Goal: Communication & Community: Share content

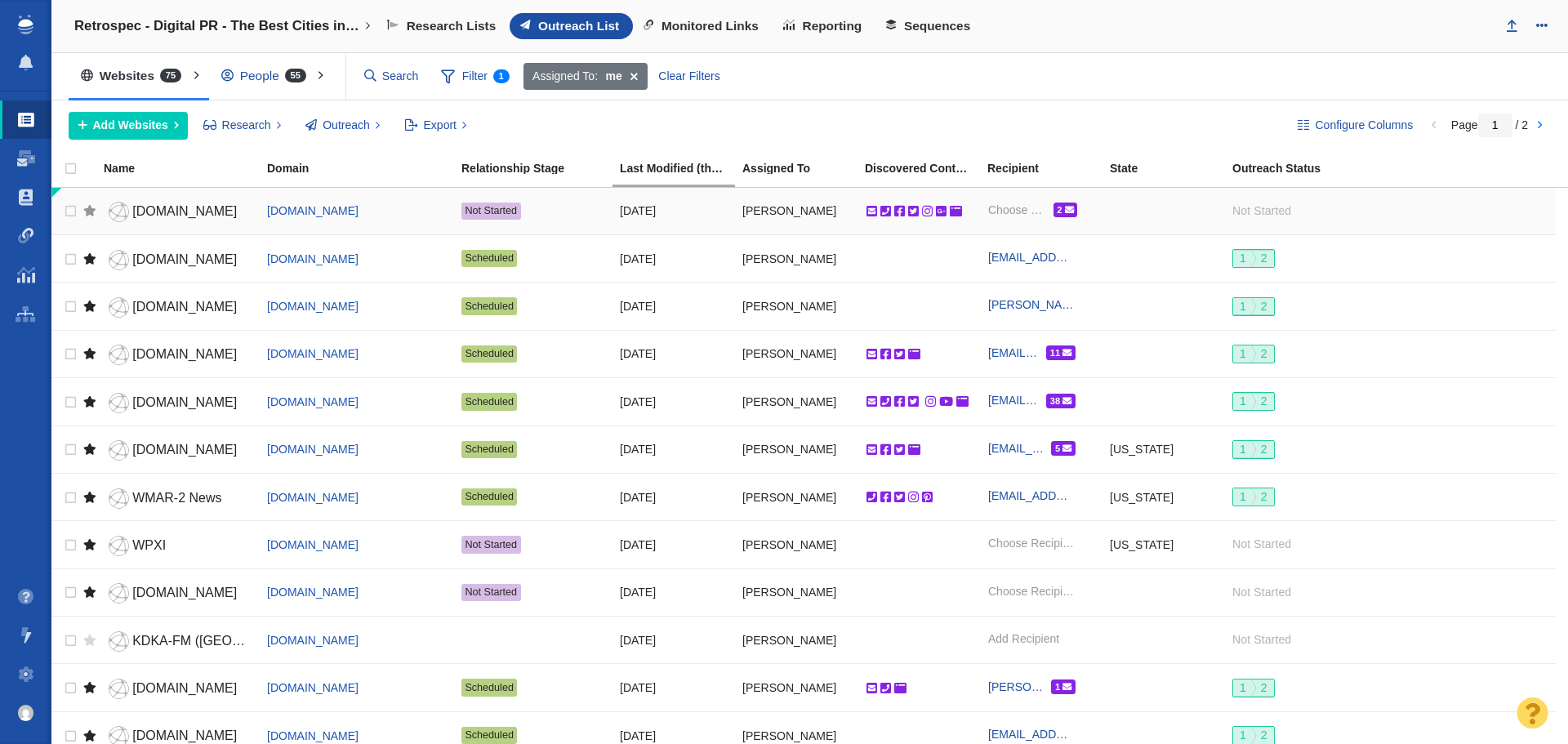
click at [93, 213] on div at bounding box center [89, 210] width 13 height 36
click at [155, 211] on span "[DOMAIN_NAME]" at bounding box center [185, 211] width 105 height 14
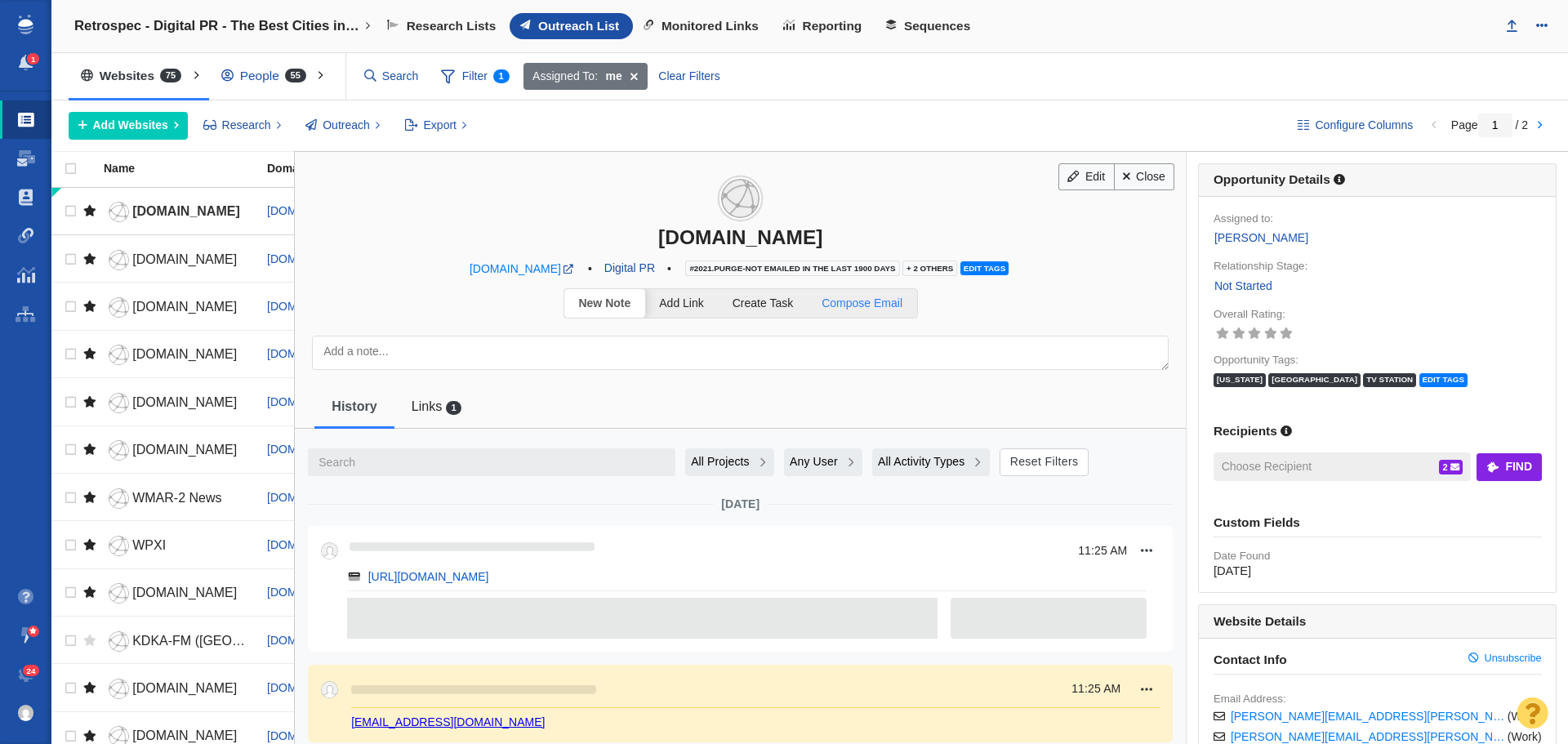
click at [844, 301] on span "Compose Email" at bounding box center [862, 302] width 81 height 13
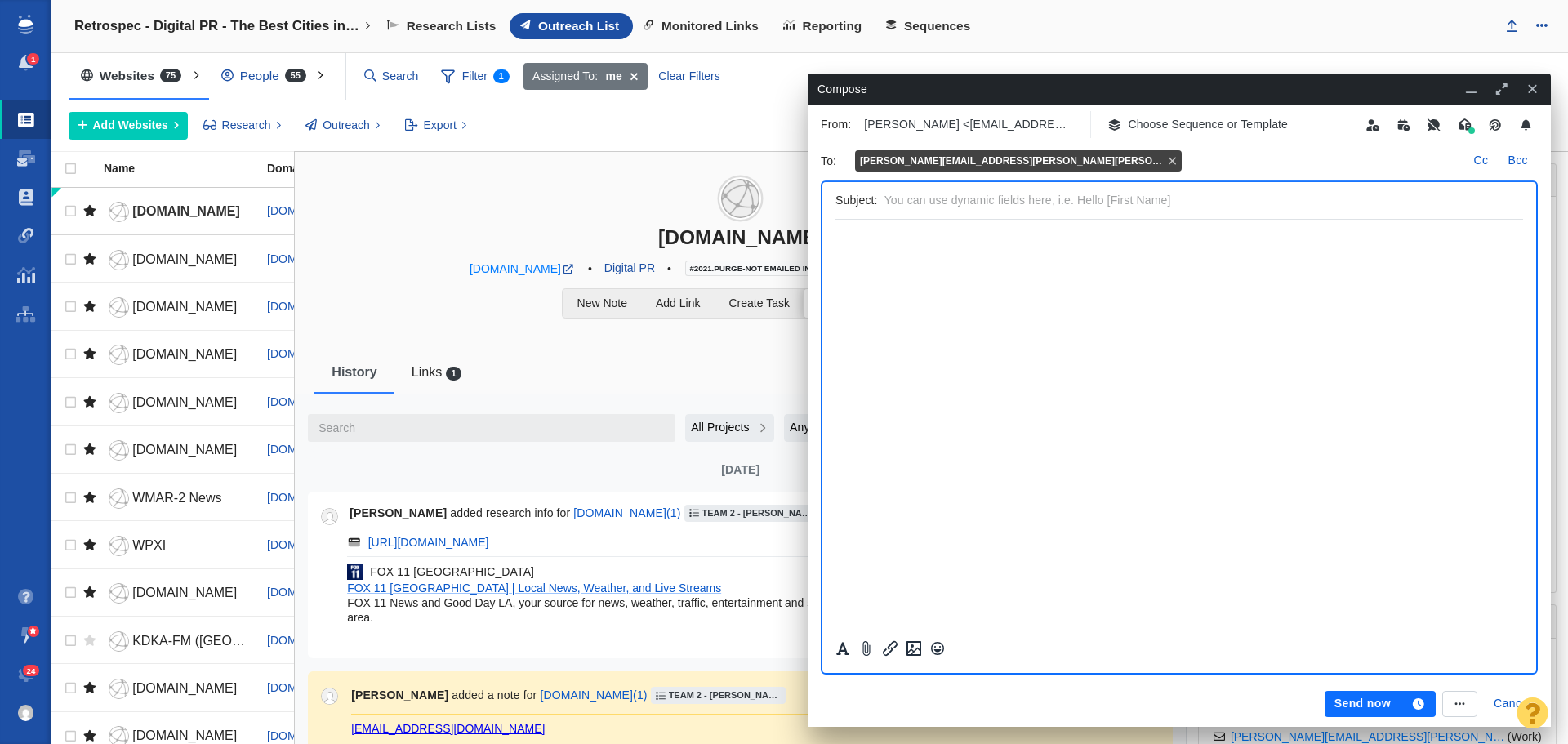
click at [1175, 121] on p "Choose Sequence or Template" at bounding box center [1209, 124] width 160 height 17
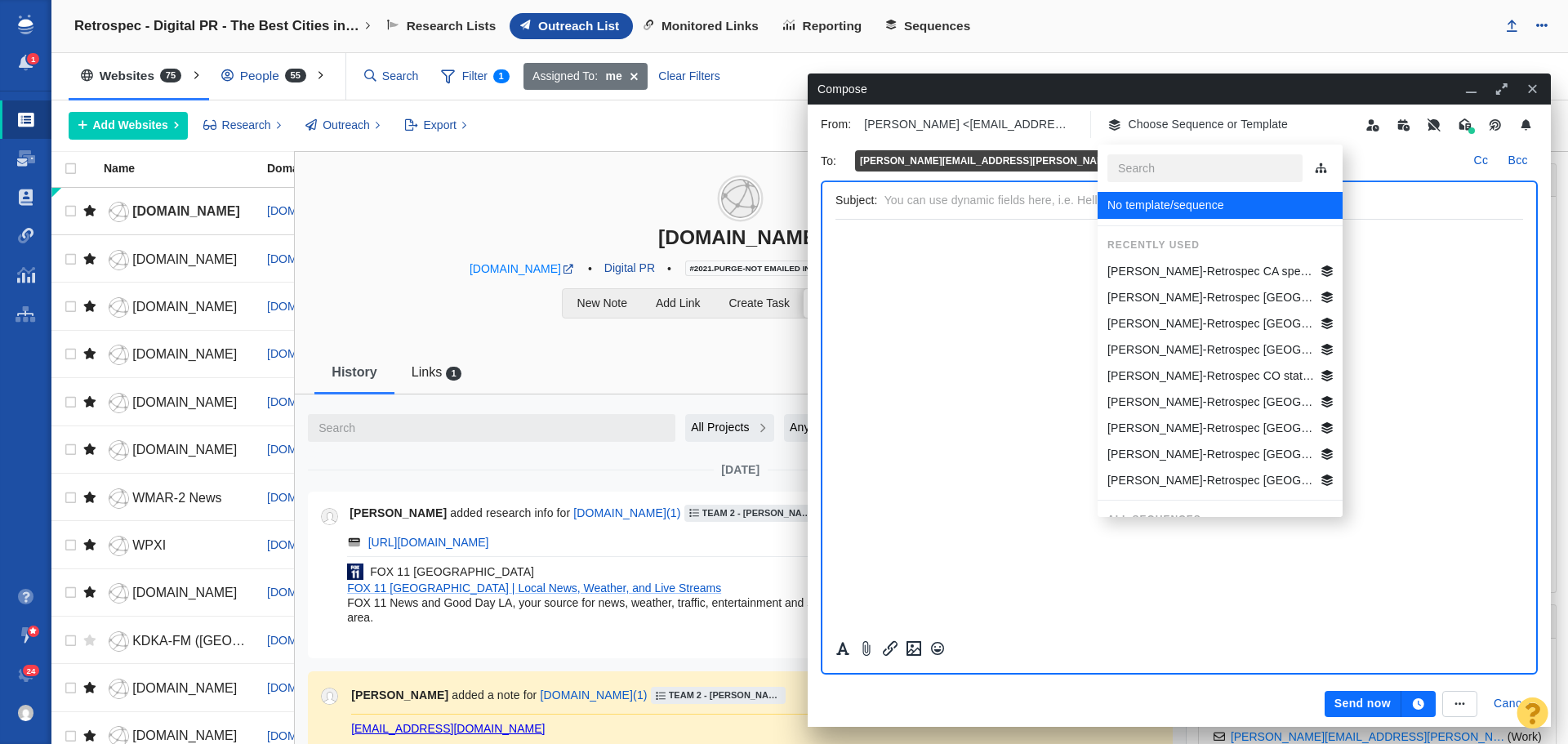
click at [1172, 271] on p "[PERSON_NAME]-Retrospec CA specific Best Beg Biking Cities" at bounding box center [1211, 272] width 208 height 17
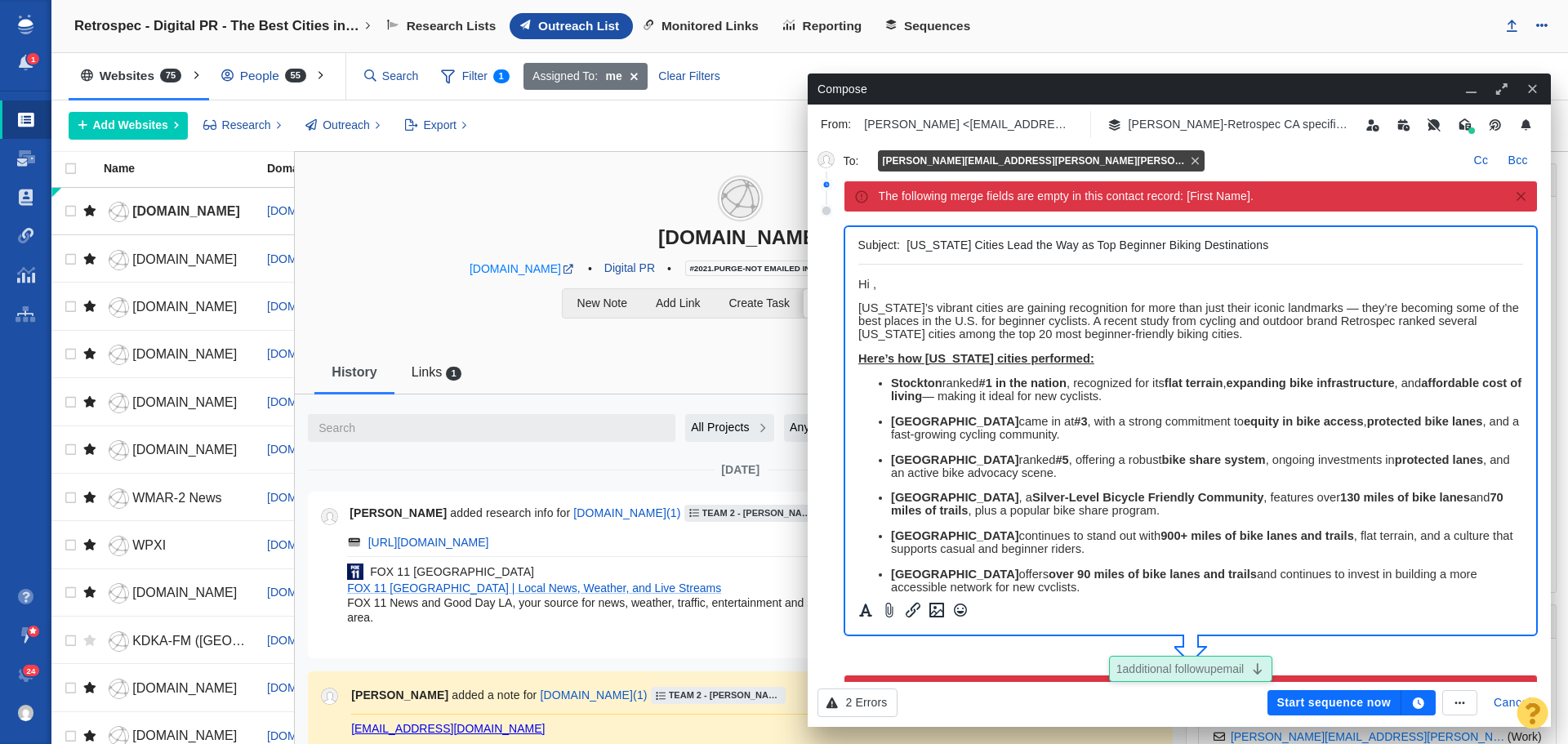
click at [1012, 157] on div "kelli.johnson@fox.com" at bounding box center [1172, 160] width 587 height 24
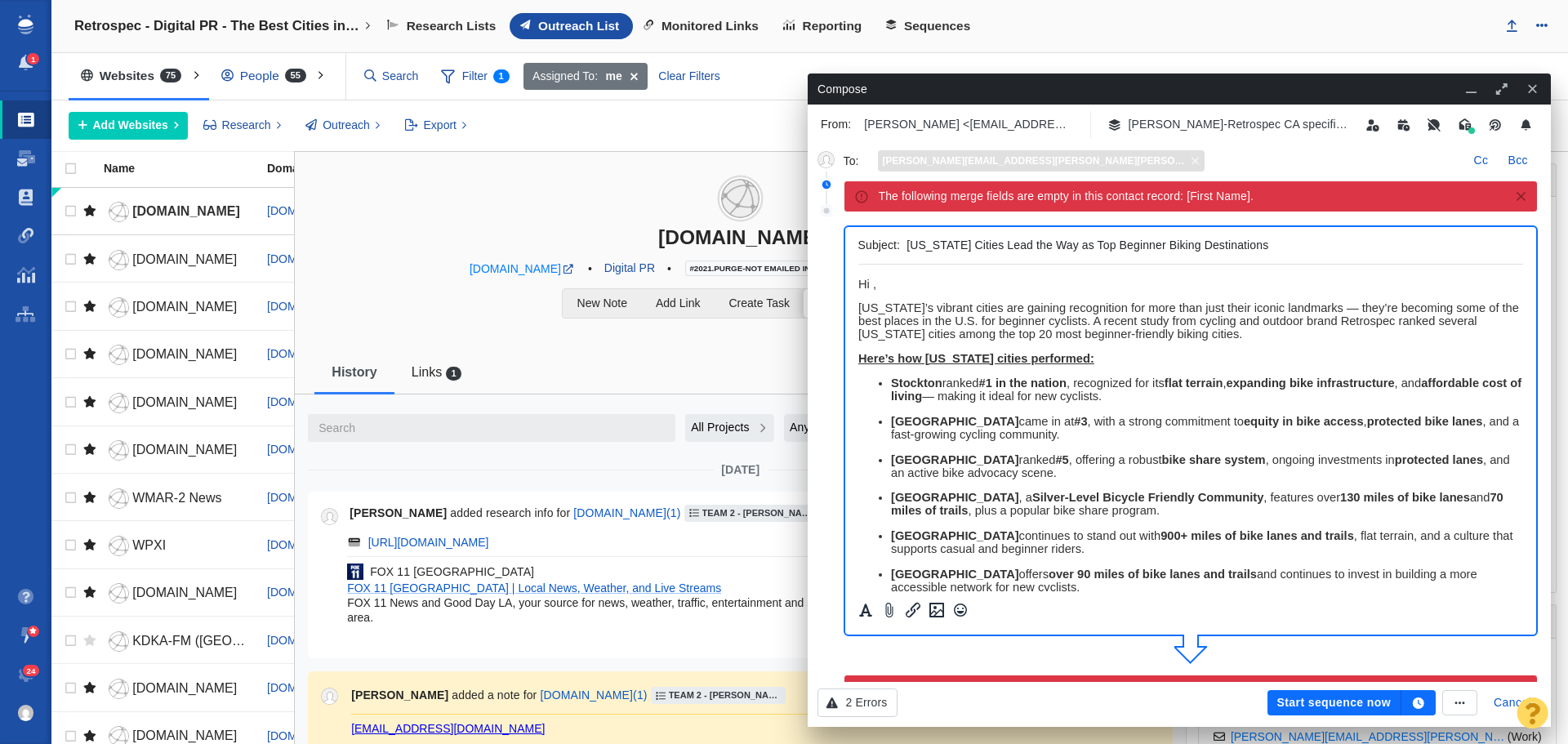
click at [1006, 157] on div "kelli.johnson@fox.com" at bounding box center [1041, 161] width 326 height 21
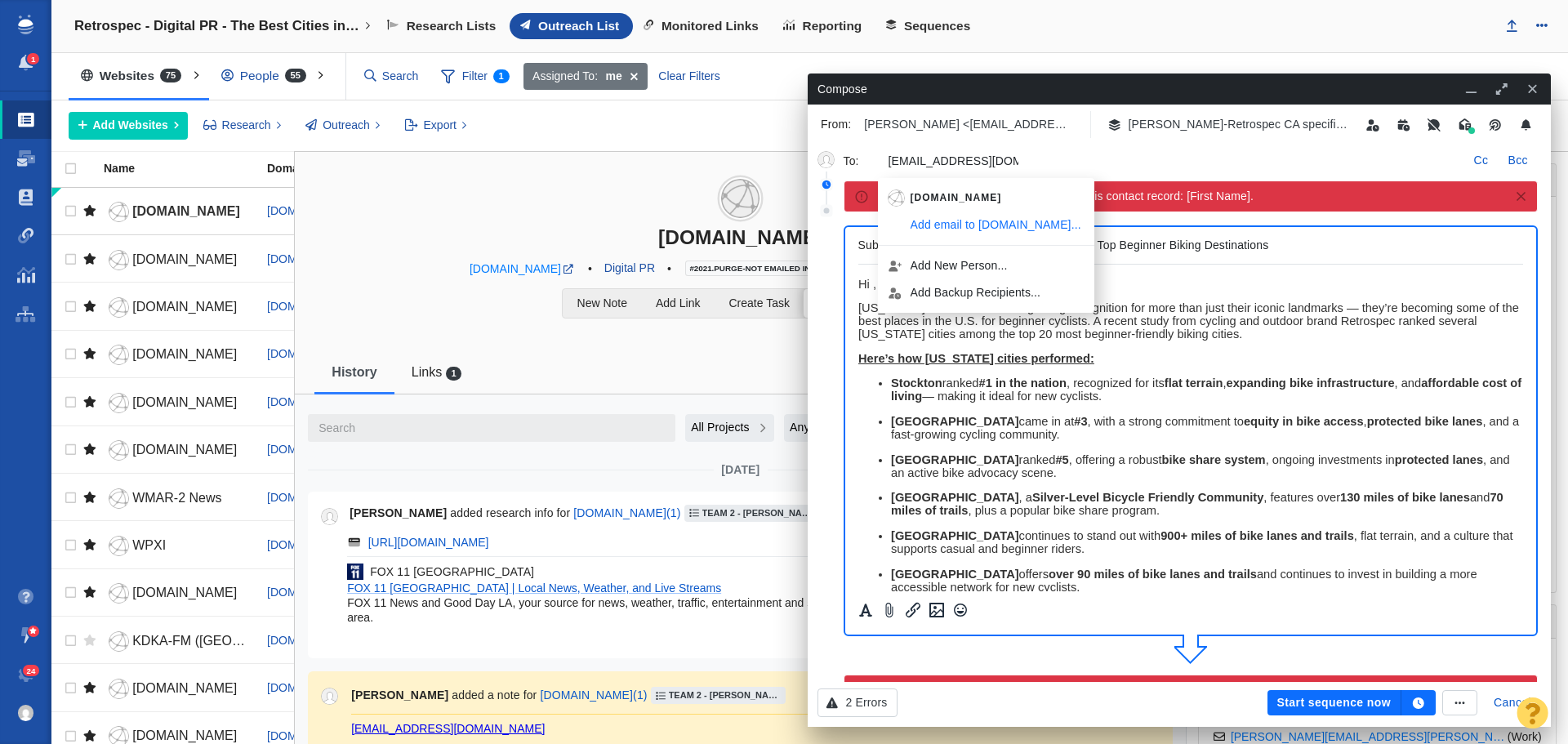
type input "fox11news@fox.com"
click at [1111, 281] on p "﻿ Hi ," at bounding box center [1190, 284] width 665 height 13
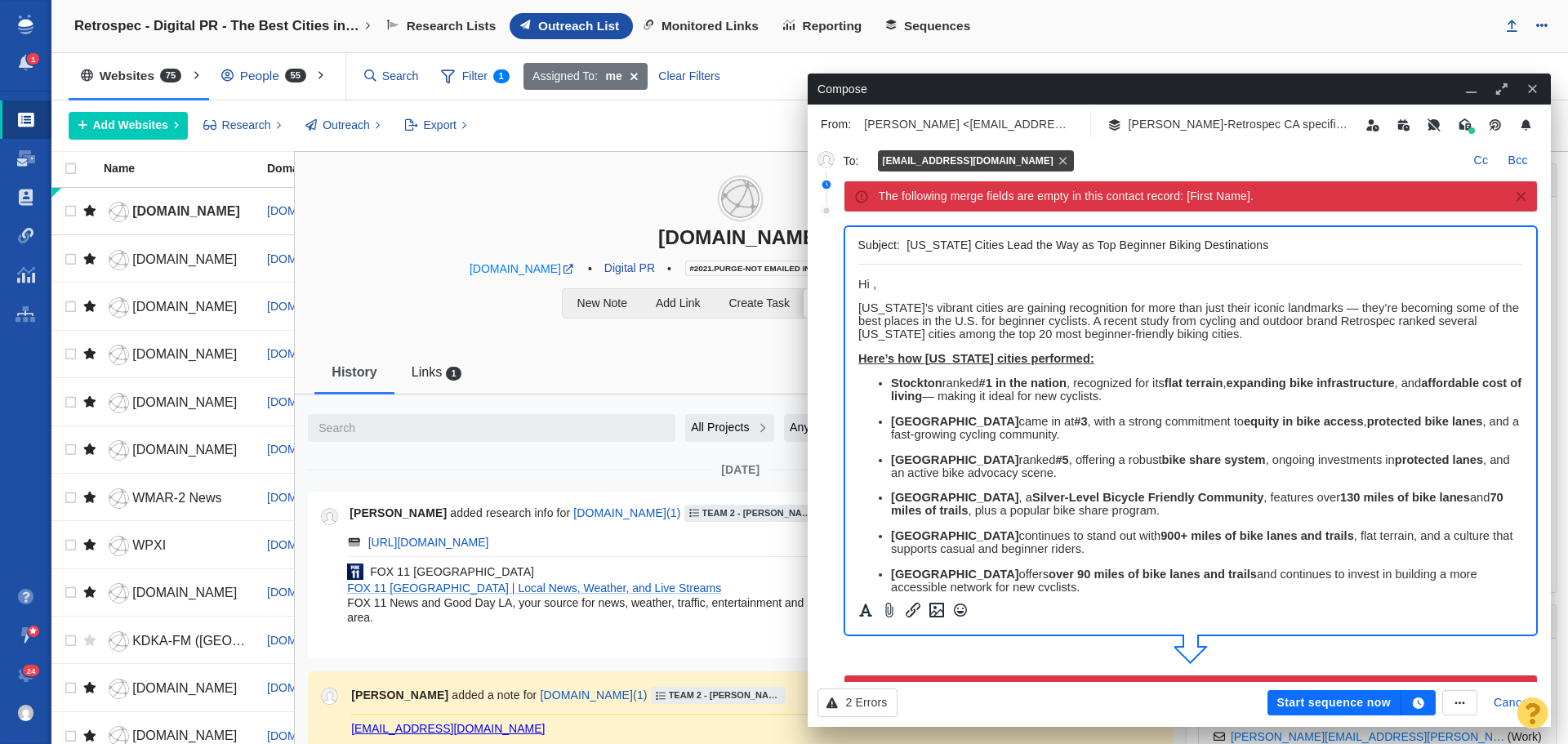
click at [873, 284] on span "Hi ," at bounding box center [867, 284] width 17 height 13
drag, startPoint x: 987, startPoint y: 283, endPoint x: 1711, endPoint y: 547, distance: 770.6
click at [858, 283] on html "Hi Fox News LA Team California’s vibrant cities are gaining recognition for mor…" at bounding box center [1190, 596] width 665 height 665
click at [1010, 287] on p "Hi Fox News LA Team" at bounding box center [1190, 284] width 665 height 13
drag, startPoint x: 983, startPoint y: 282, endPoint x: 1695, endPoint y: 547, distance: 759.7
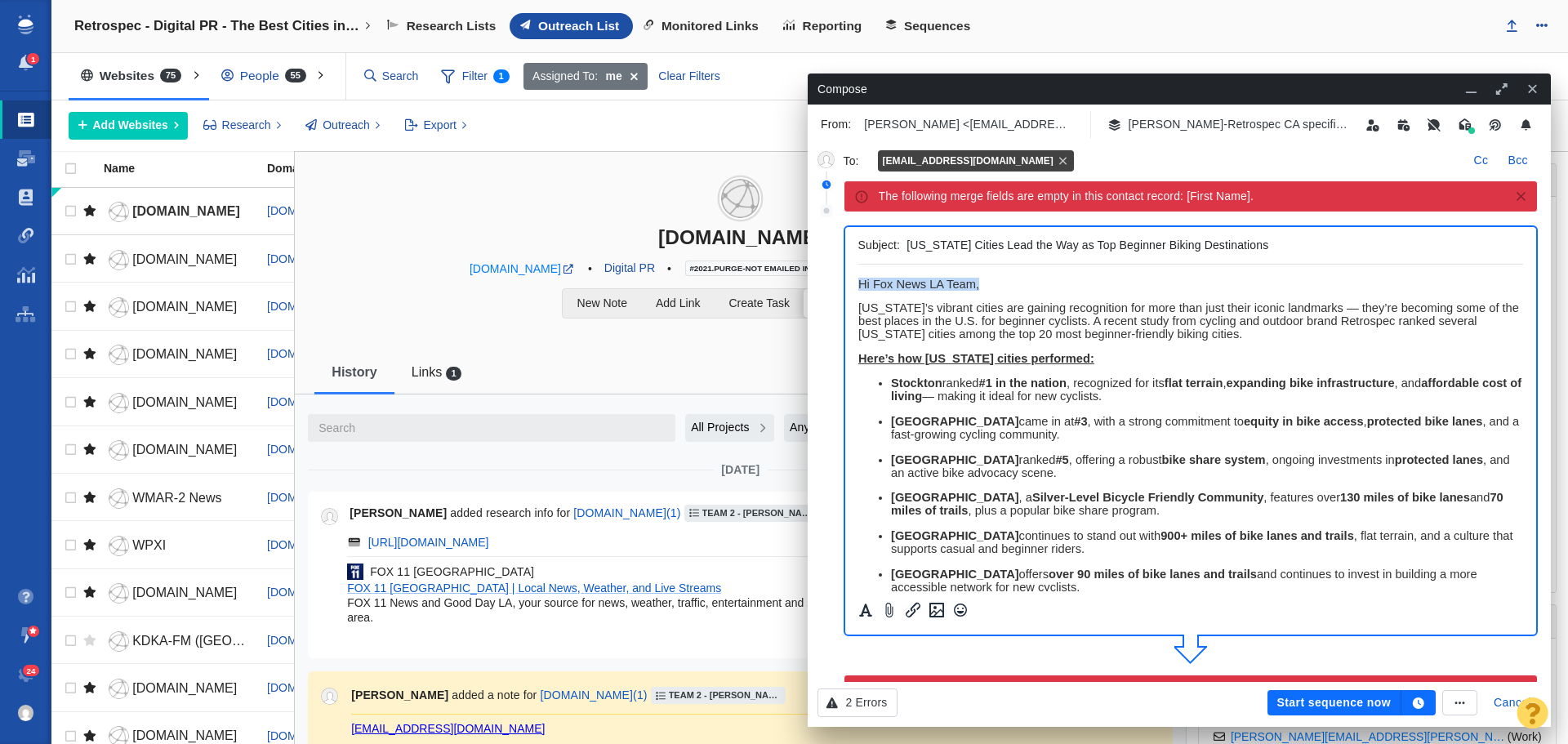
click at [858, 282] on html "Hi Fox News LA Team, California’s vibrant cities are gaining recognition for mo…" at bounding box center [1190, 596] width 665 height 665
copy span "Hi Fox News LA Team,"
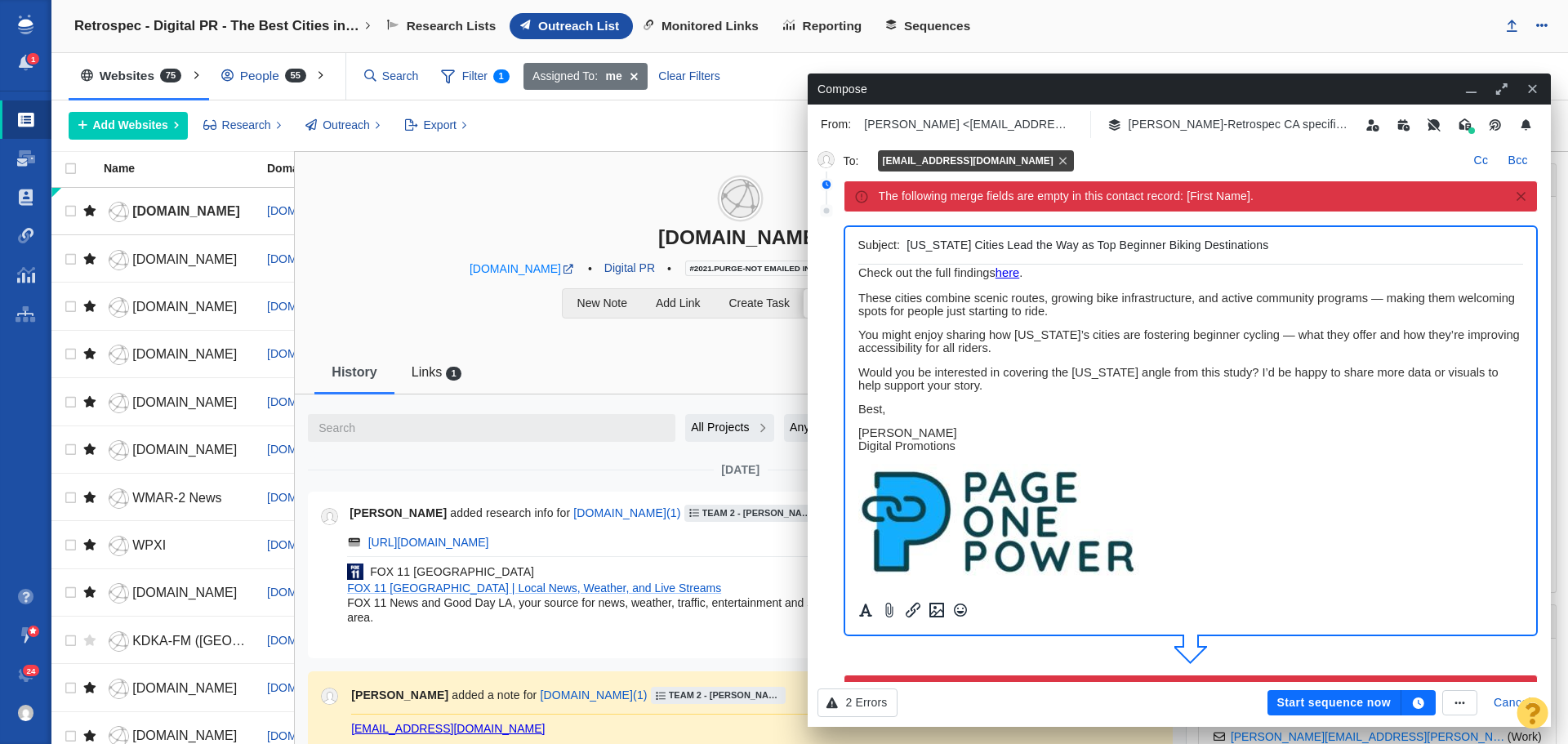
scroll to position [163, 0]
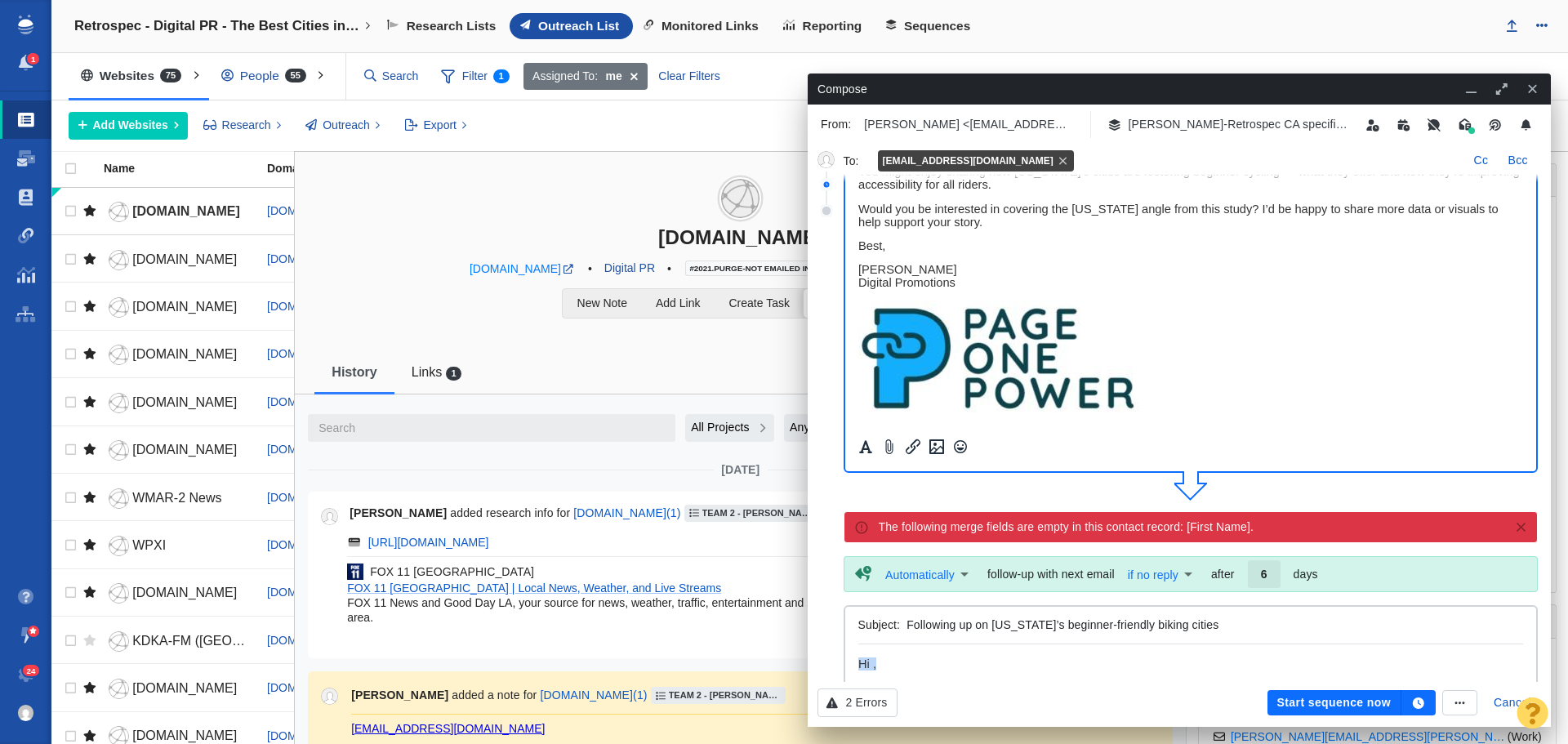
drag, startPoint x: 890, startPoint y: 662, endPoint x: 1707, endPoint y: 1306, distance: 1040.3
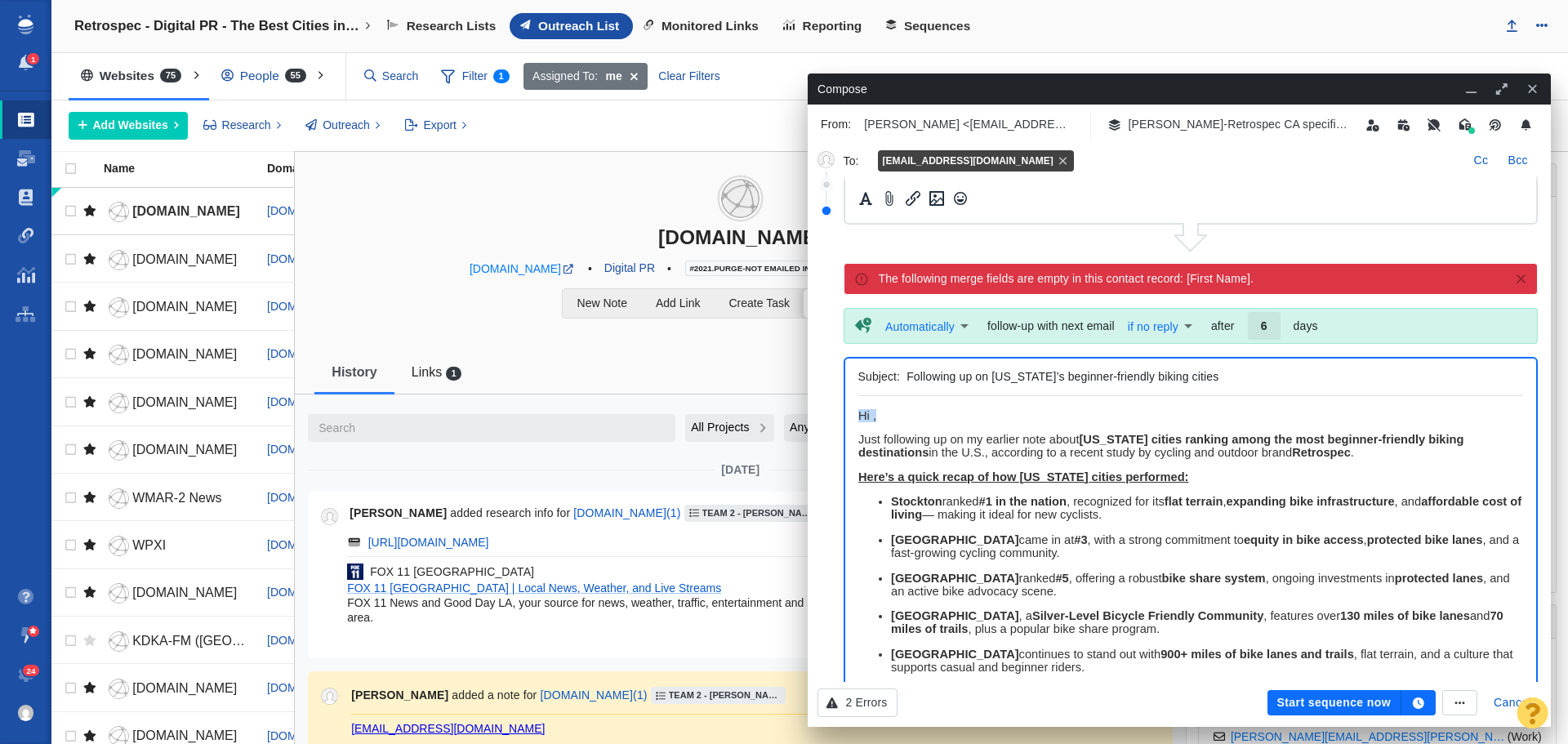
scroll to position [490, 0]
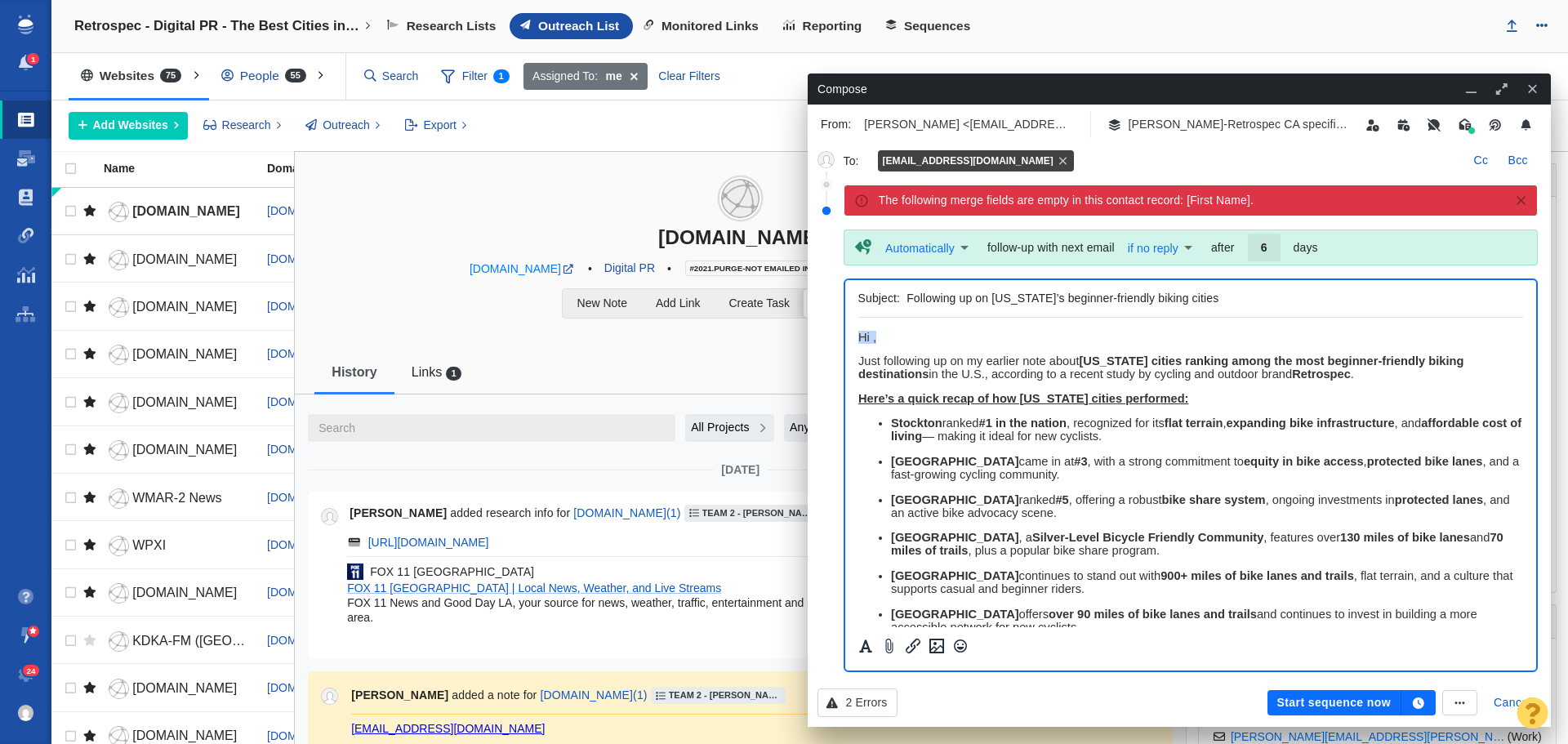
paste body "Rich Text Area. Press ALT-0 for help."
click at [1430, 696] on button "button" at bounding box center [1418, 703] width 34 height 26
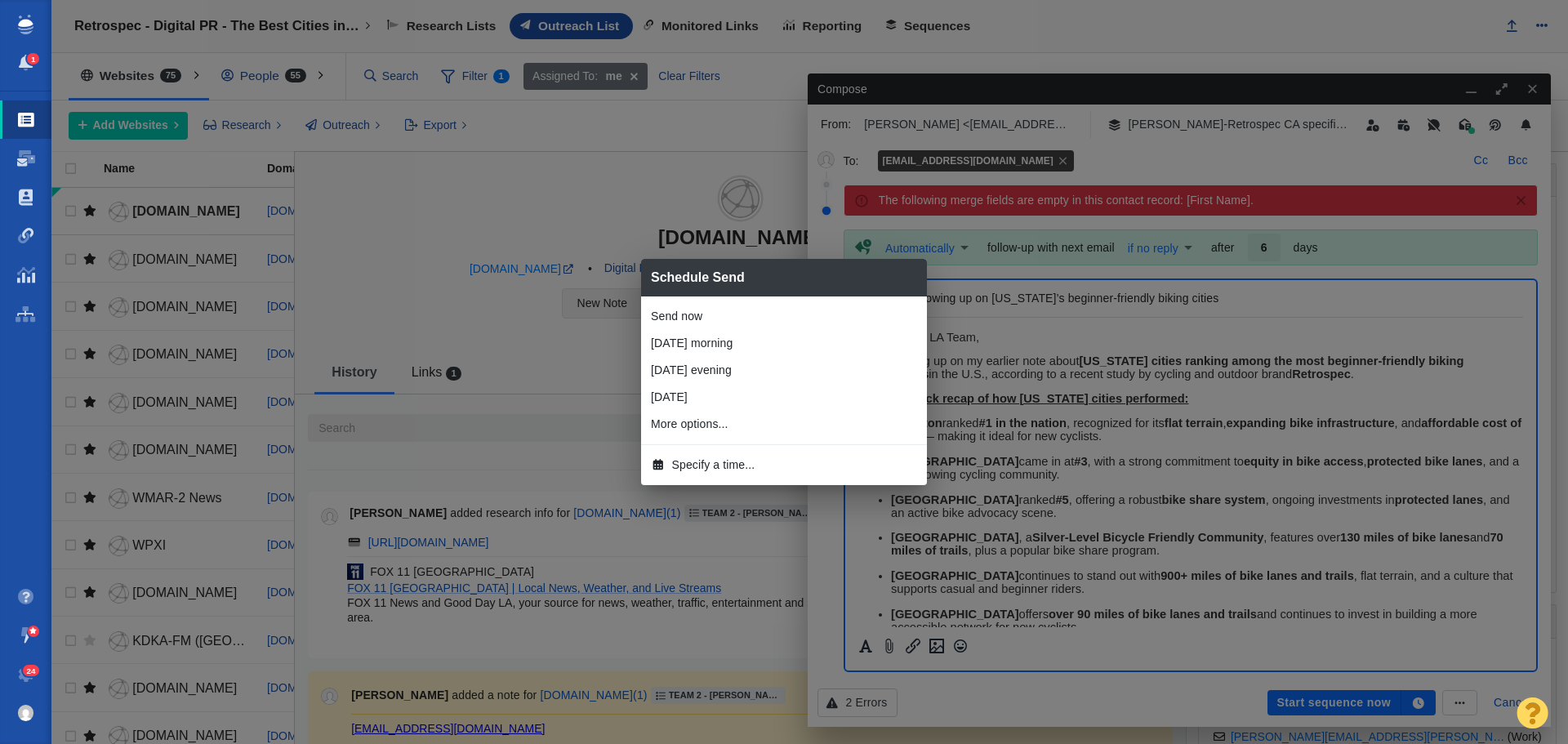
click at [725, 347] on li "[DATE] morning" at bounding box center [784, 344] width 286 height 27
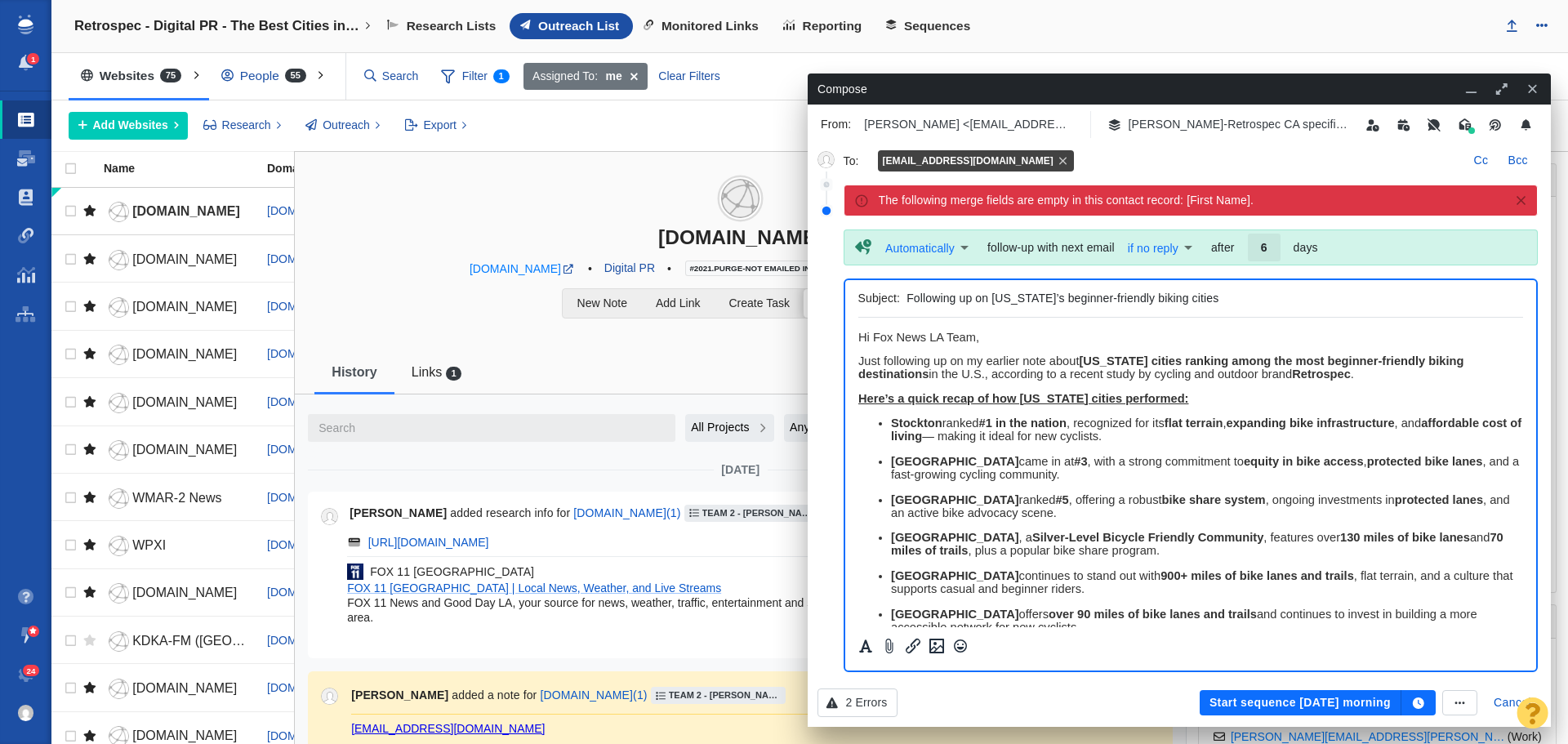
click at [1306, 705] on button "Start sequence tomorrow morning" at bounding box center [1301, 703] width 202 height 26
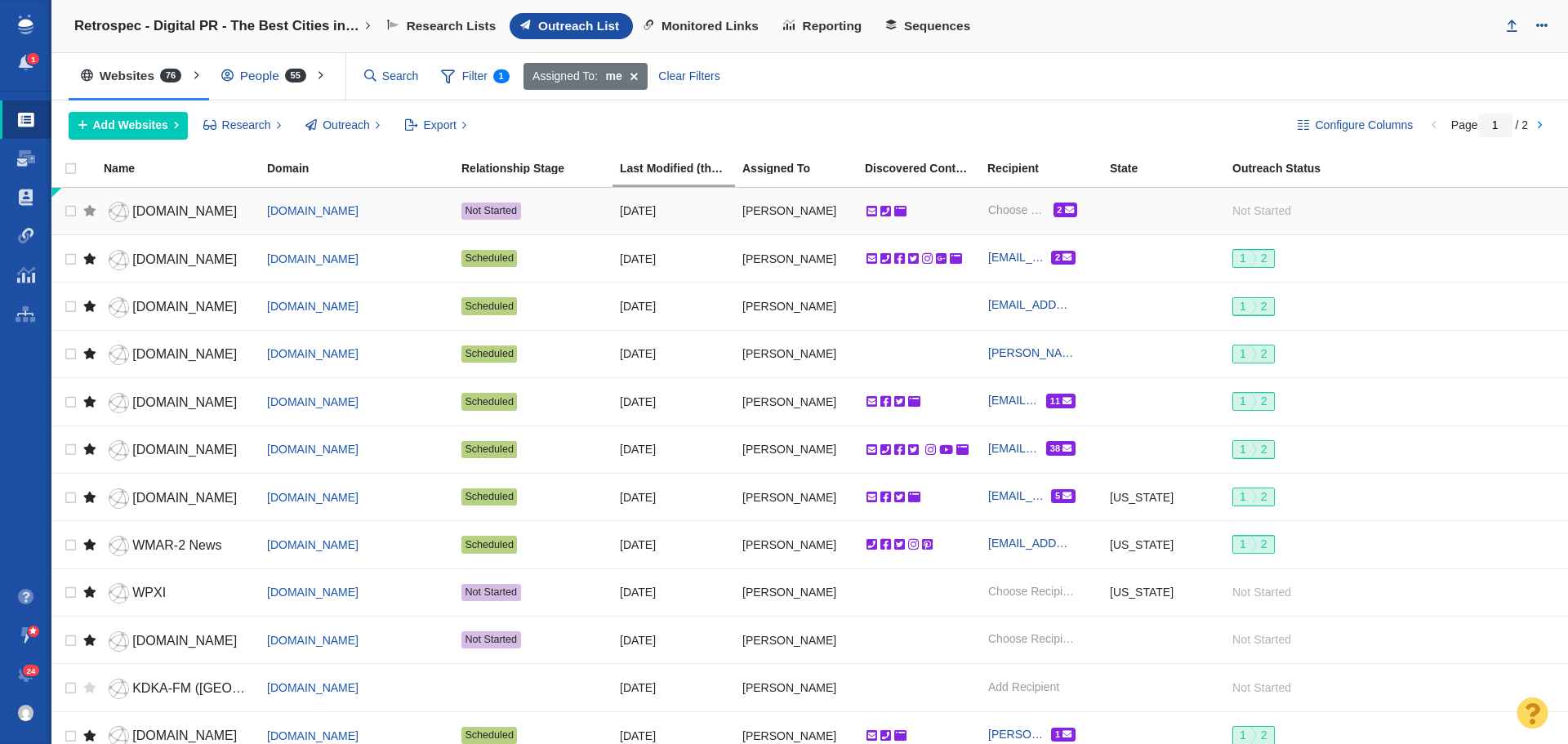
click at [84, 213] on div at bounding box center [89, 210] width 13 height 36
click at [180, 212] on span "[DOMAIN_NAME]" at bounding box center [185, 211] width 105 height 14
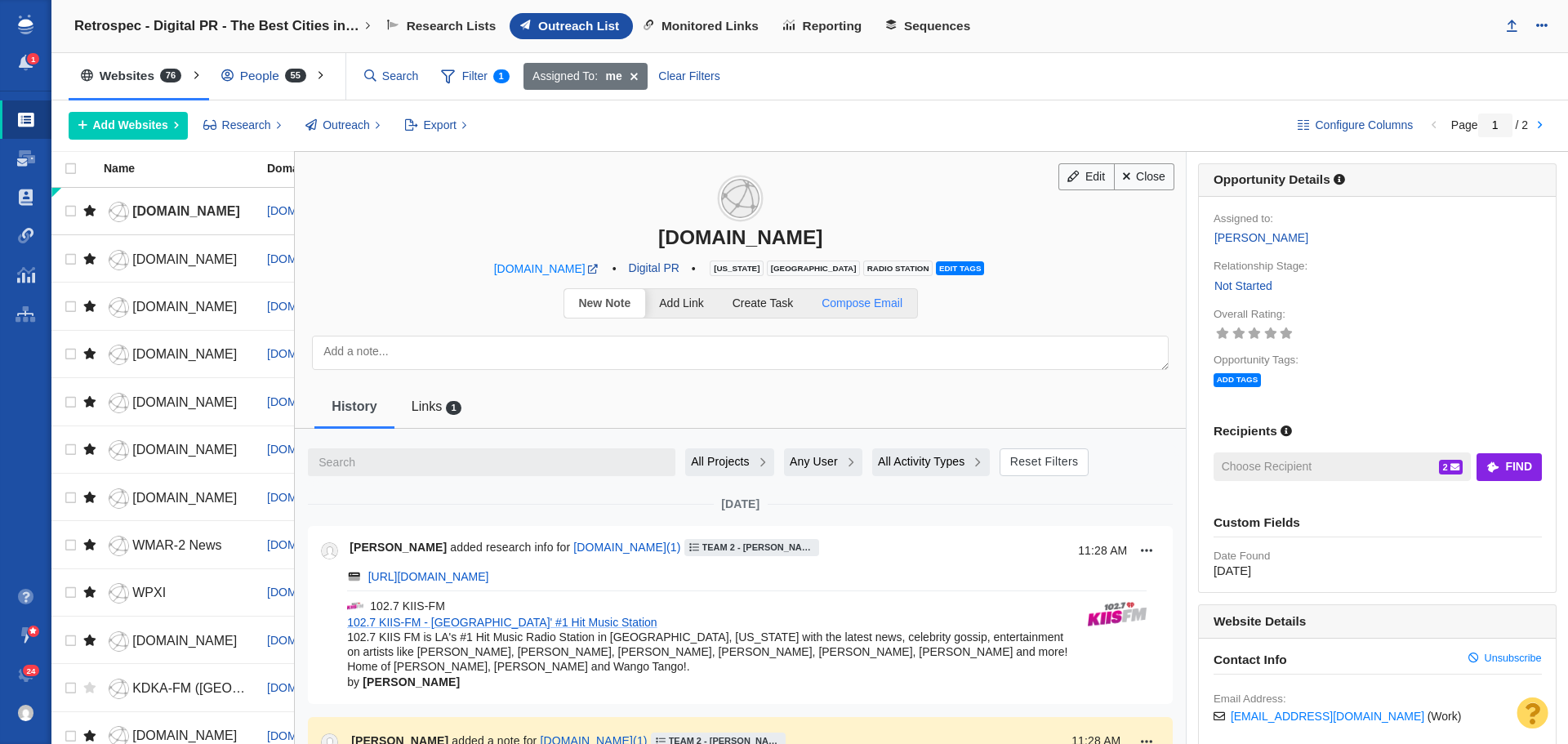
click at [880, 305] on span "Compose Email" at bounding box center [862, 302] width 81 height 13
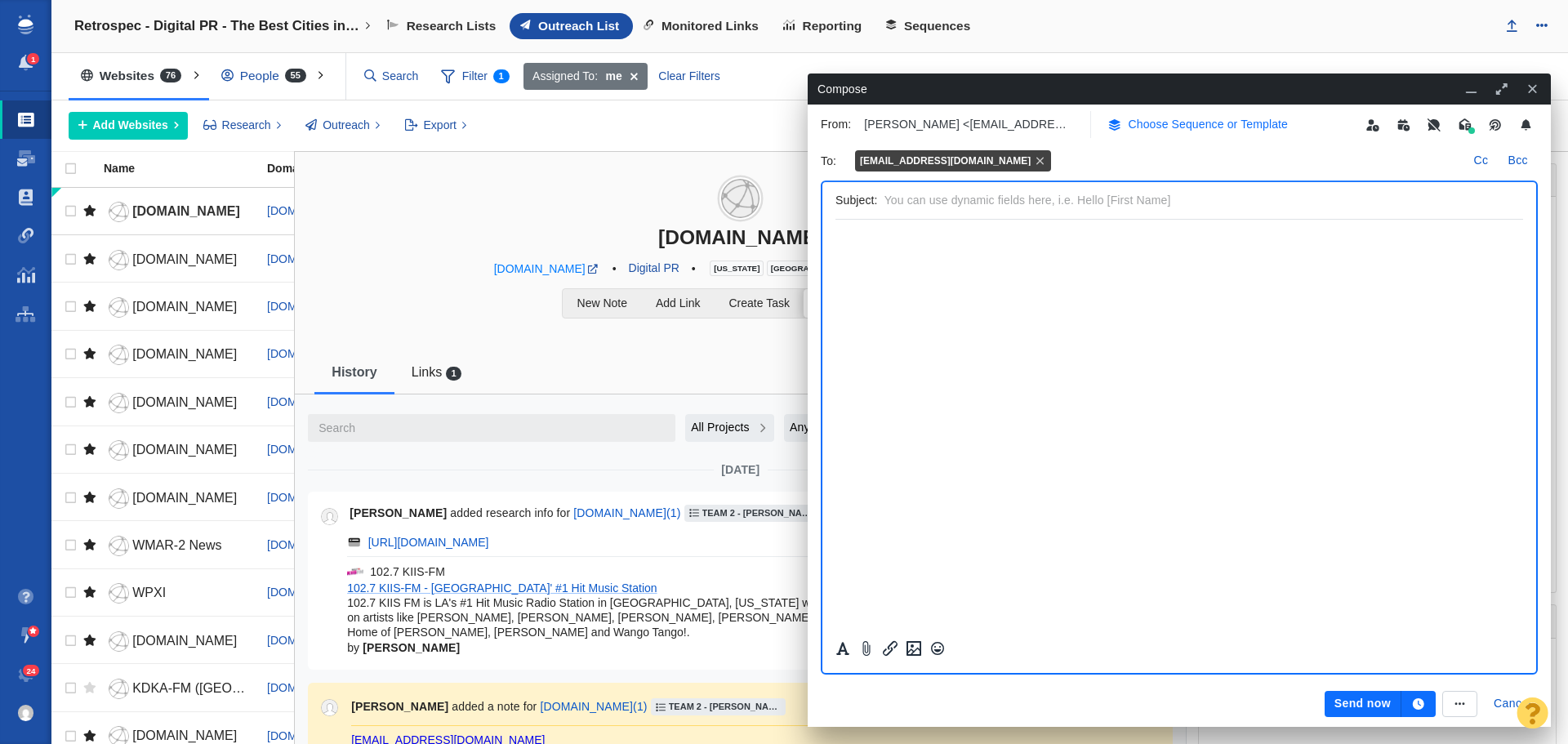
click at [1210, 130] on p "Choose Sequence or Template" at bounding box center [1209, 124] width 160 height 17
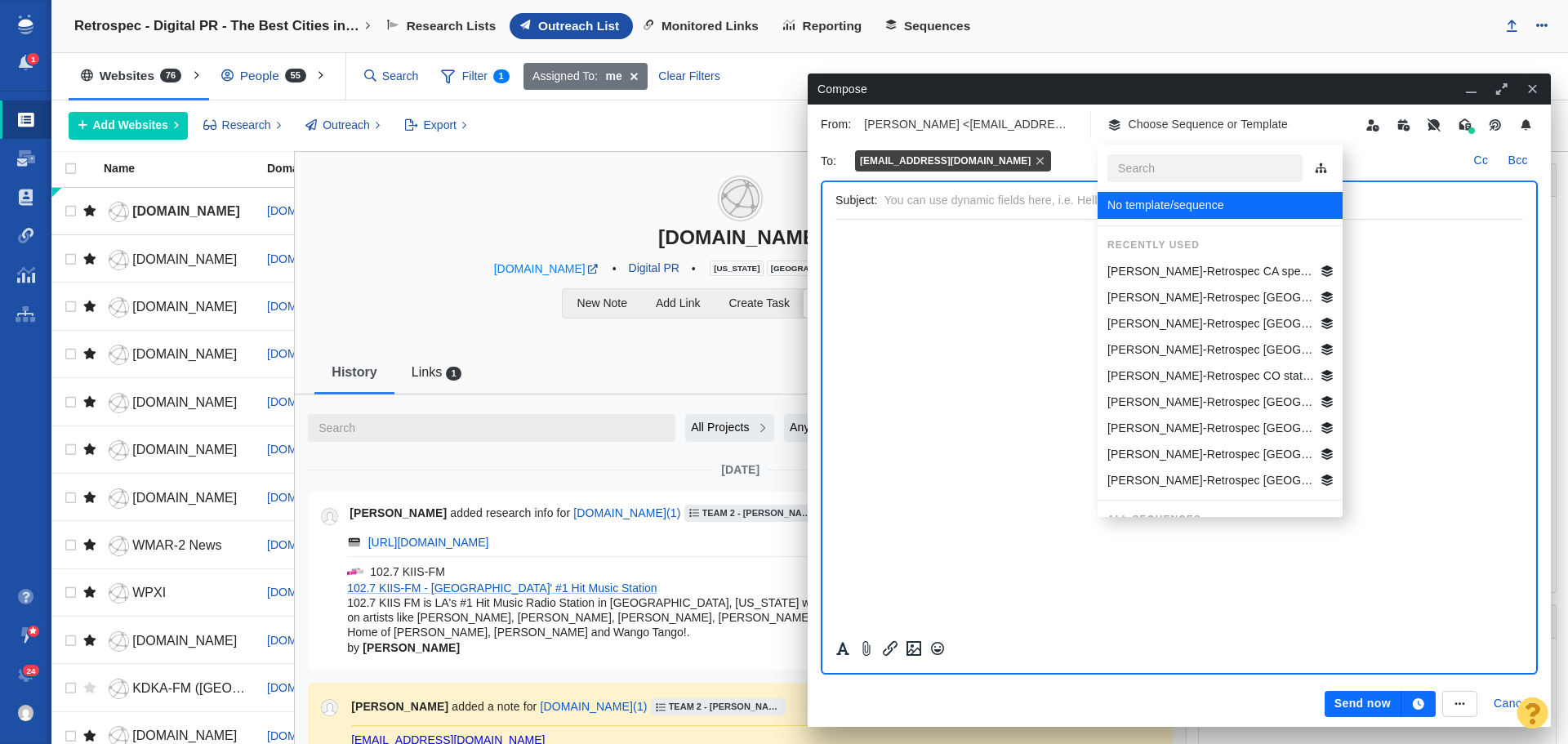
click at [1197, 267] on p "[PERSON_NAME]-Retrospec CA specific Best Beg Biking Cities" at bounding box center [1211, 272] width 208 height 17
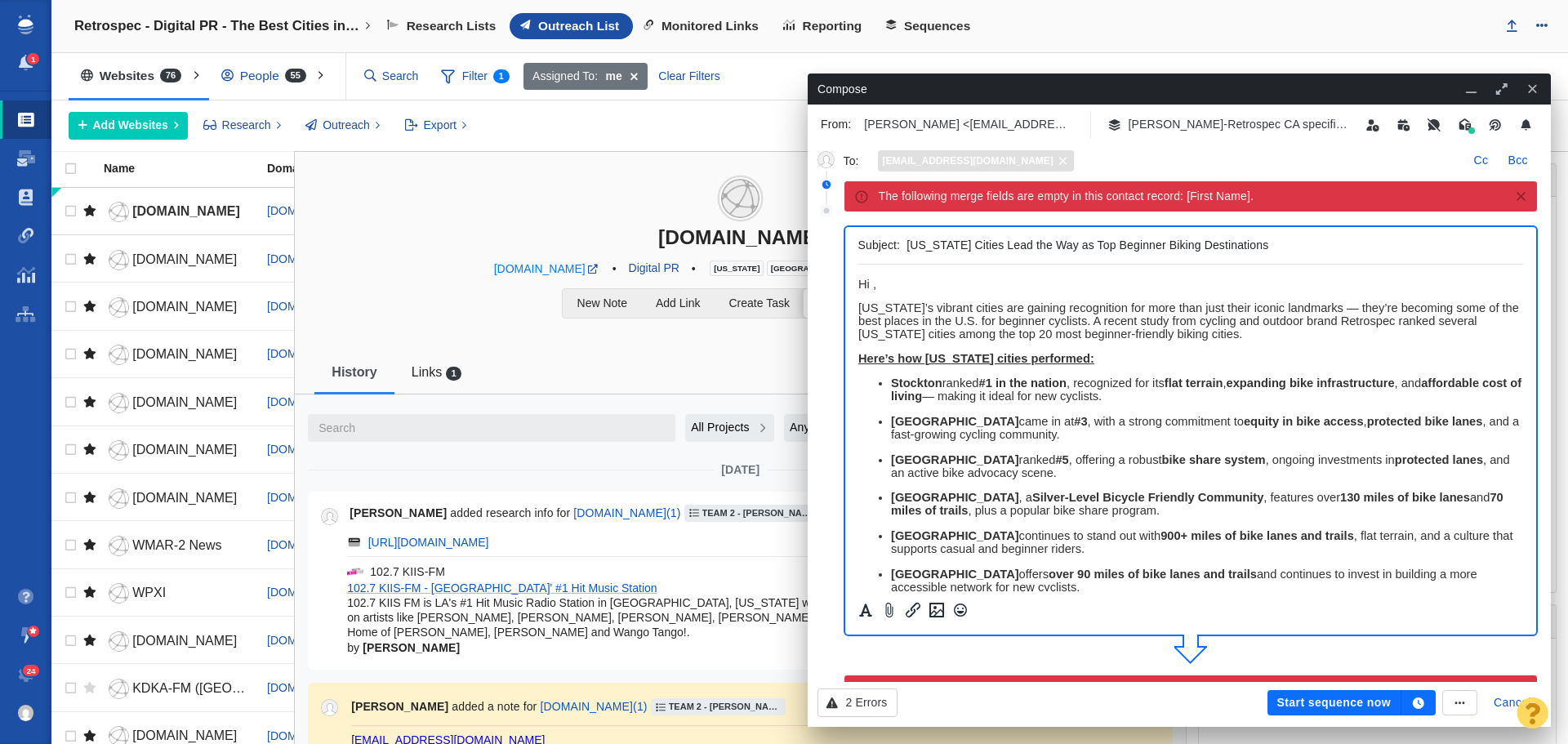
click at [1057, 161] on icon at bounding box center [1063, 161] width 13 height 10
click at [899, 161] on p "Click to select email" at bounding box center [930, 161] width 103 height 17
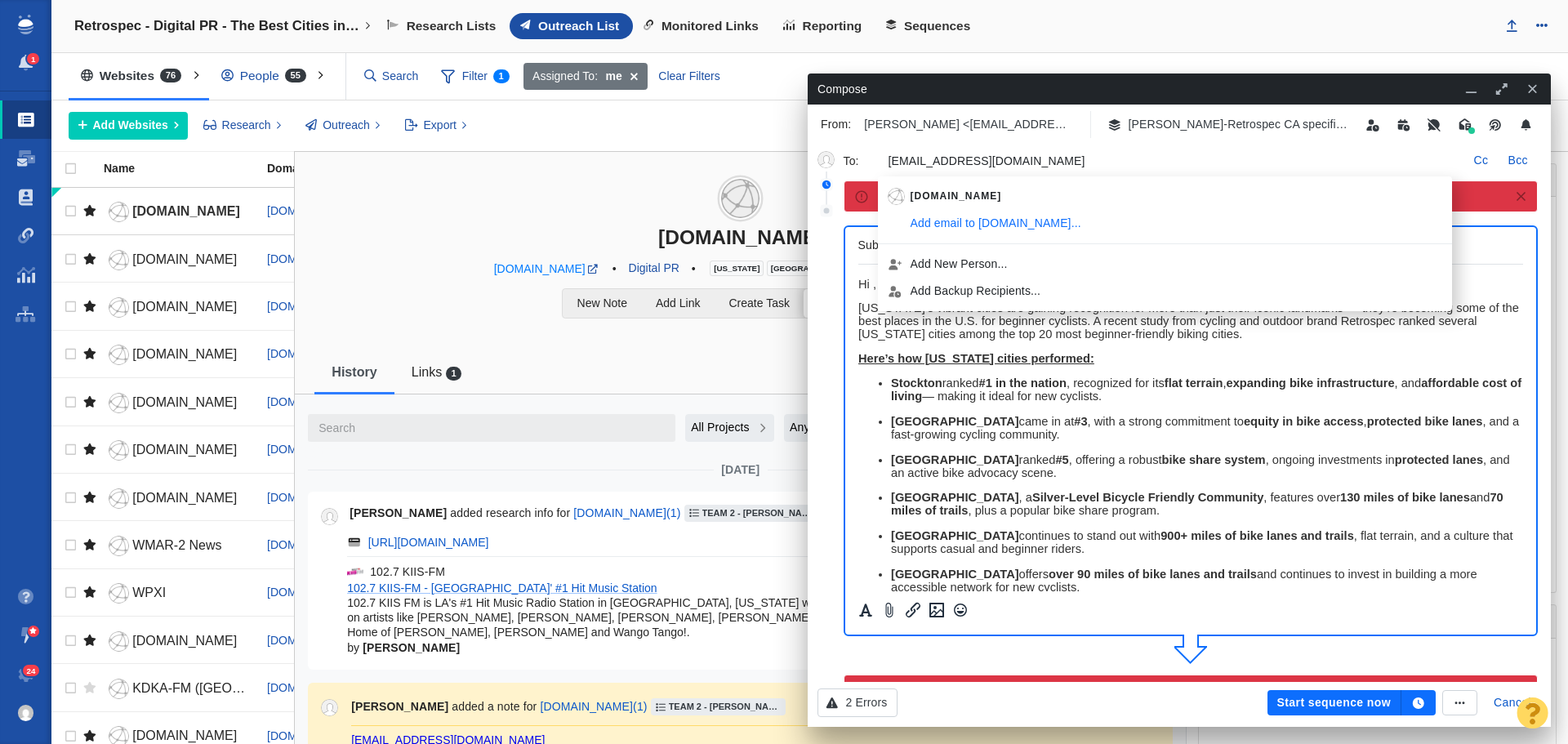
type input "[EMAIL_ADDRESS][DOMAIN_NAME]"
click at [1302, 339] on p "California’s vibrant cities are gaining recognition for more than just their ic…" at bounding box center [1190, 321] width 665 height 39
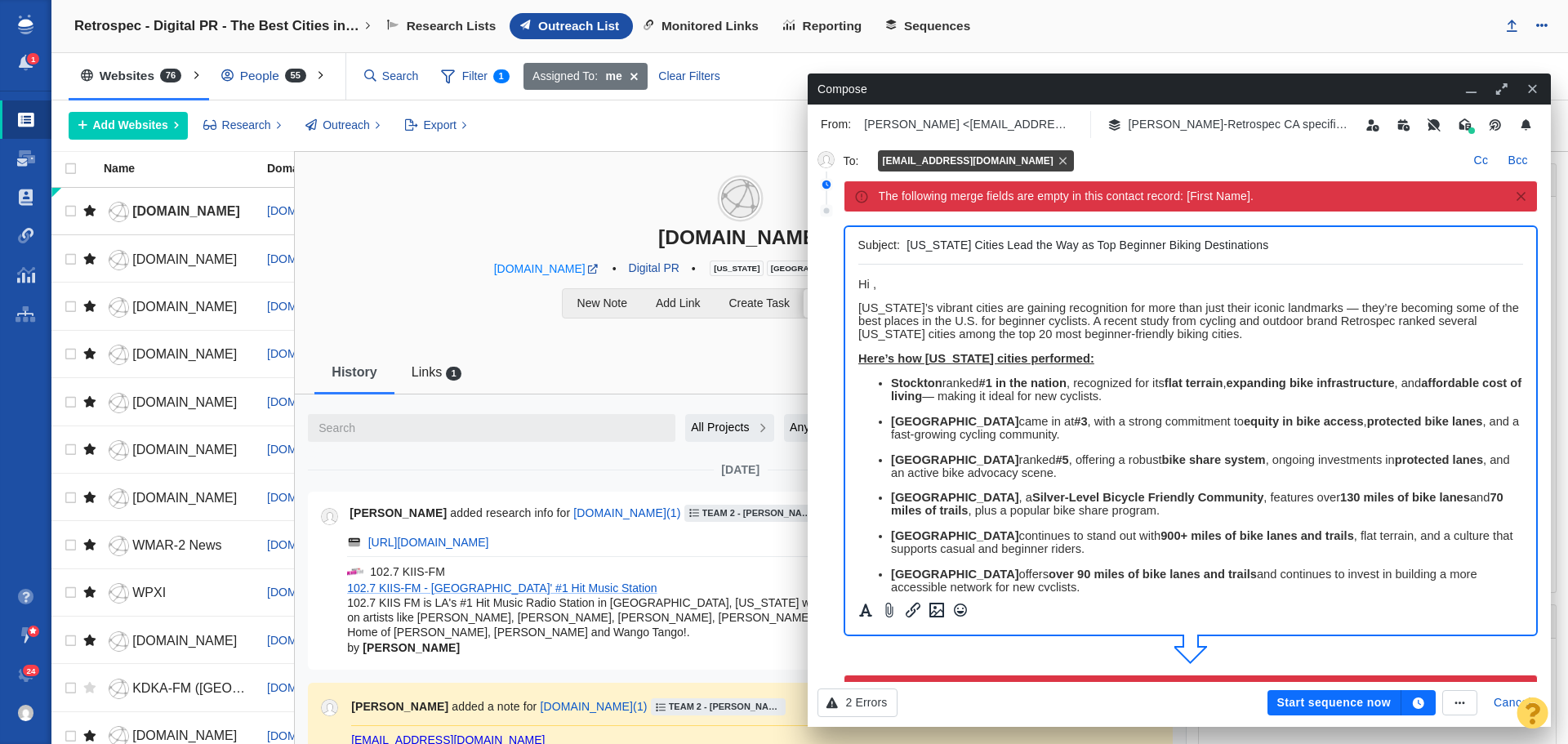
click at [872, 285] on span "Hi ," at bounding box center [867, 284] width 17 height 13
click at [957, 285] on p "Hi KIISFM Team," at bounding box center [1190, 284] width 665 height 13
click at [899, 286] on span "Hi KIISFM Team," at bounding box center [903, 284] width 90 height 13
click at [896, 285] on span "Hi KIISFM Team," at bounding box center [903, 284] width 90 height 13
drag, startPoint x: 969, startPoint y: 285, endPoint x: 861, endPoint y: 286, distance: 108.0
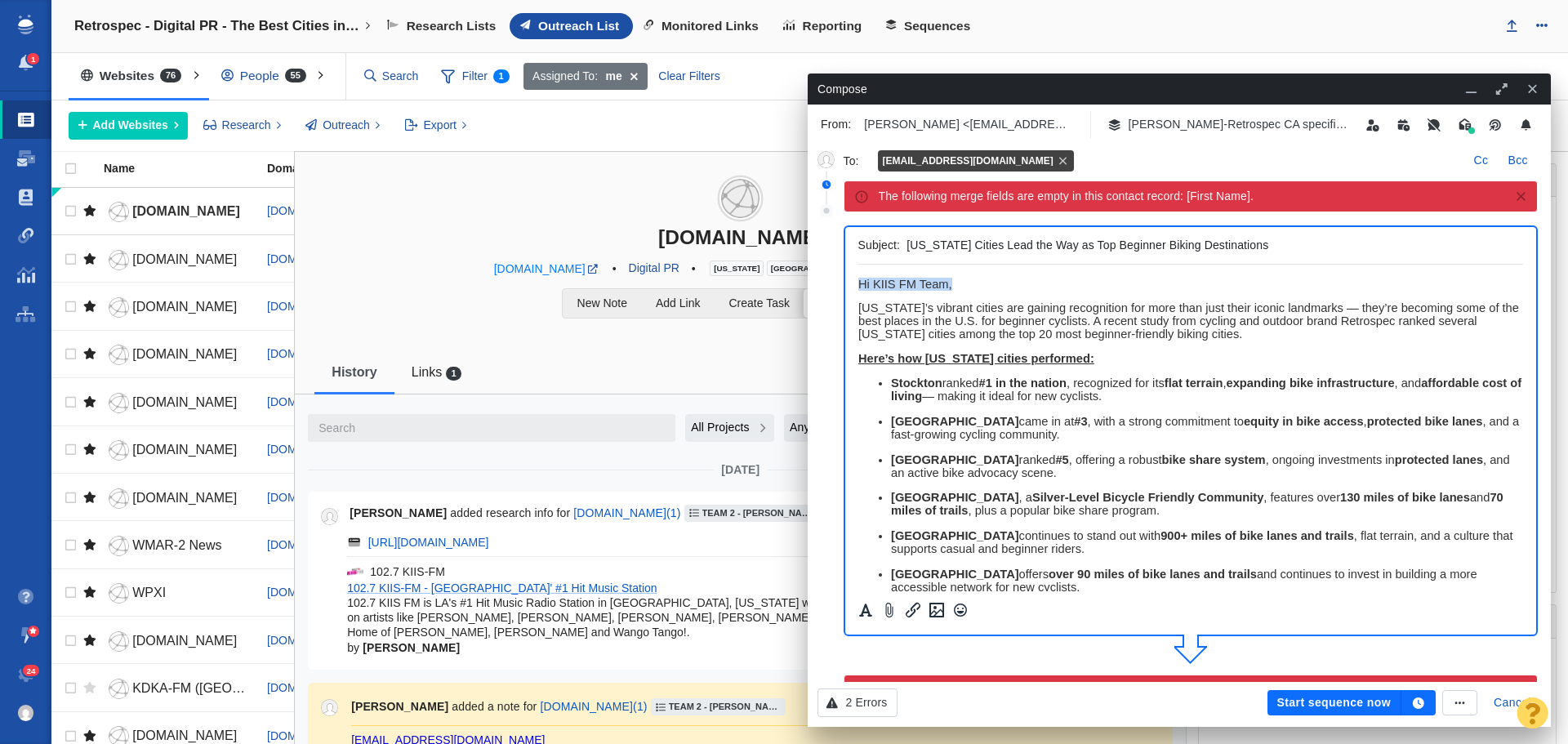
click at [861, 286] on p "Hi KIIS FM Team," at bounding box center [1190, 284] width 665 height 13
copy span "Hi KIIS FM Team,"
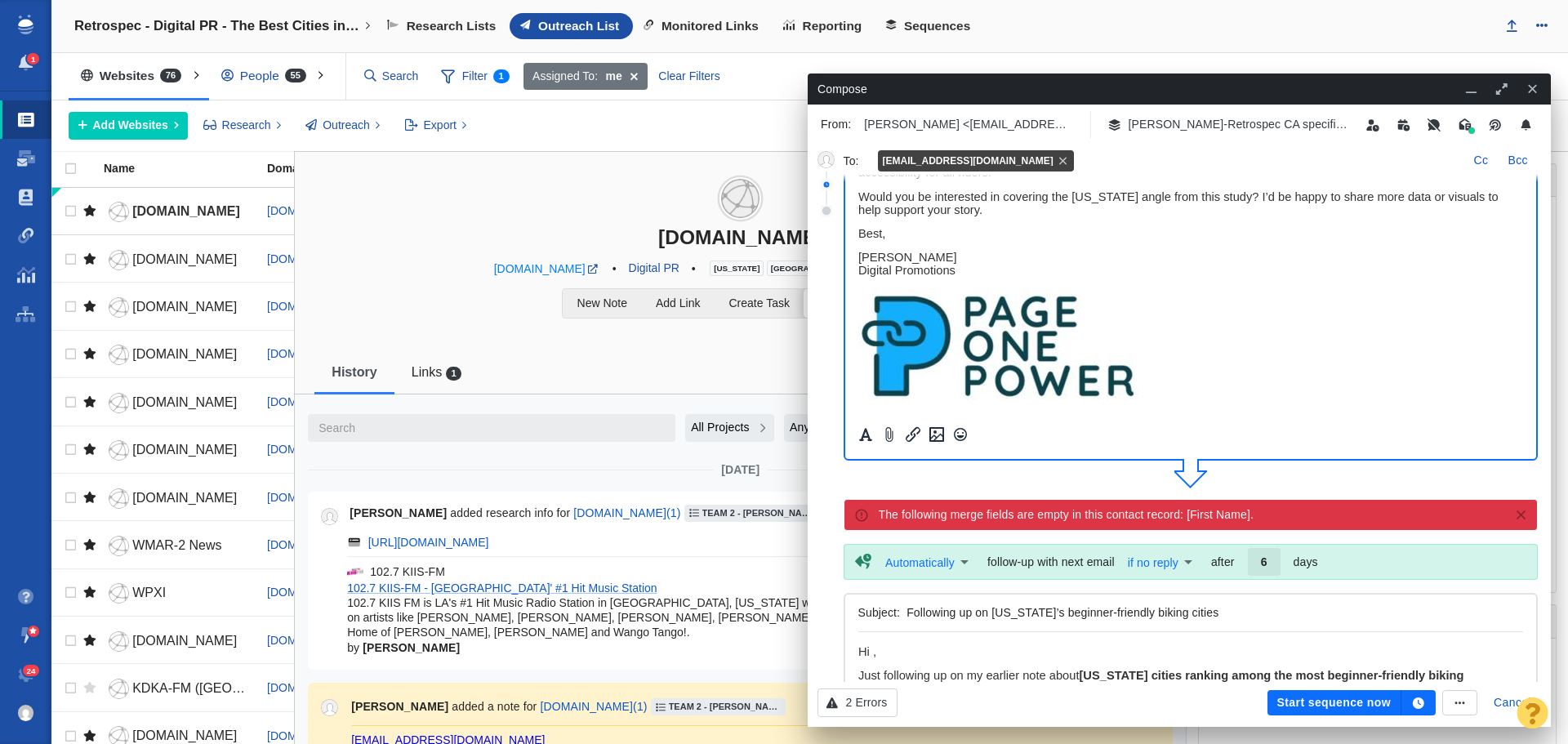
scroll to position [245, 0]
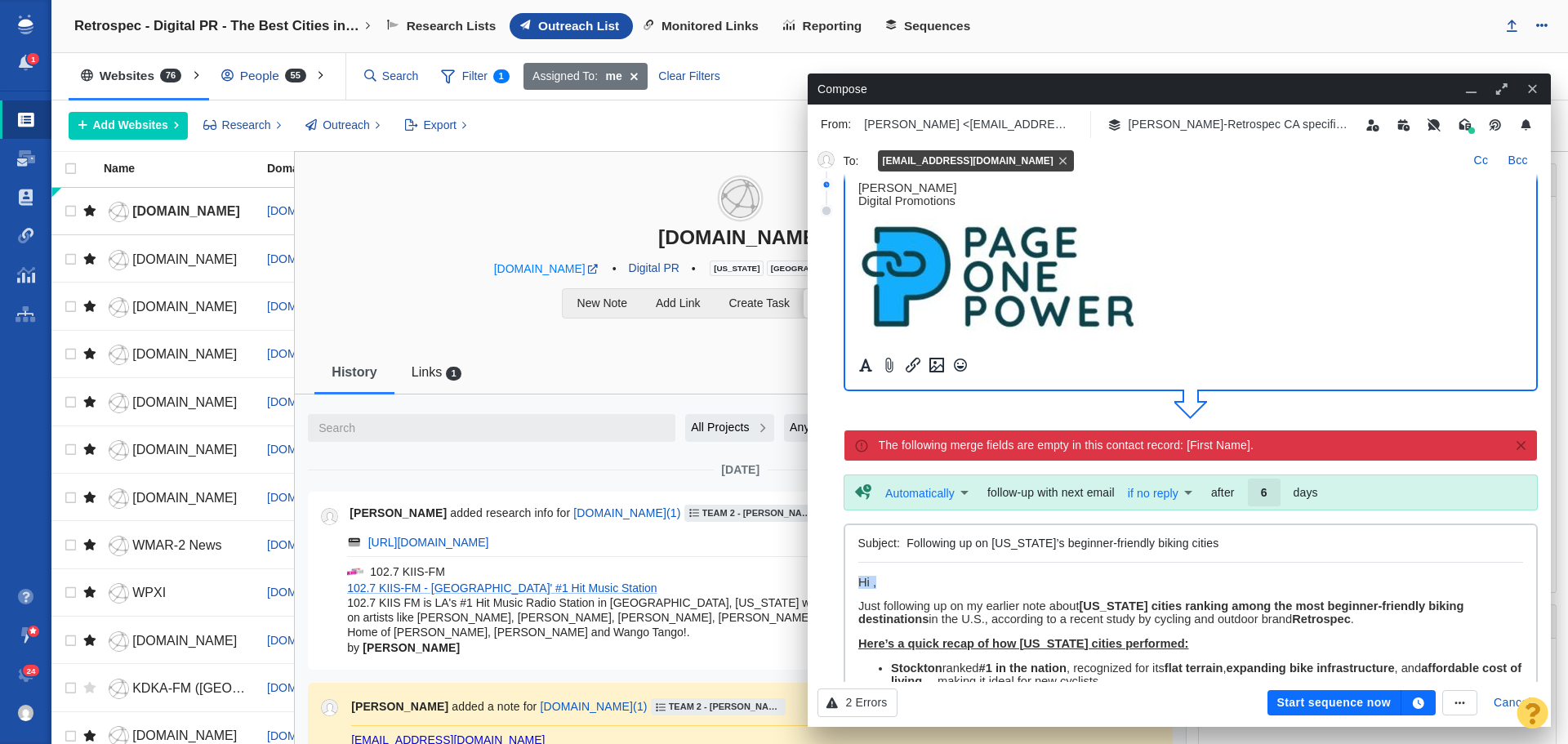
drag, startPoint x: 895, startPoint y: 582, endPoint x: 1711, endPoint y: 1143, distance: 990.2
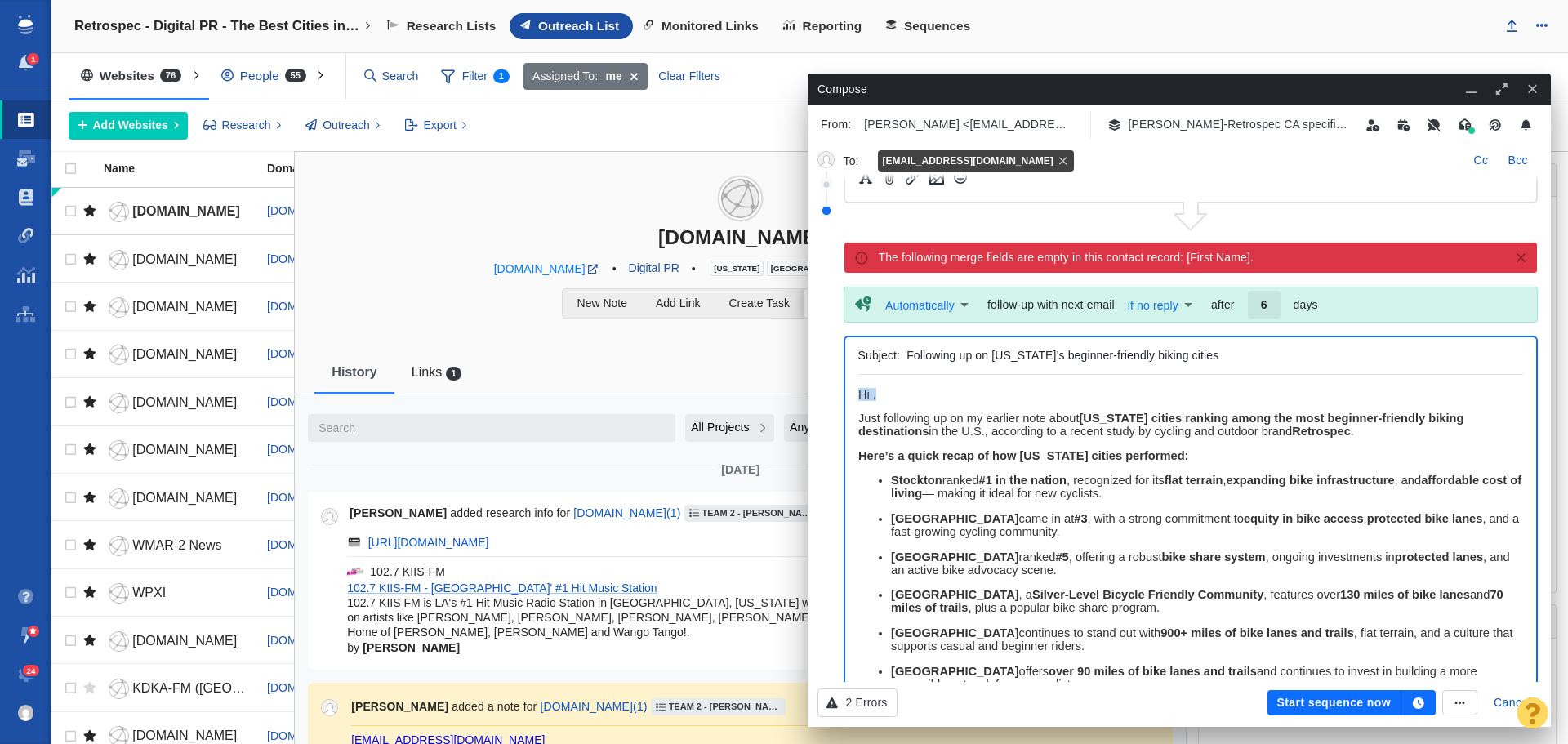
scroll to position [490, 0]
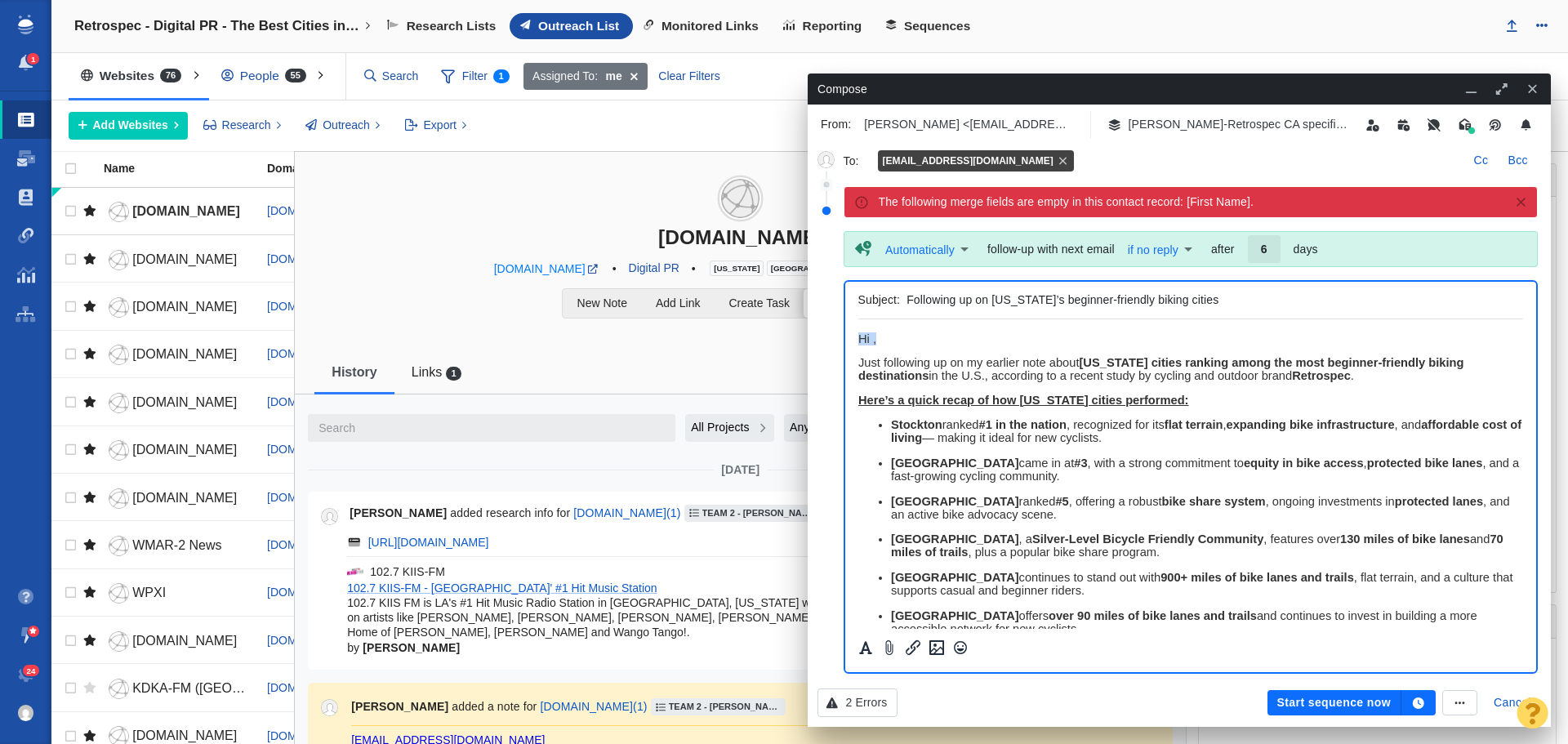
paste body "Rich Text Area. Press ALT-0 for help."
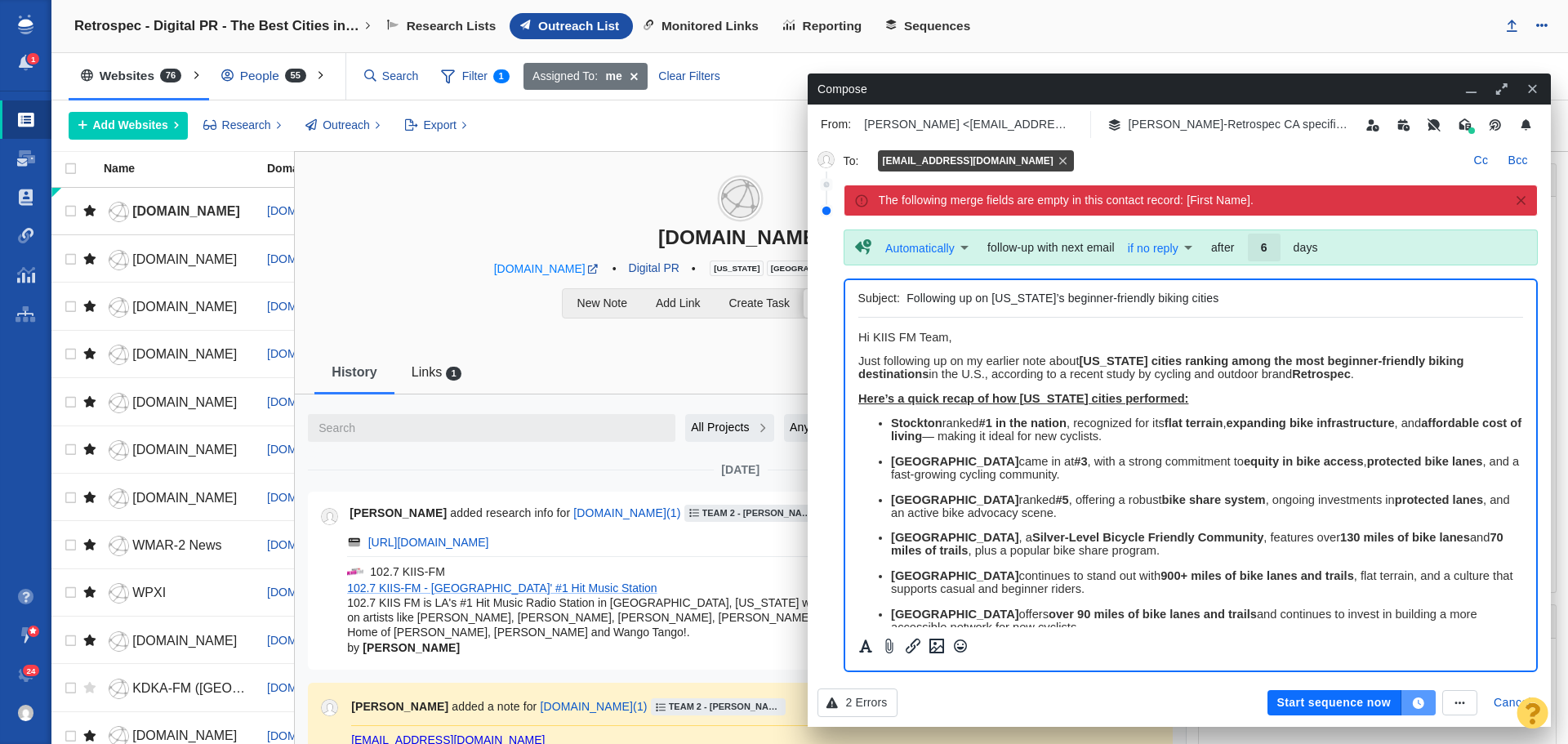
click at [1415, 702] on icon "button" at bounding box center [1419, 703] width 12 height 12
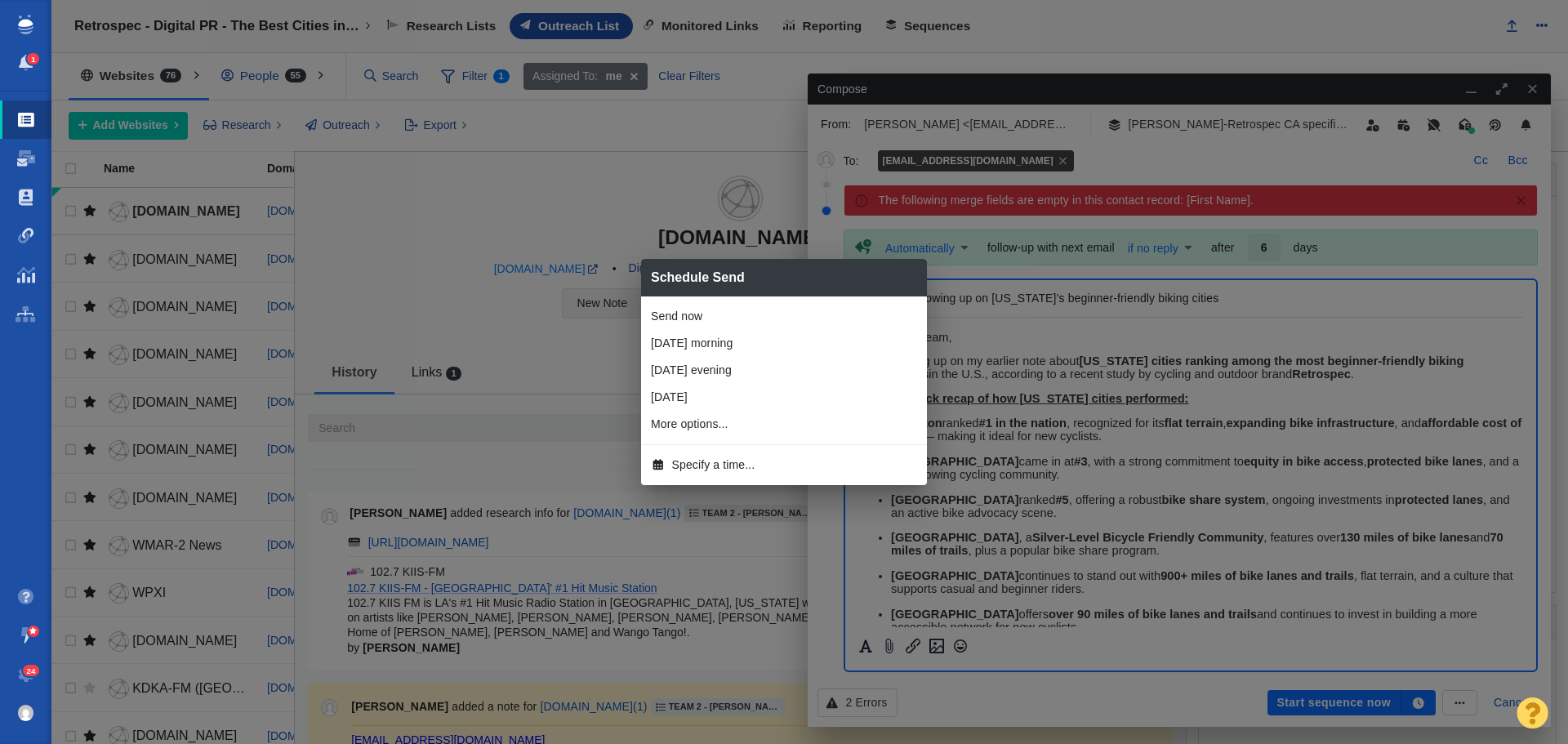
click at [723, 344] on li "[DATE] morning" at bounding box center [784, 344] width 286 height 27
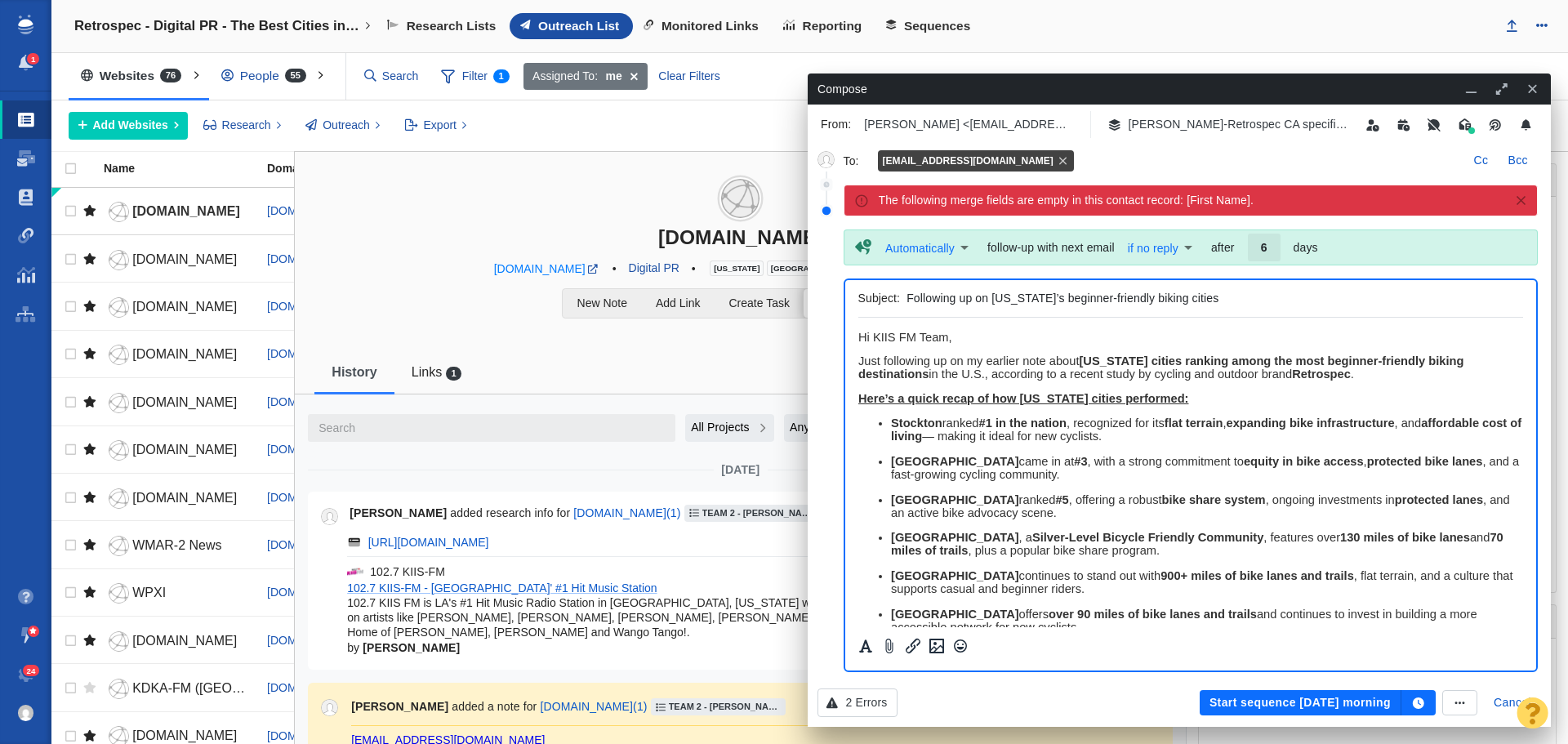
click at [1265, 697] on button "Start sequence tomorrow morning" at bounding box center [1301, 703] width 202 height 26
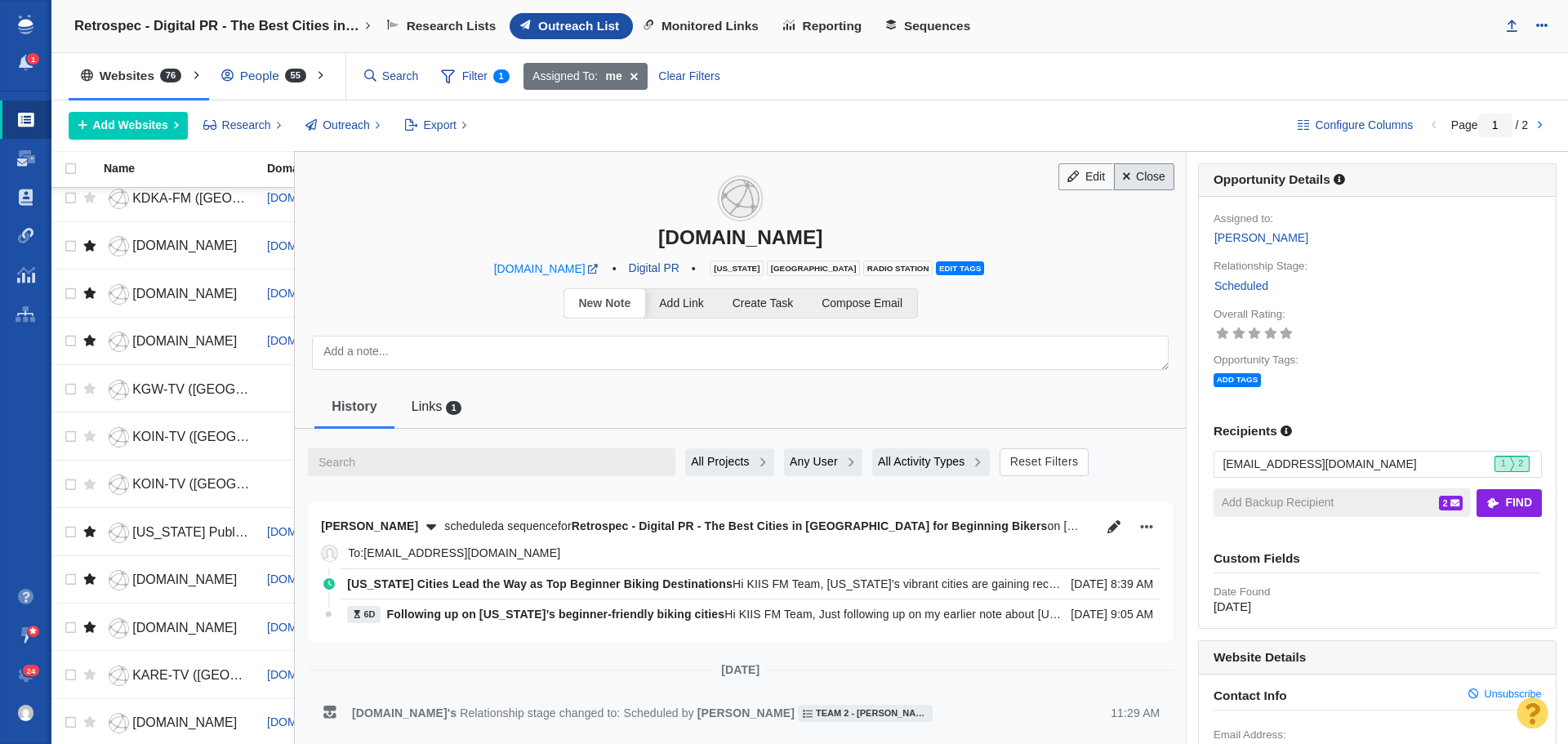
drag, startPoint x: 1140, startPoint y: 177, endPoint x: 1125, endPoint y: 186, distance: 17.5
click at [1140, 177] on link "Close" at bounding box center [1144, 177] width 61 height 28
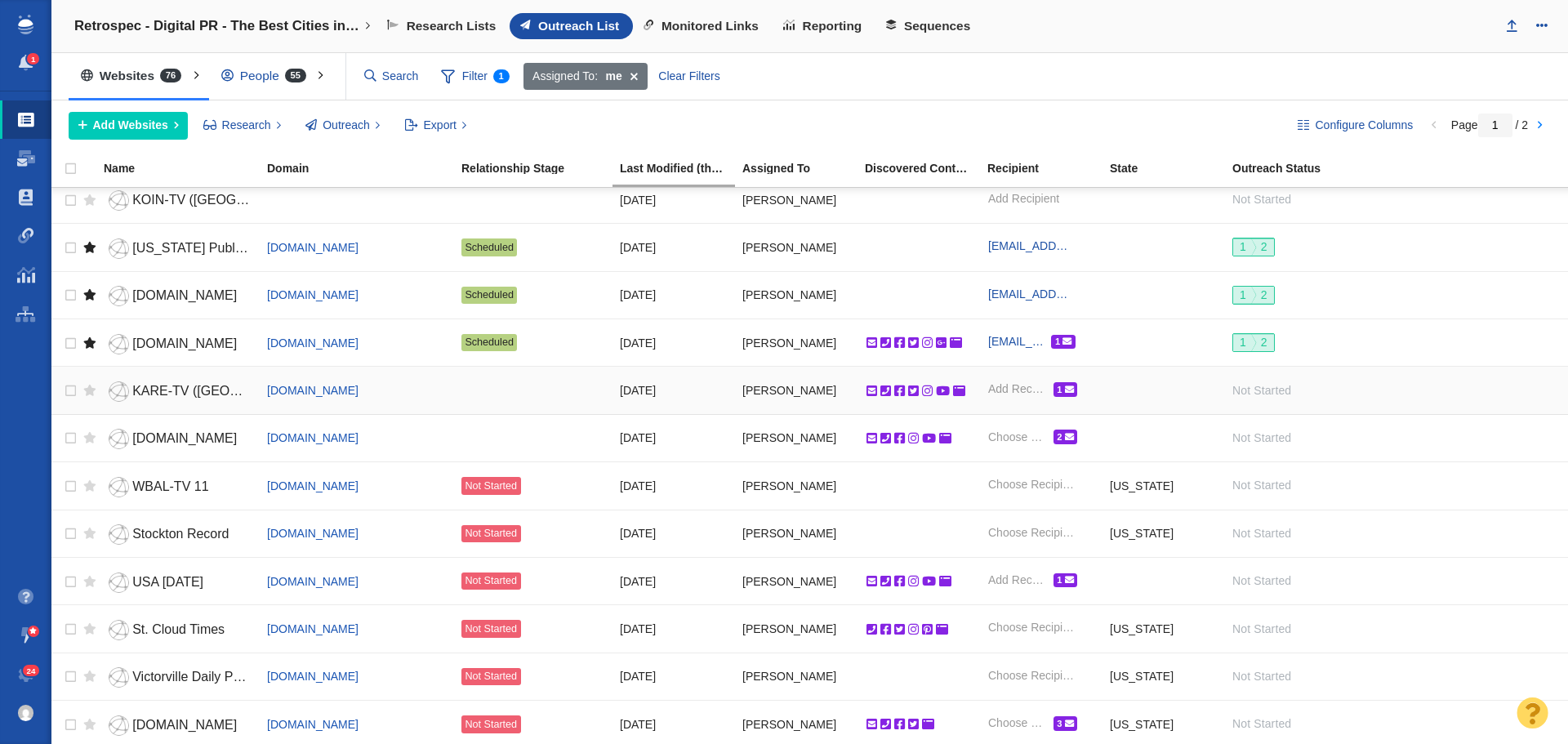
scroll to position [572, 0]
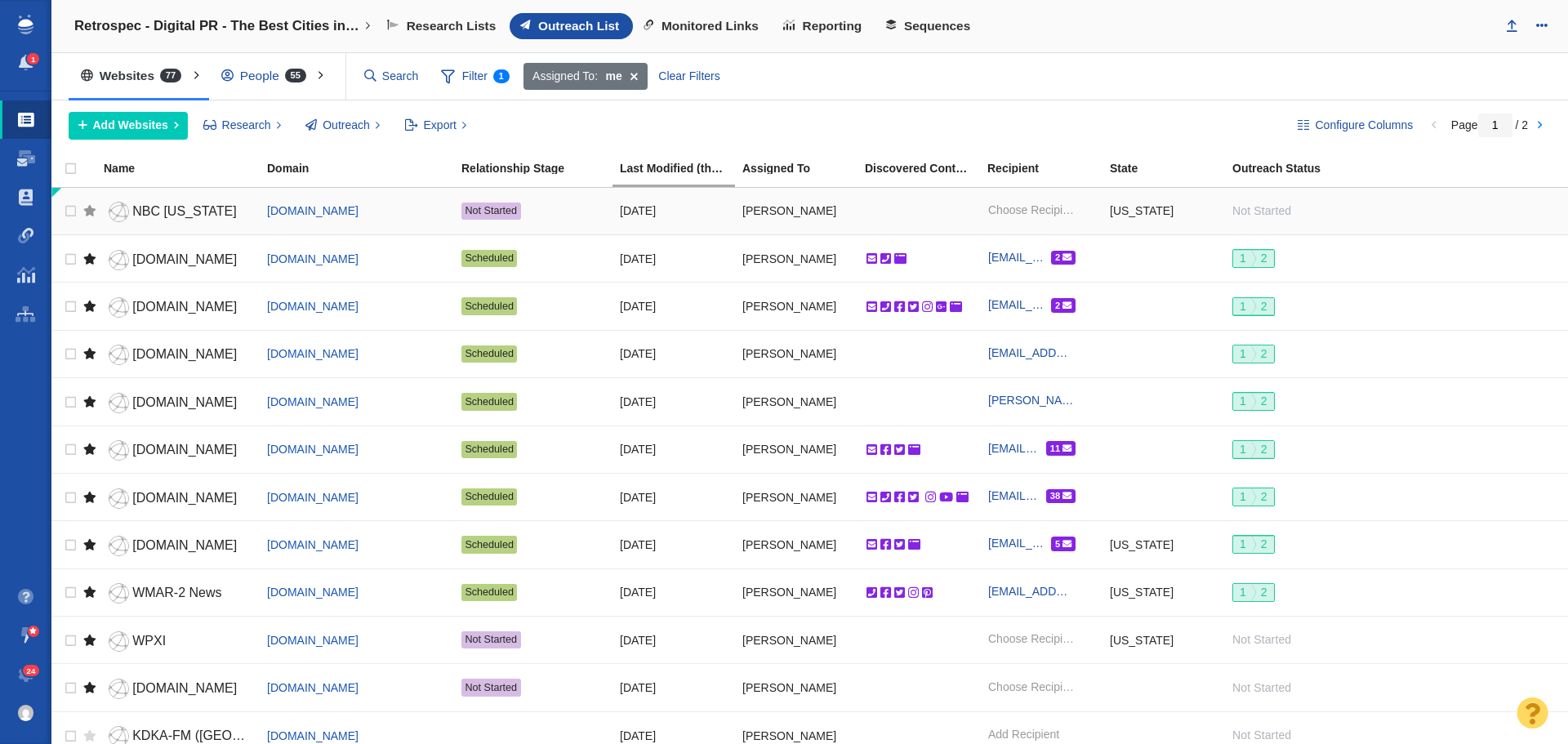
click at [85, 215] on div at bounding box center [89, 210] width 13 height 36
click at [942, 25] on span "Sequences" at bounding box center [937, 25] width 66 height 15
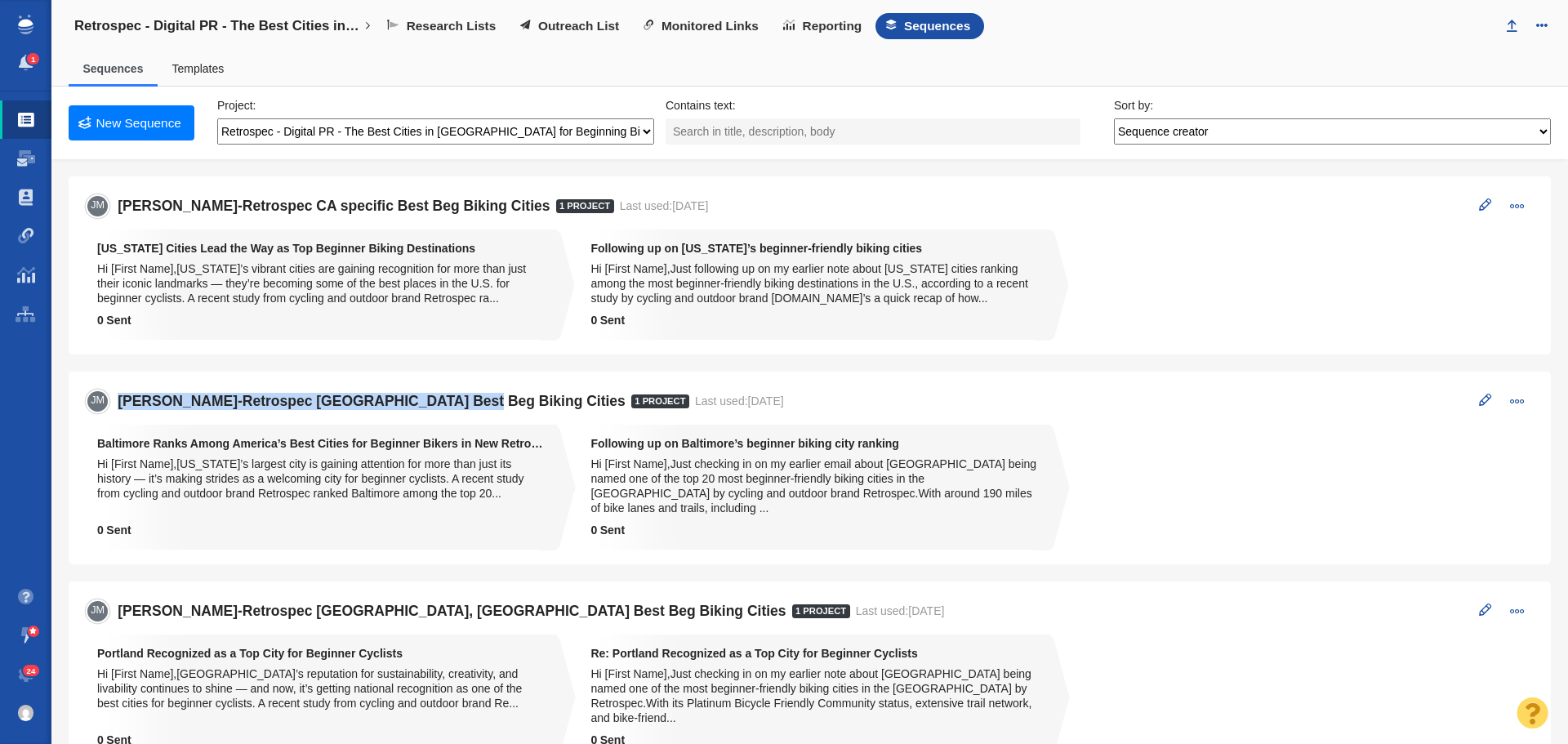
drag, startPoint x: 443, startPoint y: 403, endPoint x: 118, endPoint y: 396, distance: 325.1
click at [118, 396] on h5 "[PERSON_NAME]-Retrospec [GEOGRAPHIC_DATA] Best Beg Biking Cities" at bounding box center [374, 401] width 514 height 17
copy h5 "[PERSON_NAME]-Retrospec [GEOGRAPHIC_DATA] Best Beg Biking Cities"
click at [117, 120] on link "New Sequence" at bounding box center [131, 122] width 125 height 35
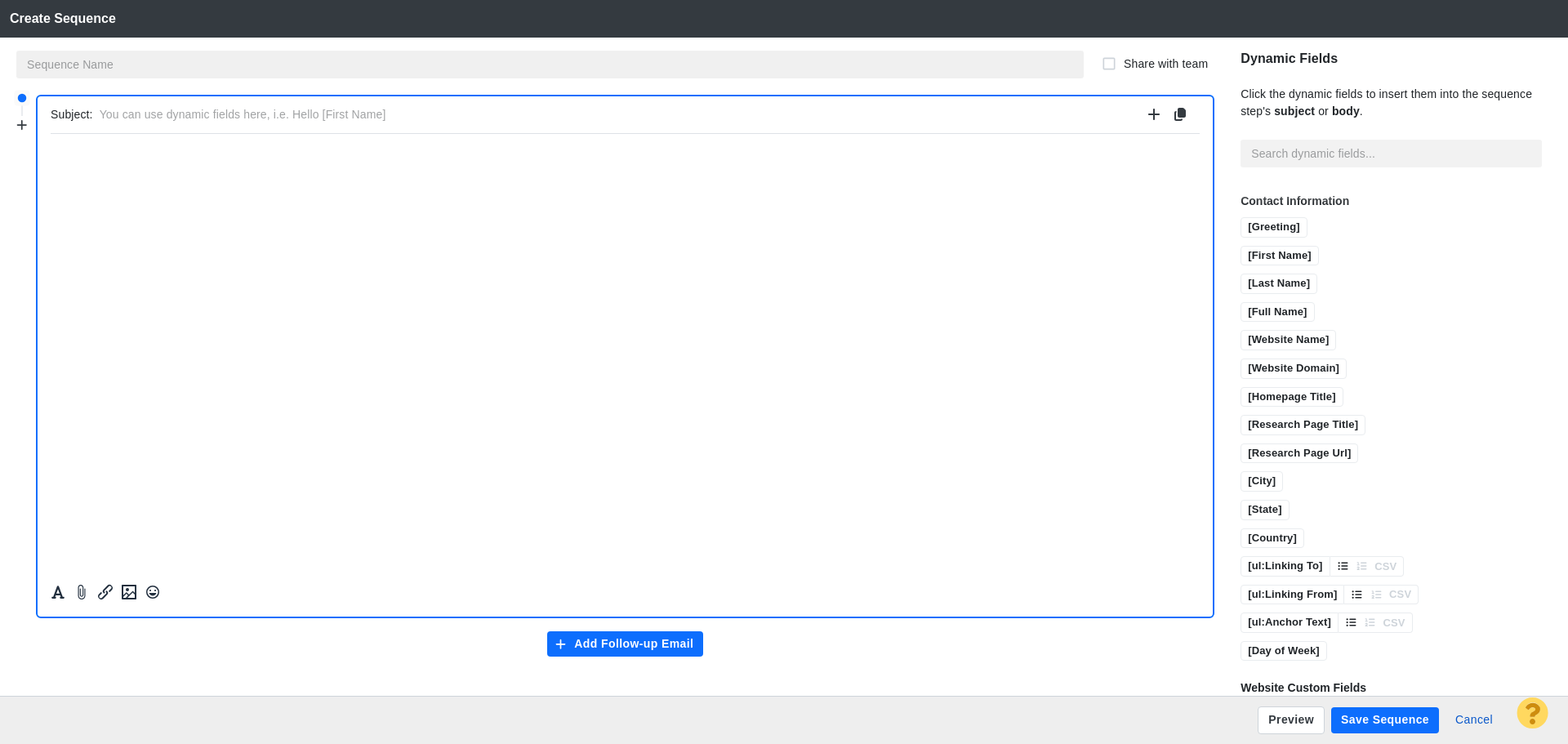
click at [216, 54] on input "text" at bounding box center [550, 64] width 1068 height 28
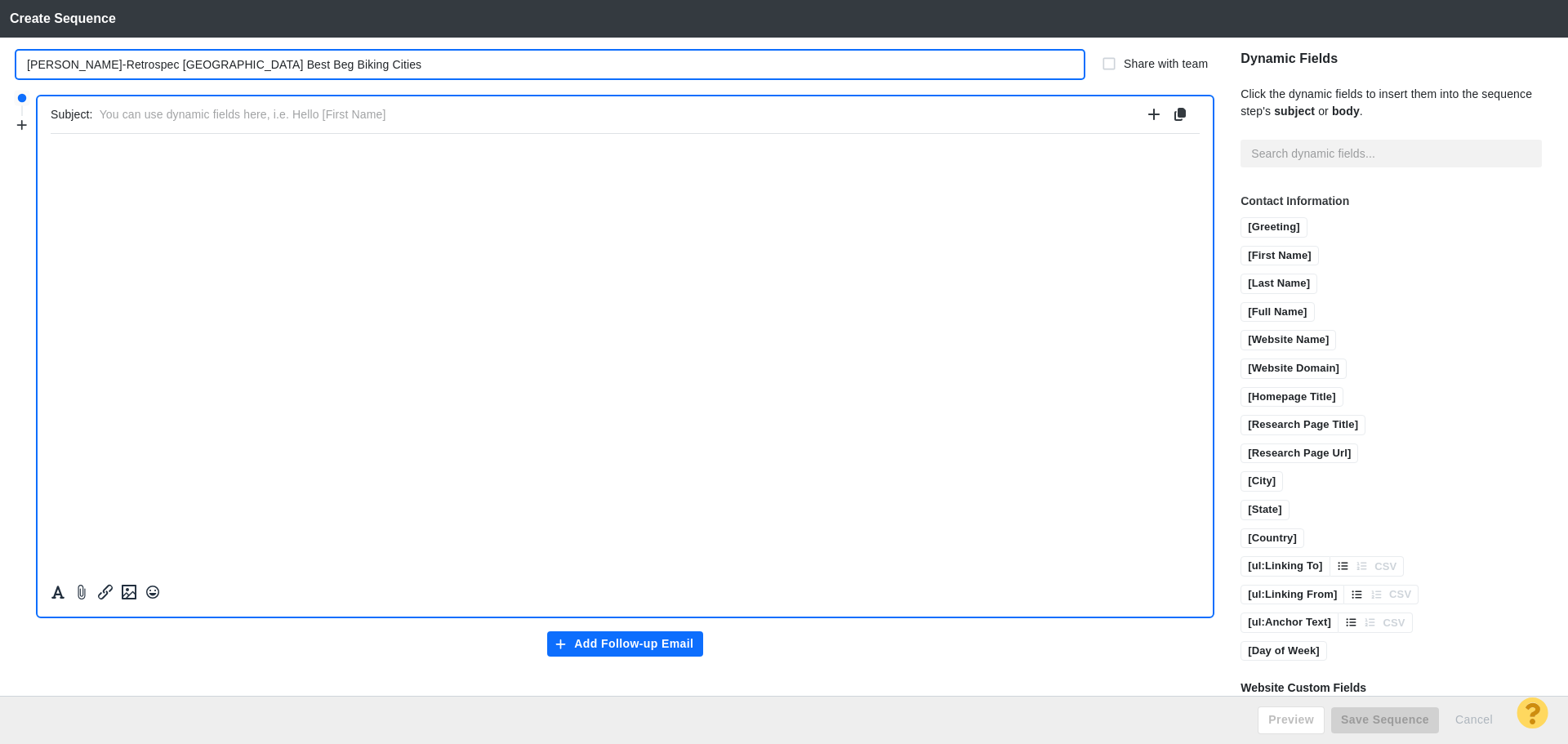
click at [153, 63] on input "[PERSON_NAME]-Retrospec [GEOGRAPHIC_DATA] Best Beg Biking Cities" at bounding box center [550, 64] width 1068 height 28
type input "[PERSON_NAME]-Retrospec [GEOGRAPHIC_DATA] Best Beg Biking Cities"
click at [191, 120] on input "text" at bounding box center [621, 115] width 1042 height 23
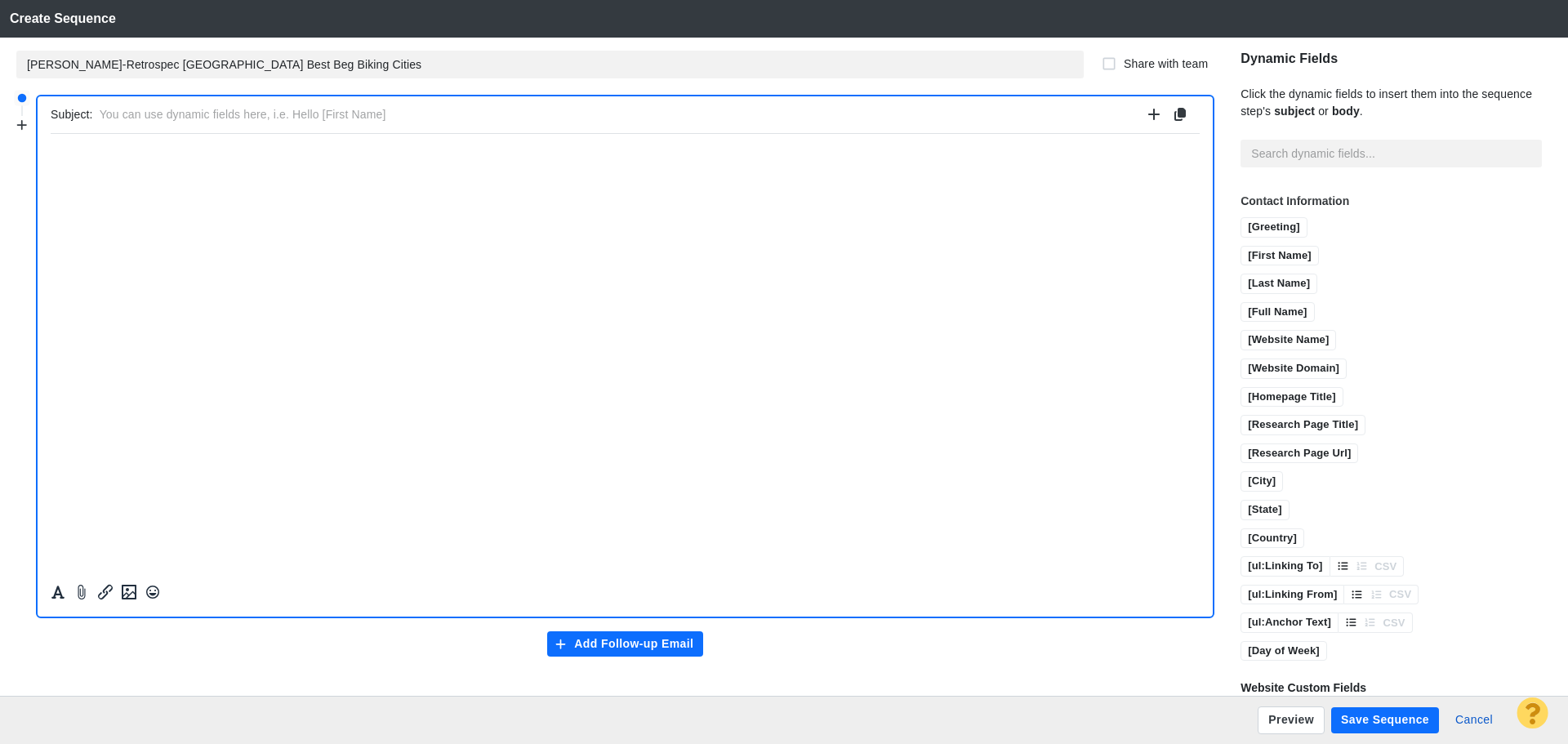
click at [460, 118] on input "text" at bounding box center [621, 115] width 1042 height 23
paste input "Pittsburgh Named a Top City for Beginner Cyclists"
type input "Pittsburgh Named a Top City for Beginner Cyclists"
click at [364, 152] on p "﻿" at bounding box center [625, 152] width 1149 height 13
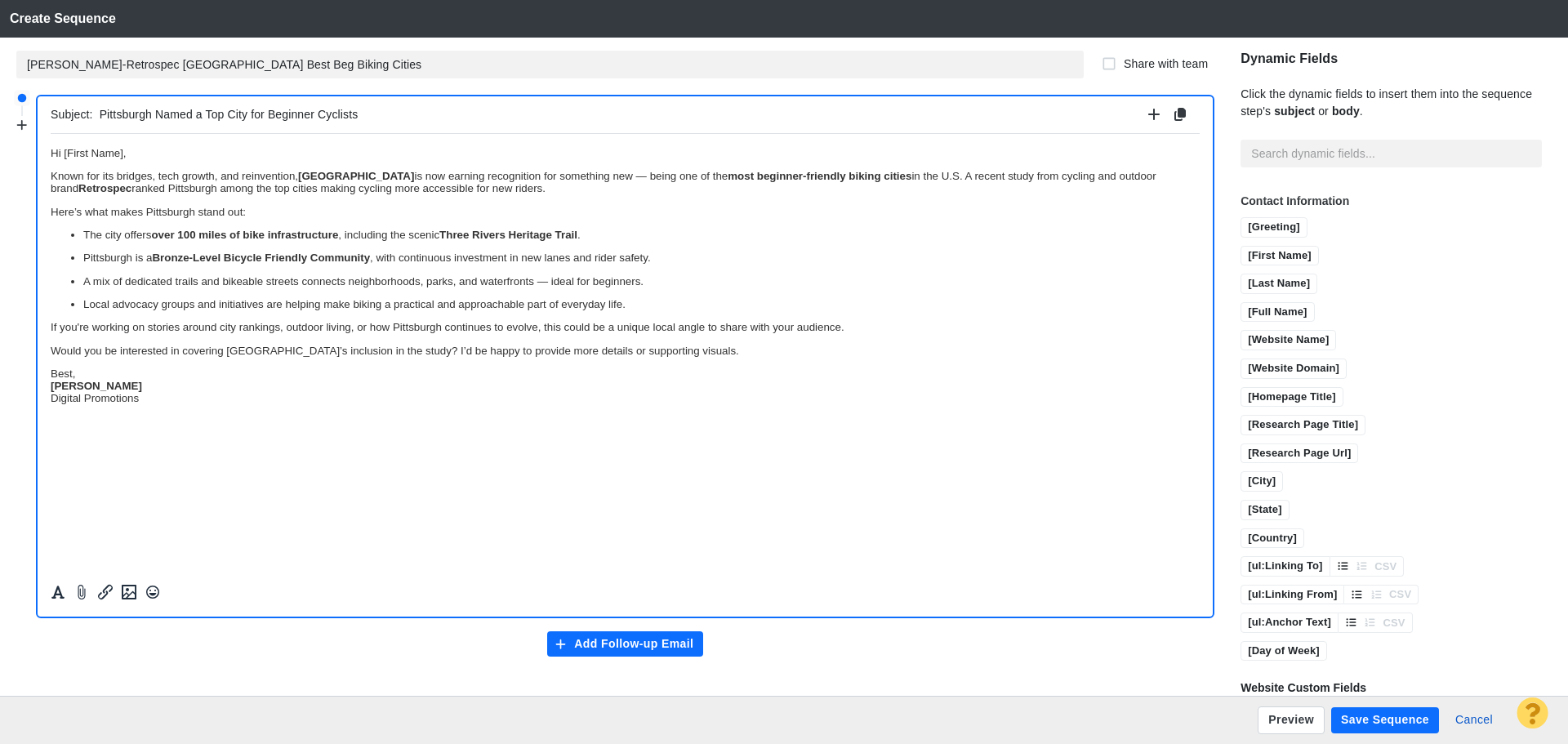
click at [98, 374] on p "Best, Jim Miller Digital Promotions" at bounding box center [625, 386] width 1149 height 37
drag, startPoint x: 110, startPoint y: 398, endPoint x: 97, endPoint y: 615, distance: 217.4
click at [51, 397] on html "Hi [First Name], Known for its bridges, tech growth, and reinvention, Pittsburg…" at bounding box center [625, 280] width 1149 height 294
click at [54, 592] on icon "Formatting" at bounding box center [57, 592] width 17 height 15
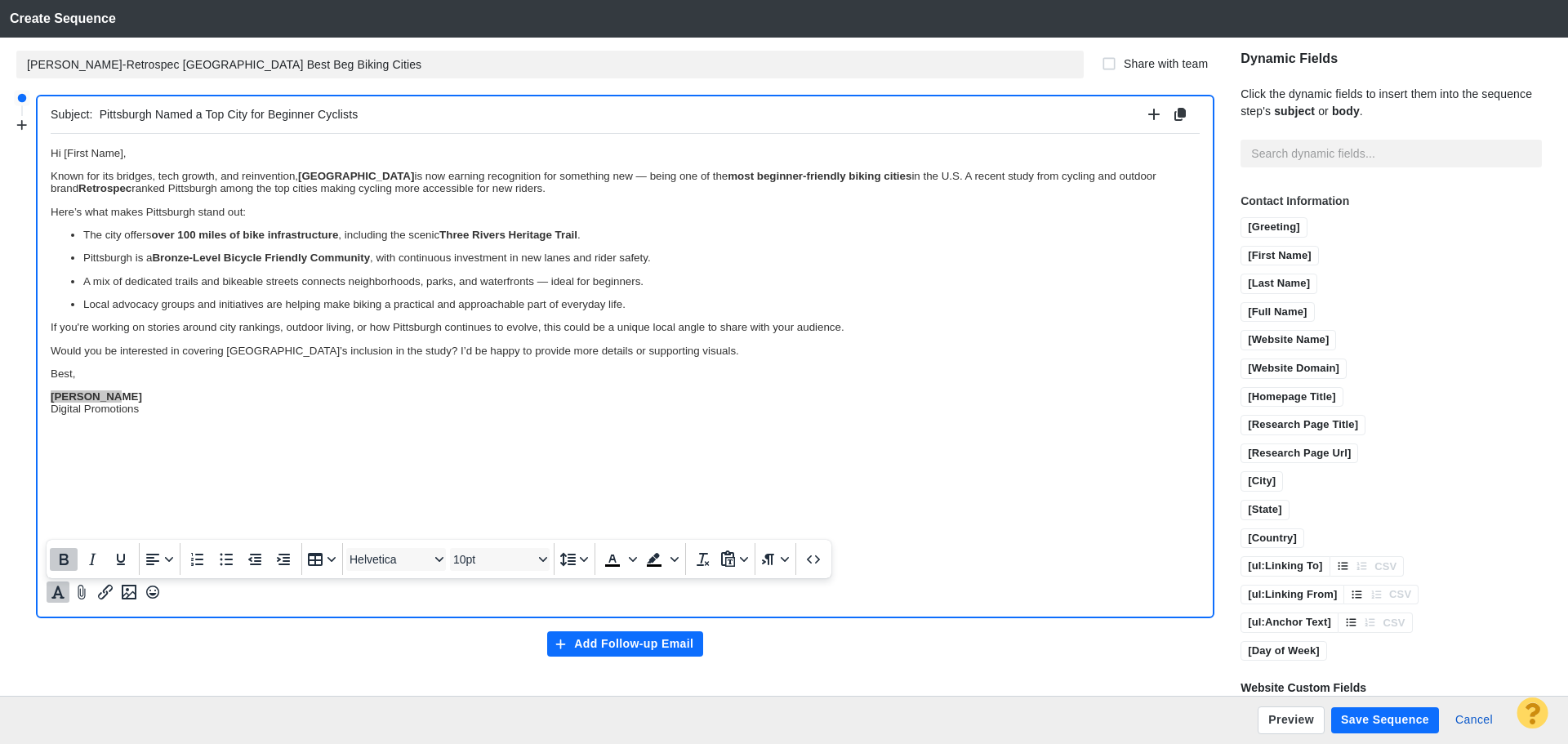
click at [61, 565] on icon "Bold" at bounding box center [63, 559] width 9 height 12
click at [186, 427] on html "Hi [First Name], Known for its bridges, tech growth, and reinvention, Pittsburg…" at bounding box center [625, 280] width 1149 height 294
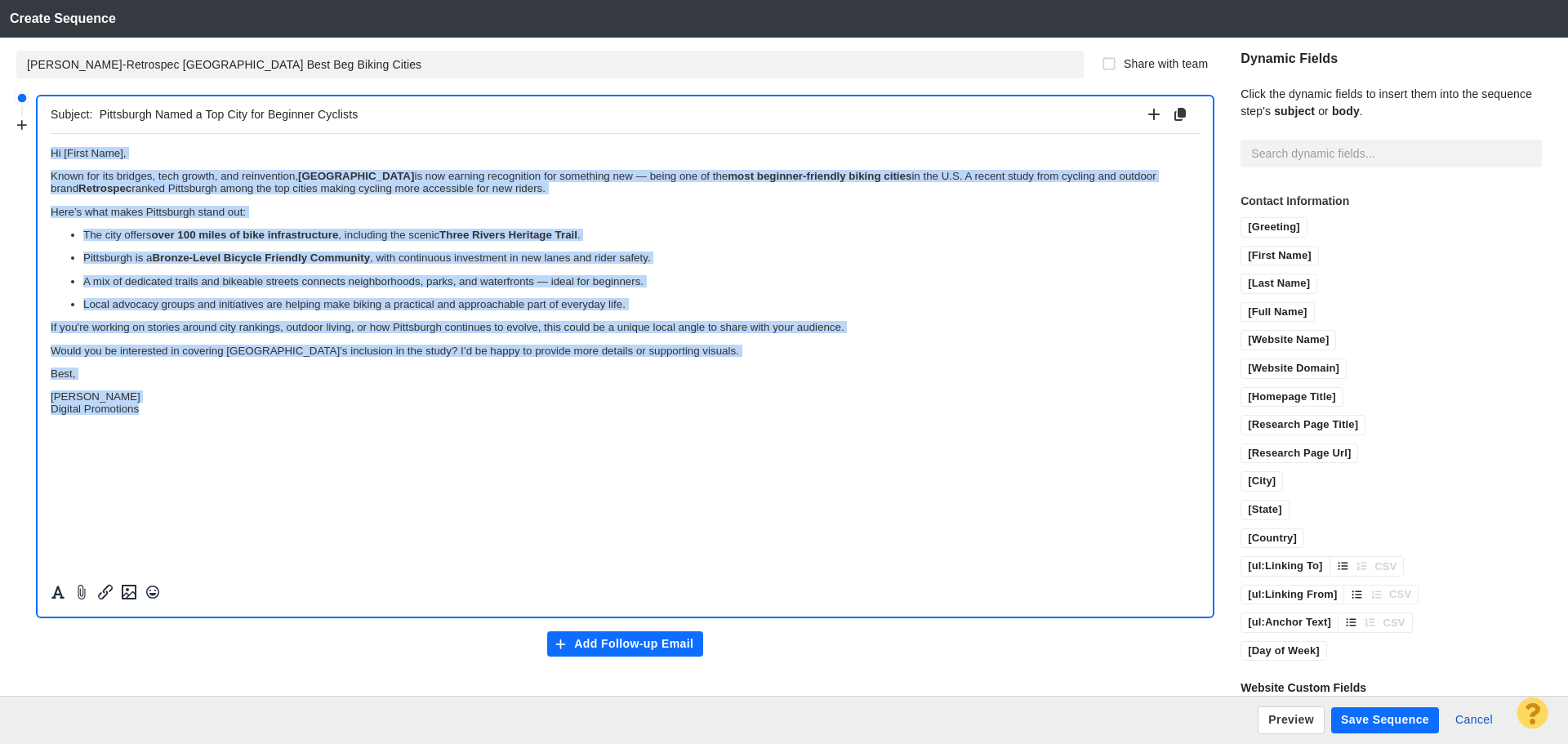
drag, startPoint x: 170, startPoint y: 404, endPoint x: 14, endPoint y: 141, distance: 305.8
click at [51, 141] on html "Hi [First Name], Known for its bridges, tech growth, and reinvention, Pittsburg…" at bounding box center [625, 280] width 1149 height 294
click at [58, 593] on icon "Formatting" at bounding box center [57, 592] width 17 height 15
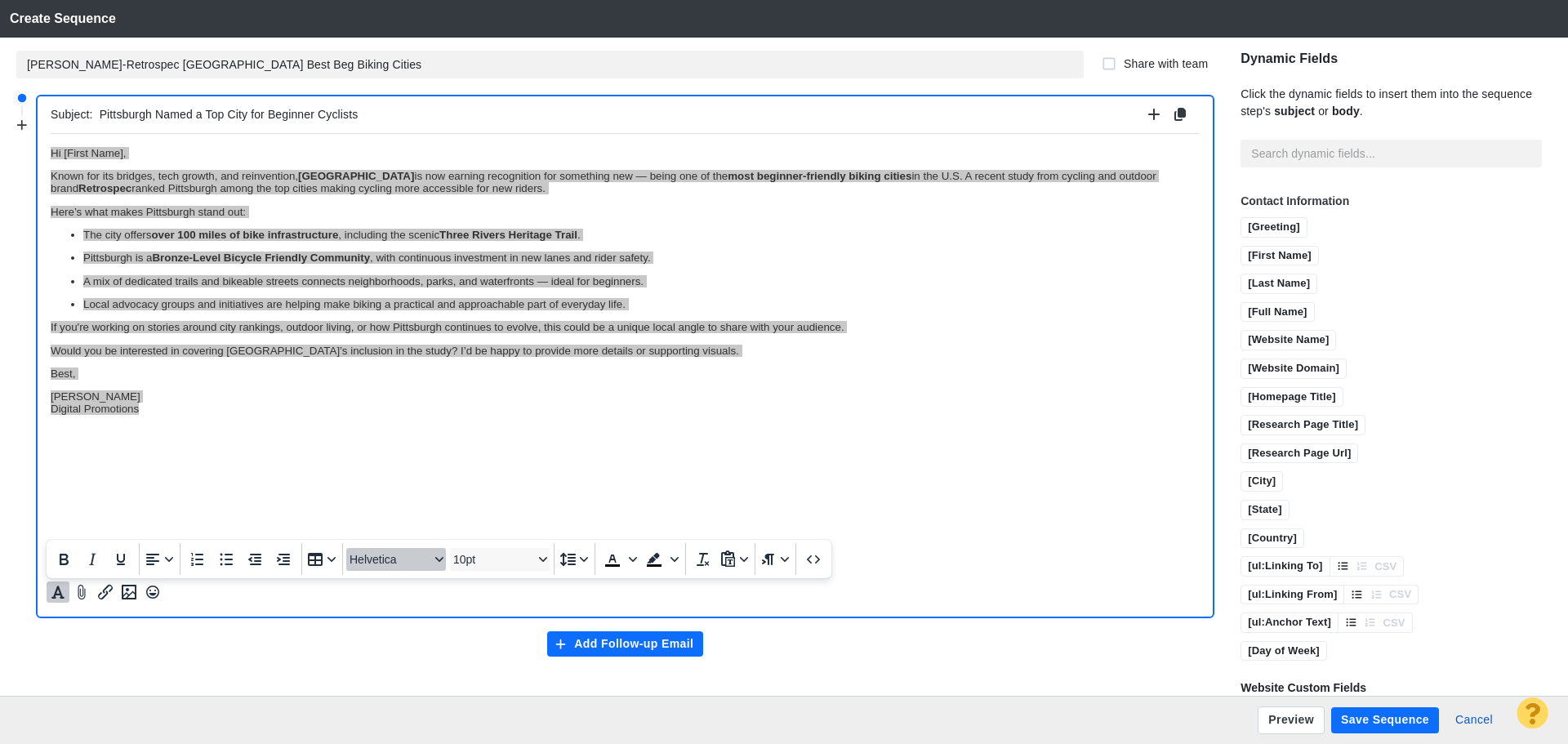
click at [388, 560] on span "Helvetica" at bounding box center [390, 558] width 80 height 13
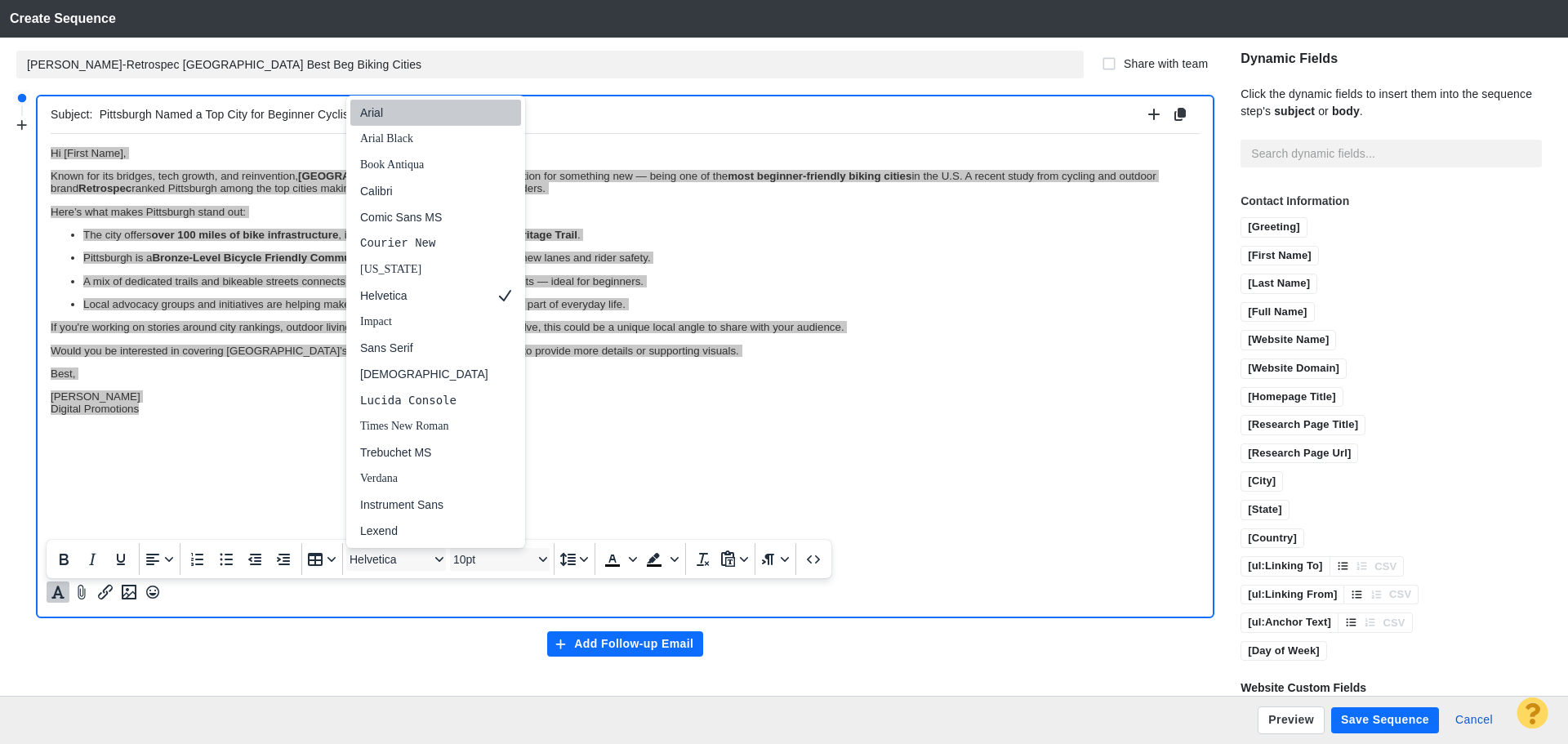
click at [389, 120] on div "Arial" at bounding box center [425, 113] width 128 height 19
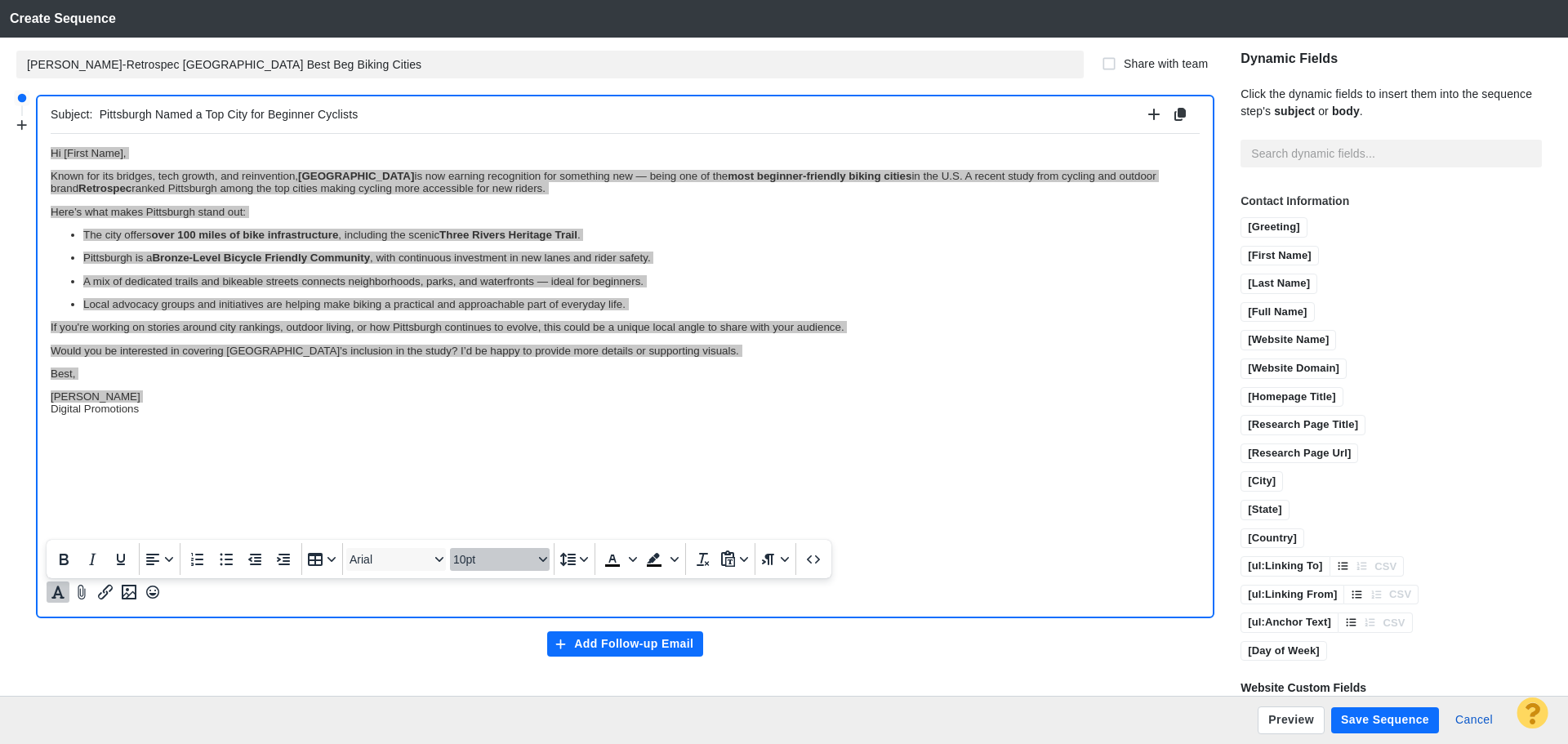
click at [475, 559] on span "10pt" at bounding box center [494, 558] width 80 height 13
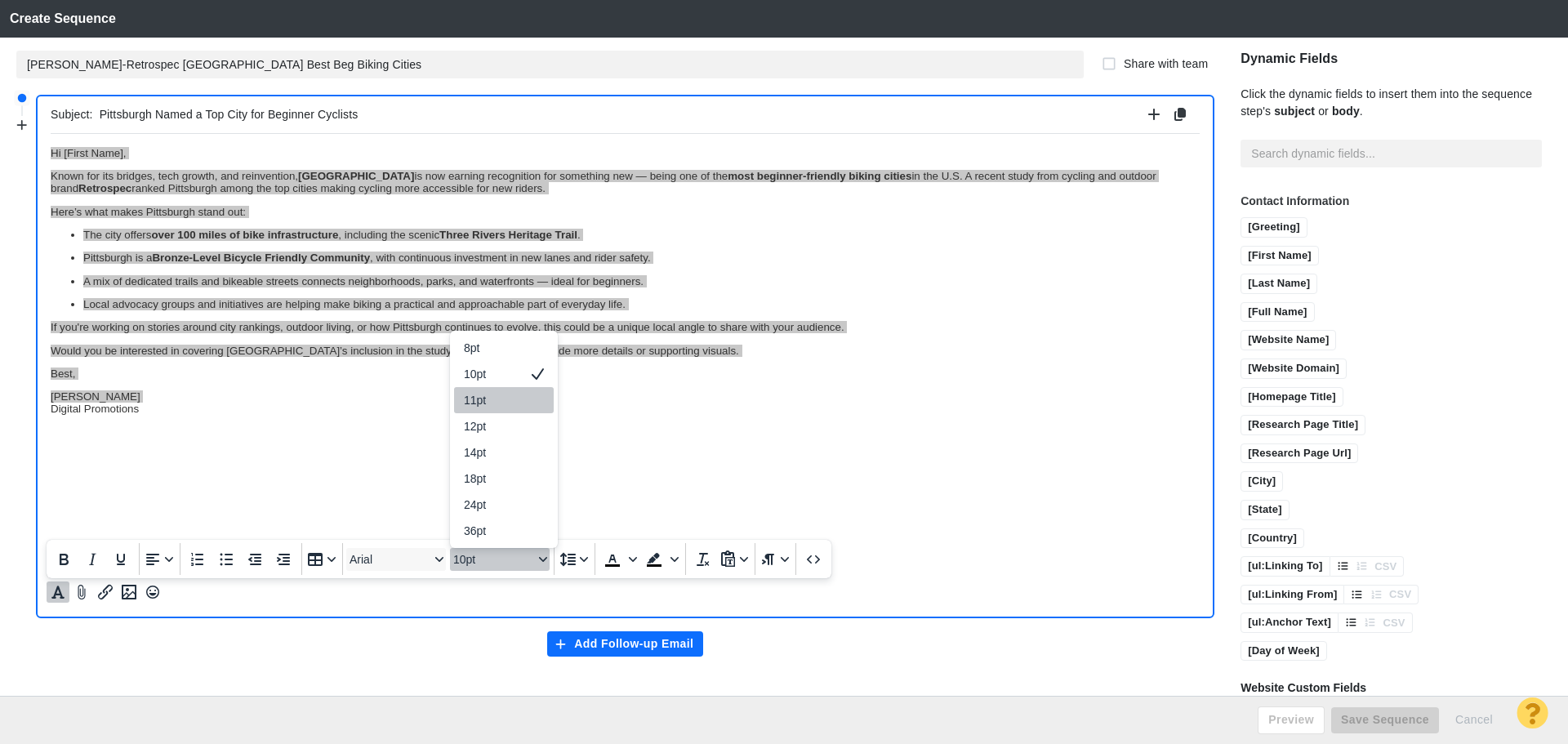
click at [471, 397] on div "11pt" at bounding box center [493, 400] width 57 height 19
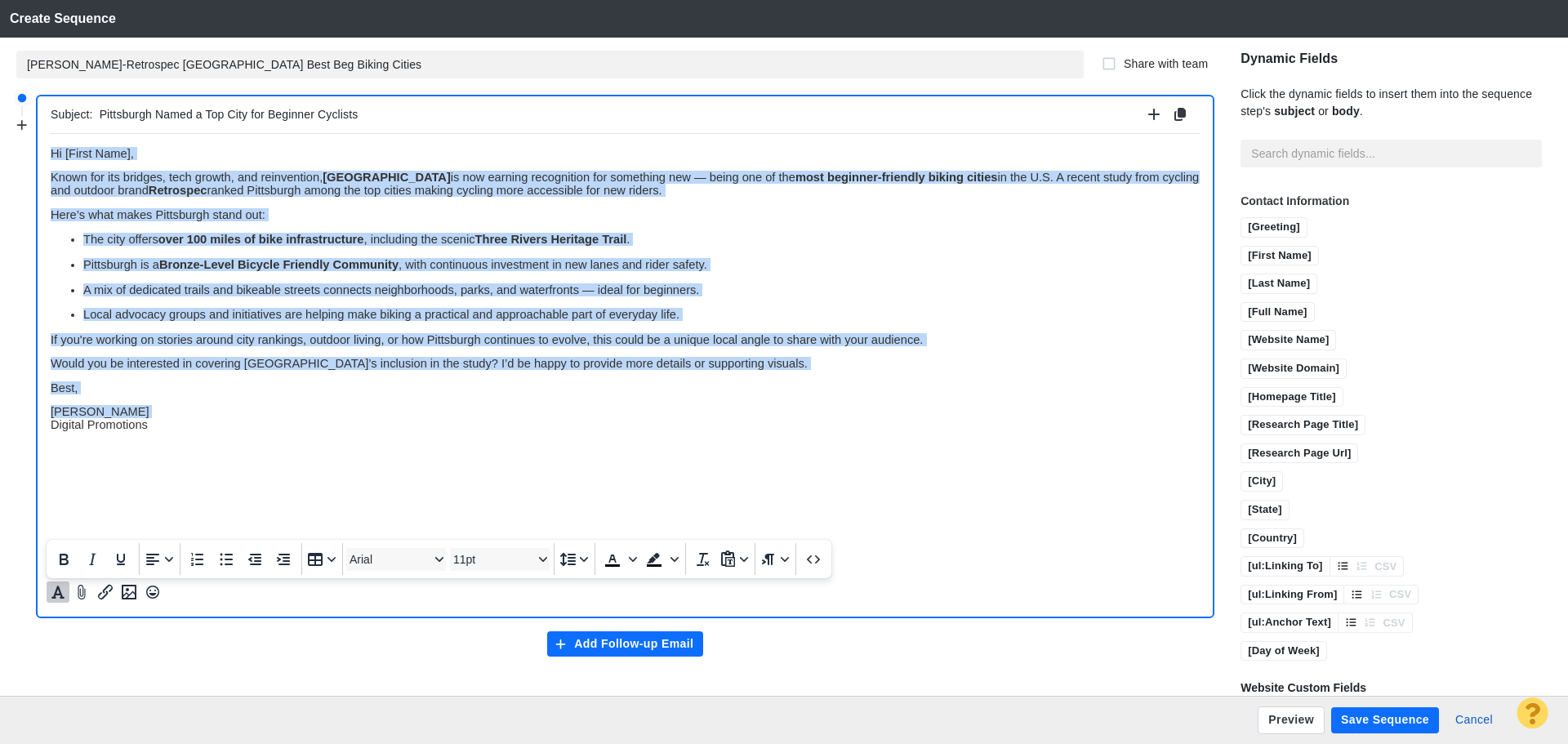
click at [330, 416] on p "Jim Miller Digital Promotions" at bounding box center [625, 417] width 1149 height 26
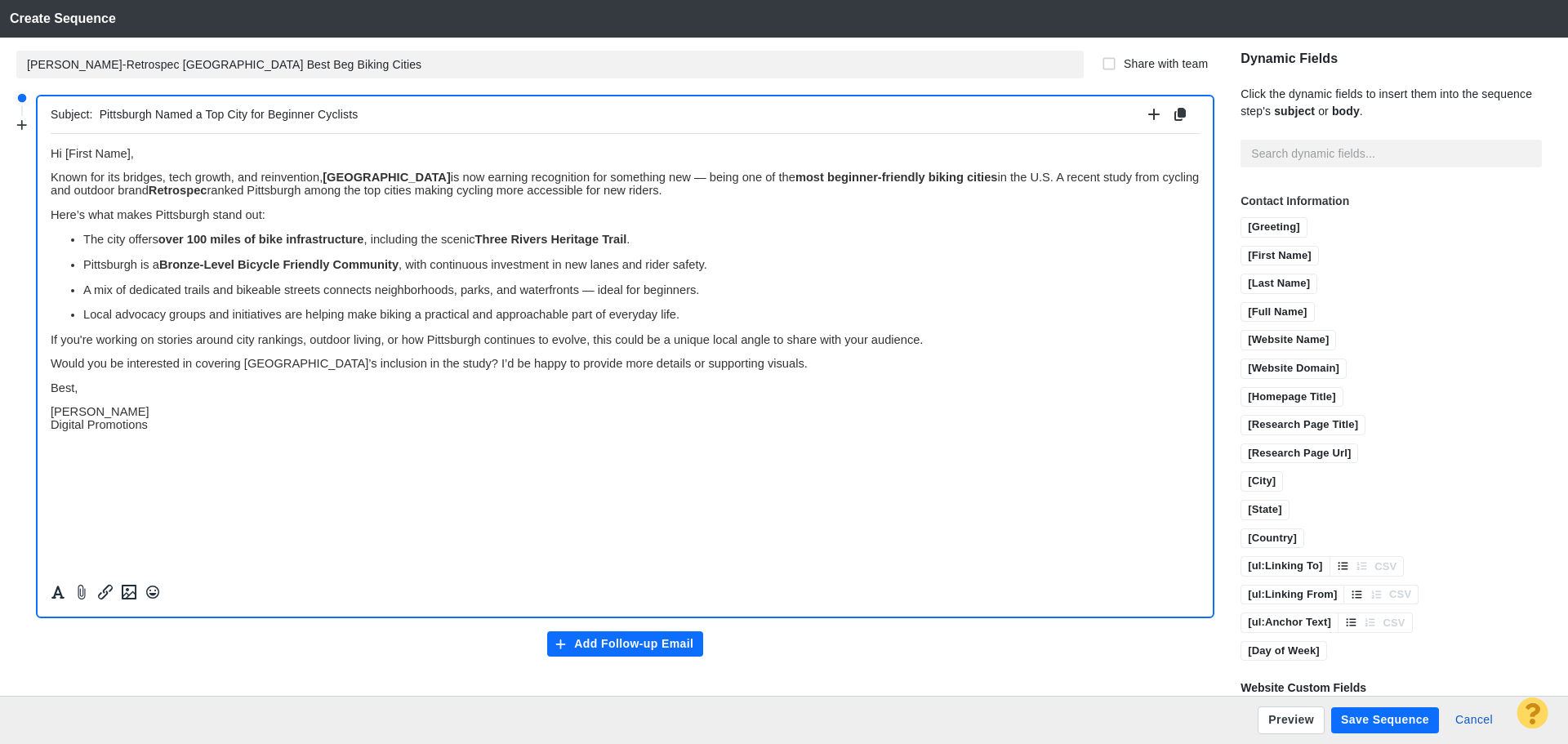
click at [196, 423] on p "Jim Miller Digital Promotions" at bounding box center [625, 417] width 1149 height 26
click at [130, 594] on icon "Insert image" at bounding box center [128, 592] width 15 height 15
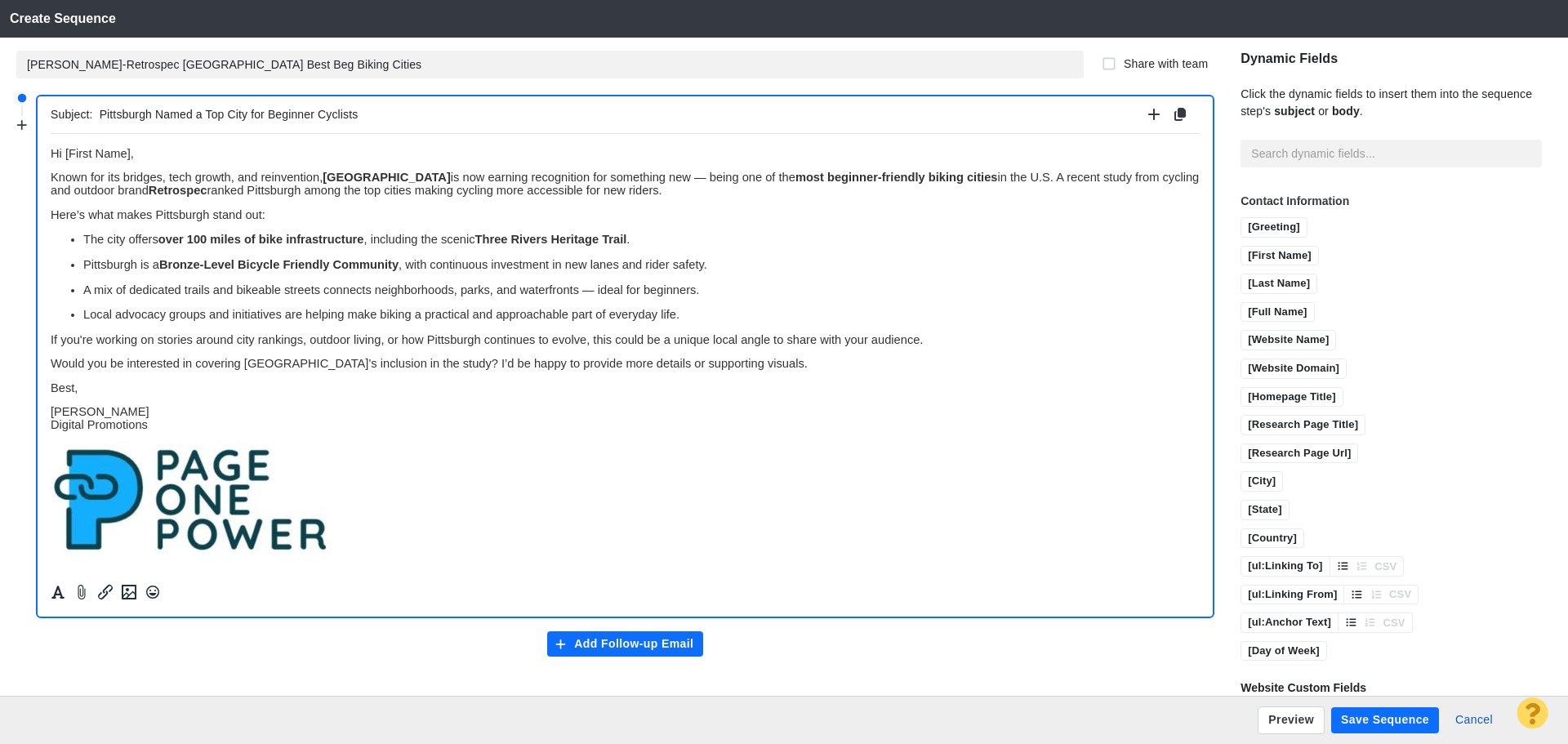
drag, startPoint x: 623, startPoint y: 643, endPoint x: 655, endPoint y: 622, distance: 38.3
click at [623, 643] on button "Add Follow-up Email" at bounding box center [625, 644] width 156 height 26
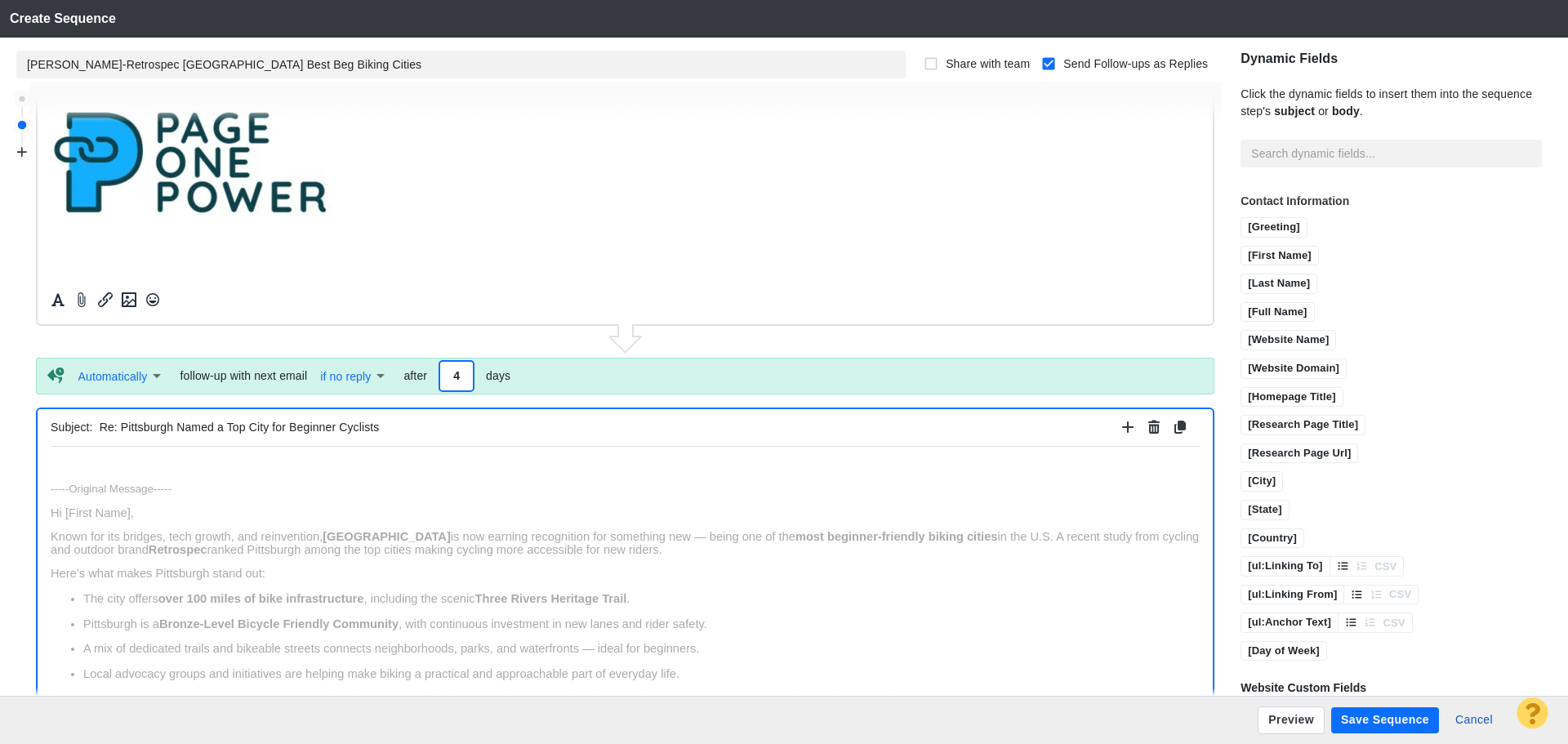
click at [468, 381] on input "4" at bounding box center [457, 376] width 33 height 28
type input "6"
click at [461, 464] on p "Rich Text Area. Press ALT-0 for help." at bounding box center [625, 465] width 1149 height 13
click at [115, 465] on p "Rich Text Area. Press ALT-0 for help." at bounding box center [625, 465] width 1149 height 13
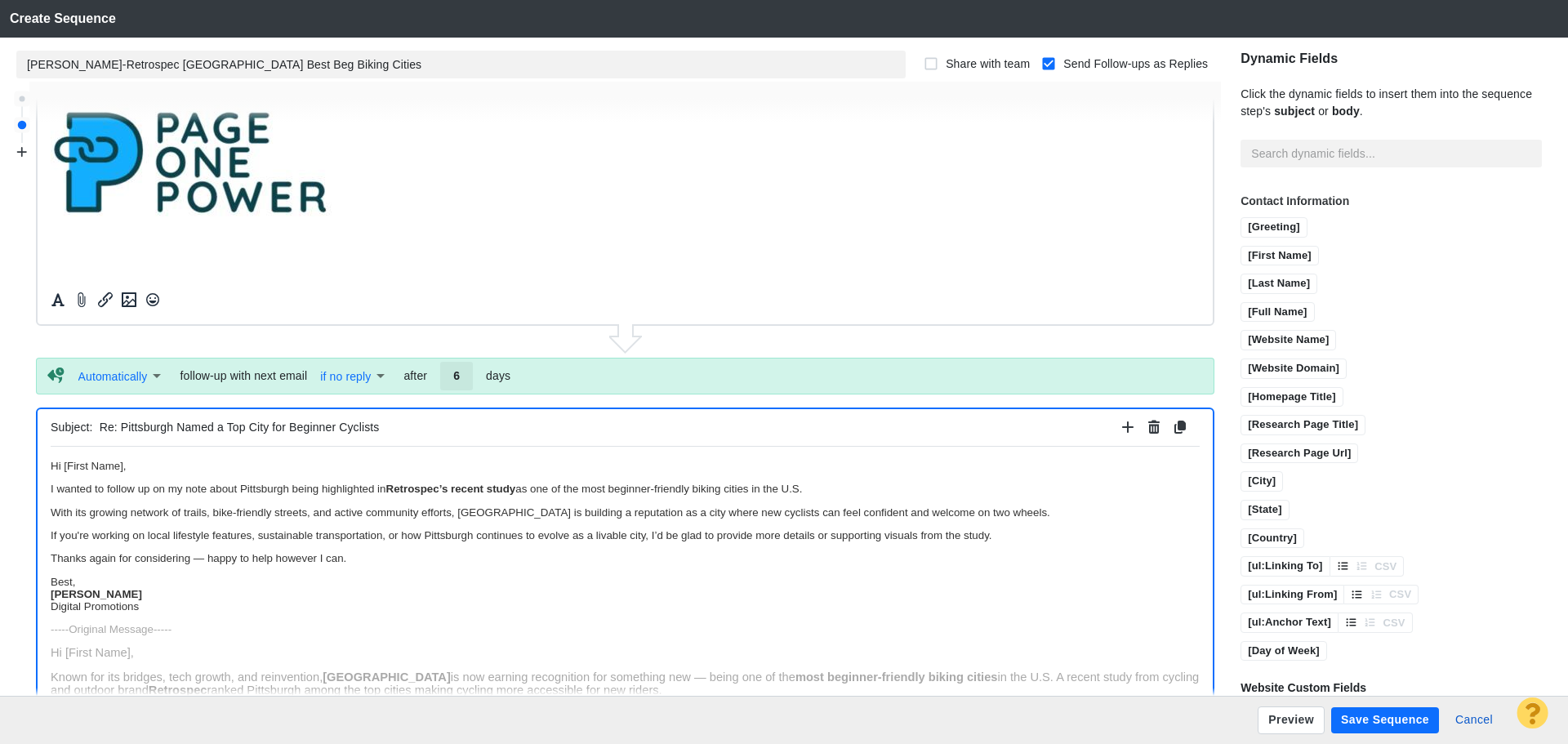
click at [103, 575] on p "Best, Jim Miller Digital Promotions" at bounding box center [625, 593] width 1149 height 37
drag, startPoint x: 109, startPoint y: 606, endPoint x: 98, endPoint y: 1070, distance: 464.1
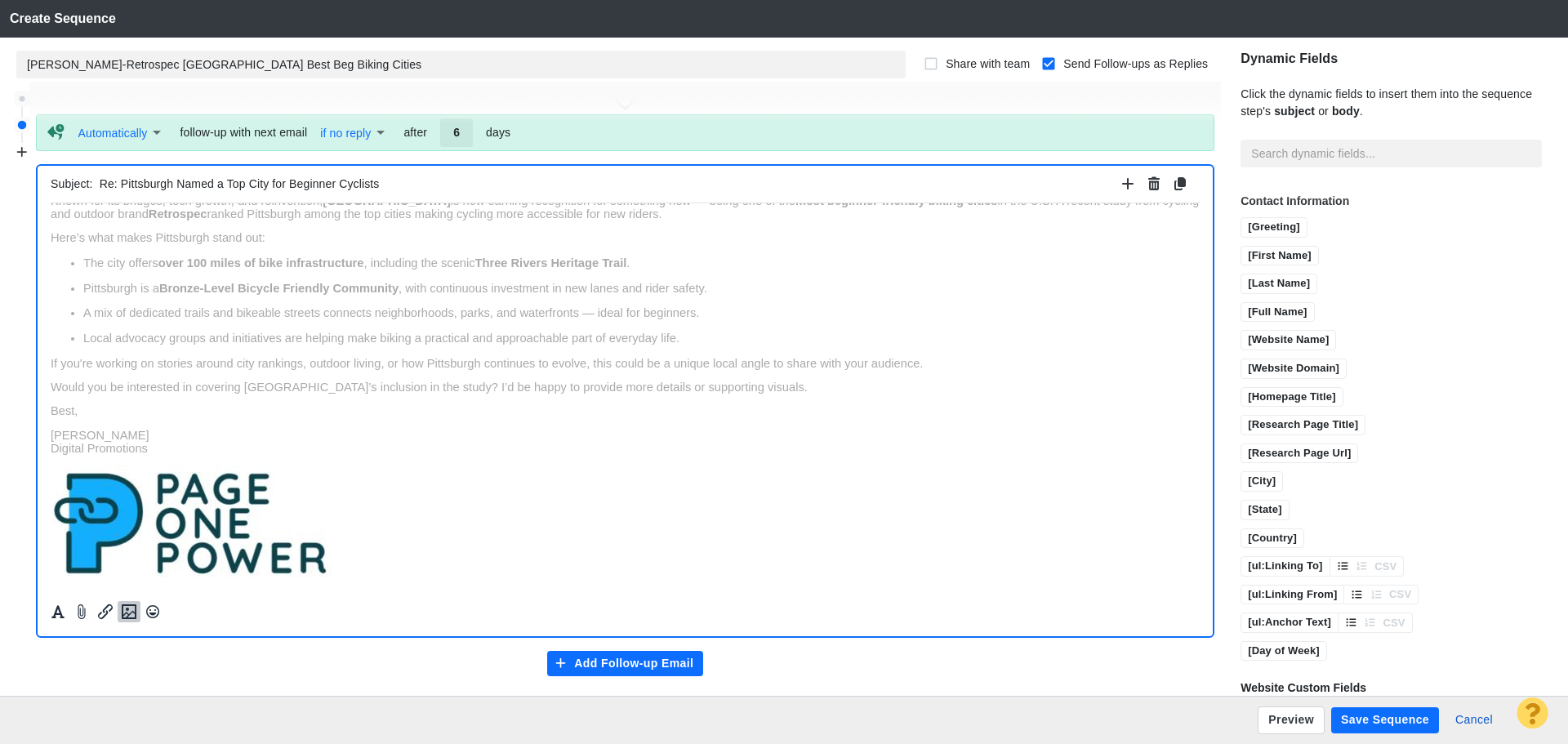
scroll to position [583, 0]
click at [63, 615] on icon "Formatting" at bounding box center [57, 609] width 13 height 13
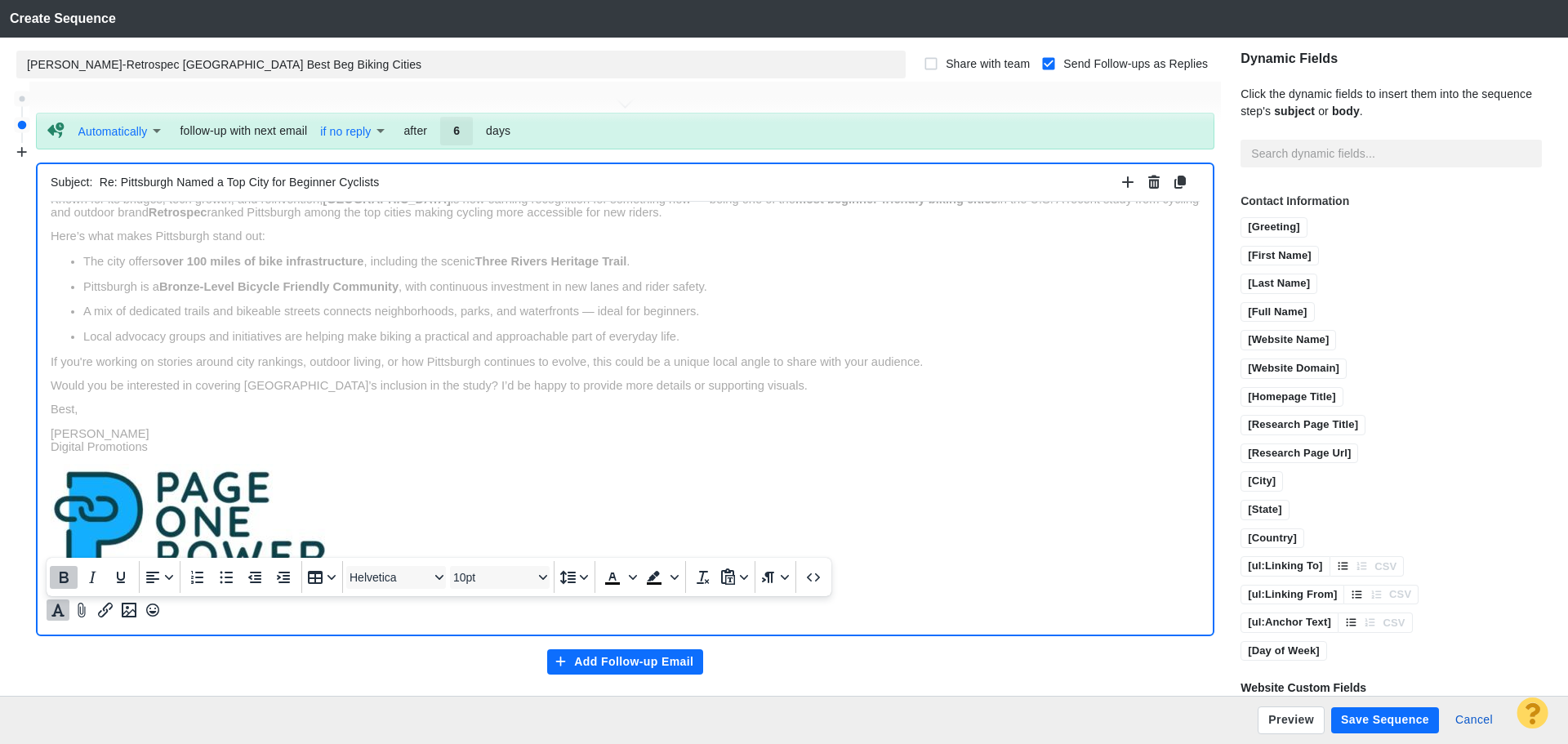
click at [63, 577] on icon "Bold" at bounding box center [63, 578] width 9 height 12
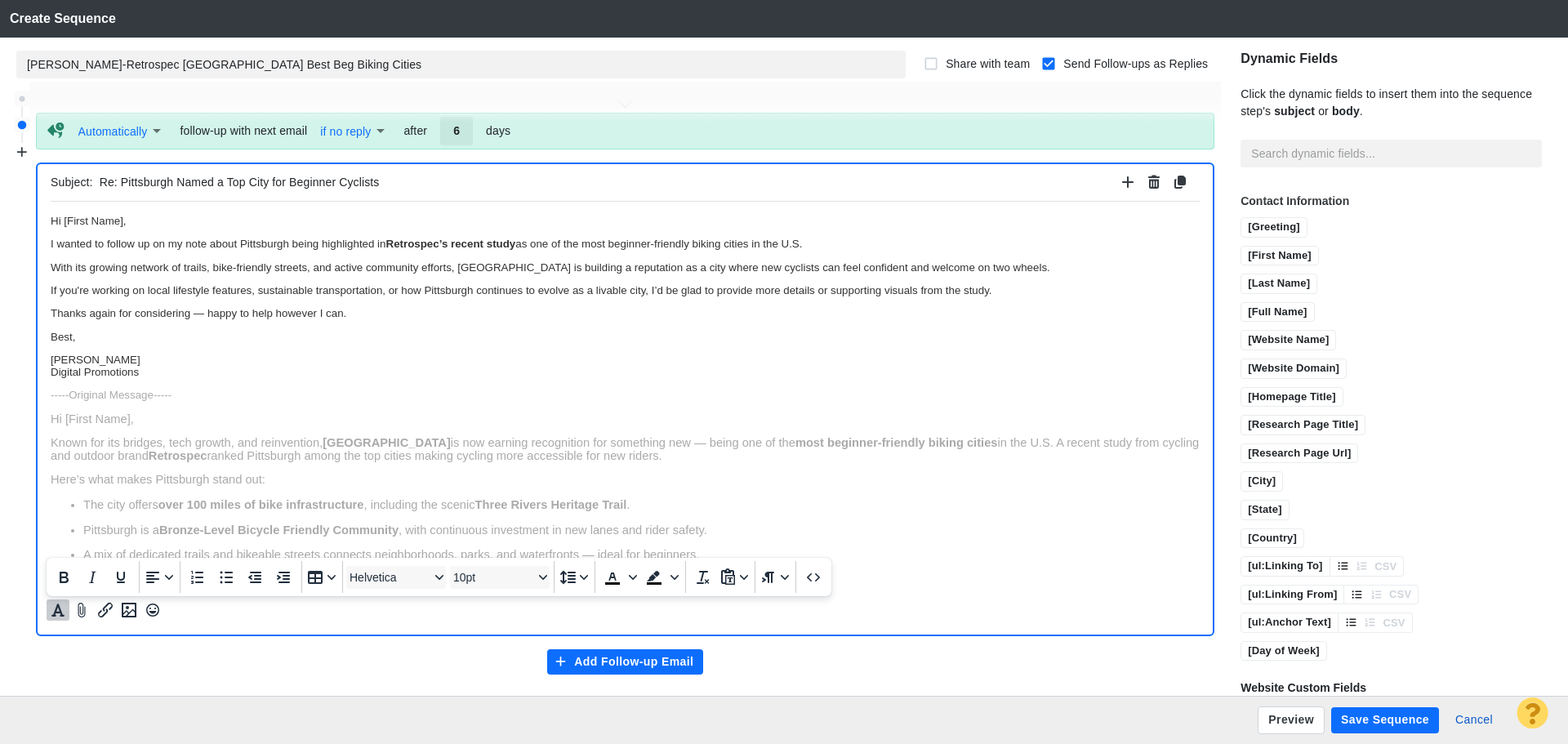
click at [244, 377] on p "Jim Miller Digital Promotions" at bounding box center [625, 364] width 1149 height 24
click at [215, 376] on p "Jim Miller Digital Promotions" at bounding box center [625, 364] width 1149 height 24
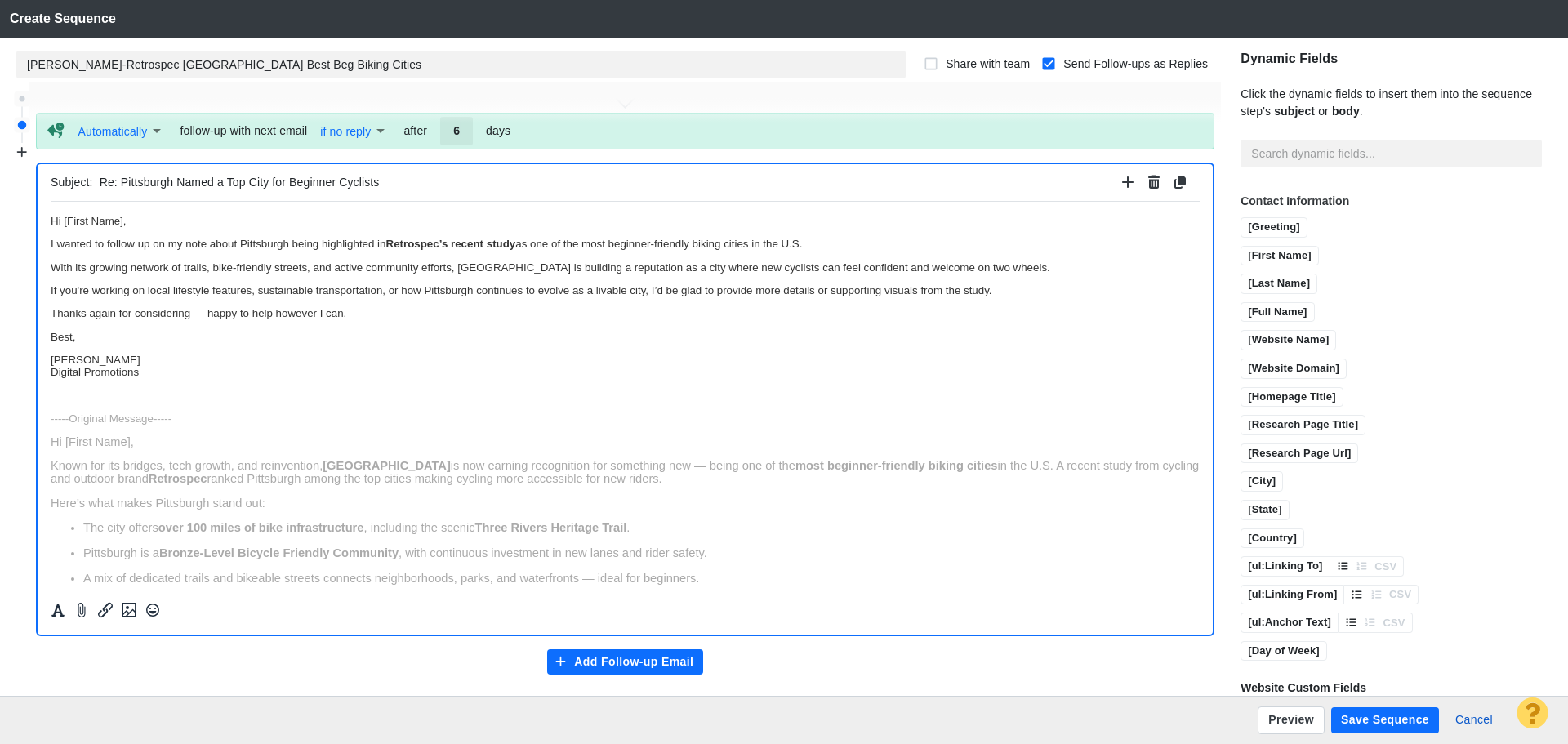
click at [130, 623] on div at bounding box center [106, 609] width 119 height 30
click at [131, 615] on icon "Insert image" at bounding box center [129, 610] width 19 height 19
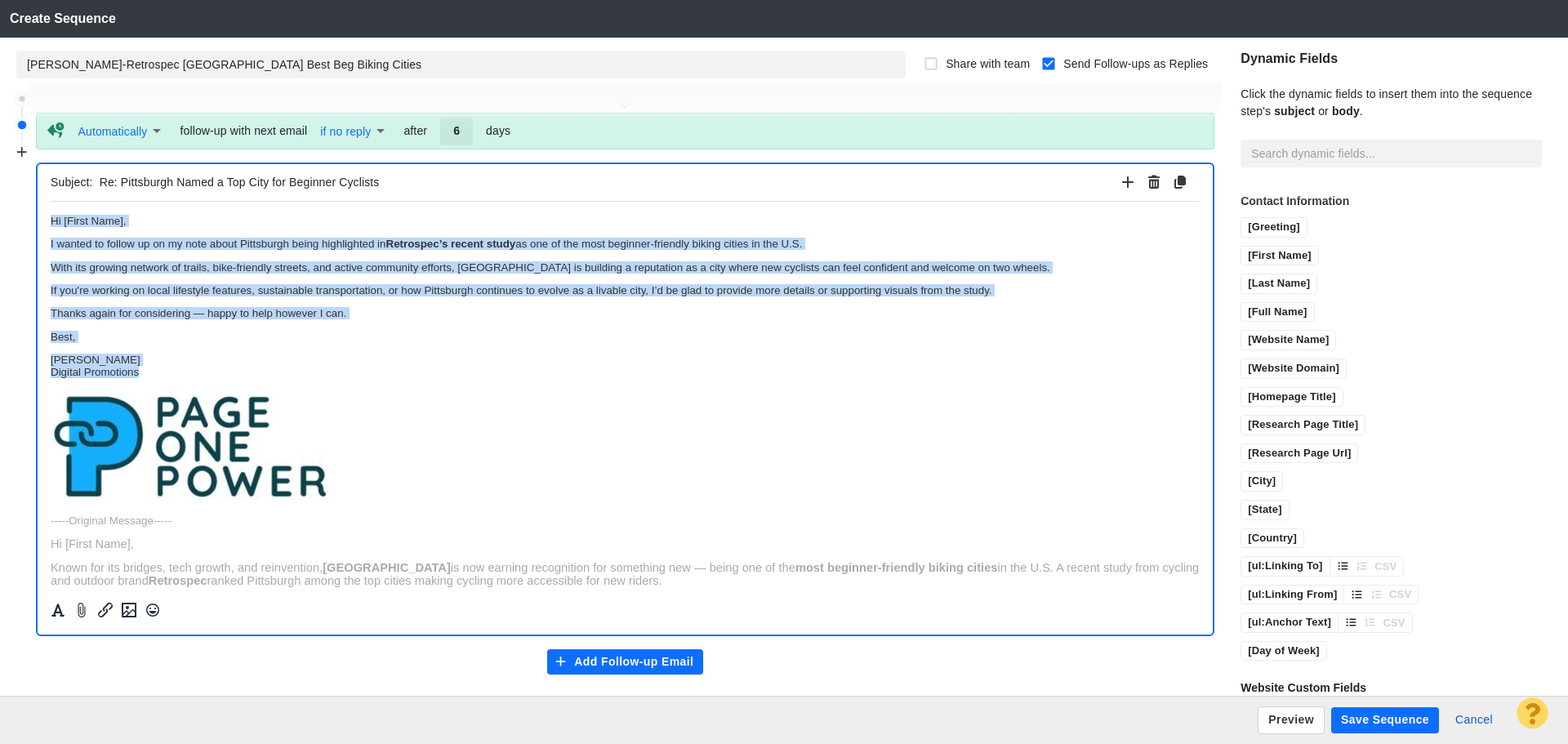
drag, startPoint x: 157, startPoint y: 373, endPoint x: 4, endPoint y: 212, distance: 222.1
click at [51, 212] on html "Hi [First Name], I wanted to follow up on my note about Pittsburgh being highli…" at bounding box center [625, 580] width 1149 height 758
click at [64, 611] on icon "Formatting" at bounding box center [57, 610] width 17 height 15
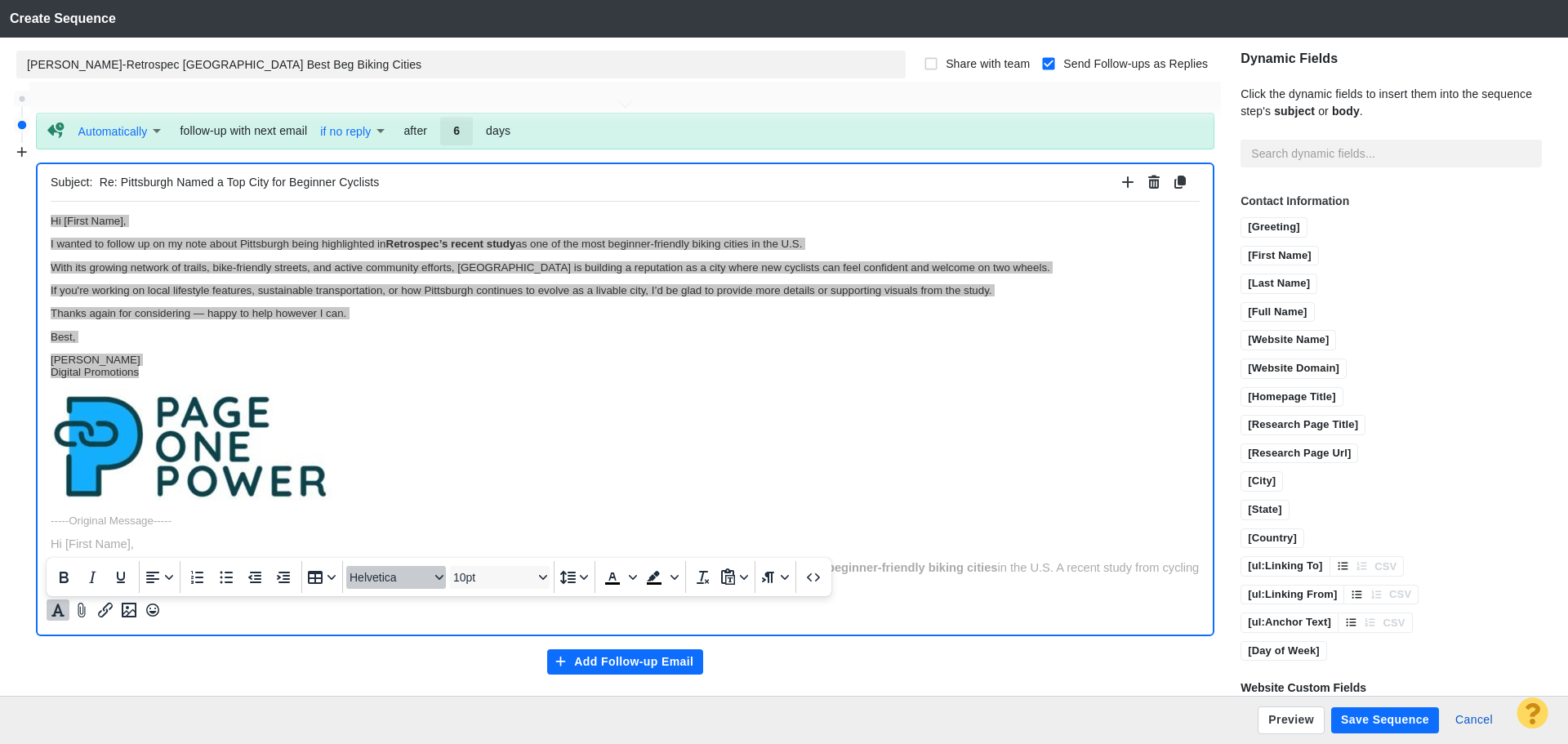
click at [406, 578] on span "Helvetica" at bounding box center [390, 577] width 80 height 13
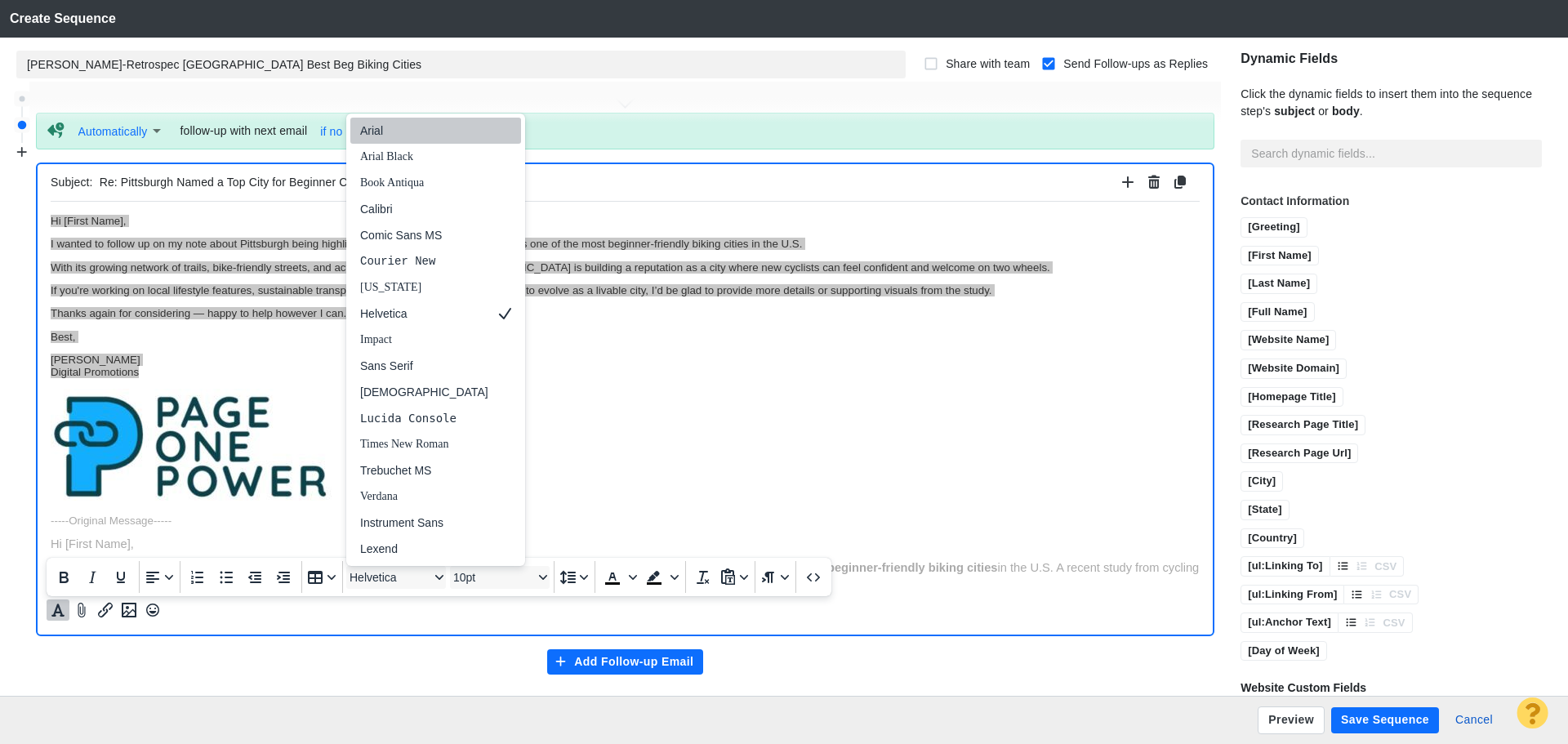
click at [379, 134] on div "Arial" at bounding box center [425, 130] width 128 height 19
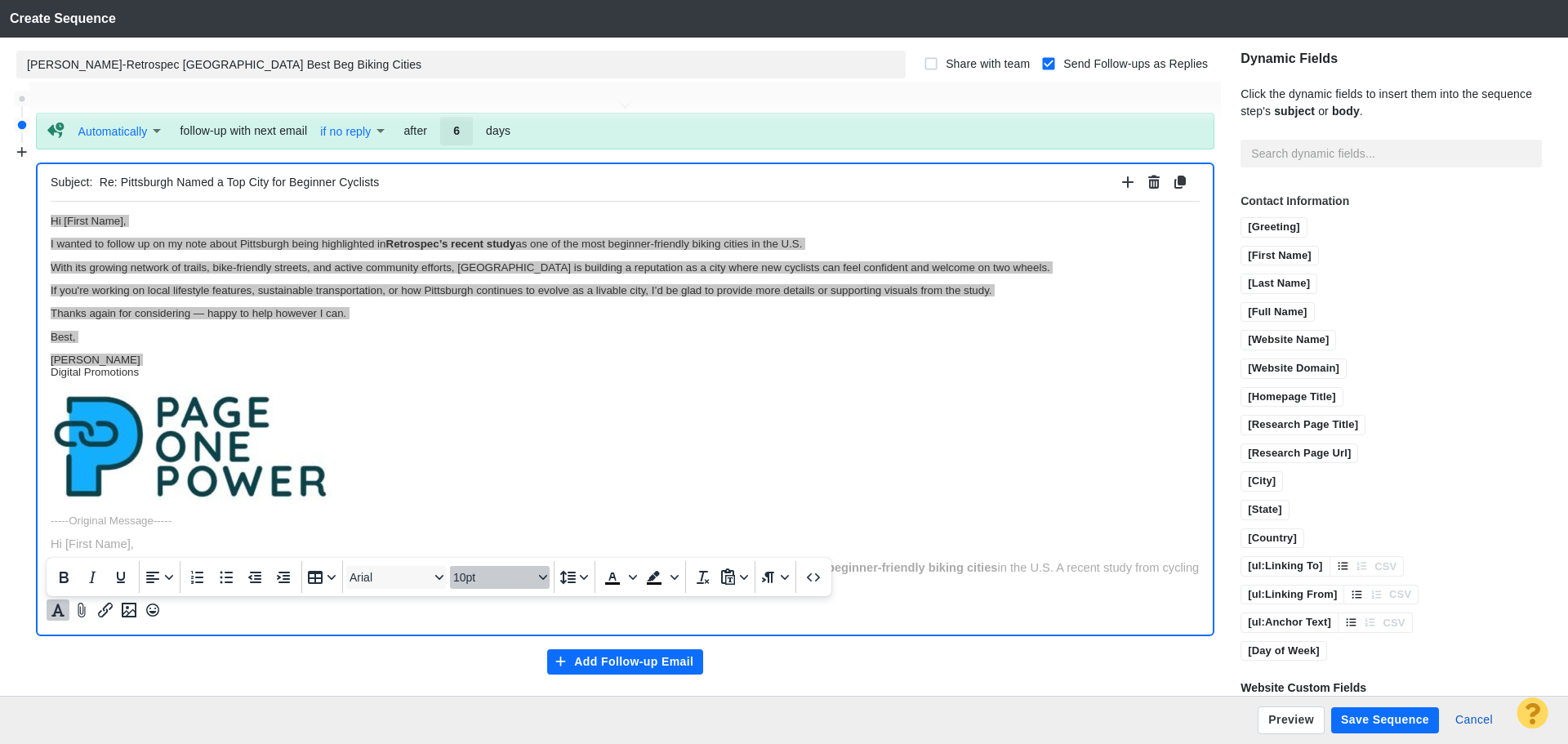
click at [499, 572] on span "10pt" at bounding box center [494, 577] width 80 height 13
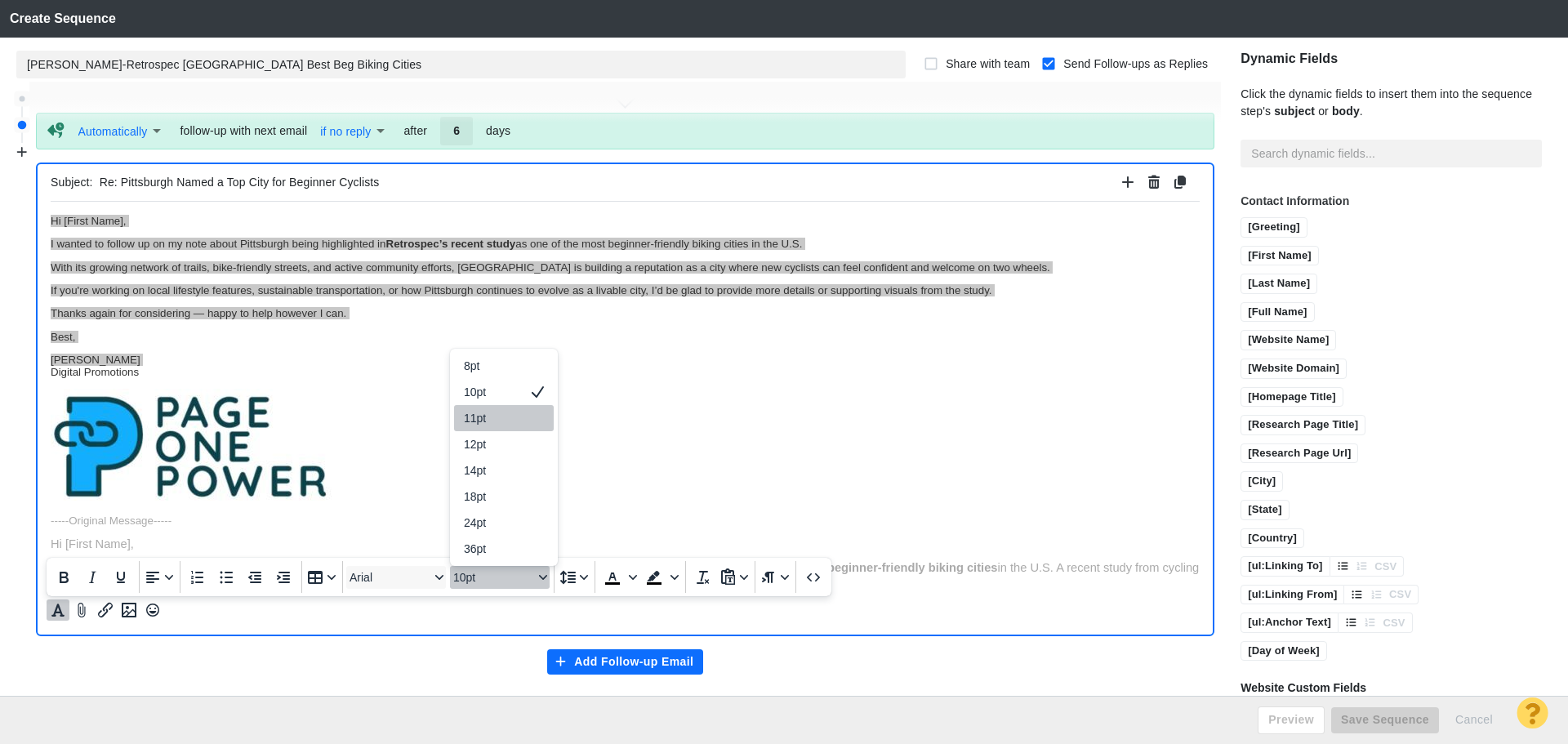
drag, startPoint x: 496, startPoint y: 418, endPoint x: 372, endPoint y: 209, distance: 243.0
click at [496, 418] on div "11pt" at bounding box center [493, 418] width 57 height 19
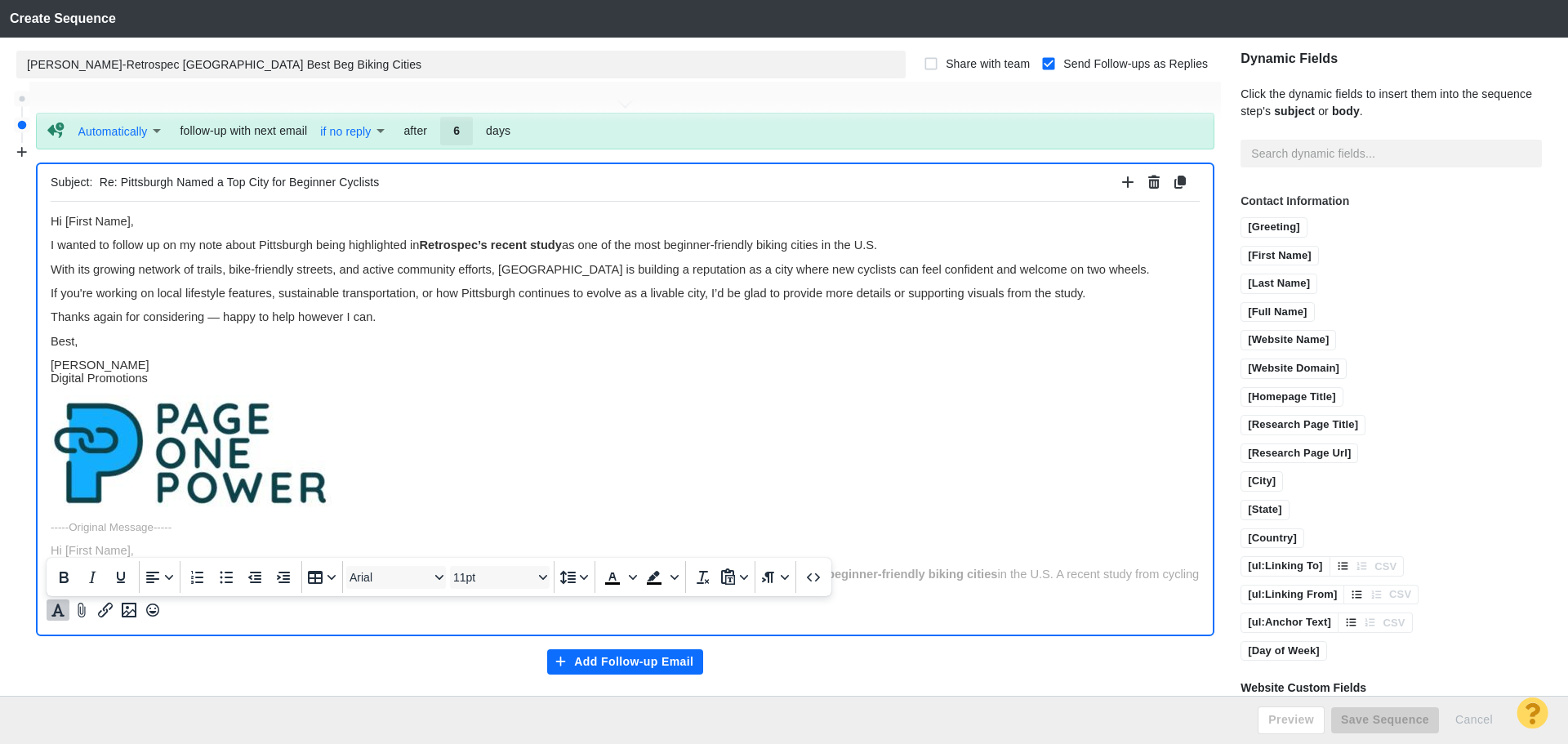
click at [419, 409] on p "Rich Text Area. Press ALT-0 for help." at bounding box center [625, 452] width 1149 height 115
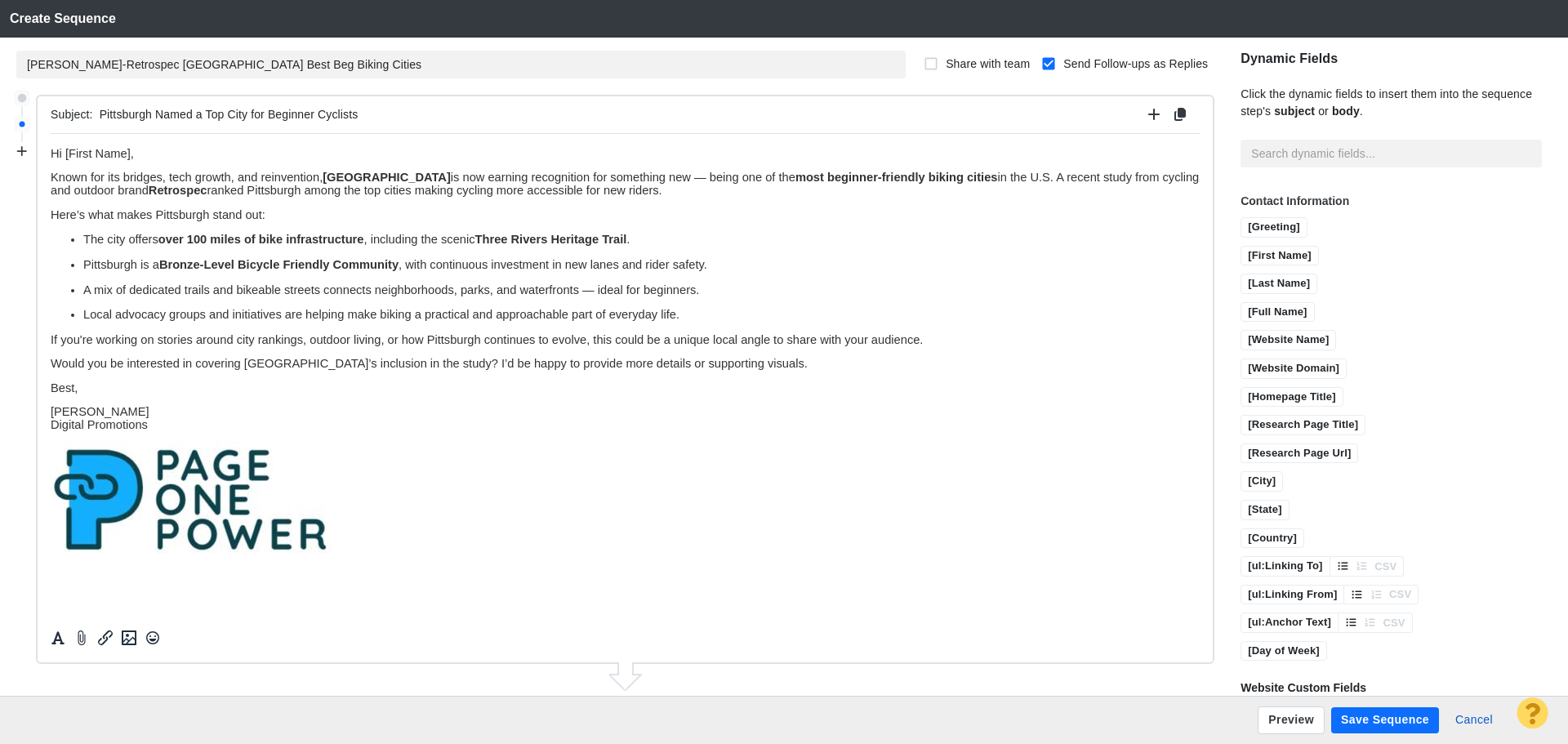
click at [1390, 722] on button "Save Sequence" at bounding box center [1385, 720] width 108 height 26
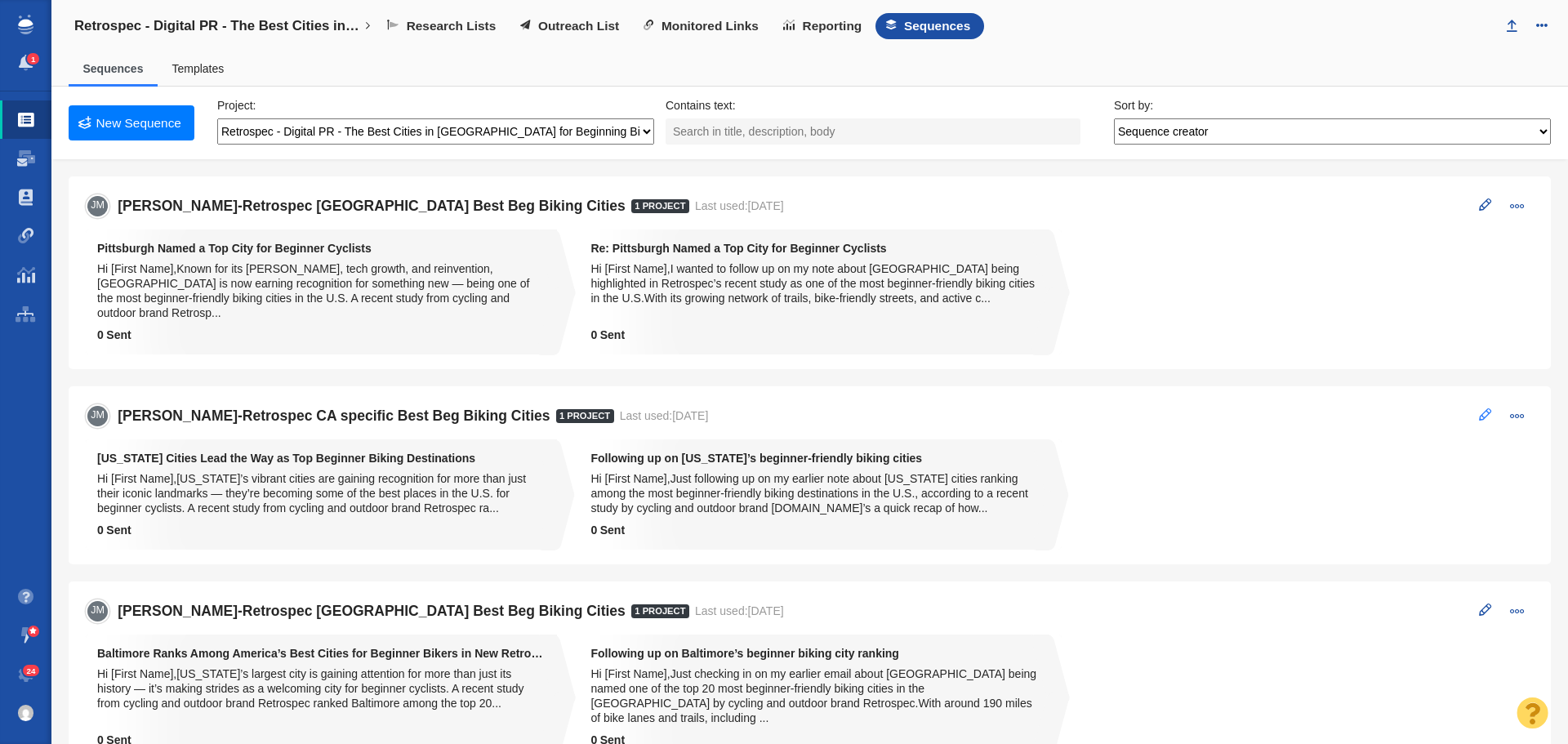
click at [1480, 408] on span at bounding box center [1485, 414] width 13 height 13
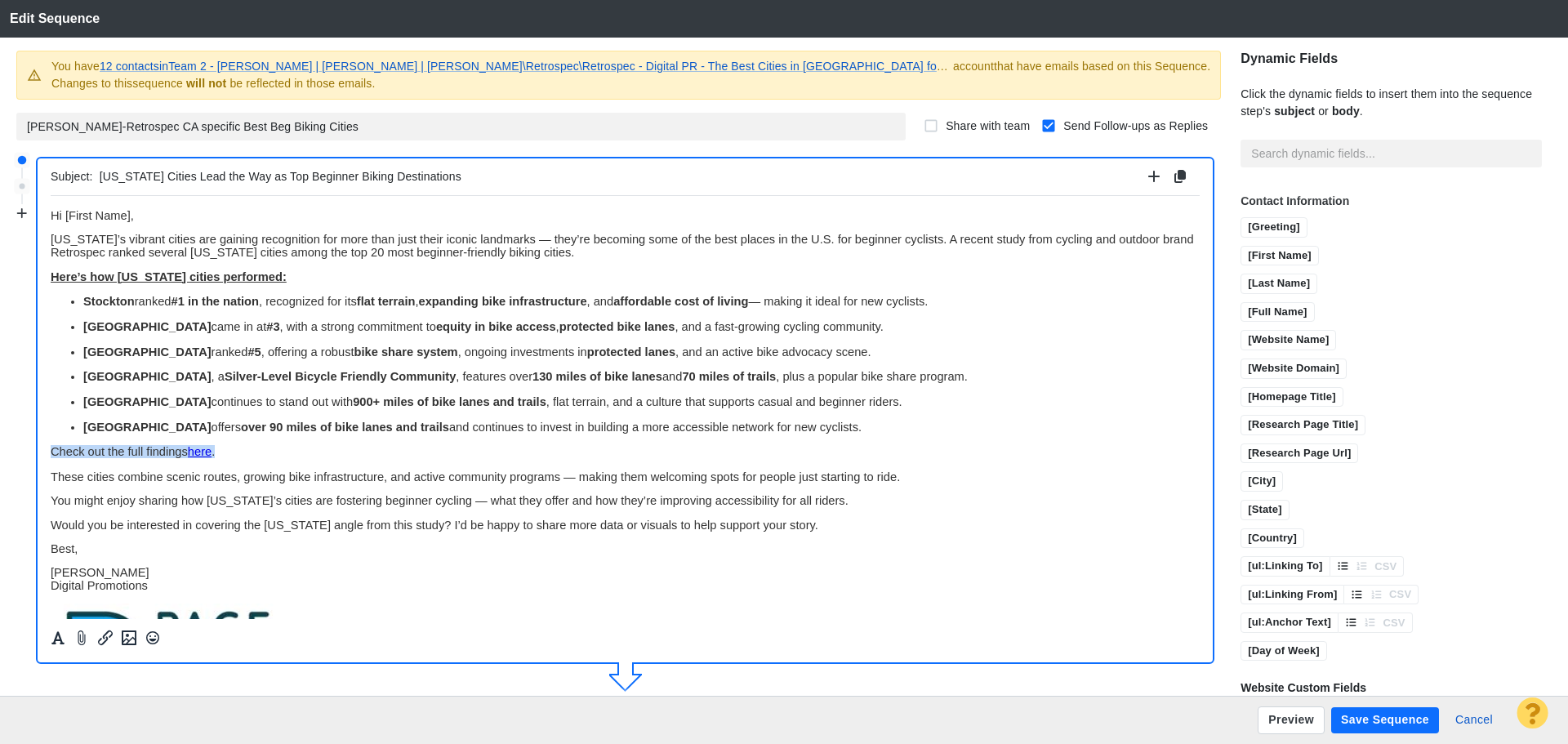
drag, startPoint x: 257, startPoint y: 457, endPoint x: 48, endPoint y: 452, distance: 209.1
click at [51, 452] on html "﻿ Hi [First Name], California’s vibrant cities are gaining recognition for more…" at bounding box center [625, 462] width 1149 height 535
copy span "Check out the full findings here ."
click at [1461, 716] on button "Cancel" at bounding box center [1474, 720] width 57 height 26
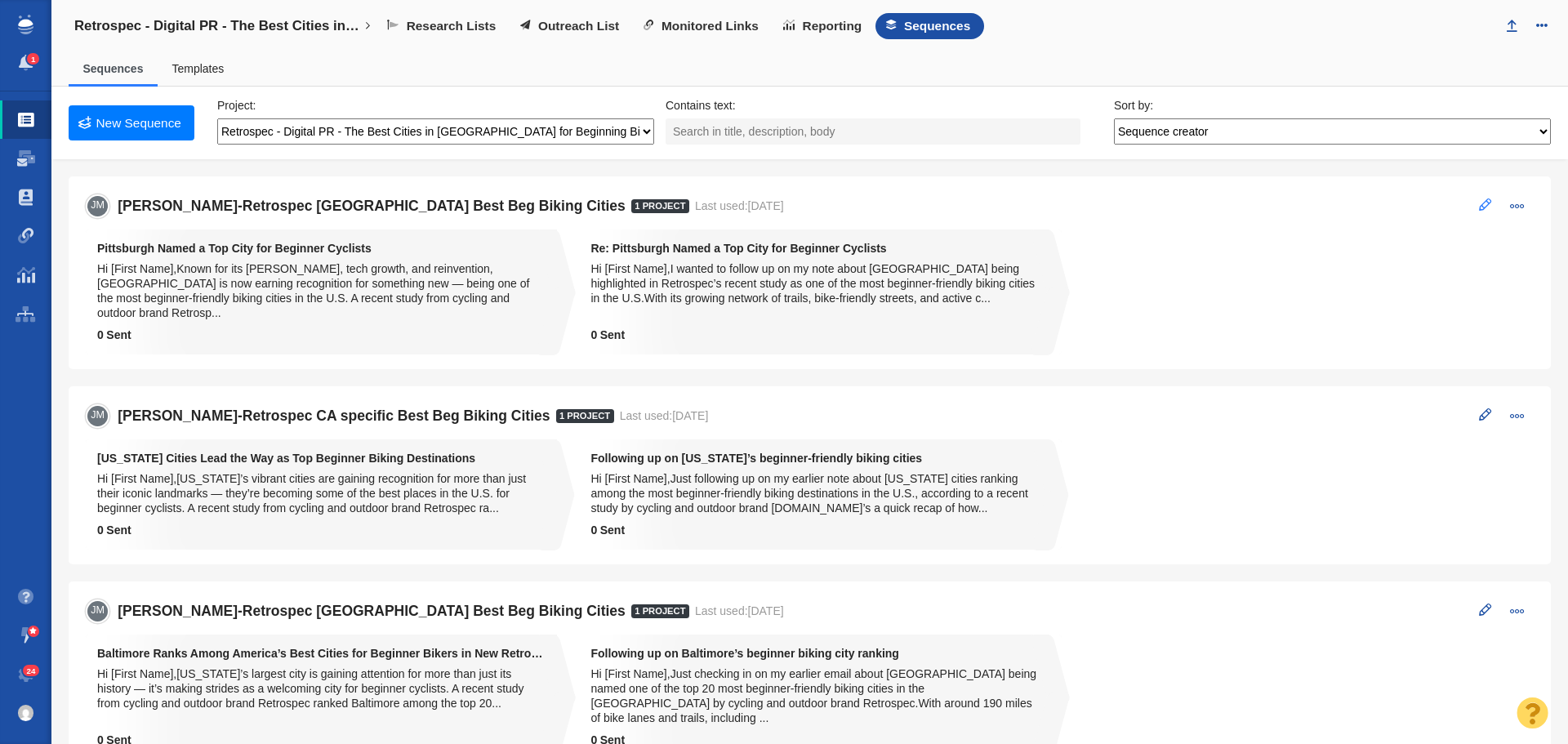
click at [1480, 207] on span at bounding box center [1485, 204] width 13 height 13
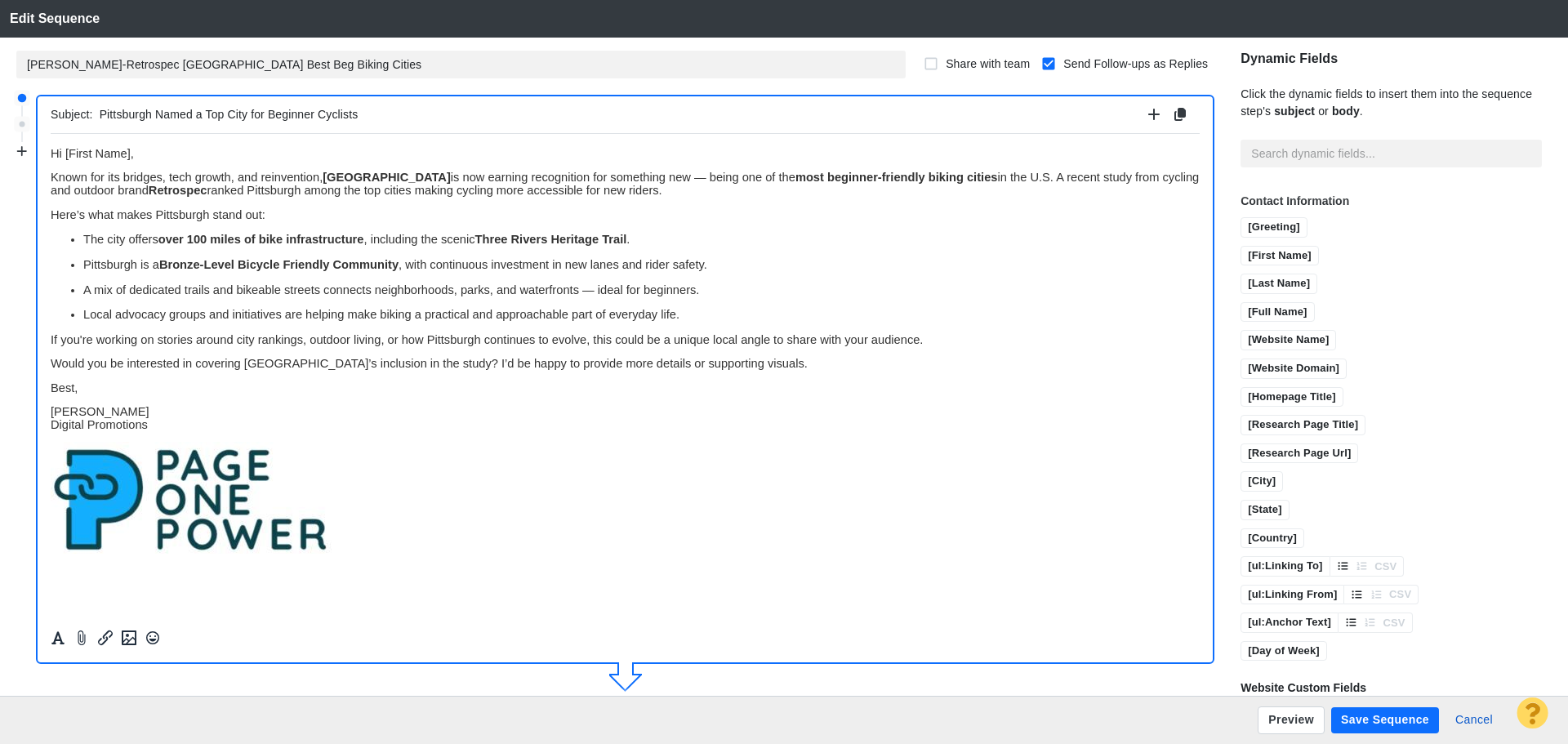
click at [716, 311] on p "Local advocacy groups and initiatives are helping make biking a practical and a…" at bounding box center [641, 313] width 1116 height 13
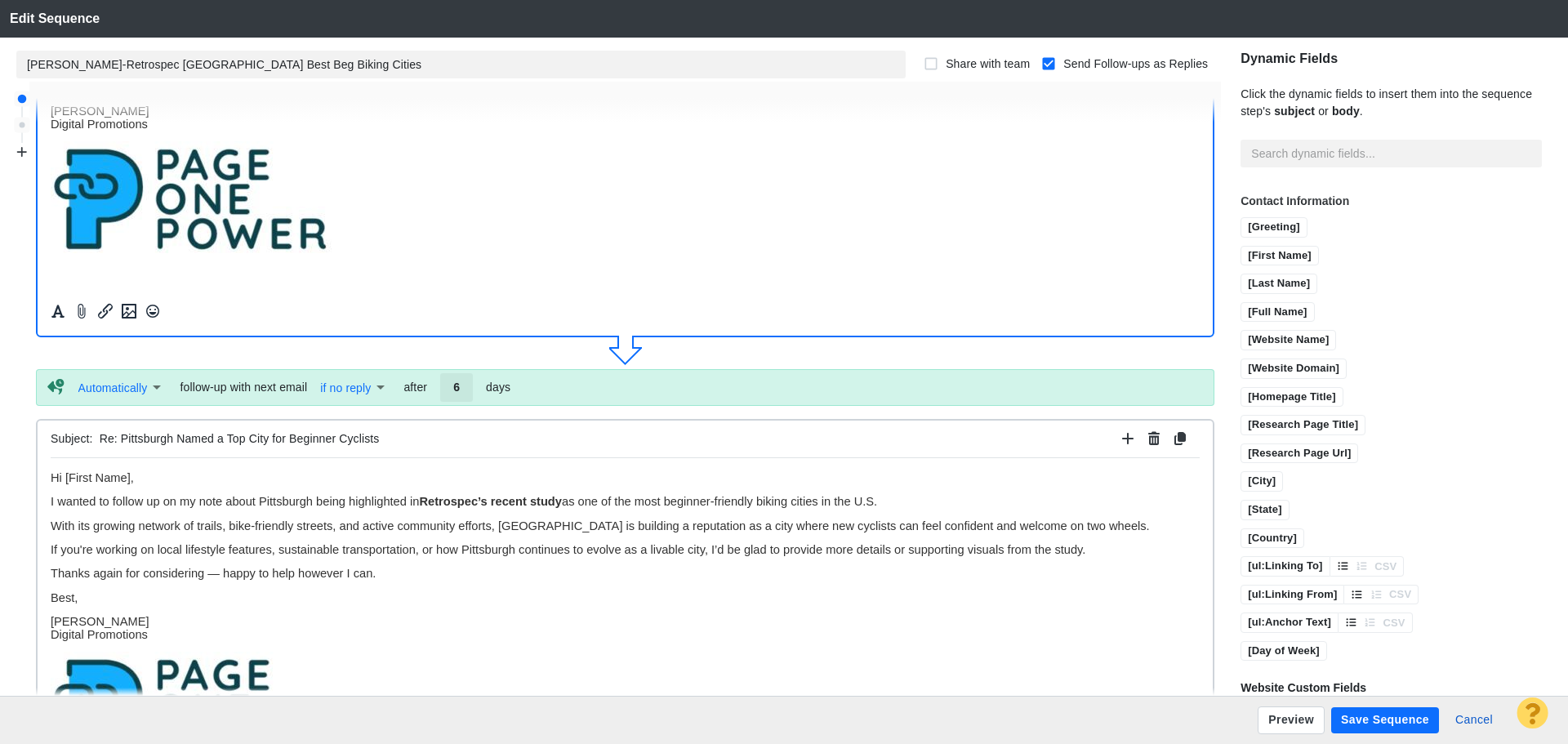
click at [1094, 526] on p "With its growing network of trails, bike-friendly streets, and active community…" at bounding box center [625, 524] width 1149 height 13
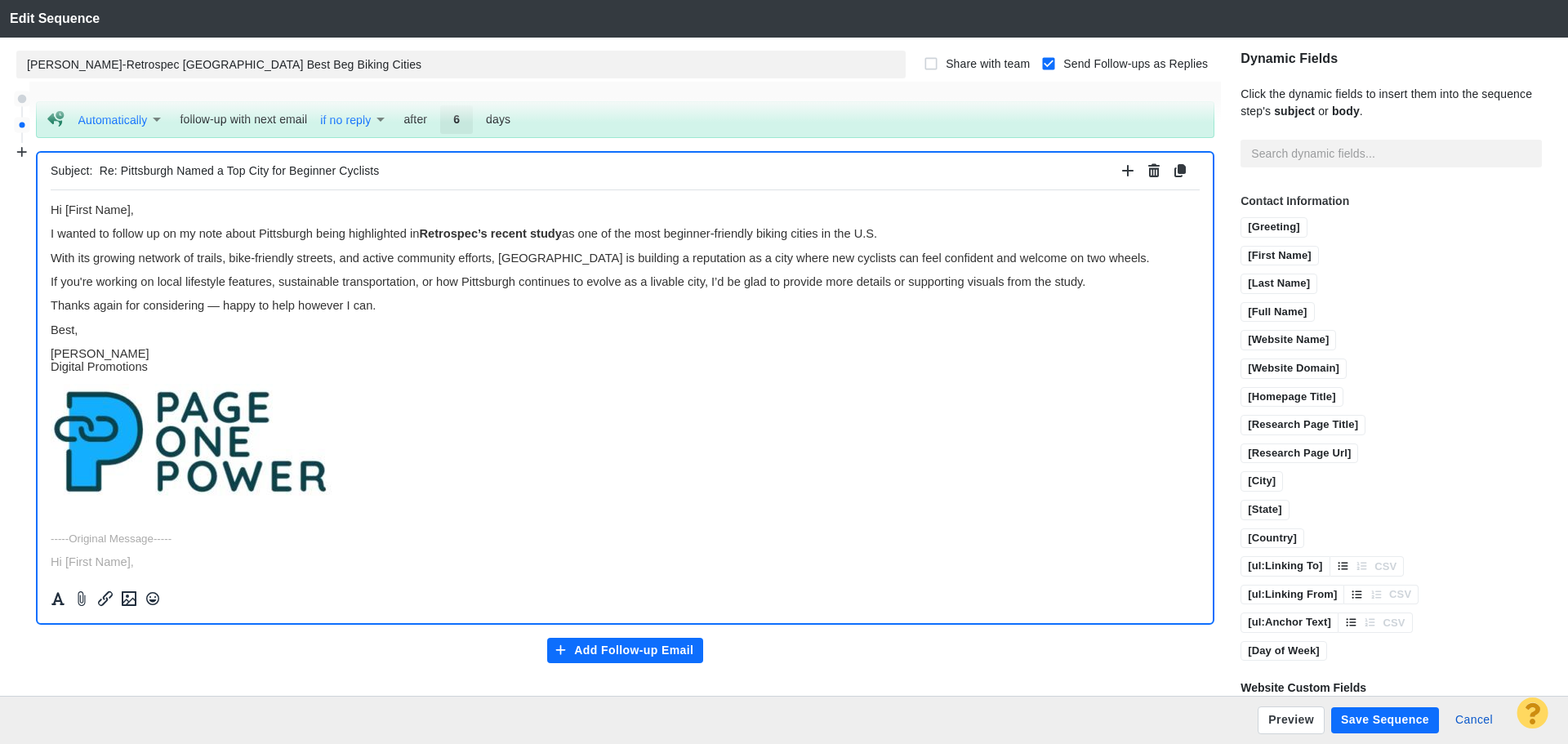
scroll to position [601, 0]
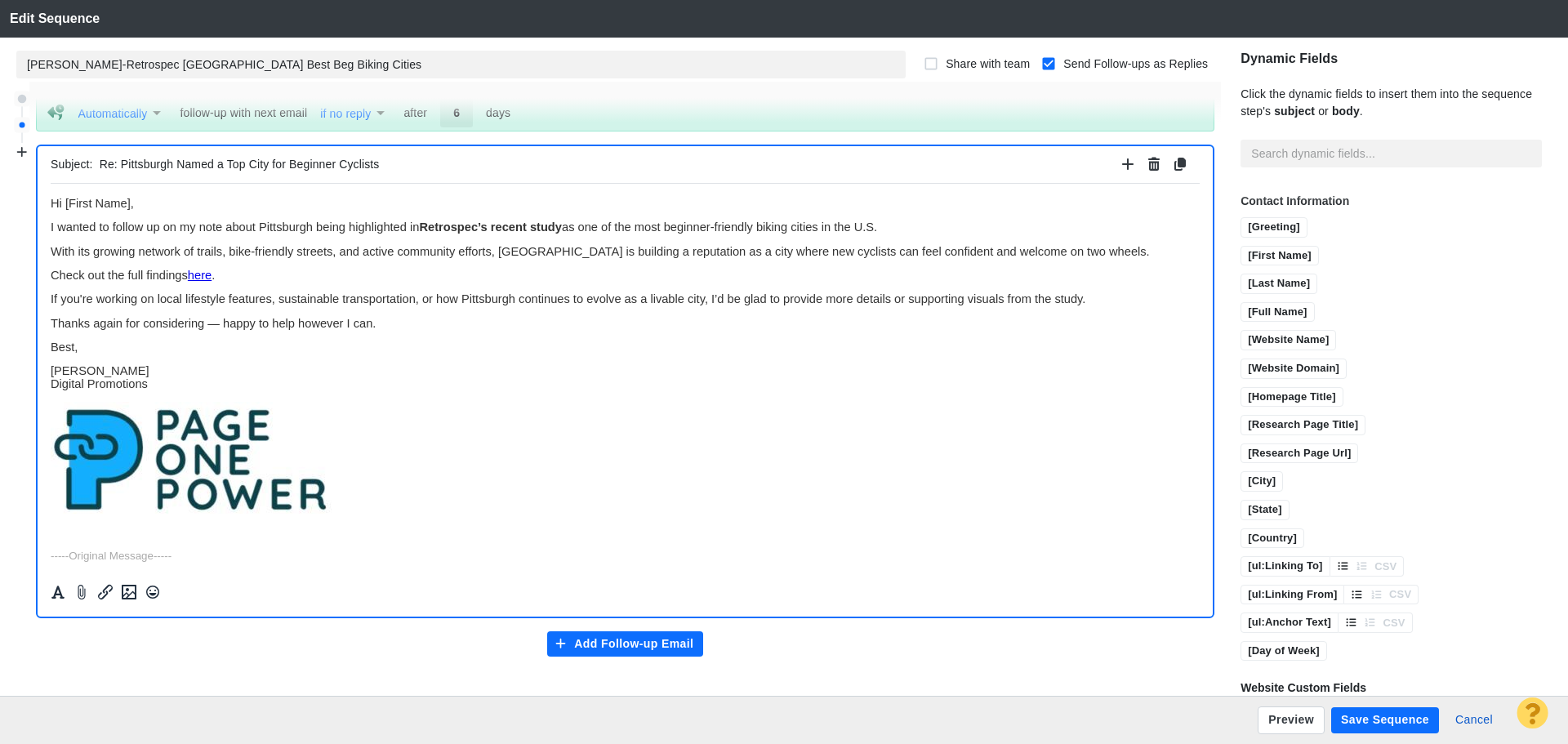
click at [1379, 725] on button "Save Sequence" at bounding box center [1385, 720] width 108 height 26
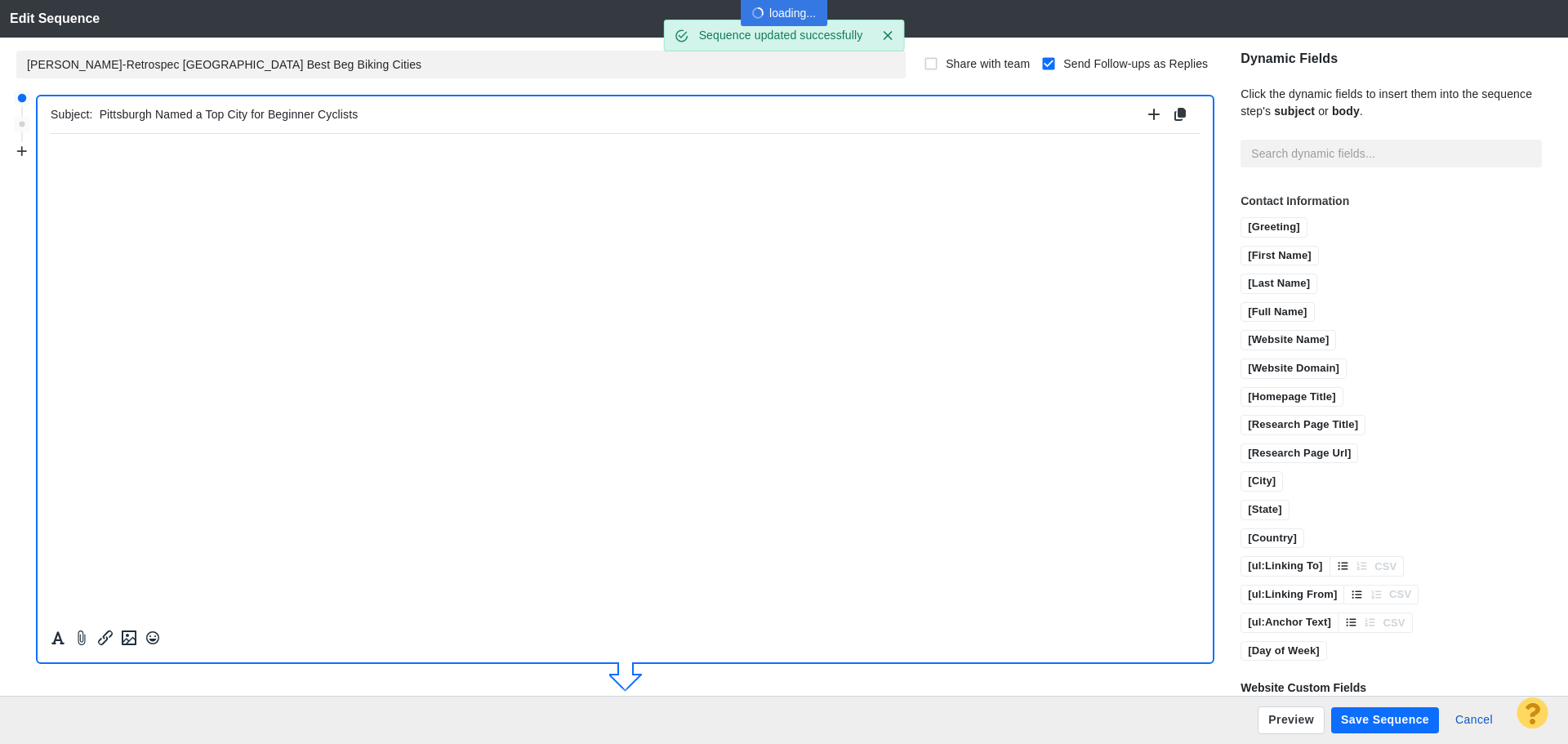
scroll to position [0, 0]
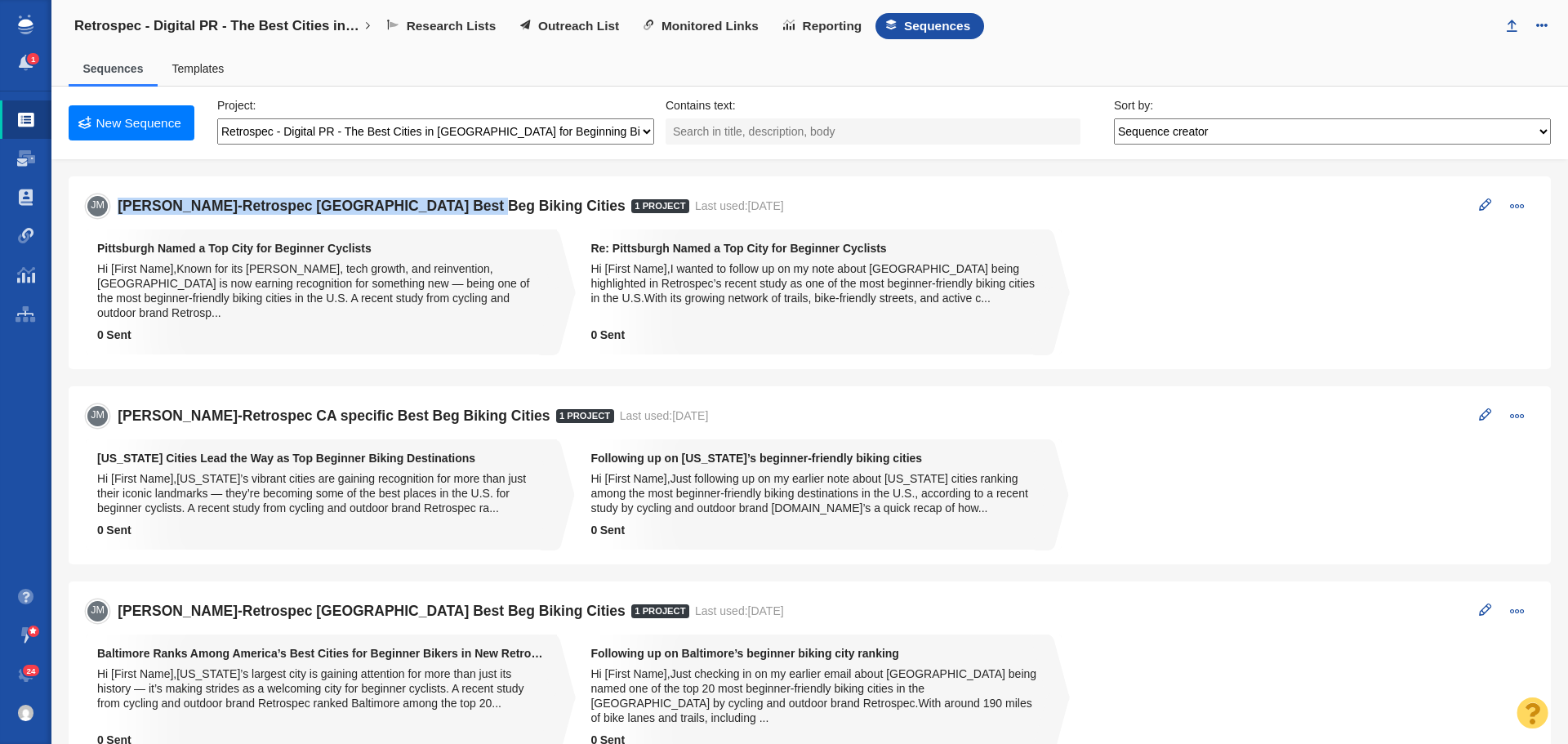
drag, startPoint x: 447, startPoint y: 201, endPoint x: 120, endPoint y: 201, distance: 327.0
click at [120, 201] on h5 "[PERSON_NAME]-Retrospec [GEOGRAPHIC_DATA] Best Beg Biking Cities" at bounding box center [374, 206] width 514 height 17
copy h5 "[PERSON_NAME]-Retrospec [GEOGRAPHIC_DATA] Best Beg Biking Cities"
click at [144, 118] on link "New Sequence" at bounding box center [131, 122] width 125 height 35
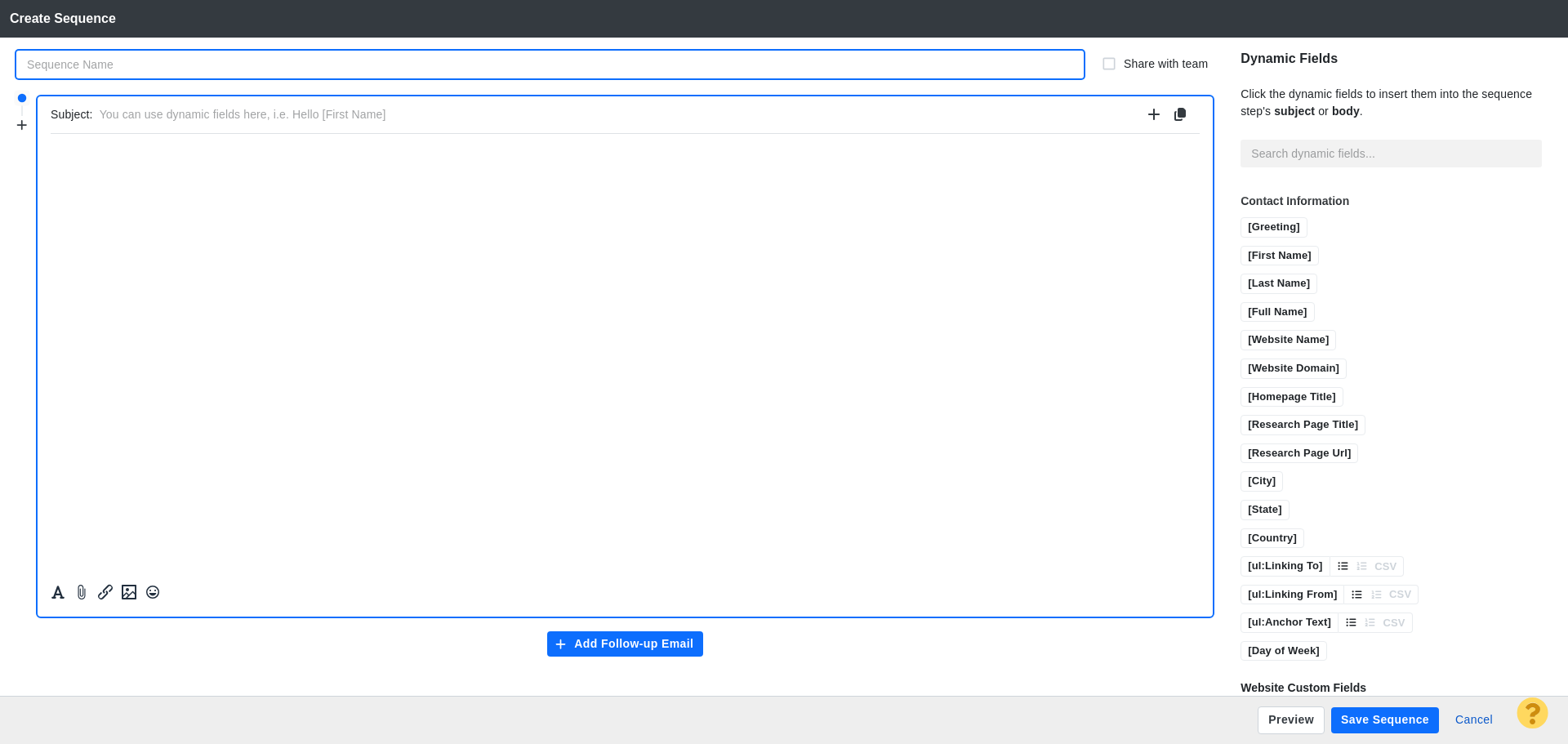
click at [277, 56] on input "text" at bounding box center [550, 64] width 1068 height 28
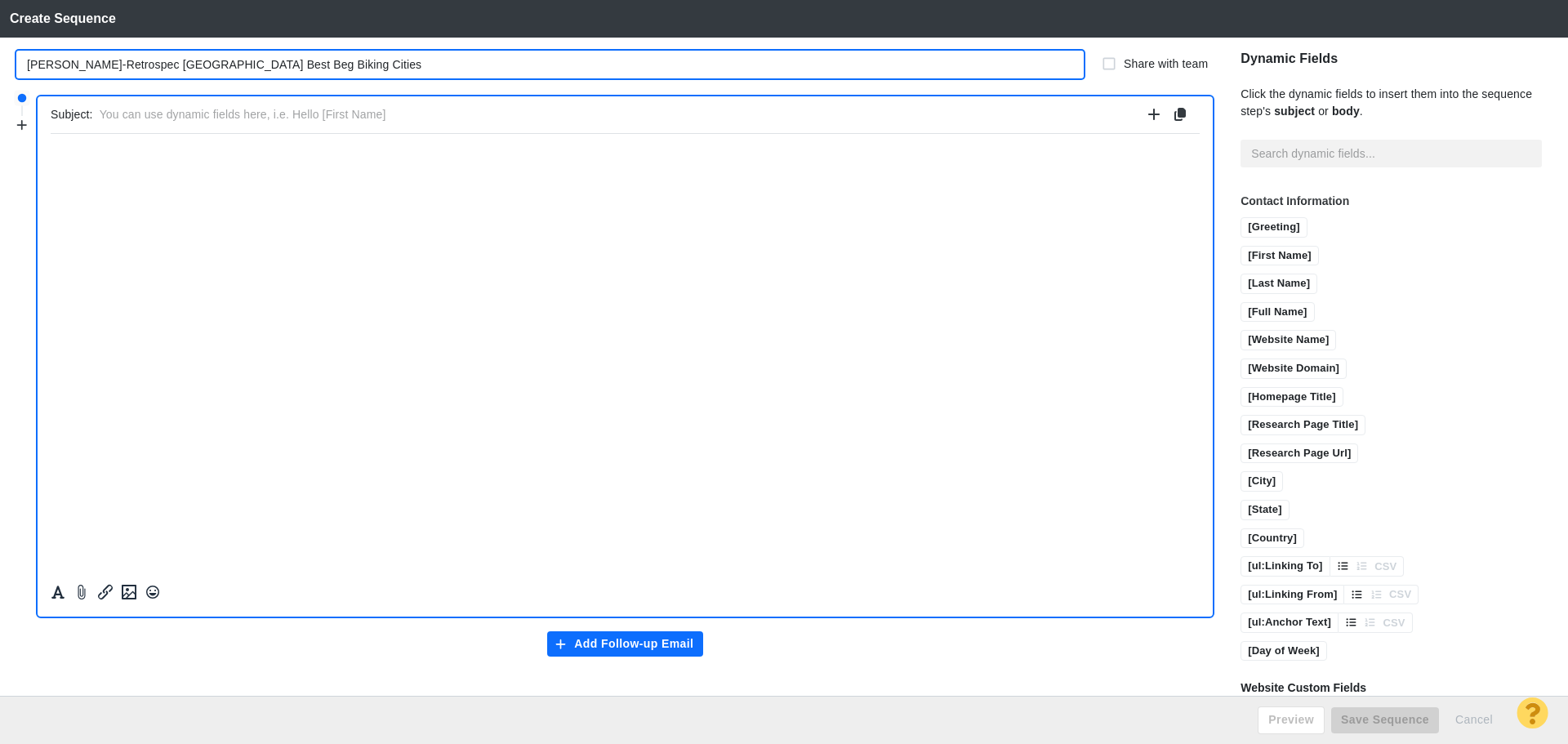
click at [156, 66] on input "[PERSON_NAME]-Retrospec [GEOGRAPHIC_DATA] Best Beg Biking Cities" at bounding box center [550, 64] width 1068 height 28
type input "[PERSON_NAME]-Retrospec [US_STATE] [GEOGRAPHIC_DATA] Best Beg Biking Cities"
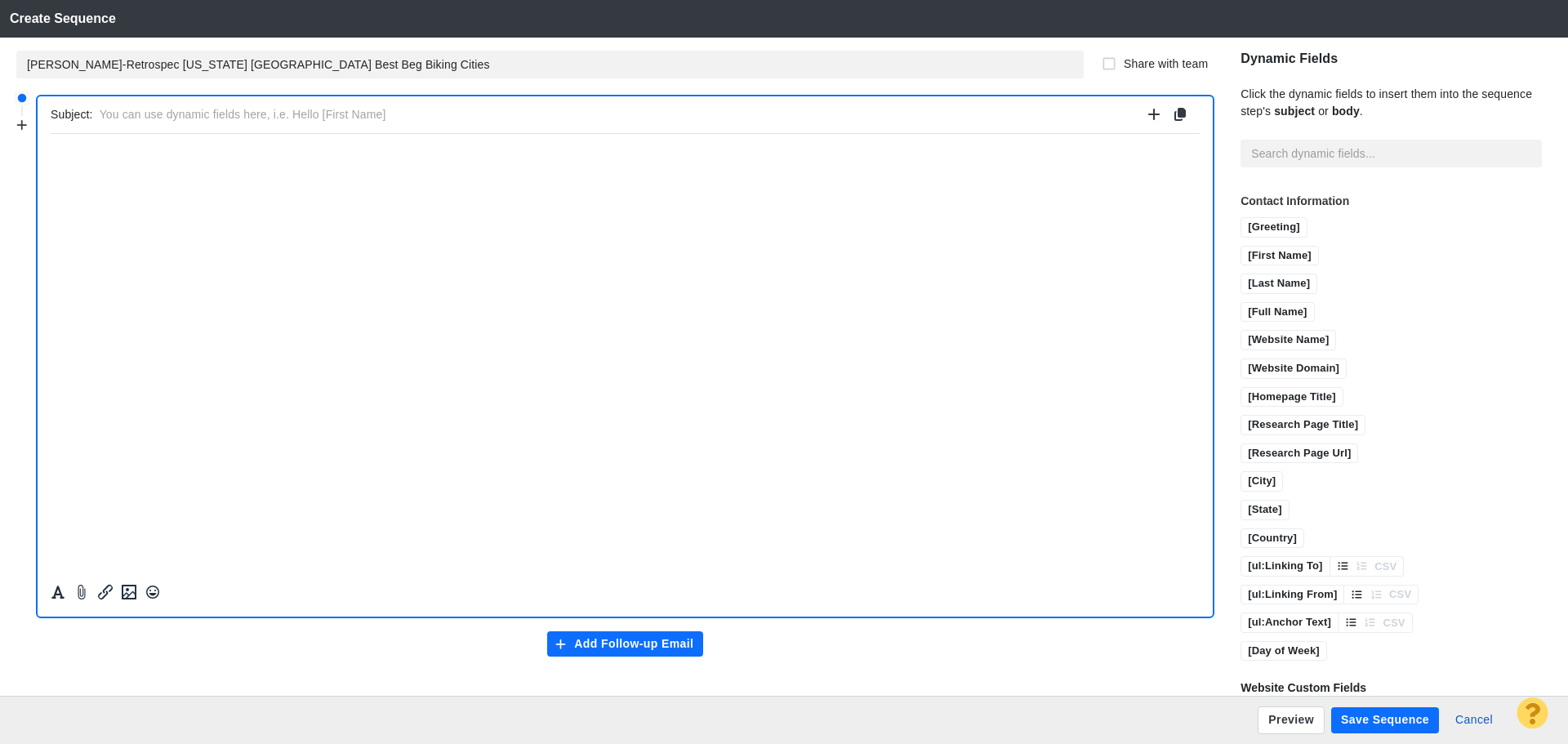
click at [132, 116] on input "text" at bounding box center [621, 115] width 1042 height 23
type input "[US_STATE], D.C. Recognized as a Top City for Beginner Cyclists"
click at [446, 156] on p "﻿" at bounding box center [625, 152] width 1149 height 13
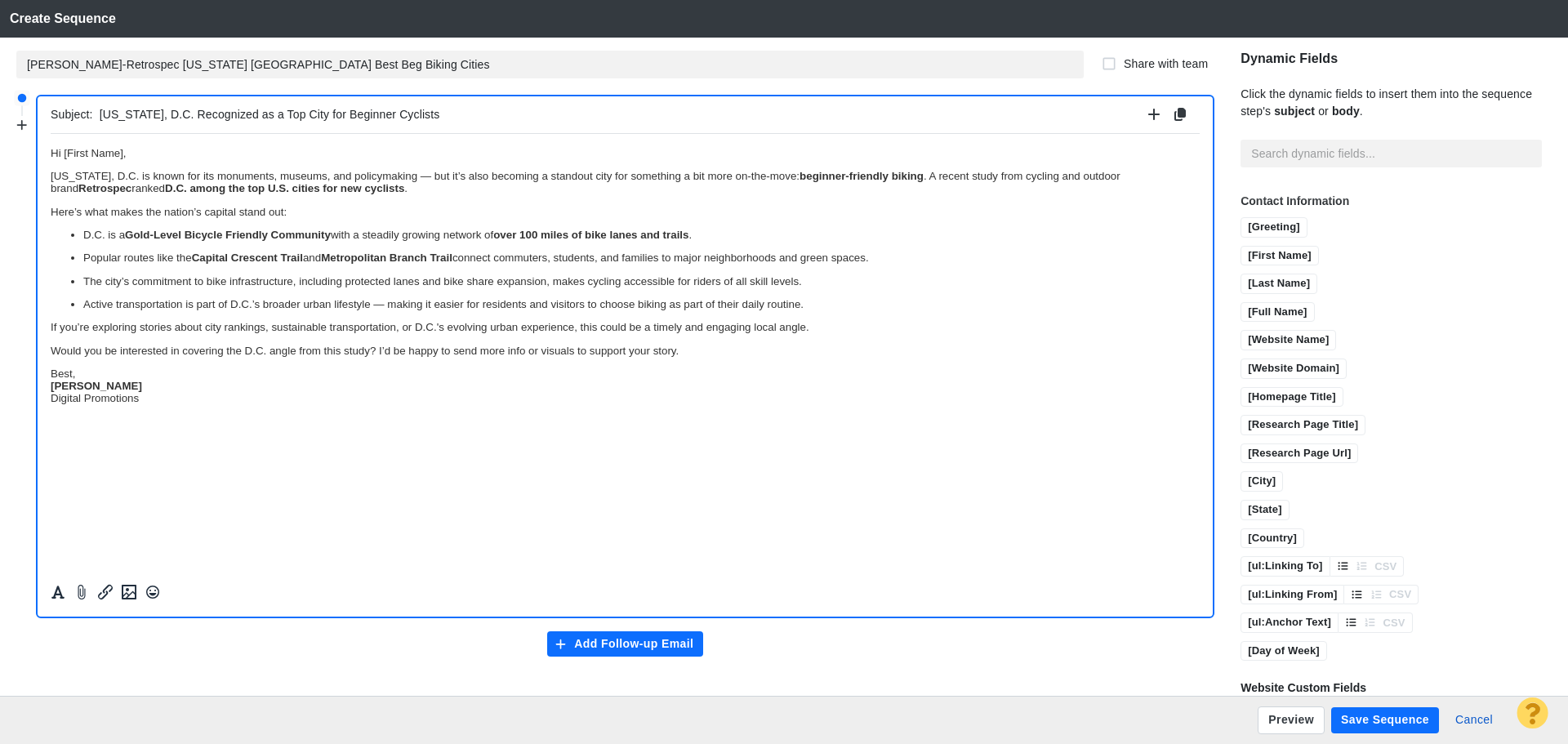
click at [120, 367] on p "Best, Jim Miller Digital Promotions" at bounding box center [625, 386] width 1149 height 37
drag, startPoint x: 102, startPoint y: 398, endPoint x: 95, endPoint y: 602, distance: 204.1
click at [51, 398] on html "Hi [First Name], Washington, D.C. is known for its monuments, museums, and poli…" at bounding box center [625, 280] width 1149 height 294
click at [53, 589] on icon "Formatting" at bounding box center [57, 592] width 17 height 15
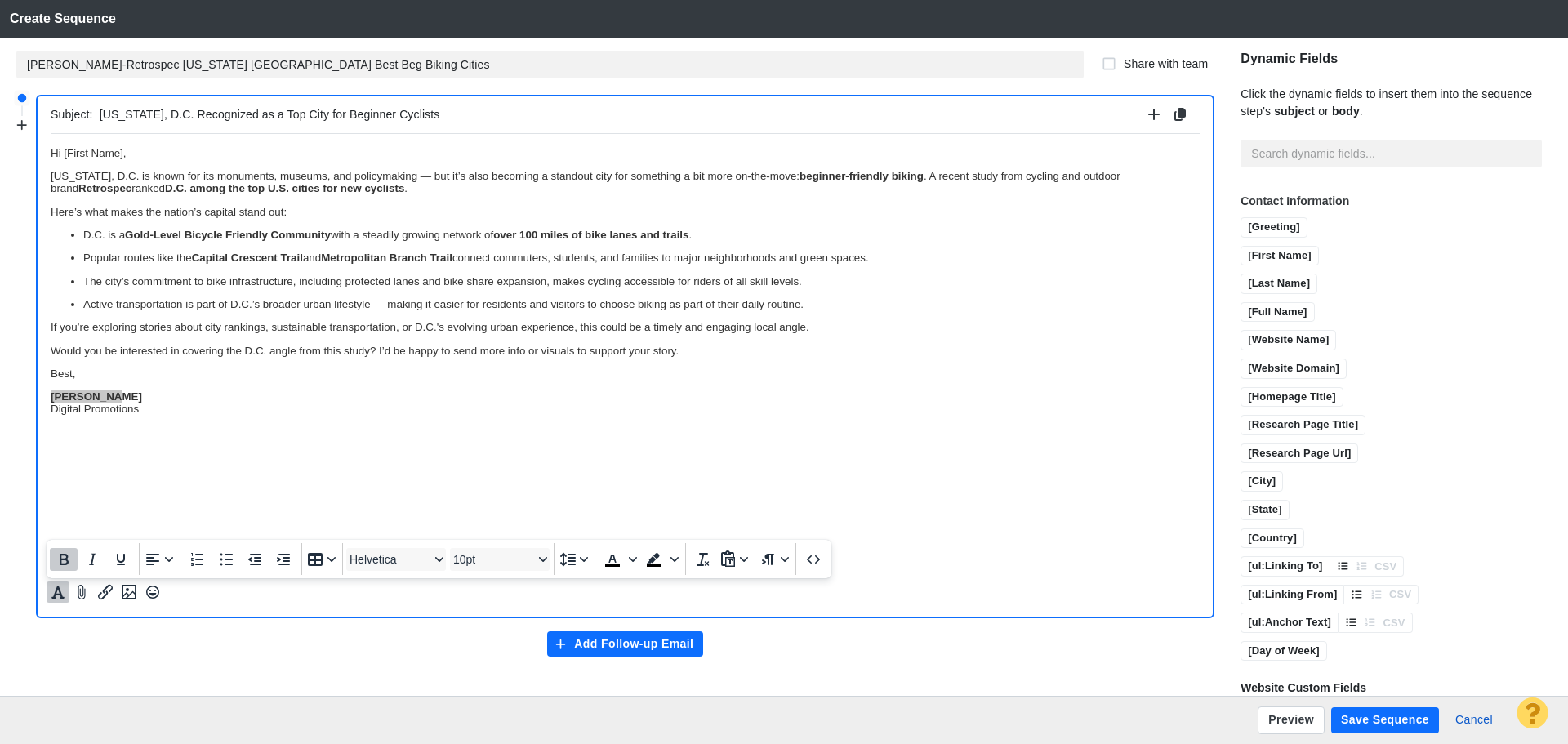
drag, startPoint x: 58, startPoint y: 560, endPoint x: 92, endPoint y: 324, distance: 238.4
click at [58, 560] on icon "Bold" at bounding box center [63, 559] width 19 height 19
click at [182, 404] on p "Jim Miller Digital Promotions" at bounding box center [625, 401] width 1149 height 24
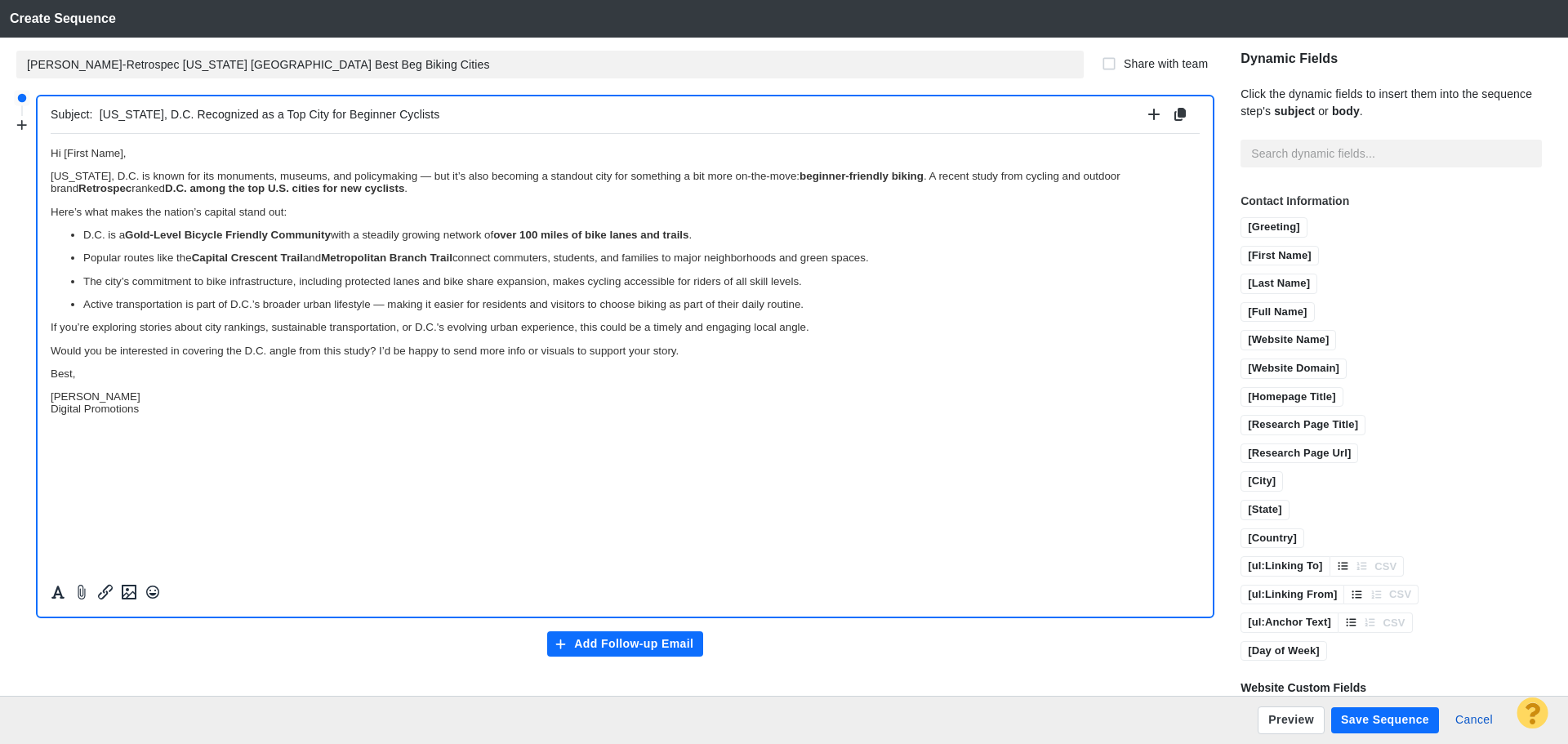
click at [182, 404] on p "Jim Miller Digital Promotions" at bounding box center [625, 401] width 1149 height 24
click at [131, 588] on icon "Insert image" at bounding box center [129, 592] width 19 height 19
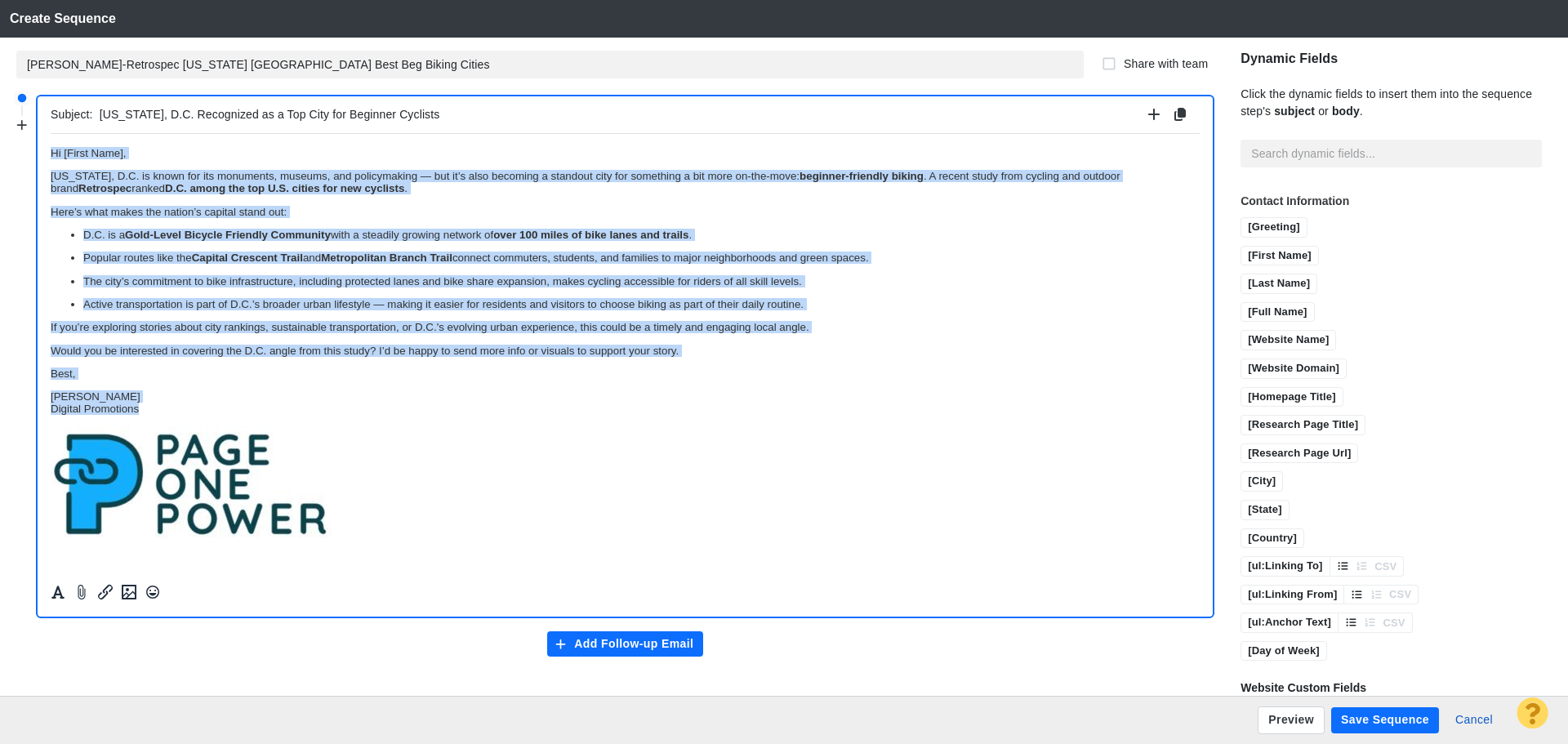
drag, startPoint x: 164, startPoint y: 408, endPoint x: 0, endPoint y: 118, distance: 333.2
click at [51, 133] on html "Hi [First Name], Washington, D.C. is known for its monuments, museums, and poli…" at bounding box center [625, 343] width 1149 height 420
click at [59, 589] on icon "Formatting" at bounding box center [57, 592] width 13 height 13
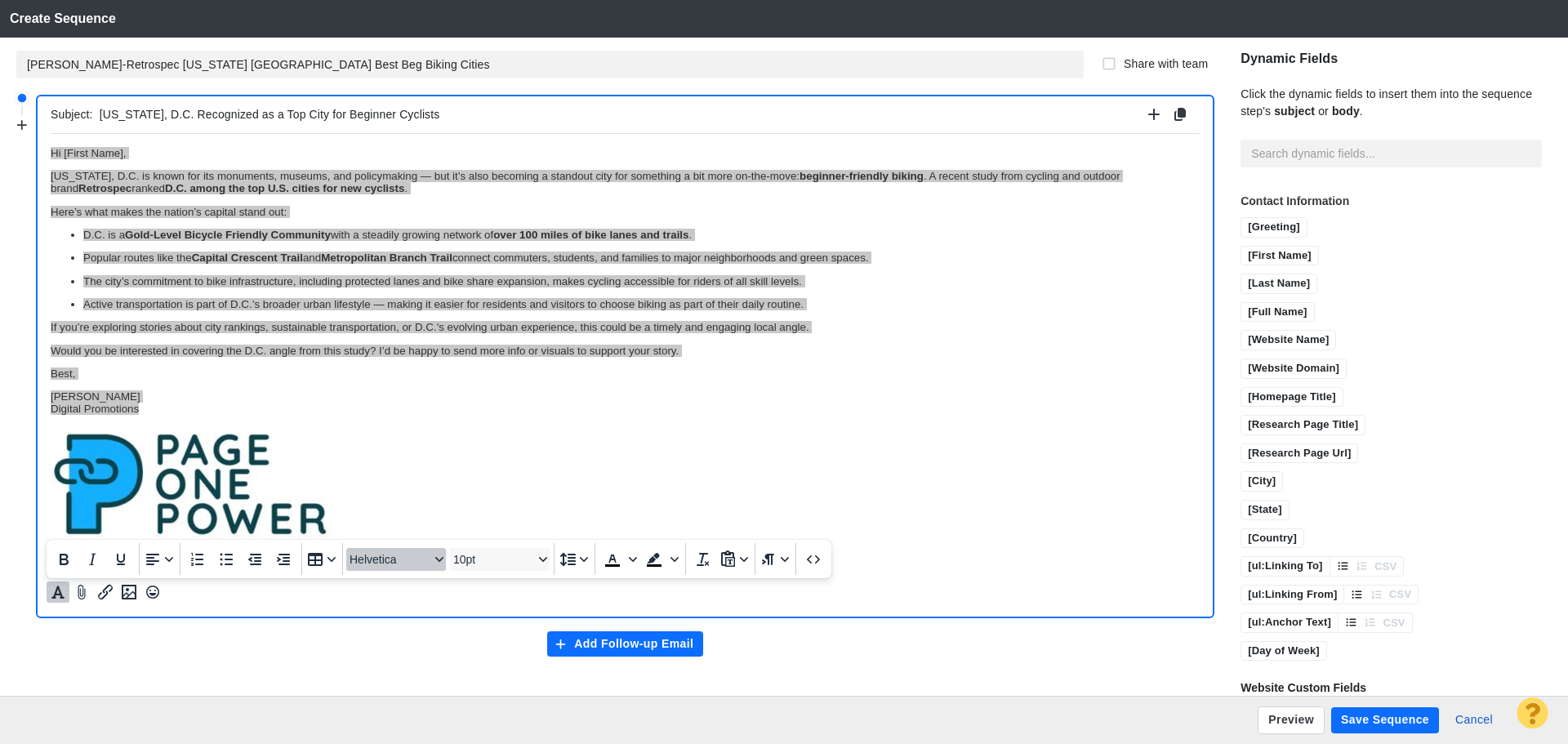
click at [377, 565] on span "Helvetica" at bounding box center [390, 558] width 80 height 13
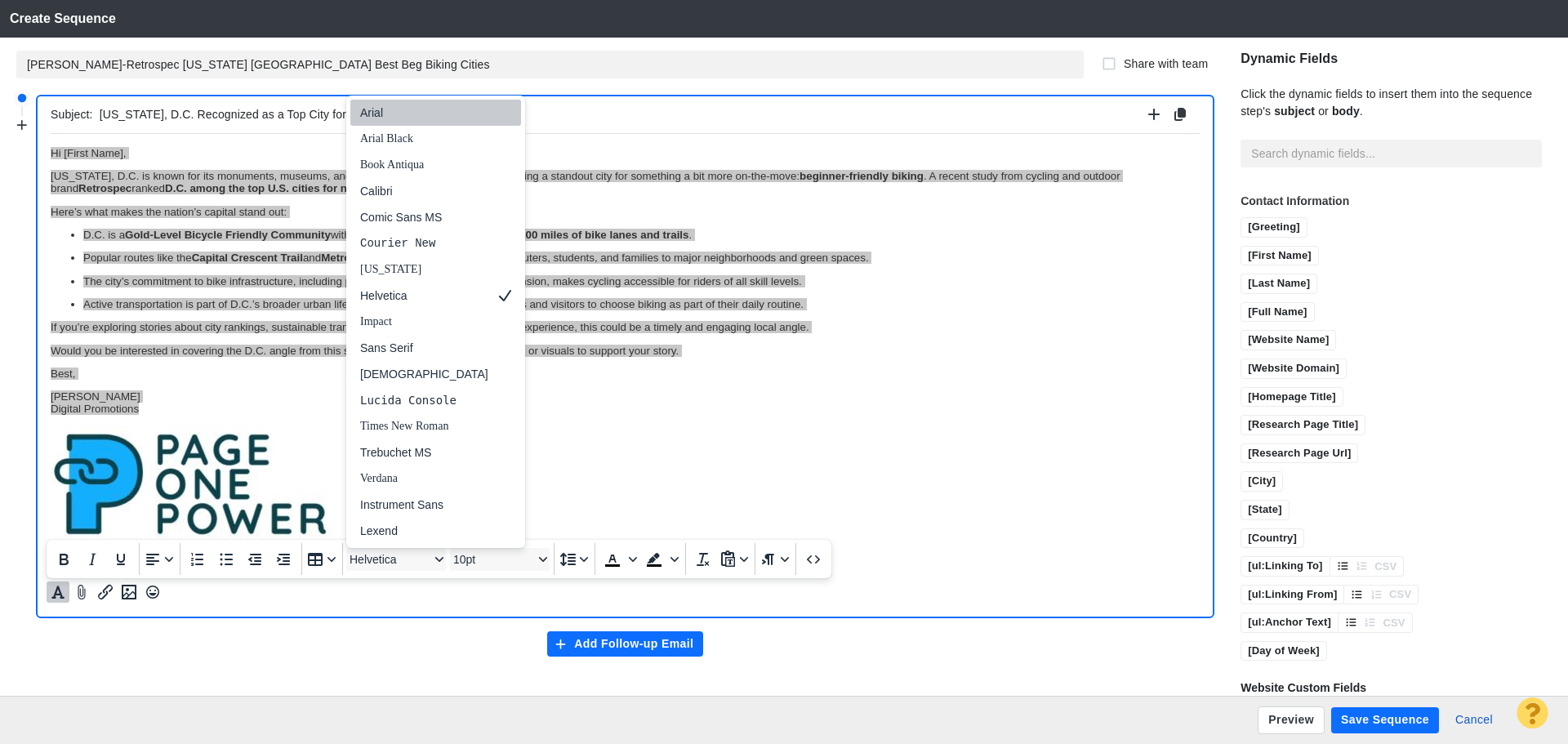
click at [372, 111] on div "Arial" at bounding box center [425, 113] width 128 height 19
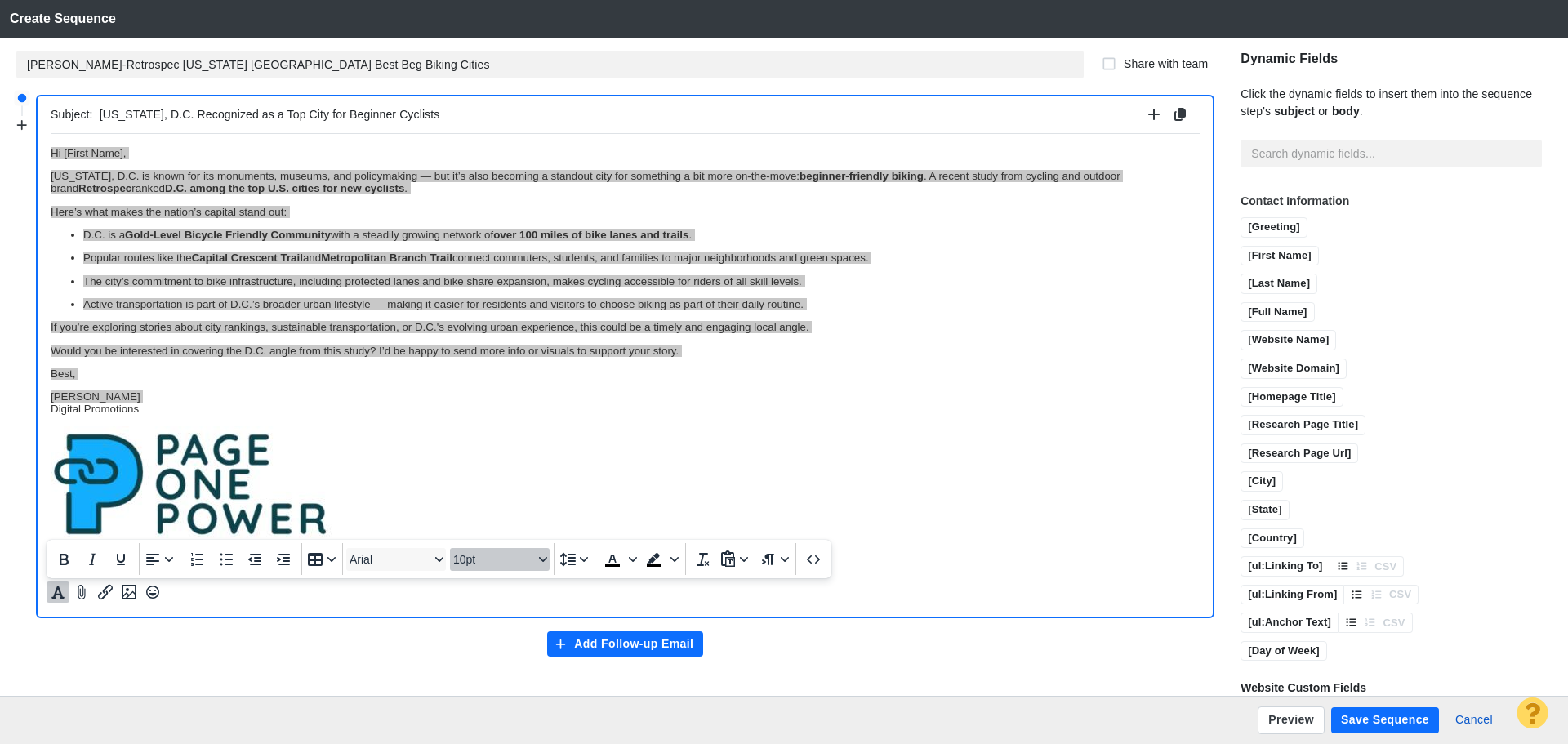
click at [484, 551] on button "10pt" at bounding box center [499, 559] width 100 height 23
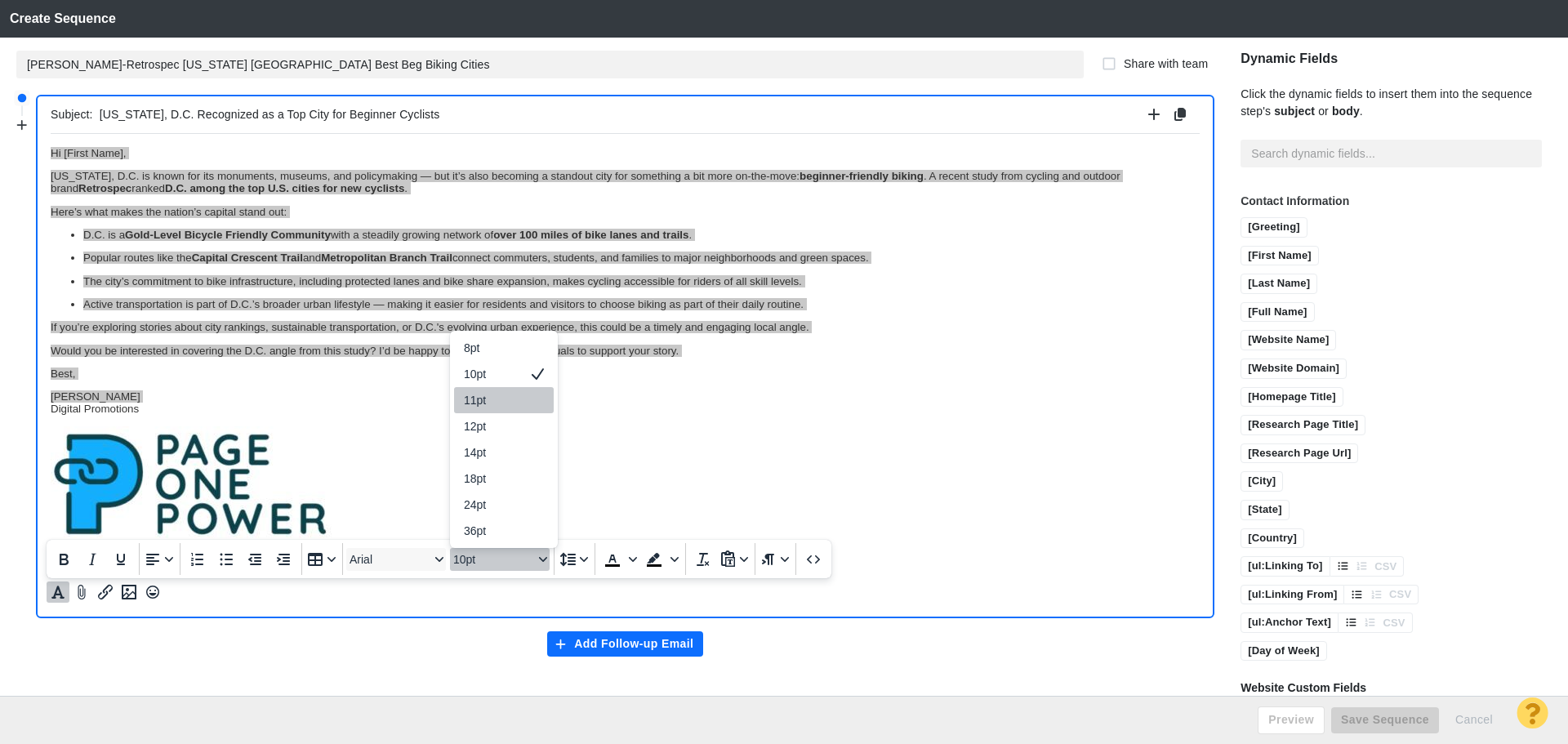
click at [465, 399] on div "11pt" at bounding box center [493, 400] width 57 height 19
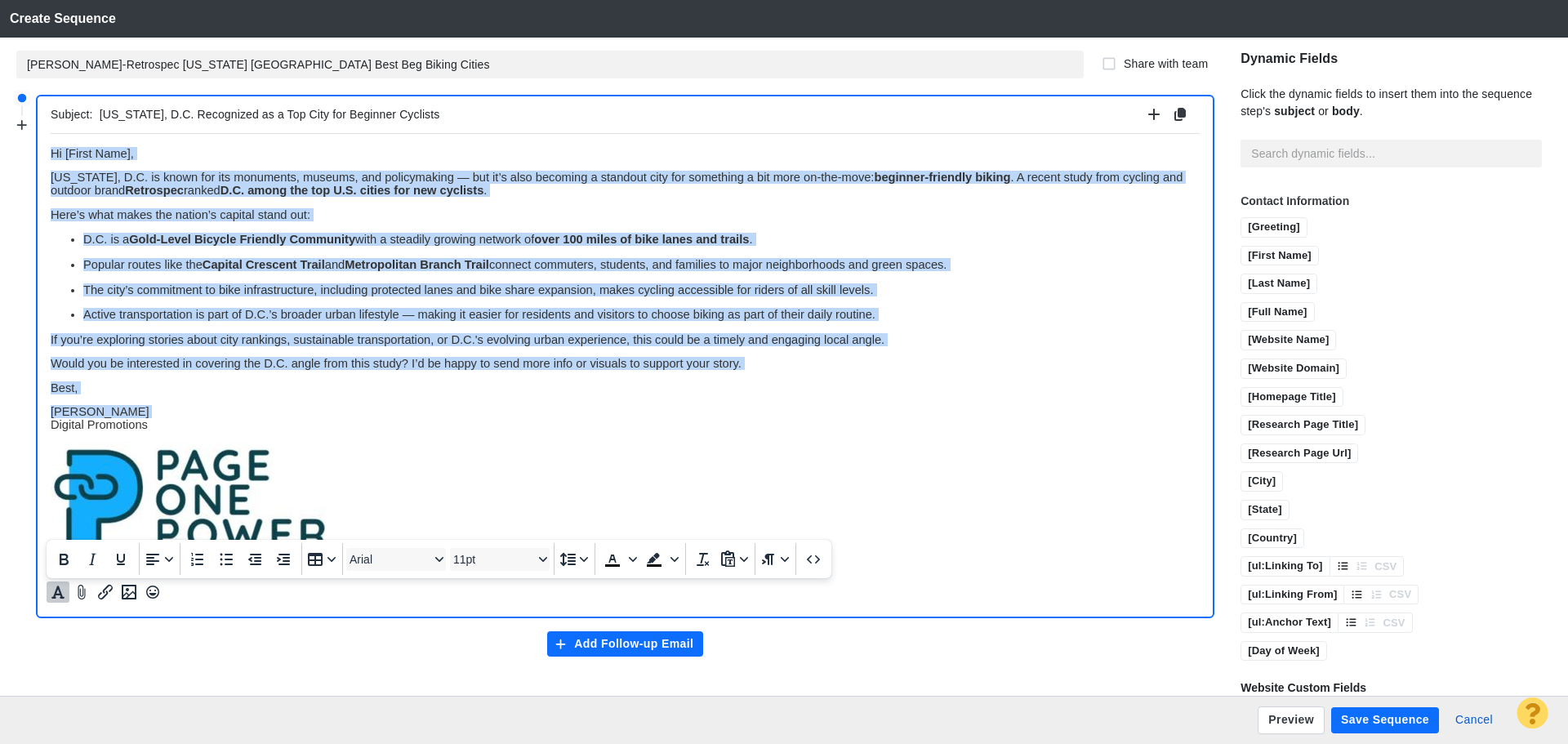
click at [424, 404] on p "Jim Miller Digital Promotions" at bounding box center [625, 417] width 1149 height 26
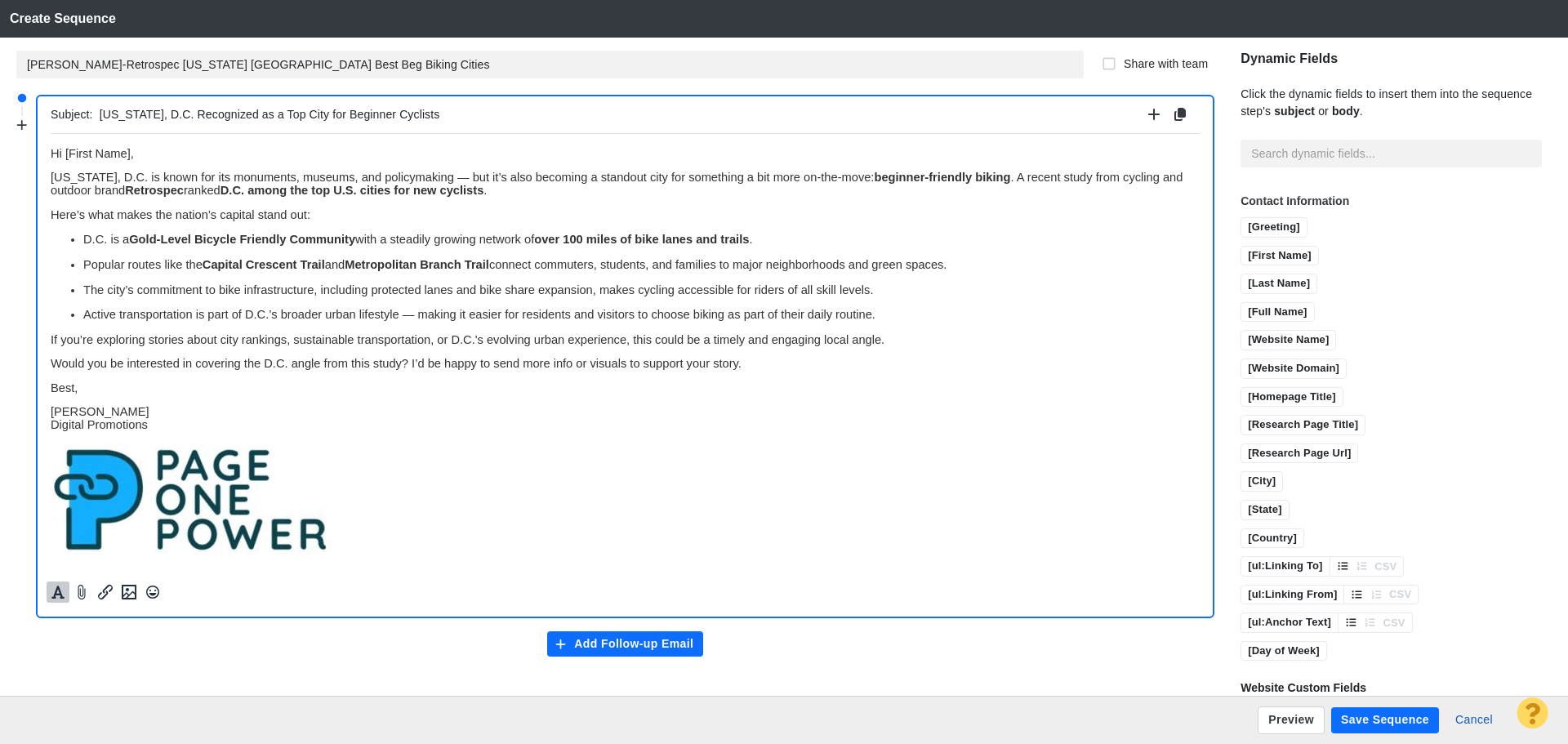
click at [673, 643] on button "Add Follow-up Email" at bounding box center [625, 644] width 156 height 26
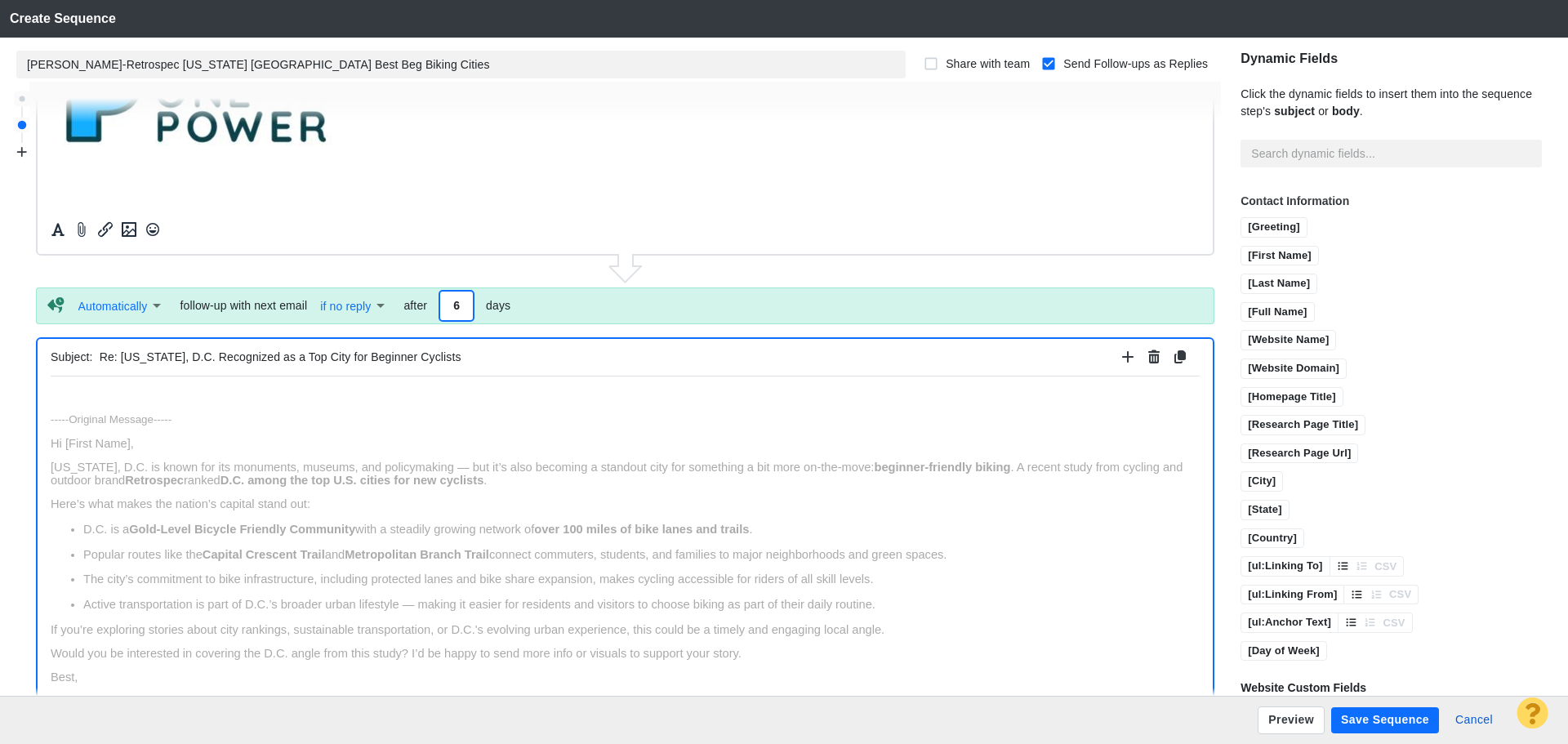
type input "6"
drag, startPoint x: 489, startPoint y: 359, endPoint x: 85, endPoint y: 363, distance: 404.0
click at [85, 363] on div "Subject: Re: Washington, D.C. Recognized as a Top City for Beginner Cyclists" at bounding box center [625, 357] width 1149 height 38
type input "Following up — D.C. named a top city for beginner cyclists"
click at [229, 386] on html "﻿ -----Original Message----- Hi [First Name], Washington, D.C. is known for its…" at bounding box center [625, 617] width 1149 height 483
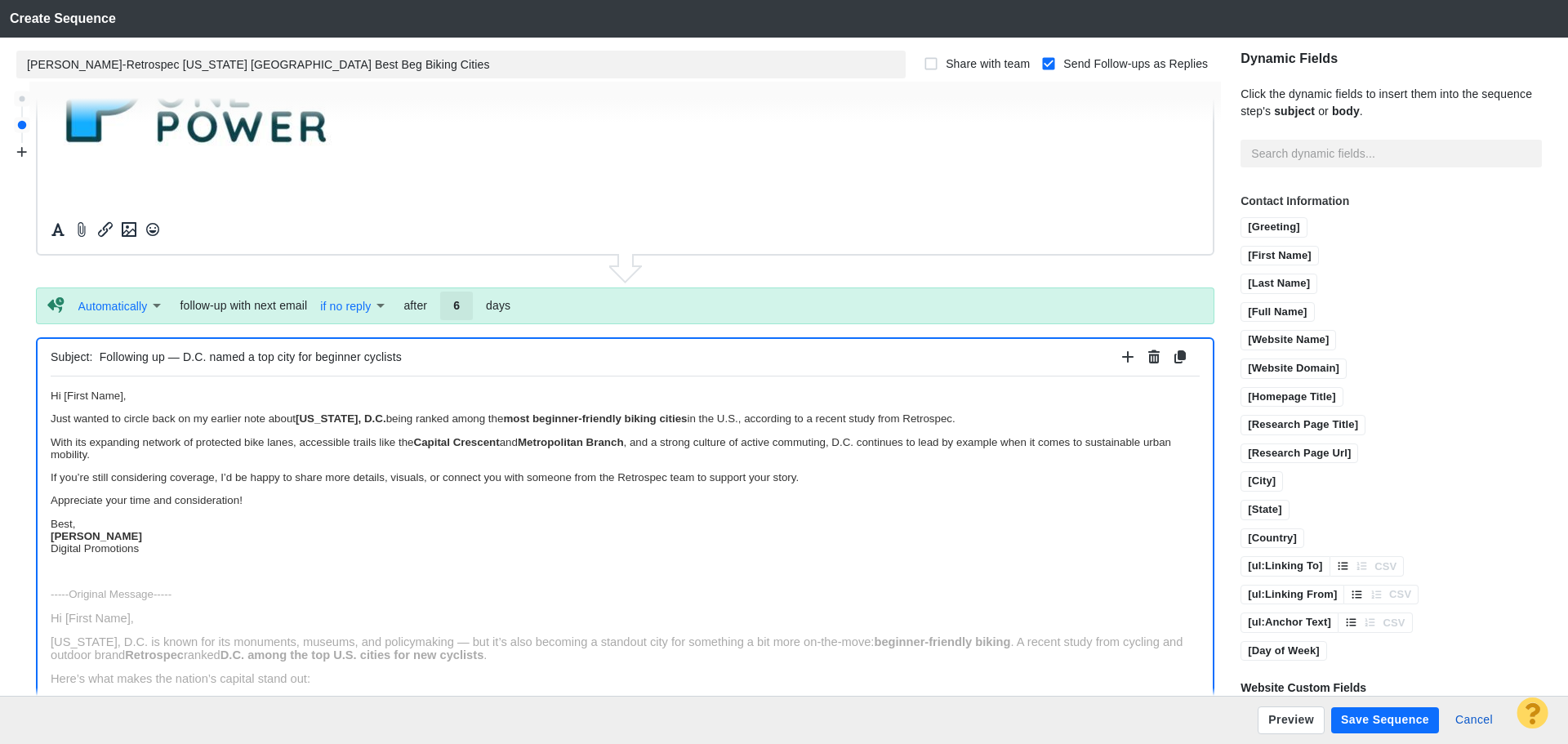
click at [95, 520] on p "Best, Jim Miller Digital Promotions" at bounding box center [625, 535] width 1149 height 37
drag, startPoint x: 108, startPoint y: 544, endPoint x: 100, endPoint y: 964, distance: 420.1
click at [51, 542] on html "Hi [First Name], Just wanted to circle back on my earlier note about Washington…" at bounding box center [625, 710] width 1149 height 668
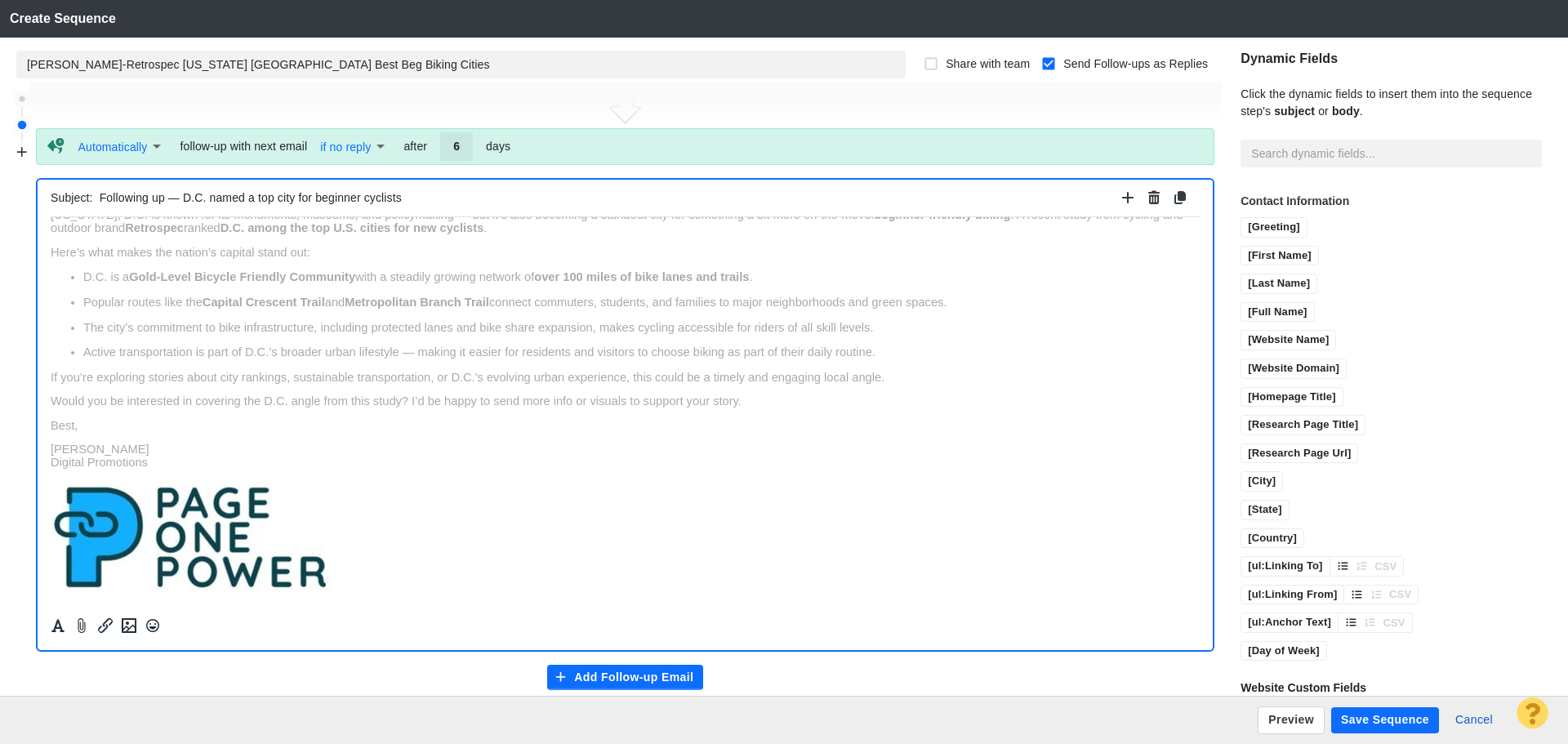
scroll to position [601, 0]
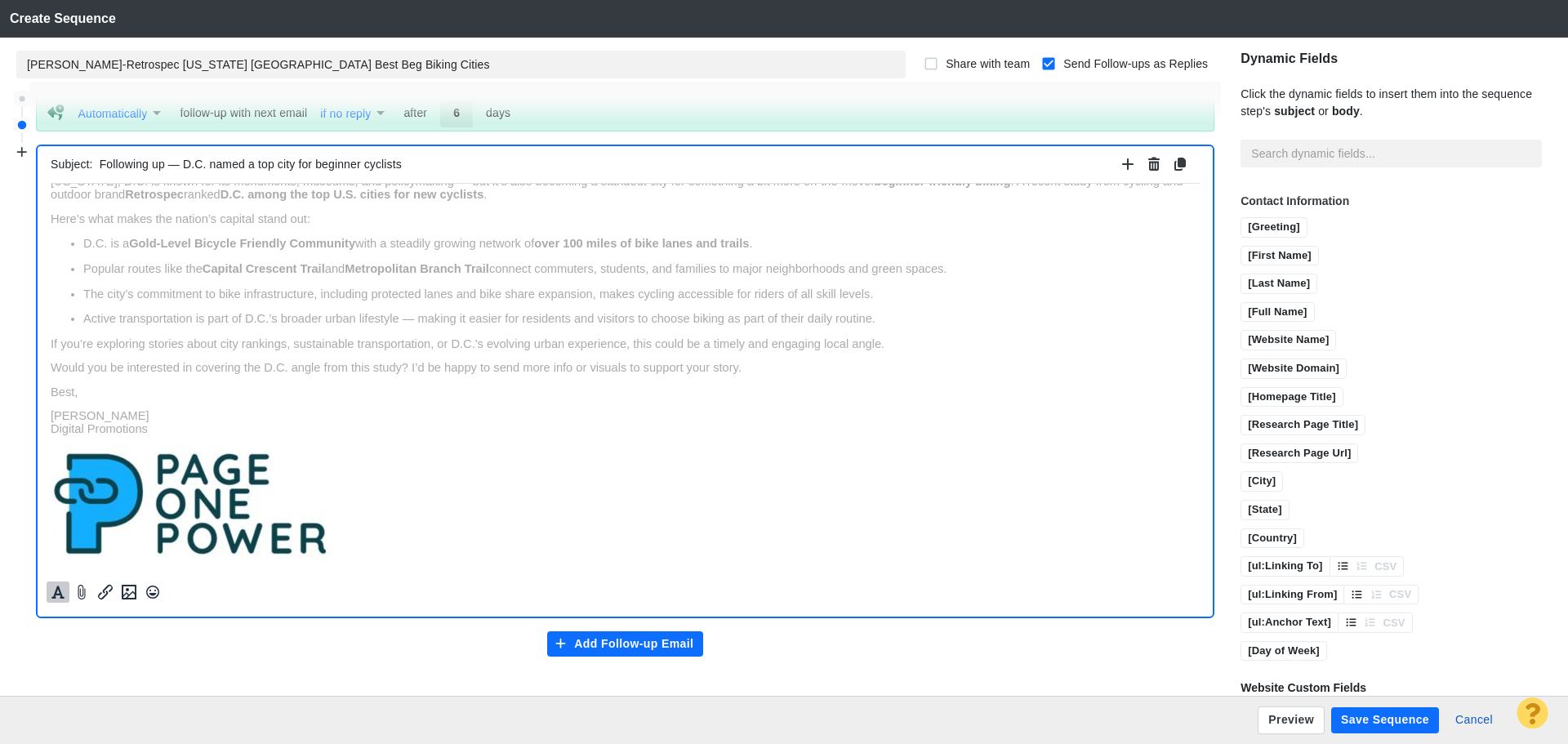
click at [52, 595] on icon "Formatting" at bounding box center [57, 592] width 17 height 15
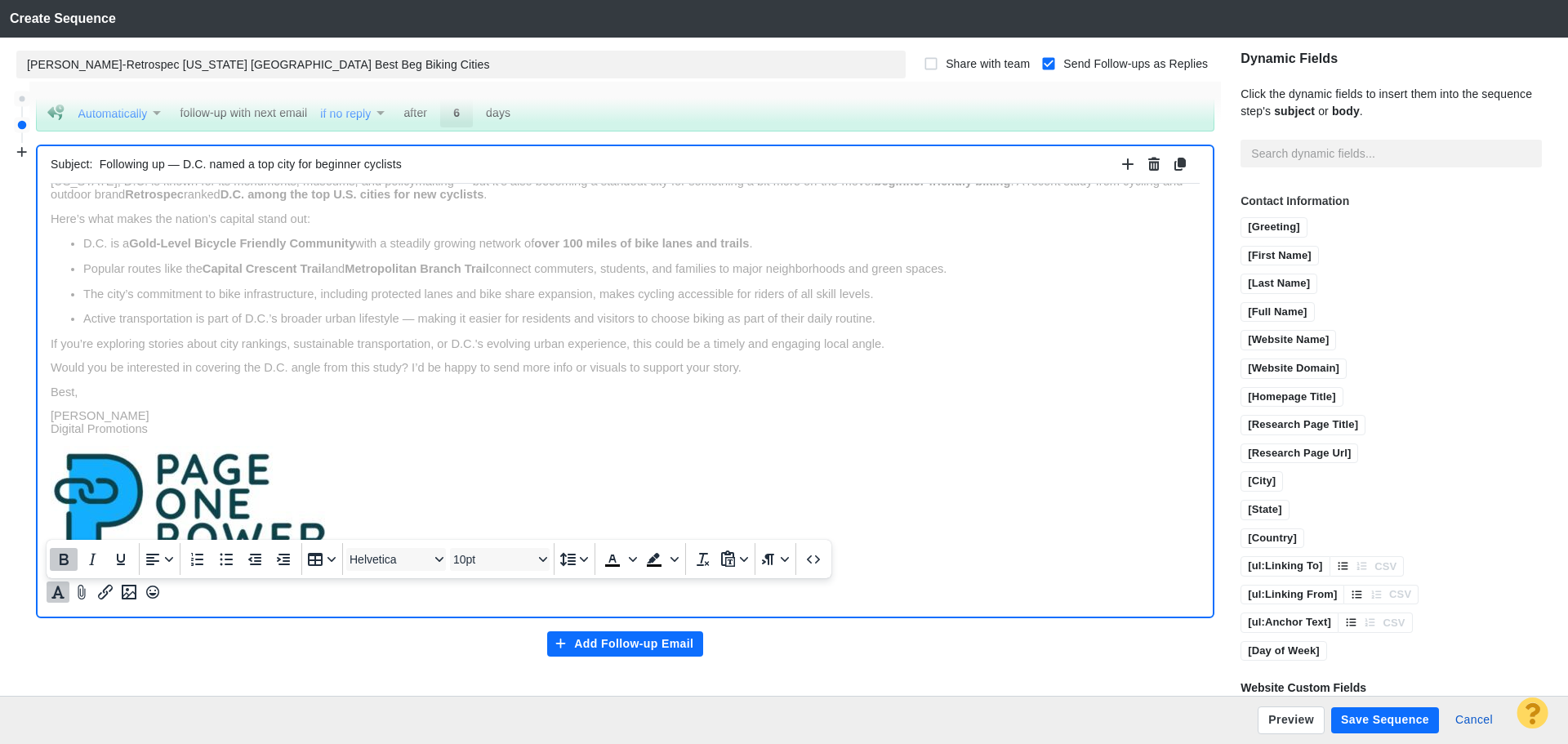
click at [65, 558] on icon "Bold" at bounding box center [63, 559] width 9 height 12
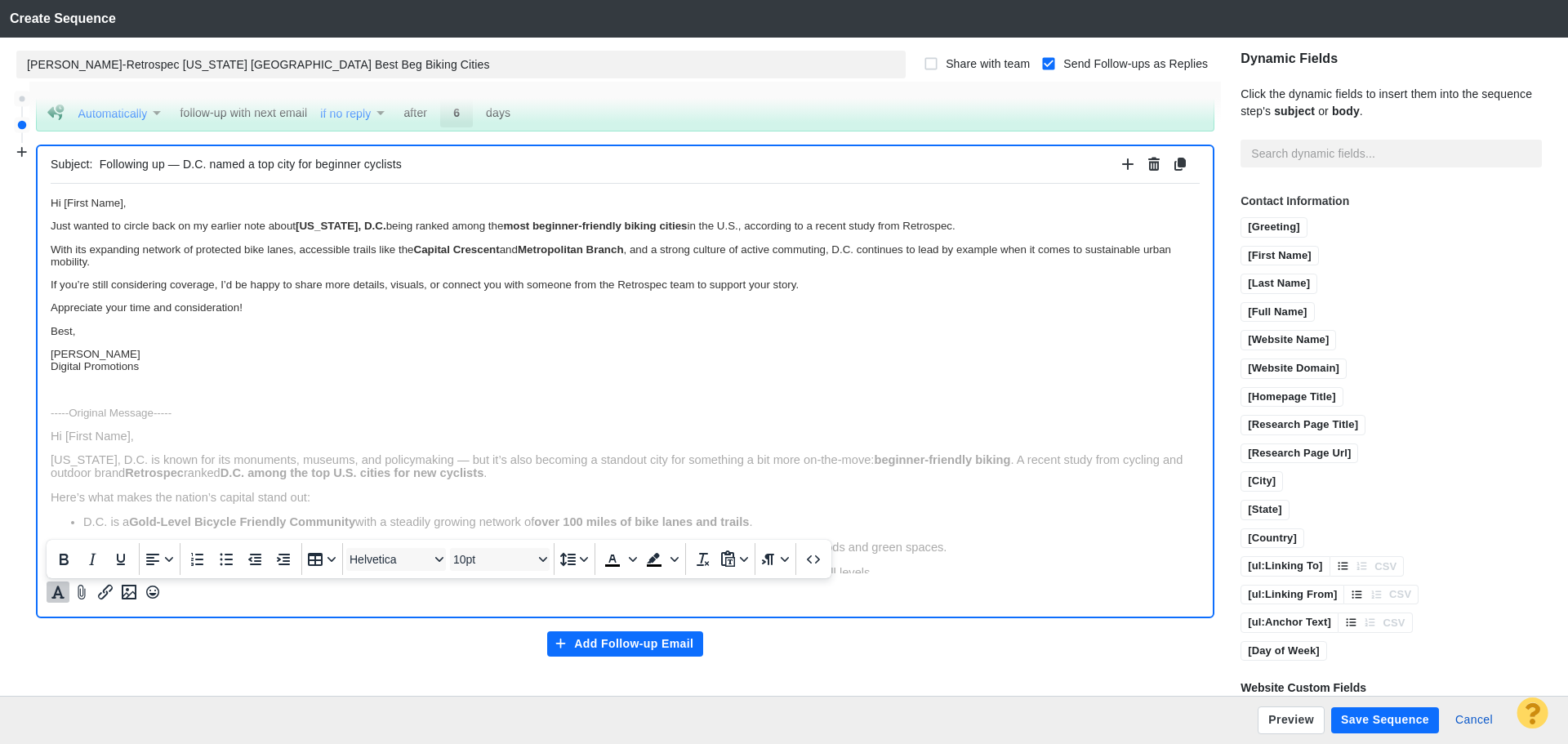
click at [185, 368] on p "Jim Miller Digital Promotions" at bounding box center [625, 358] width 1149 height 24
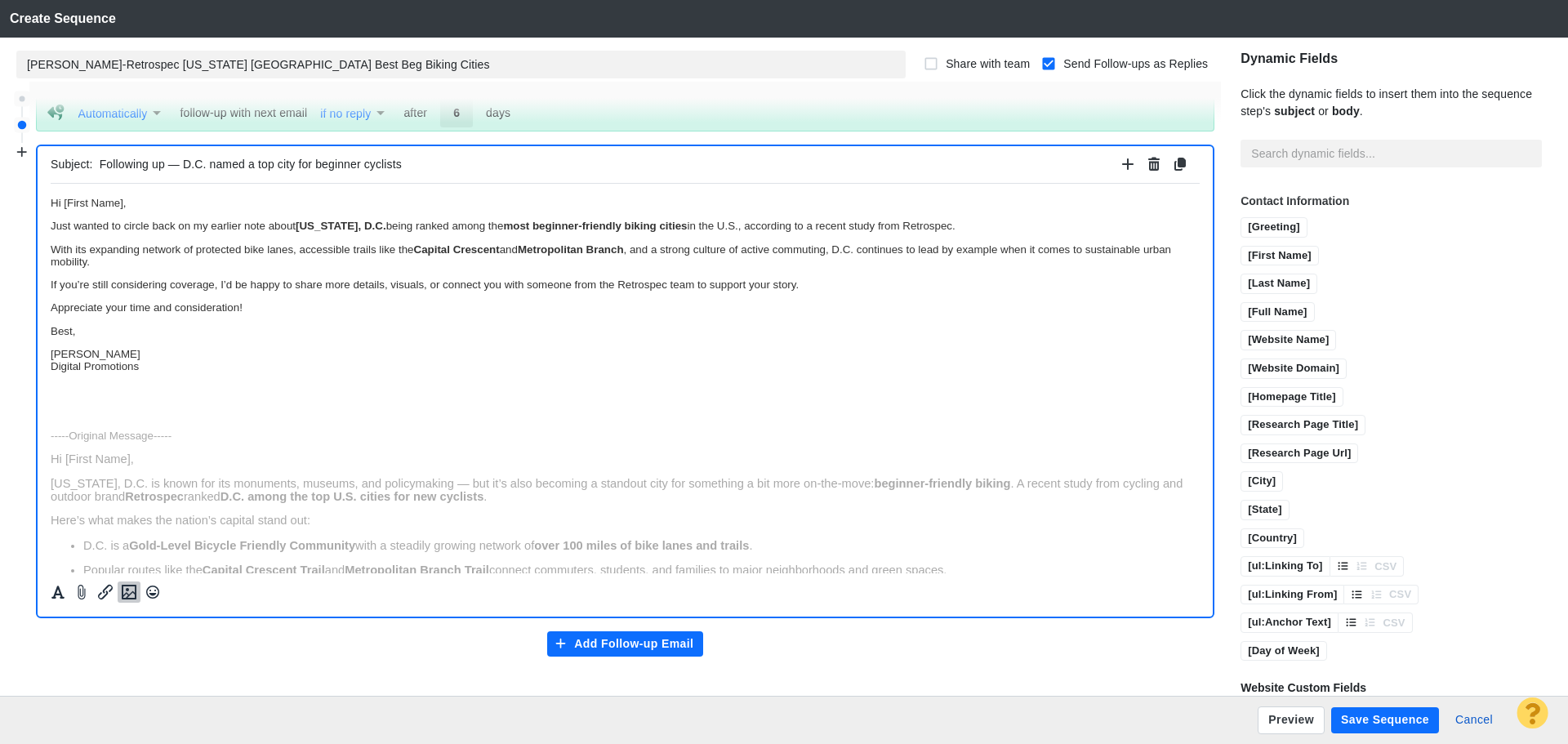
click at [136, 589] on icon "Insert image" at bounding box center [128, 592] width 15 height 15
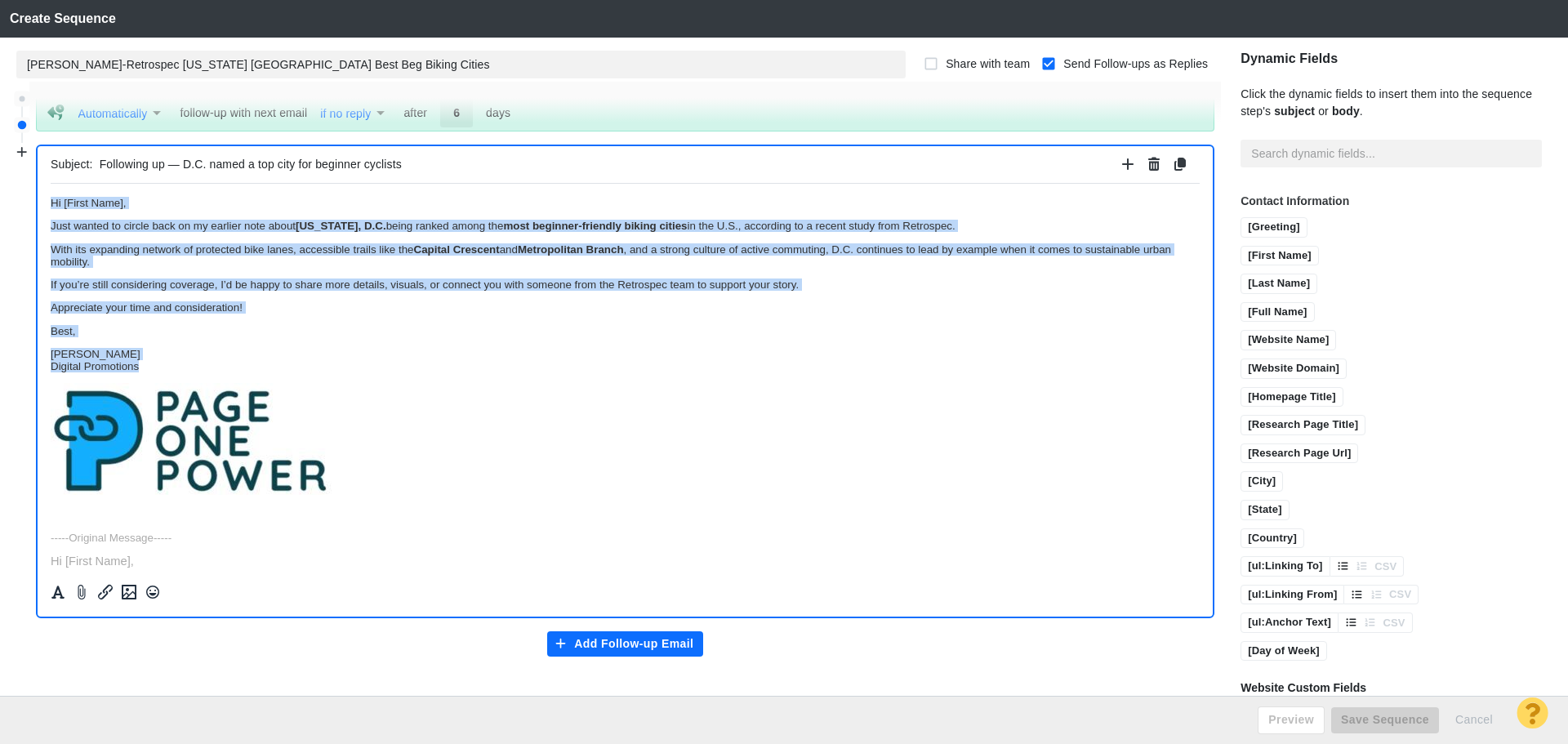
drag, startPoint x: 148, startPoint y: 369, endPoint x: 0, endPoint y: 178, distance: 241.6
click at [51, 183] on html "Hi [First Name], Just wanted to circle back on my earlier note about Washington…" at bounding box center [625, 579] width 1149 height 794
click at [67, 592] on button "Formatting" at bounding box center [58, 592] width 23 height 21
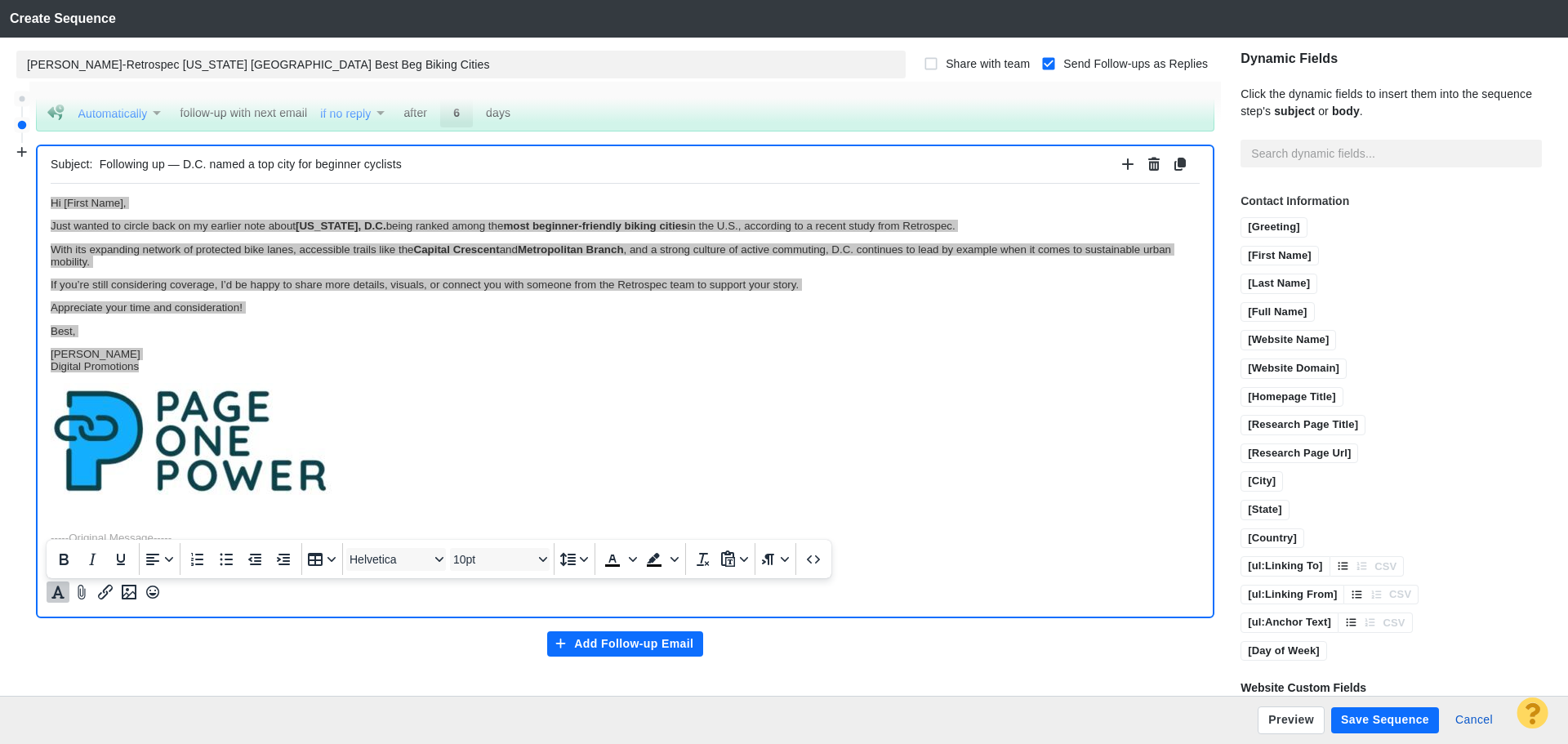
click at [382, 572] on div "Helvetica 10pt" at bounding box center [449, 558] width 212 height 32
click at [384, 569] on button "Helvetica" at bounding box center [396, 559] width 100 height 23
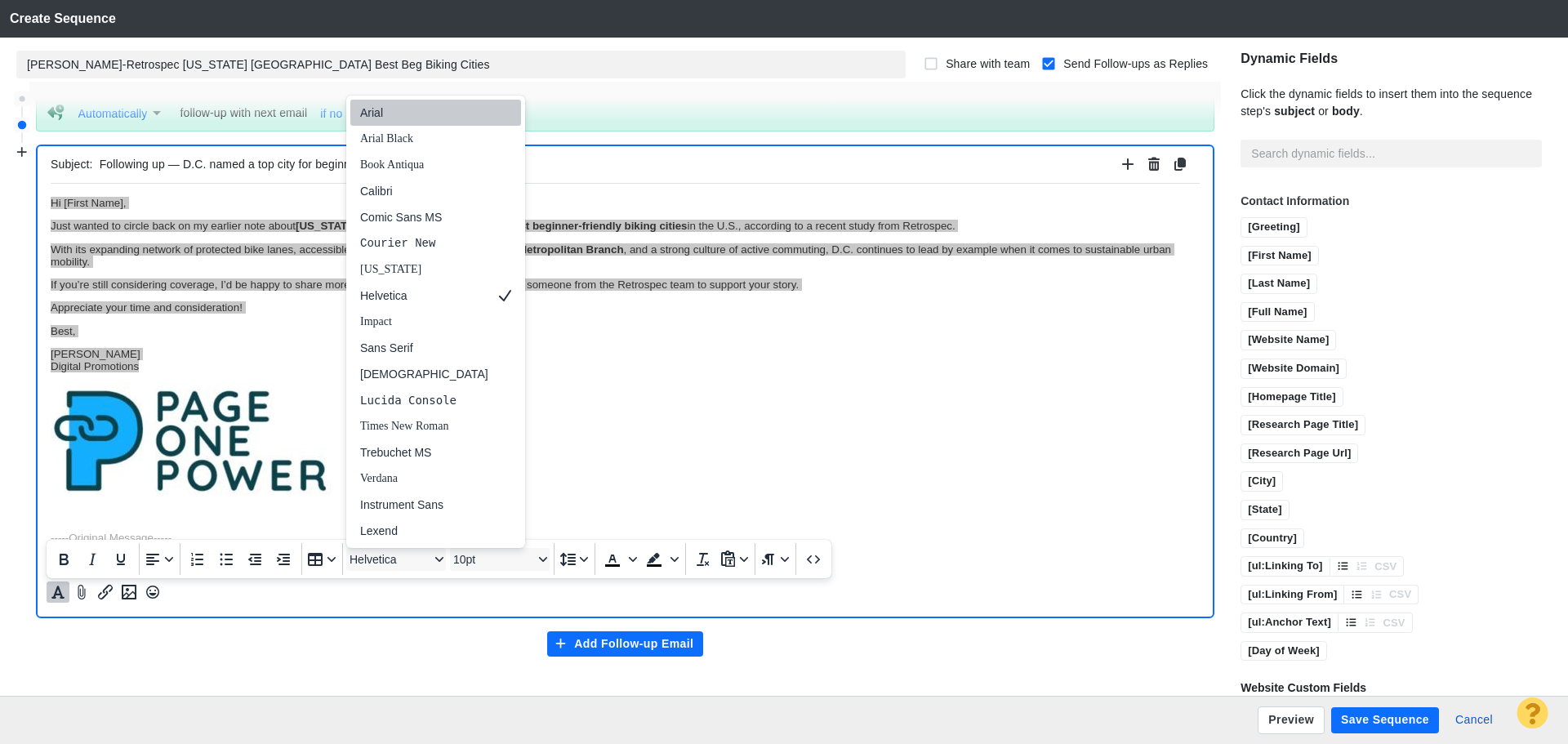
click at [381, 118] on div "Arial" at bounding box center [425, 113] width 128 height 19
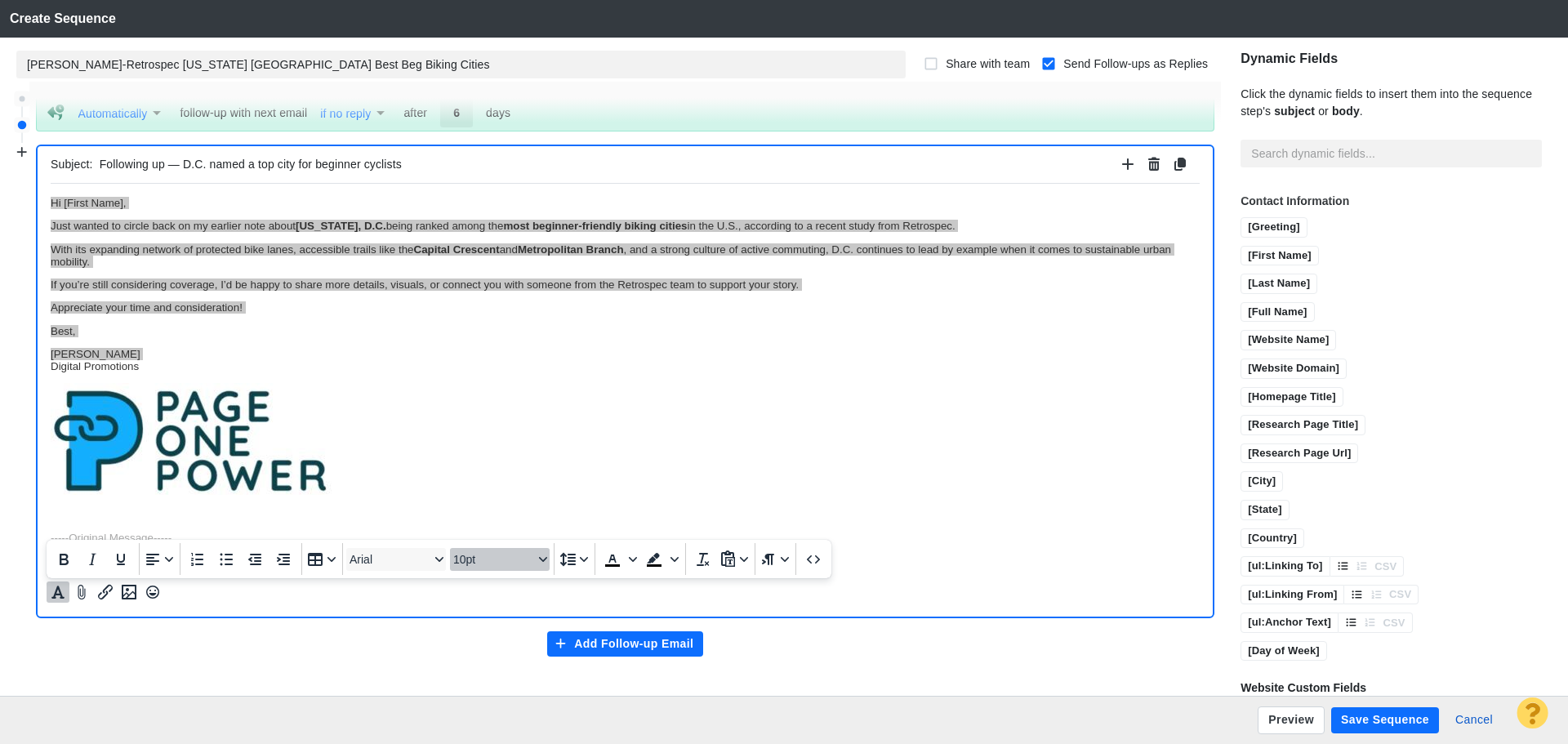
click at [488, 566] on span "10pt" at bounding box center [494, 558] width 80 height 13
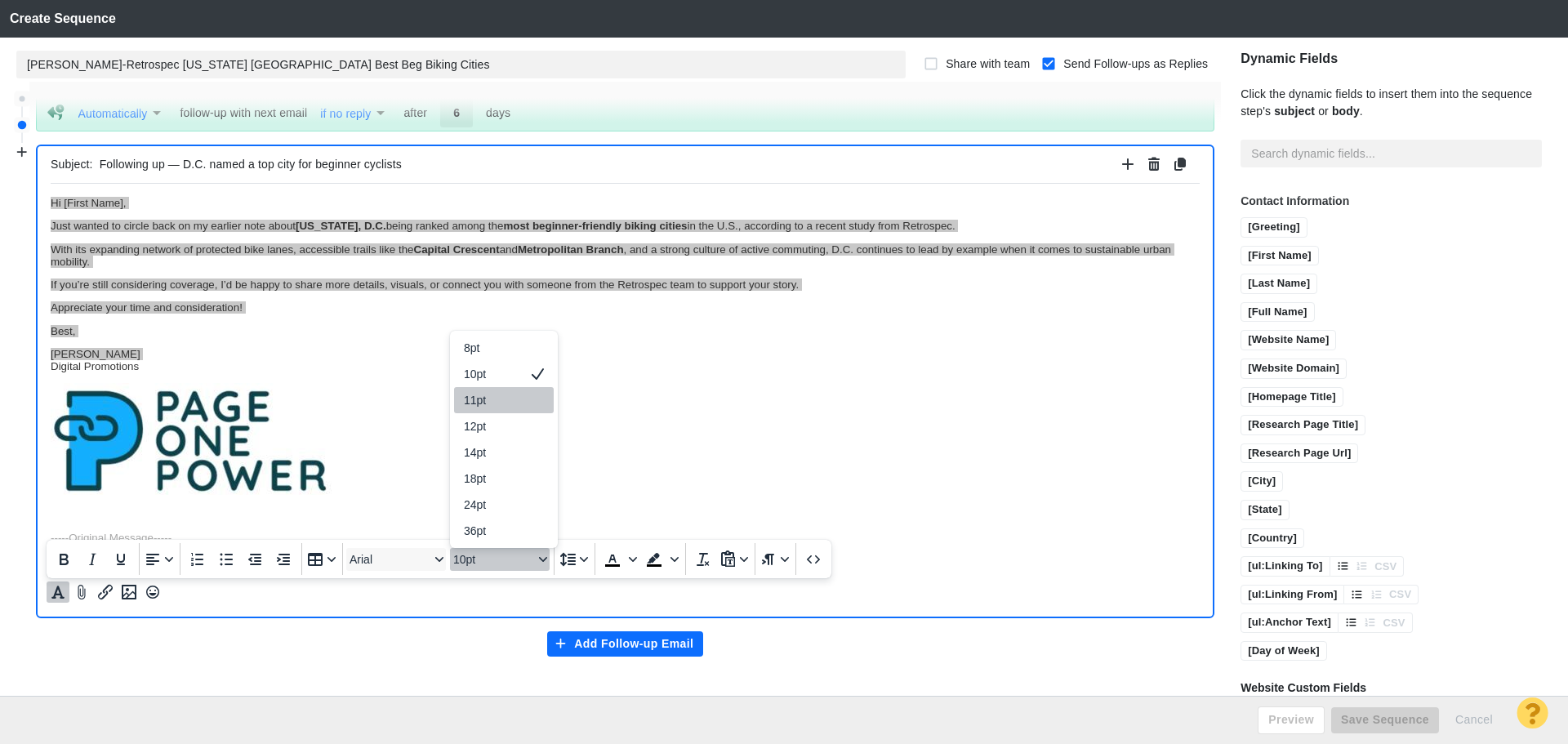
click at [498, 397] on div "11pt" at bounding box center [493, 400] width 57 height 19
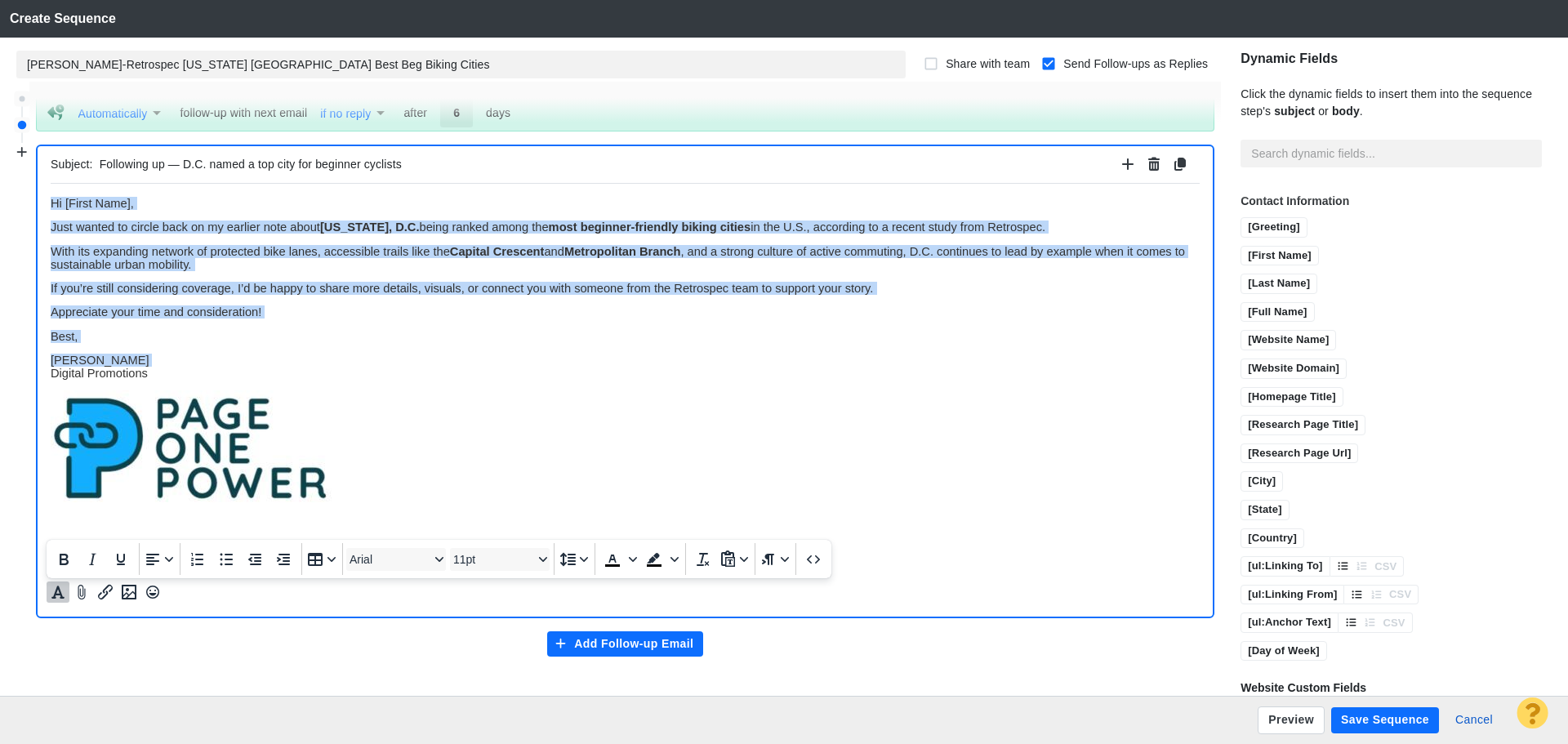
click at [397, 373] on p "Jim Miller Digital Promotions" at bounding box center [625, 365] width 1149 height 26
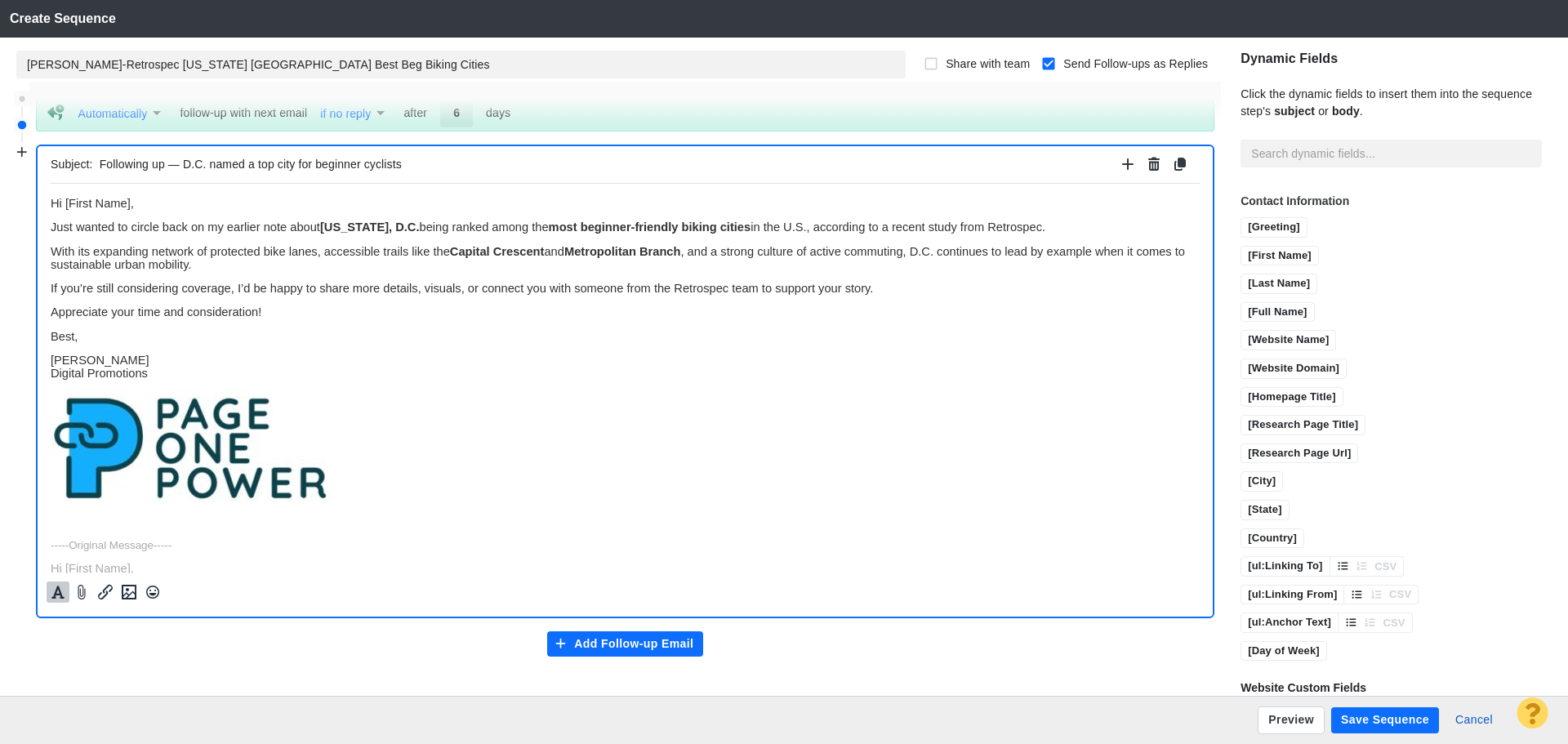
click at [1391, 719] on div "Preview Save Sequence Cancel" at bounding box center [784, 720] width 1568 height 49
click at [1373, 714] on button "Save Sequence" at bounding box center [1385, 720] width 108 height 26
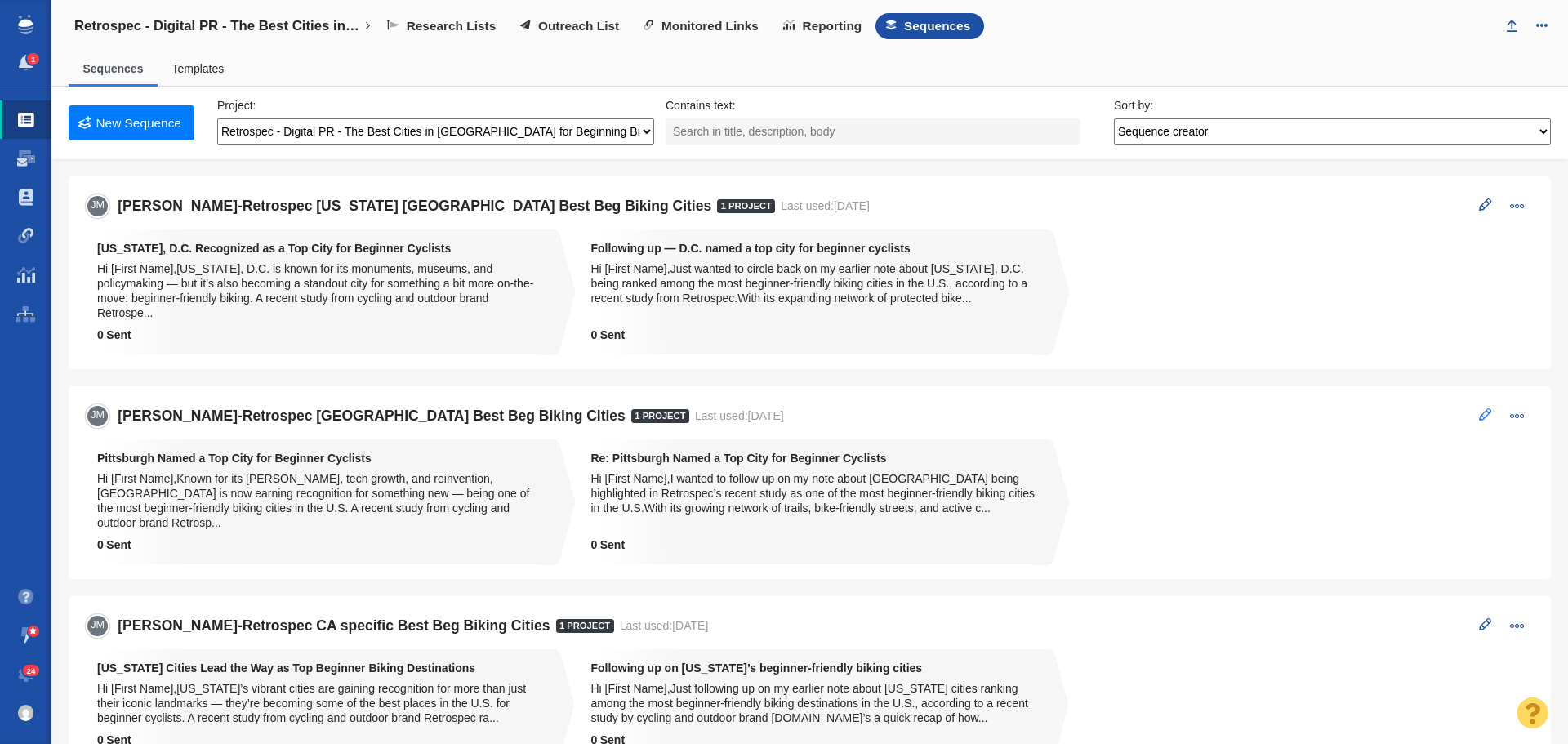
click at [1480, 413] on span at bounding box center [1485, 414] width 13 height 13
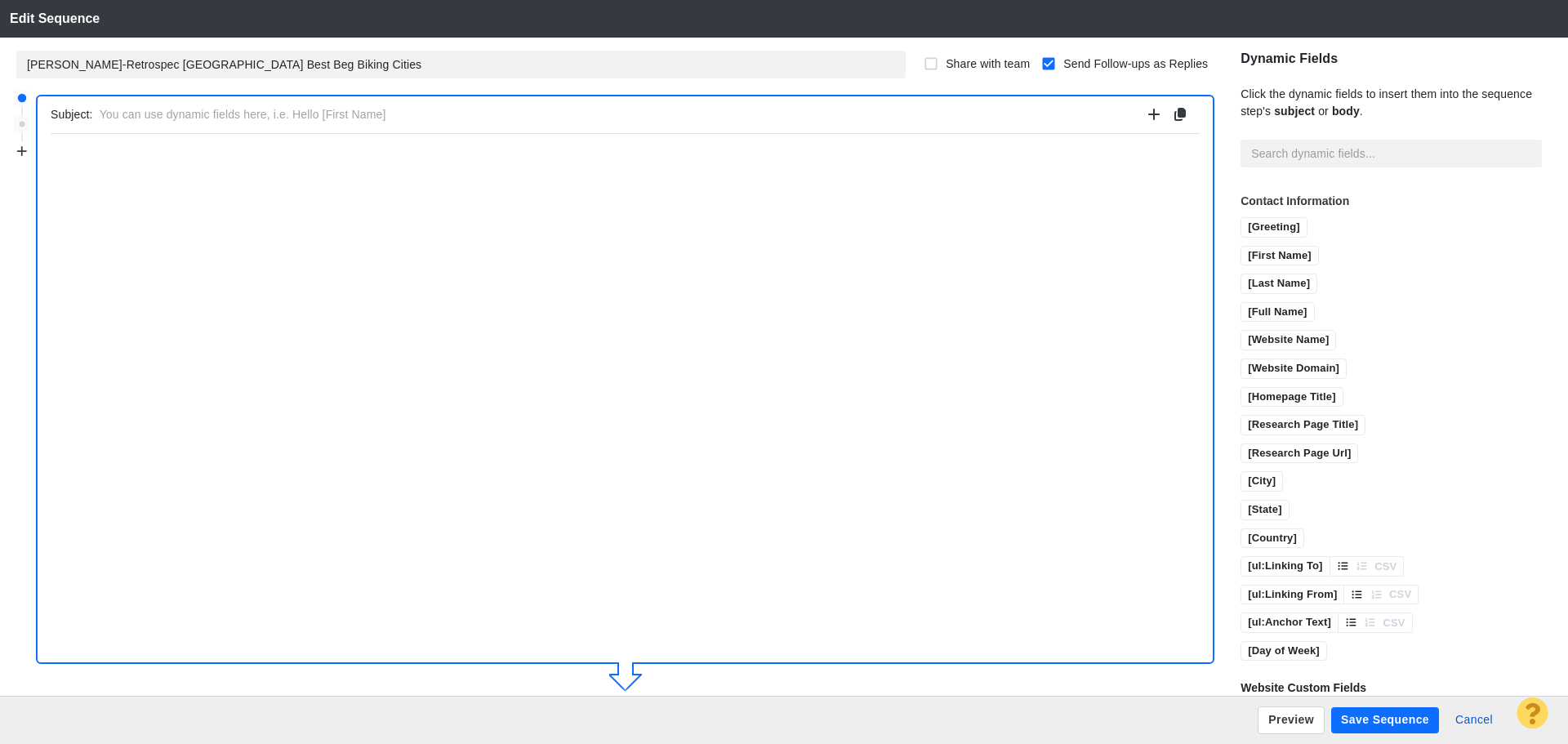
type input "Pittsburgh Named a Top City for Beginner Cyclists"
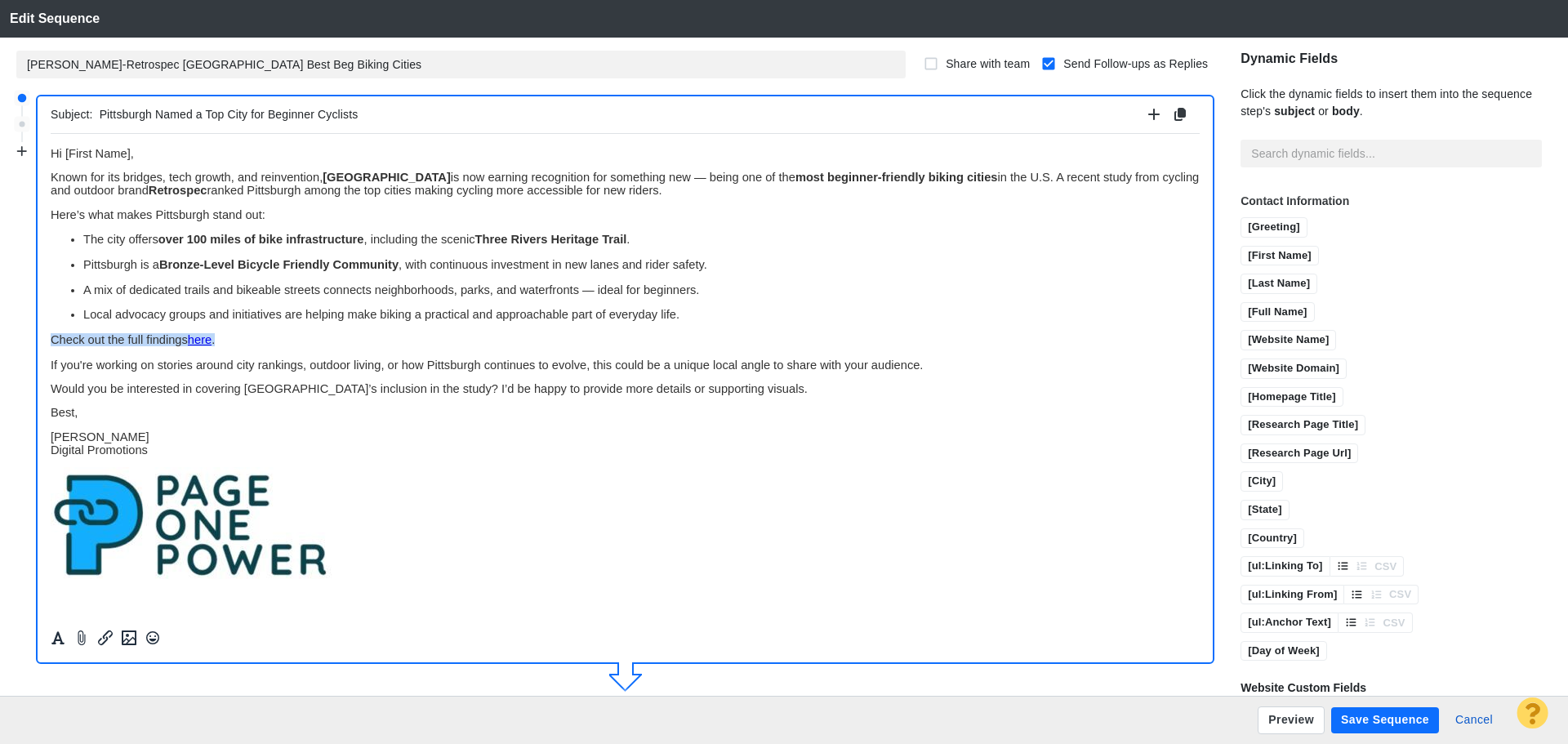
drag, startPoint x: 263, startPoint y: 341, endPoint x: 88, endPoint y: 475, distance: 220.4
click at [51, 341] on html "﻿ Hi [First Name], Known for its bridges, tech growth, and reinvention, Pittsbu…" at bounding box center [625, 363] width 1149 height 460
copy span "Check out the full findings here ."
click at [1477, 721] on button "Cancel" at bounding box center [1474, 720] width 57 height 26
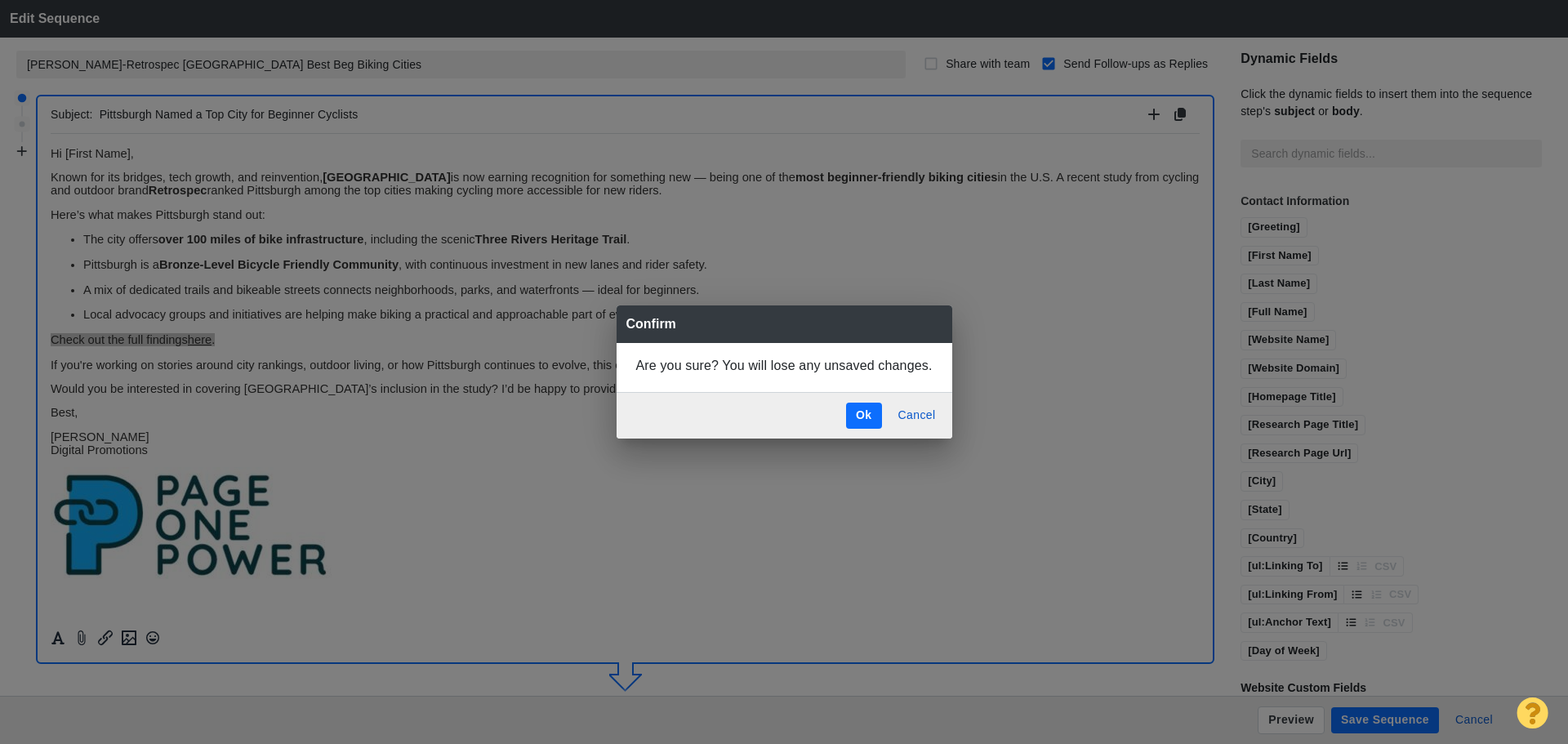
click at [860, 415] on button "Ok" at bounding box center [864, 416] width 35 height 26
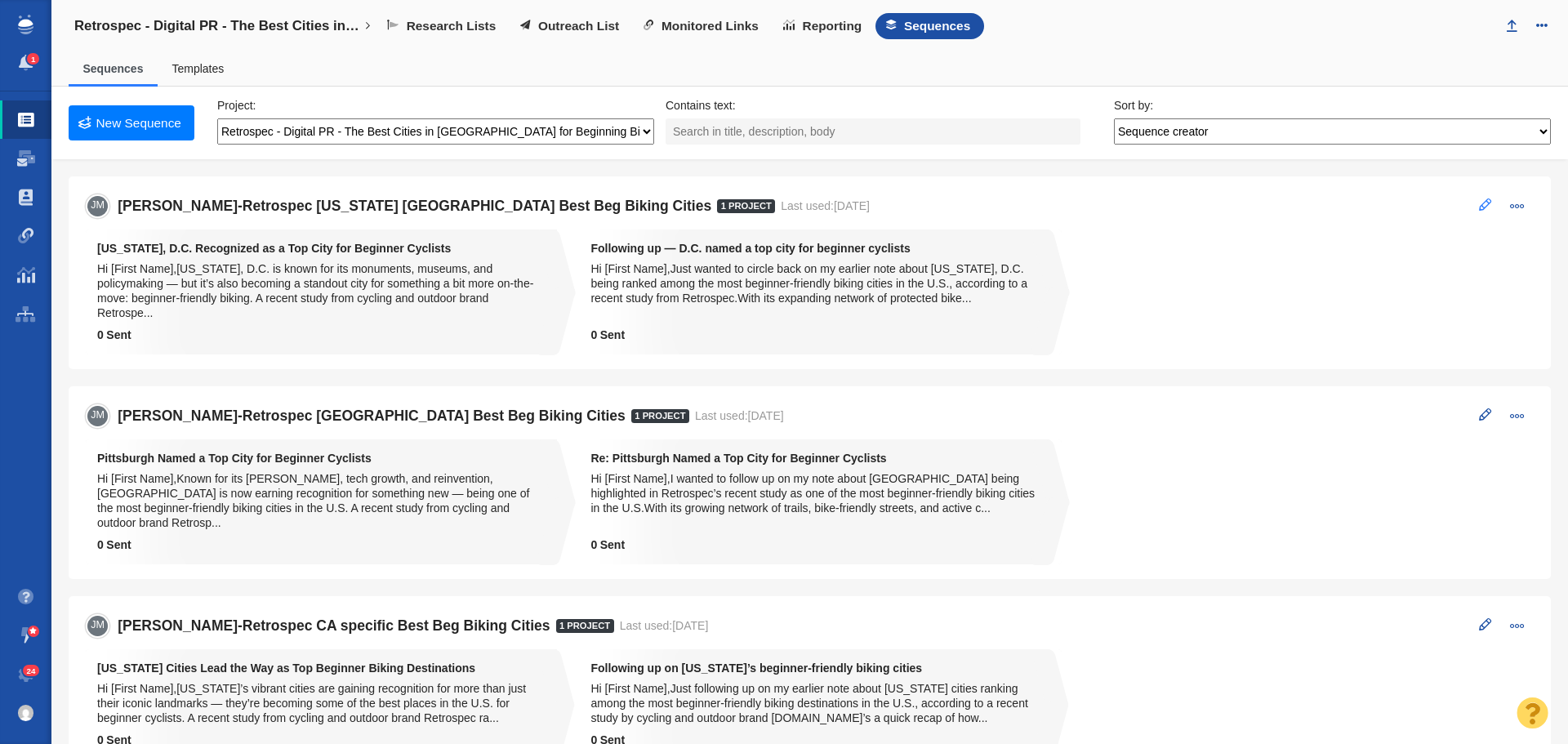
click at [1480, 207] on span at bounding box center [1485, 204] width 13 height 13
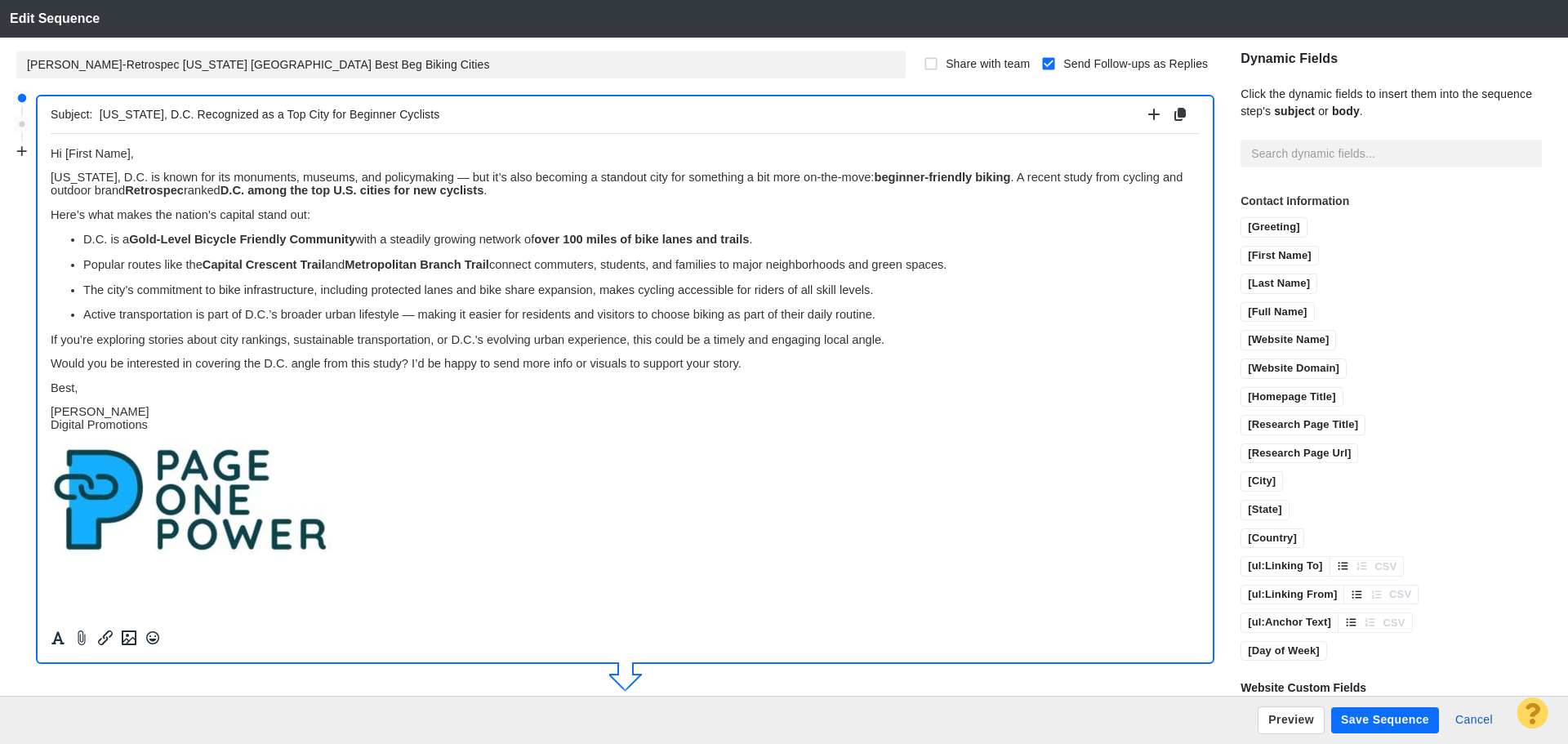
click at [947, 311] on p "Active transportation is part of D.C.’s broader urban lifestyle — making it eas…" at bounding box center [641, 313] width 1116 height 13
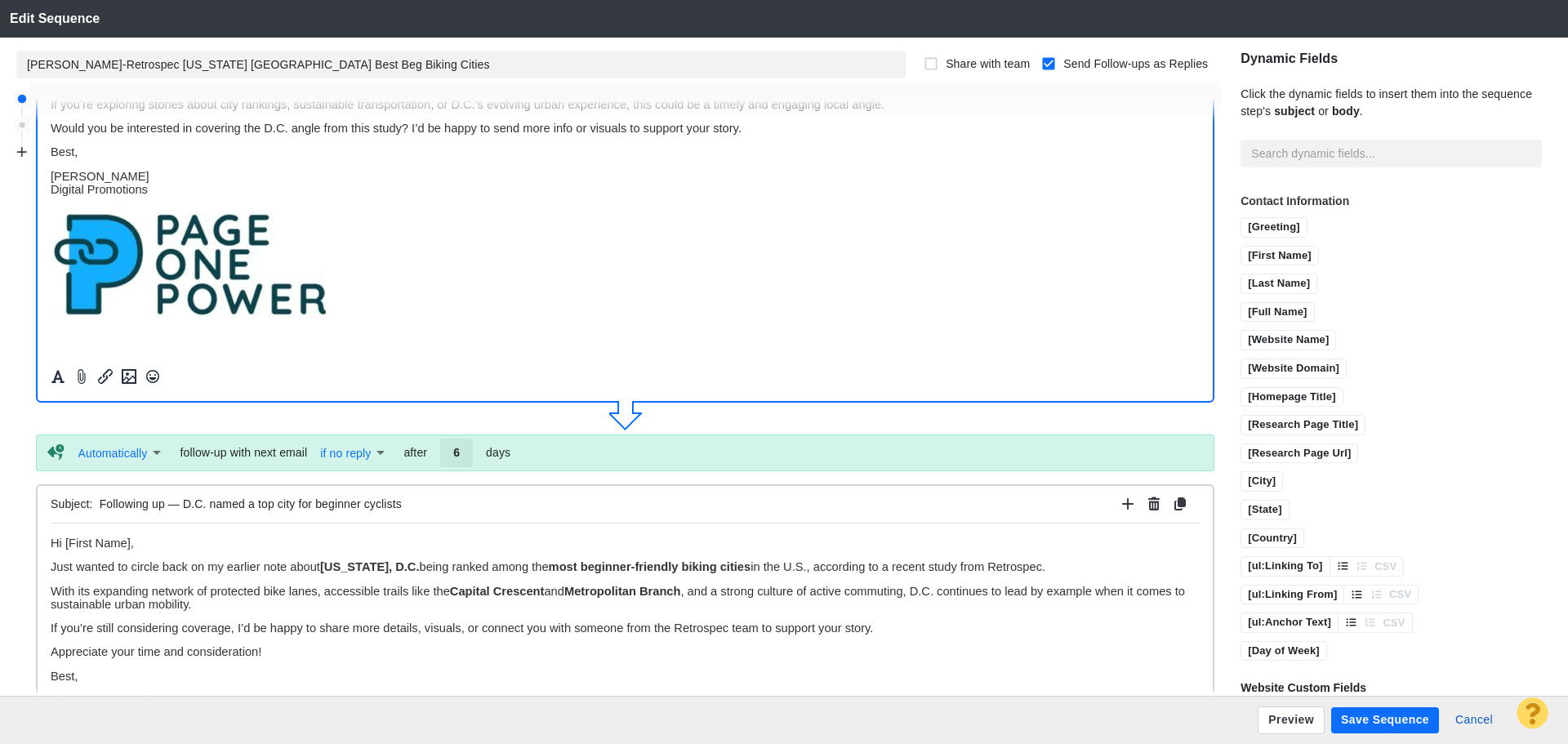
scroll to position [326, 0]
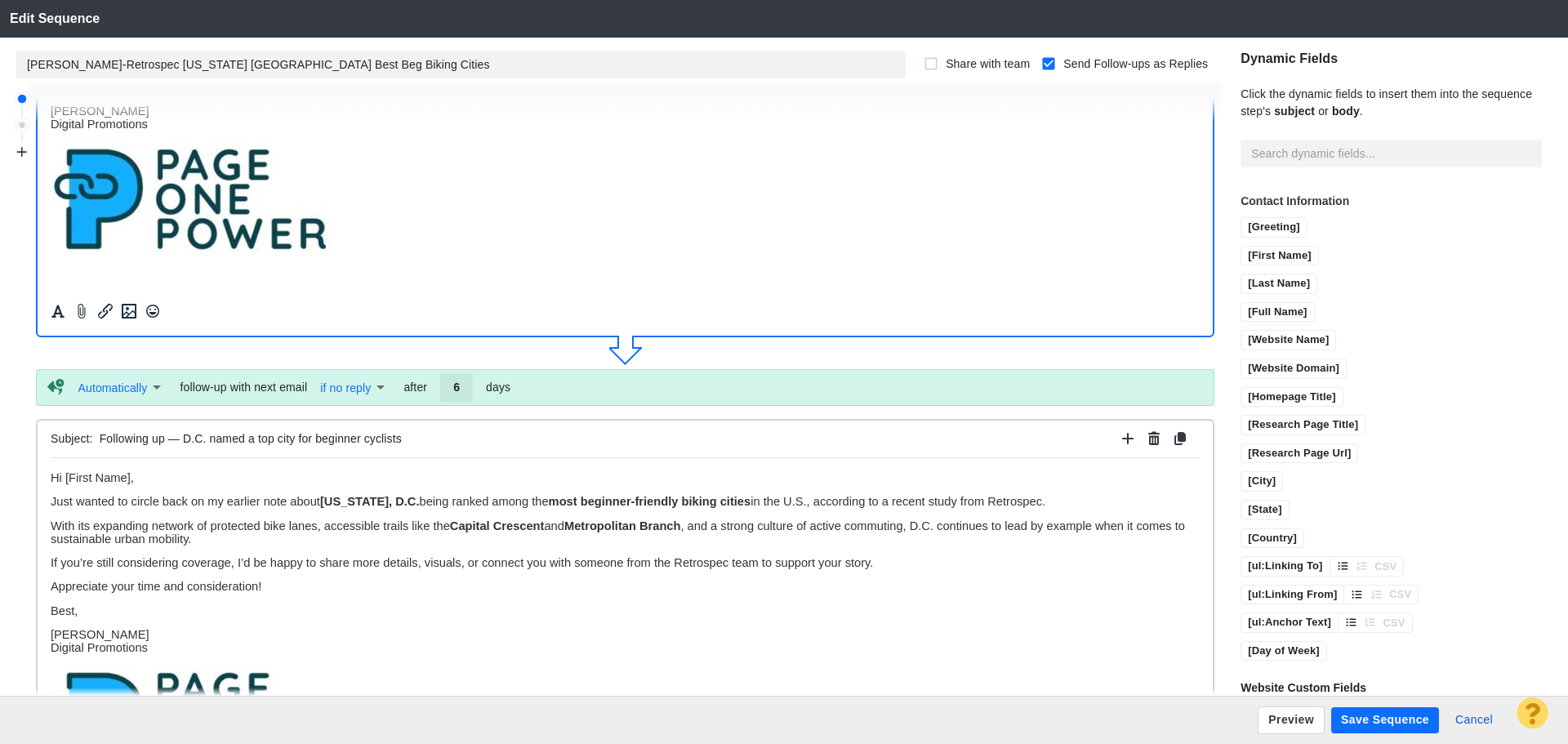
click at [287, 538] on p "With its expanding network of protected bike lanes, accessible trails like the …" at bounding box center [625, 531] width 1149 height 26
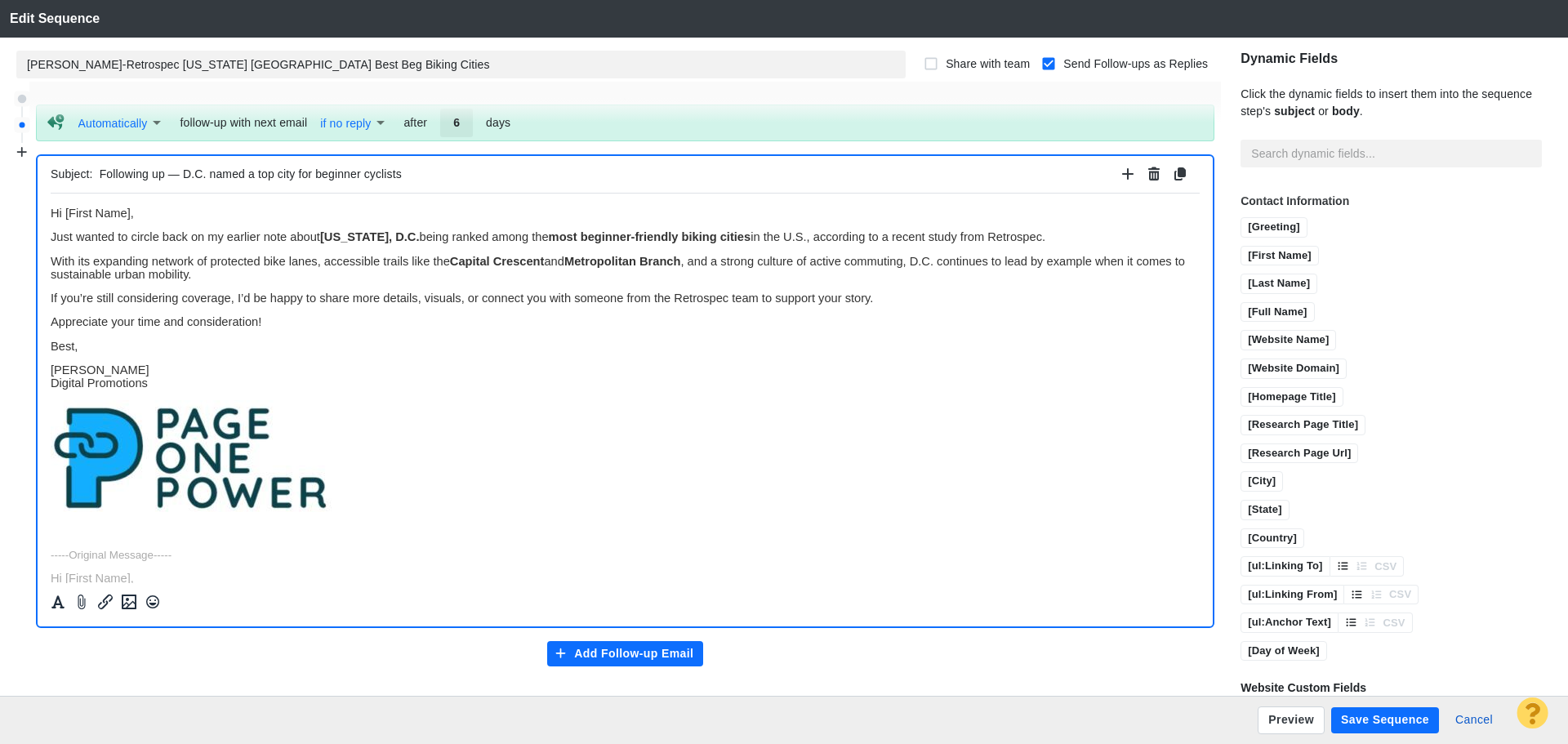
scroll to position [601, 0]
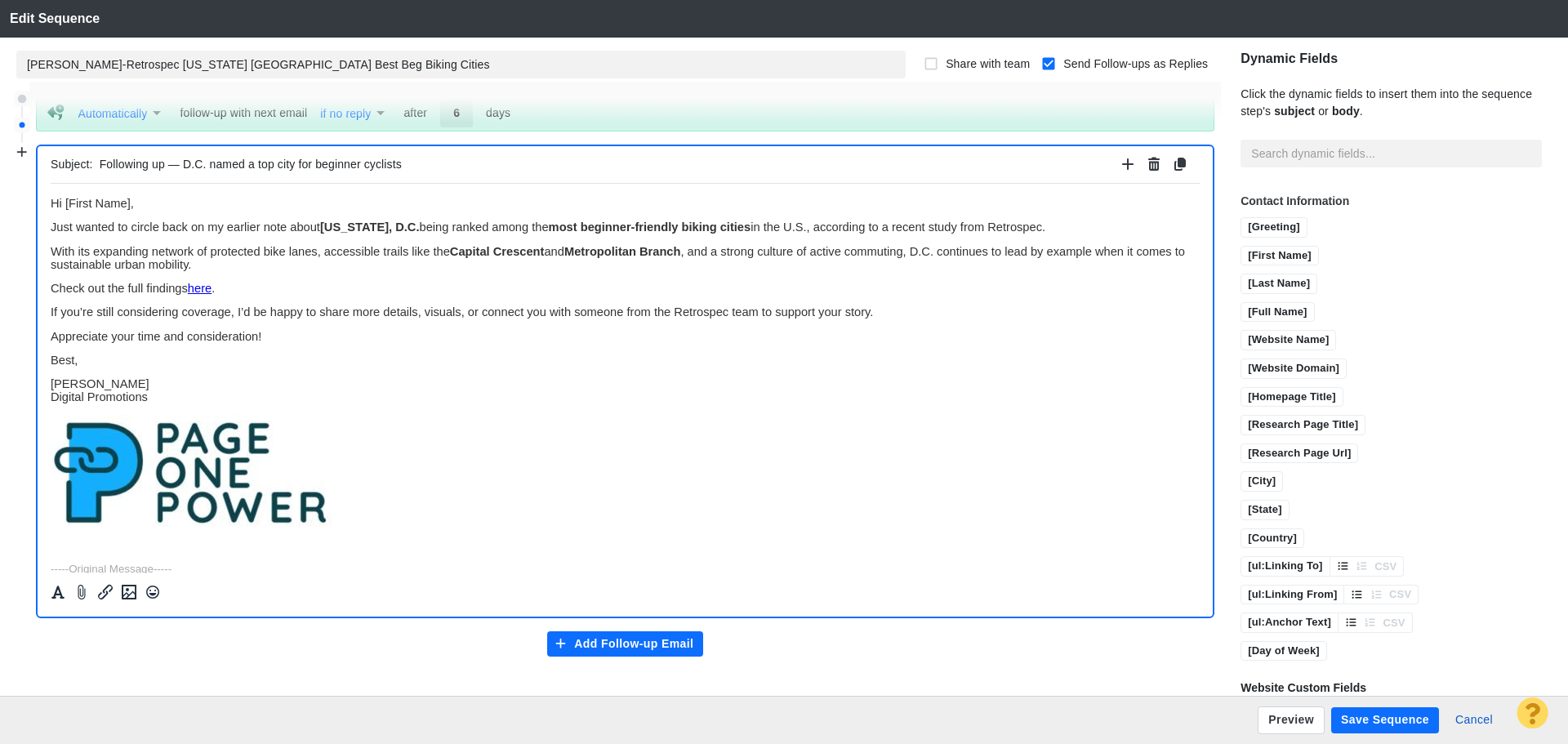
click at [1358, 719] on button "Save Sequence" at bounding box center [1385, 720] width 108 height 26
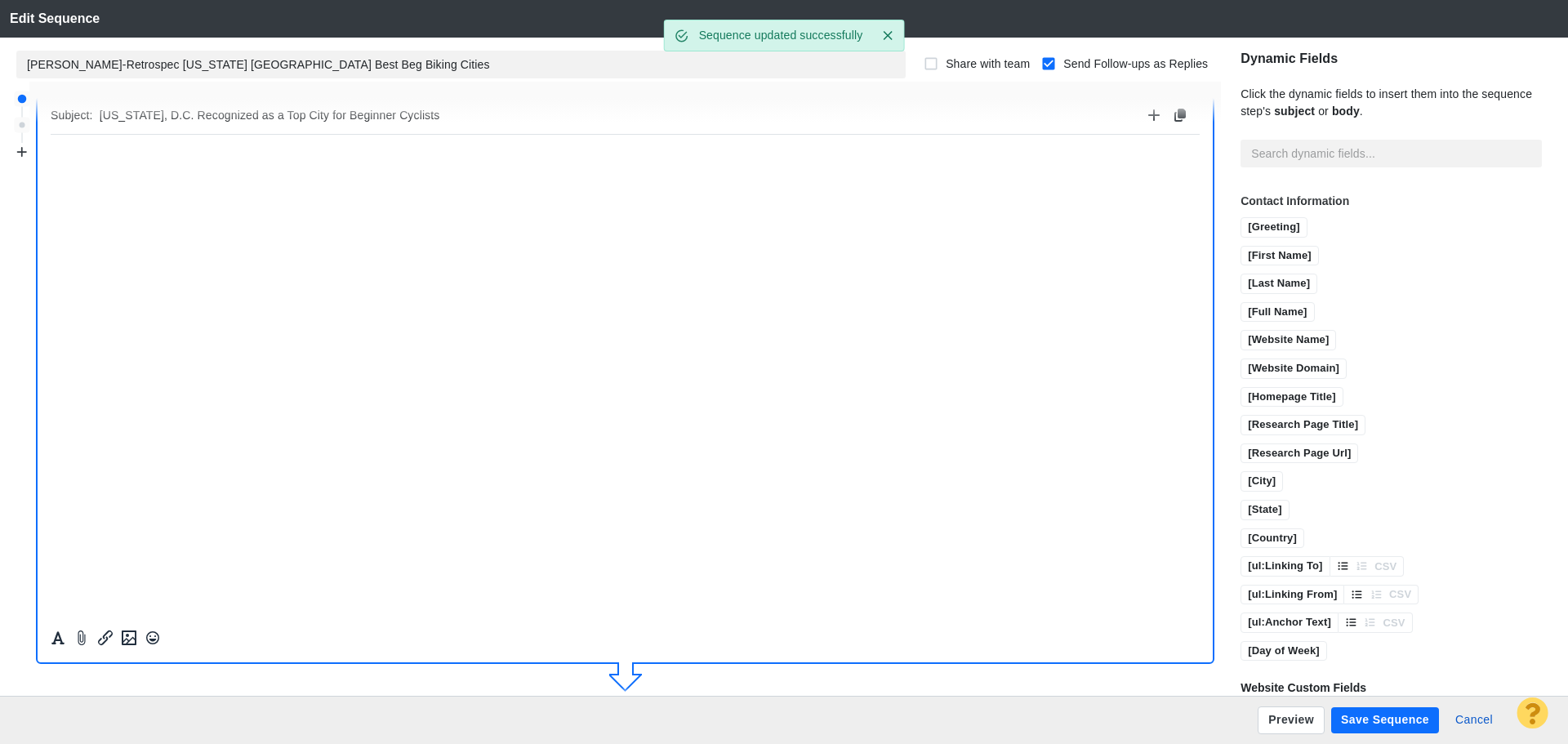
scroll to position [0, 0]
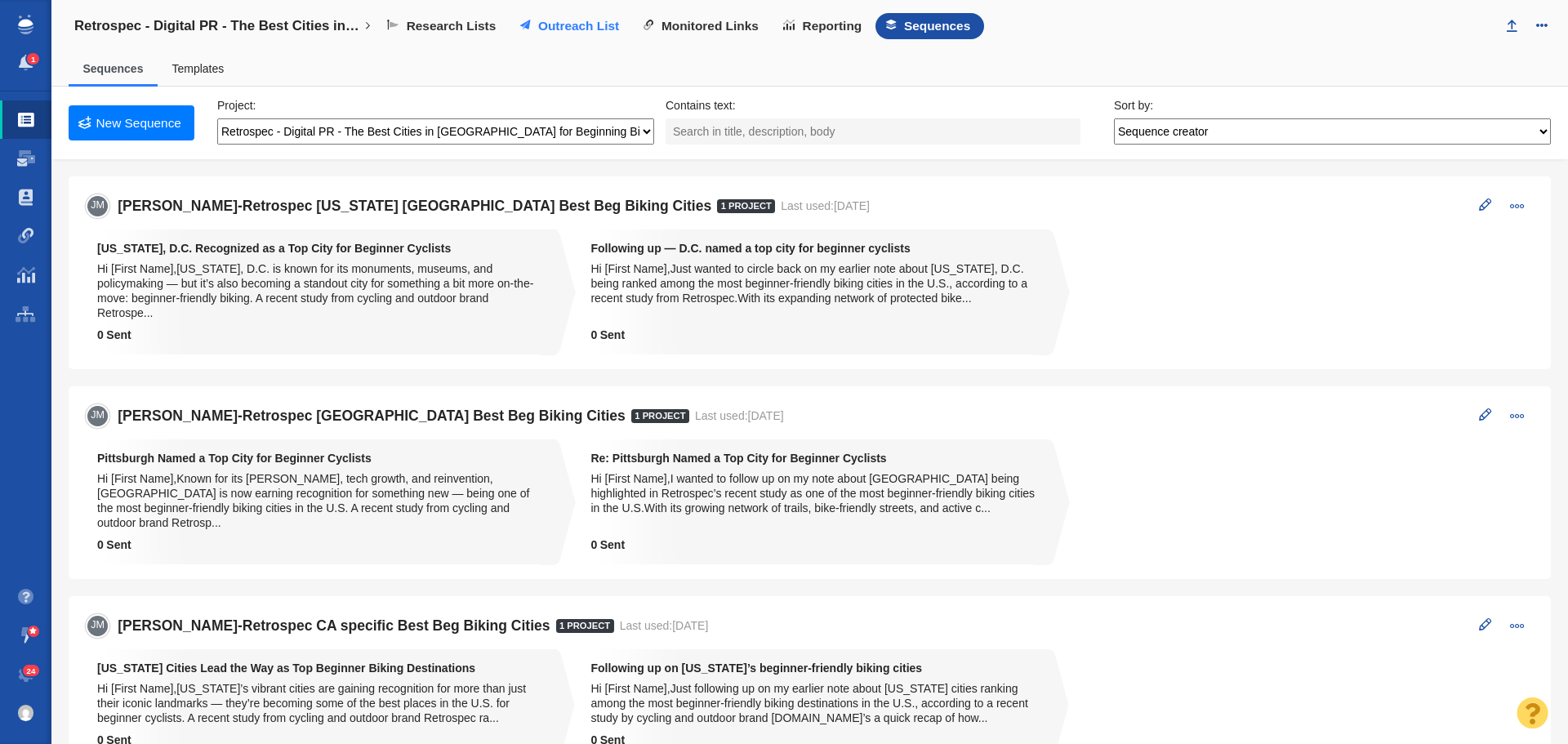
click at [563, 30] on span "Outreach List" at bounding box center [578, 25] width 81 height 15
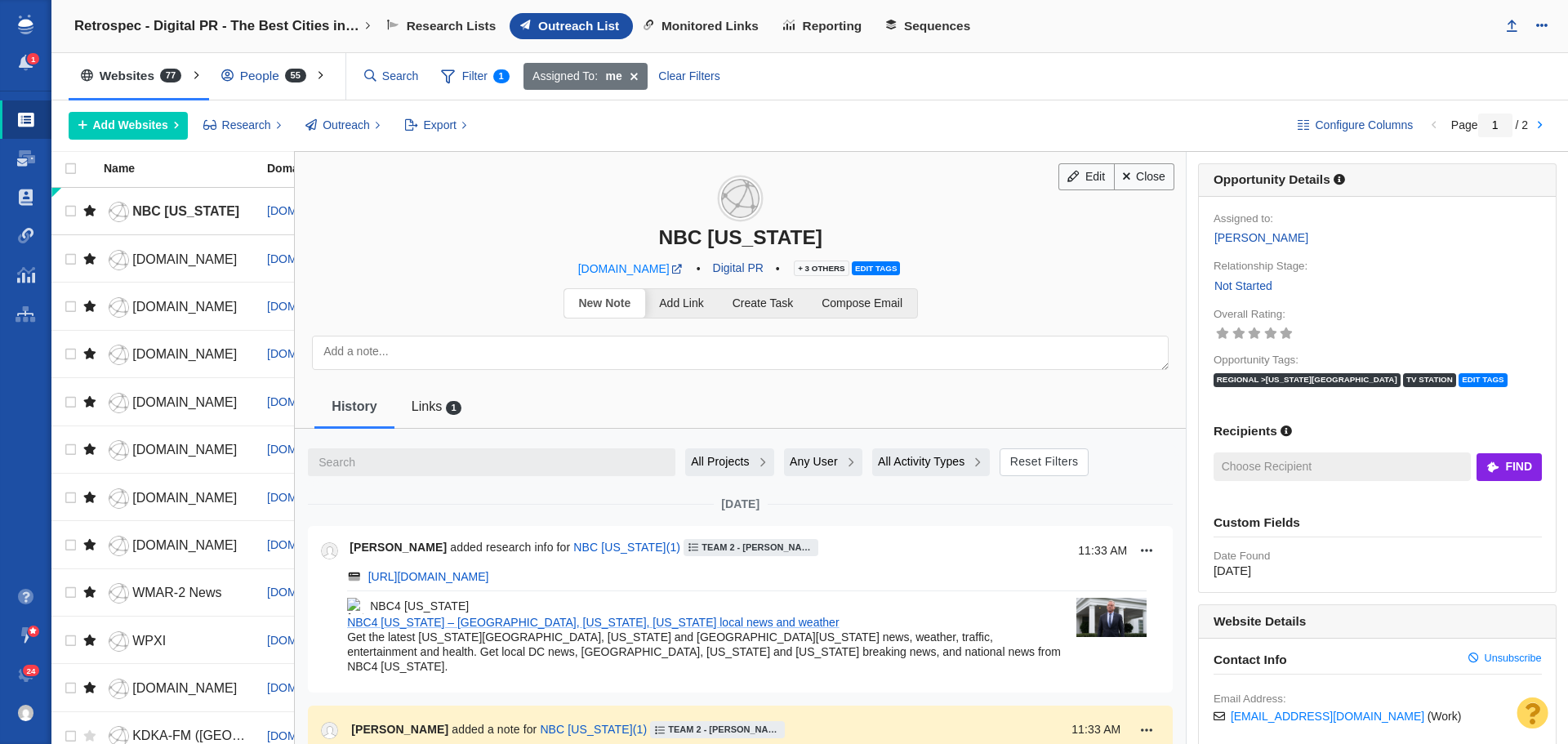
click at [519, 359] on textarea at bounding box center [740, 353] width 857 height 34
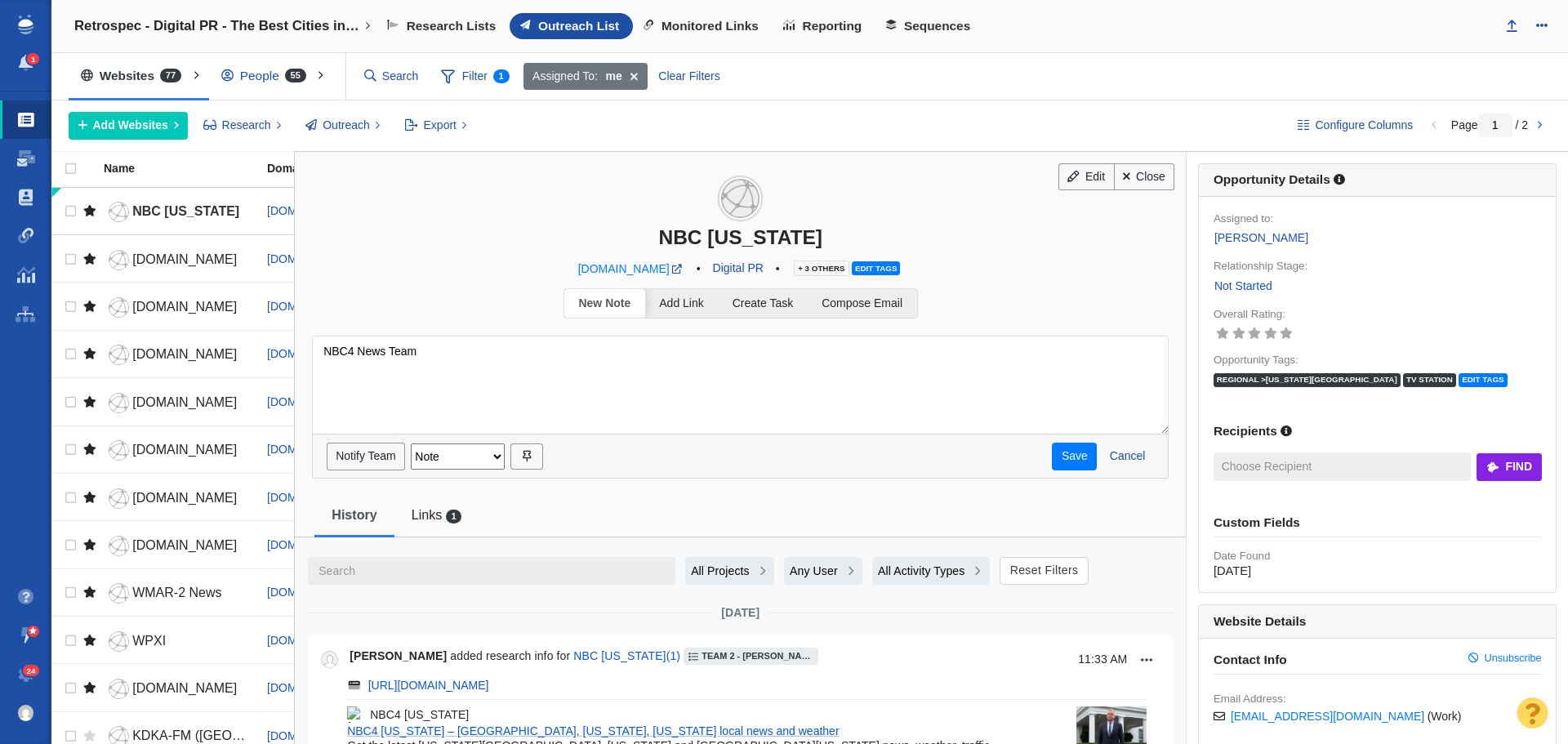
drag, startPoint x: 464, startPoint y: 355, endPoint x: 311, endPoint y: 345, distance: 153.3
click at [311, 345] on div "New Note Add Link Create Task Compose Email NBC4 News Team Everyone [PERSON_NAM…" at bounding box center [740, 392] width 891 height 208
type textarea "NBC4 News Team"
click at [888, 316] on link "Compose Email" at bounding box center [863, 303] width 110 height 28
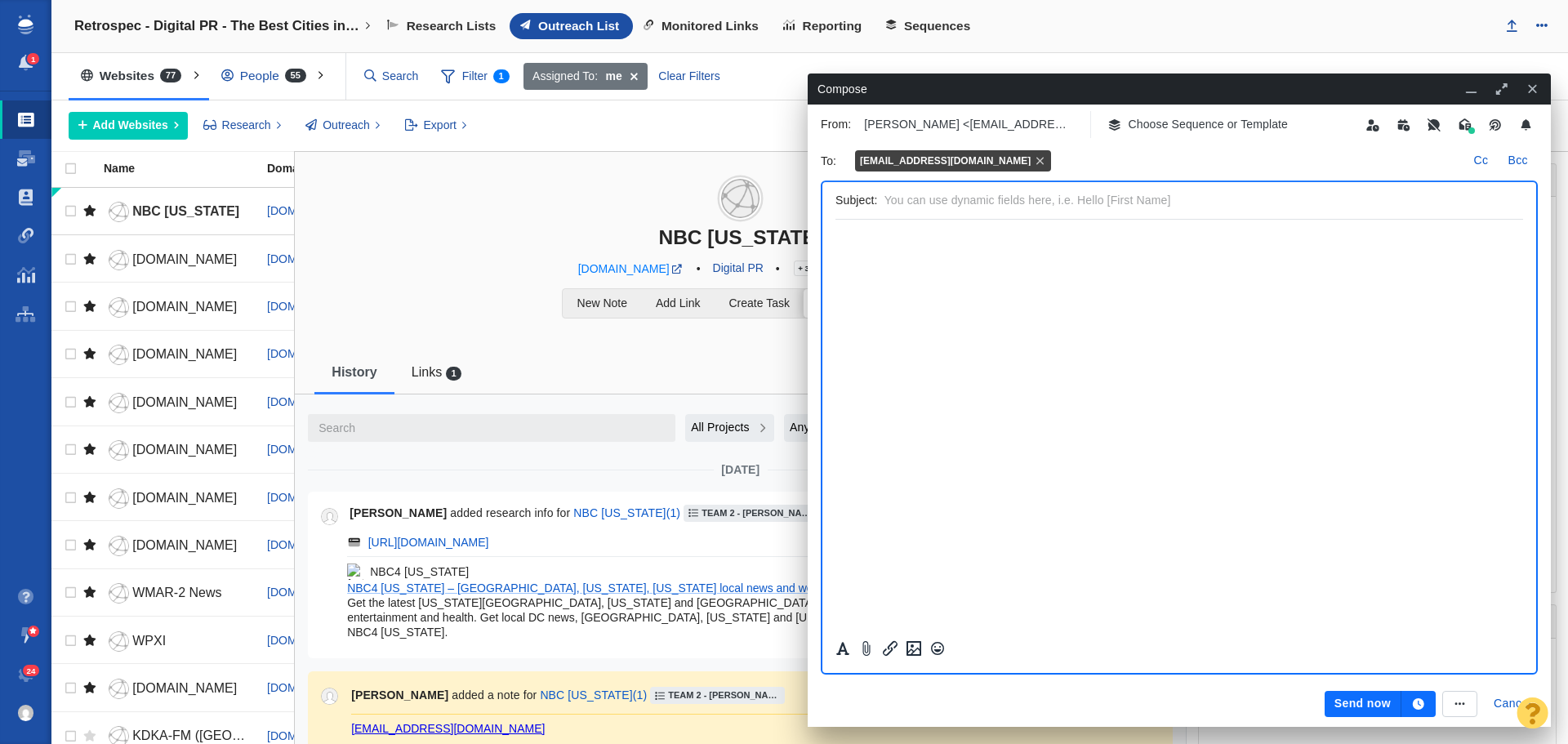
click at [1194, 127] on p "Choose Sequence or Template" at bounding box center [1209, 124] width 160 height 17
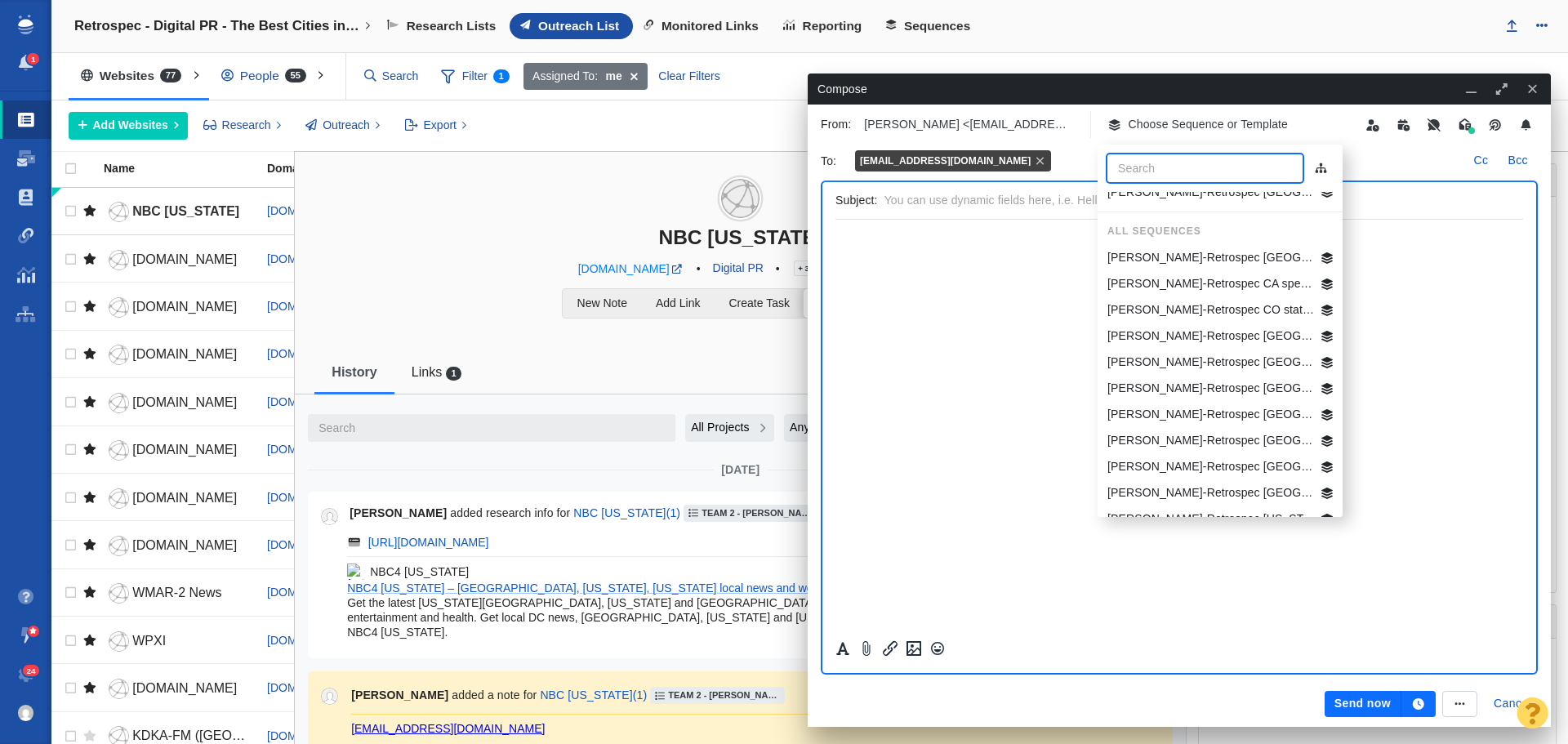
scroll to position [311, 0]
click at [1214, 490] on p "[PERSON_NAME]-Retrospec [US_STATE] [GEOGRAPHIC_DATA] Best Beg Biking Cities" at bounding box center [1211, 497] width 208 height 17
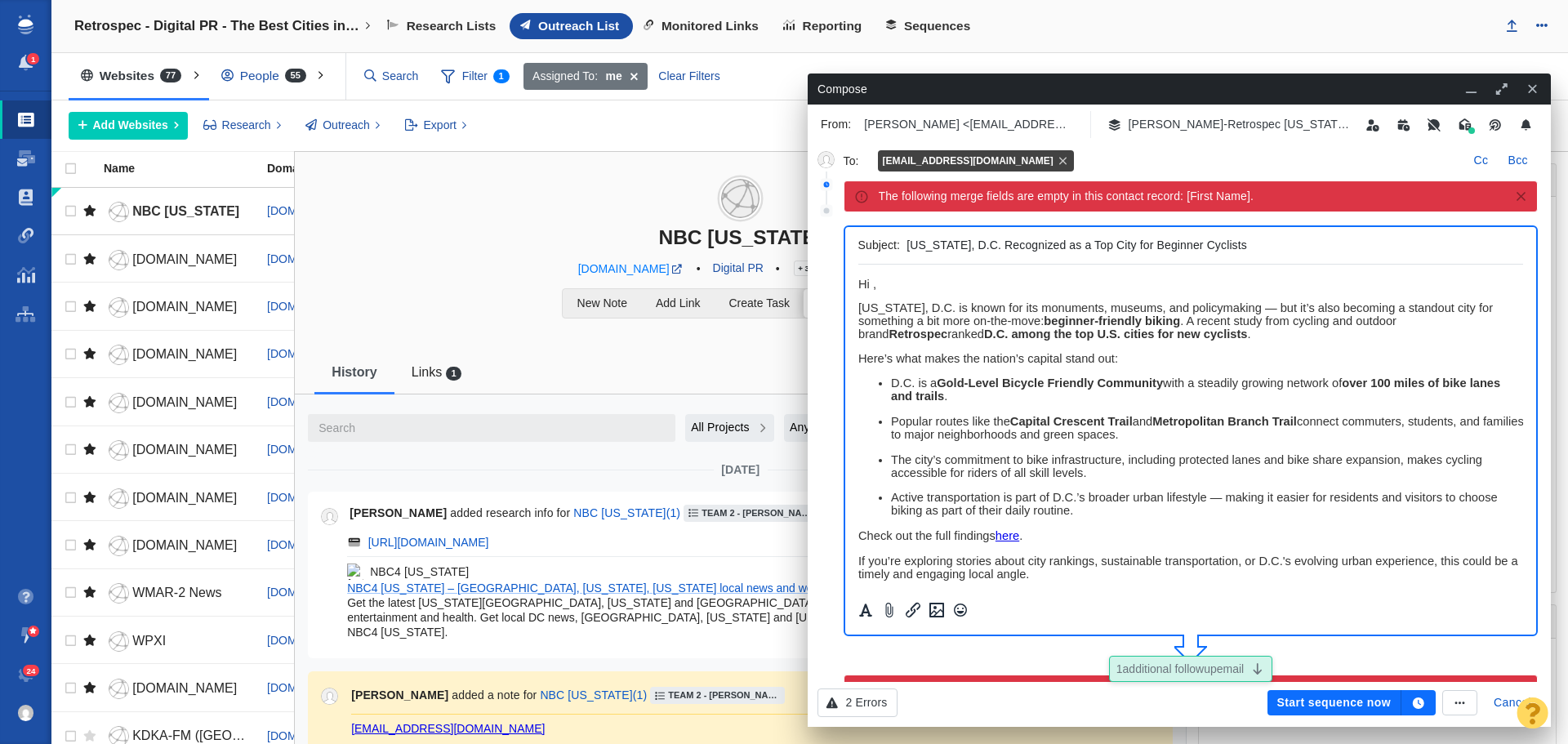
scroll to position [0, 0]
drag, startPoint x: 893, startPoint y: 280, endPoint x: 817, endPoint y: 280, distance: 76.0
click at [858, 280] on html "﻿ Hi , [US_STATE][GEOGRAPHIC_DATA] is known for its monuments, museums, and pol…" at bounding box center [1190, 540] width 665 height 552
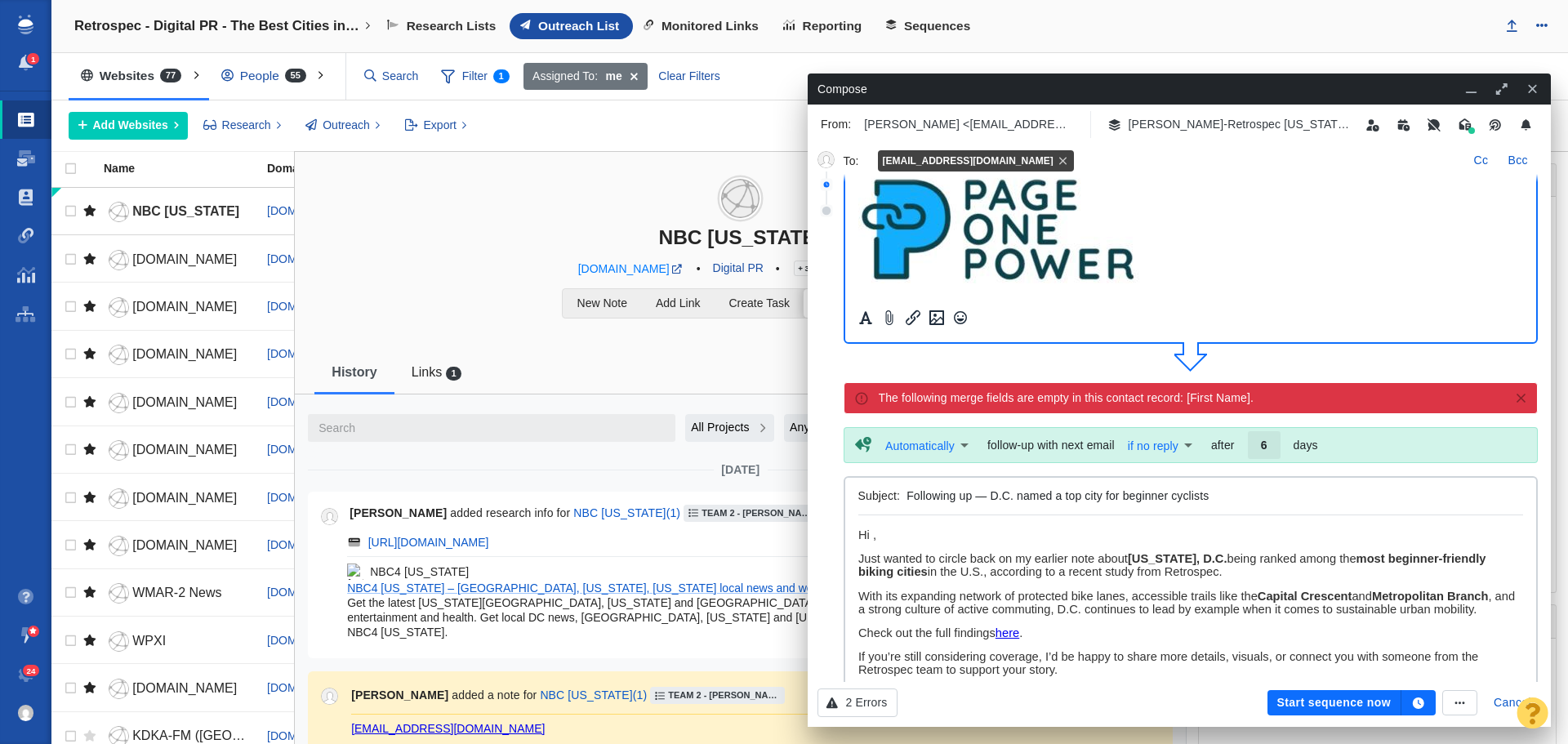
scroll to position [326, 0]
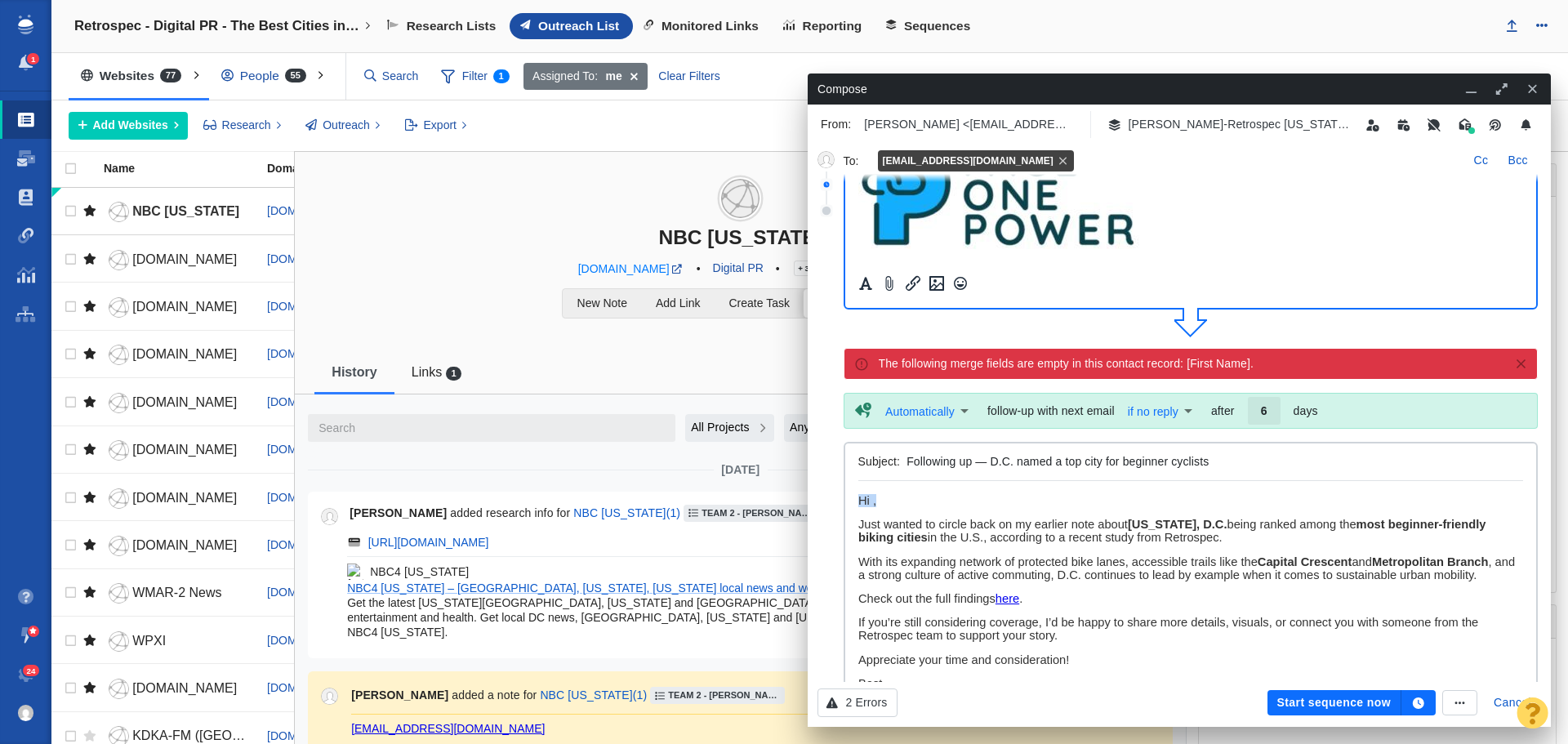
drag, startPoint x: 909, startPoint y: 500, endPoint x: 825, endPoint y: 498, distance: 84.0
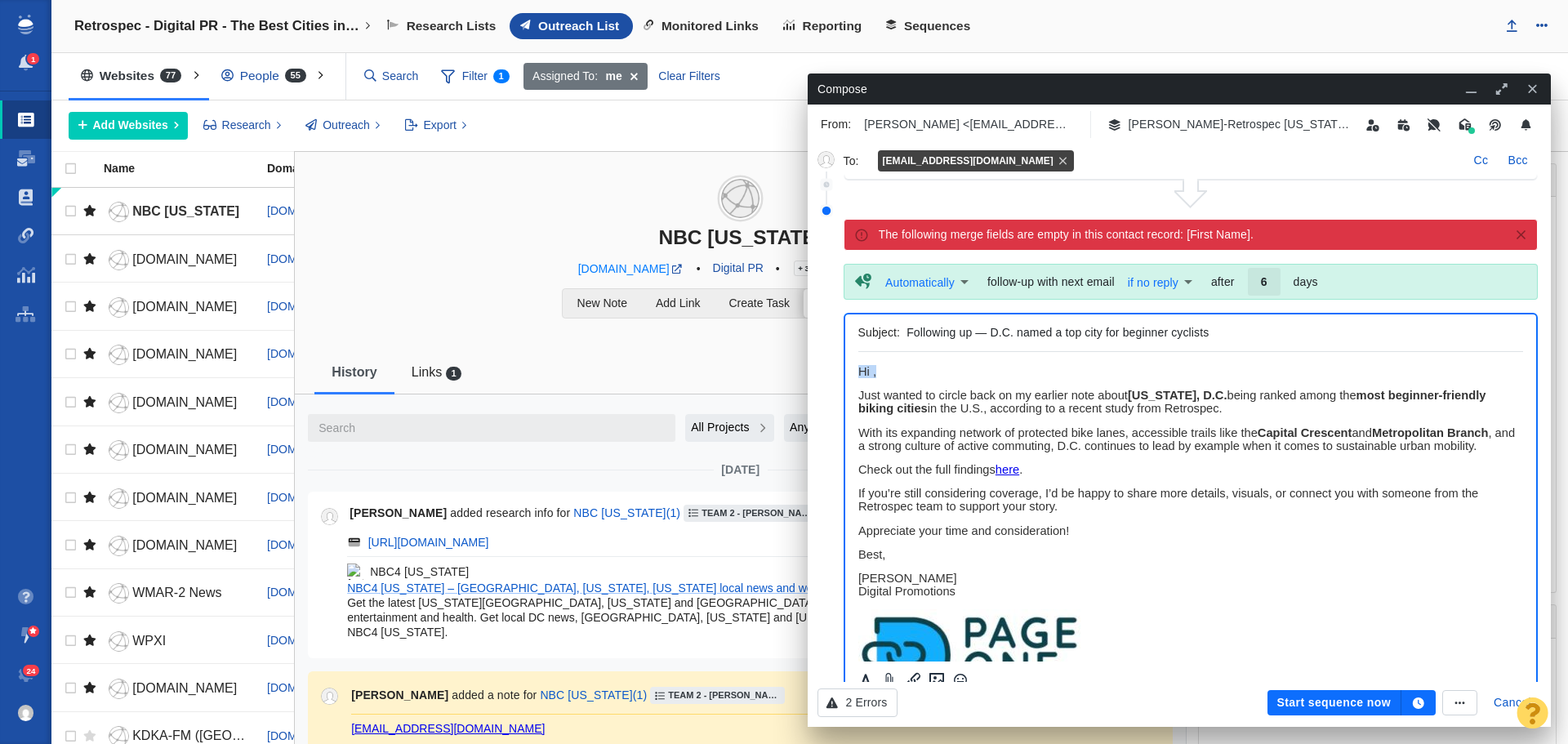
paste body "Rich Text Area. Press ALT-0 for help."
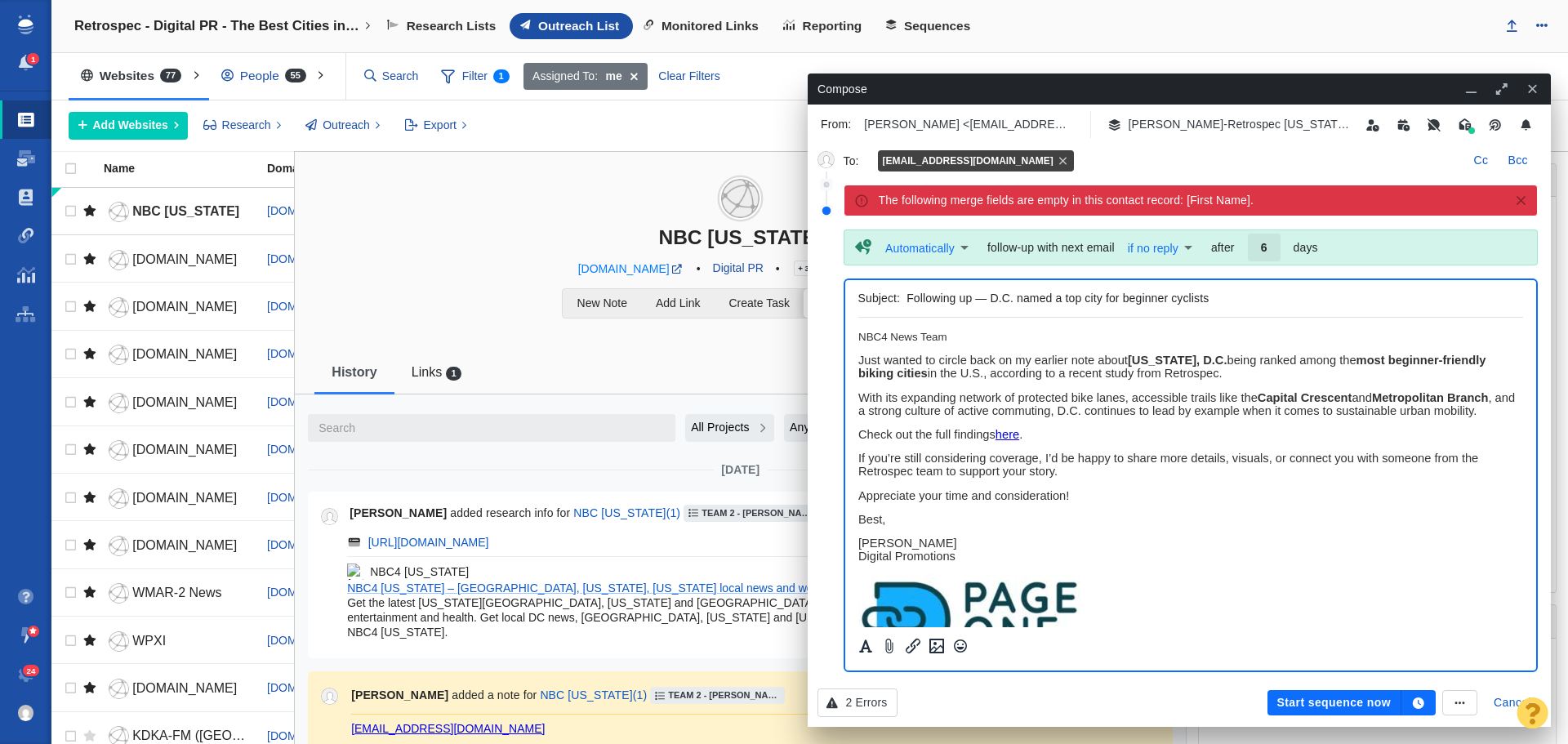
click at [860, 335] on p "NBC4 News Team" at bounding box center [1190, 337] width 665 height 13
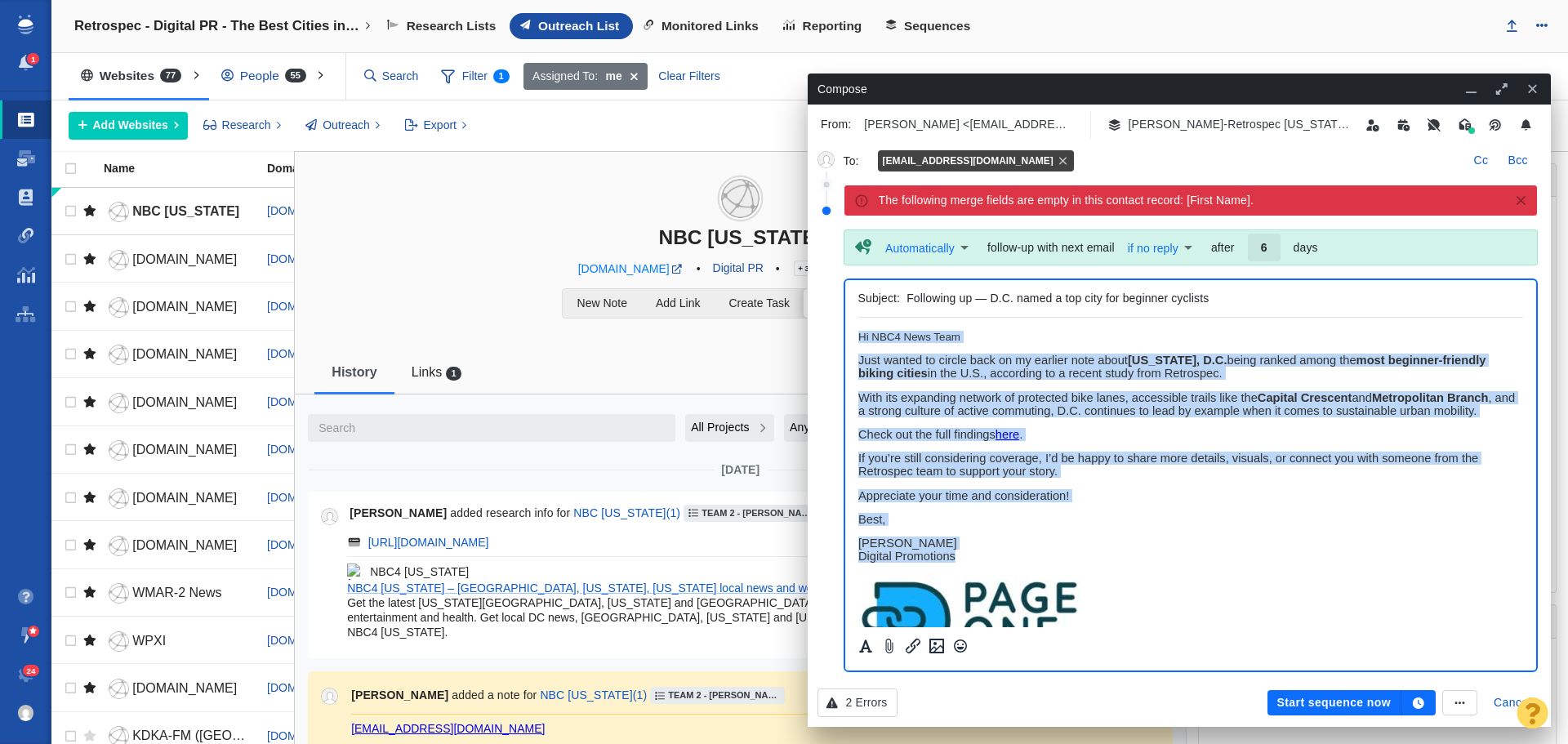
drag, startPoint x: 960, startPoint y: 567, endPoint x: 831, endPoint y: 331, distance: 269.0
click at [865, 654] on button "Formatting" at bounding box center [867, 646] width 23 height 21
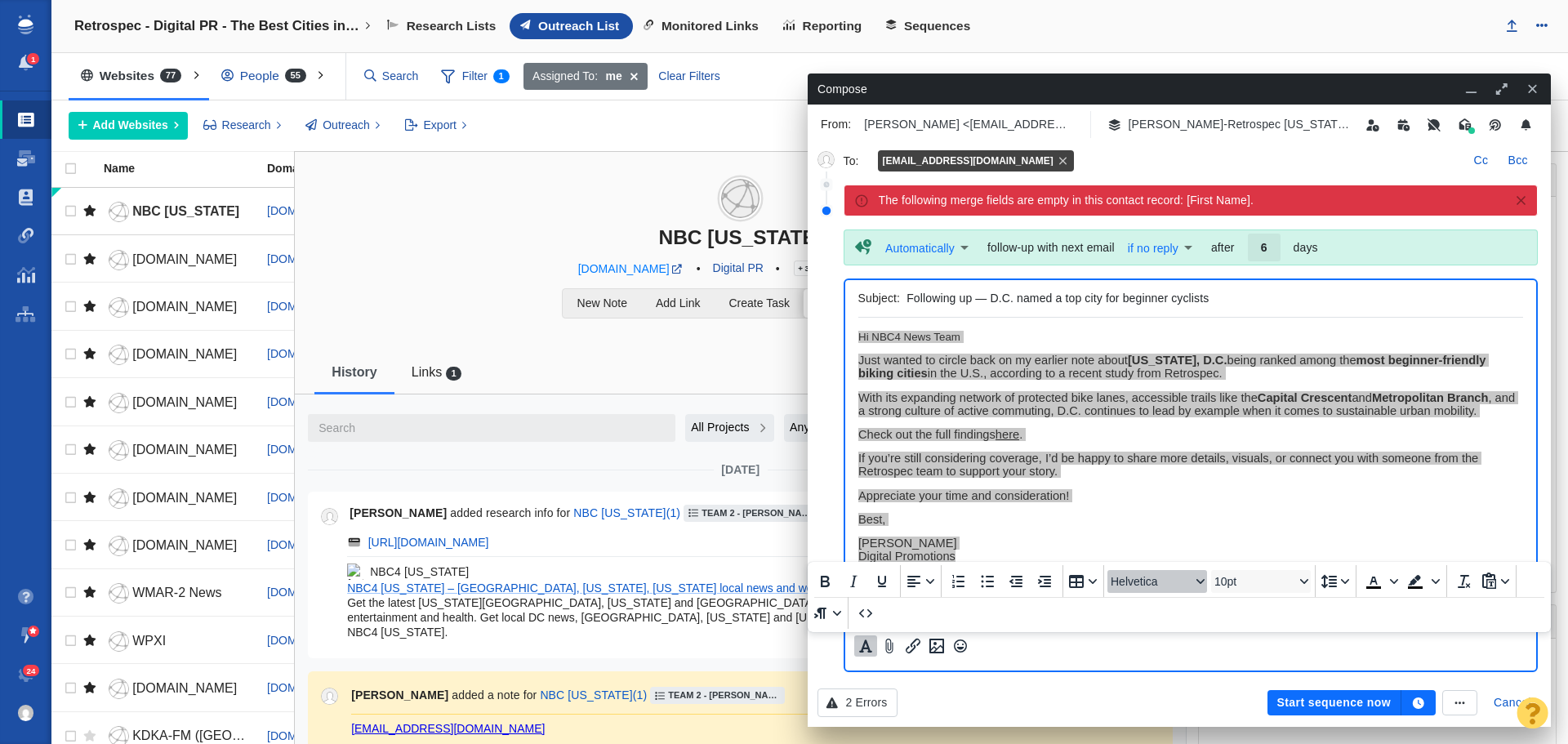
click at [1149, 588] on span "Helvetica" at bounding box center [1151, 581] width 80 height 13
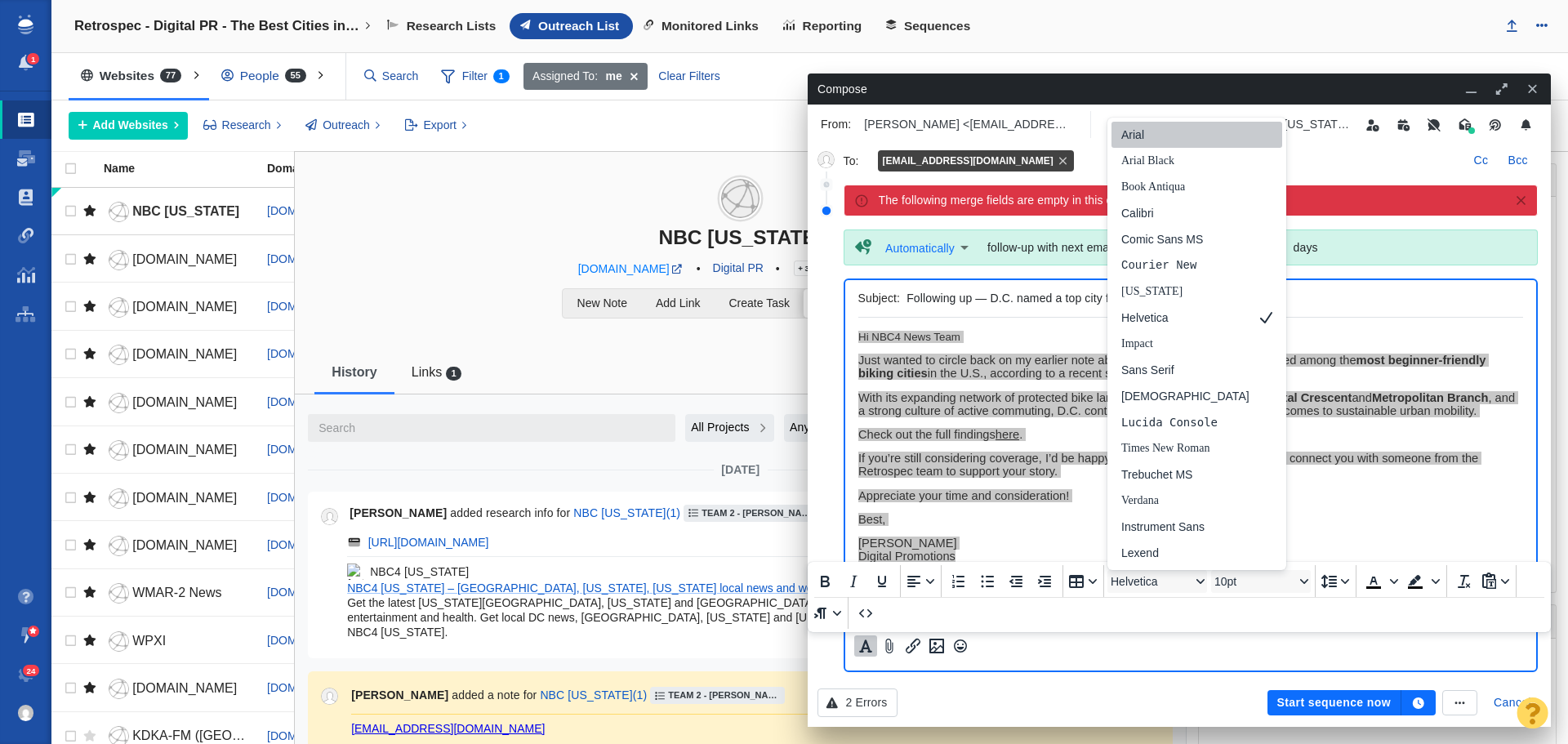
click at [1142, 136] on div "Arial" at bounding box center [1186, 135] width 128 height 19
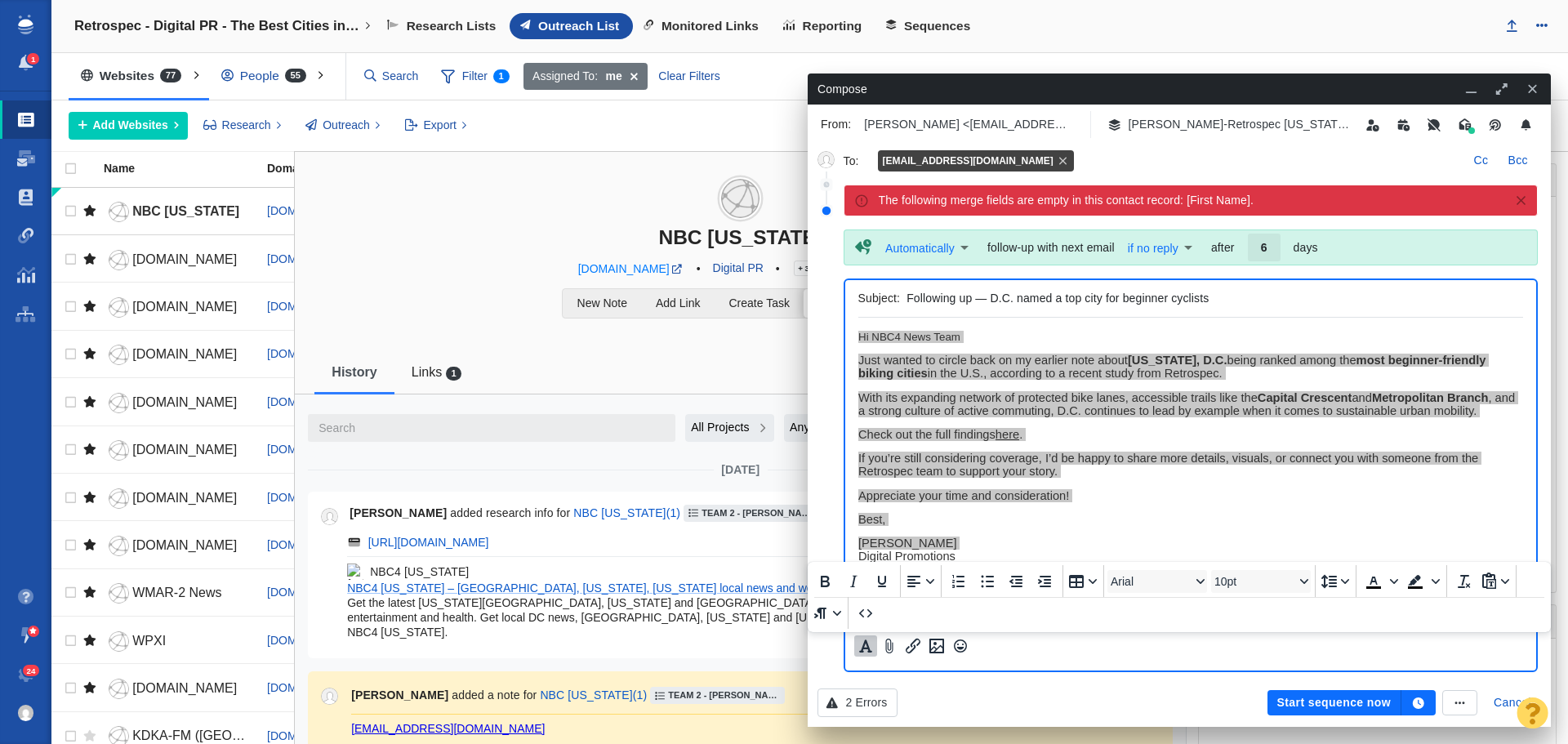
click at [1243, 592] on div "Arial 10pt" at bounding box center [1210, 581] width 212 height 32
click at [1244, 583] on span "10pt" at bounding box center [1254, 581] width 80 height 13
drag, startPoint x: 1241, startPoint y: 426, endPoint x: 382, endPoint y: 105, distance: 917.0
click at [1241, 426] on div "11pt" at bounding box center [1253, 423] width 57 height 19
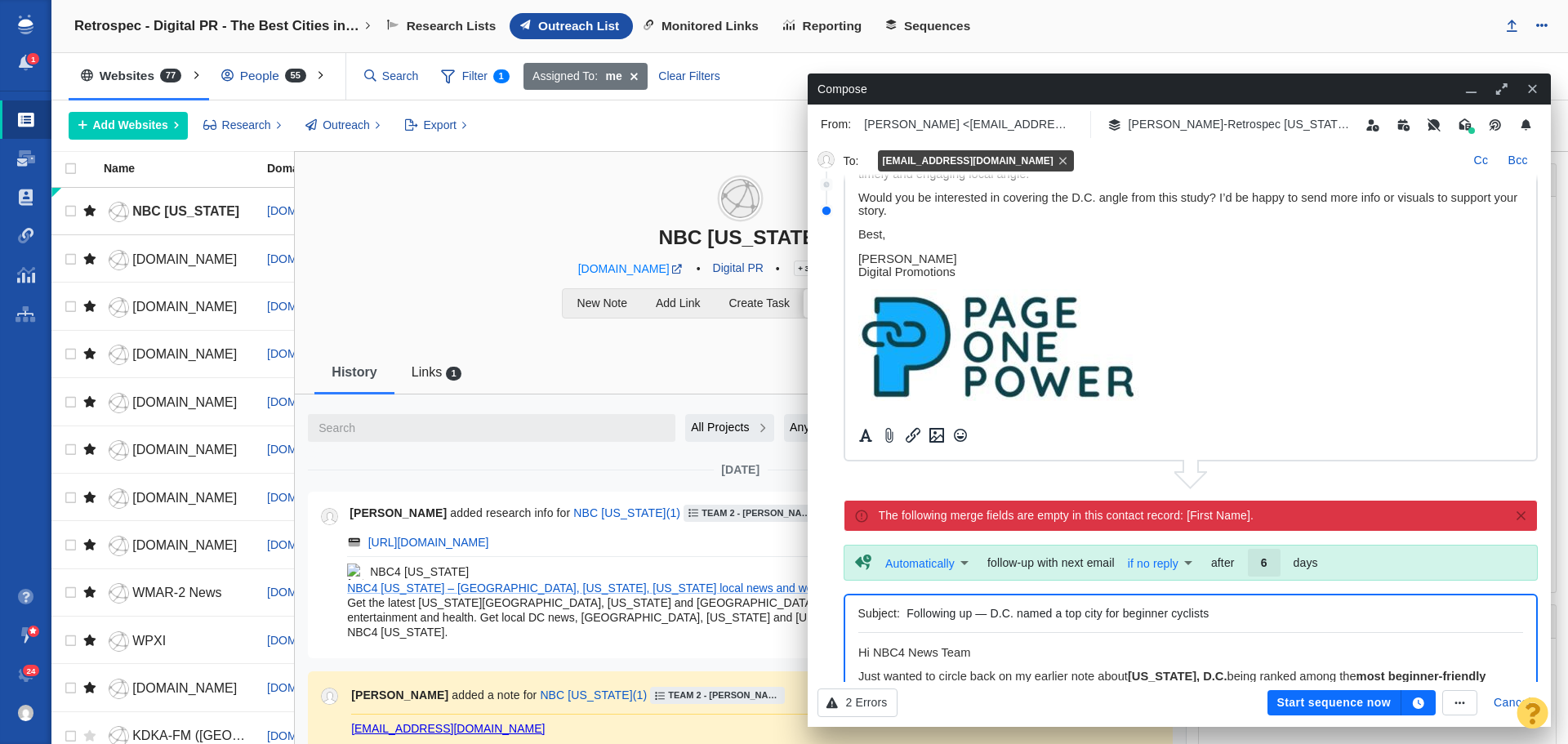
scroll to position [163, 0]
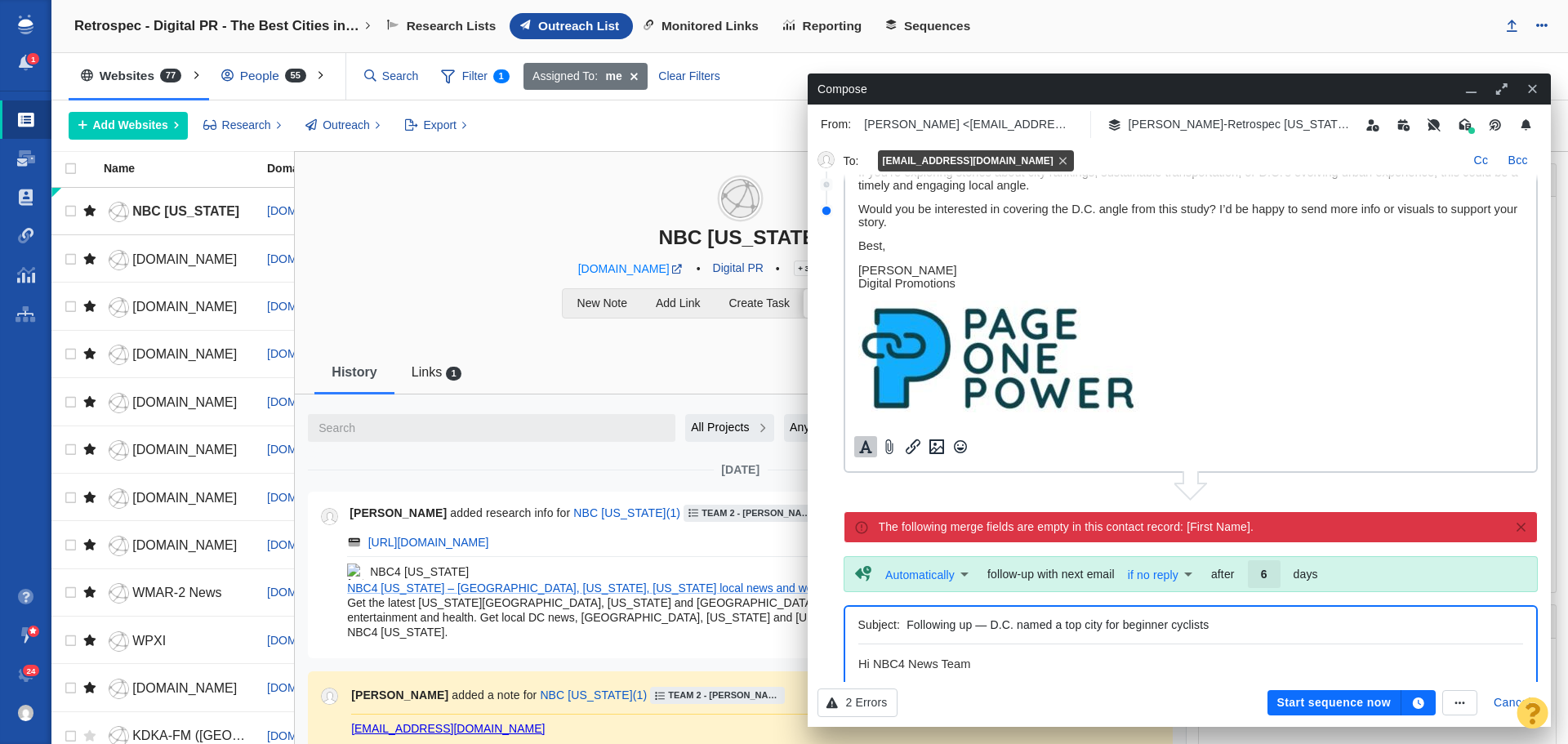
click at [865, 447] on icon "Formatting" at bounding box center [866, 446] width 17 height 15
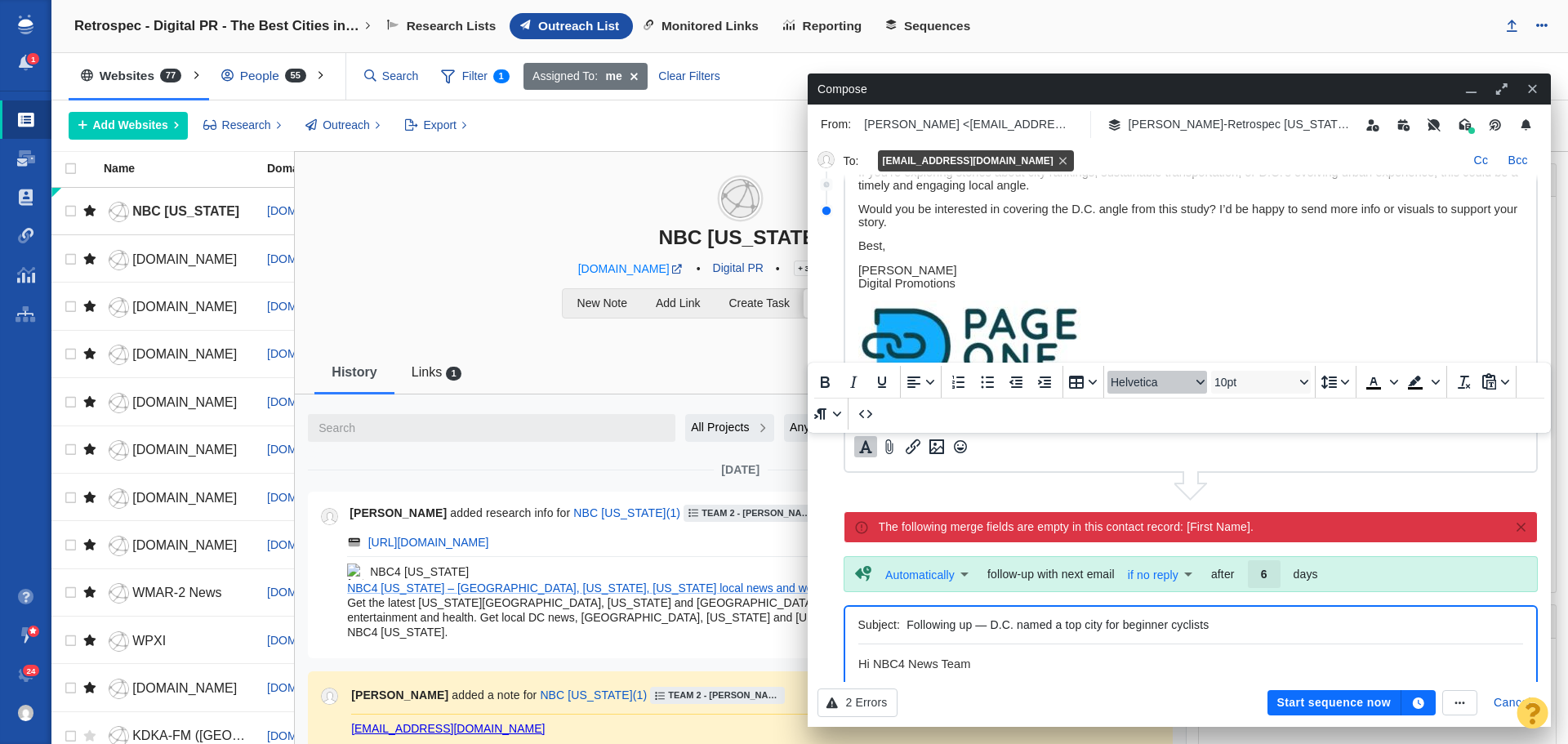
click at [1168, 383] on span "Helvetica" at bounding box center [1151, 382] width 80 height 13
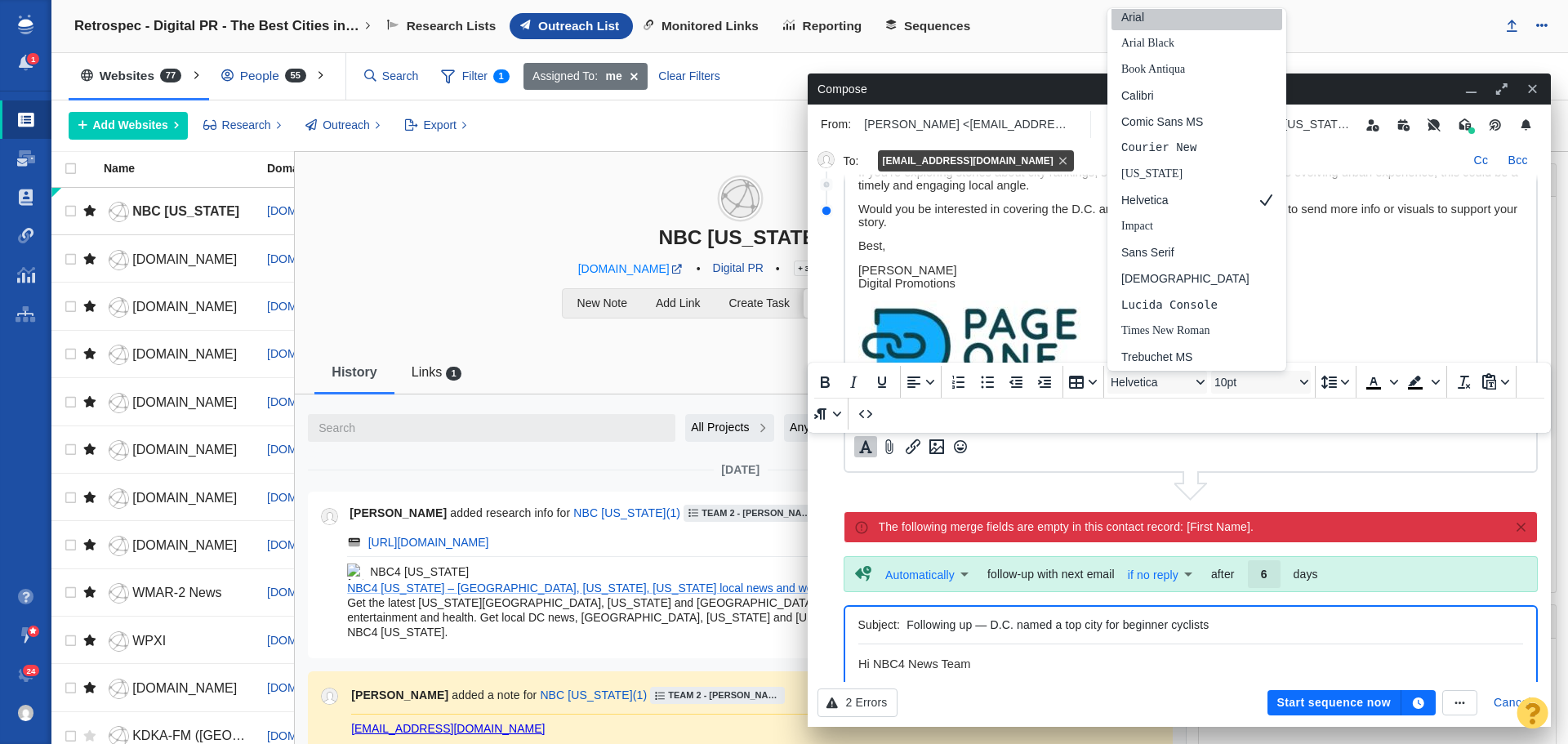
scroll to position [3, 0]
click at [1138, 20] on div "Arial" at bounding box center [1186, 22] width 128 height 19
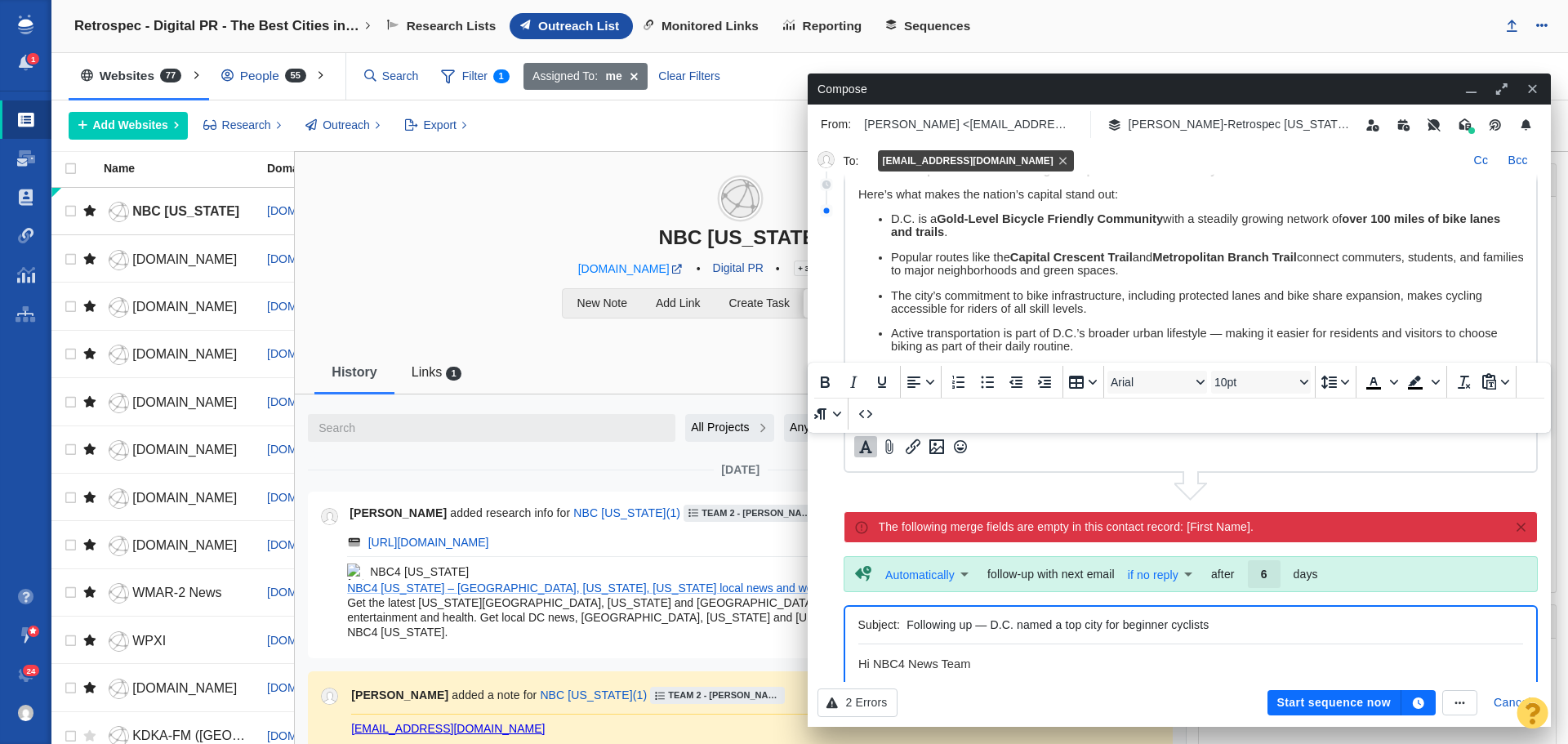
scroll to position [0, 0]
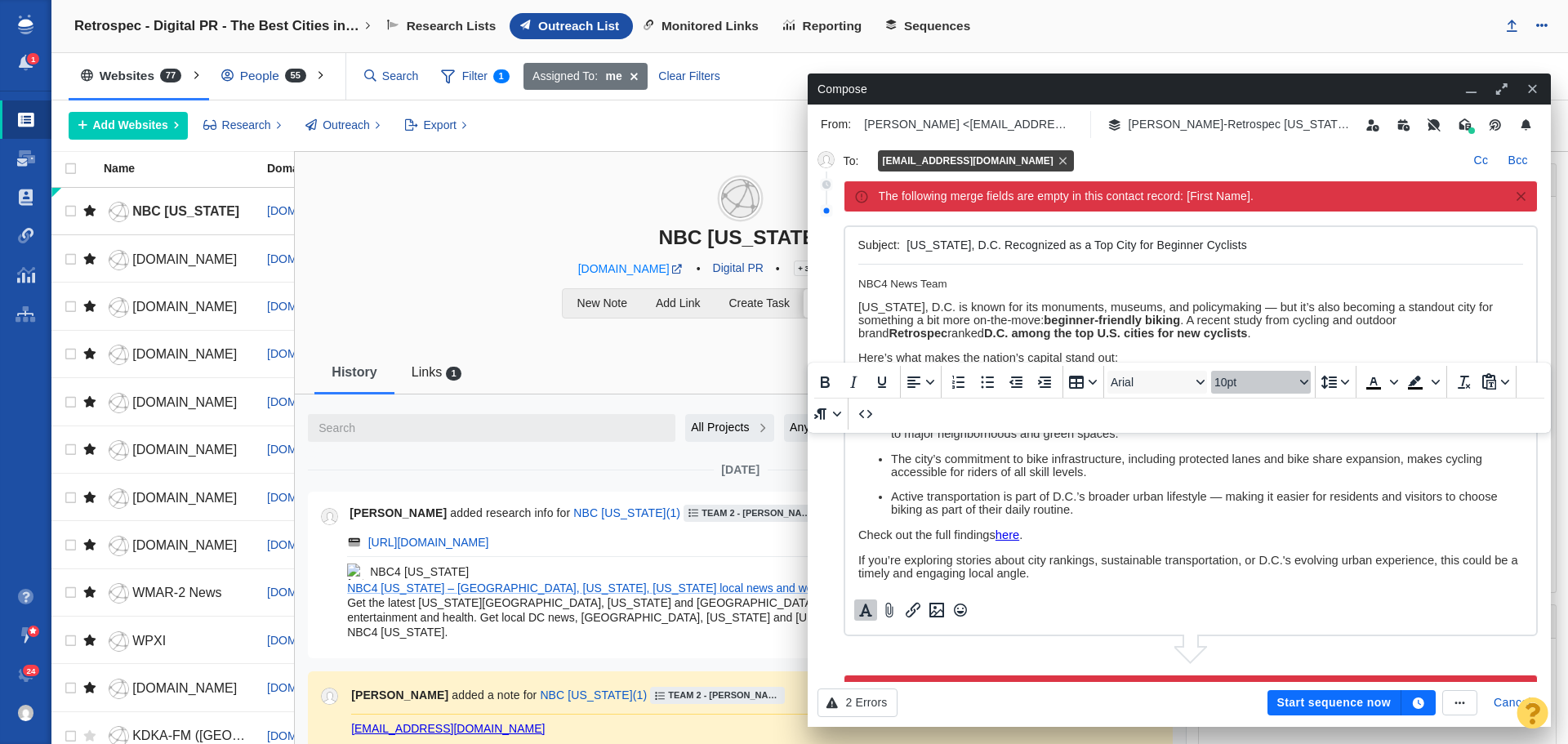
click at [1240, 387] on span "10pt" at bounding box center [1254, 382] width 80 height 13
click at [1248, 224] on div "11pt" at bounding box center [1253, 222] width 57 height 19
click at [1040, 285] on p "NBC4 News Team ﻿" at bounding box center [1190, 284] width 665 height 13
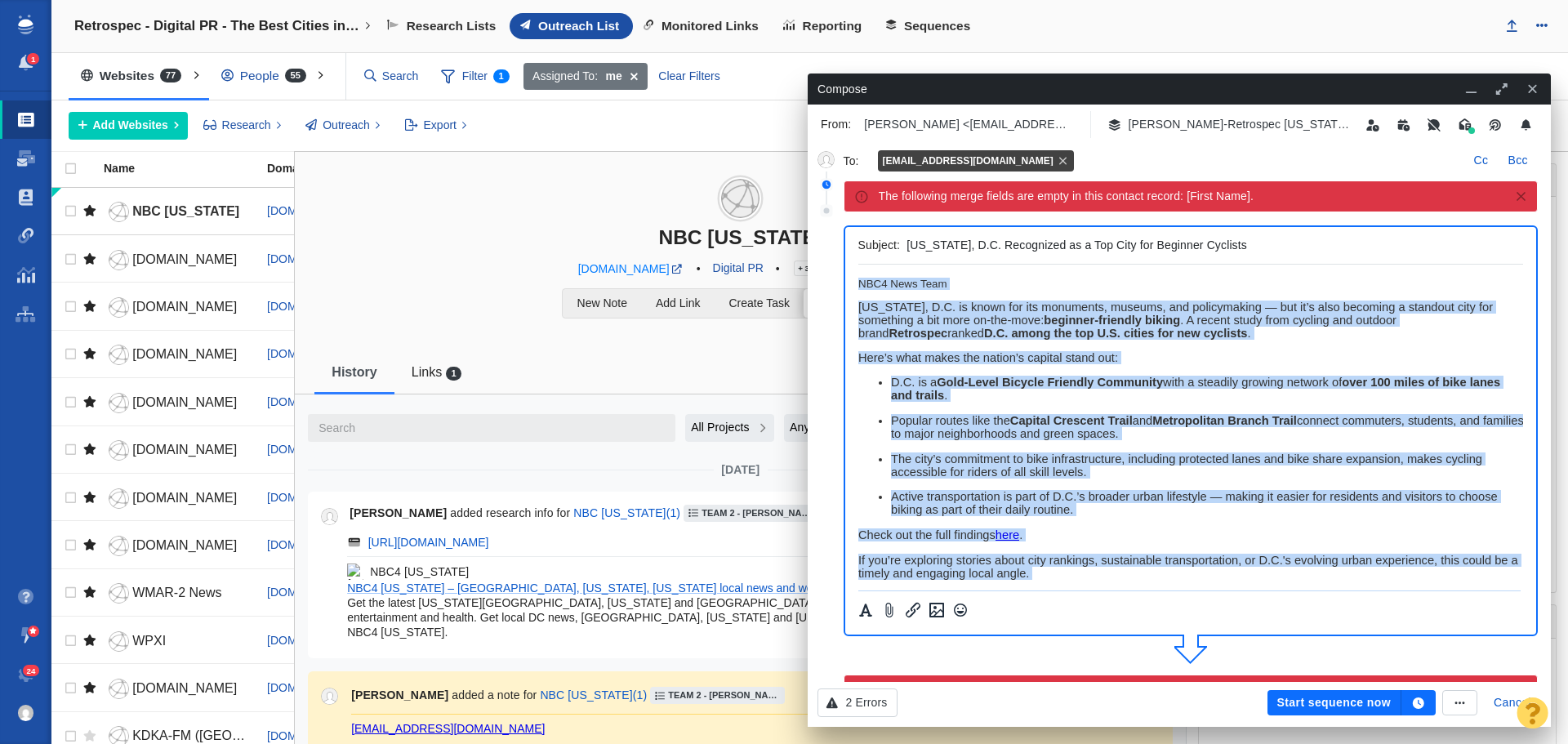
drag, startPoint x: 972, startPoint y: 506, endPoint x: 1712, endPoint y: 505, distance: 740.0
click at [858, 264] on html "NBC4 News Team [US_STATE], D.C. is known for its monuments, museums, and policy…" at bounding box center [1190, 540] width 665 height 552
click at [868, 612] on icon "Formatting" at bounding box center [866, 609] width 13 height 13
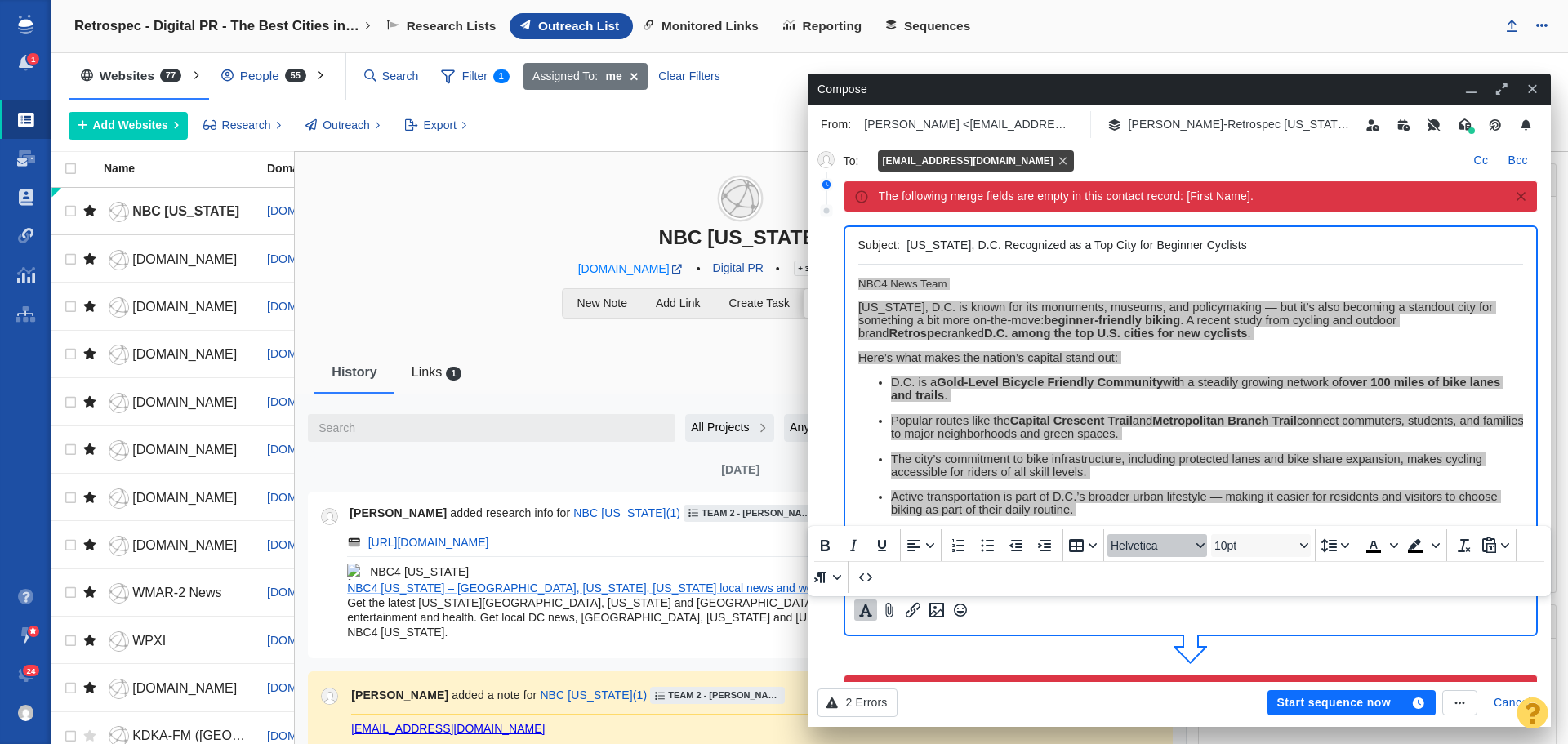
click at [1153, 546] on span "Helvetica" at bounding box center [1151, 545] width 80 height 13
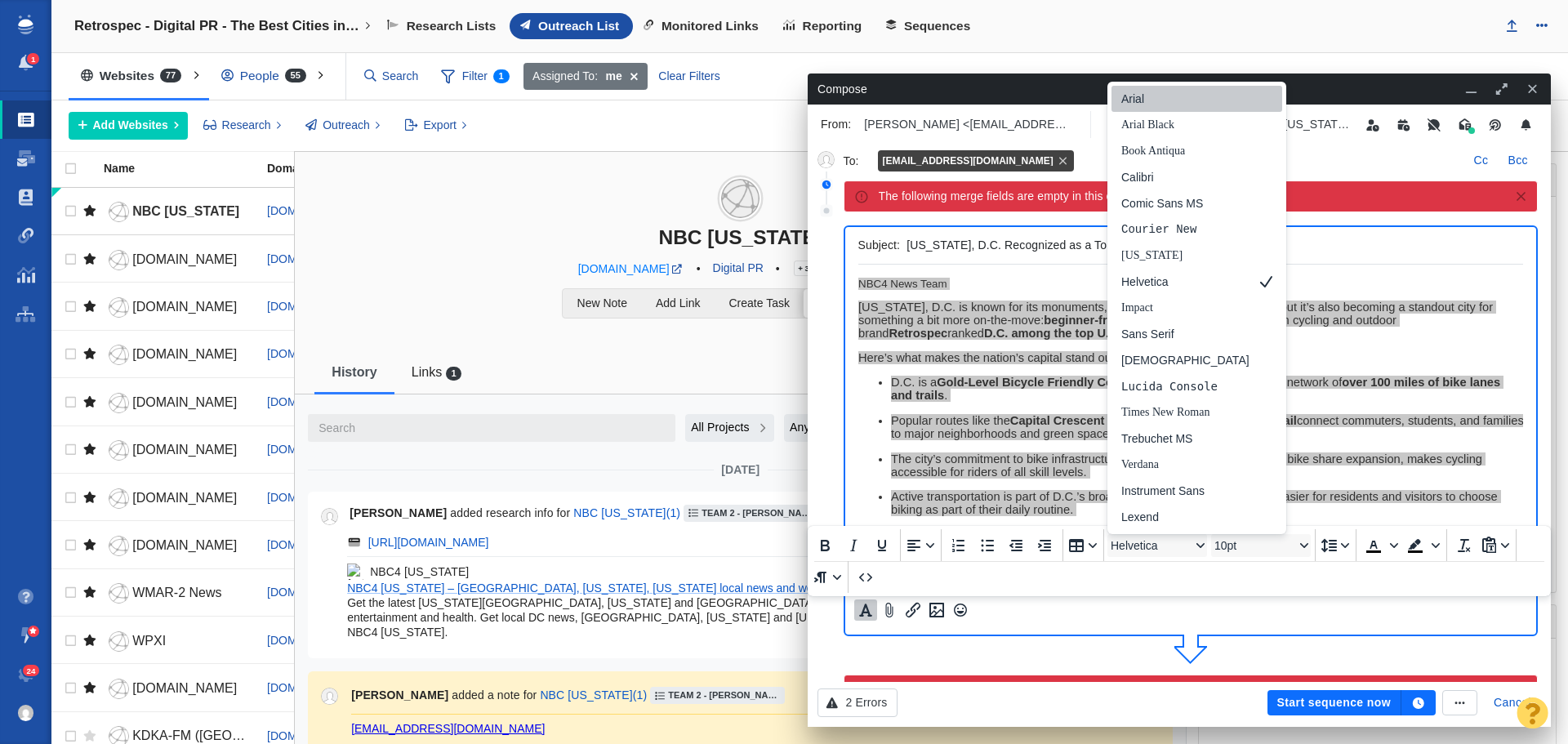
click at [1158, 104] on div "Arial" at bounding box center [1186, 99] width 128 height 19
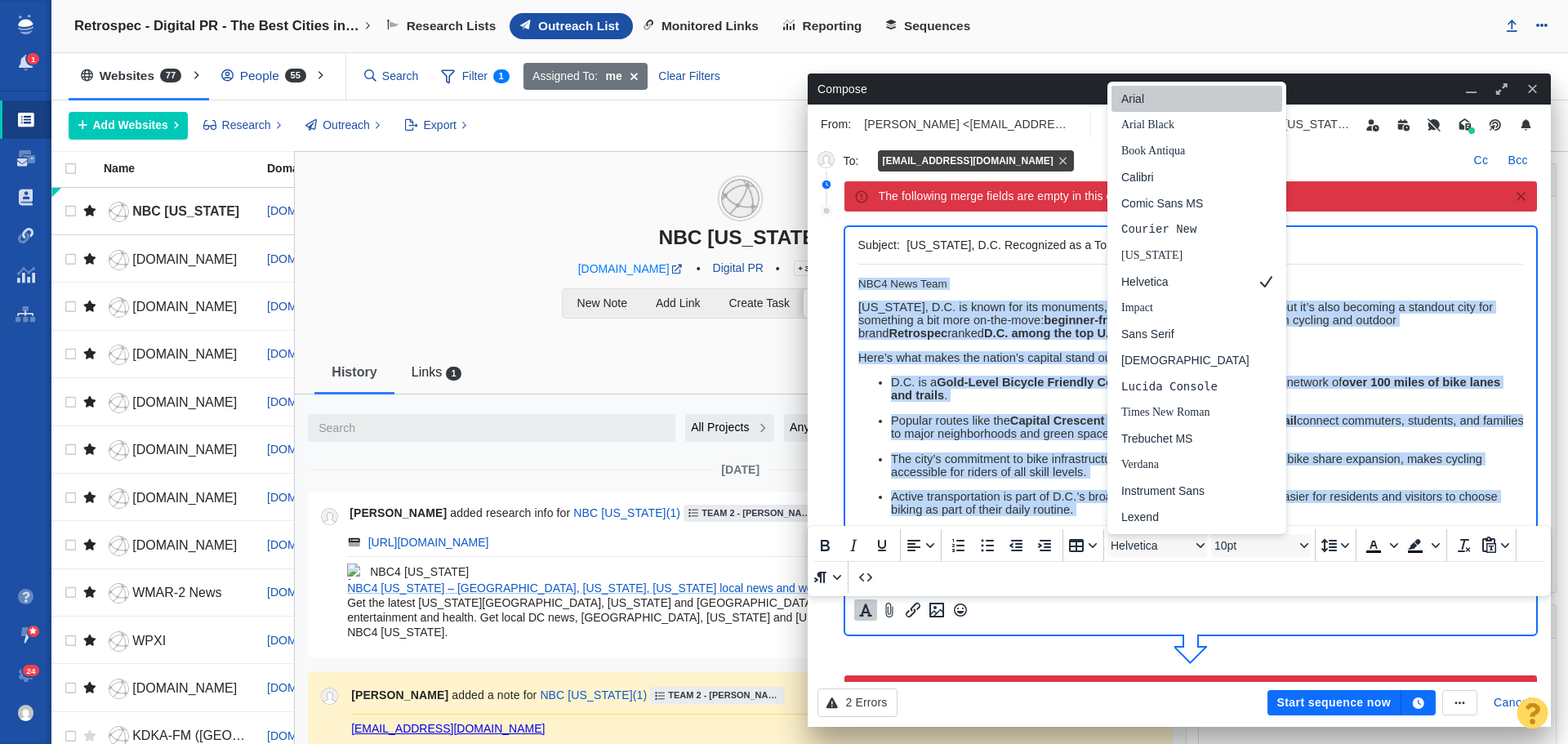
scroll to position [13, 0]
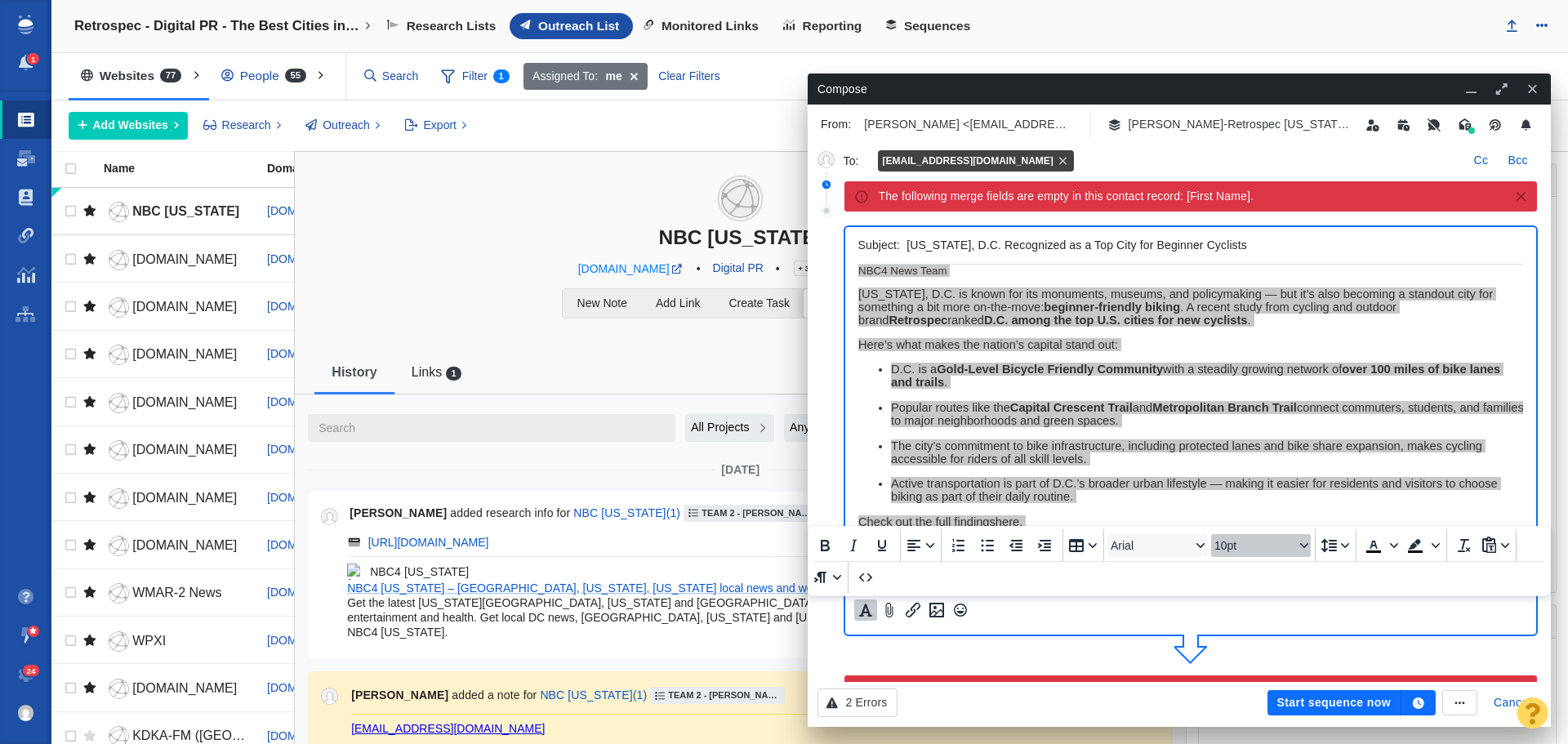
click at [1241, 546] on span "10pt" at bounding box center [1254, 545] width 80 height 13
click at [1231, 385] on div "11pt" at bounding box center [1253, 387] width 57 height 19
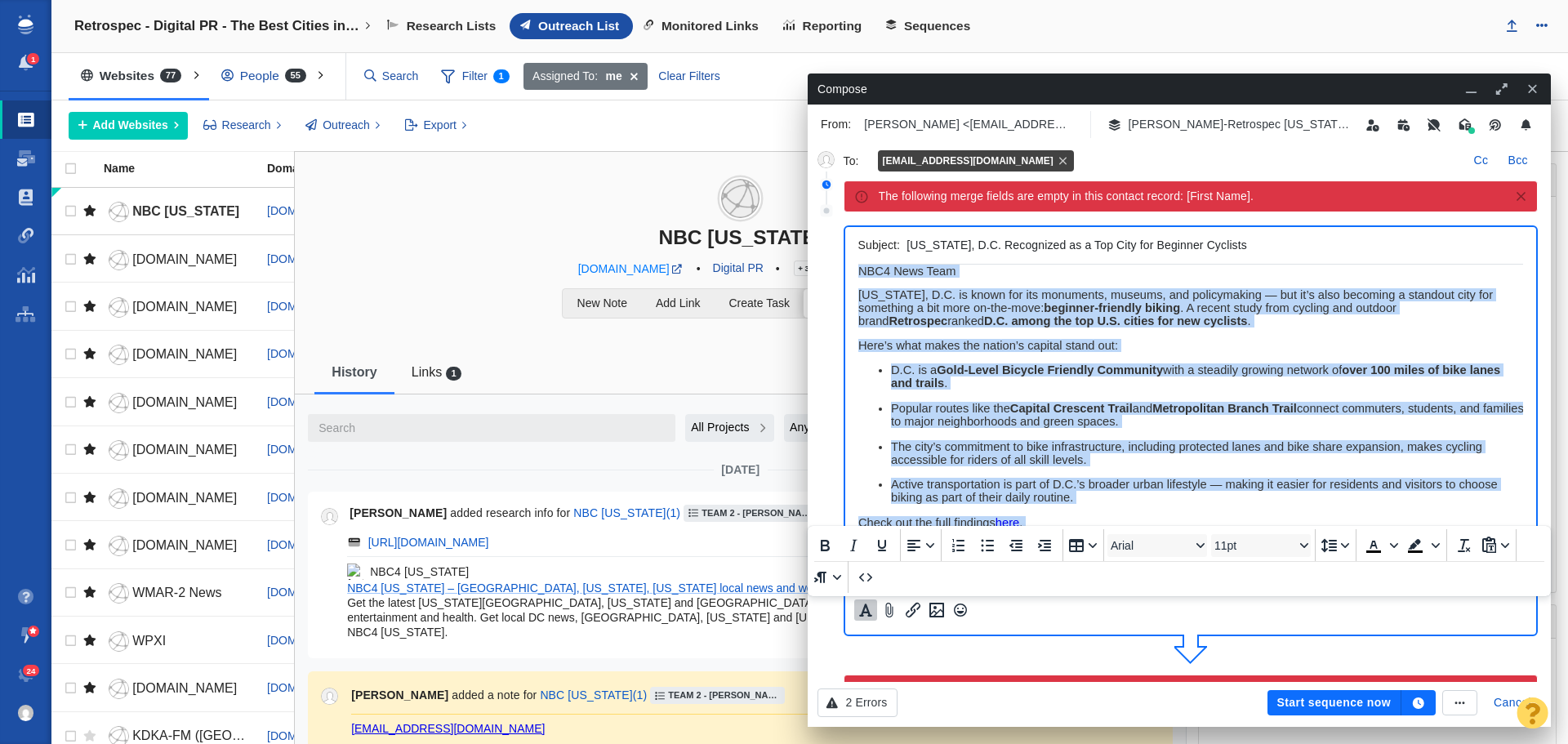
click at [1148, 355] on body "NBC4 News Team [US_STATE], D.C. is known for its monuments, museums, and policy…" at bounding box center [1190, 527] width 665 height 526
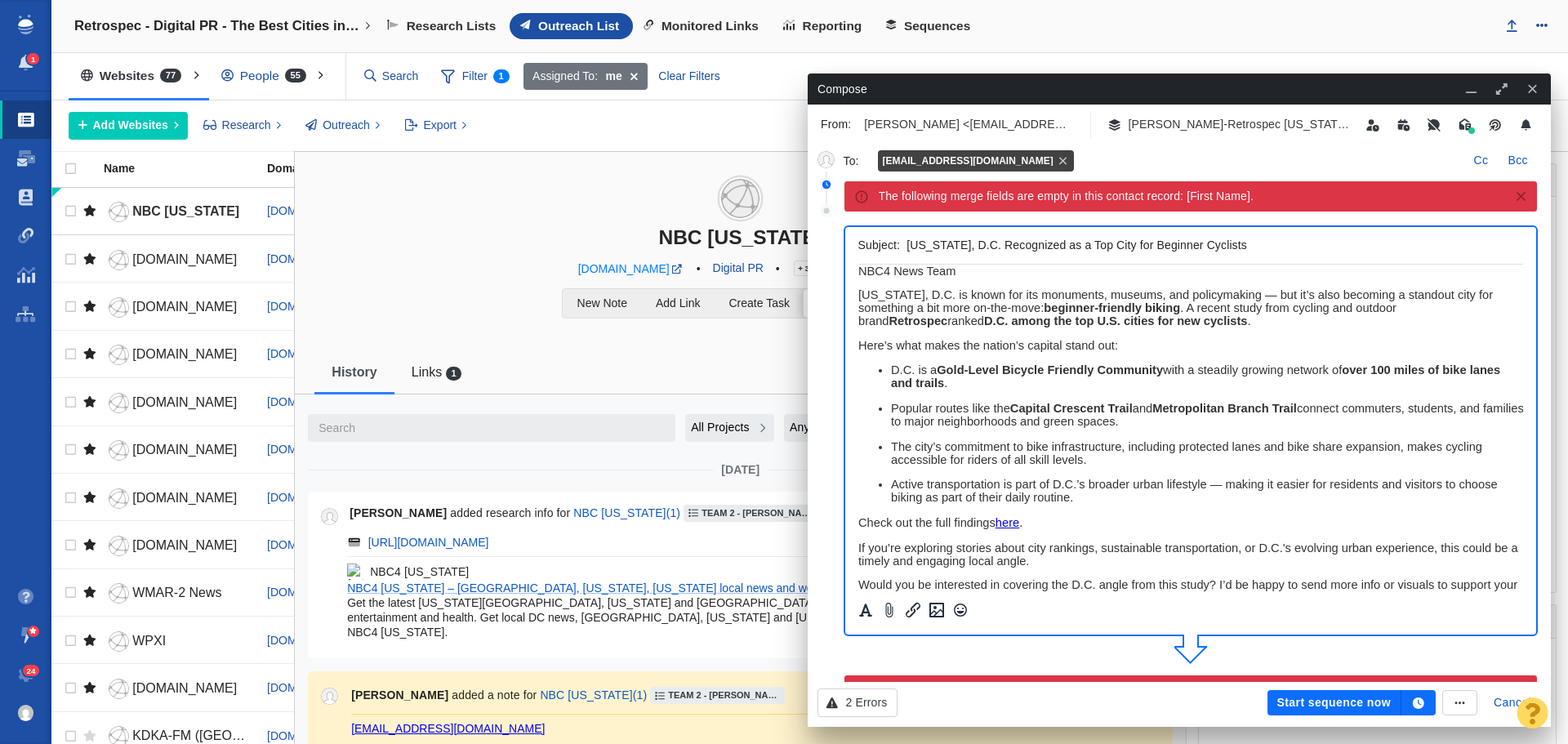
click at [862, 270] on span "NBC4 News Team" at bounding box center [906, 270] width 97 height 13
click at [859, 270] on span "NBC4 News Team" at bounding box center [906, 270] width 97 height 13
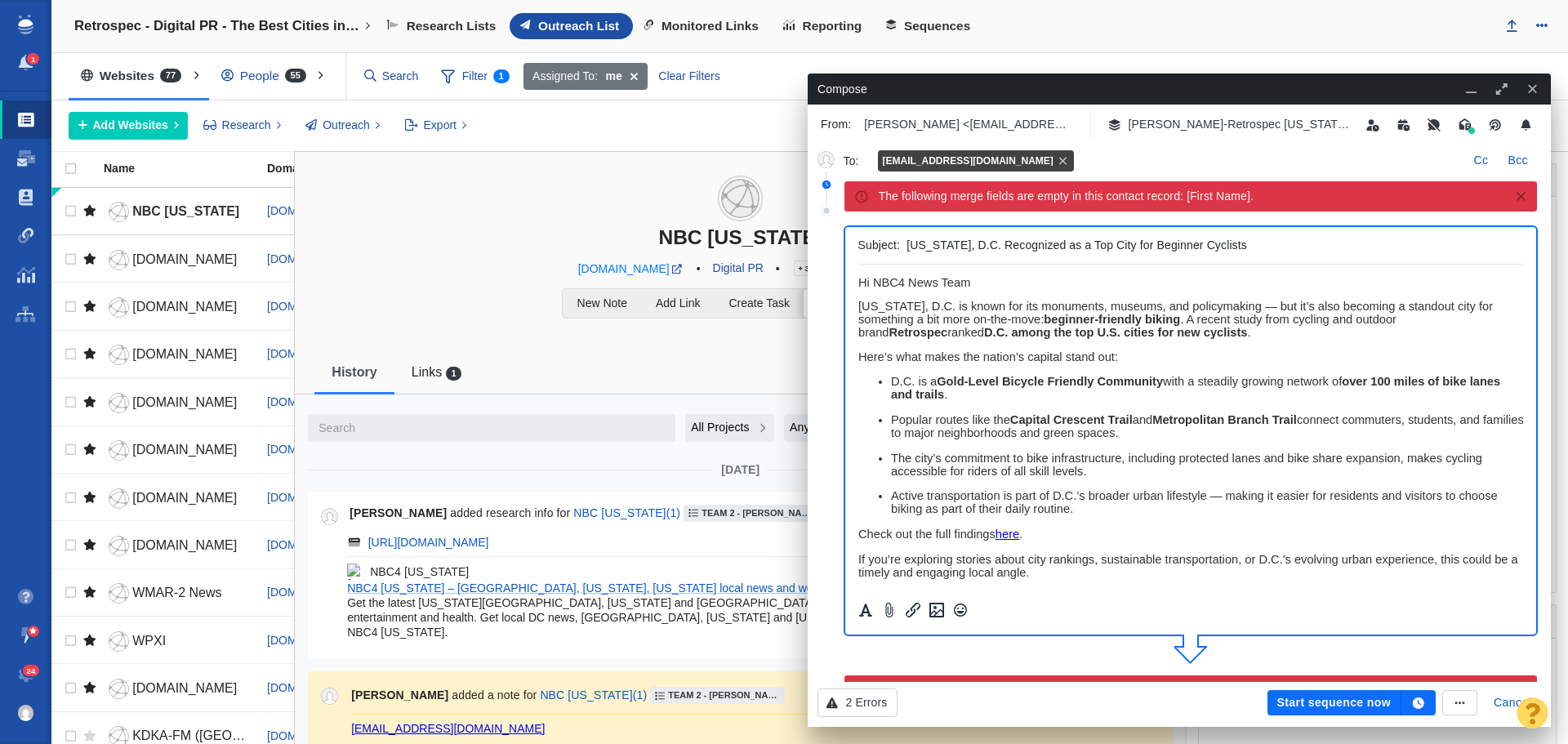
scroll to position [0, 0]
click at [1416, 700] on icon "button" at bounding box center [1419, 703] width 12 height 12
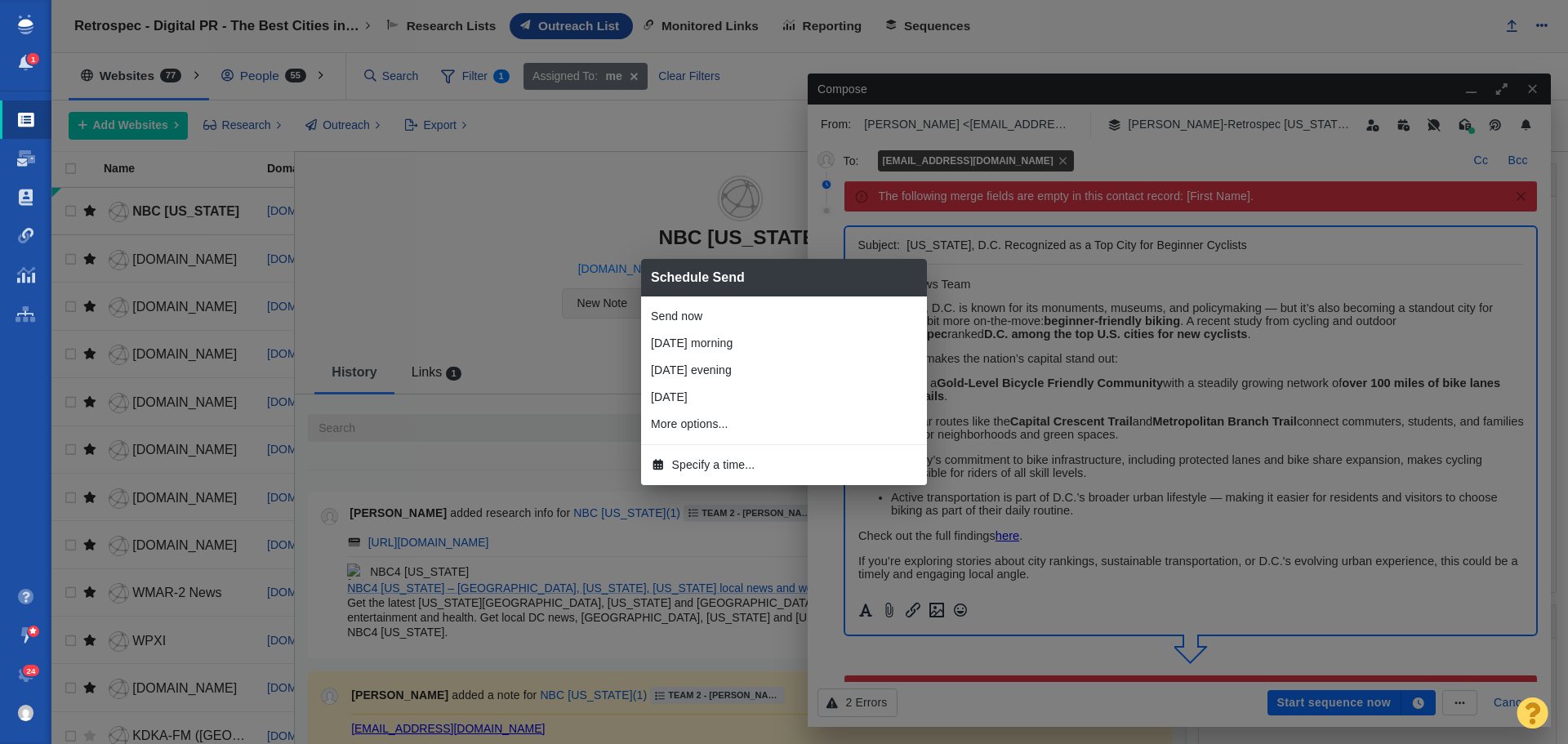
click at [696, 467] on span "Specify a time..." at bounding box center [714, 465] width 84 height 17
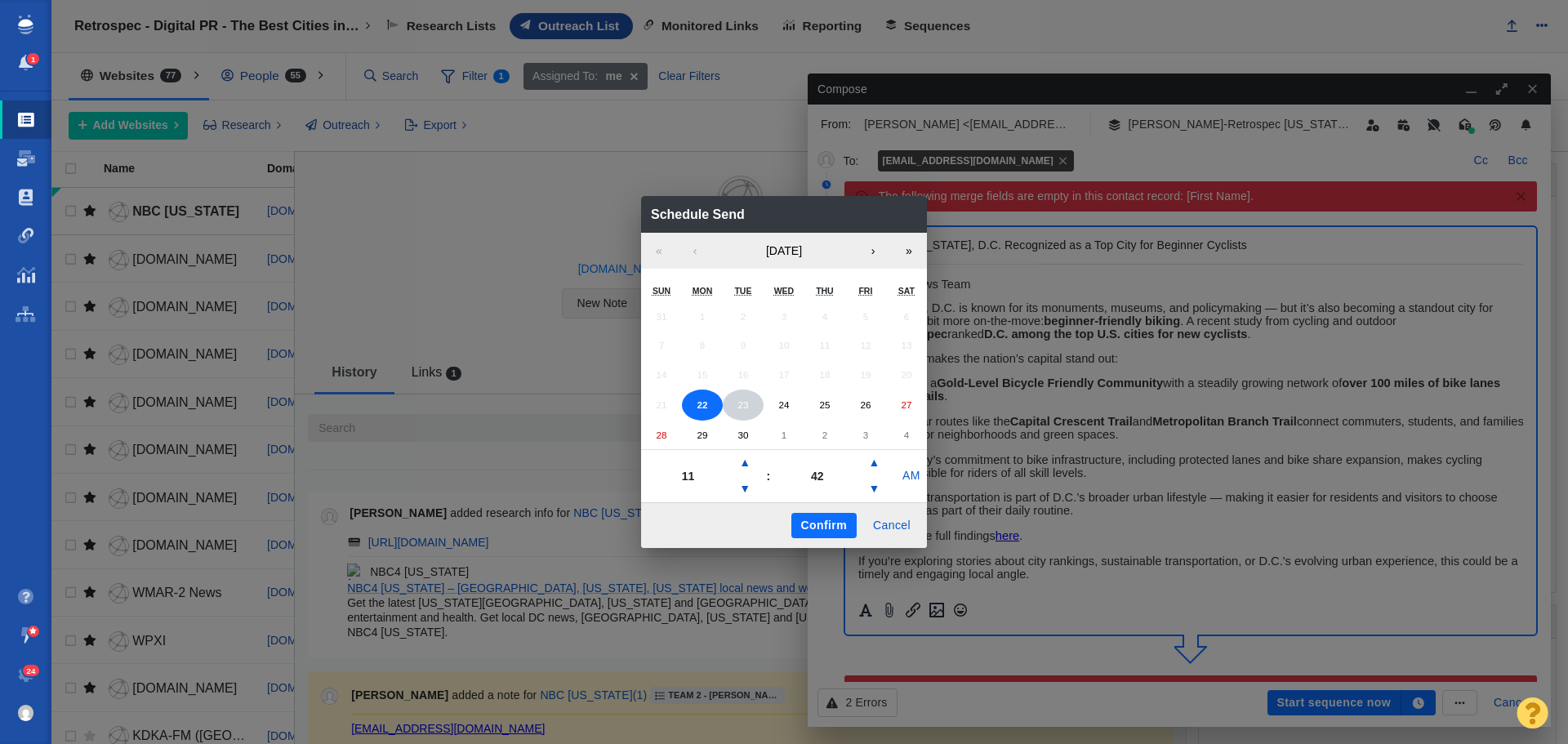
click at [750, 405] on button "23" at bounding box center [743, 405] width 41 height 31
click at [742, 490] on button "▼" at bounding box center [745, 489] width 19 height 26
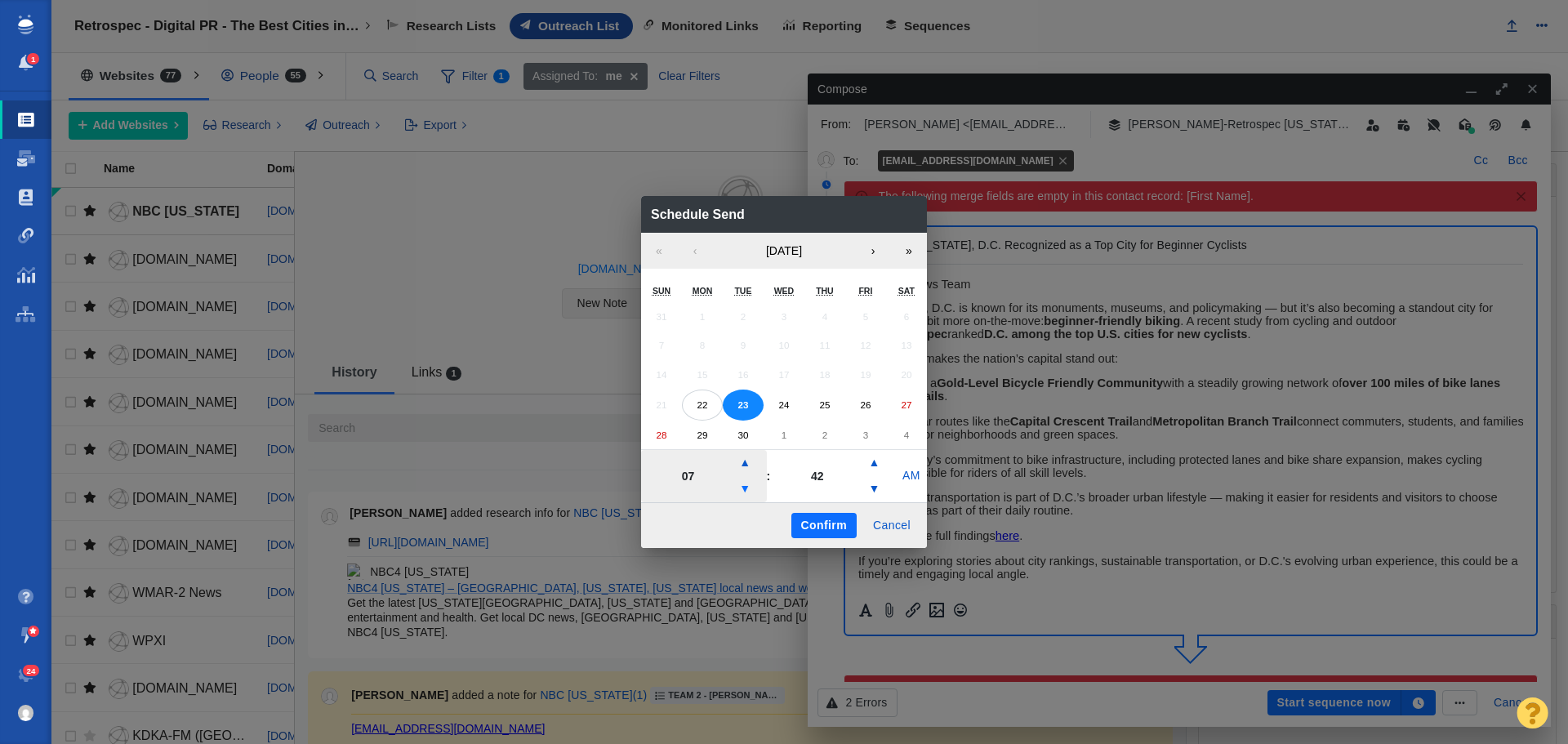
click at [742, 490] on button "▼" at bounding box center [745, 489] width 19 height 26
type input "05"
click at [812, 518] on button "Confirm" at bounding box center [824, 525] width 65 height 26
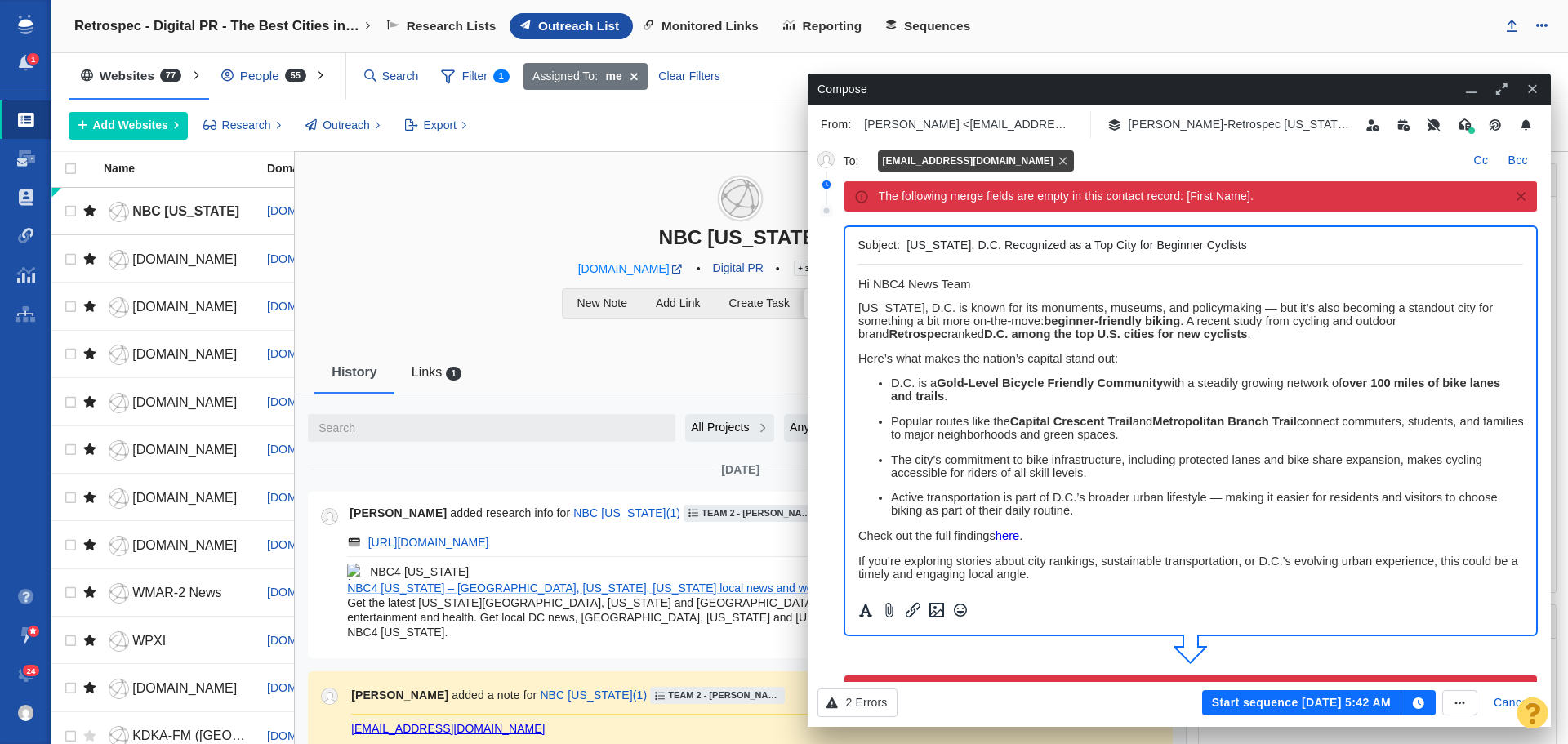
click at [1253, 698] on button "Start sequence Sep 23, 5:42 AM" at bounding box center [1302, 703] width 199 height 26
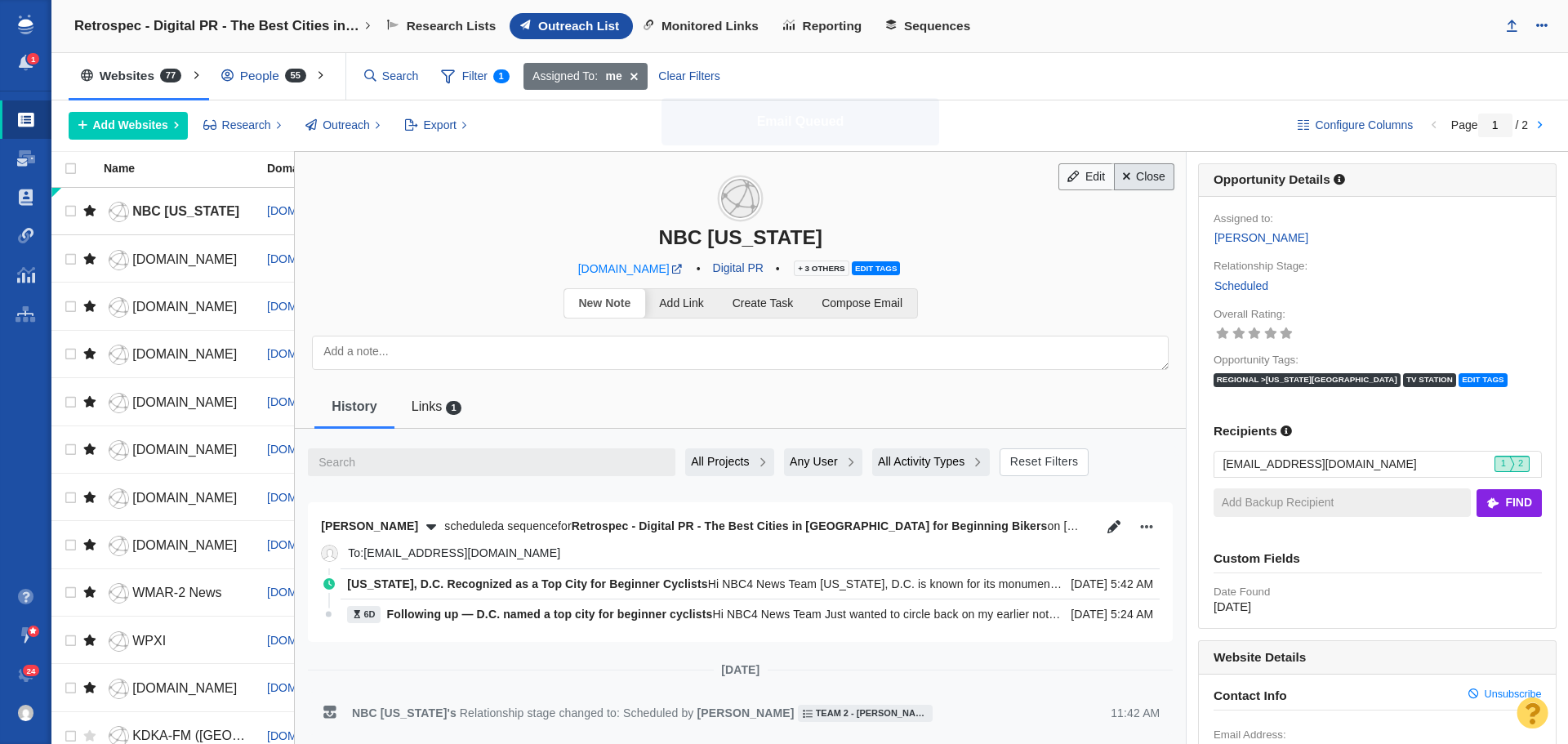
click at [1154, 170] on link "Close" at bounding box center [1144, 177] width 61 height 28
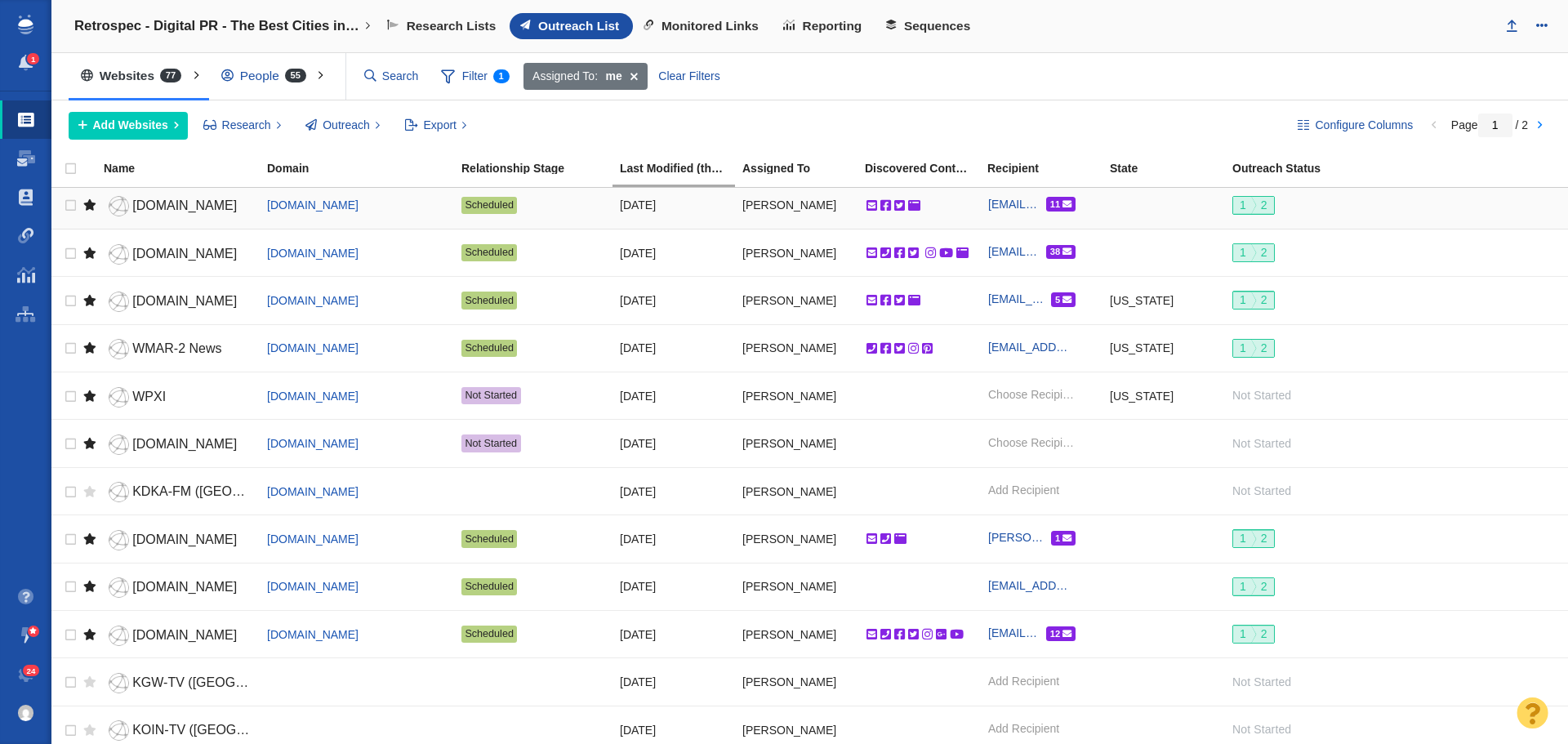
scroll to position [245, 0]
click at [156, 393] on span "WPXI" at bounding box center [149, 395] width 33 height 14
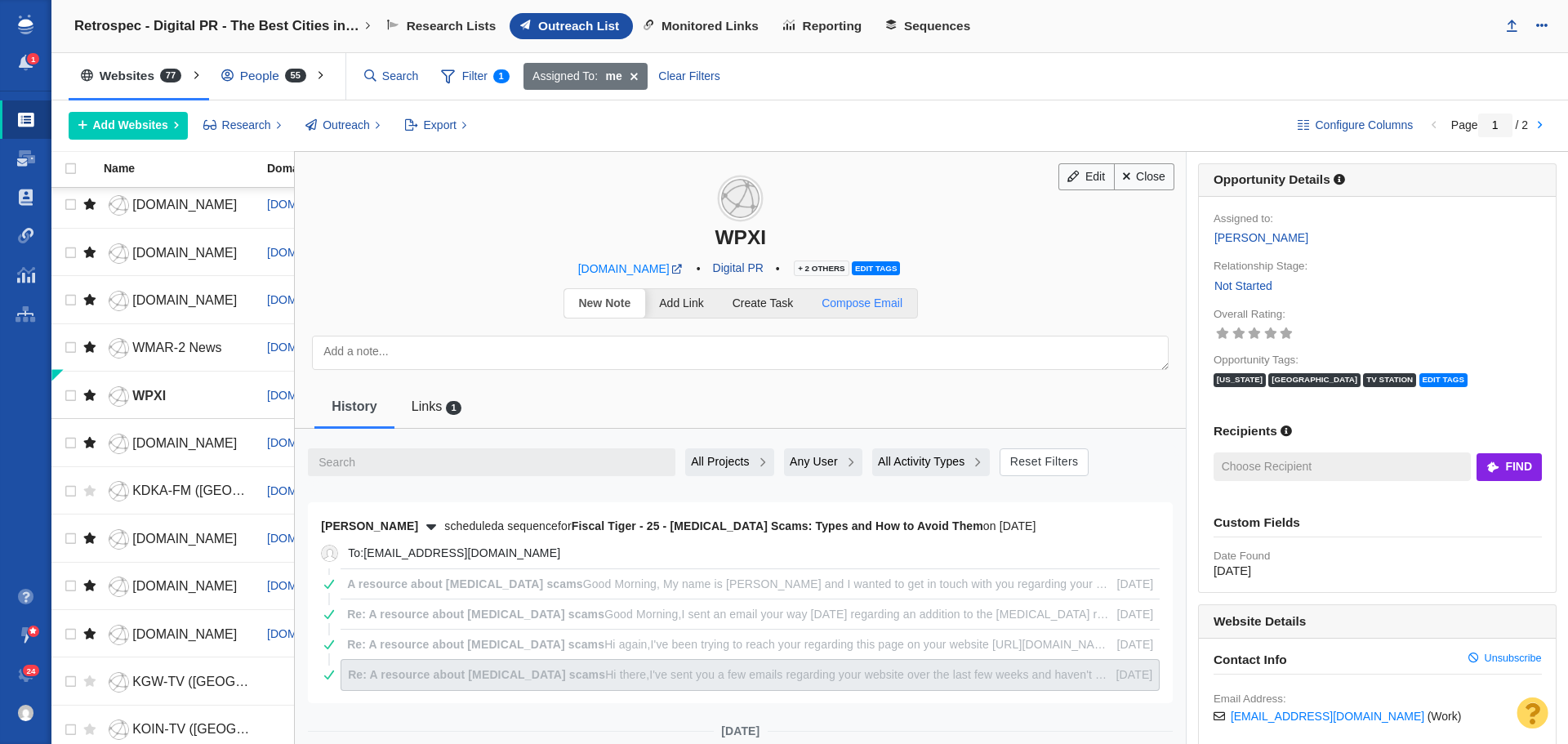
click at [881, 305] on span "Compose Email" at bounding box center [862, 302] width 81 height 13
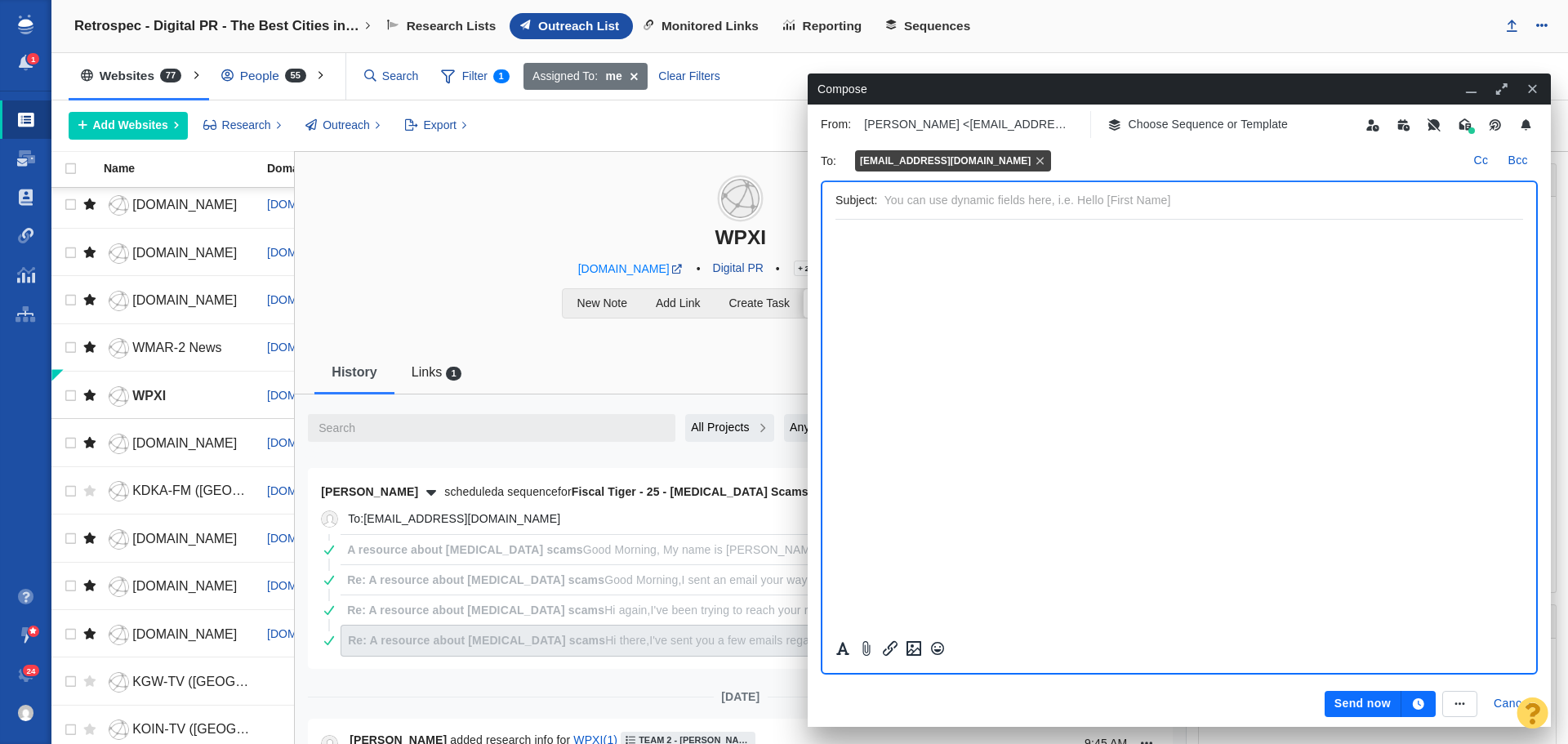
scroll to position [0, 0]
click at [1182, 124] on p "Choose Sequence or Template" at bounding box center [1209, 124] width 160 height 17
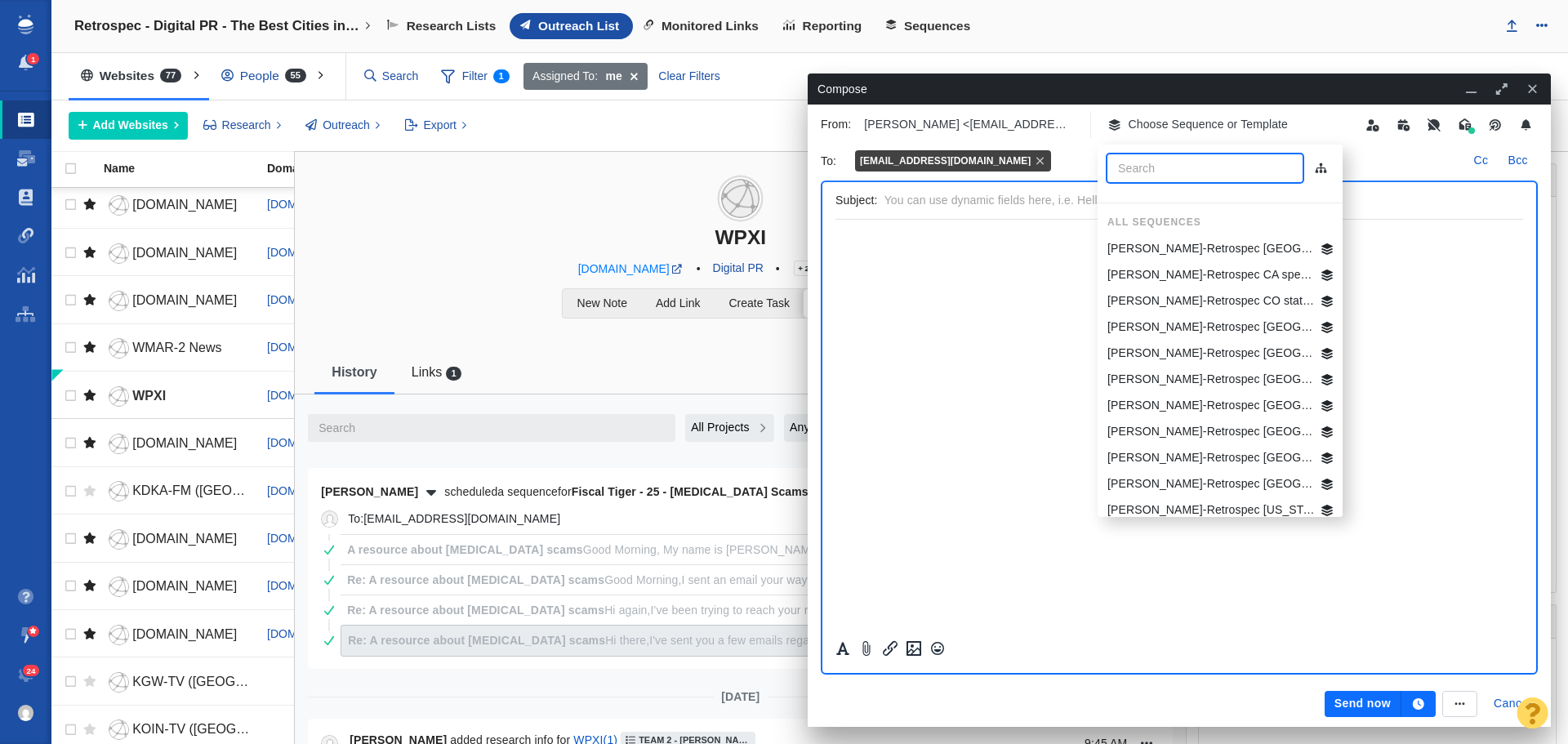
scroll to position [336, 0]
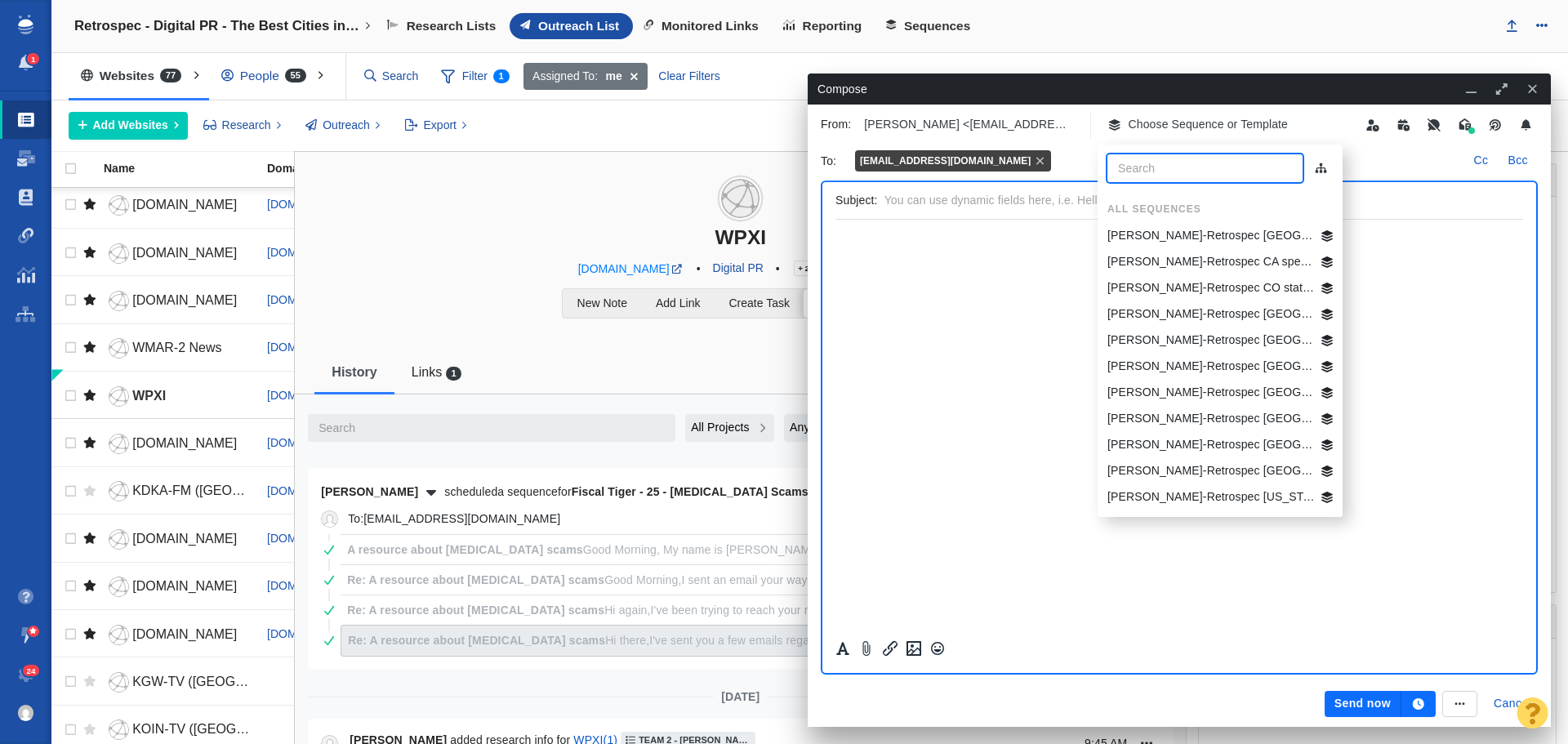
click at [1184, 423] on p "[PERSON_NAME]-Retrospec [GEOGRAPHIC_DATA] Best Beg Biking Cities" at bounding box center [1211, 419] width 208 height 17
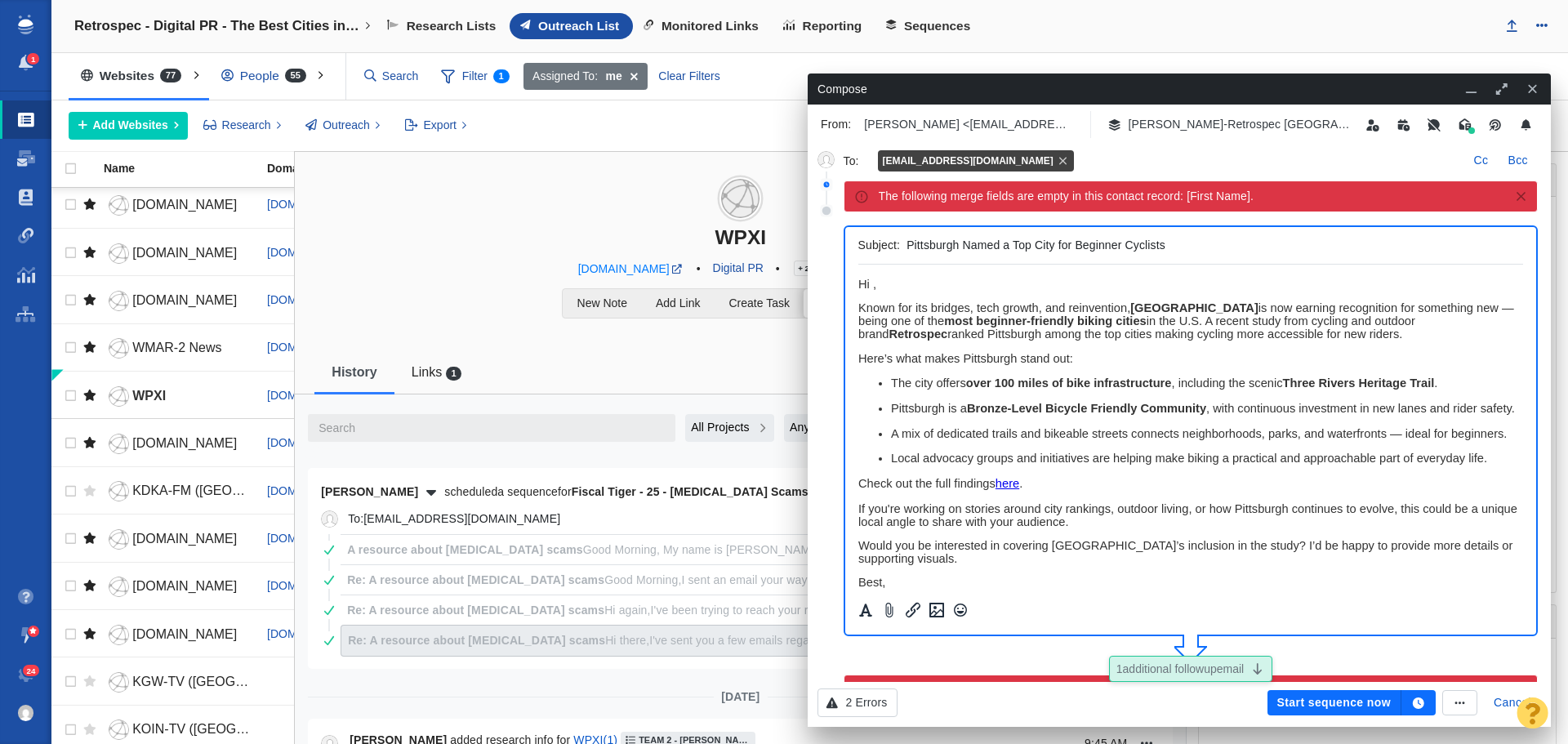
scroll to position [0, 0]
click at [874, 283] on span "﻿ Hi ," at bounding box center [867, 284] width 17 height 13
drag, startPoint x: 939, startPoint y: 286, endPoint x: 849, endPoint y: 280, distance: 90.2
click at [858, 280] on html "Hi WPXI Team, Known for its bridges, tech growth, and reinvention, Pittsburgh i…" at bounding box center [1190, 514] width 665 height 500
copy span "Hi WPXI Team,"
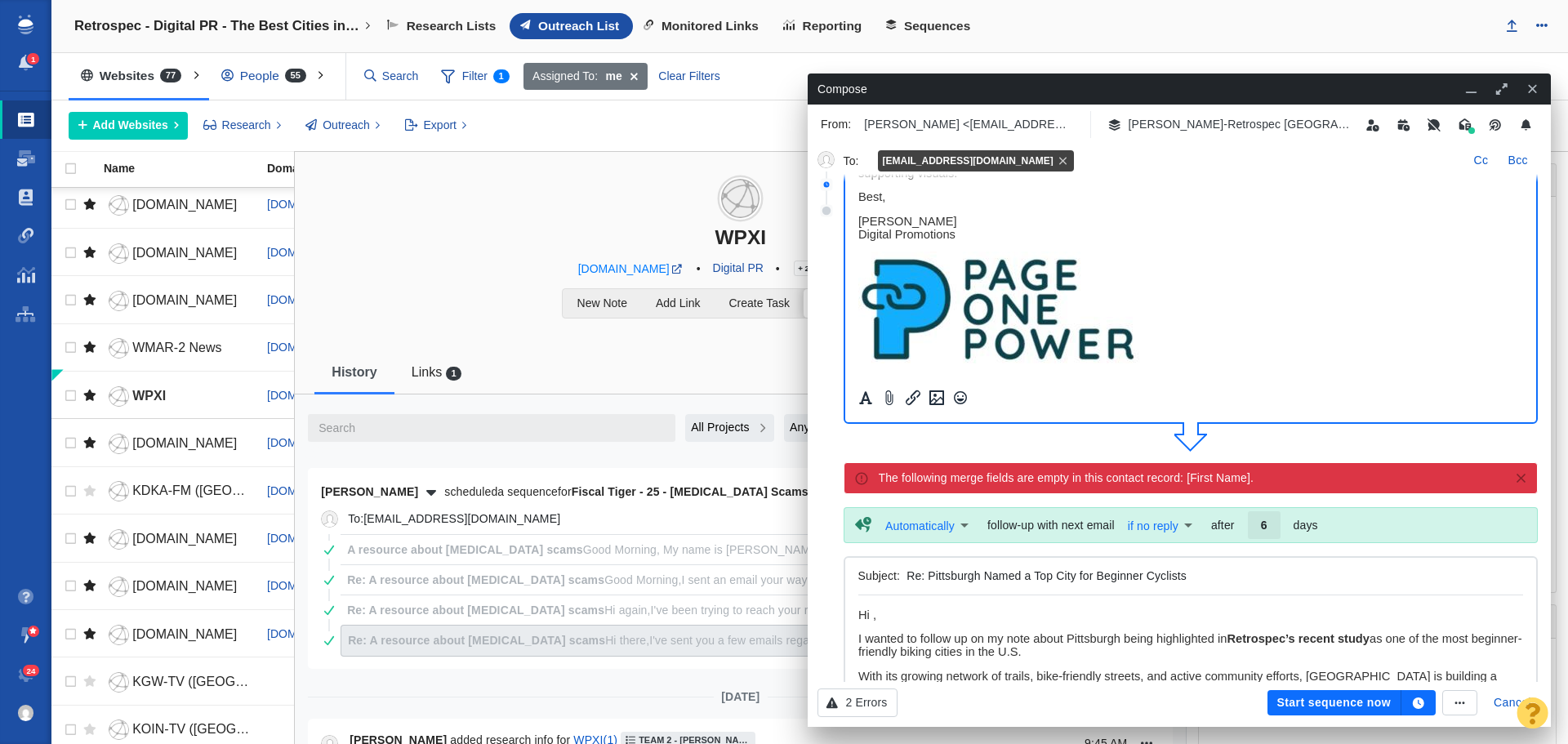
scroll to position [245, 0]
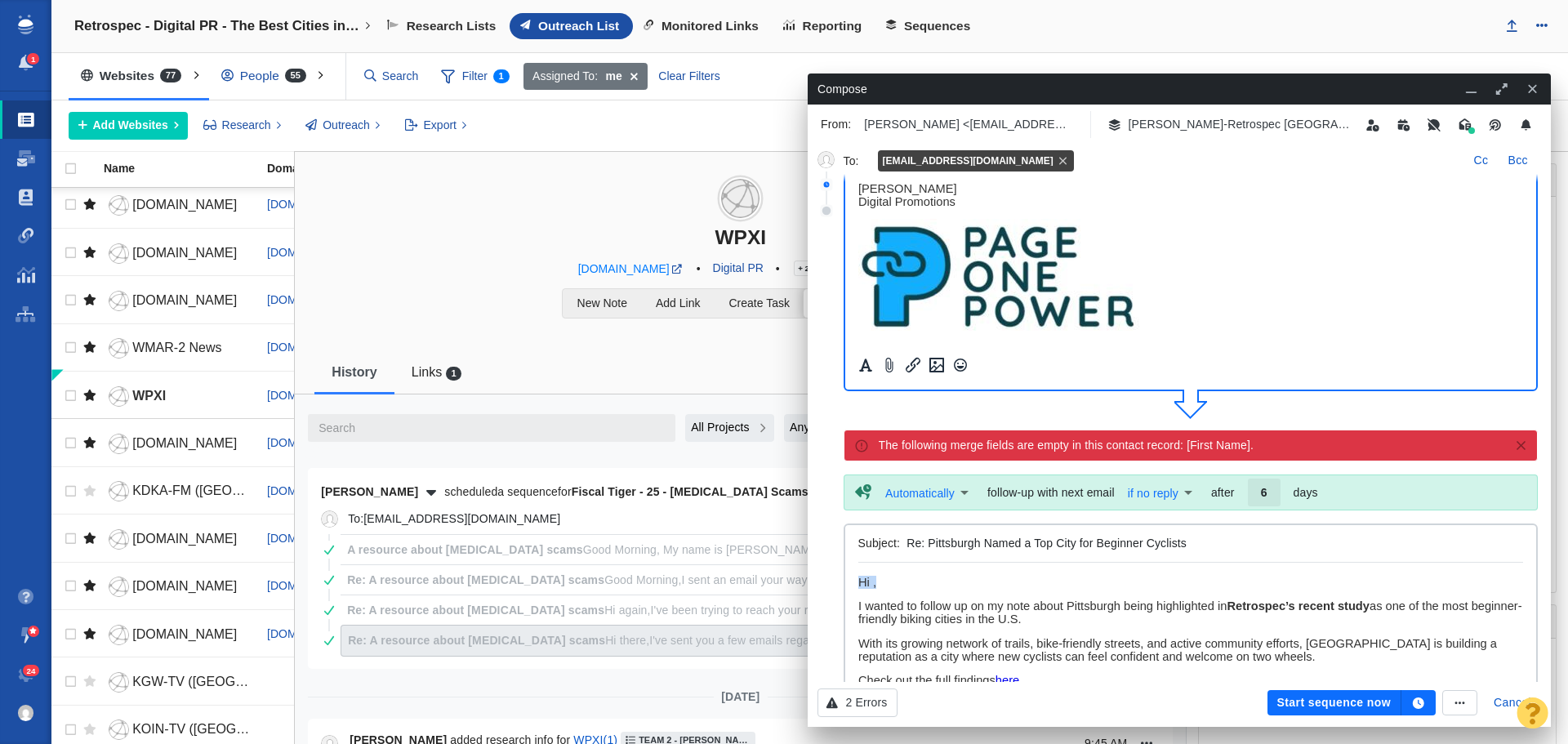
drag, startPoint x: 886, startPoint y: 579, endPoint x: 1687, endPoint y: 1142, distance: 979.1
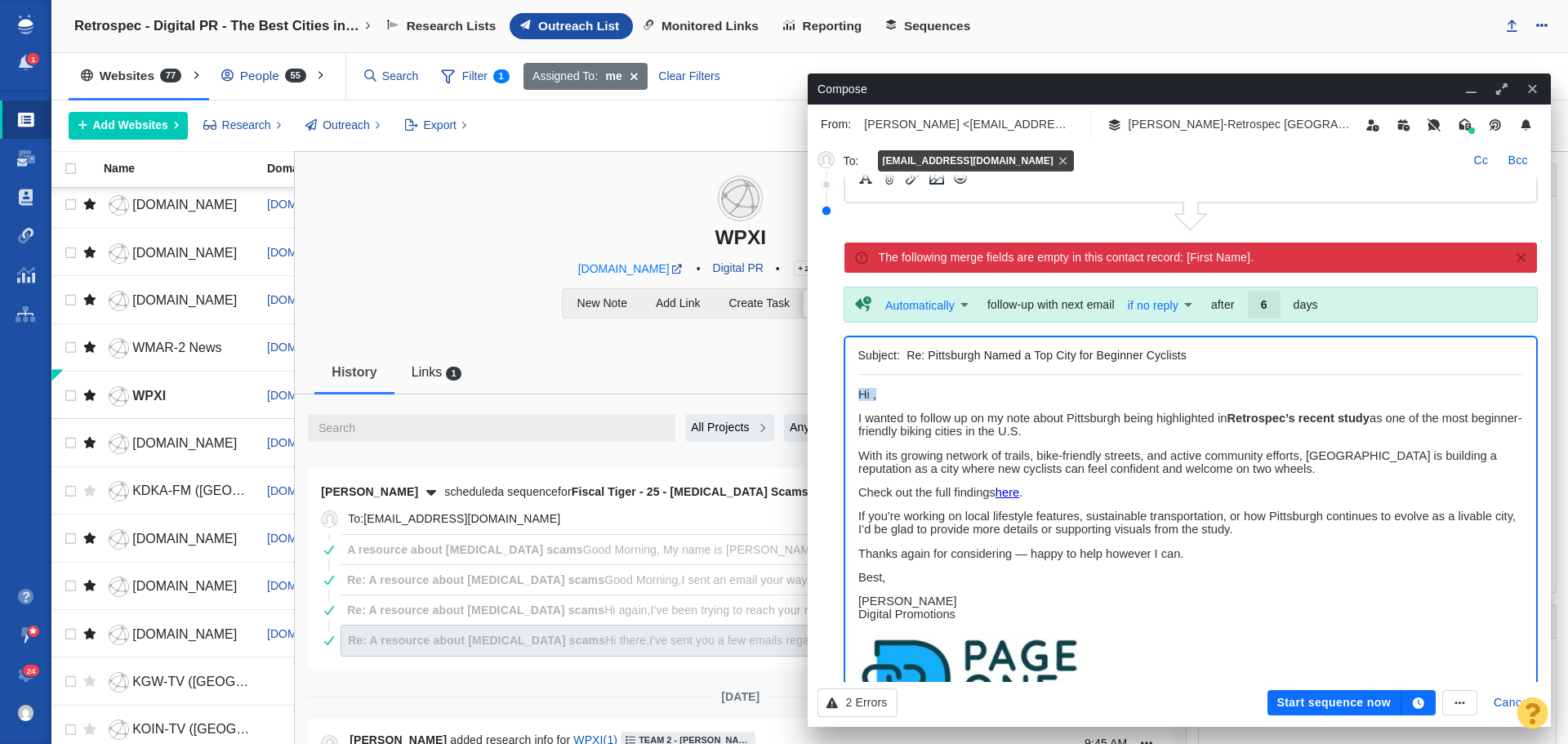
paste body "Rich Text Area. Press ALT-0 for help."
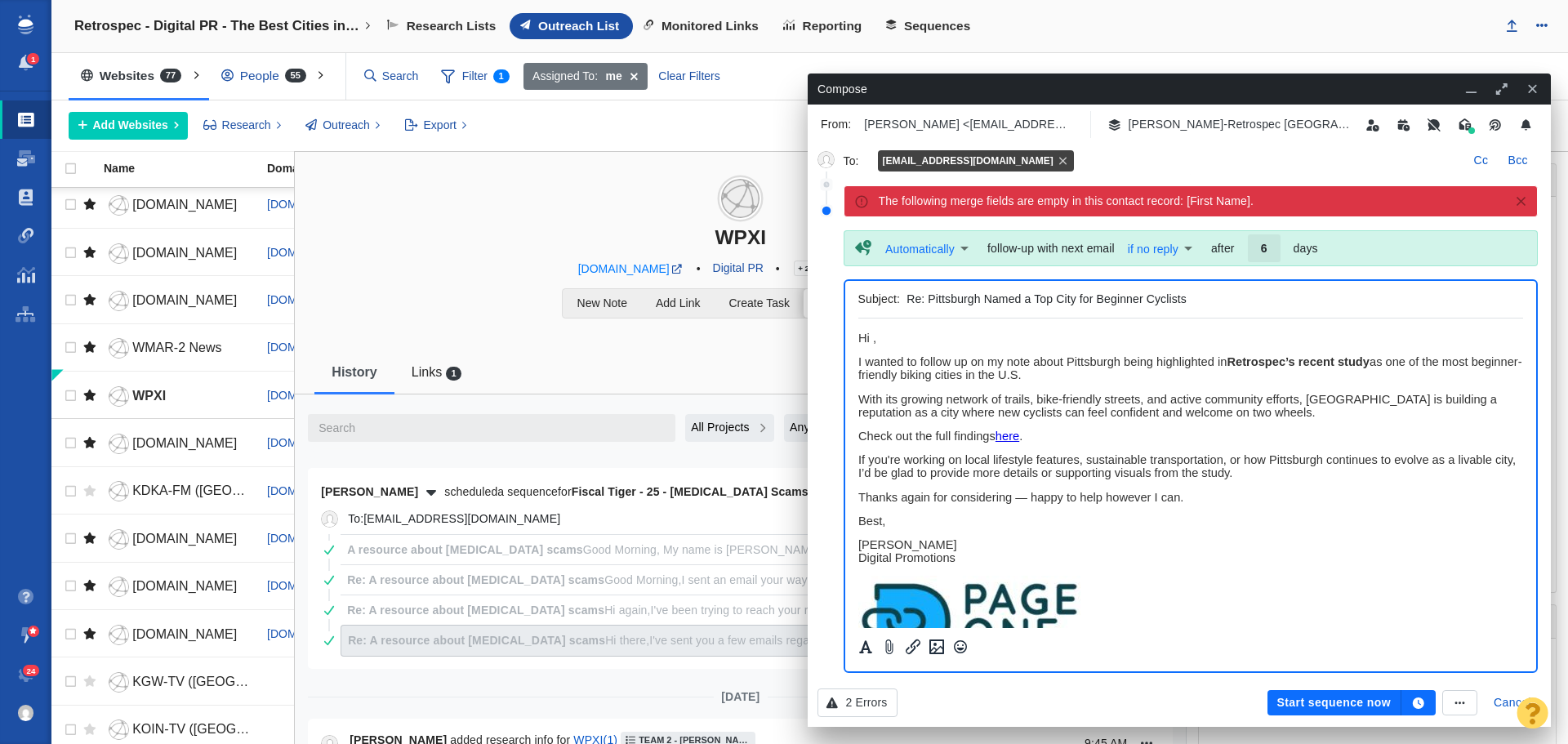
scroll to position [490, 0]
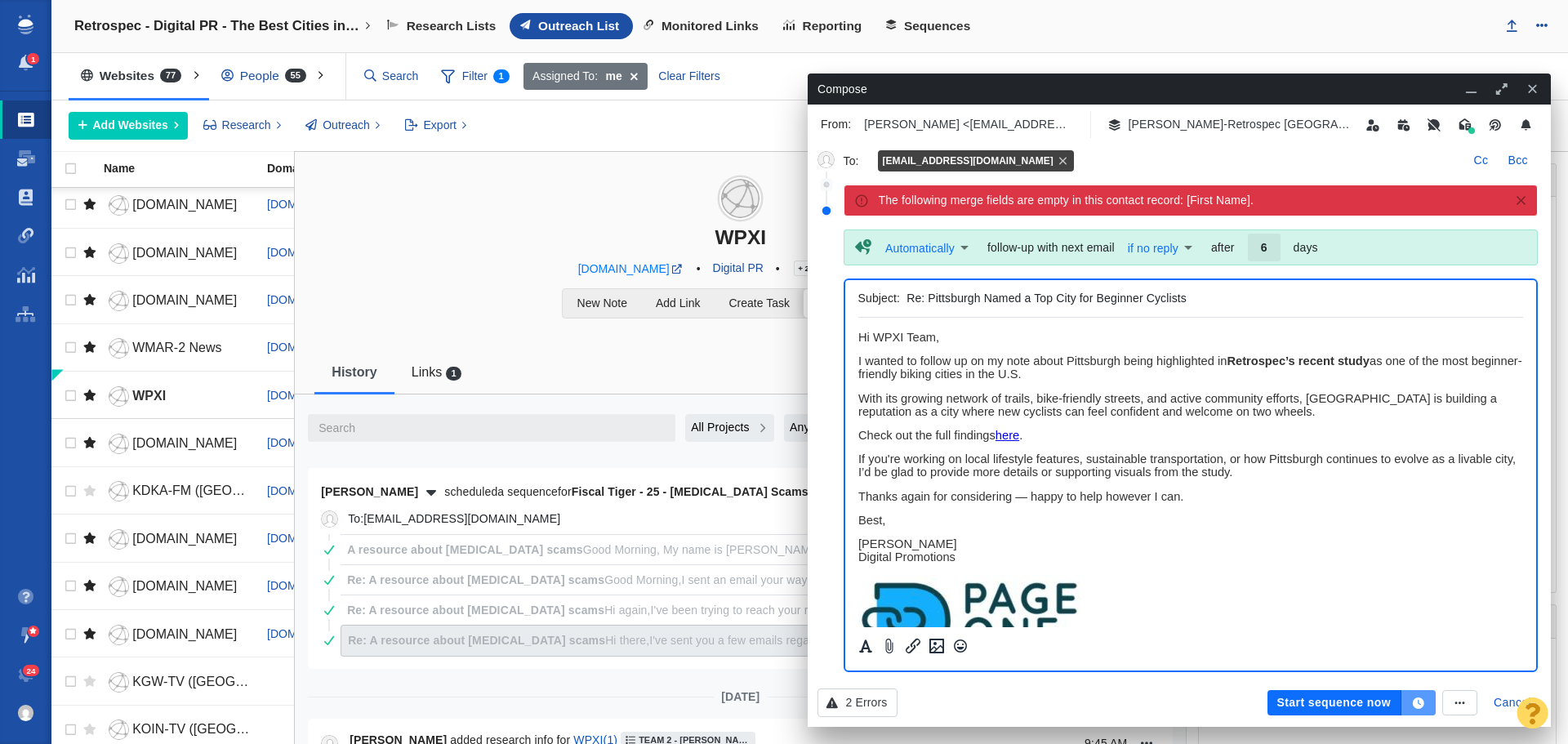
click at [1430, 693] on button "button" at bounding box center [1418, 703] width 34 height 26
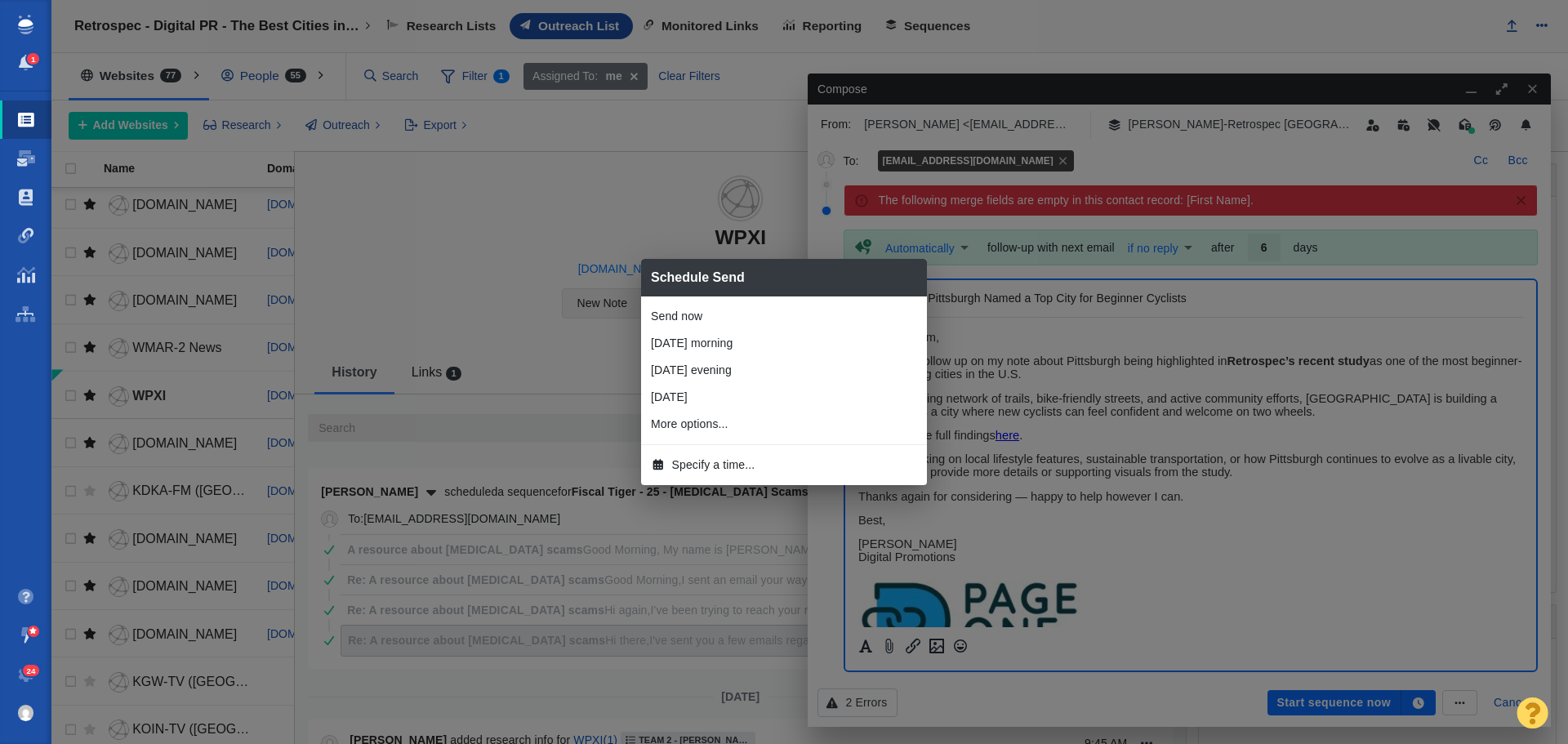
click at [732, 452] on li "Specify a time..." at bounding box center [784, 465] width 286 height 27
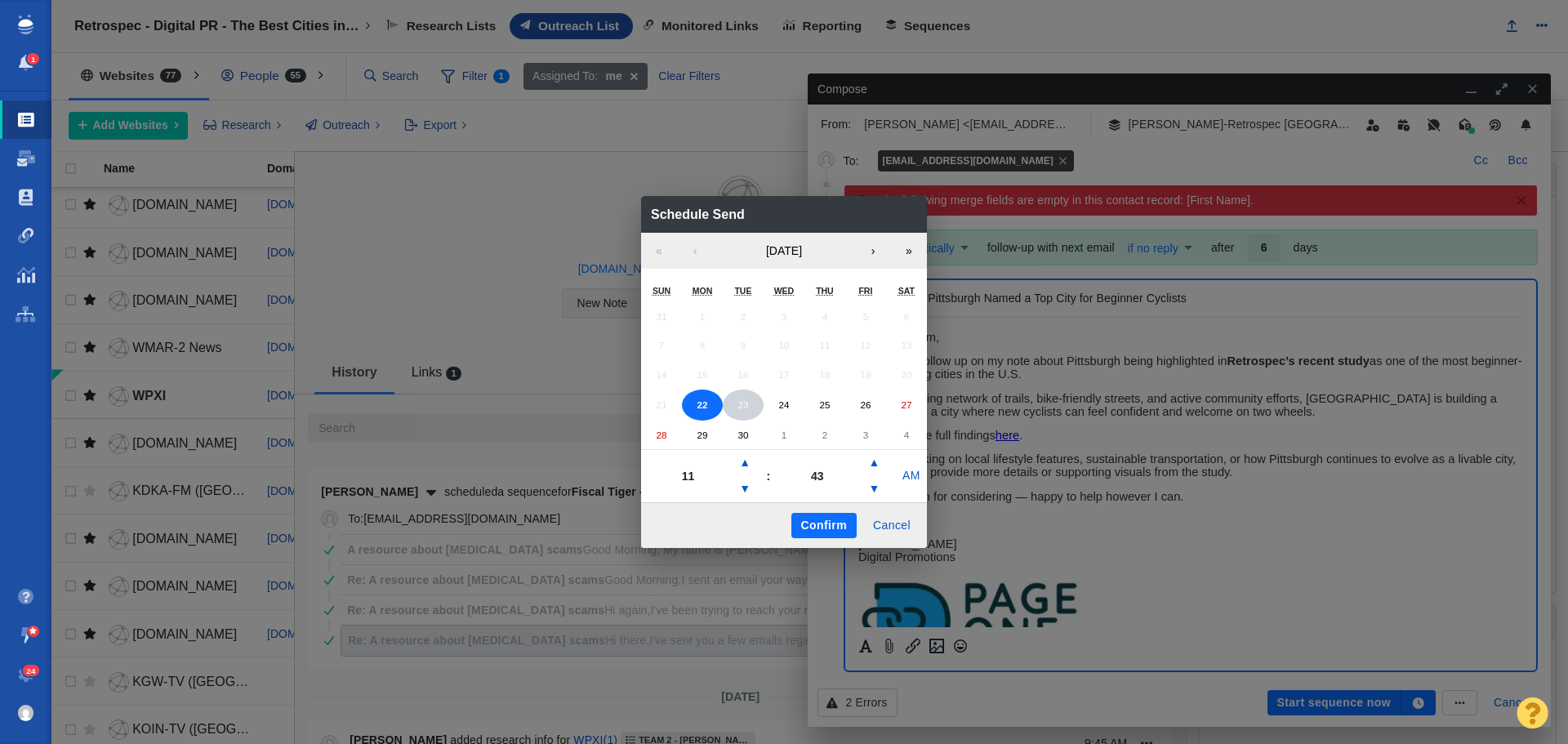
click at [738, 406] on abbr "23" at bounding box center [742, 404] width 11 height 11
click at [750, 481] on button "▼" at bounding box center [745, 489] width 19 height 26
click at [751, 481] on button "▼" at bounding box center [745, 489] width 19 height 26
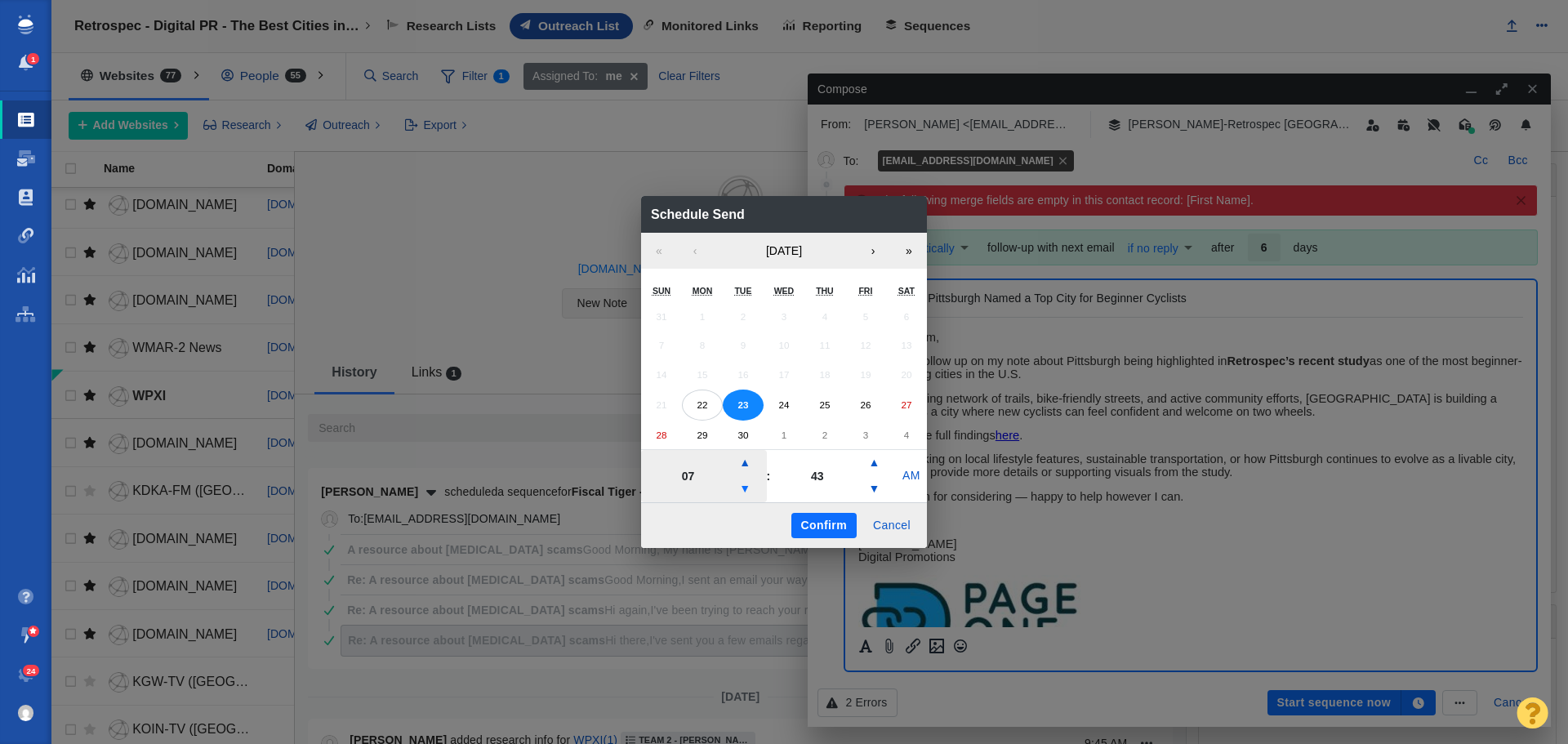
click at [751, 481] on button "▼" at bounding box center [745, 489] width 19 height 26
click at [744, 490] on button "▼" at bounding box center [745, 489] width 19 height 26
type input "05"
click at [808, 520] on button "Confirm" at bounding box center [824, 525] width 65 height 26
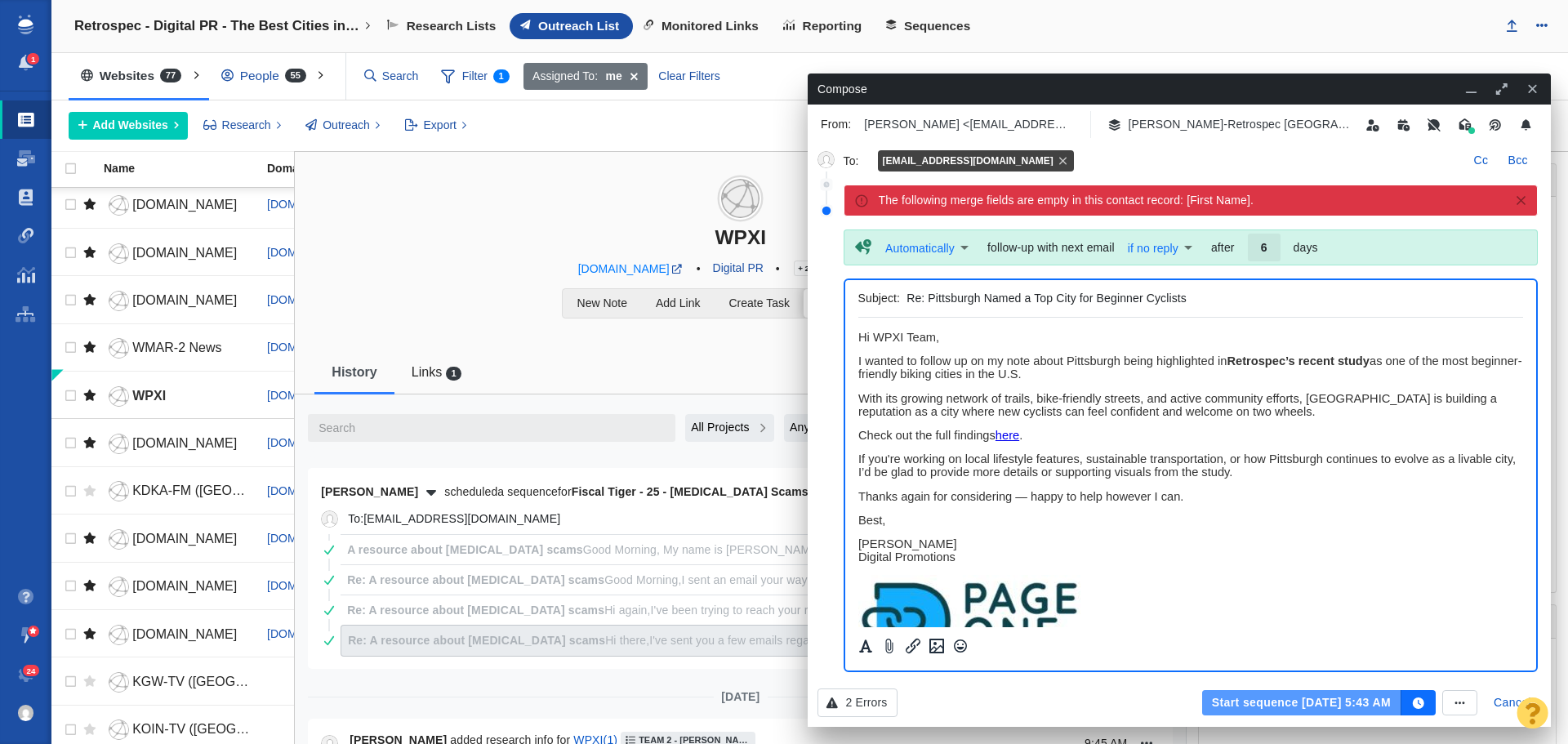
click at [1283, 692] on button "Start sequence Sep 23, 5:43 AM" at bounding box center [1302, 703] width 199 height 26
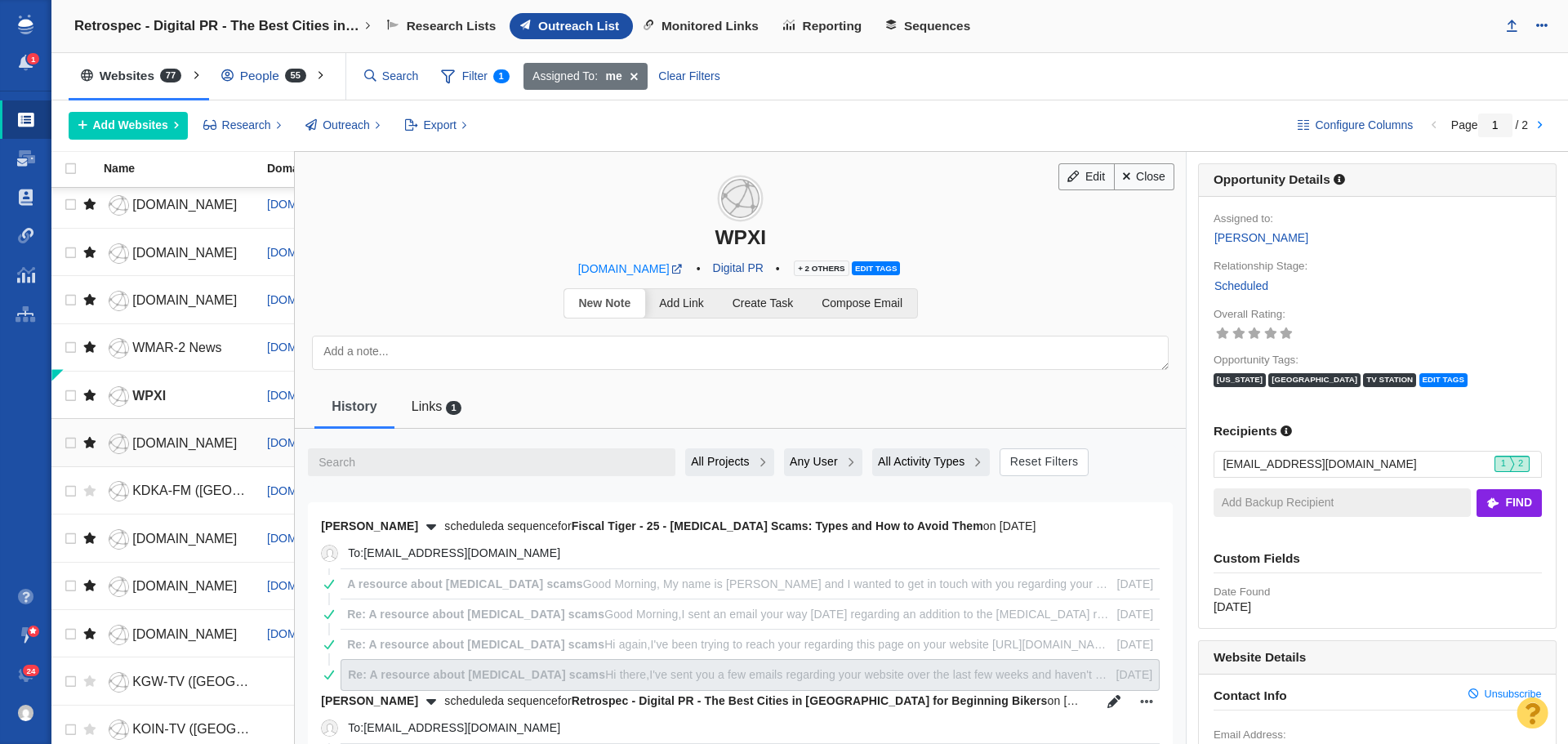
click at [167, 439] on span "wtae.com" at bounding box center [185, 443] width 105 height 14
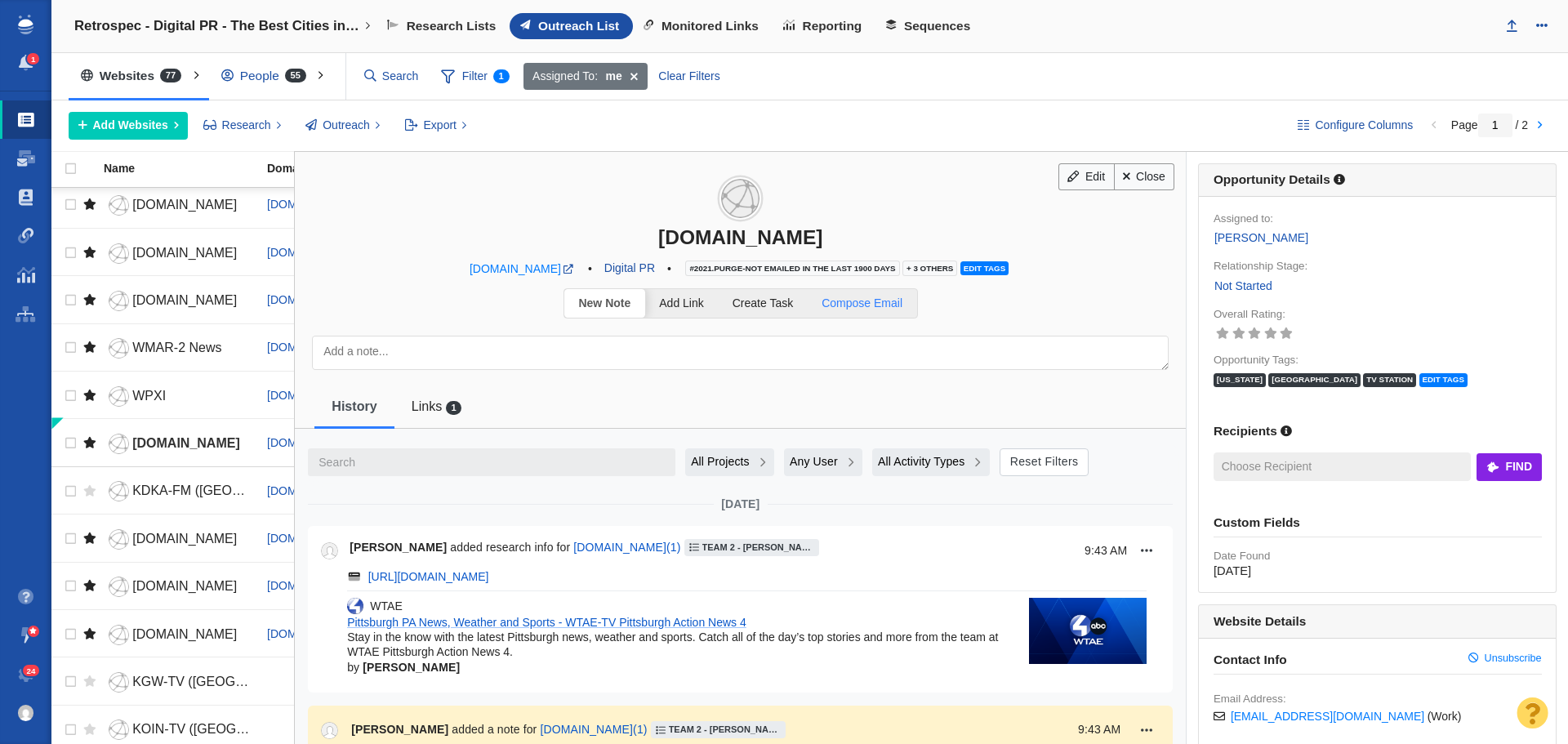
click at [880, 302] on span "Compose Email" at bounding box center [862, 302] width 81 height 13
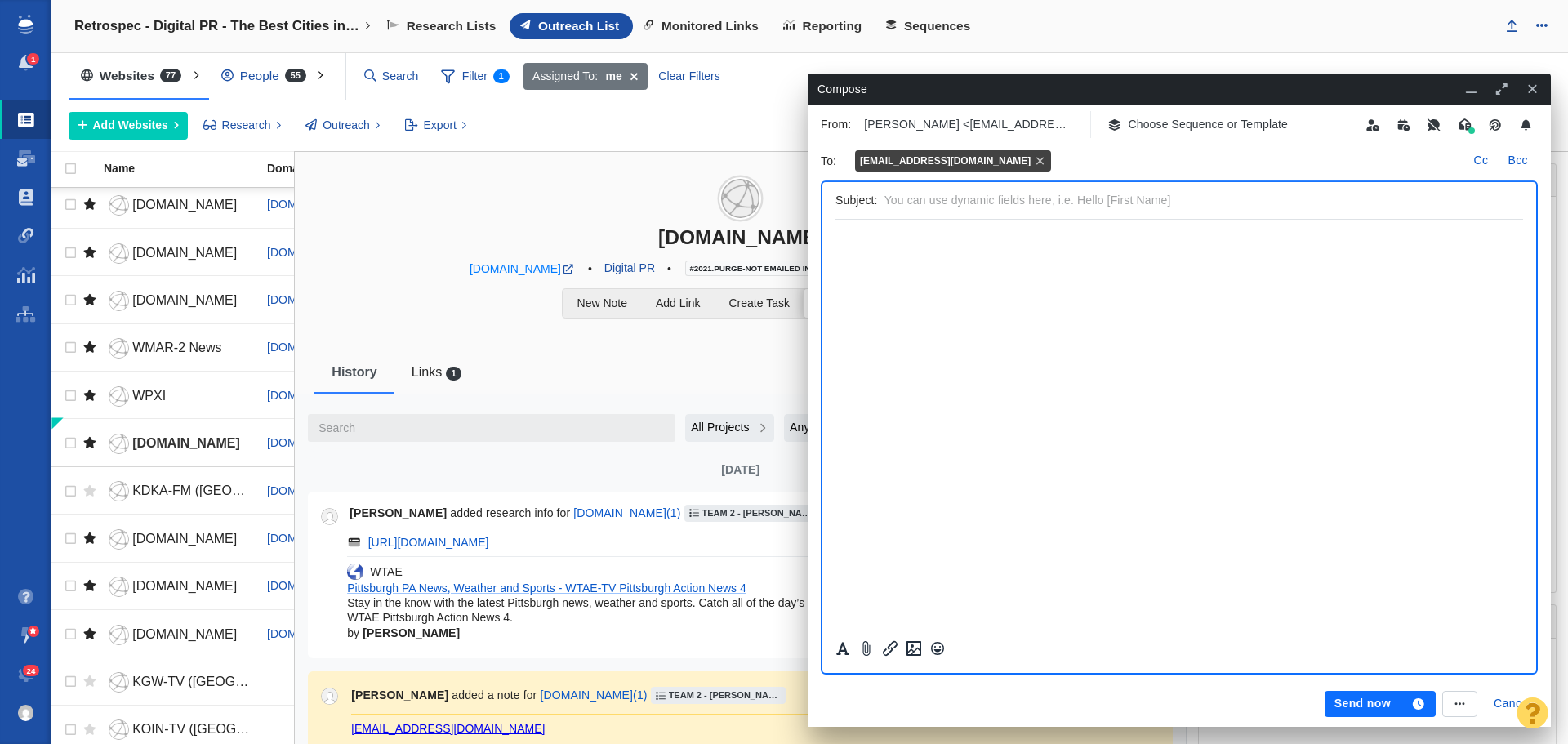
scroll to position [0, 0]
click at [1213, 124] on p "Choose Sequence or Template" at bounding box center [1209, 124] width 160 height 17
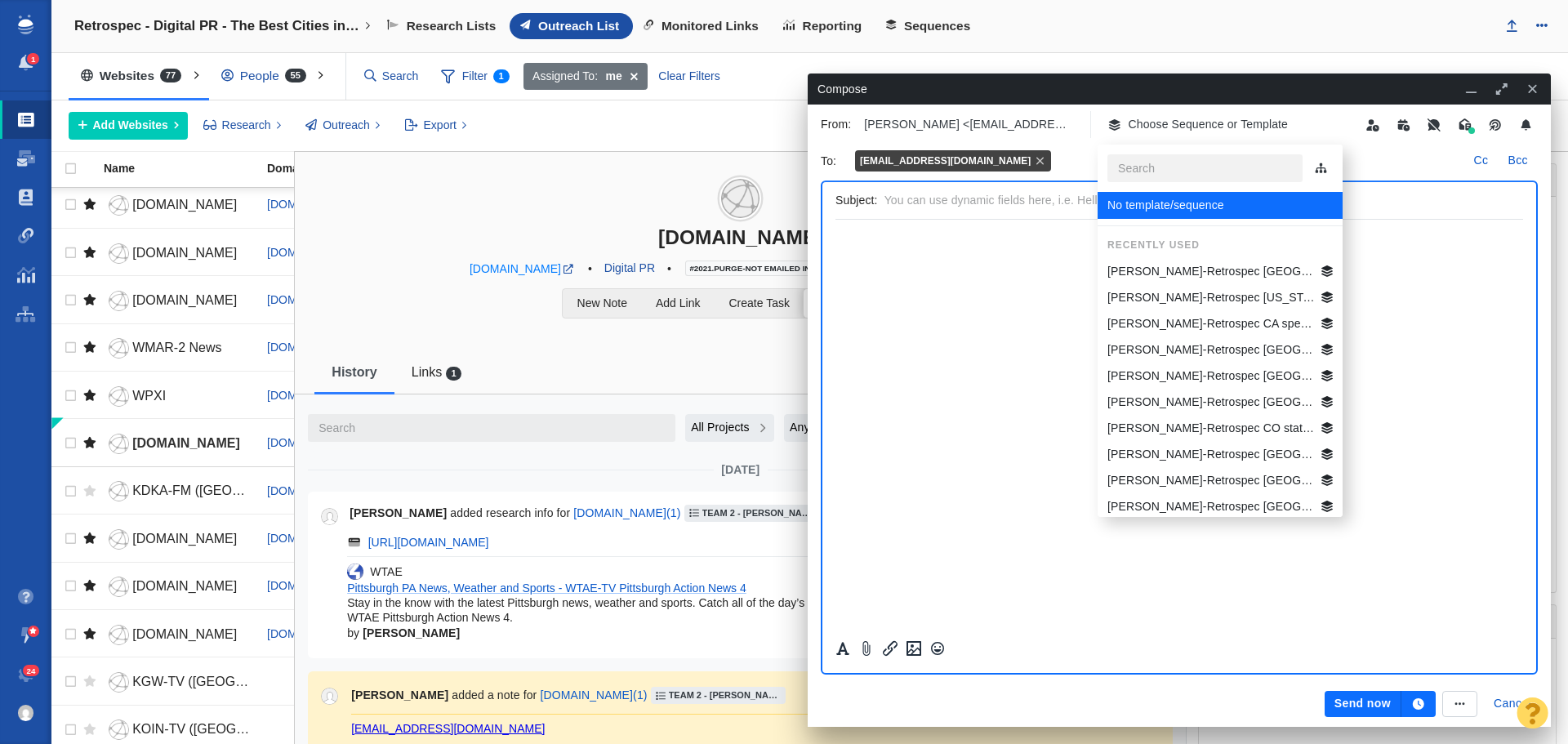
click at [1208, 268] on p "[PERSON_NAME]-Retrospec [GEOGRAPHIC_DATA] Best Beg Biking Cities" at bounding box center [1211, 272] width 208 height 17
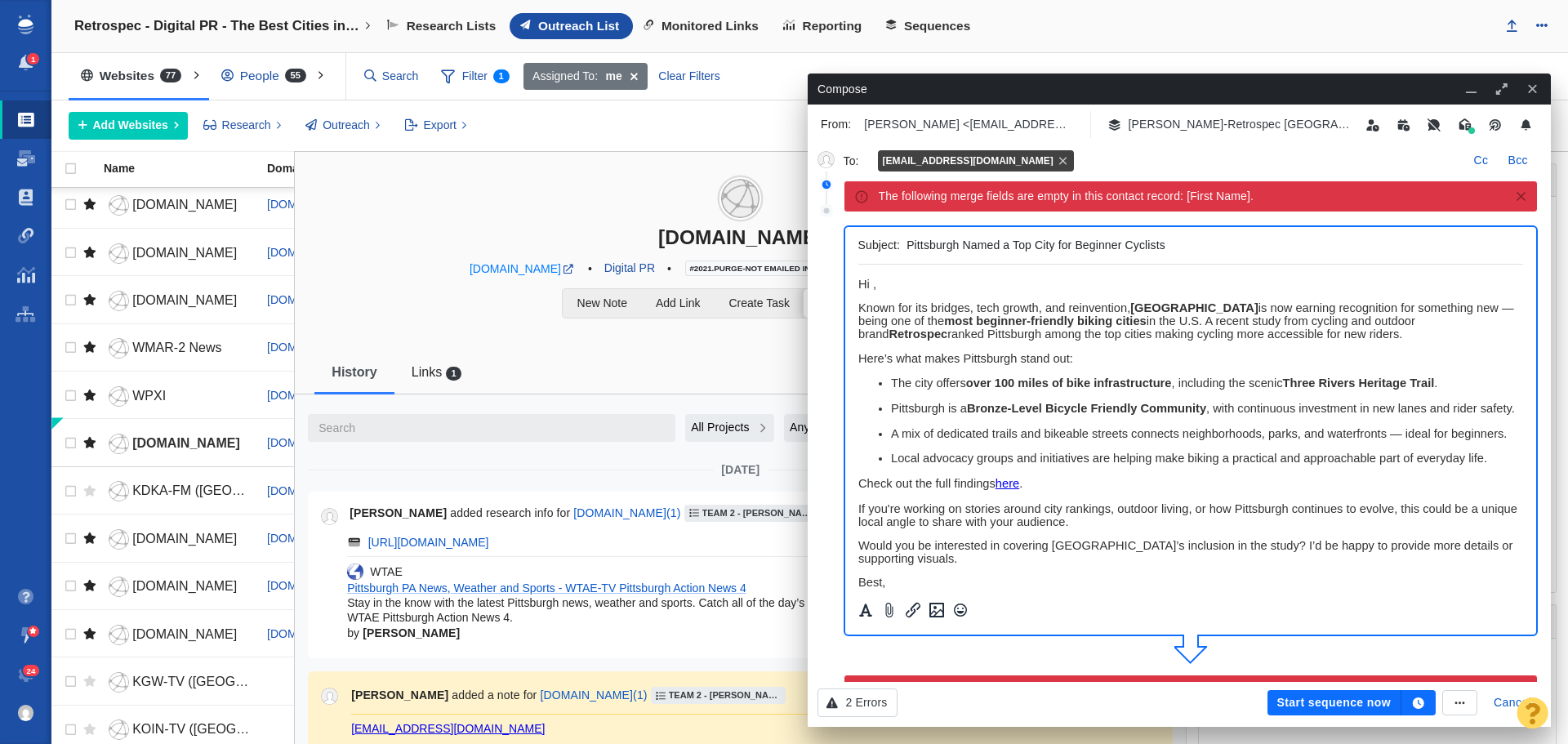
click at [871, 284] on span "﻿ Hi ," at bounding box center [867, 284] width 17 height 13
drag, startPoint x: 999, startPoint y: 282, endPoint x: 852, endPoint y: 282, distance: 147.0
click at [858, 282] on html "Hi WTAE News Team, Known for its bridges, tech growth, and reinvention, Pittsbu…" at bounding box center [1190, 514] width 665 height 500
copy span "Hi WTAE News Team,"
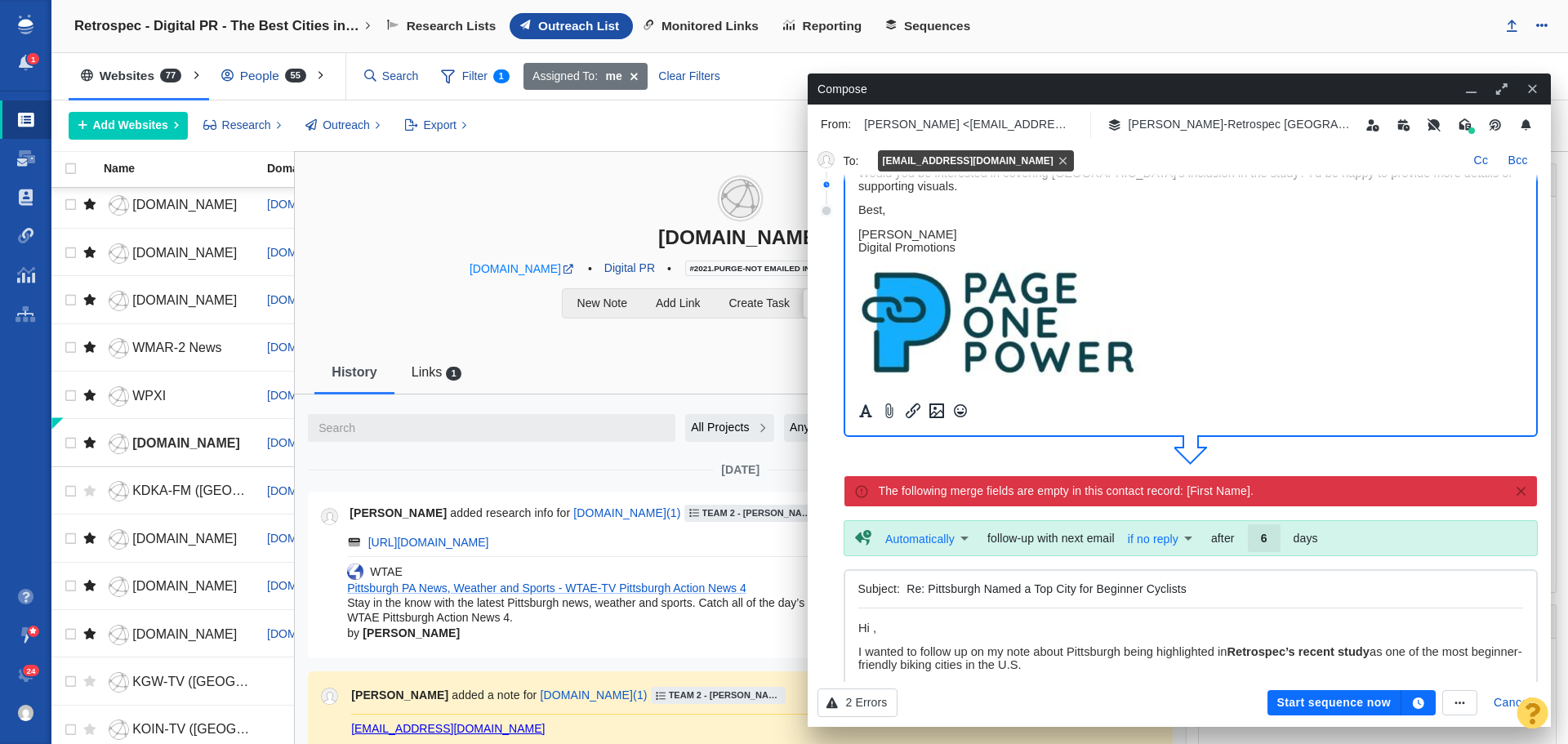
scroll to position [245, 0]
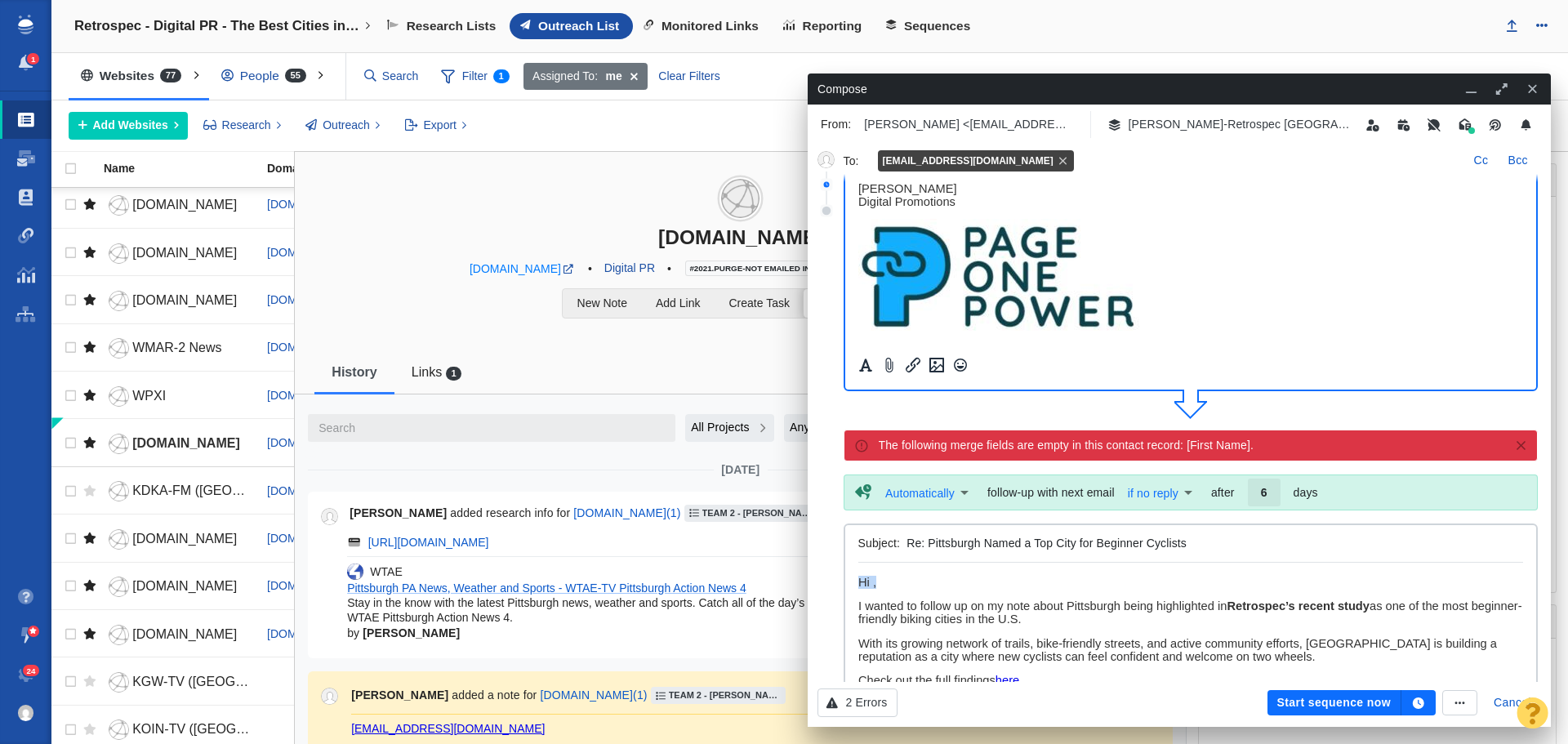
drag, startPoint x: 888, startPoint y: 585, endPoint x: 840, endPoint y: 584, distance: 48.0
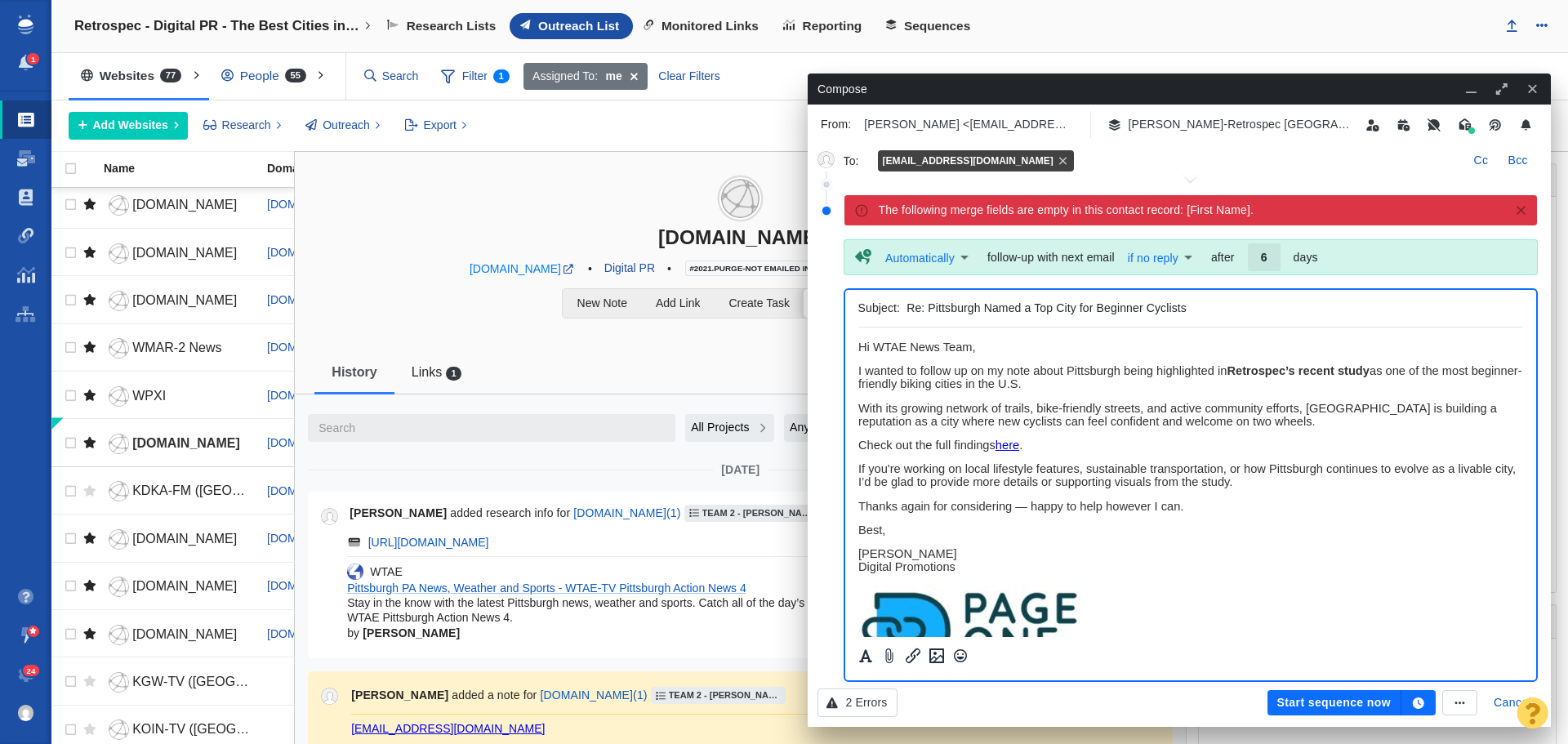
scroll to position [490, 0]
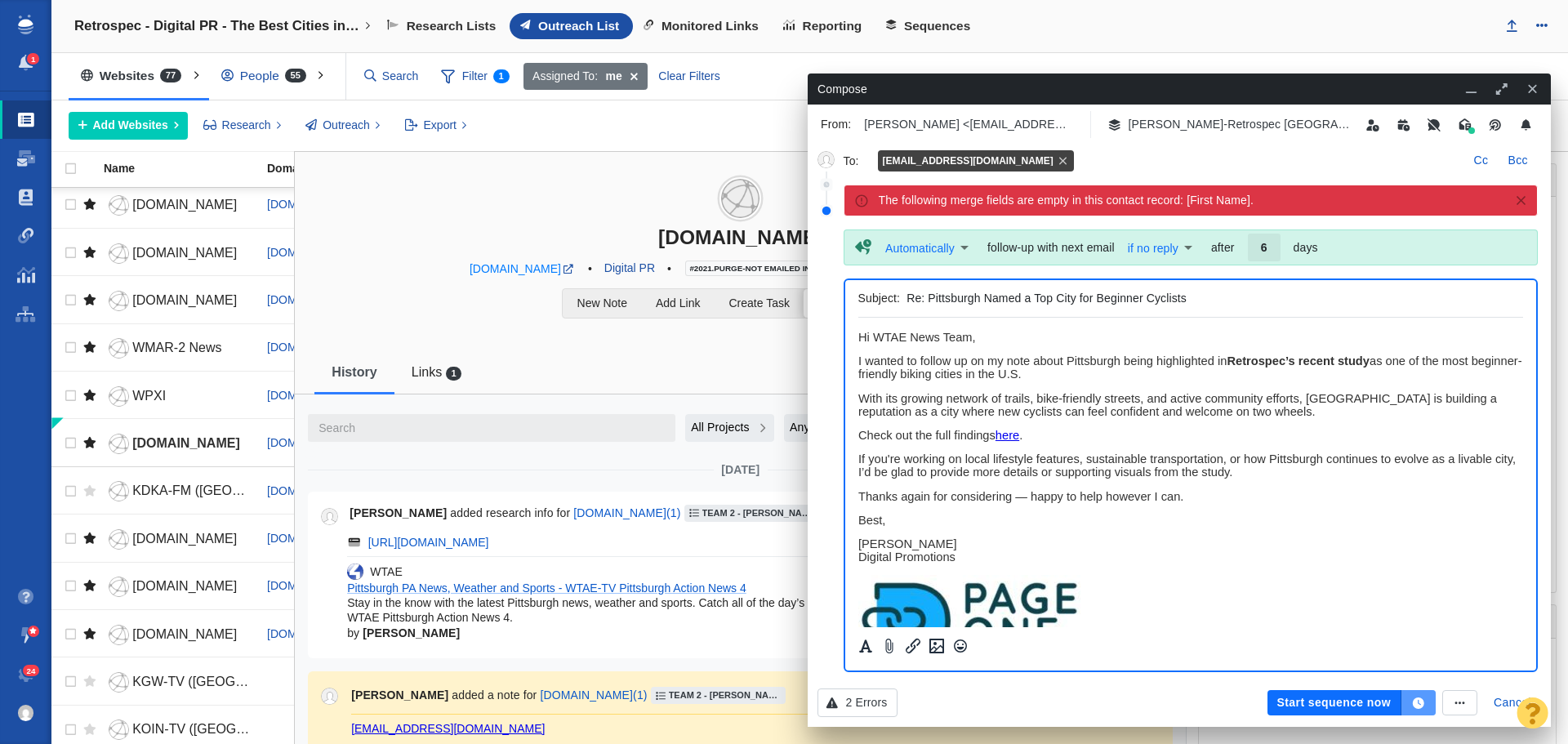
click at [1419, 705] on icon "button" at bounding box center [1419, 703] width 12 height 12
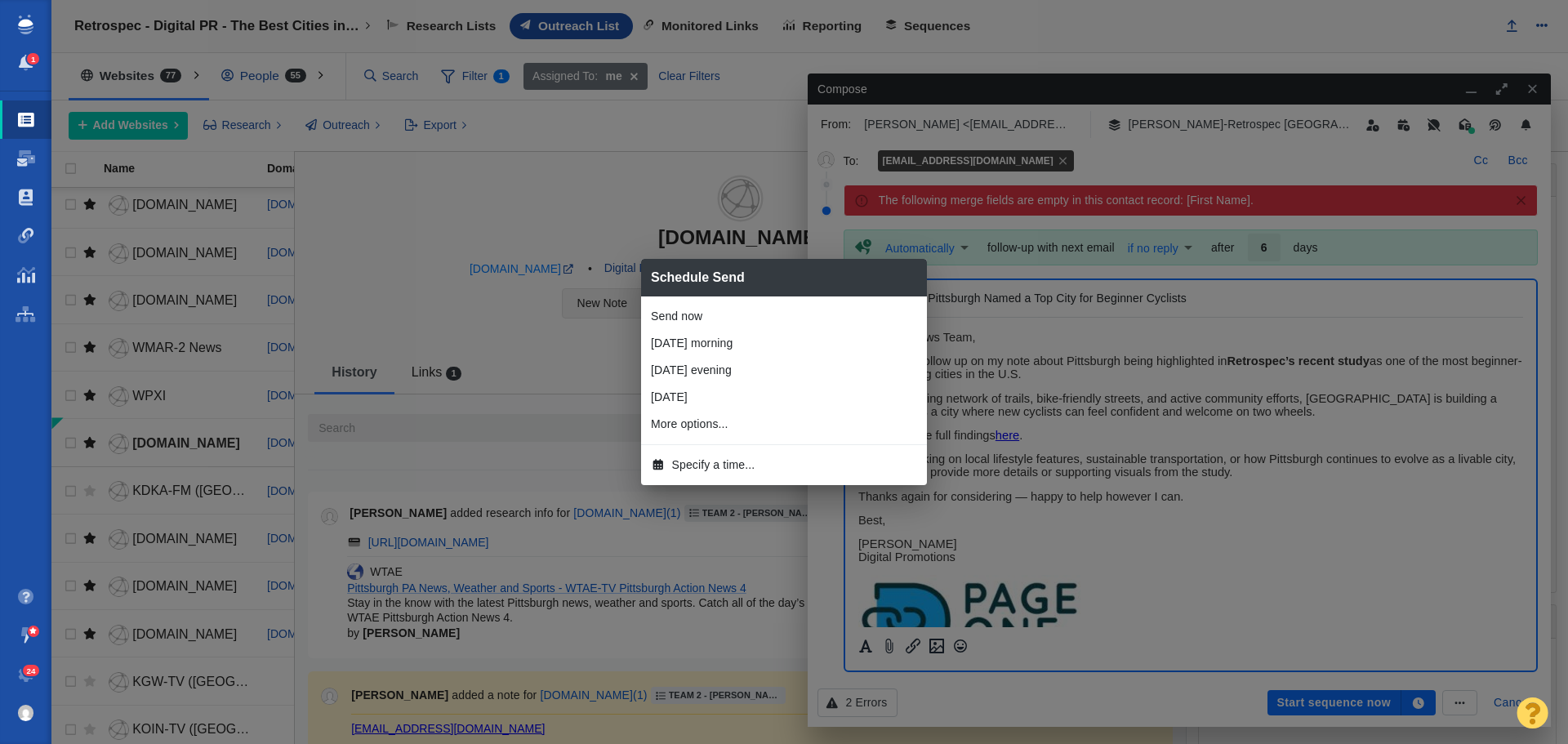
click at [725, 463] on span "Specify a time..." at bounding box center [714, 465] width 84 height 17
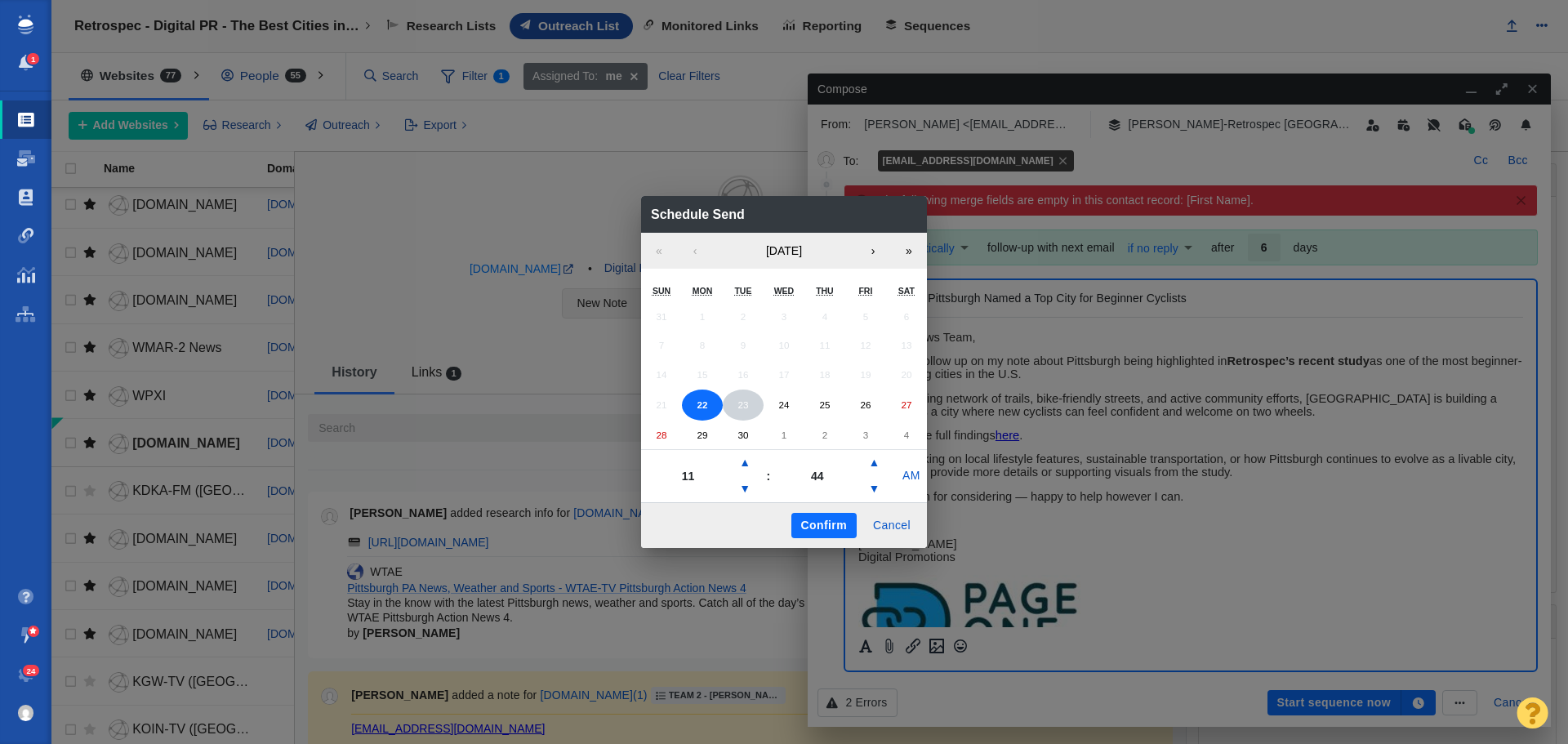
click at [748, 407] on abbr "23" at bounding box center [742, 404] width 11 height 11
click at [746, 491] on button "▼" at bounding box center [745, 489] width 19 height 26
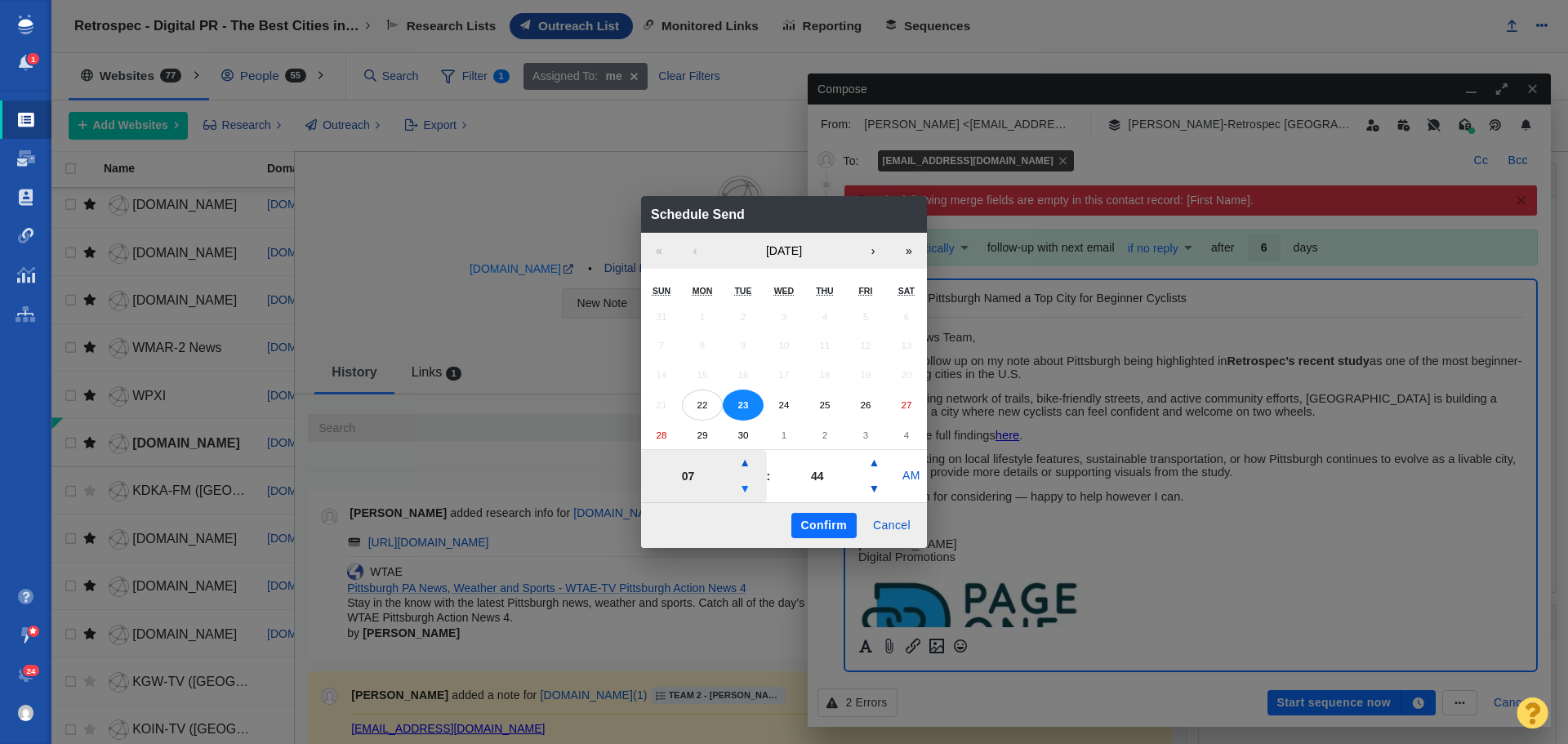
click at [746, 491] on button "▼" at bounding box center [745, 489] width 19 height 26
type input "05"
click at [824, 517] on button "Confirm" at bounding box center [824, 525] width 65 height 26
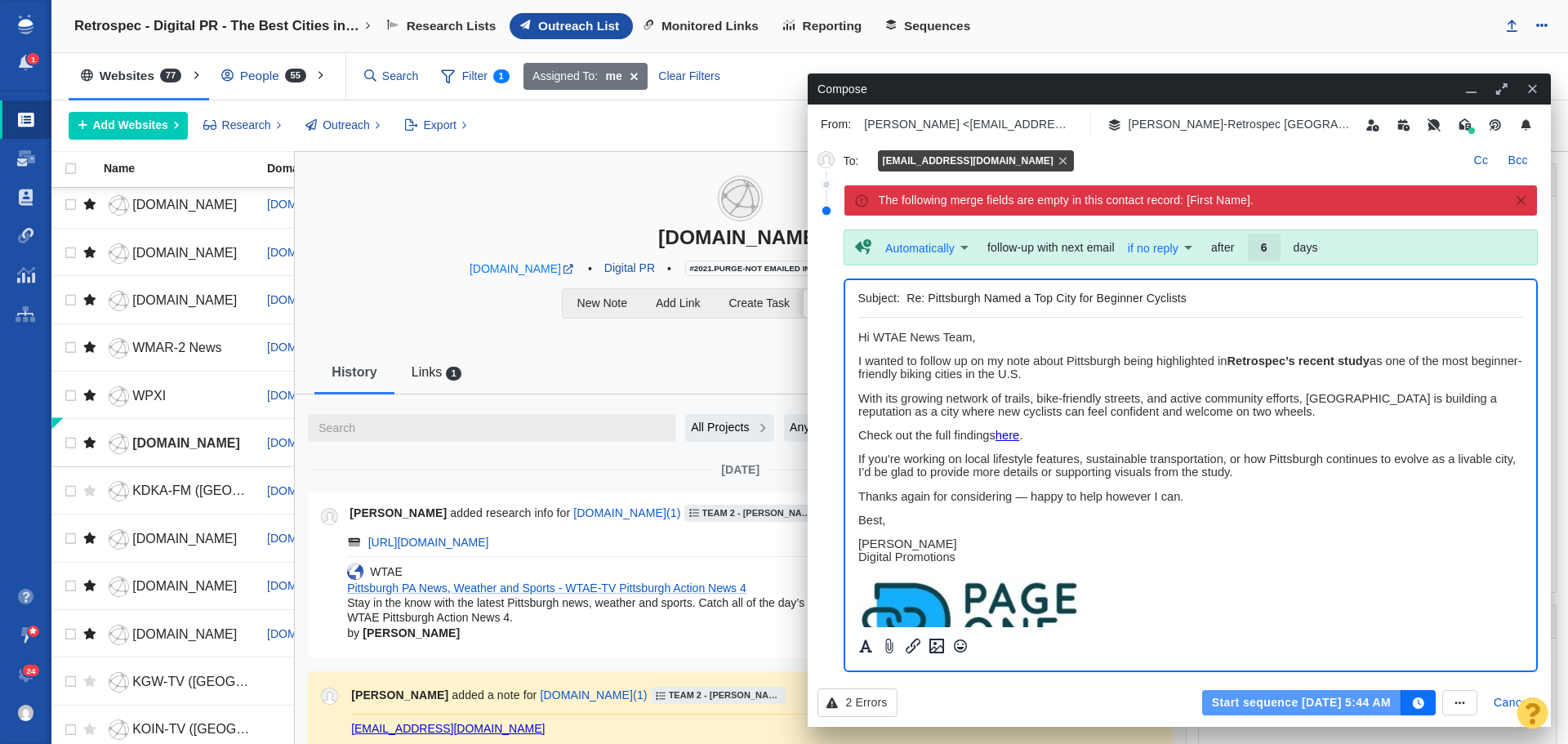
click at [1292, 702] on button "Start sequence Sep 23, 5:44 AM" at bounding box center [1302, 703] width 199 height 26
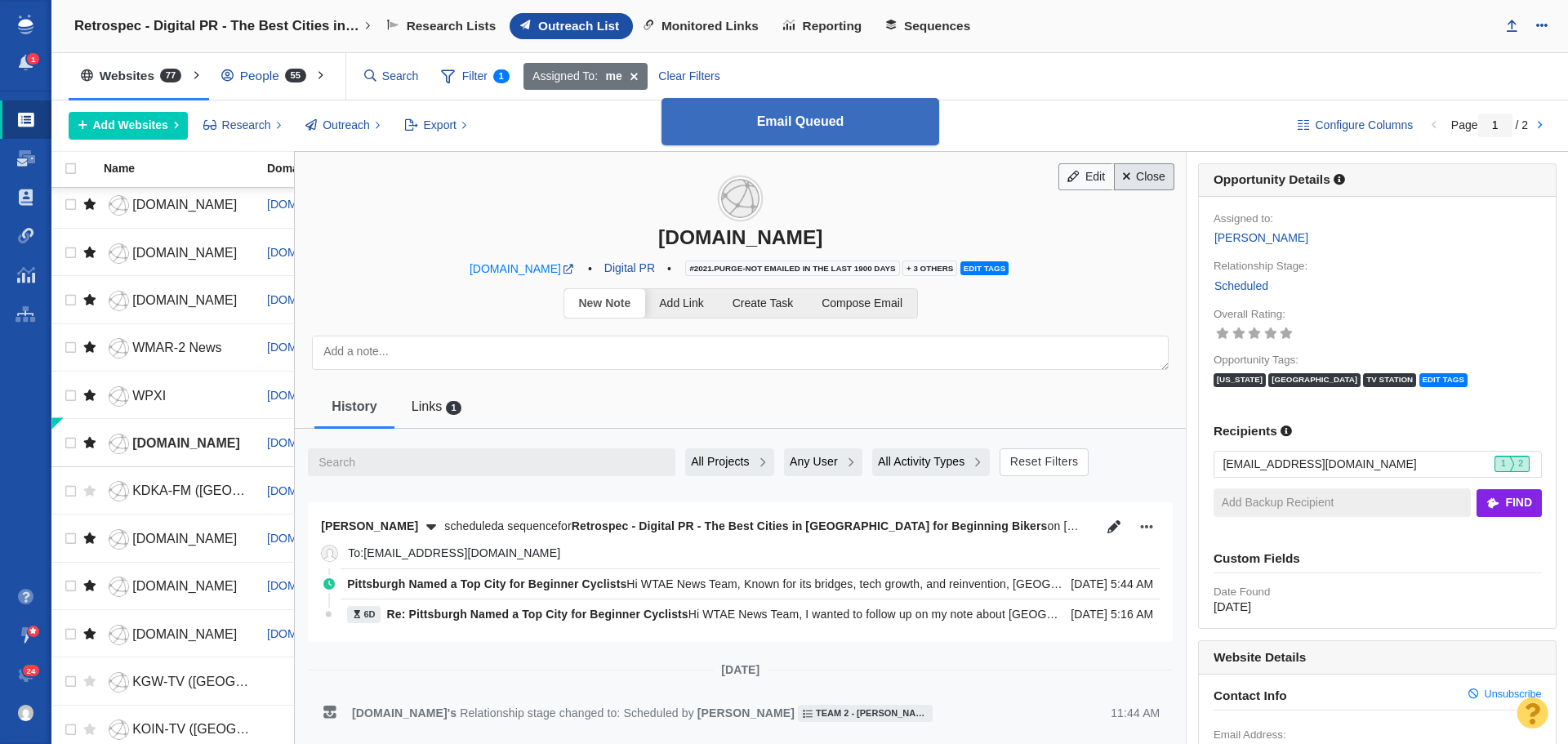
click at [1147, 172] on link "Close" at bounding box center [1144, 177] width 61 height 28
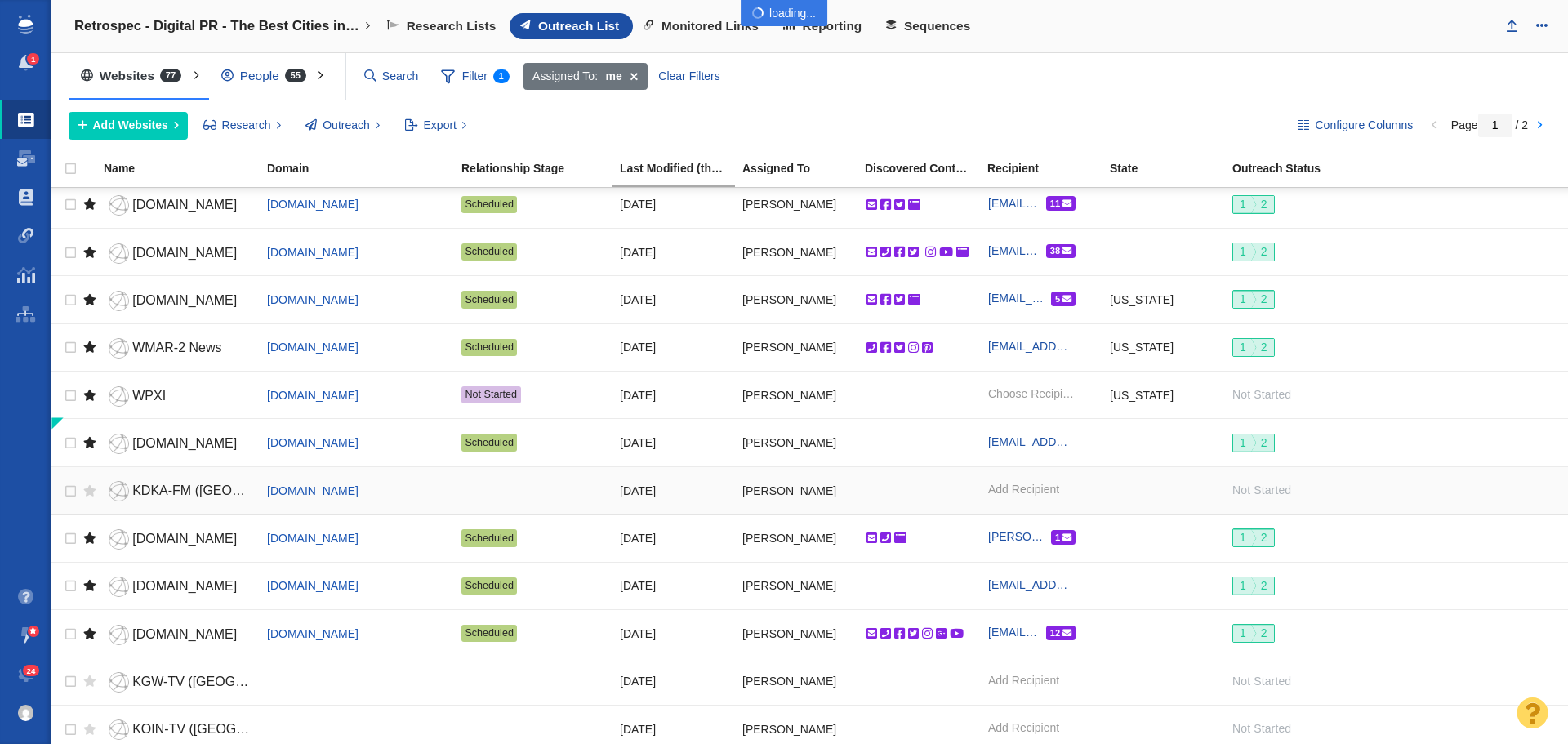
click at [185, 487] on span "KDKA-FM ([GEOGRAPHIC_DATA], [GEOGRAPHIC_DATA])" at bounding box center [307, 490] width 351 height 14
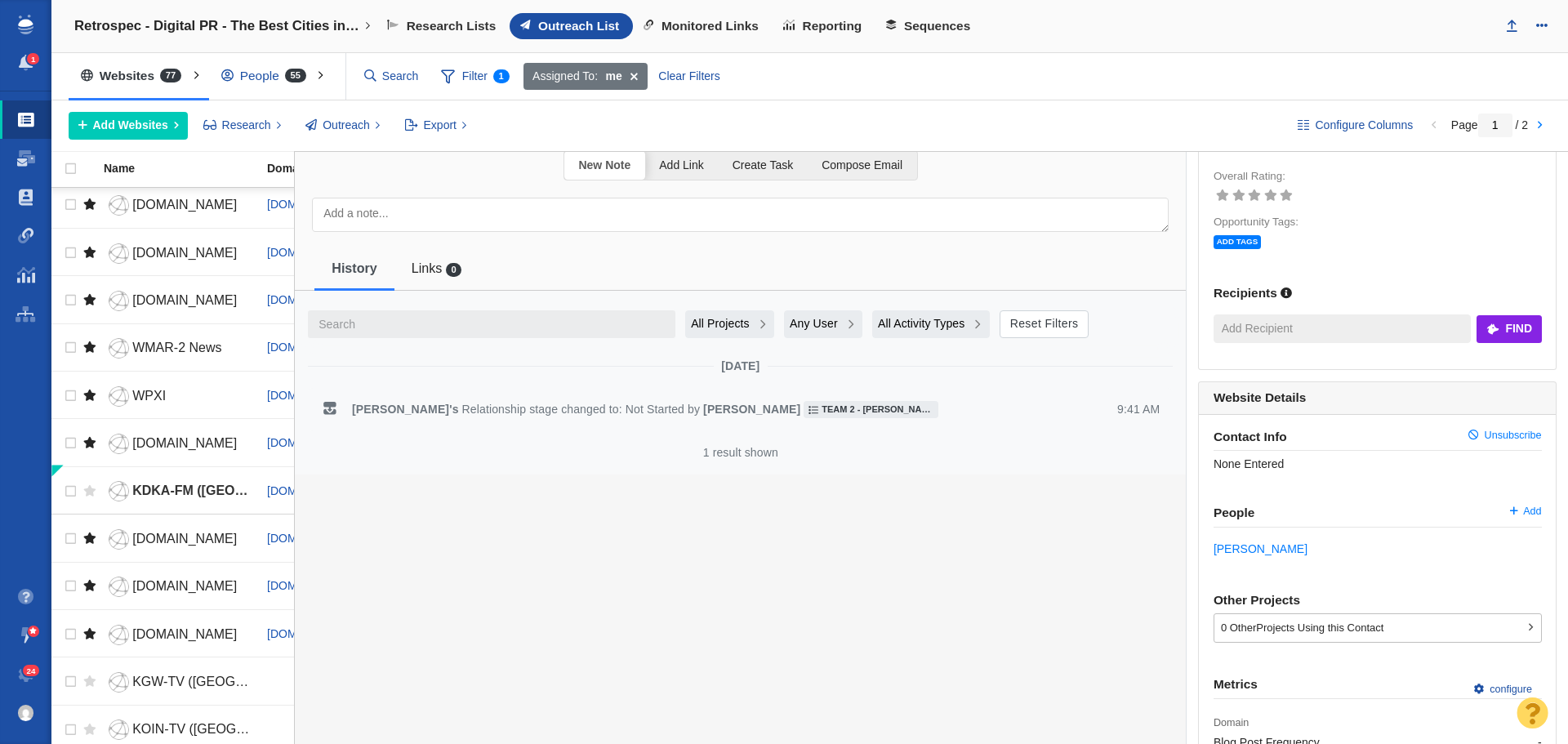
scroll to position [0, 0]
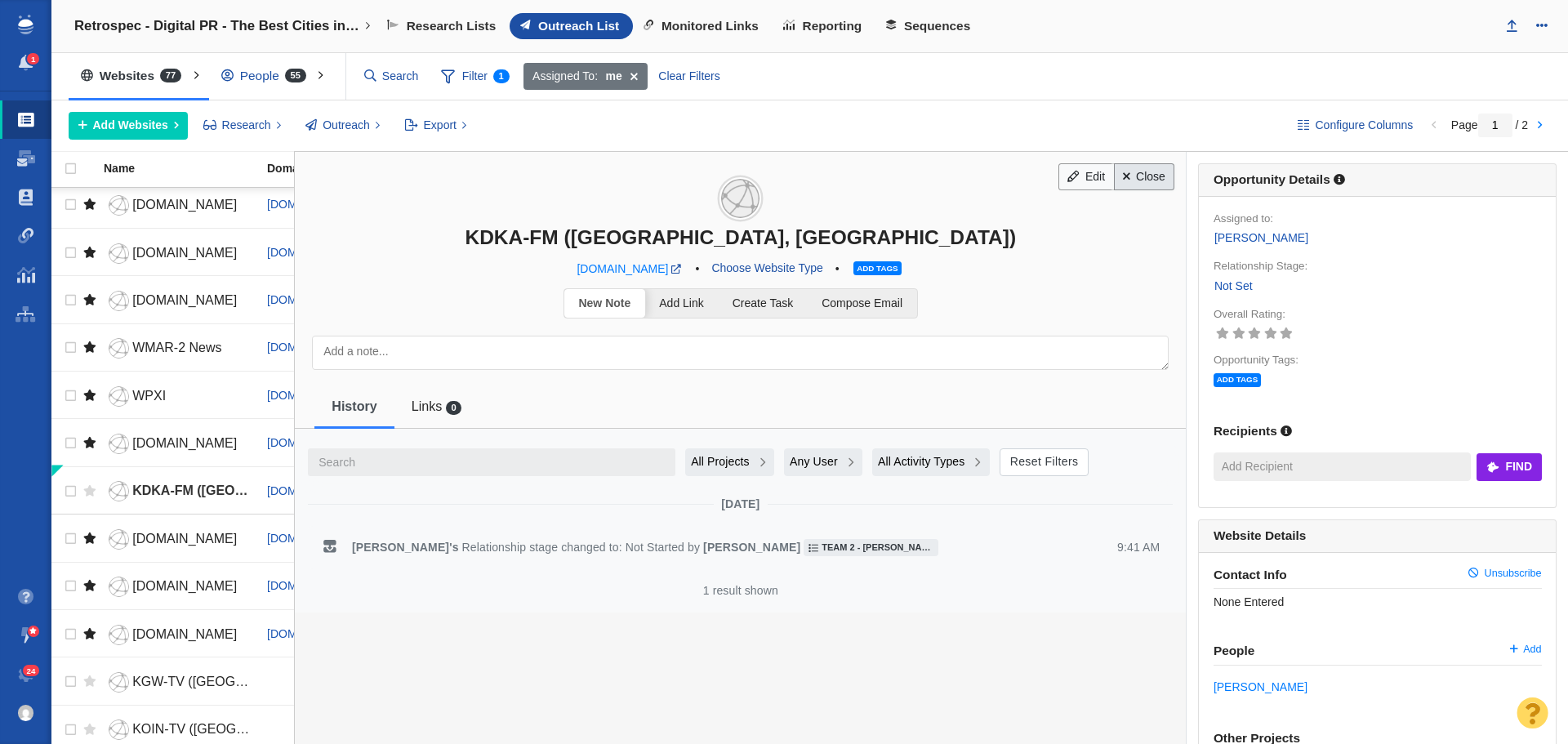
click at [1129, 169] on link "Close" at bounding box center [1144, 177] width 61 height 28
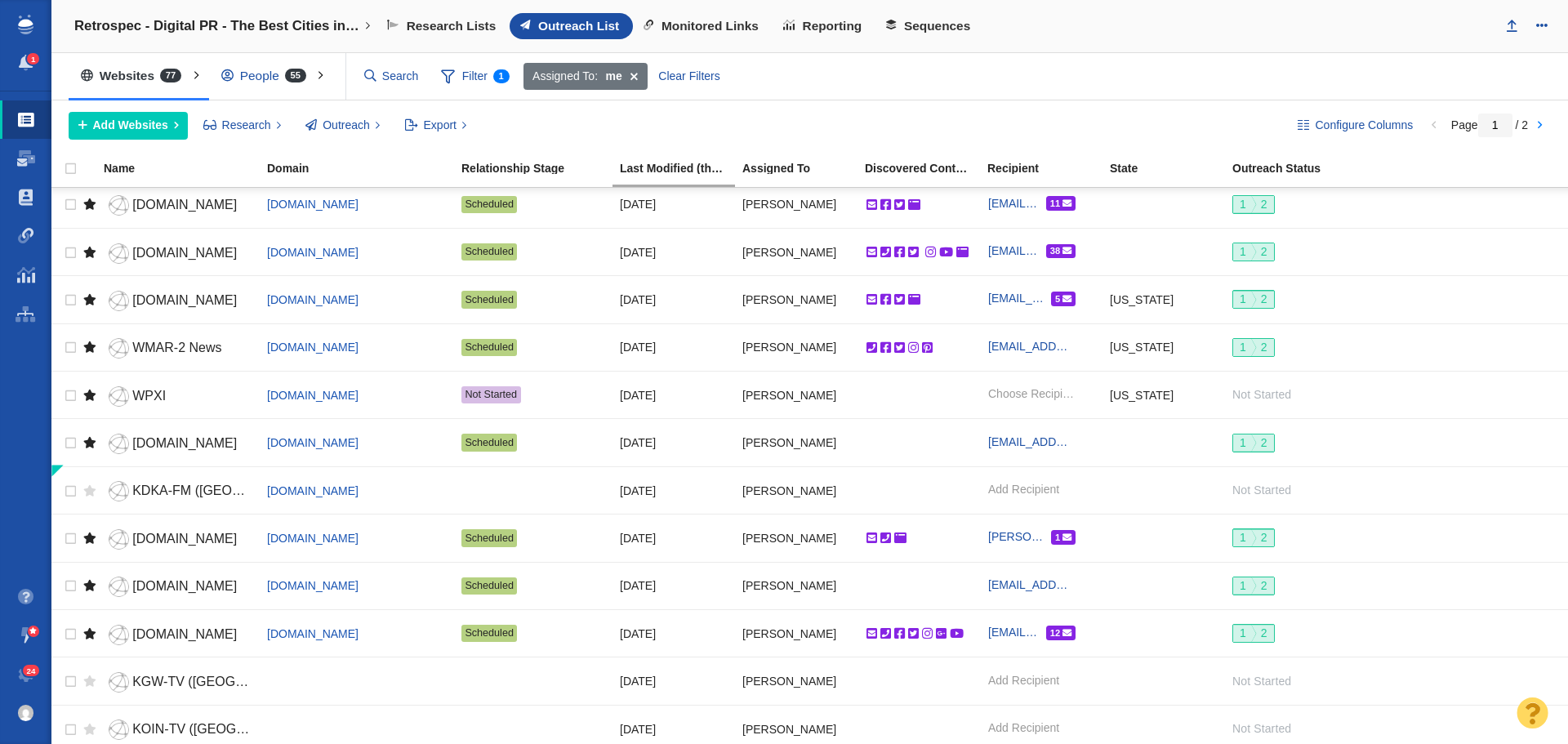
click at [268, 69] on div "People 55" at bounding box center [267, 76] width 117 height 38
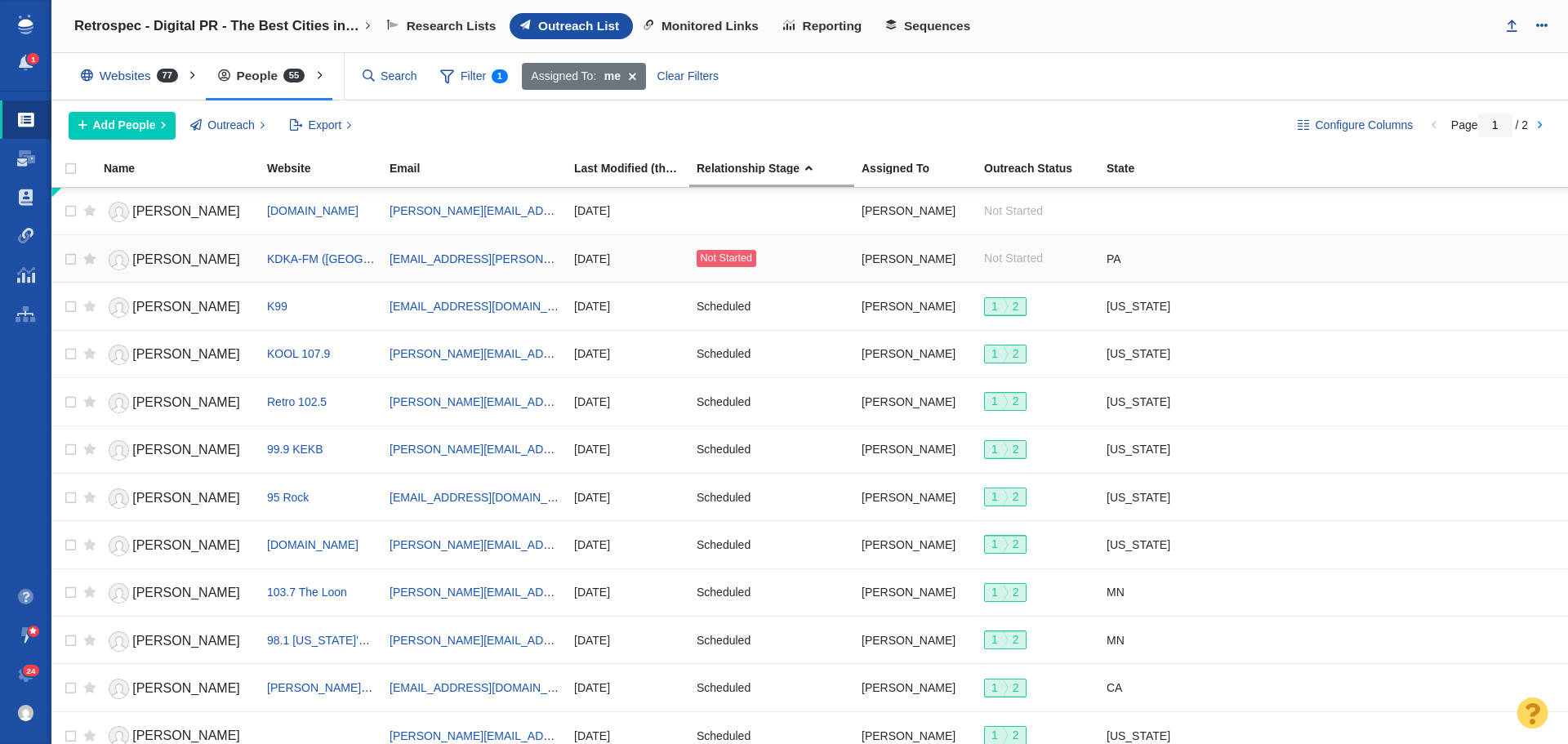
click at [172, 254] on span "[PERSON_NAME]" at bounding box center [186, 259] width 108 height 14
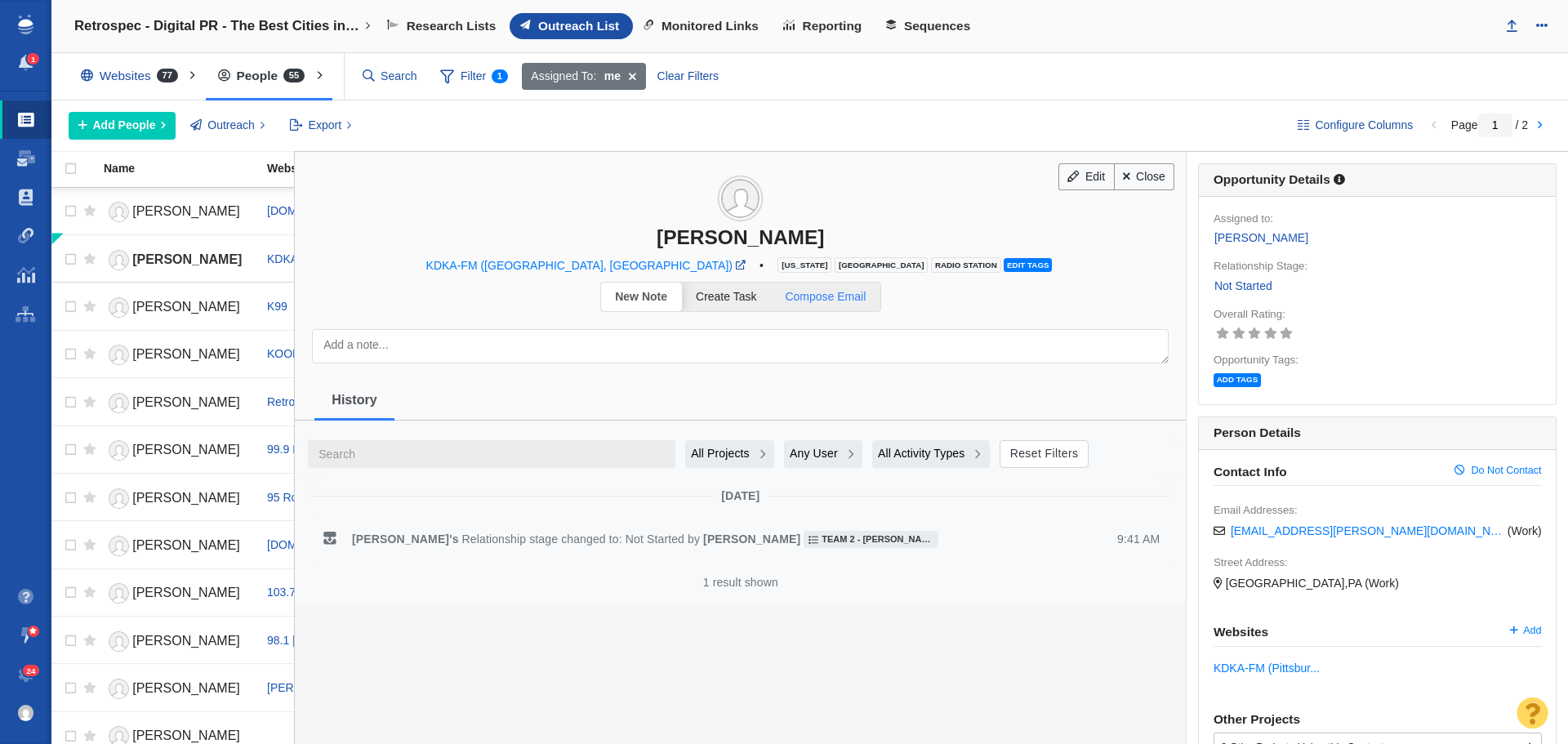
click at [814, 298] on span "Compose Email" at bounding box center [825, 296] width 81 height 13
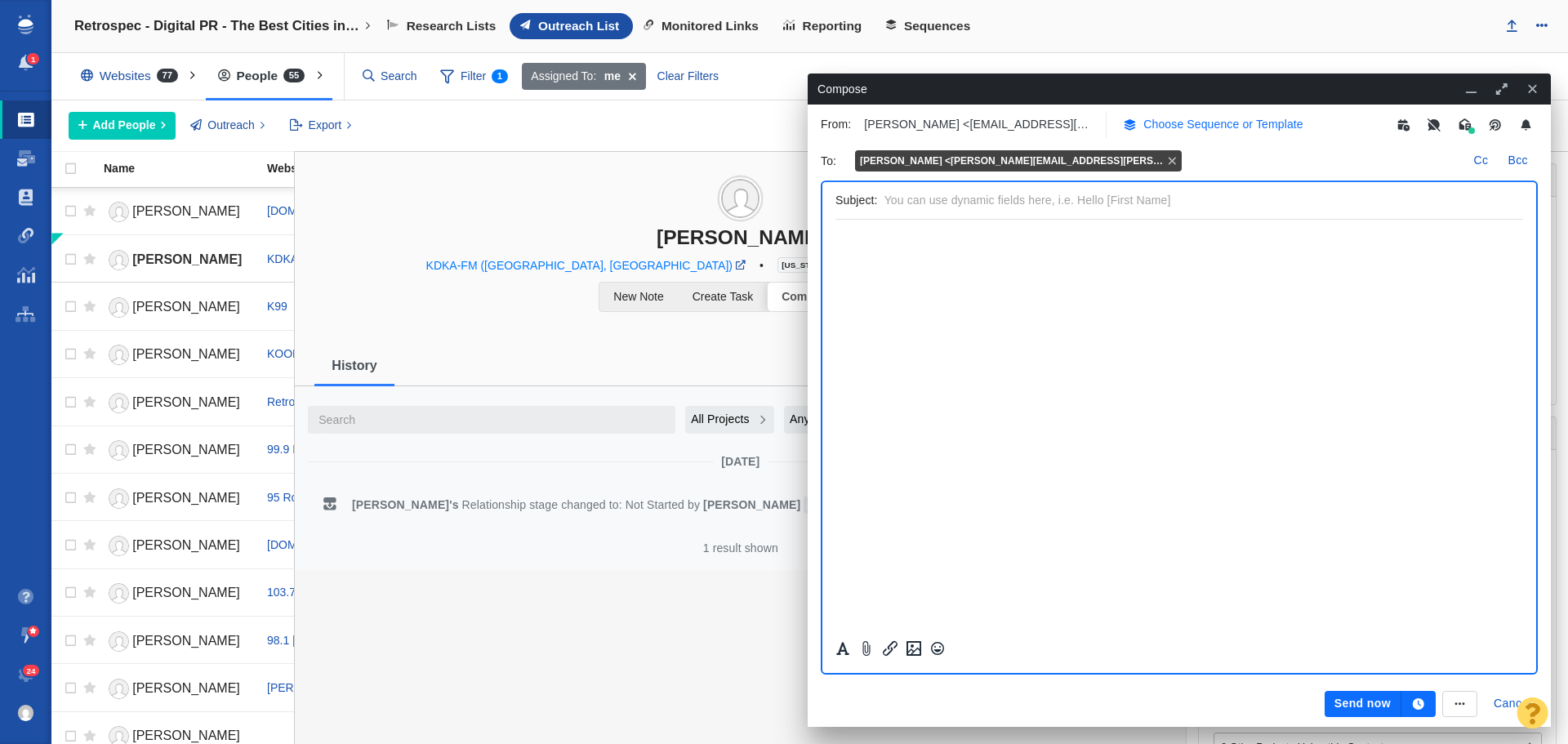
click at [1178, 122] on p "Choose Sequence or Template" at bounding box center [1223, 124] width 160 height 17
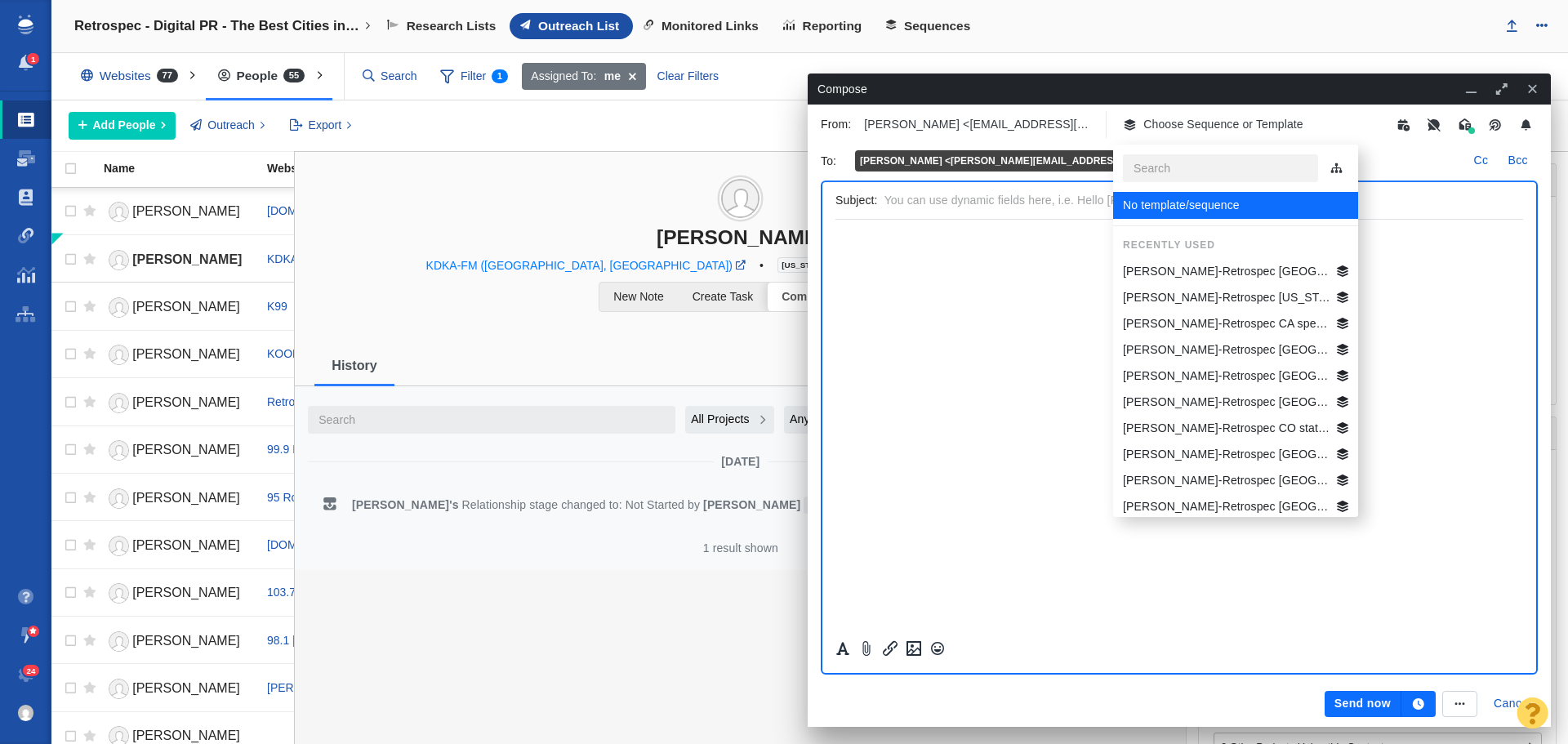
click at [1197, 265] on p "[PERSON_NAME]-Retrospec [GEOGRAPHIC_DATA] Best Beg Biking Cities" at bounding box center [1227, 272] width 208 height 17
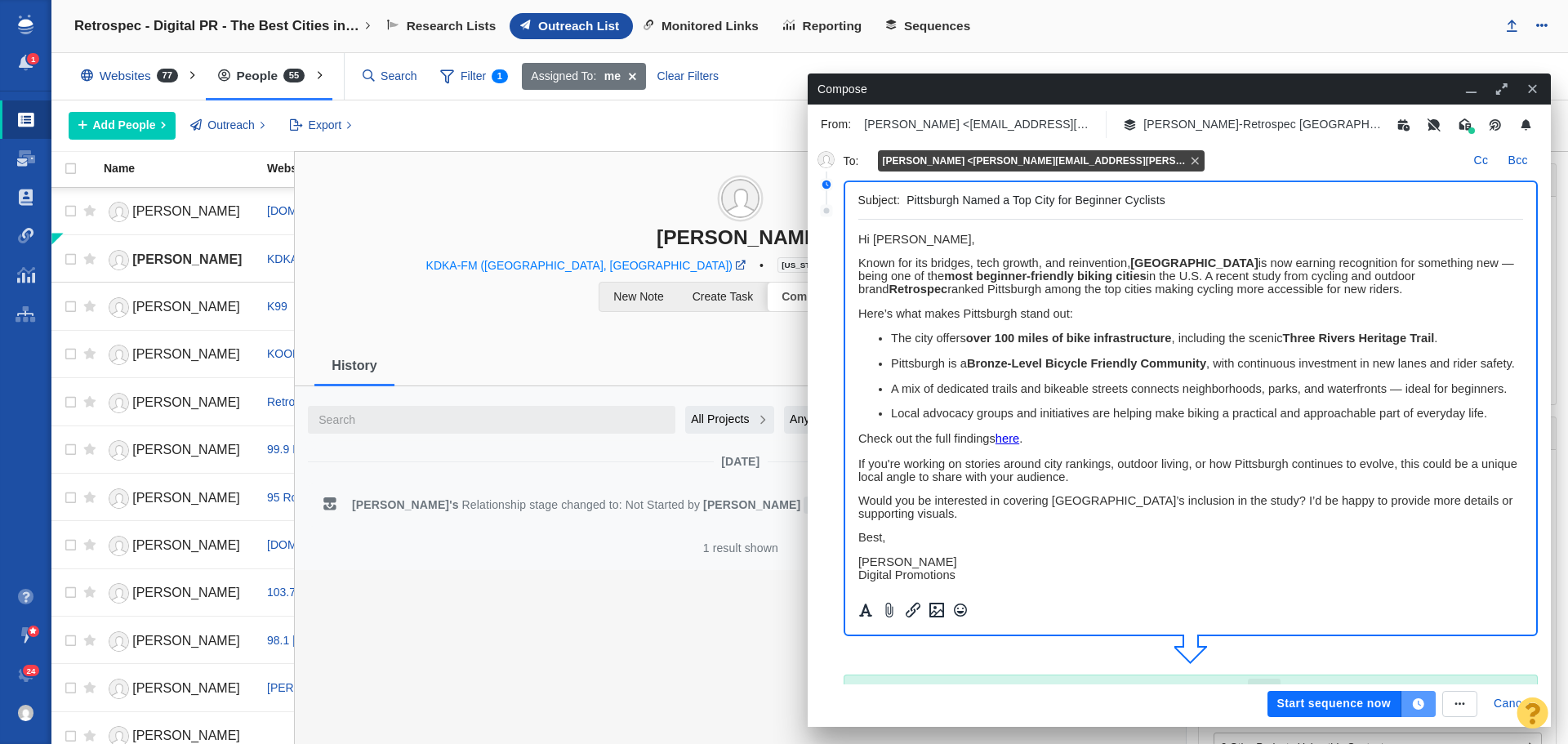
click at [1422, 703] on icon "button" at bounding box center [1419, 704] width 12 height 12
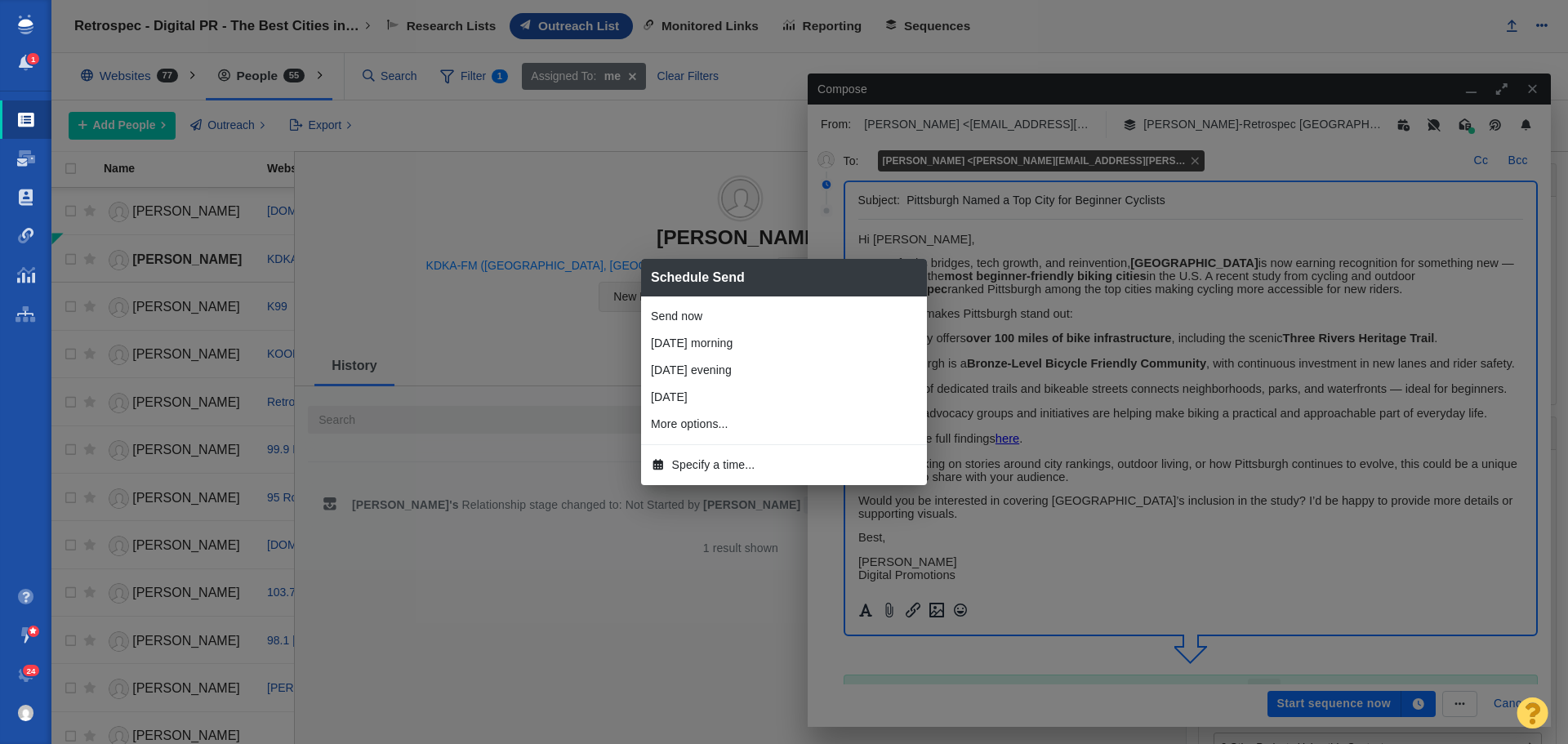
click at [694, 467] on span "Specify a time..." at bounding box center [714, 465] width 84 height 17
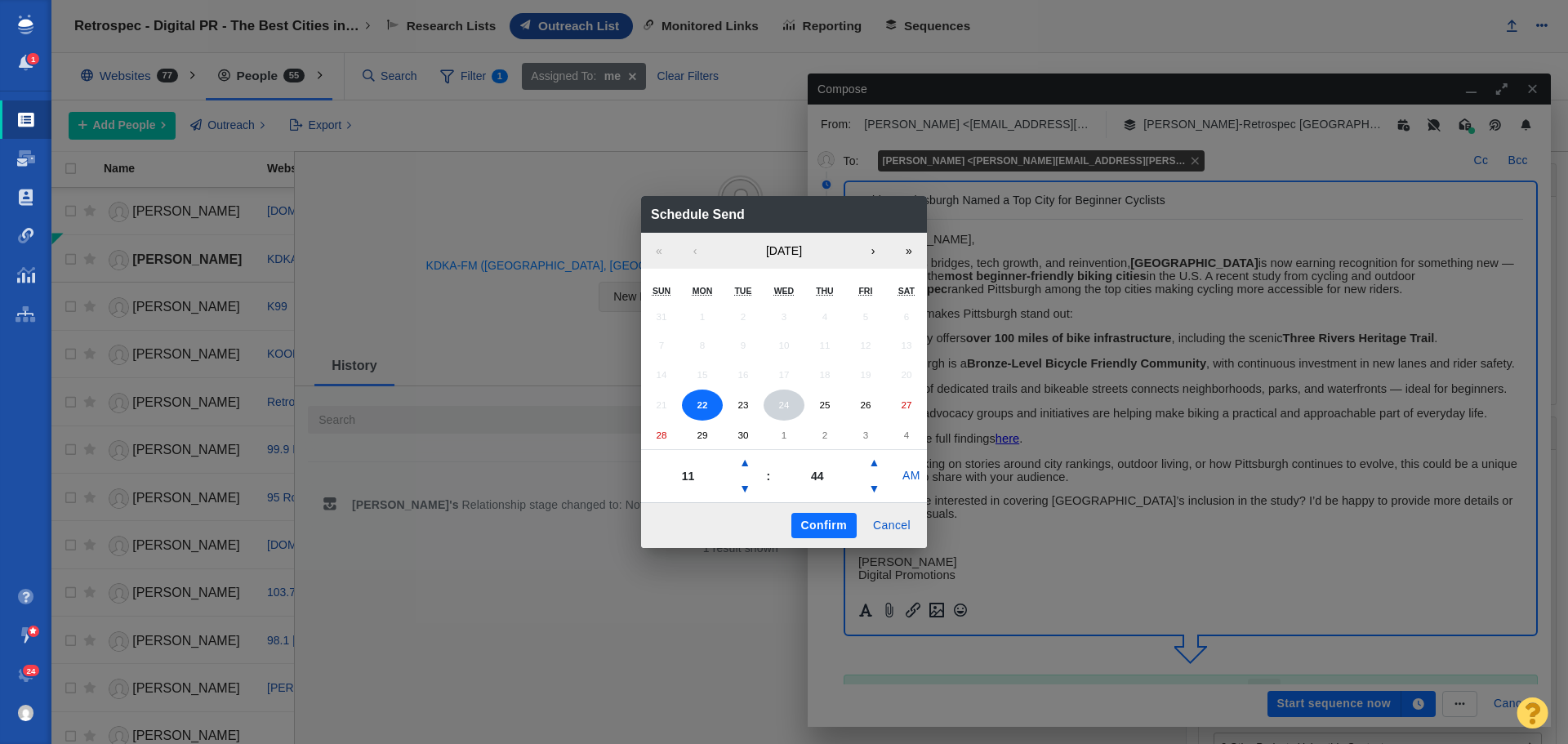
click at [786, 407] on abbr "24" at bounding box center [783, 404] width 11 height 11
click at [744, 484] on button "▼" at bounding box center [745, 489] width 19 height 26
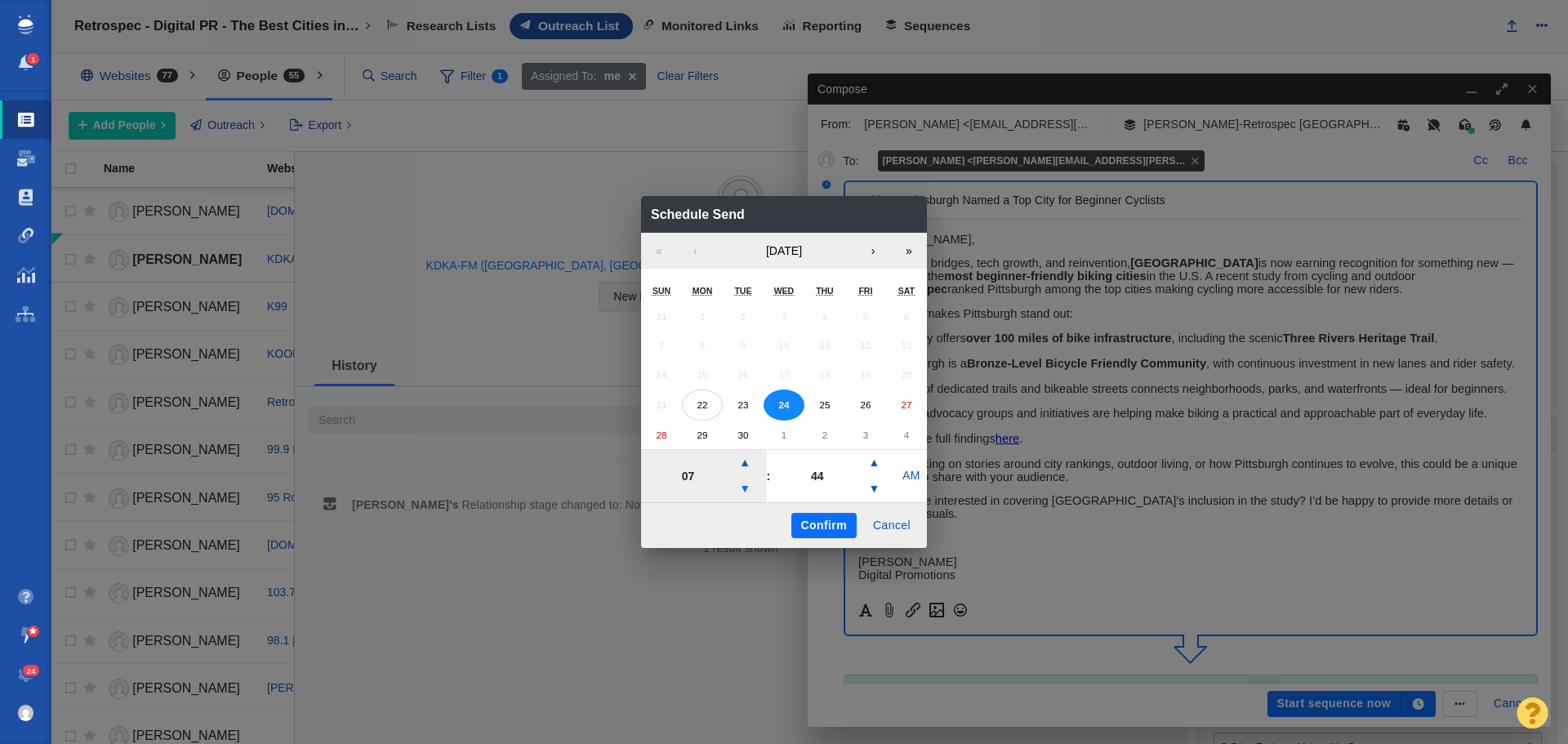
click at [744, 484] on button "▼" at bounding box center [745, 489] width 19 height 26
type input "04"
click at [823, 515] on button "Confirm" at bounding box center [824, 525] width 65 height 26
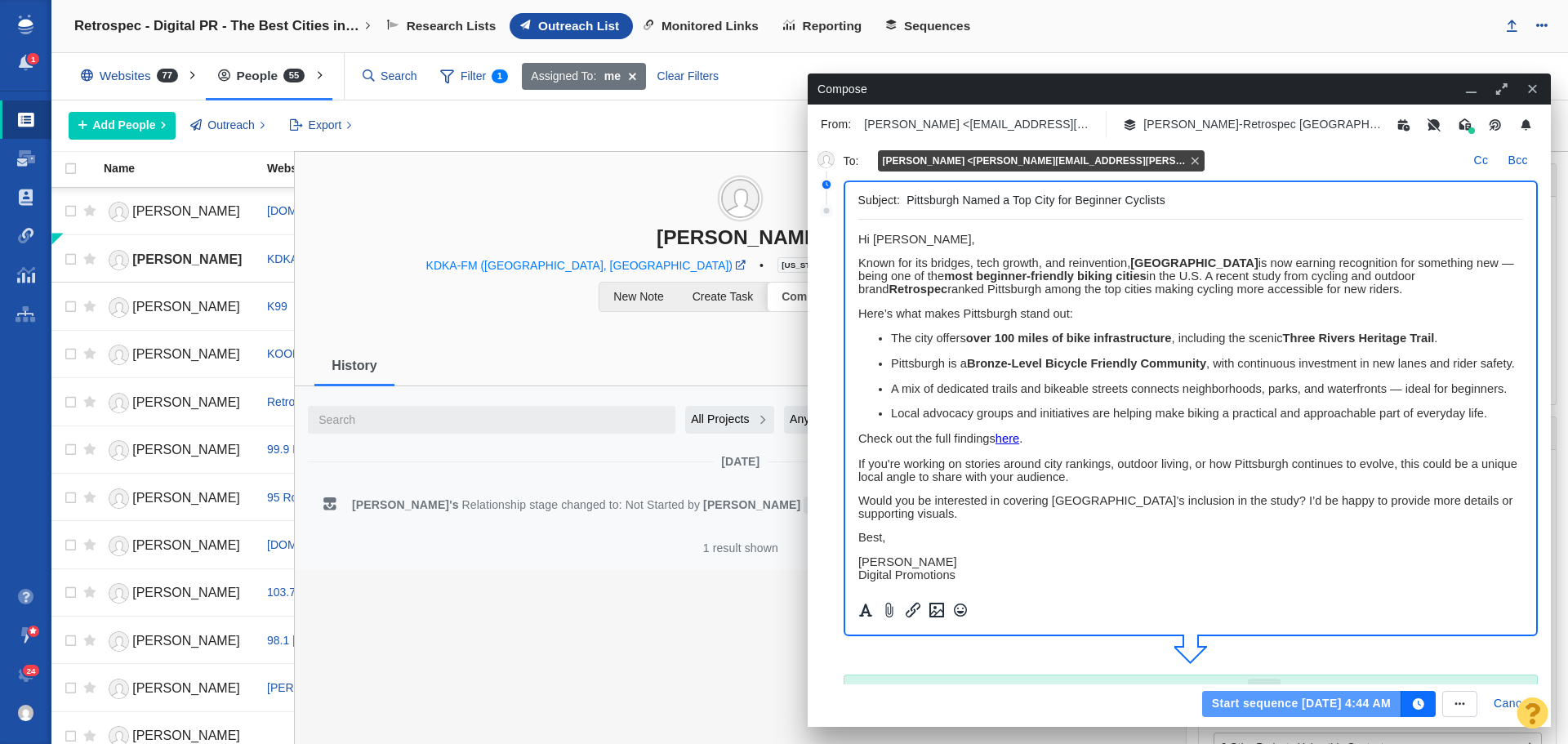
click at [1244, 703] on button "Start sequence Sep 24, 4:44 AM" at bounding box center [1302, 703] width 199 height 26
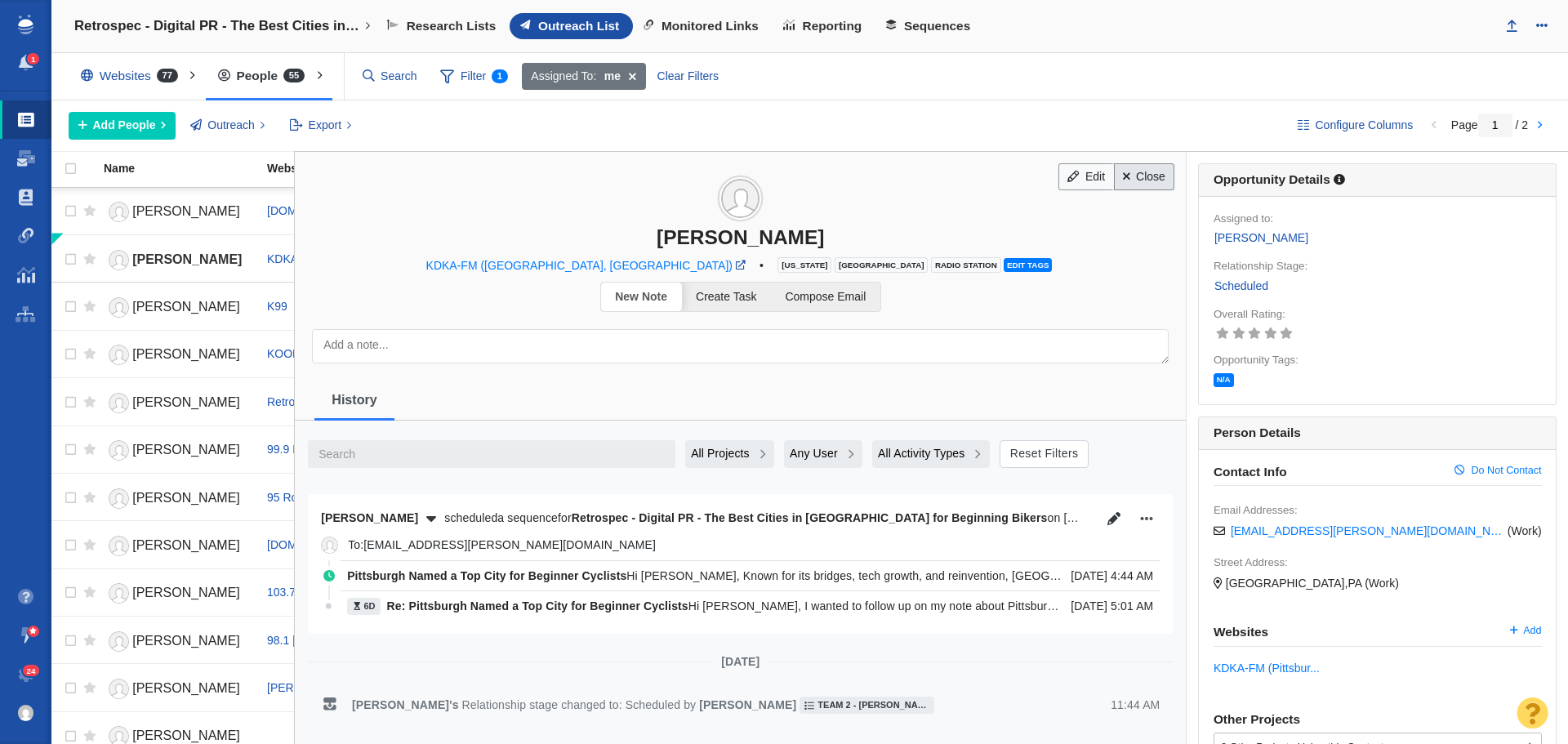
click at [1138, 183] on link "Close" at bounding box center [1144, 177] width 61 height 28
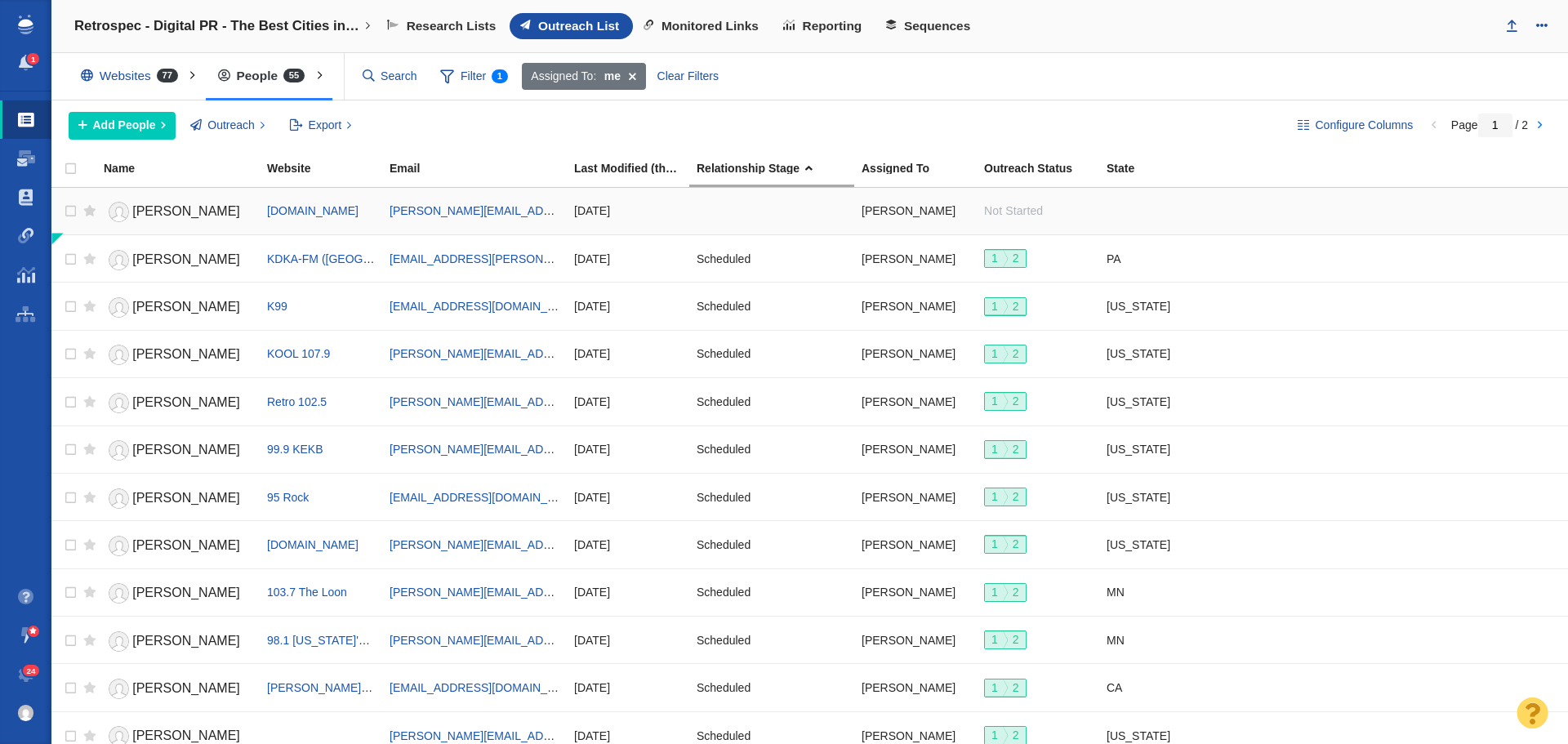
click at [181, 211] on span "George Pennacchio" at bounding box center [186, 211] width 108 height 14
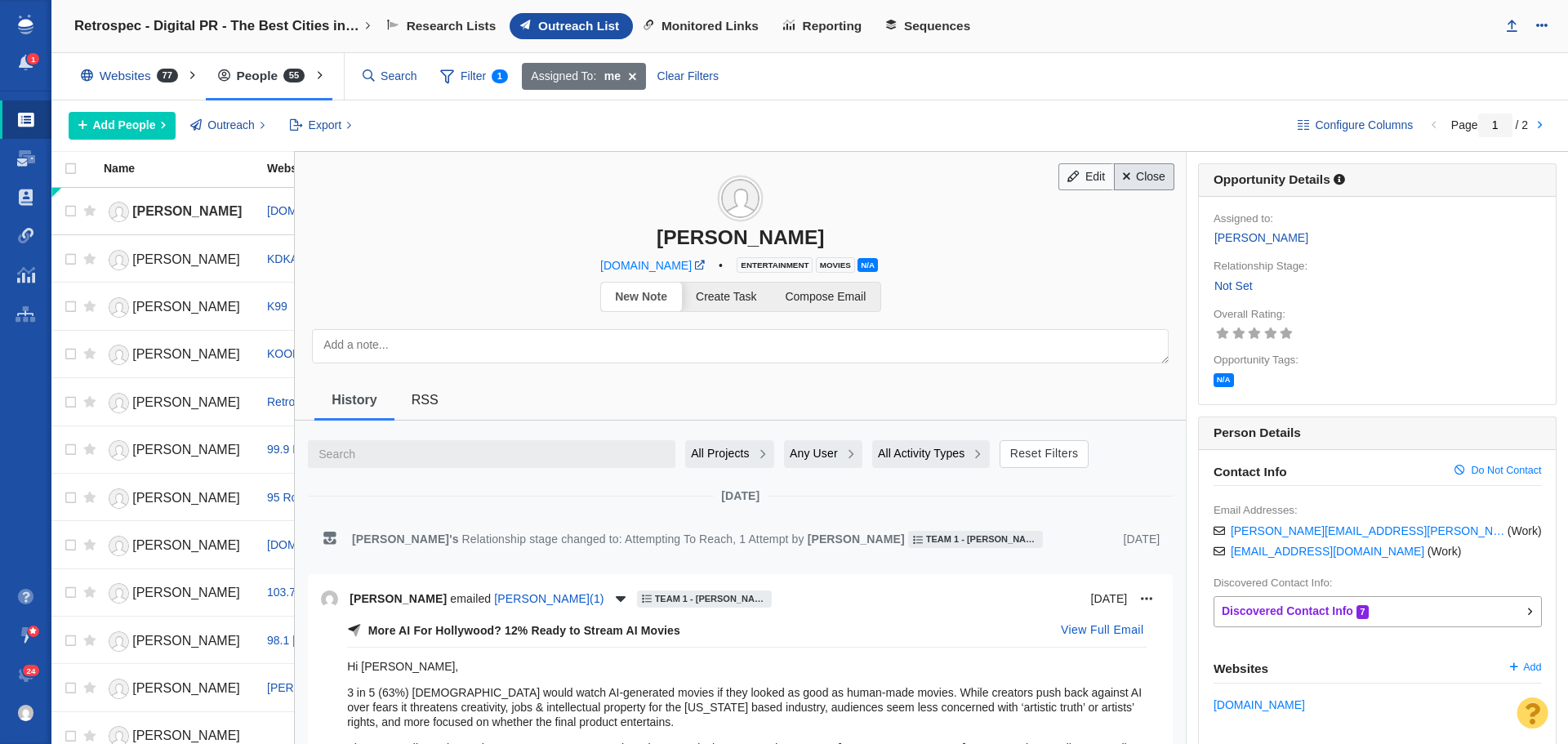
click at [1149, 177] on link "Close" at bounding box center [1144, 177] width 61 height 28
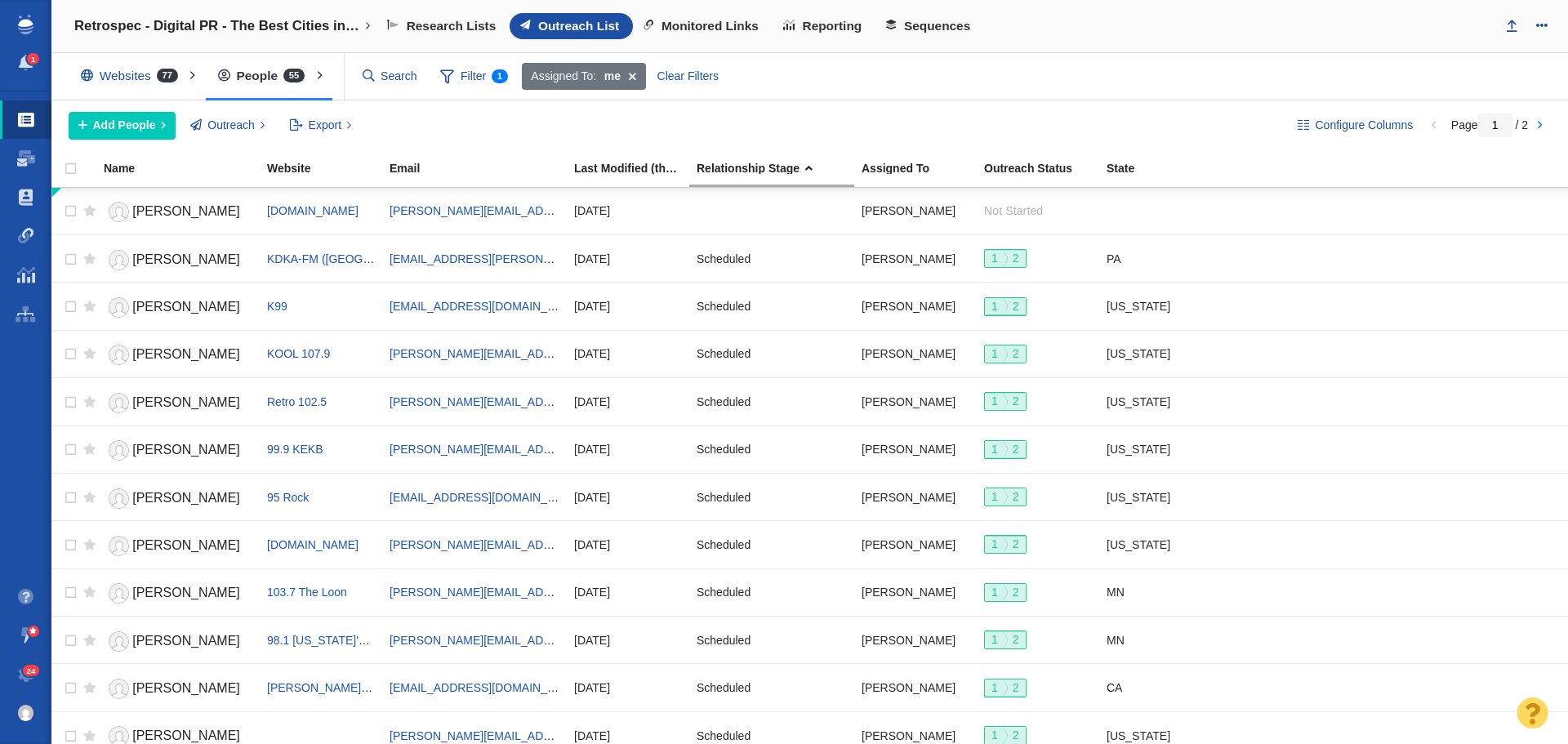
click at [123, 77] on div "Websites 77" at bounding box center [133, 76] width 129 height 38
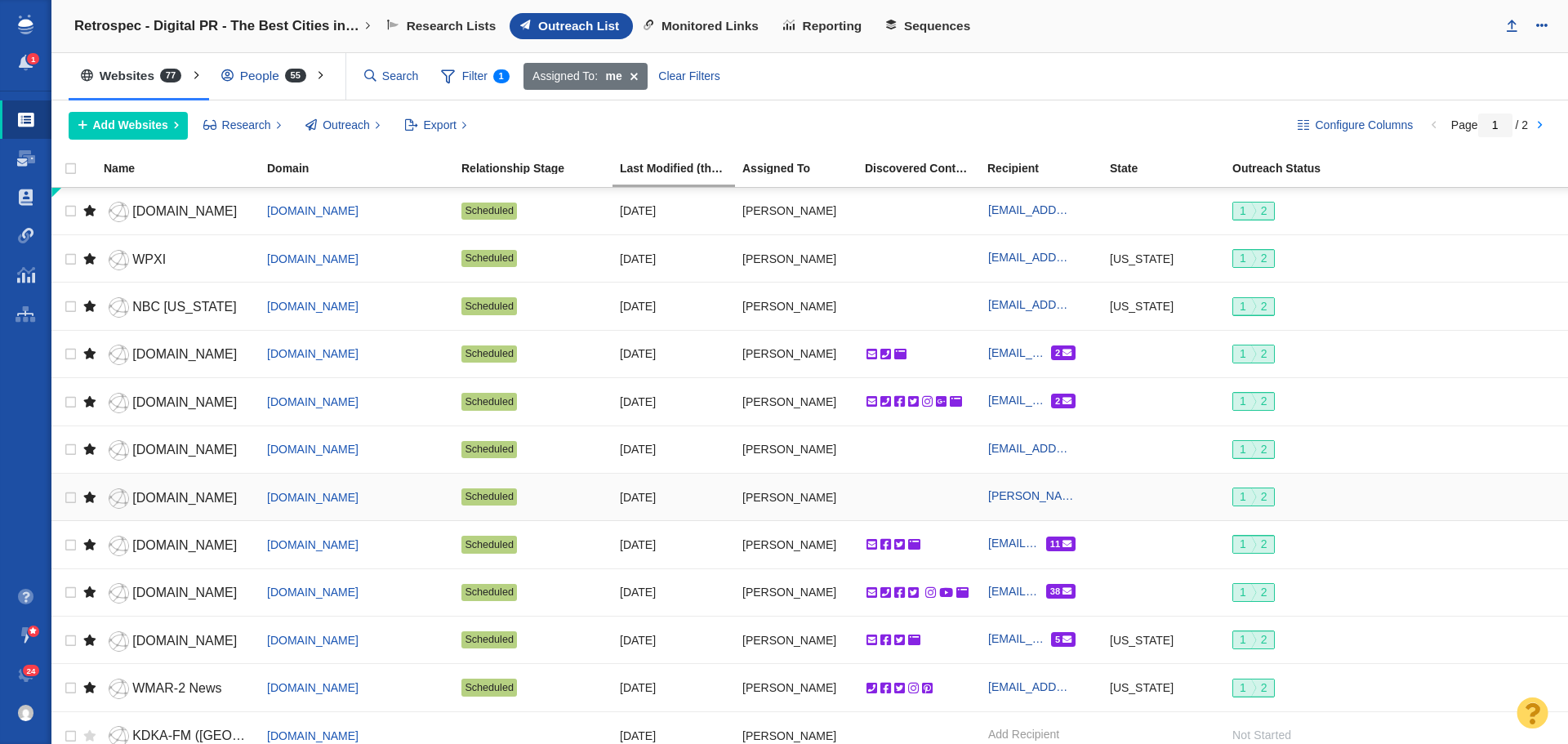
click at [176, 500] on span "[DOMAIN_NAME]" at bounding box center [185, 497] width 105 height 14
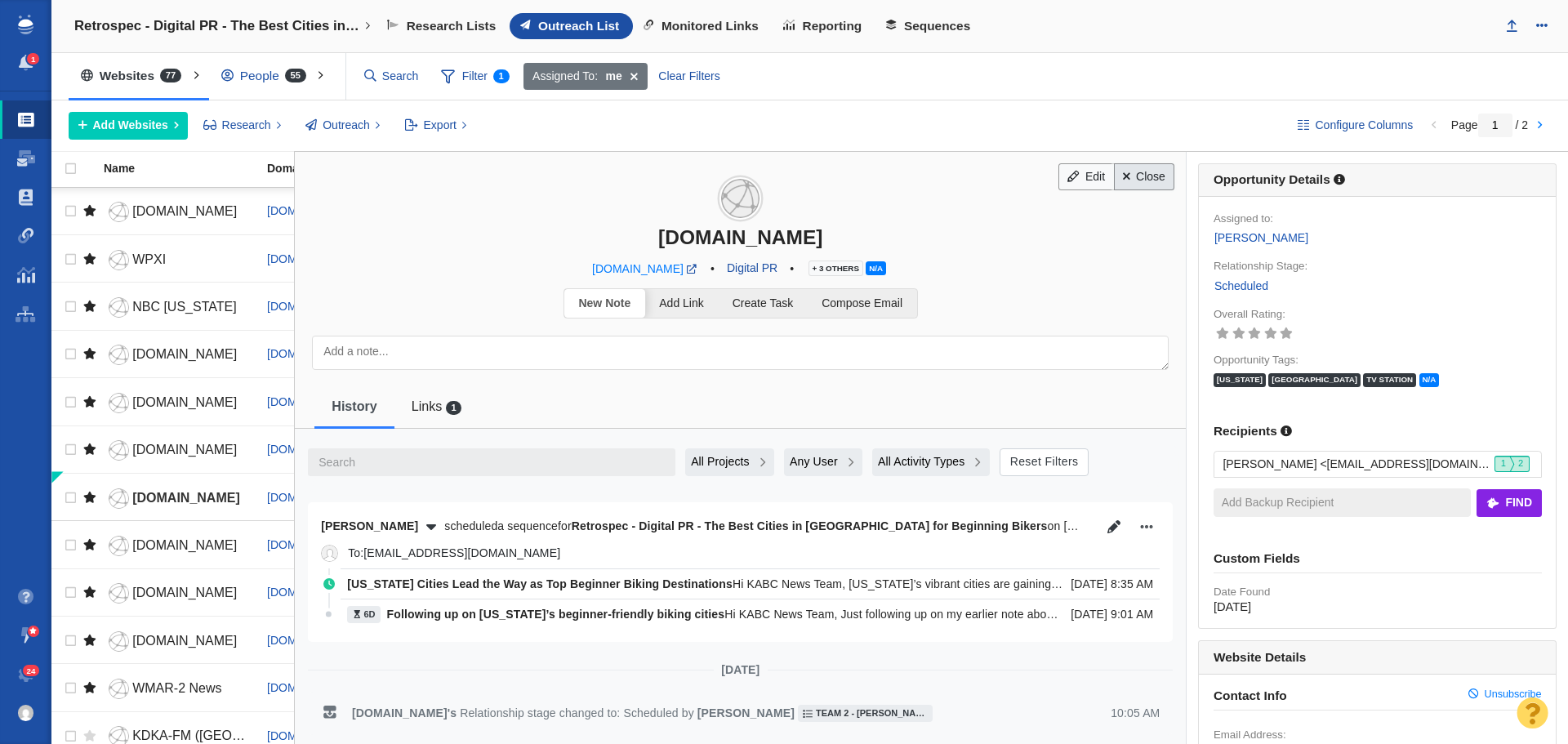
click at [1129, 185] on link "Close" at bounding box center [1144, 177] width 61 height 28
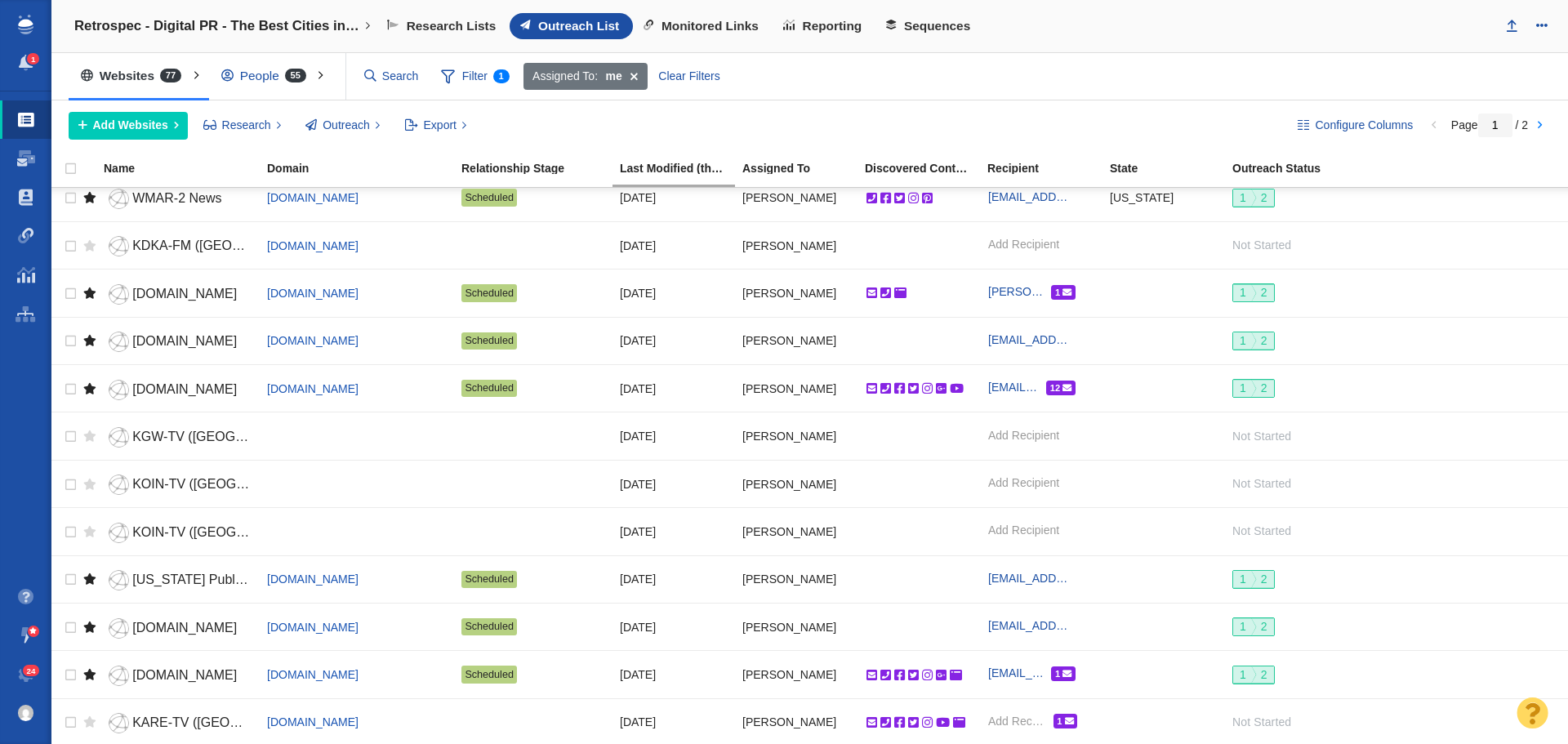
scroll to position [408, 0]
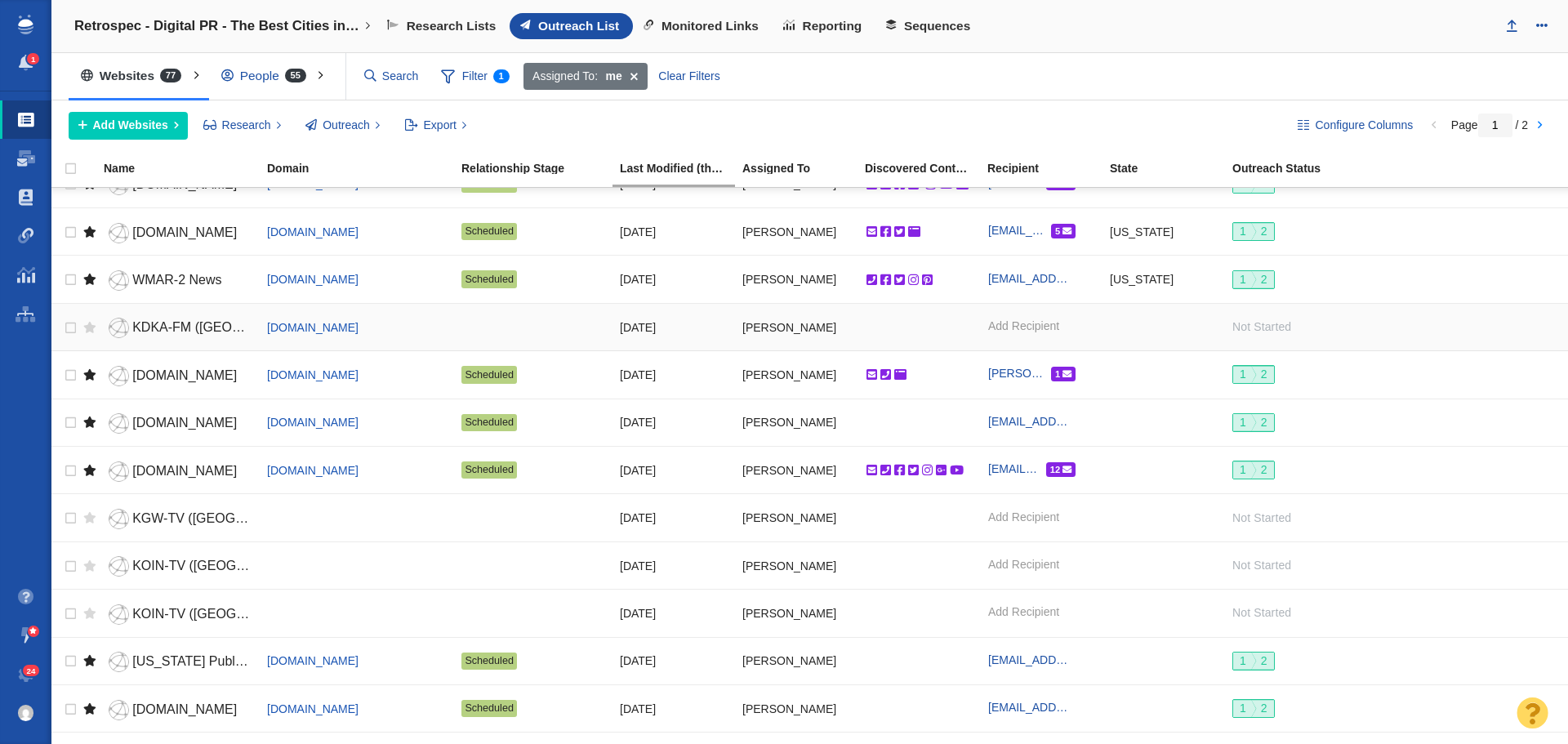
click at [181, 328] on span "KDKA-FM ([GEOGRAPHIC_DATA], [GEOGRAPHIC_DATA])" at bounding box center [307, 327] width 351 height 14
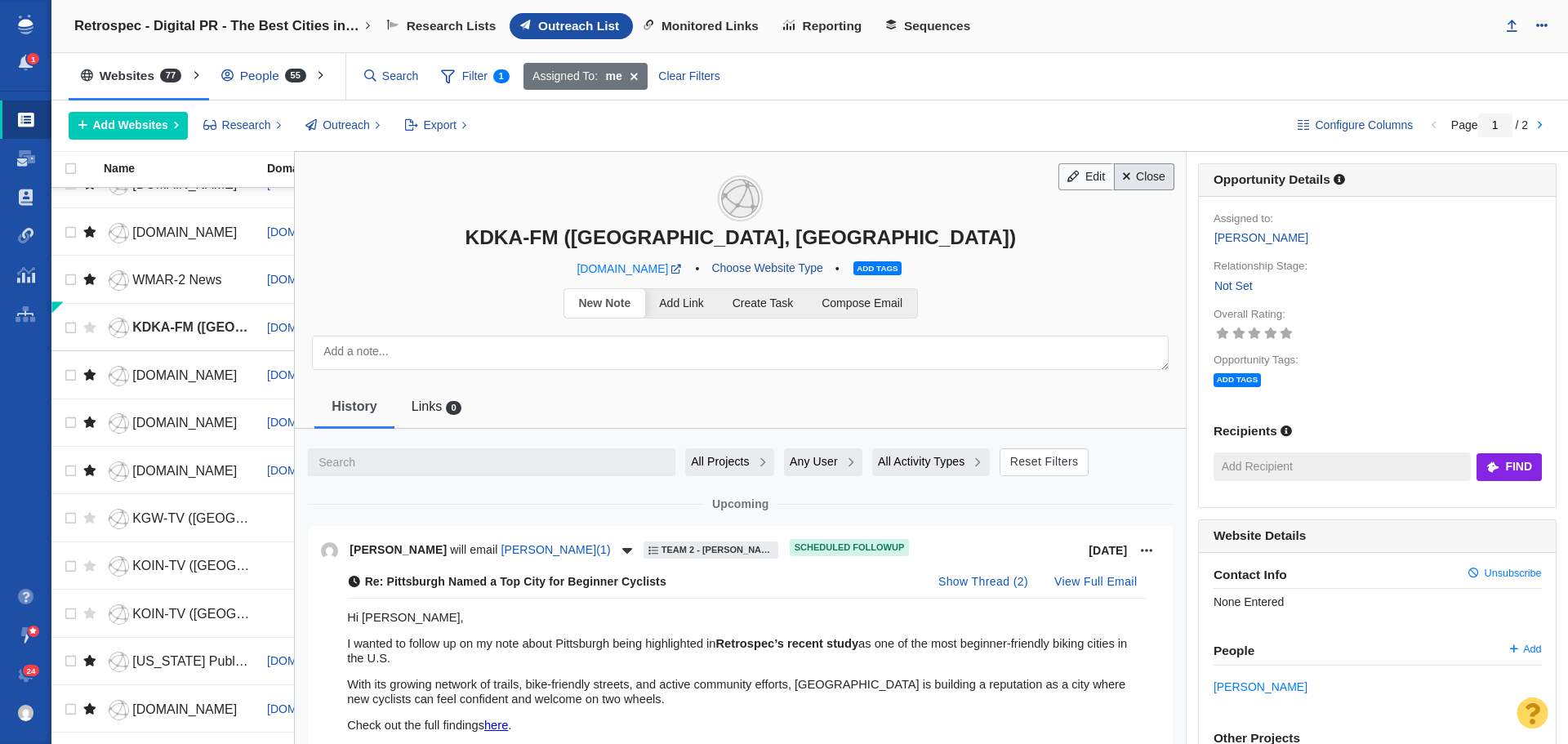
click at [1141, 183] on link "Close" at bounding box center [1144, 177] width 61 height 28
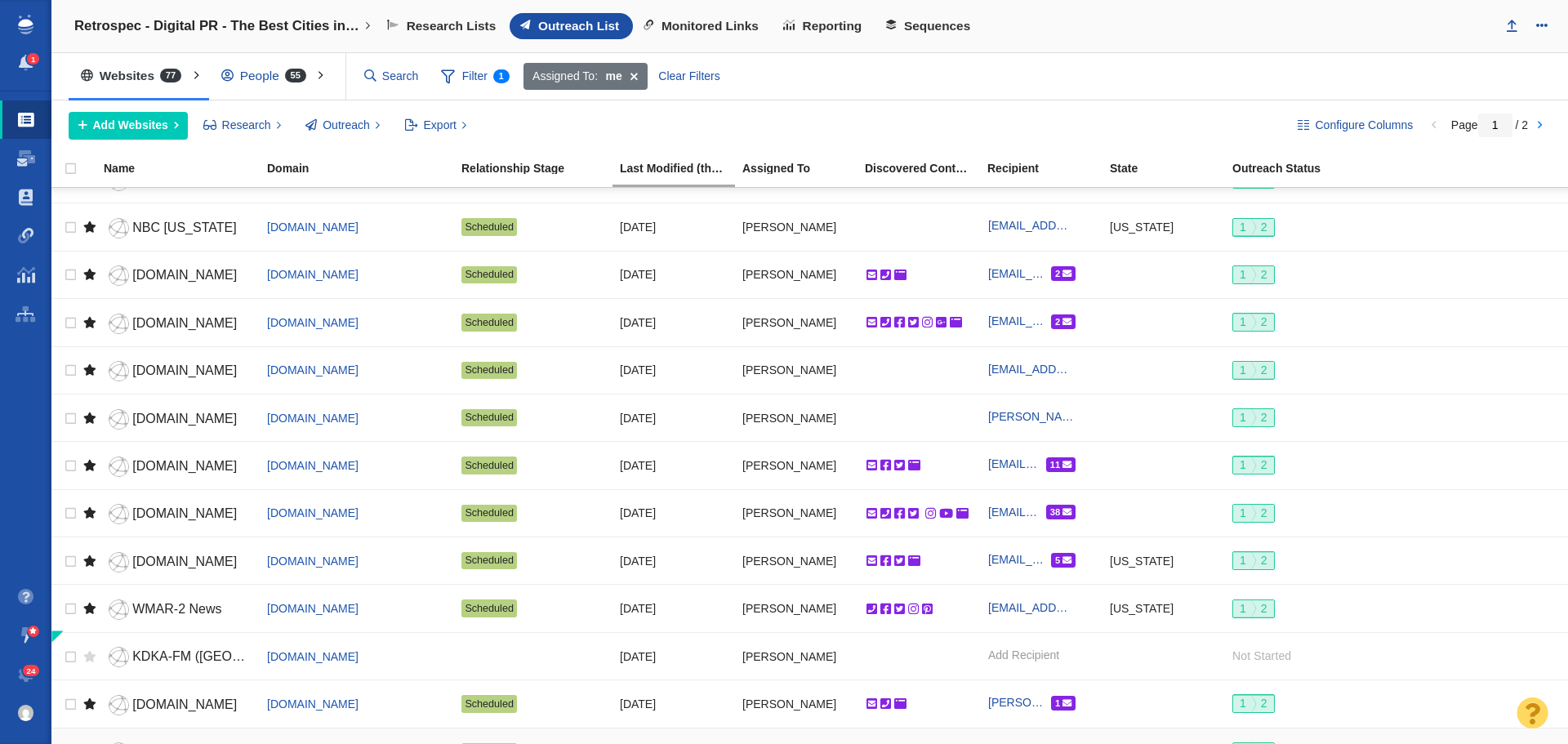
scroll to position [0, 0]
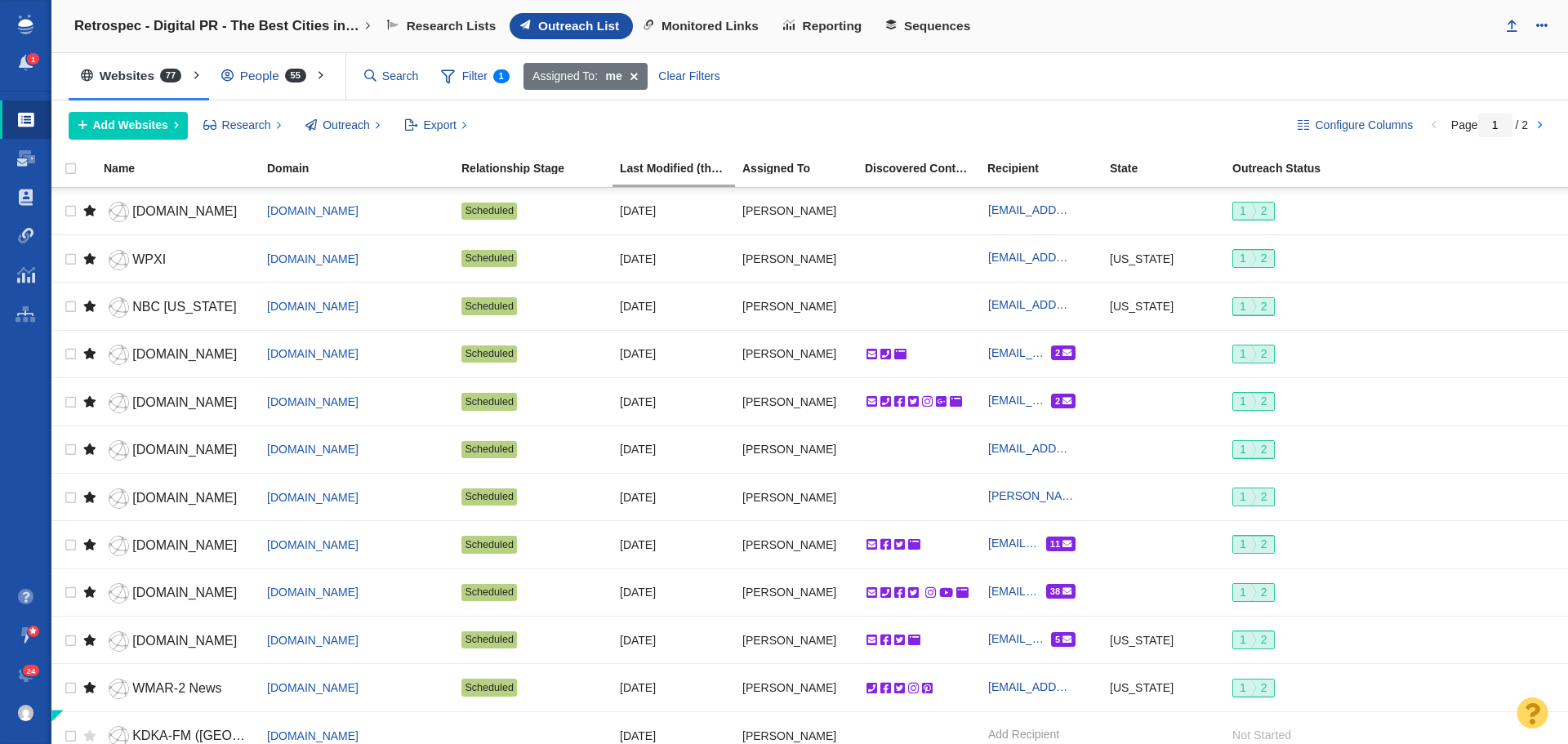
click at [260, 71] on div "People 55" at bounding box center [267, 76] width 117 height 38
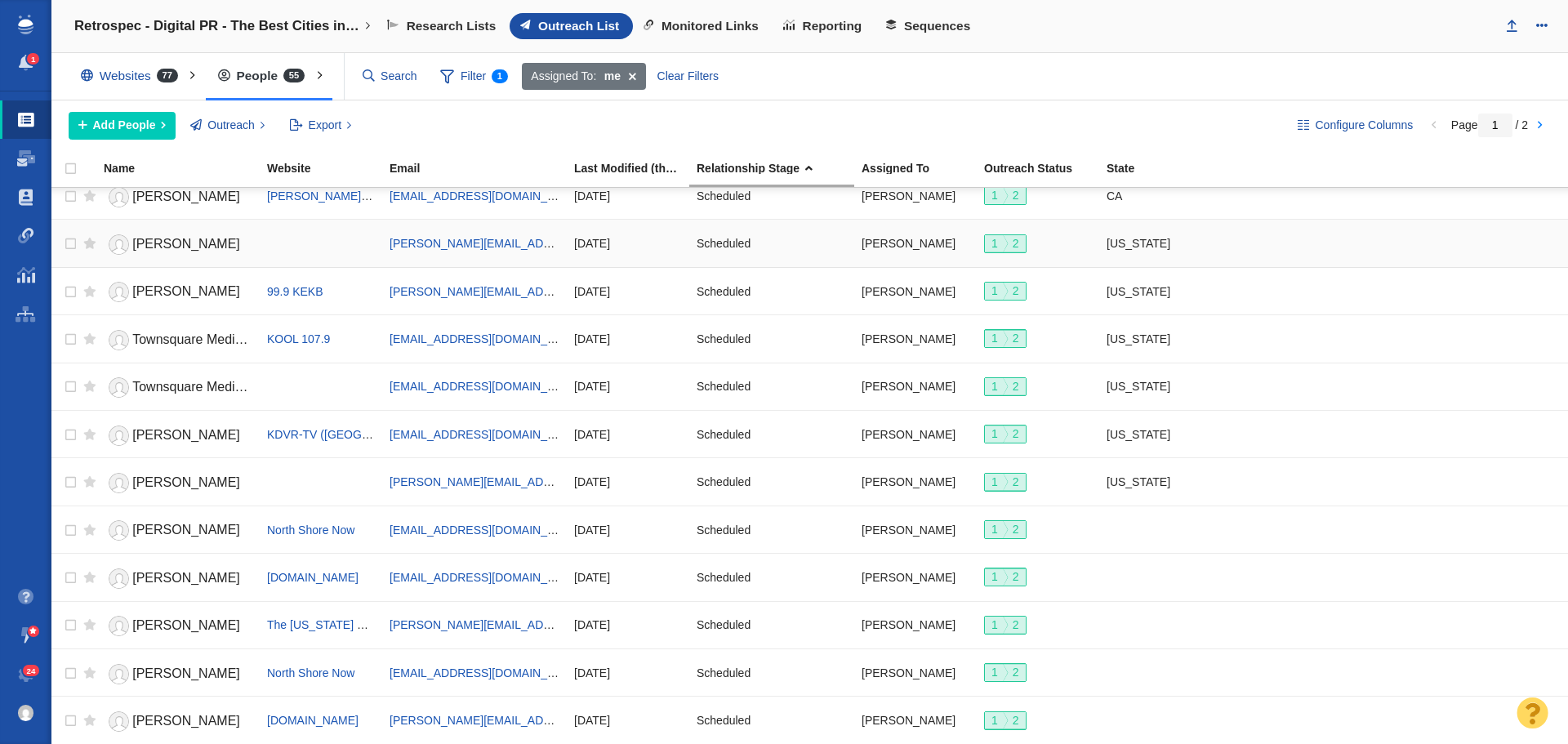
scroll to position [654, 0]
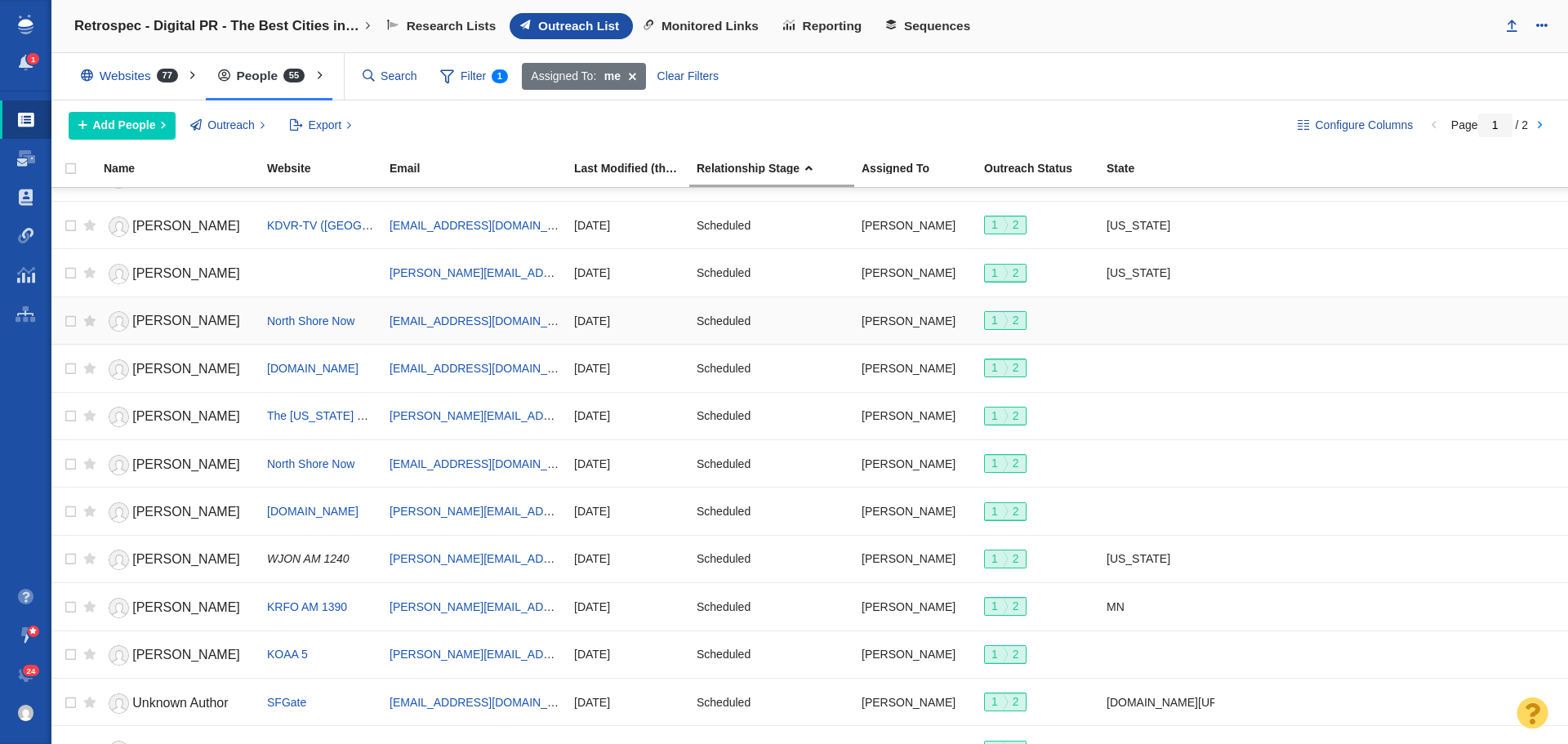
click at [175, 319] on span "[PERSON_NAME]" at bounding box center [186, 321] width 108 height 14
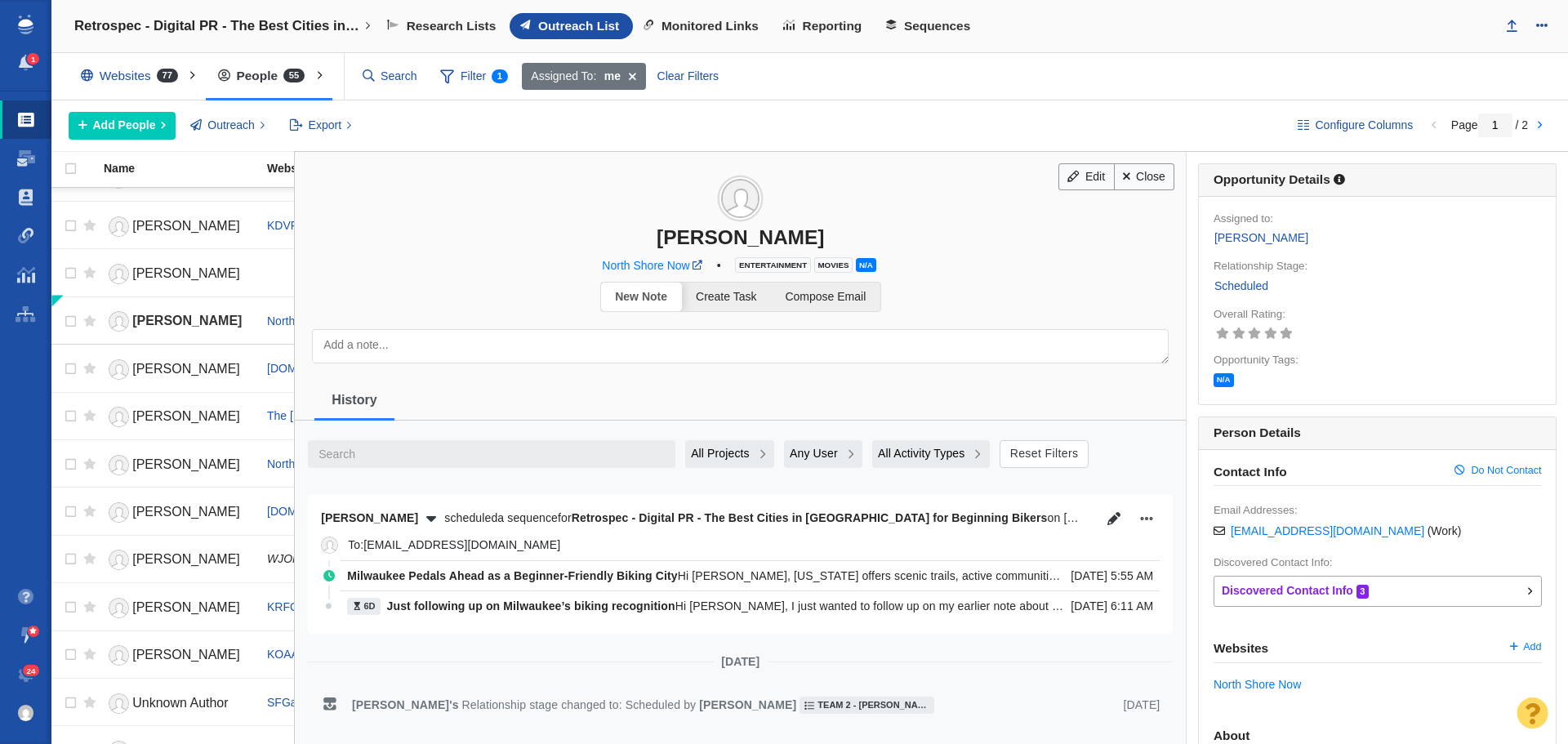
click at [865, 259] on span "N/A" at bounding box center [866, 265] width 20 height 14
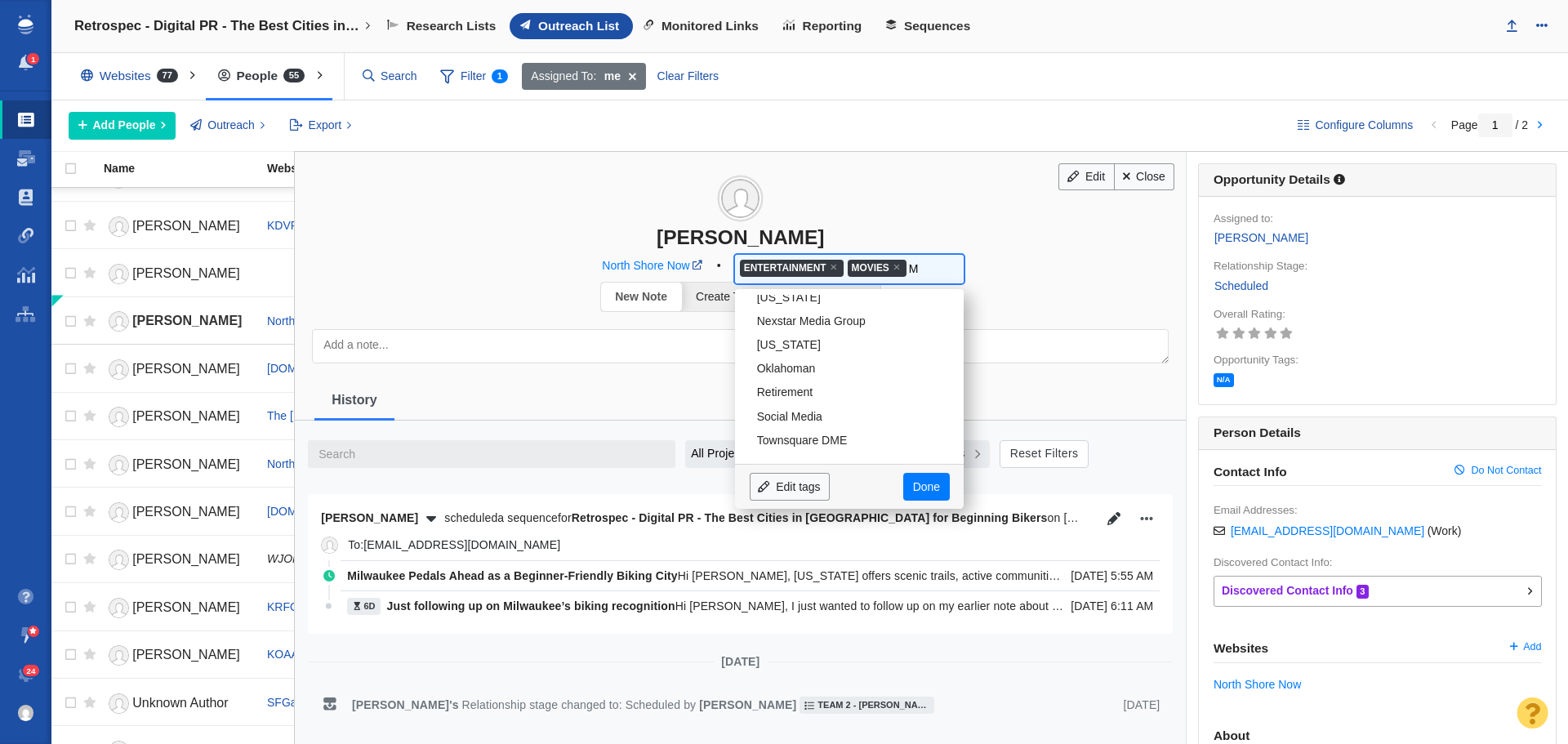
scroll to position [287, 0]
type input "Mi"
type input "Mil"
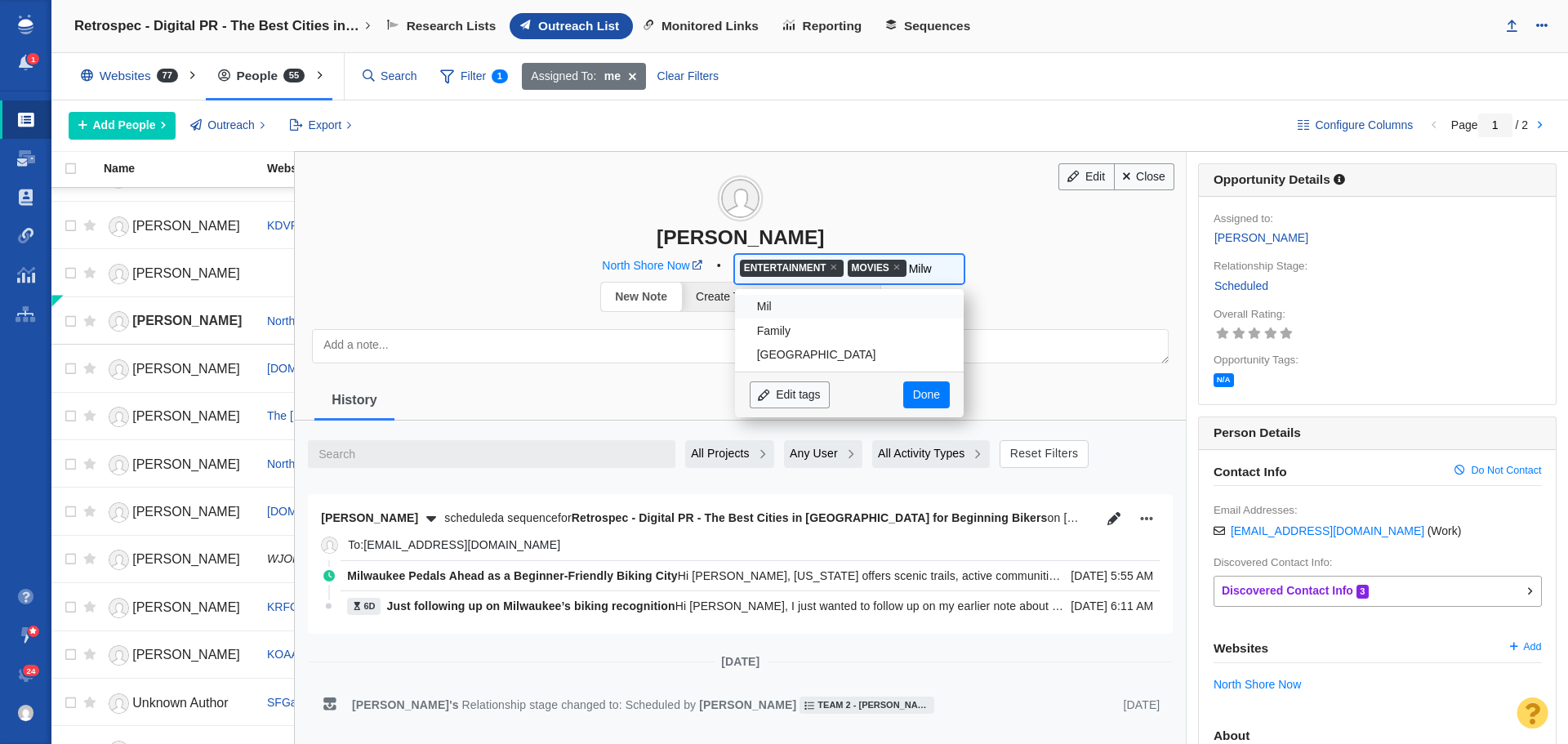
type input "Milwa"
click at [787, 332] on li "Milwaukee" at bounding box center [849, 330] width 228 height 23
drag, startPoint x: 870, startPoint y: 289, endPoint x: 824, endPoint y: 289, distance: 46.0
click at [824, 289] on ul "× Entertainment × Movies × Milwaukee Milwa" at bounding box center [850, 279] width 223 height 44
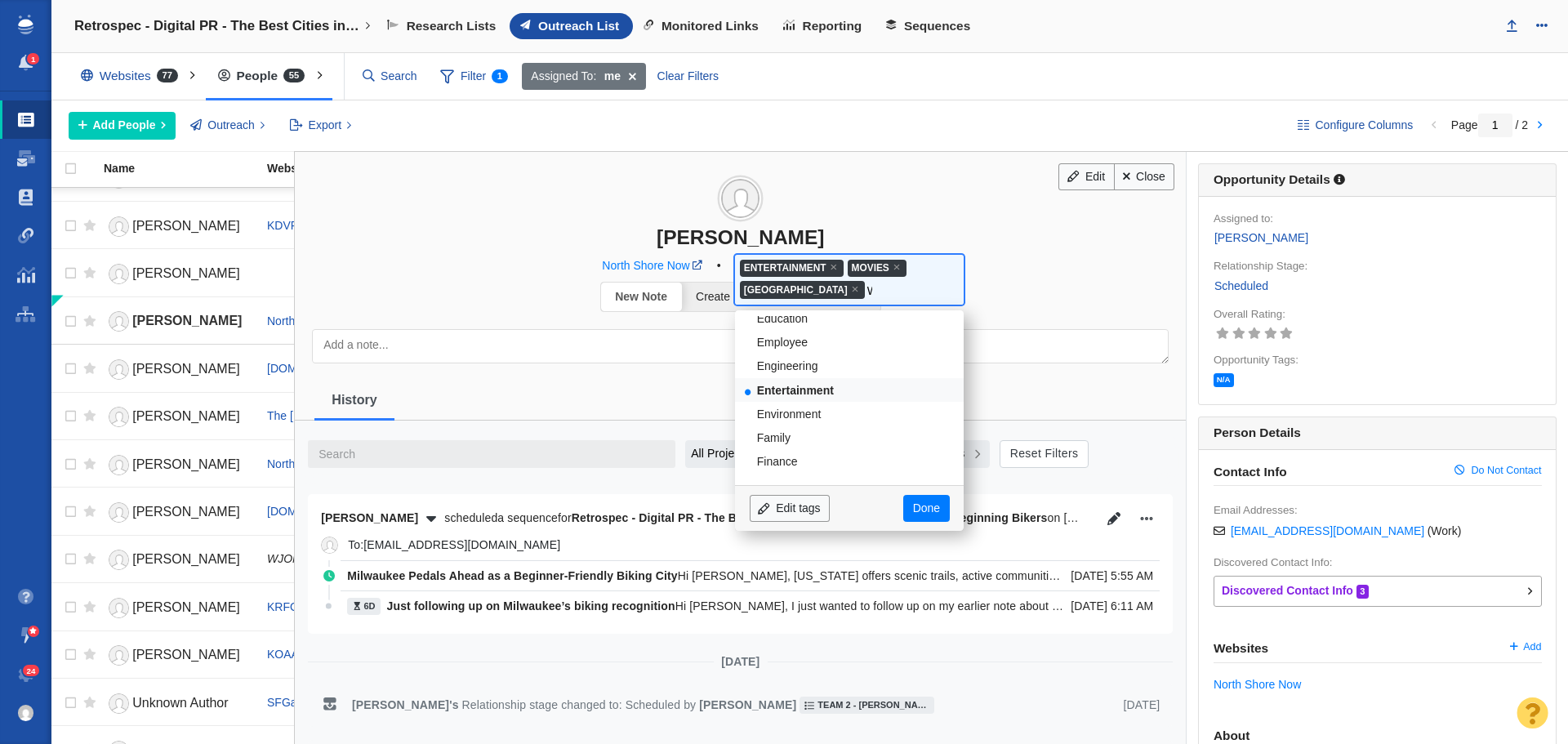
scroll to position [215, 0]
type input "Wi"
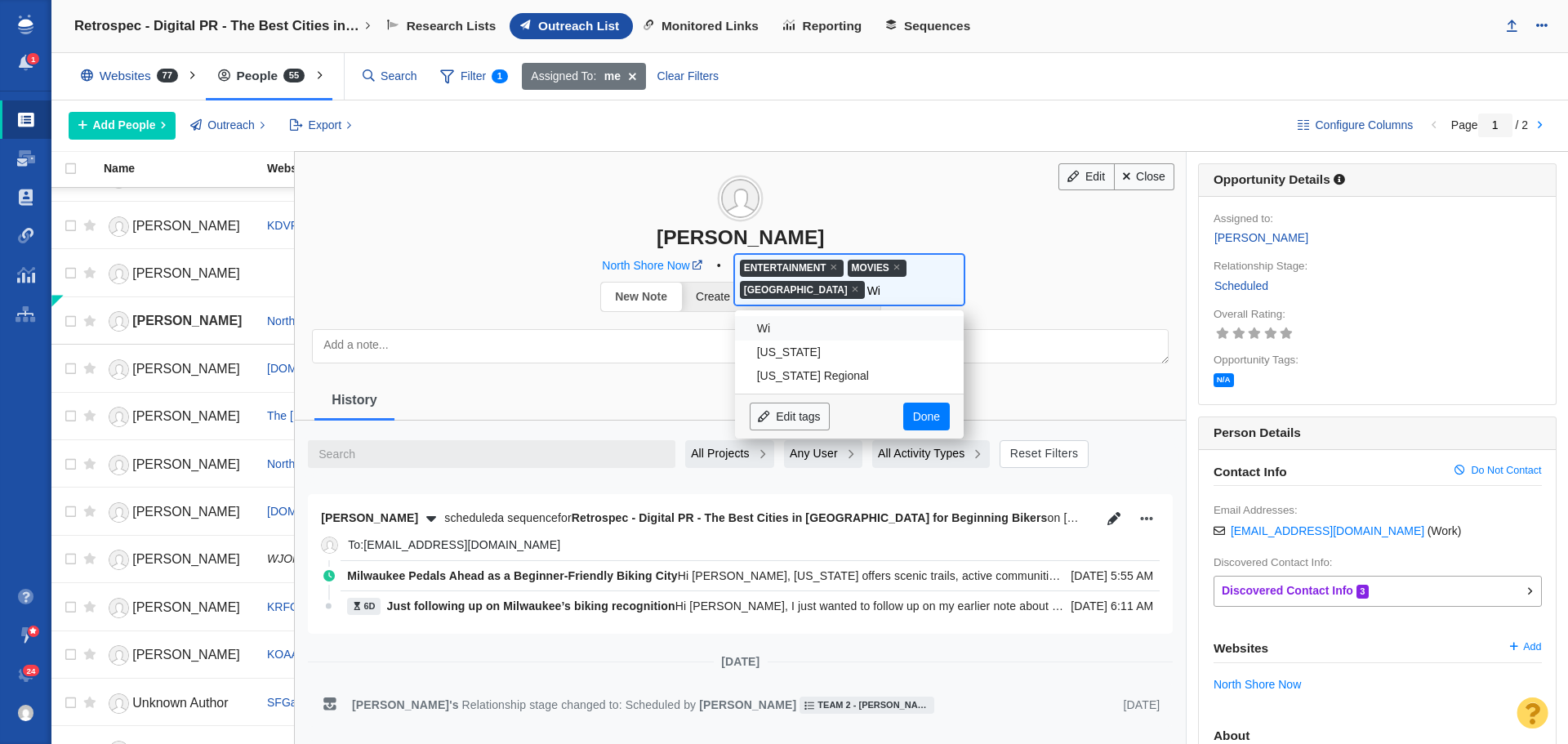
scroll to position [0, 0]
type input "Wisc"
click at [806, 354] on li "Wisconsin" at bounding box center [849, 353] width 228 height 23
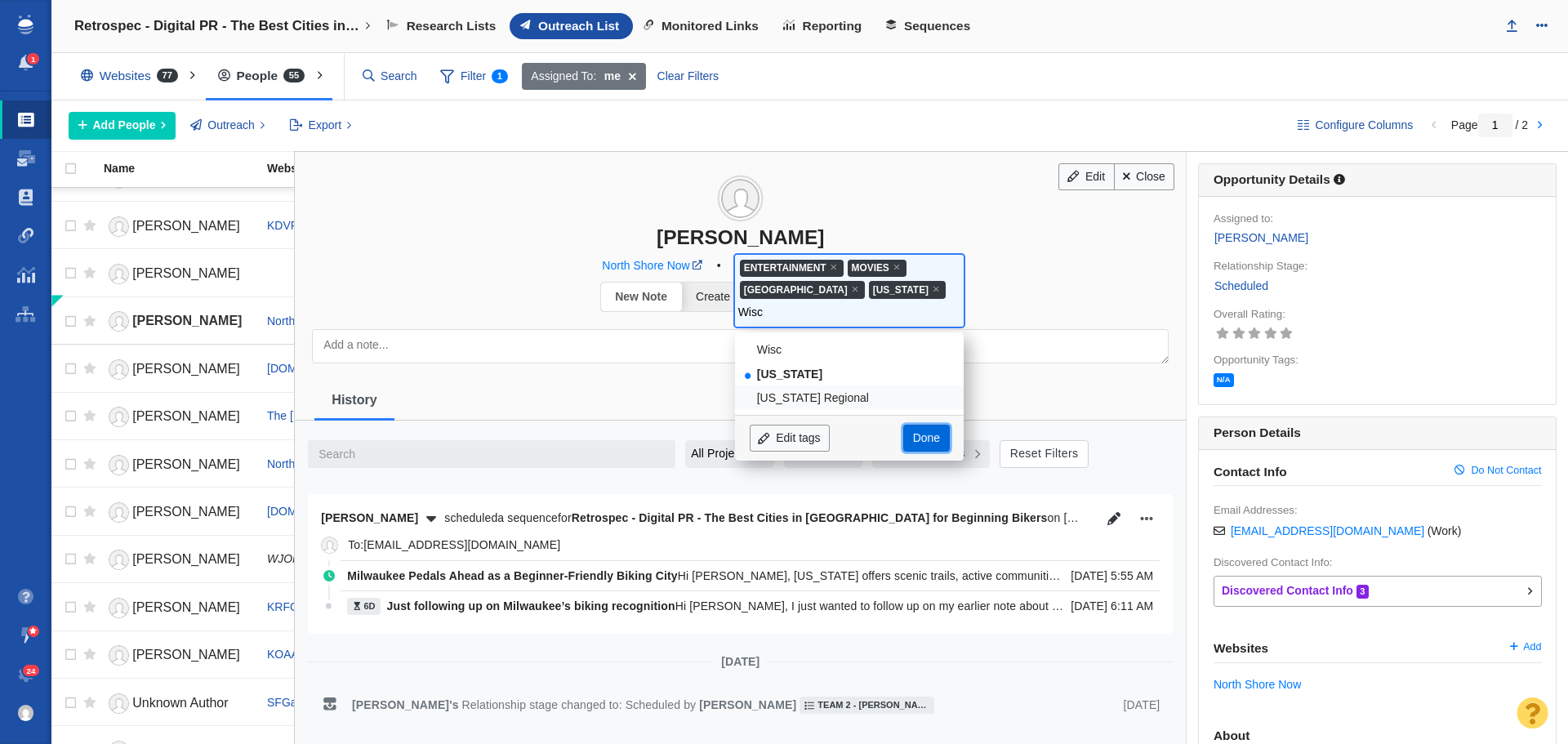
click at [918, 424] on link "Done" at bounding box center [926, 438] width 46 height 28
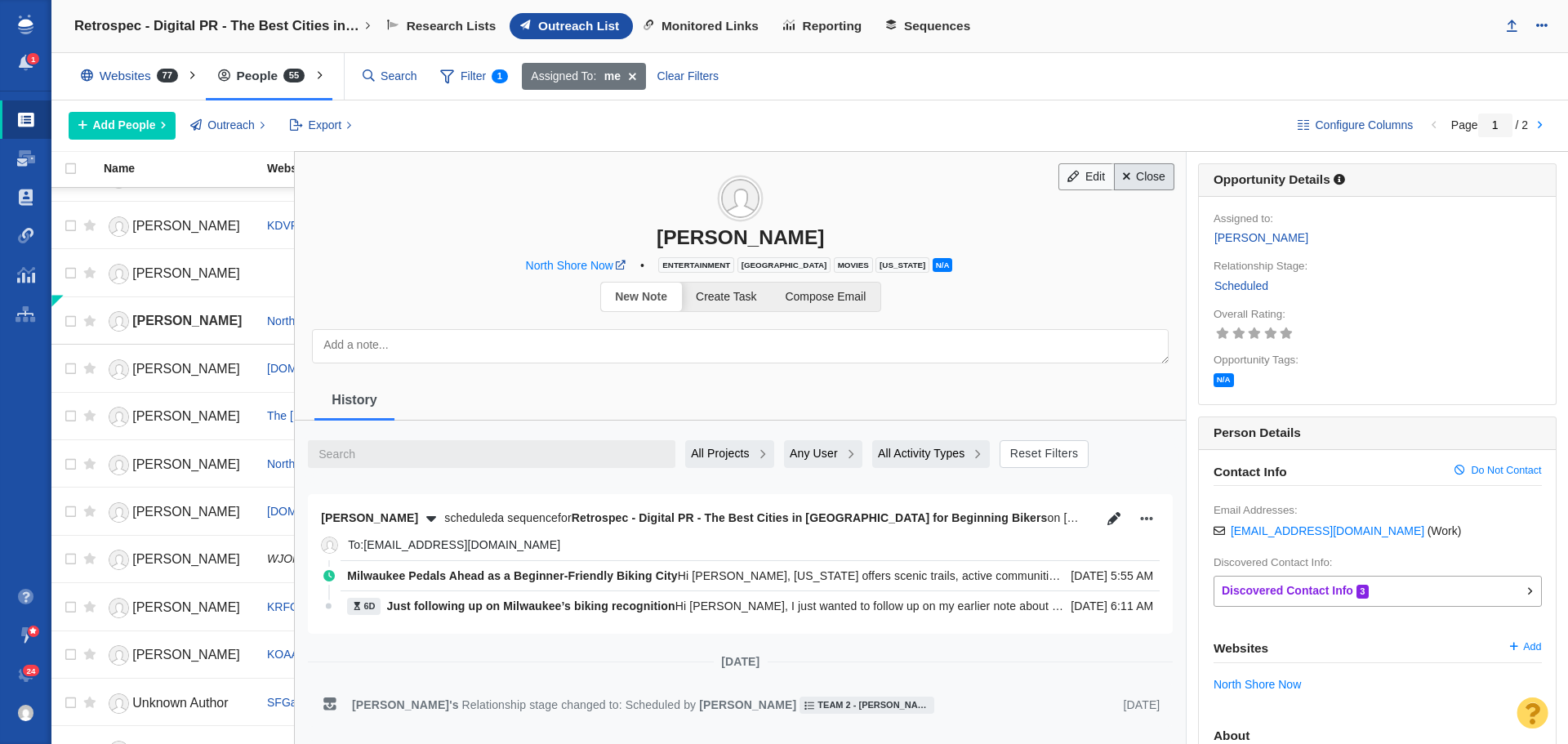
click at [1149, 184] on link "Close" at bounding box center [1144, 177] width 61 height 28
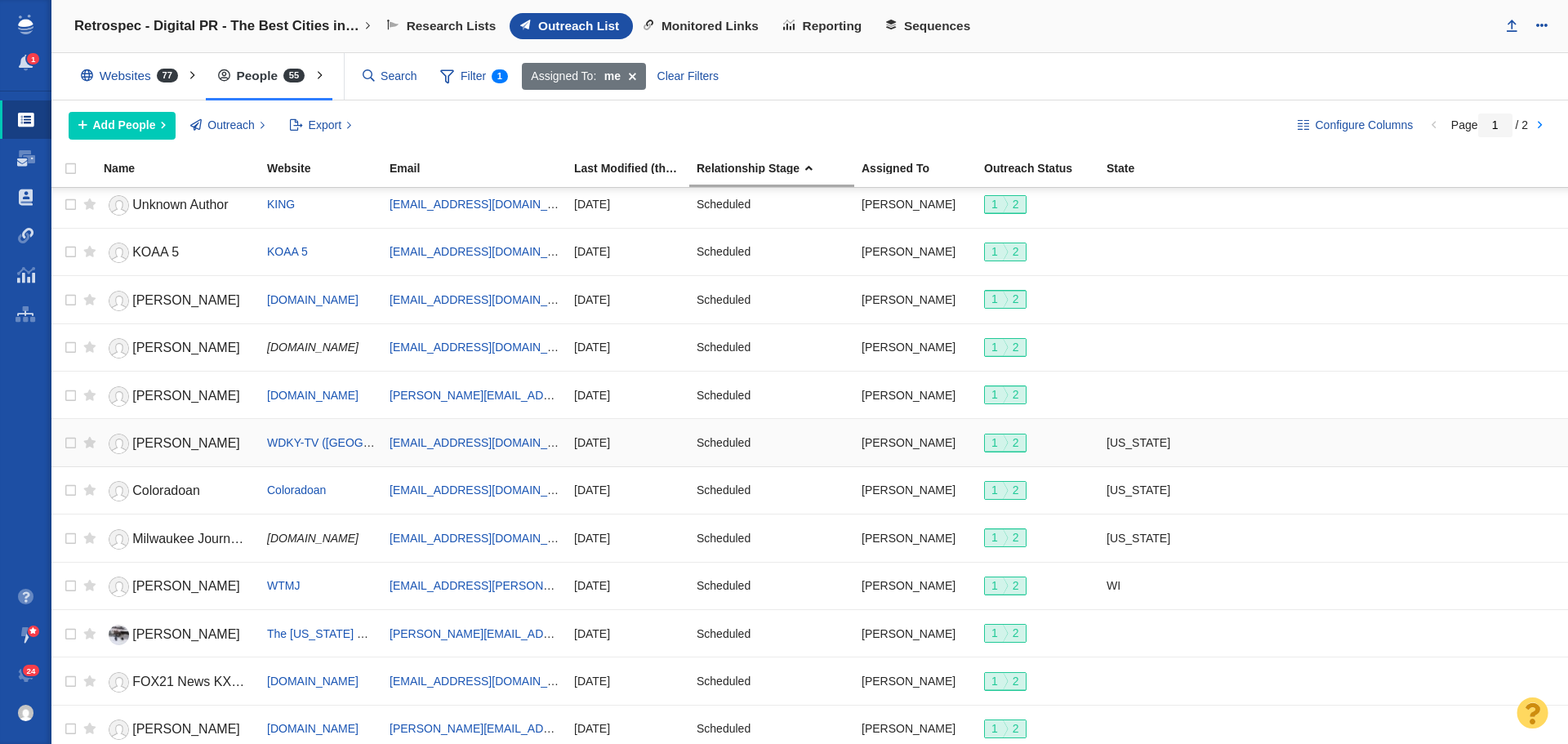
scroll to position [1828, 0]
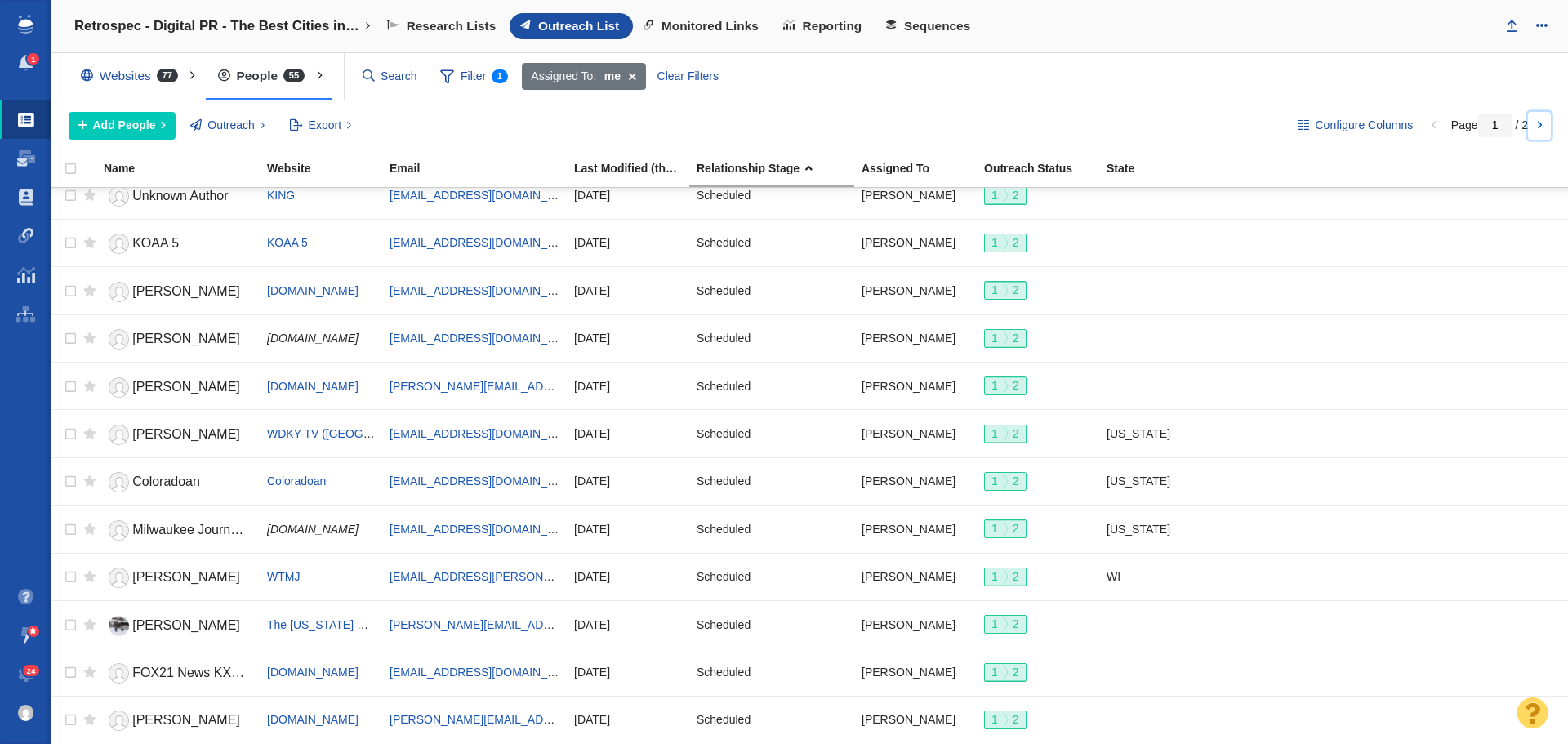
click at [1534, 124] on link at bounding box center [1540, 125] width 23 height 28
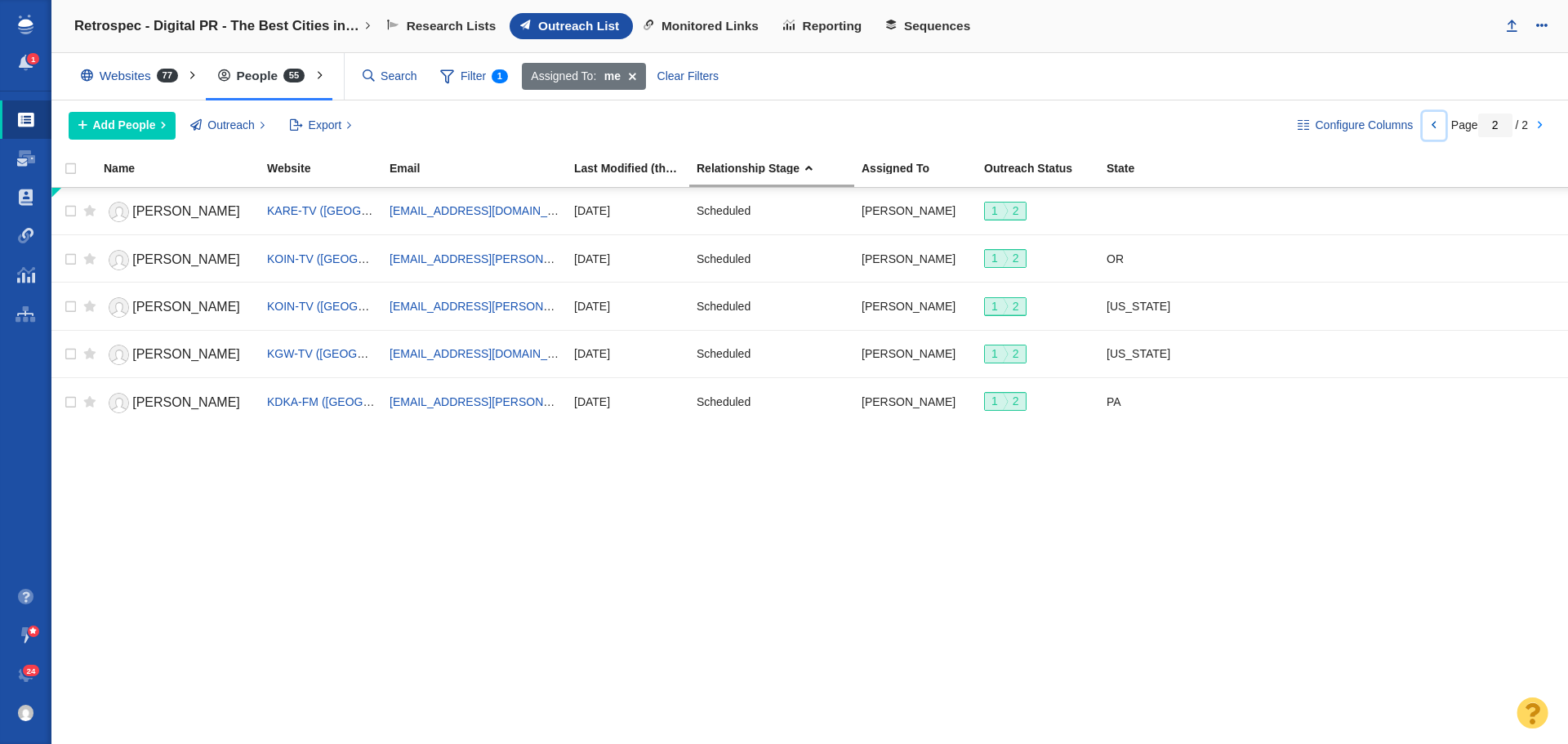
click at [1430, 120] on link at bounding box center [1435, 125] width 23 height 28
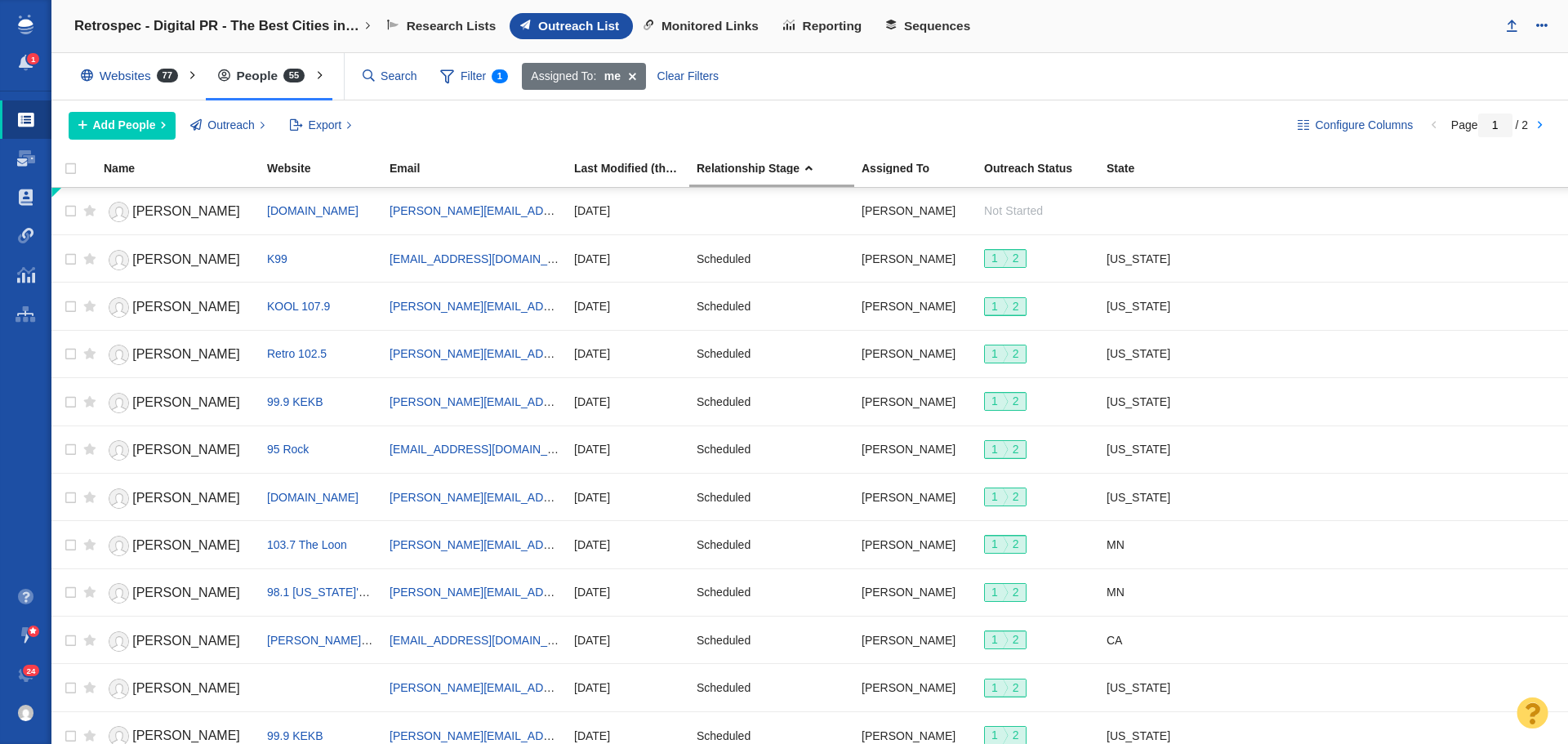
click at [112, 75] on div "Websites 77" at bounding box center [133, 76] width 129 height 38
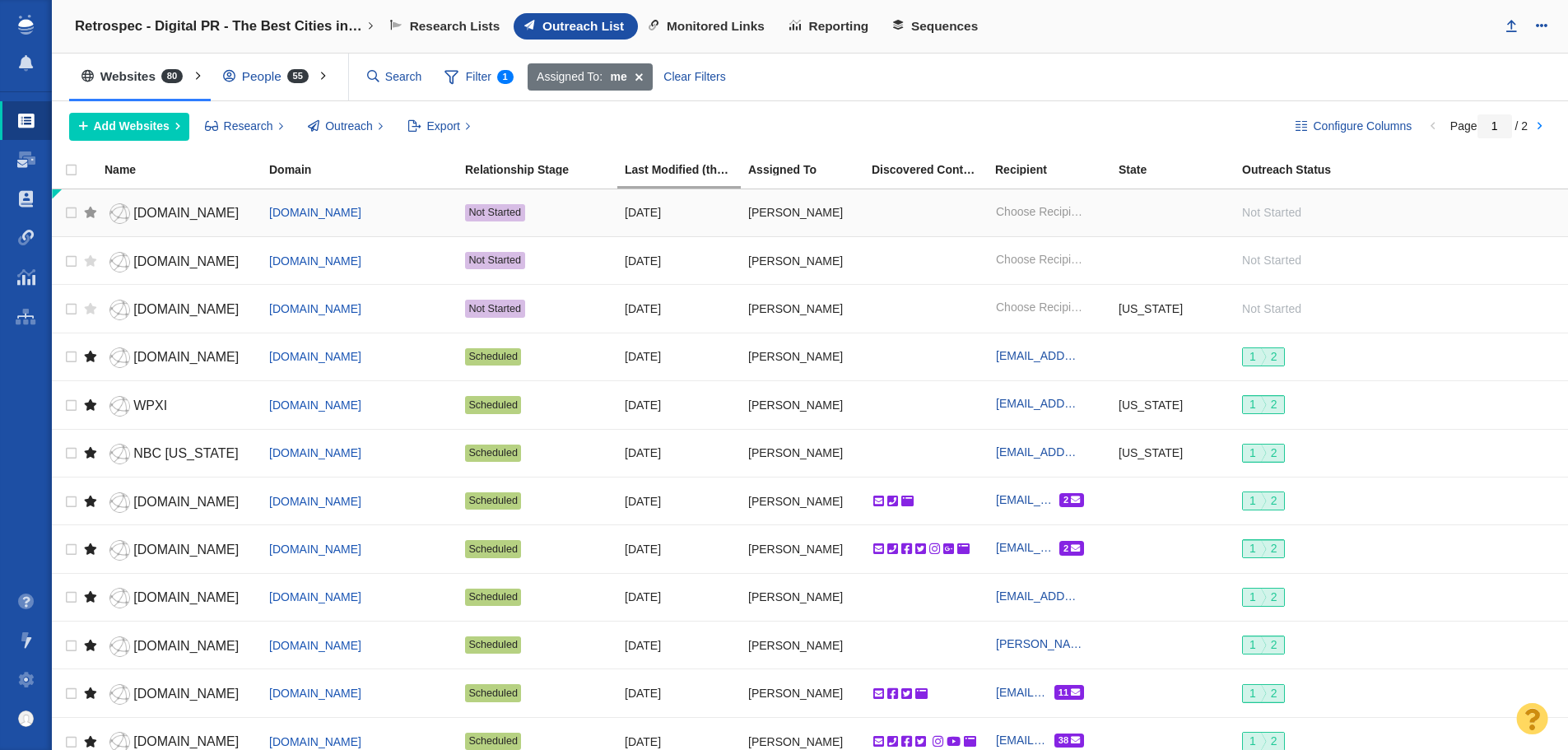
click at [92, 215] on div at bounding box center [90, 211] width 13 height 36
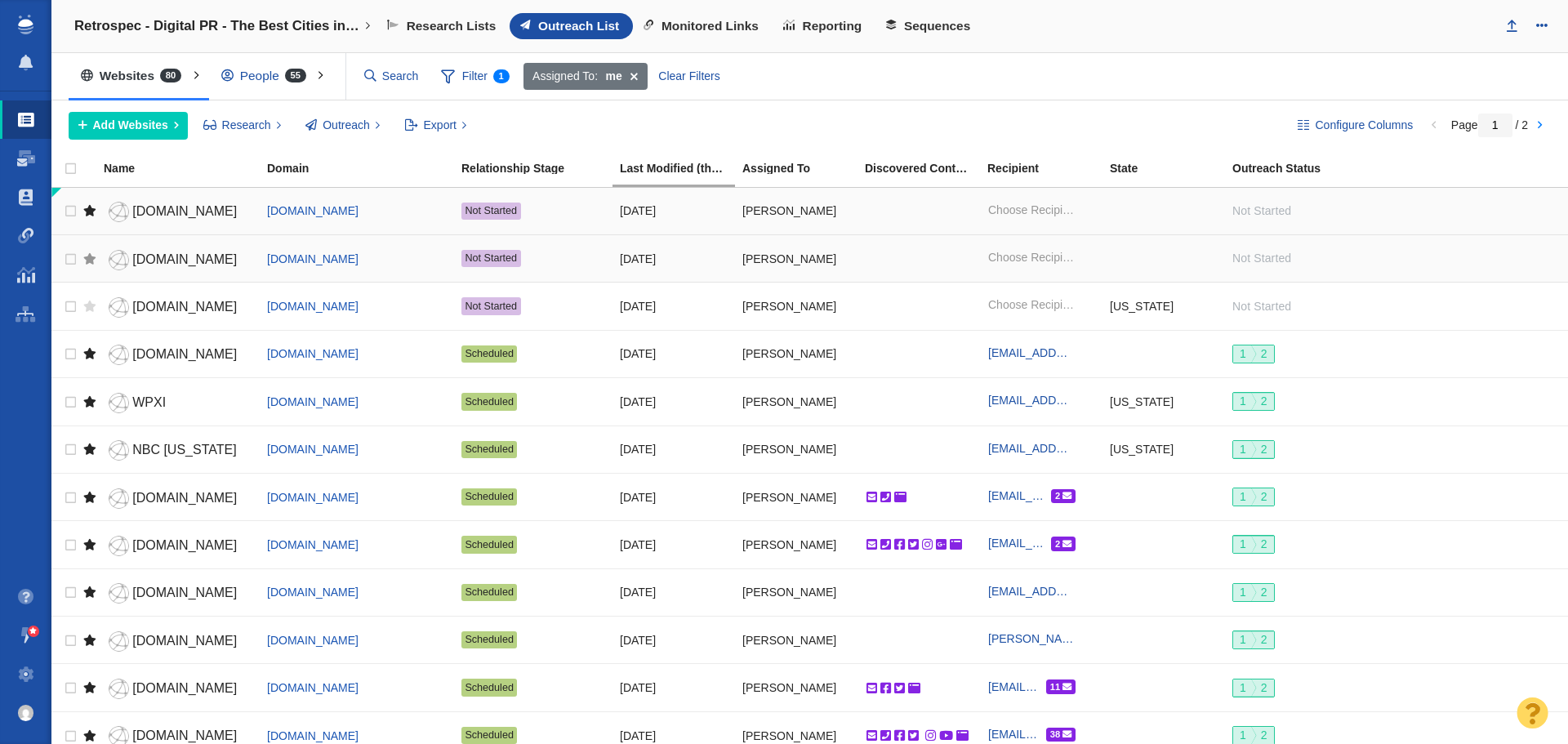
click at [92, 261] on div at bounding box center [89, 258] width 13 height 36
click at [89, 303] on div at bounding box center [89, 306] width 13 height 36
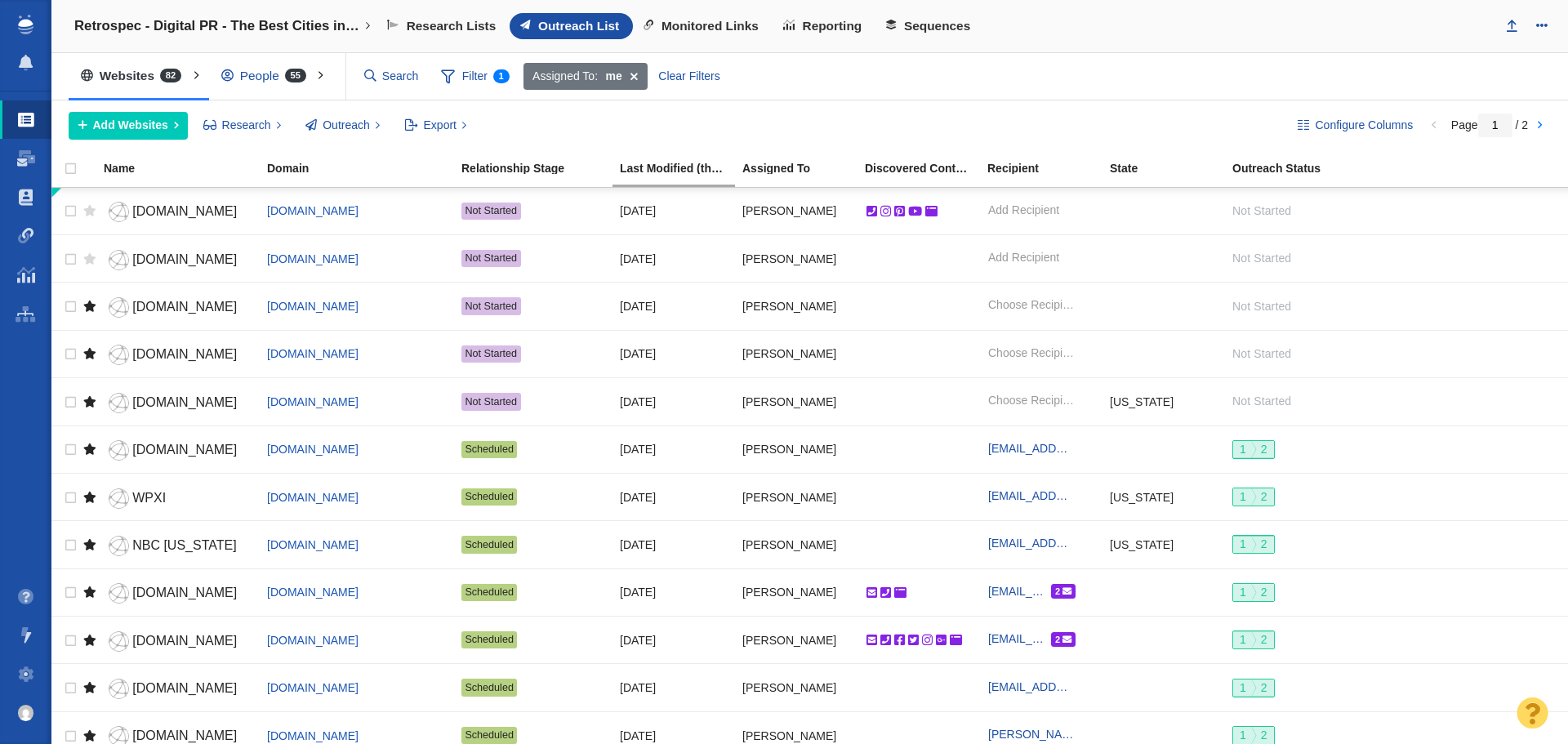
click at [85, 211] on div at bounding box center [89, 210] width 13 height 36
click at [91, 260] on div at bounding box center [89, 258] width 13 height 36
click at [189, 261] on span "[DOMAIN_NAME]" at bounding box center [185, 259] width 105 height 14
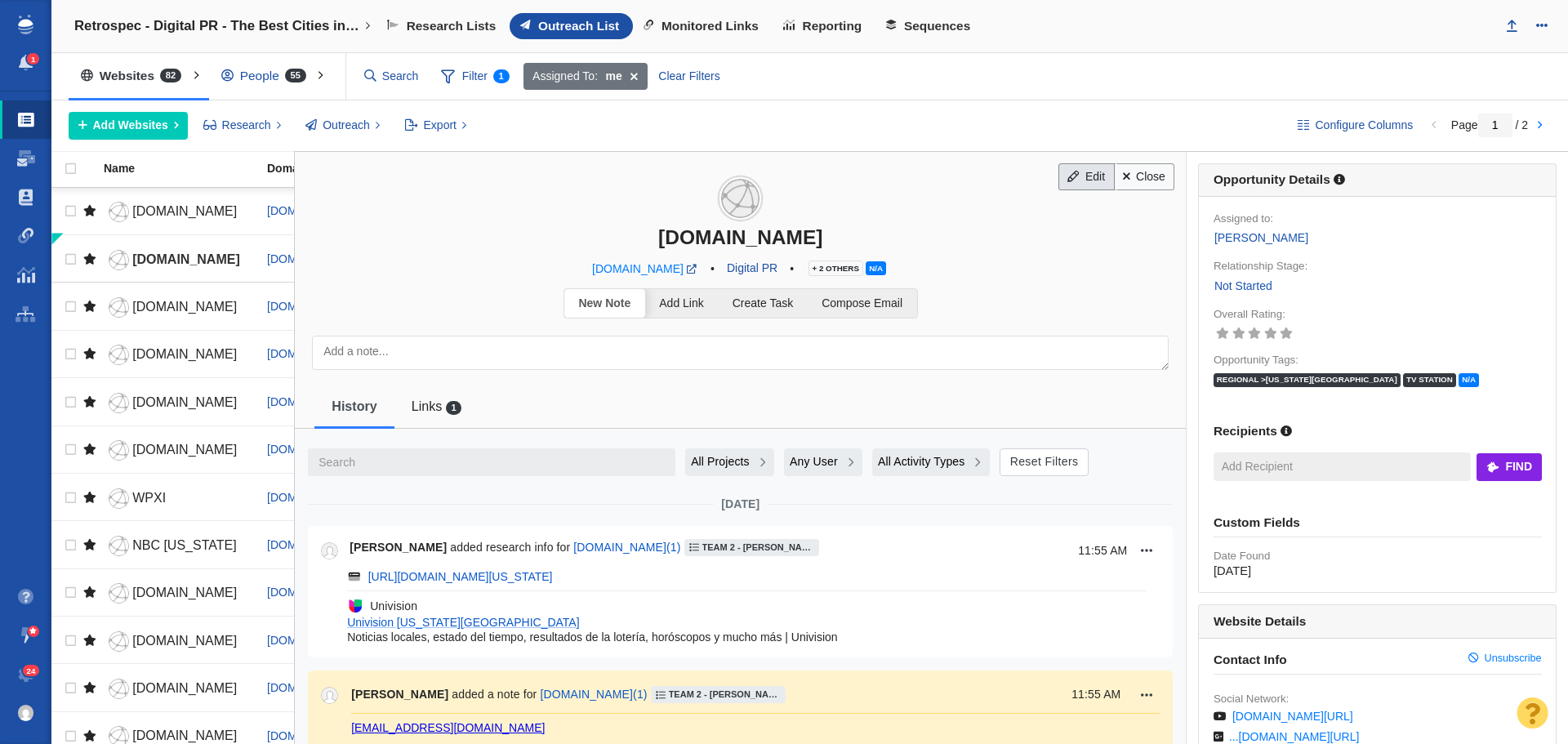
click at [1066, 168] on link "Edit" at bounding box center [1086, 177] width 55 height 28
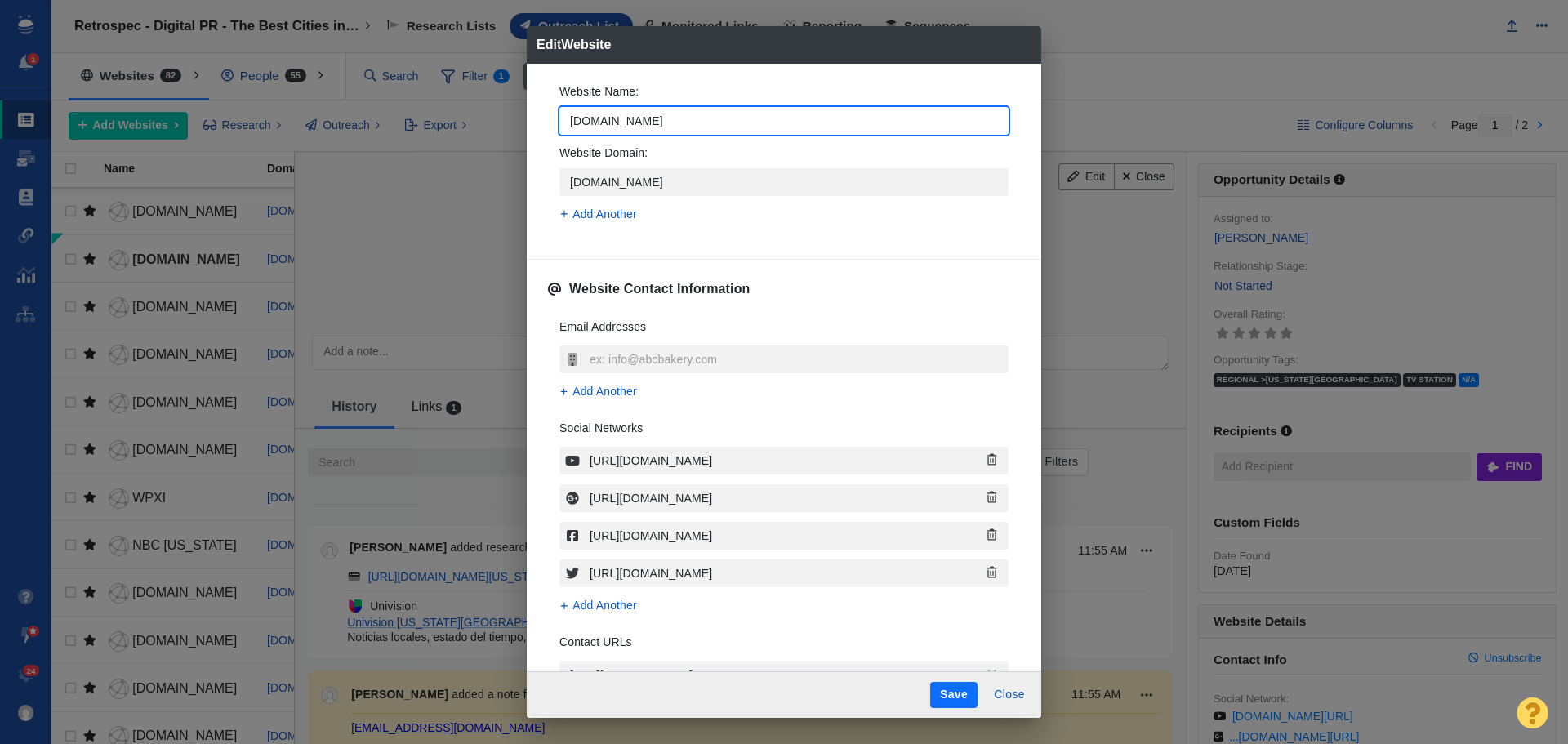
type textarea "x"
type input "[DOMAIN_NAME]"
type textarea "x"
type input "univision.com W"
type textarea "x"
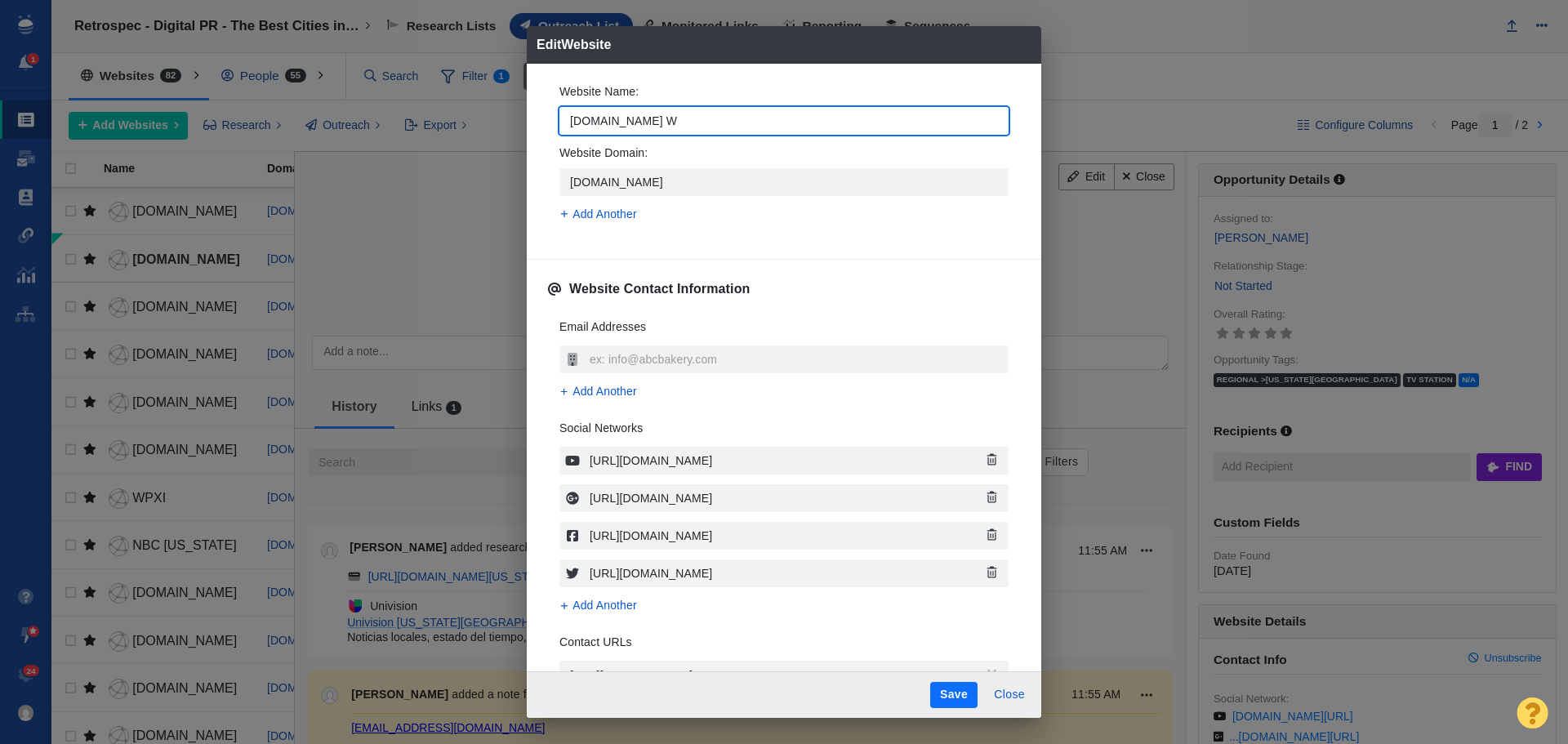
type input "univision.com Wa"
type textarea "x"
type input "univision.com Was"
type textarea "x"
type input "univision.com Wash"
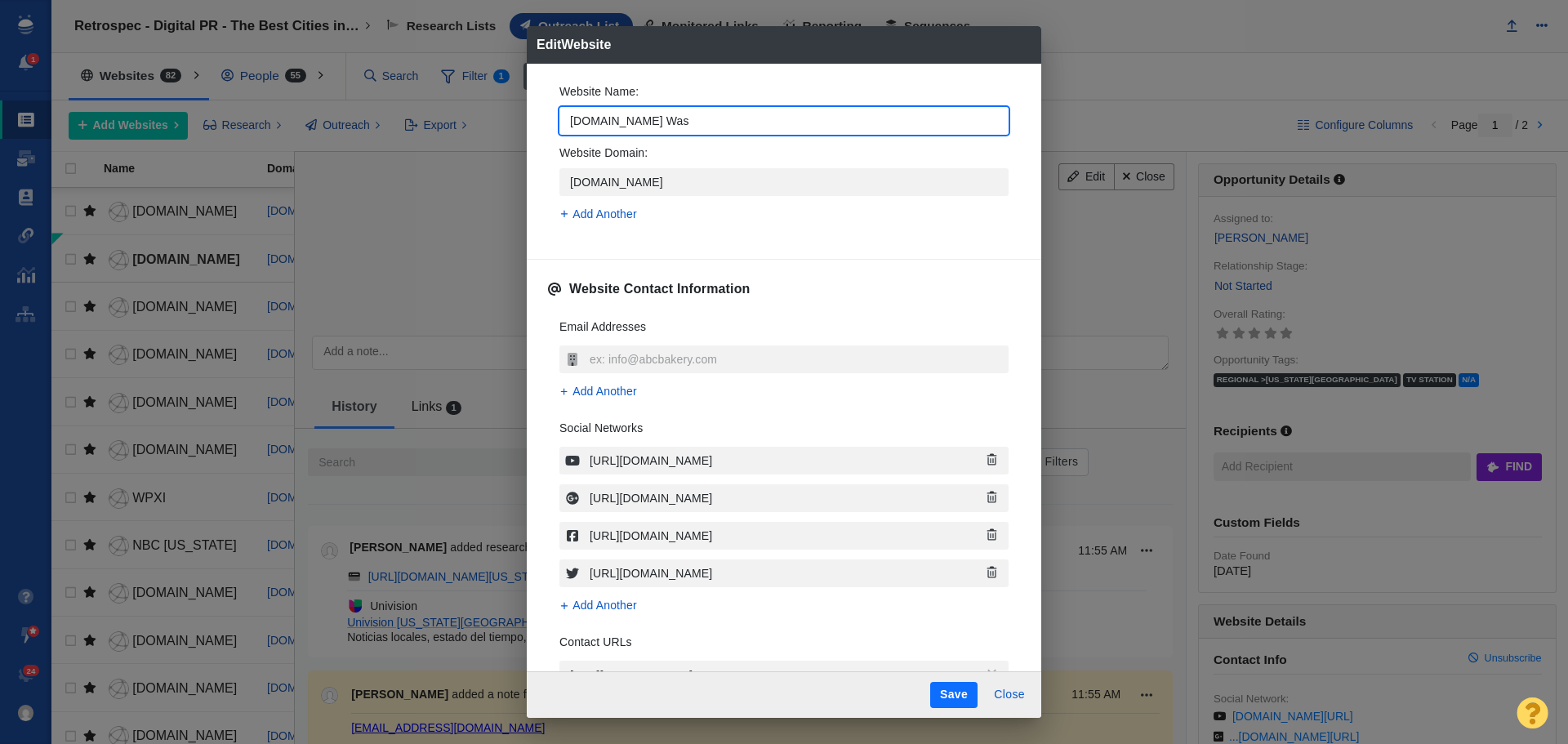
type textarea "x"
type input "univision.com Washi"
type textarea "x"
type input "univision.com Washin"
type textarea "x"
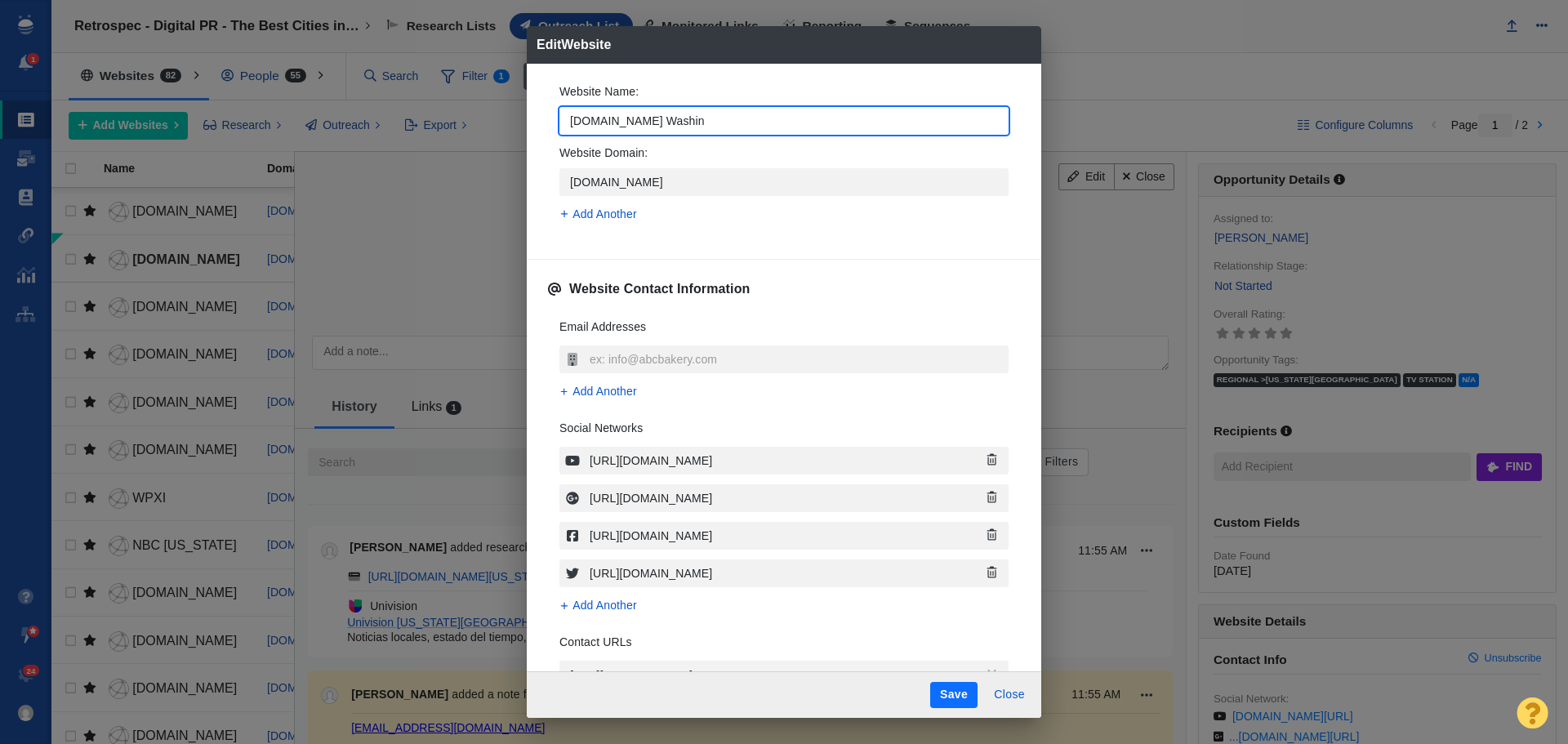
type input "univision.com Washing"
type textarea "x"
type input "univision.com Washingto"
type textarea "x"
type input "univision.com Washington"
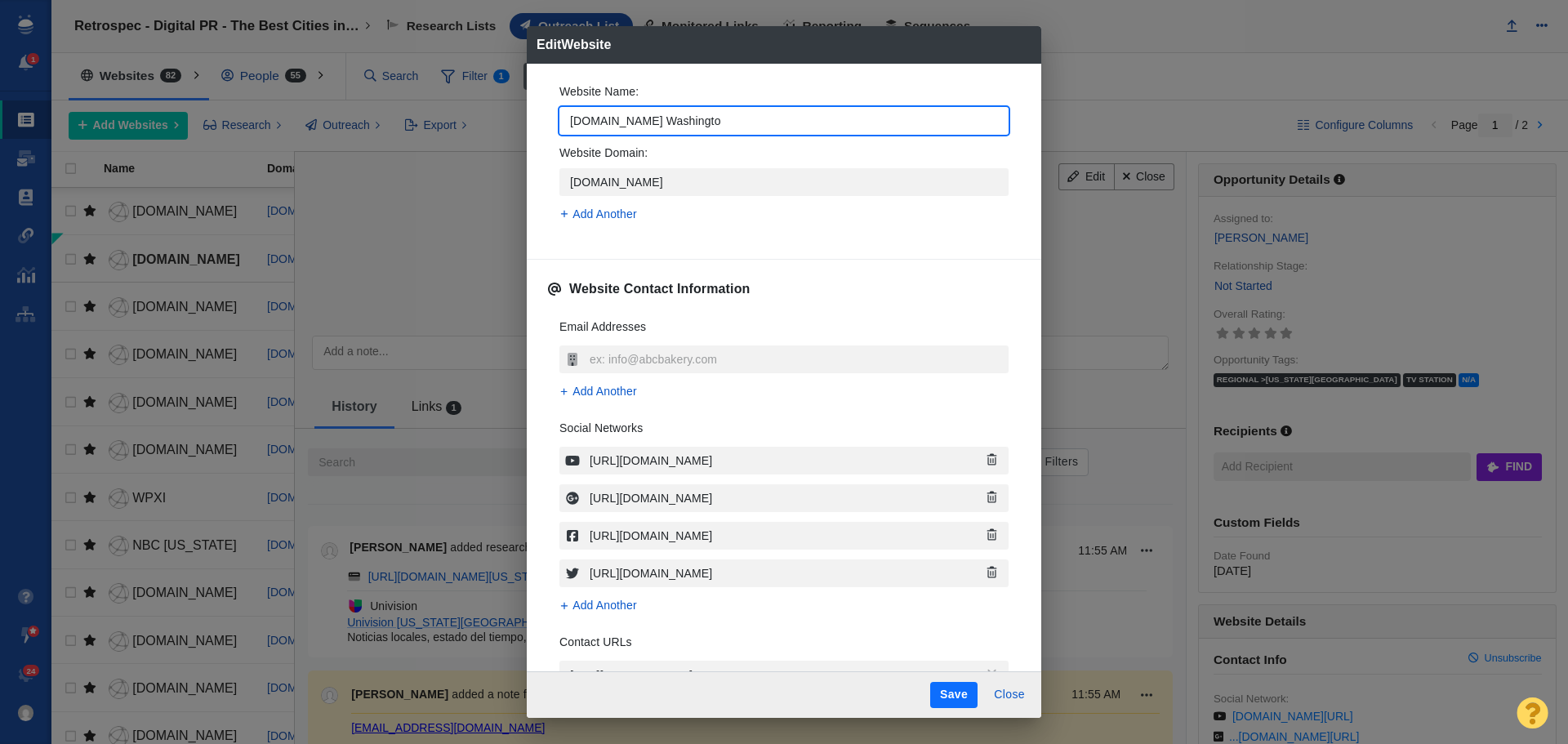
type textarea "x"
type input "univision.com Washington"
type textarea "x"
type input "univision.com Washington D"
type textarea "x"
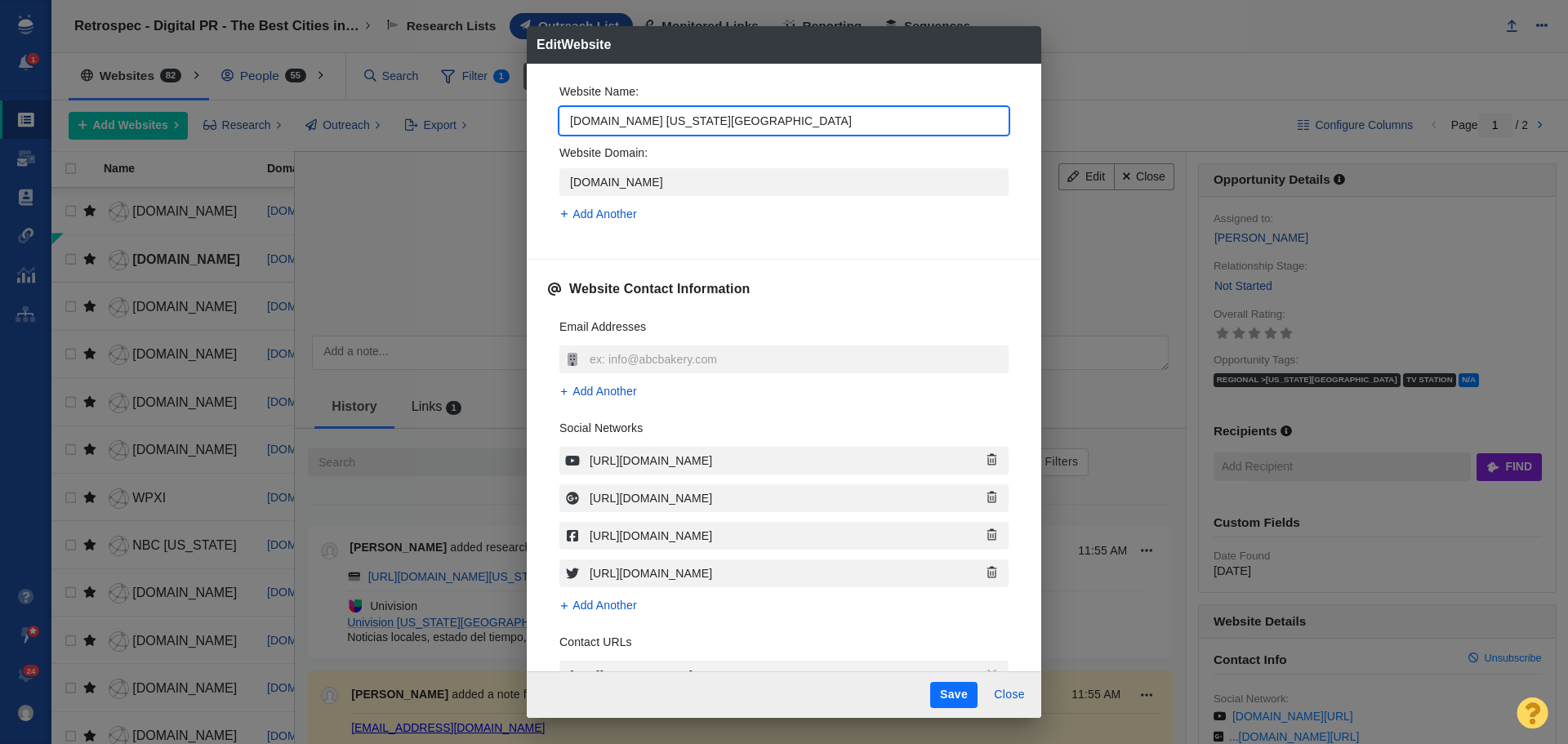
type input "univision.com Washington DC"
type textarea "x"
type input "[DOMAIN_NAME] [US_STATE][GEOGRAPHIC_DATA]"
click at [950, 692] on button "Save" at bounding box center [954, 694] width 48 height 26
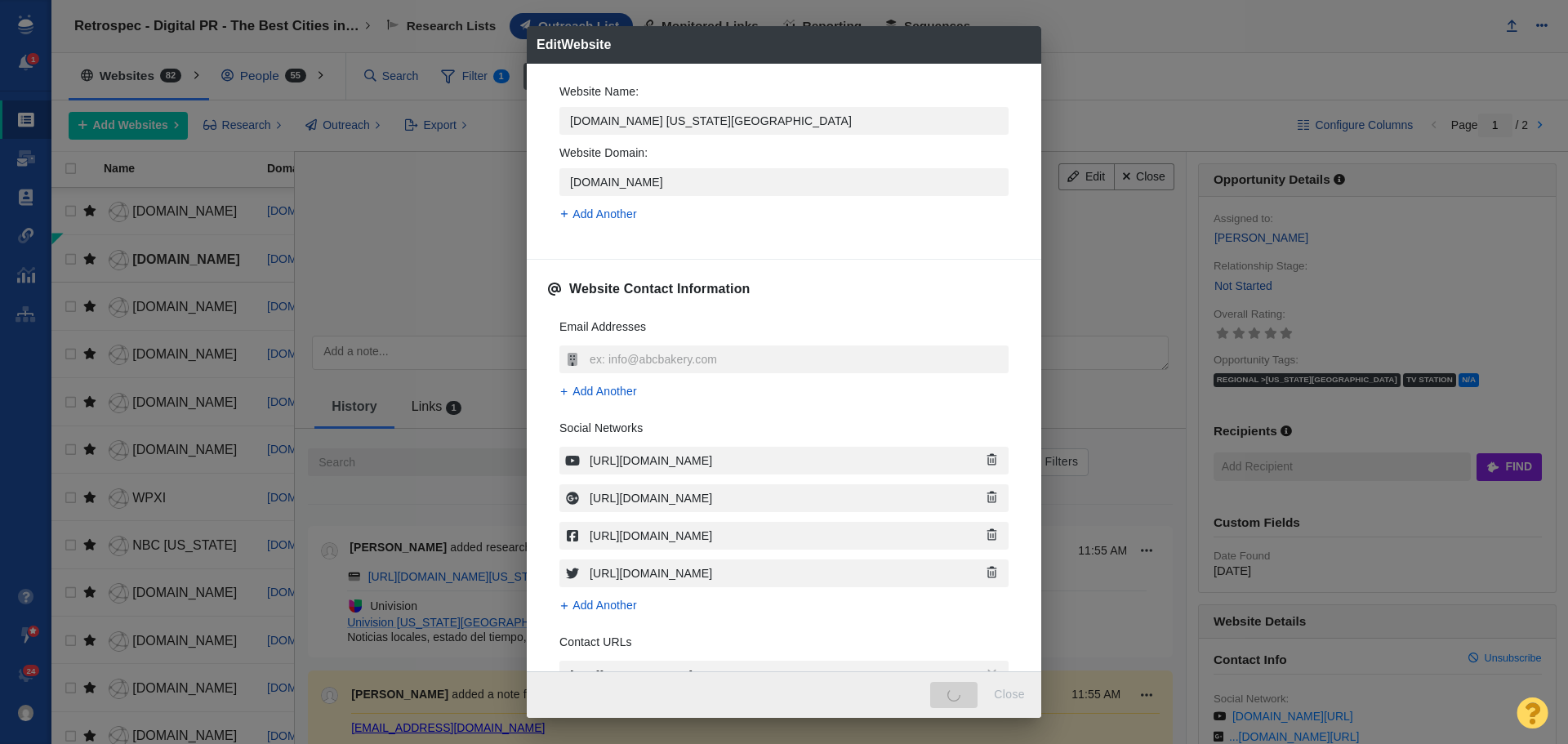
type textarea "x"
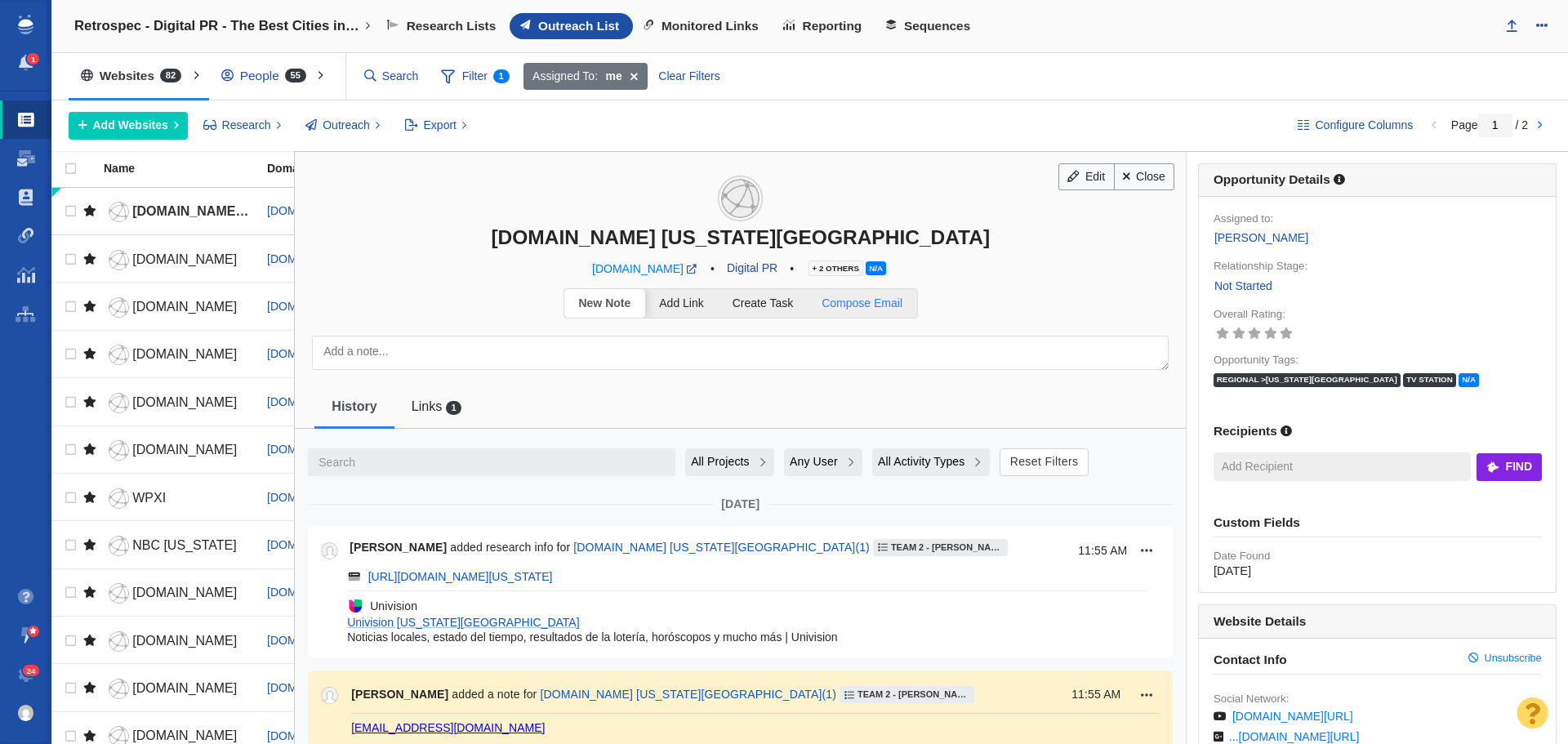
click at [860, 300] on span "Compose Email" at bounding box center [862, 302] width 81 height 13
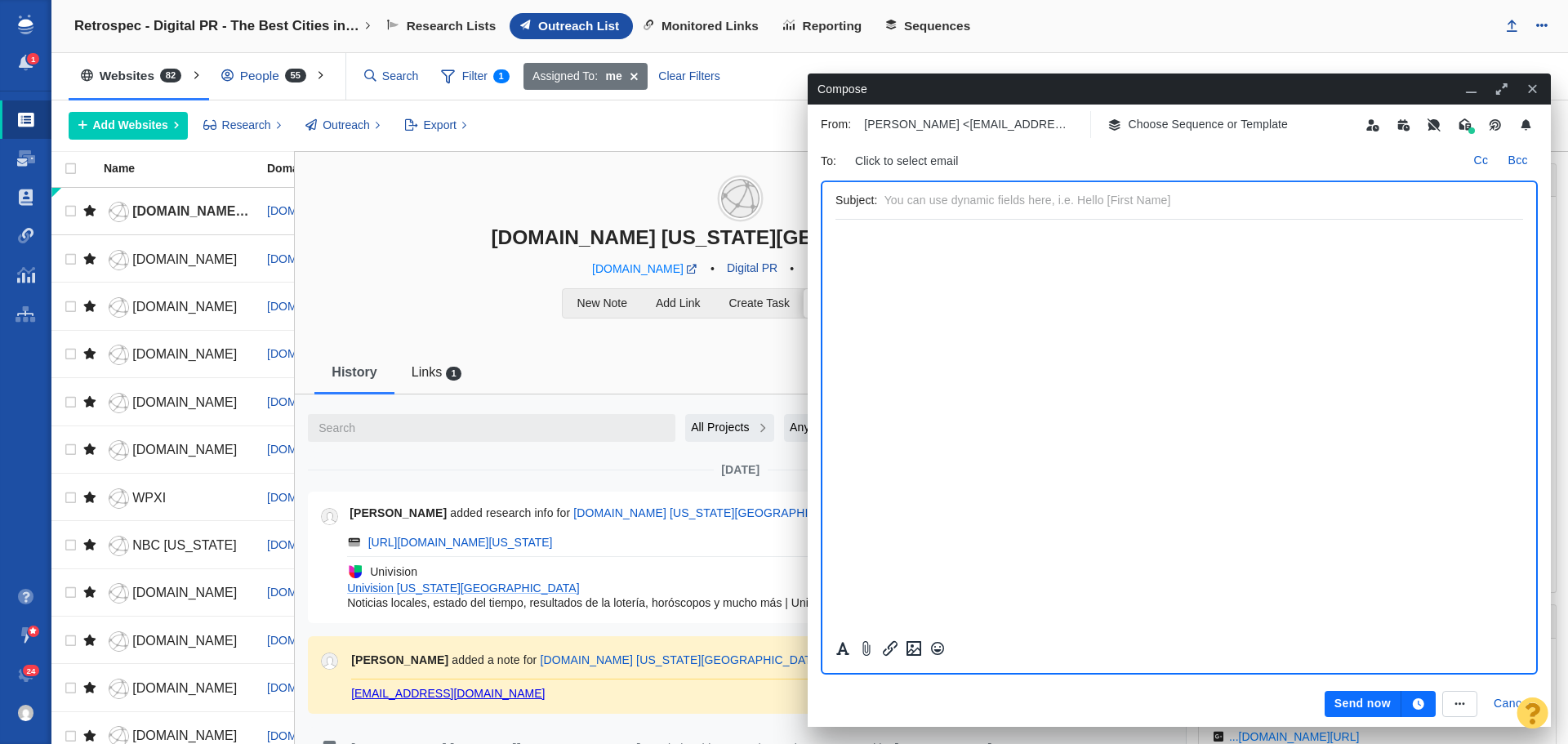
click at [1152, 119] on p "Choose Sequence or Template" at bounding box center [1209, 124] width 160 height 17
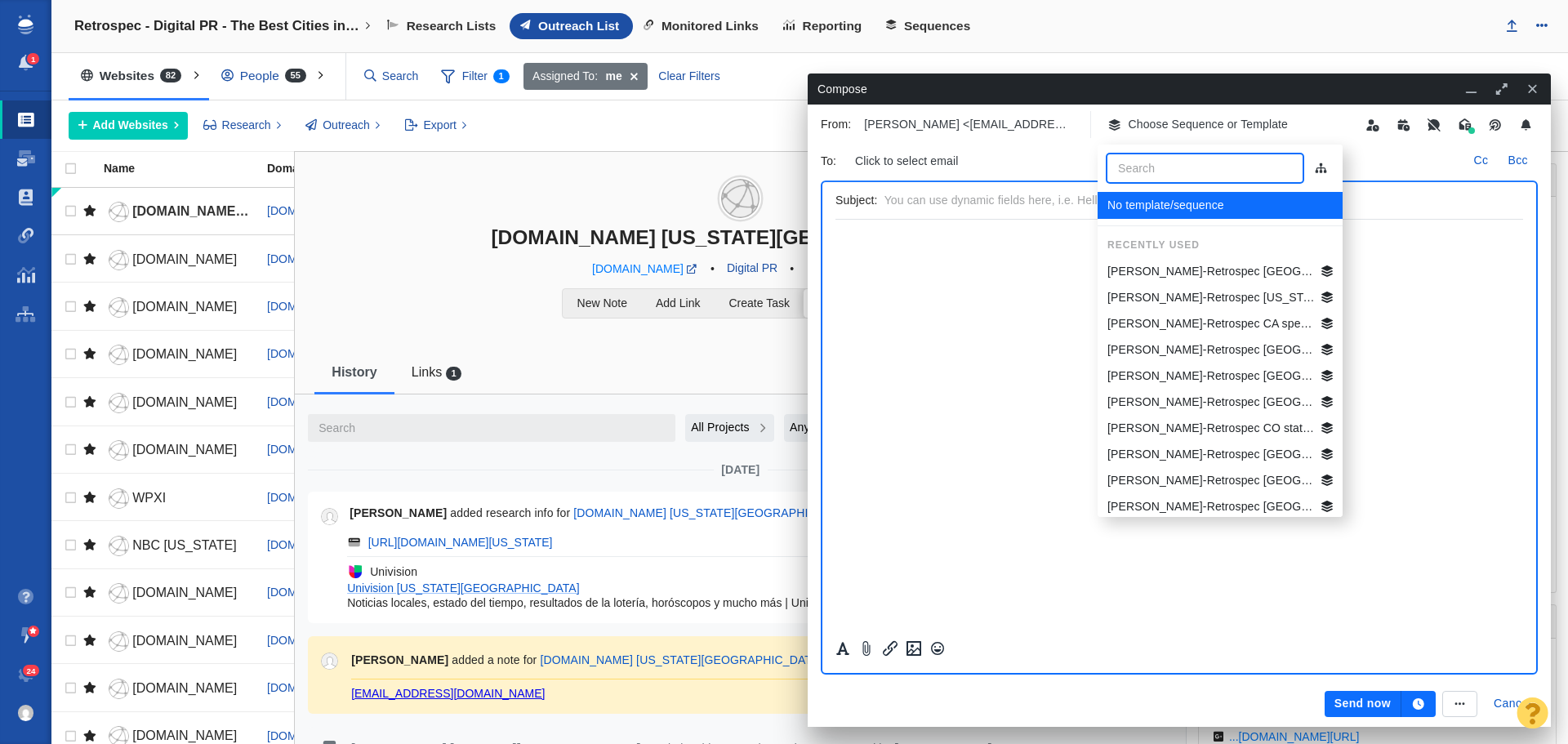
click at [1180, 294] on p "[PERSON_NAME]-Retrospec [US_STATE] [GEOGRAPHIC_DATA] Best Beg Biking Cities" at bounding box center [1211, 298] width 208 height 17
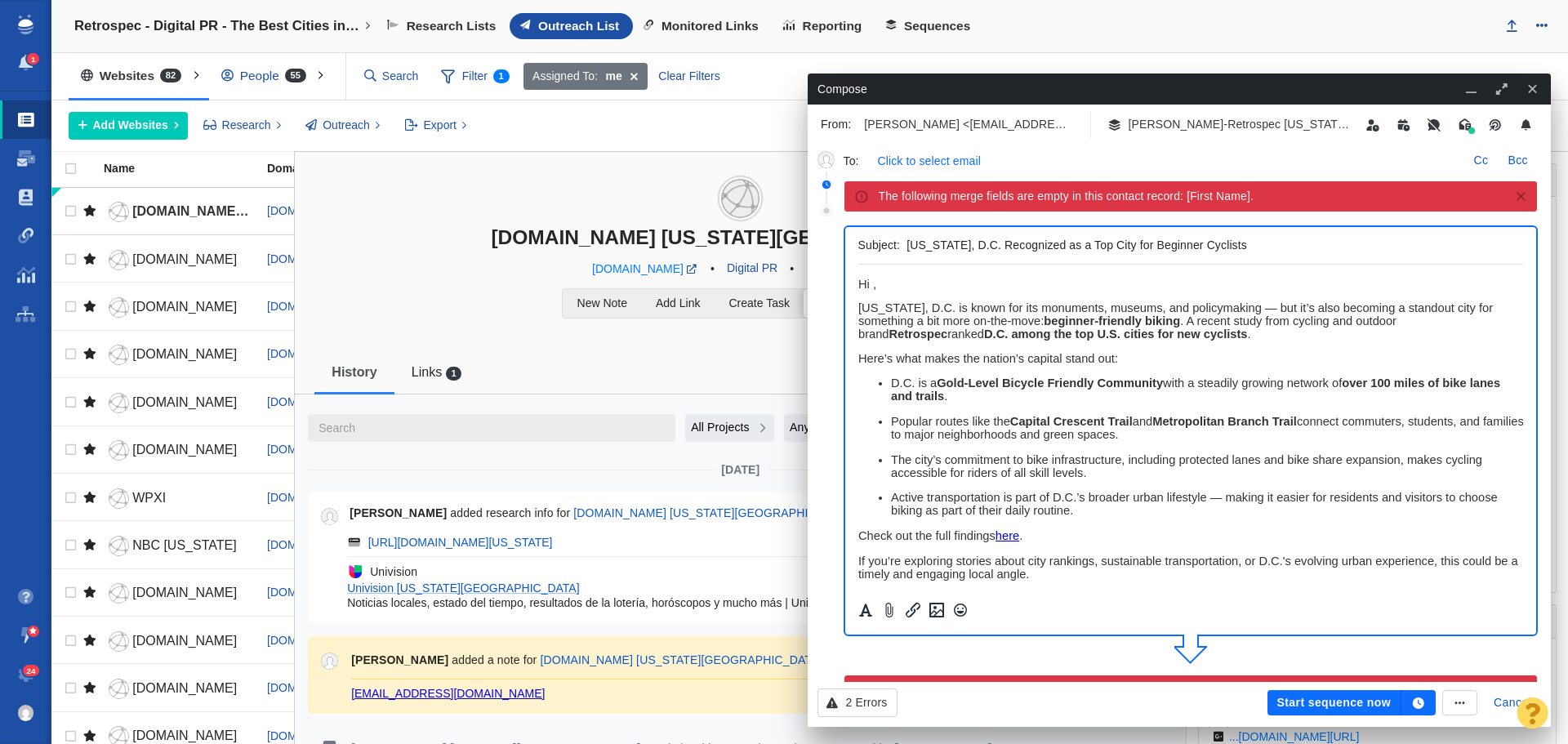
click at [959, 157] on p "Click to select email" at bounding box center [930, 161] width 103 height 17
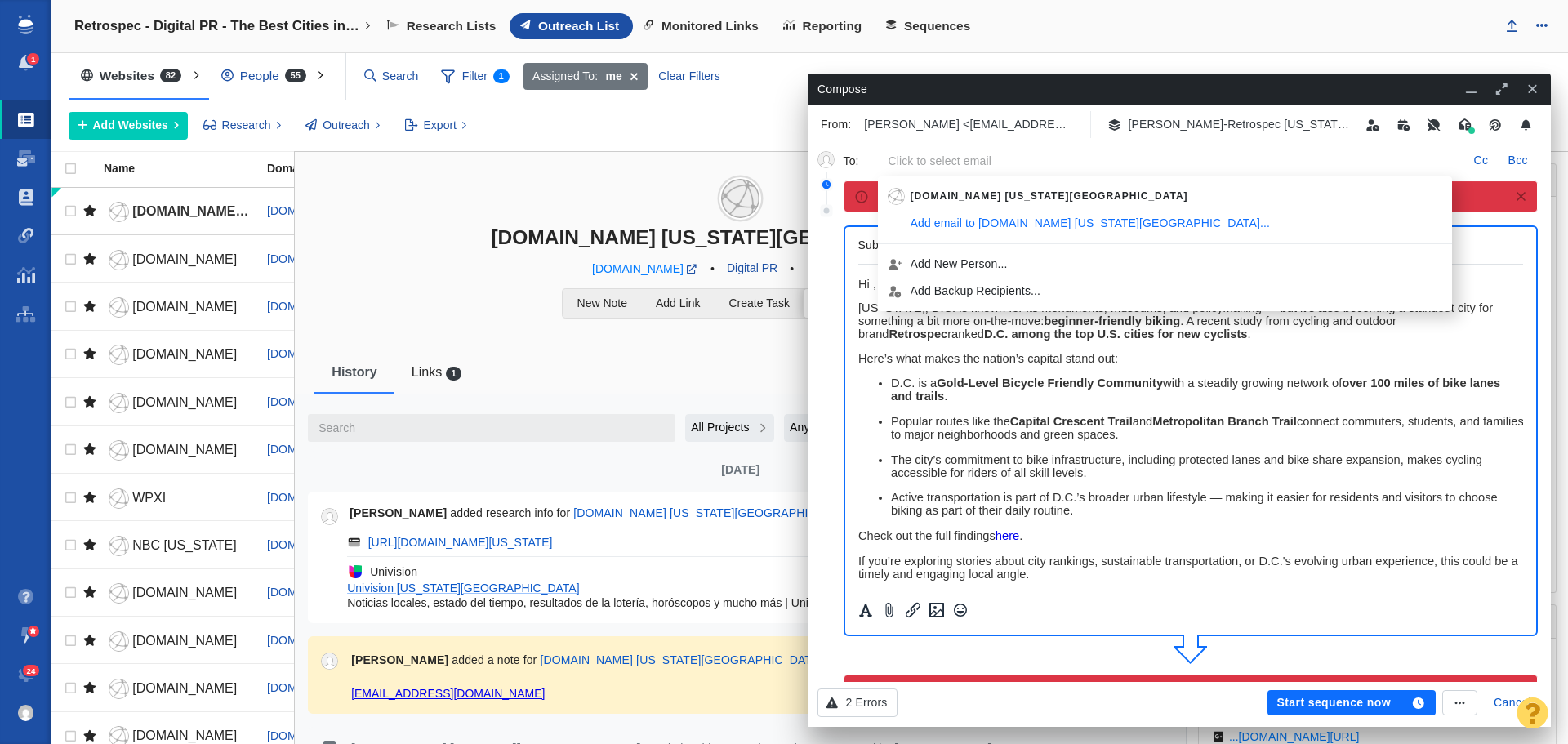
click at [469, 203] on h3 "[DOMAIN_NAME] [US_STATE][GEOGRAPHIC_DATA]" at bounding box center [740, 200] width 891 height 97
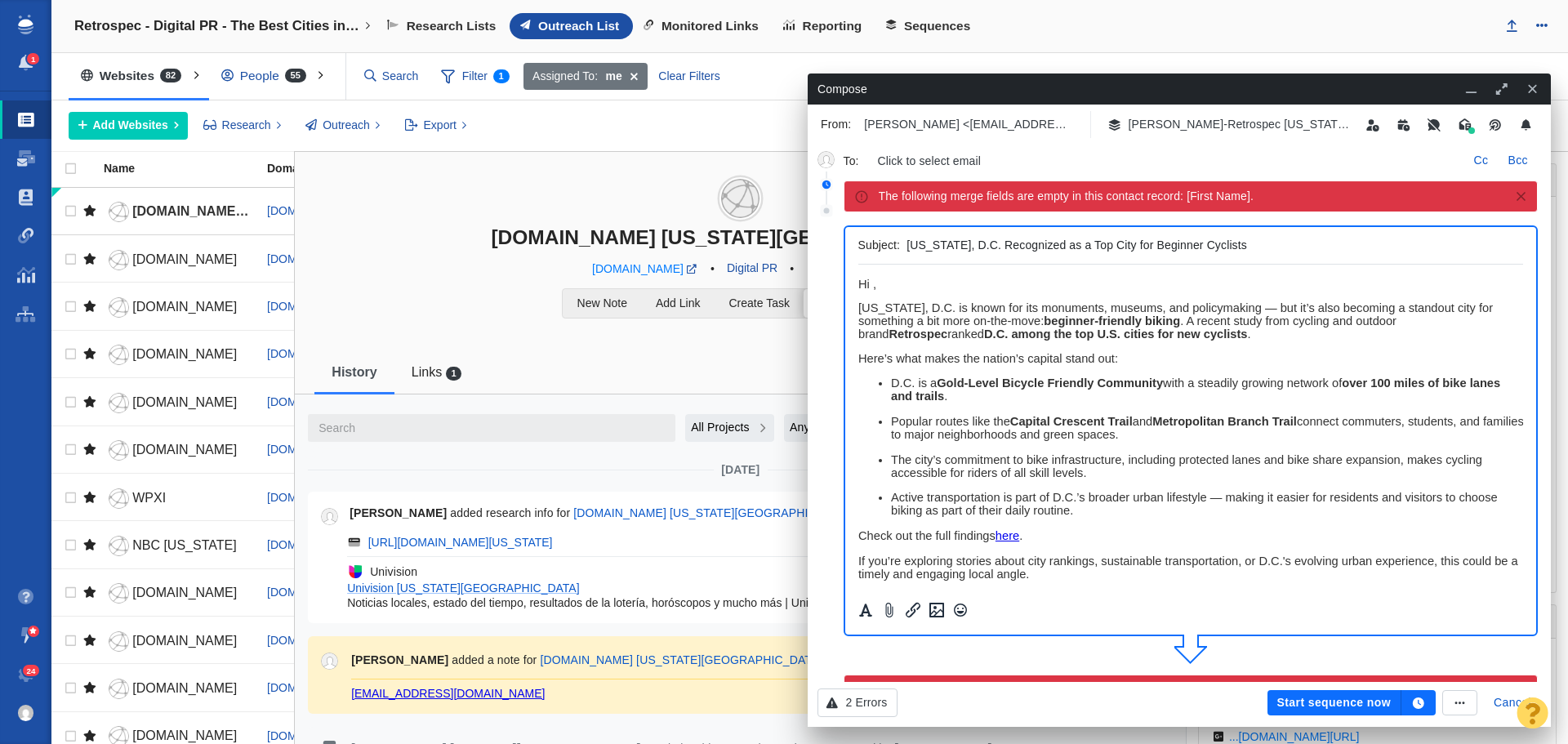
drag, startPoint x: 499, startPoint y: 693, endPoint x: 352, endPoint y: 686, distance: 147.2
click at [352, 686] on div "[EMAIL_ADDRESS][DOMAIN_NAME]" at bounding box center [756, 693] width 808 height 15
click at [913, 150] on div "To : Click to select email" at bounding box center [1154, 160] width 621 height 26
click at [913, 161] on p "Click to select email" at bounding box center [930, 161] width 103 height 17
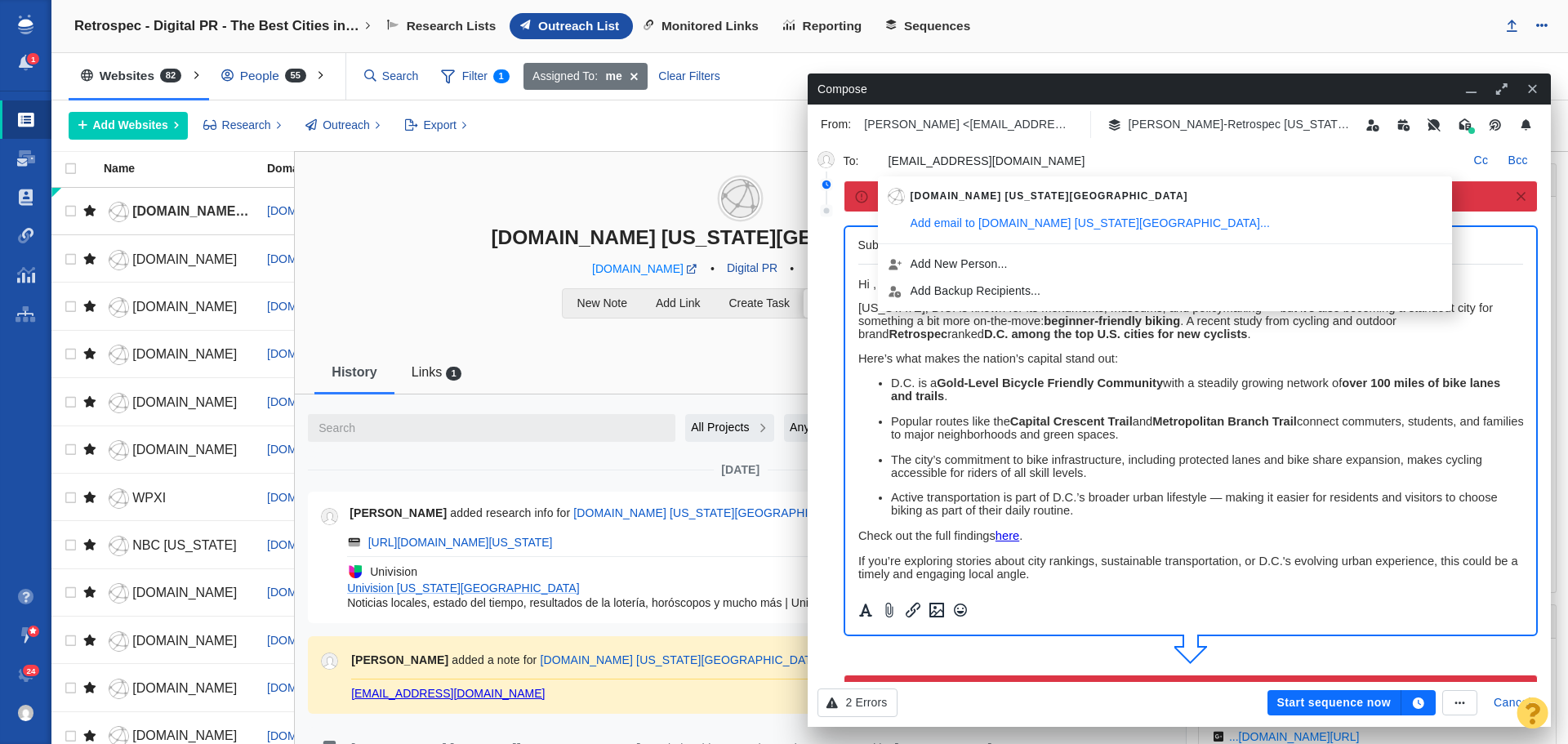
type input "[EMAIL_ADDRESS][DOMAIN_NAME]"
click at [1222, 333] on p "Washington, D.C. is known for its monuments, museums, and policymaking — but it…" at bounding box center [1190, 321] width 665 height 39
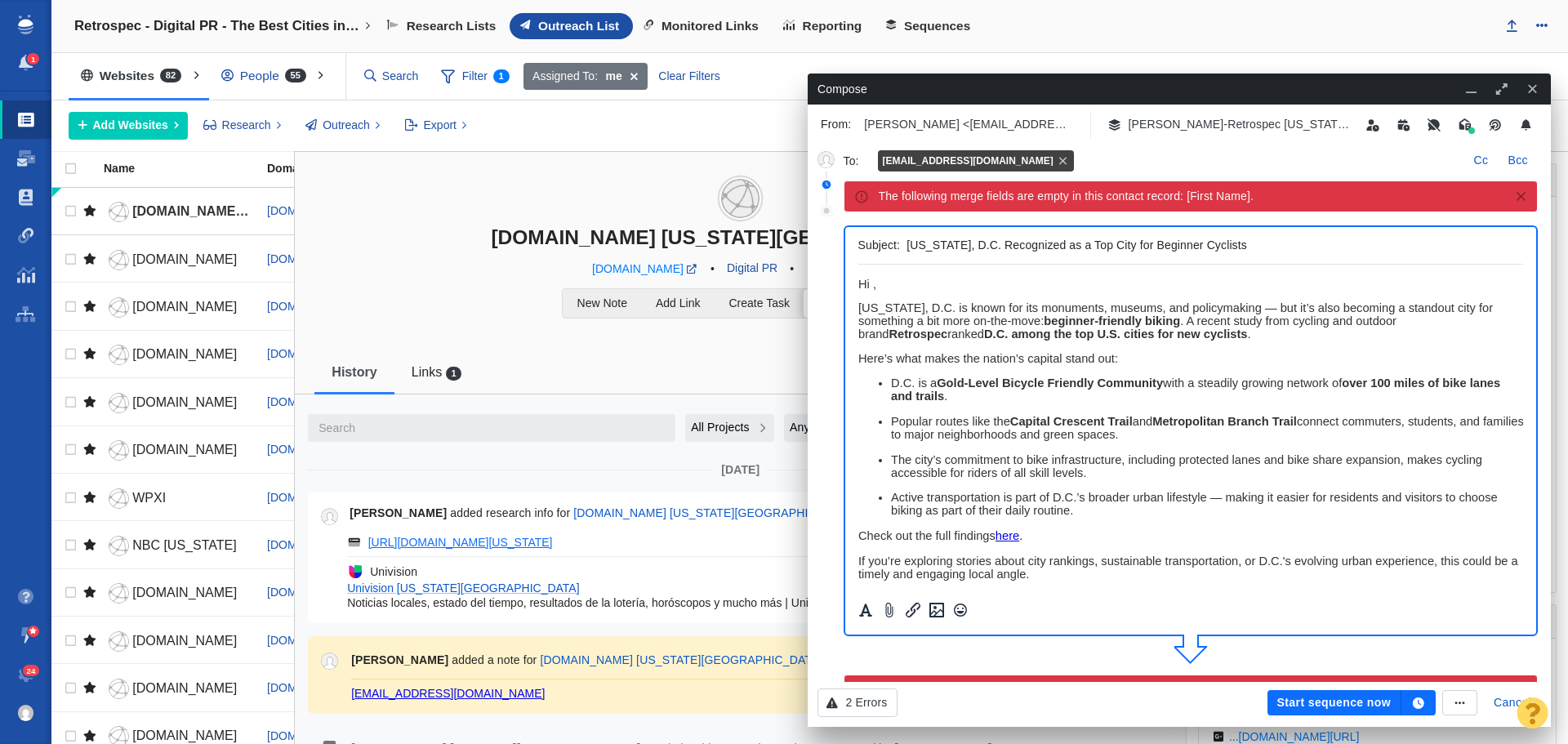
click at [553, 547] on link "https://www.univision.com/local/washington-dc-wfdc" at bounding box center [460, 542] width 185 height 15
click at [871, 285] on span "Hi ," at bounding box center [867, 284] width 17 height 13
drag, startPoint x: 961, startPoint y: 287, endPoint x: 1716, endPoint y: 554, distance: 800.8
click at [858, 288] on html "Hi WFD Team, Washington, D.C. is known for its monuments, museums, and policyma…" at bounding box center [1190, 540] width 665 height 552
click at [901, 284] on span "Hi WFD Team," at bounding box center [897, 284] width 78 height 13
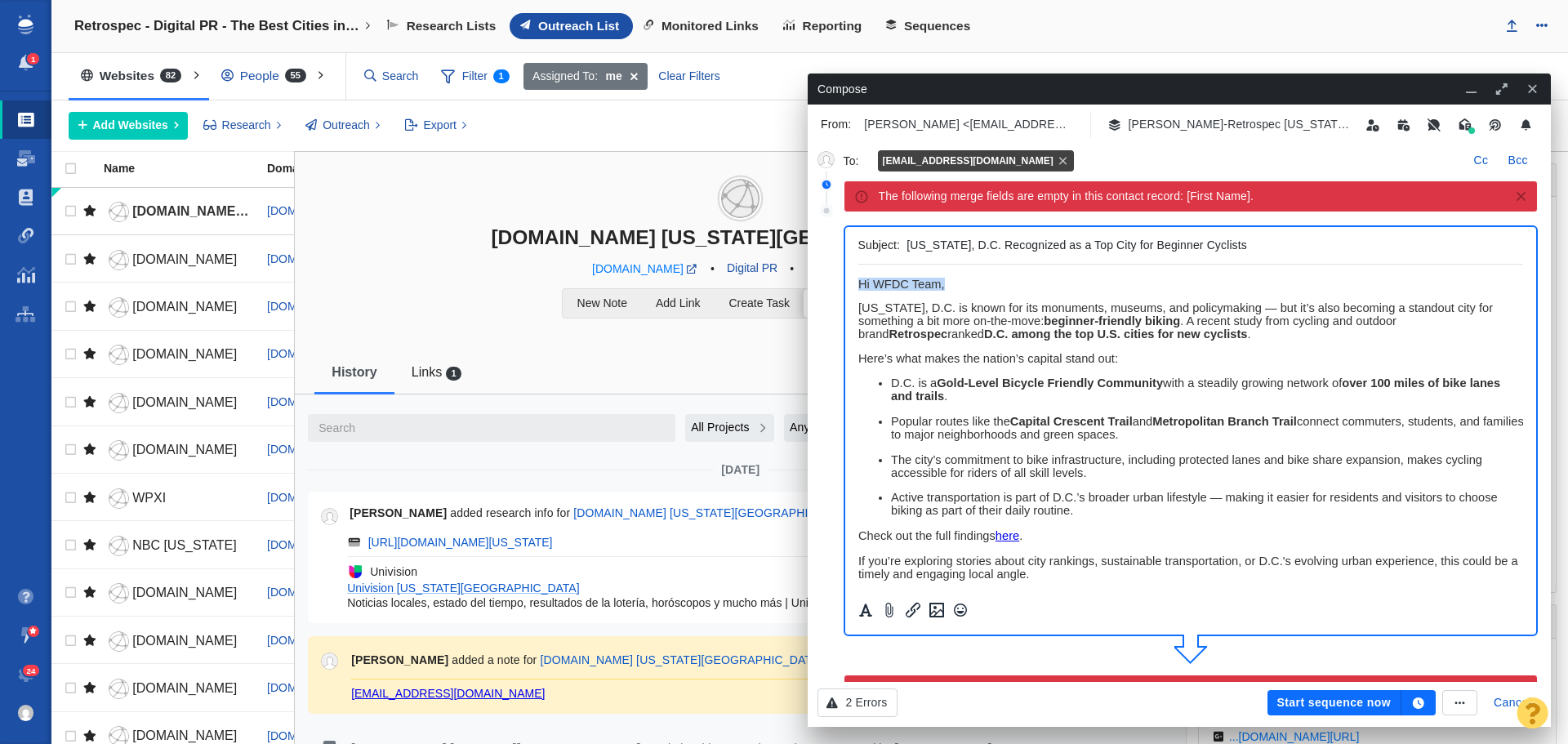
drag, startPoint x: 950, startPoint y: 280, endPoint x: 1699, endPoint y: 543, distance: 793.8
click at [858, 278] on html "Hi WFDC Team, Washington, D.C. is known for its monuments, museums, and policym…" at bounding box center [1190, 540] width 665 height 552
copy span "Hi WFDC Team,"
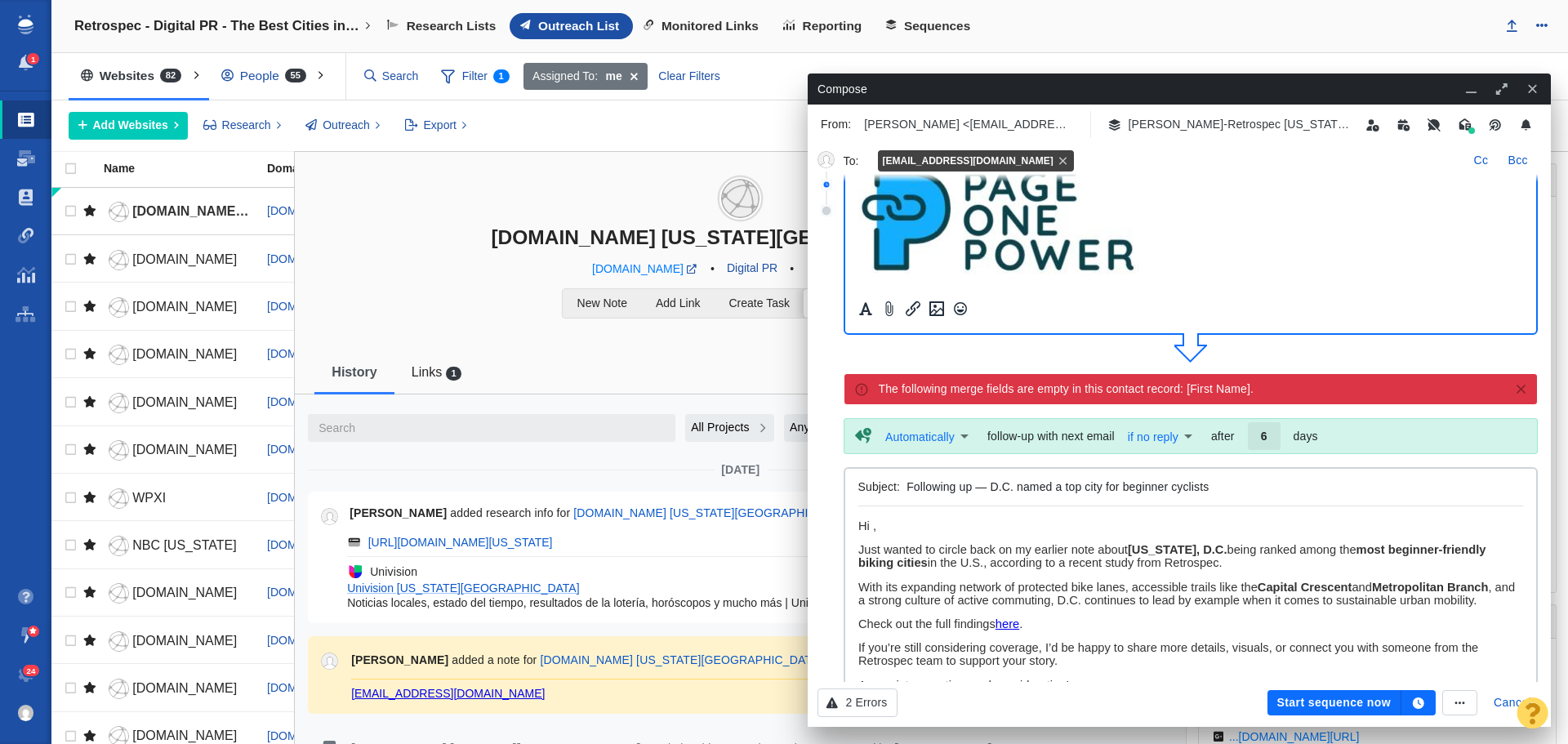
scroll to position [326, 0]
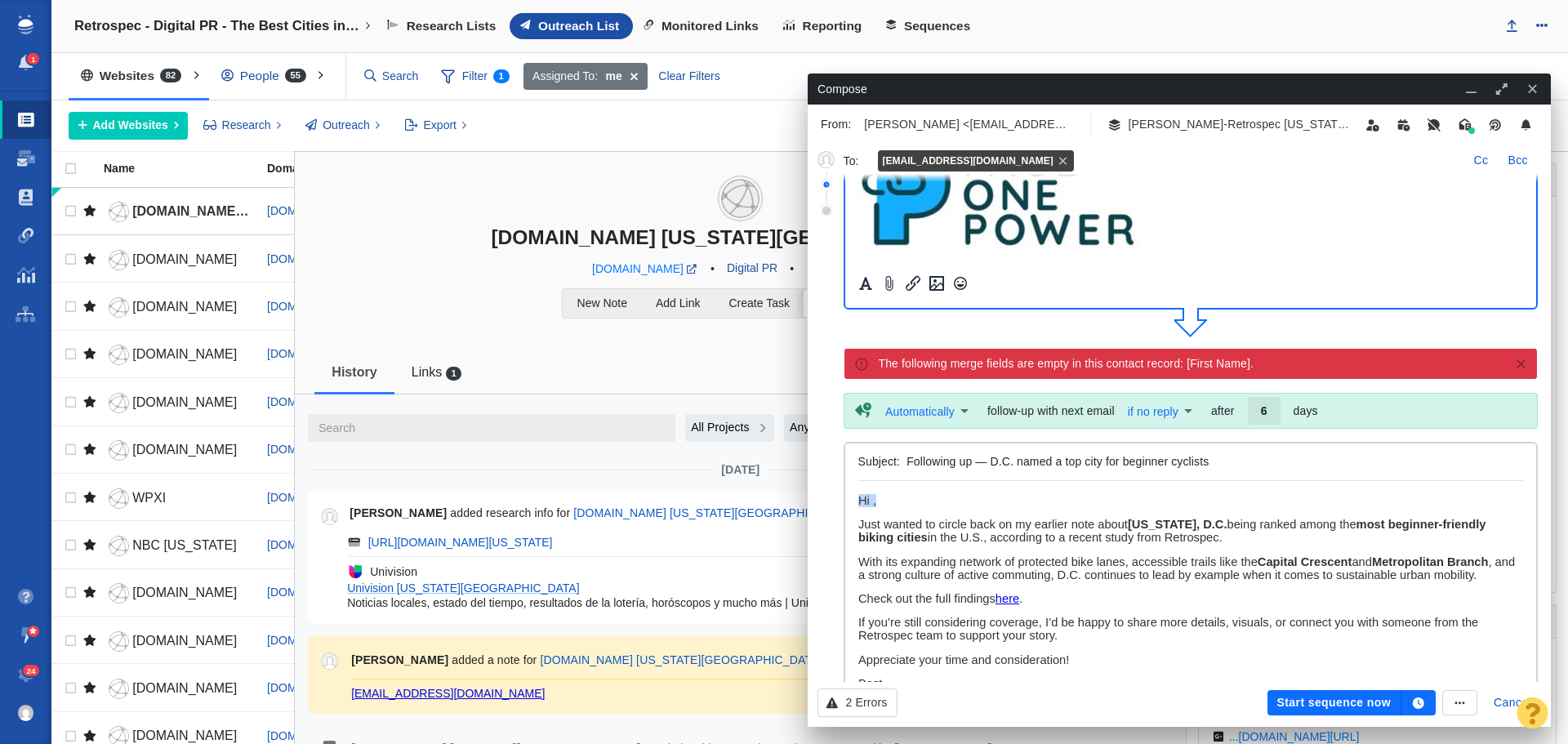
drag, startPoint x: 893, startPoint y: 497, endPoint x: 831, endPoint y: 492, distance: 62.2
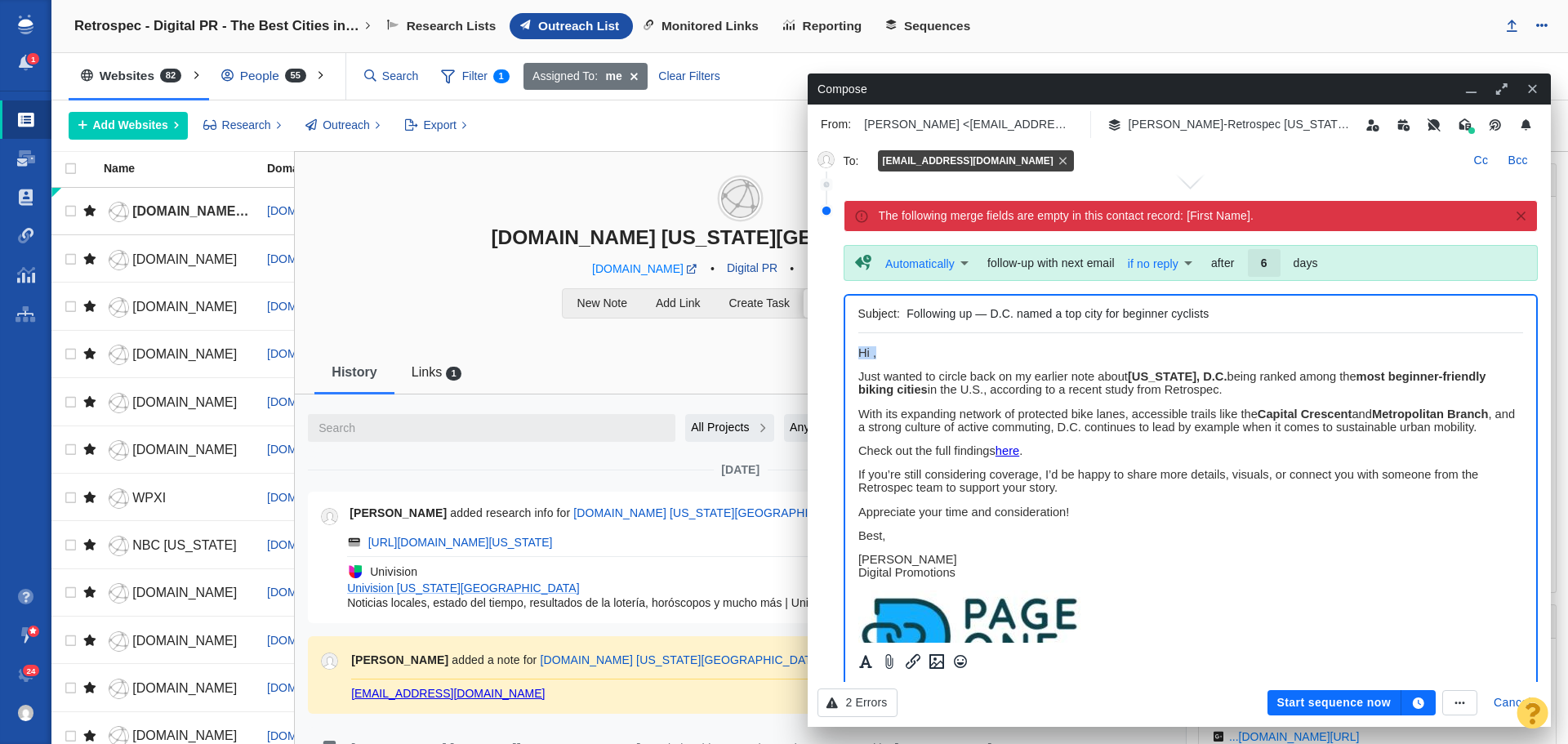
scroll to position [490, 0]
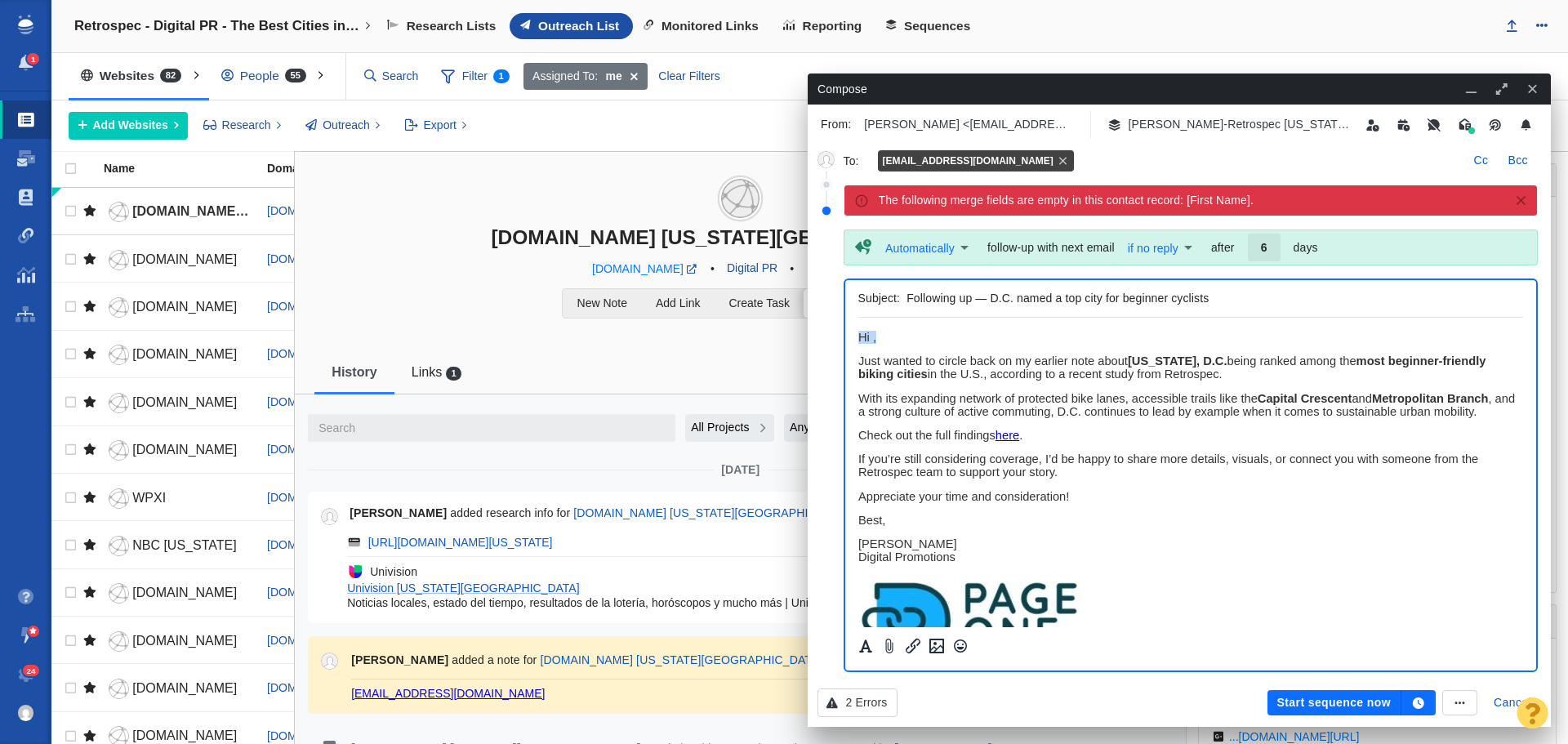
paste body "Rich Text Area. Press ALT-0 for help."
click at [1417, 700] on icon "button" at bounding box center [1419, 703] width 12 height 12
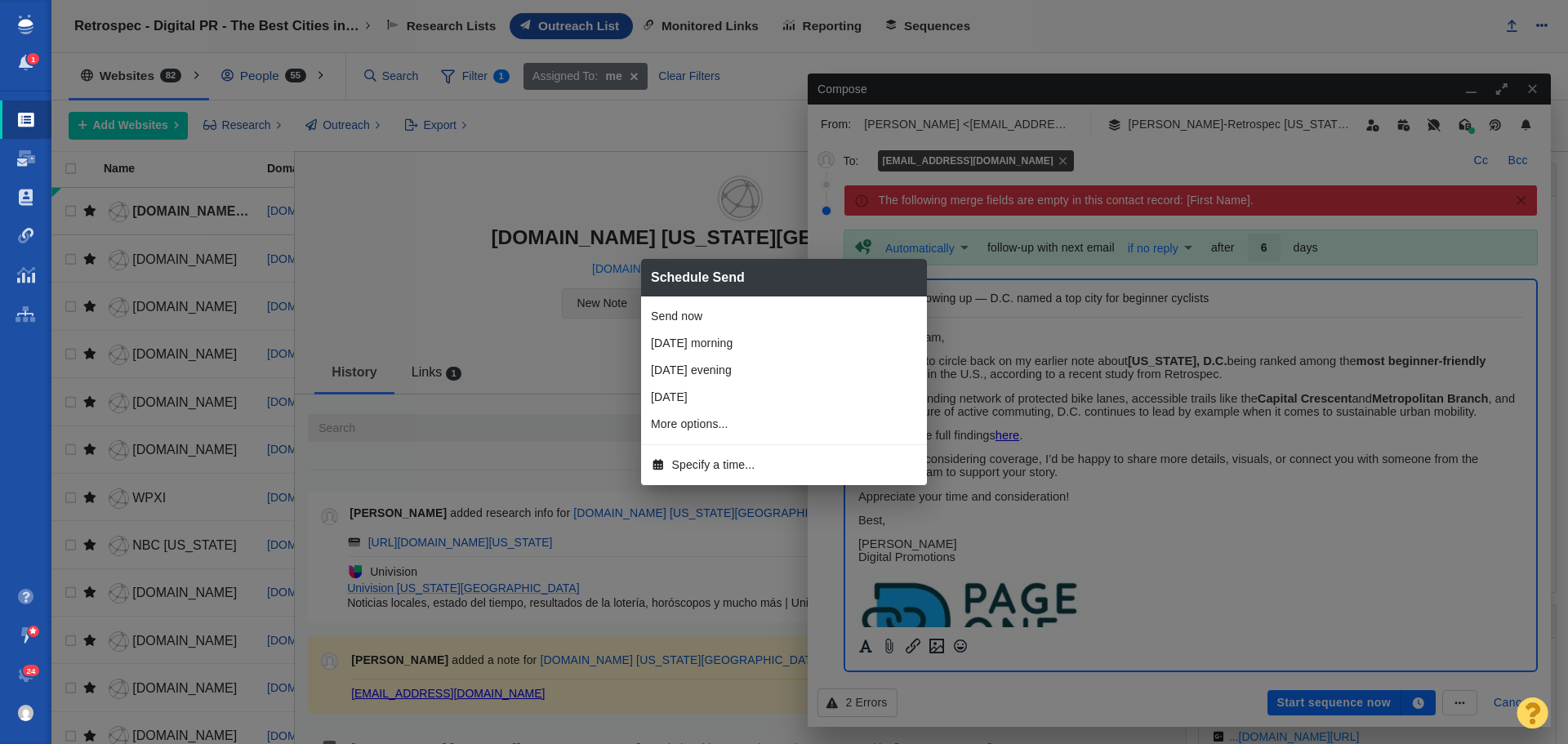
click at [727, 349] on li "[DATE] morning" at bounding box center [784, 344] width 286 height 27
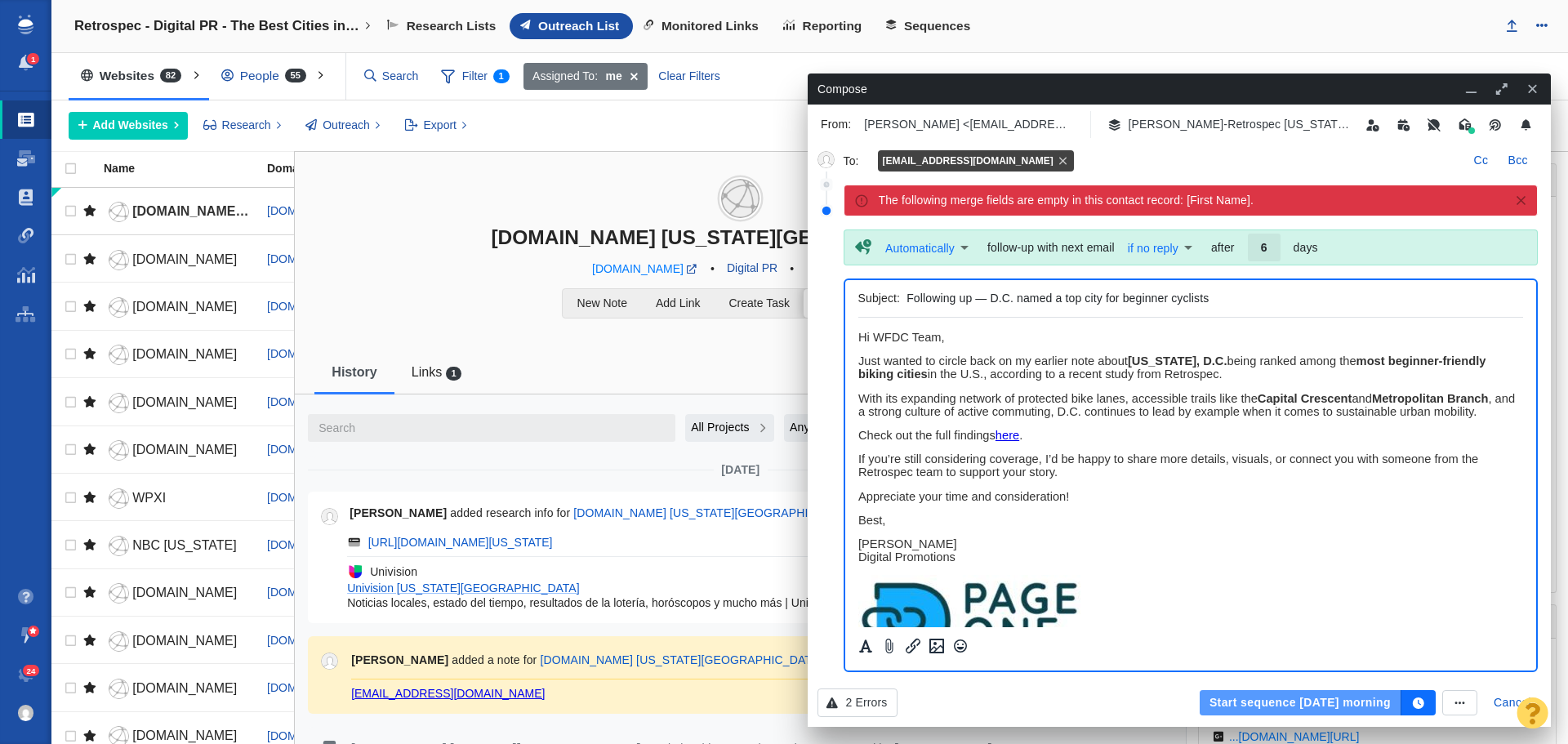
click at [1221, 696] on button "Start sequence tomorrow morning" at bounding box center [1301, 703] width 202 height 26
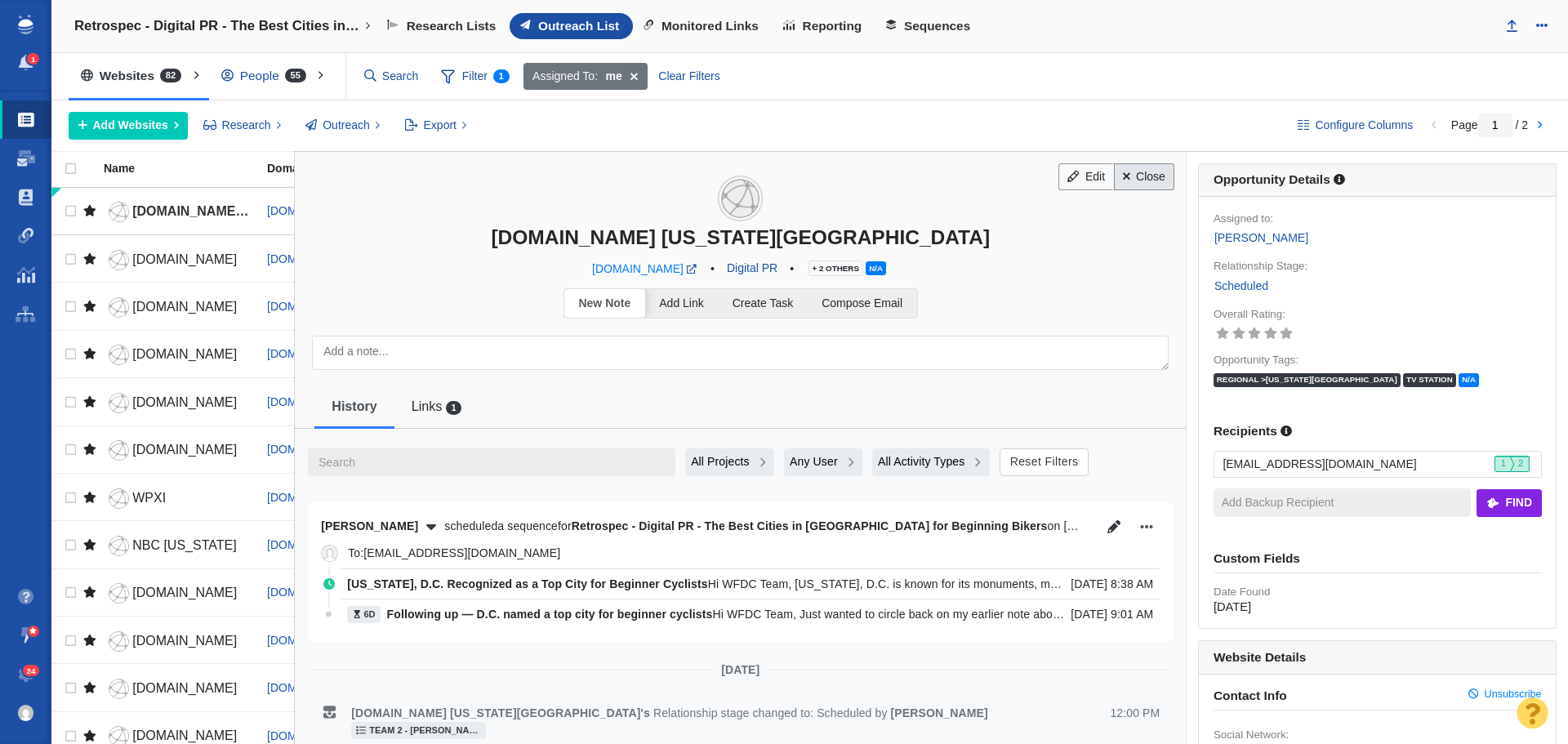
click at [1134, 169] on link "Close" at bounding box center [1144, 177] width 61 height 28
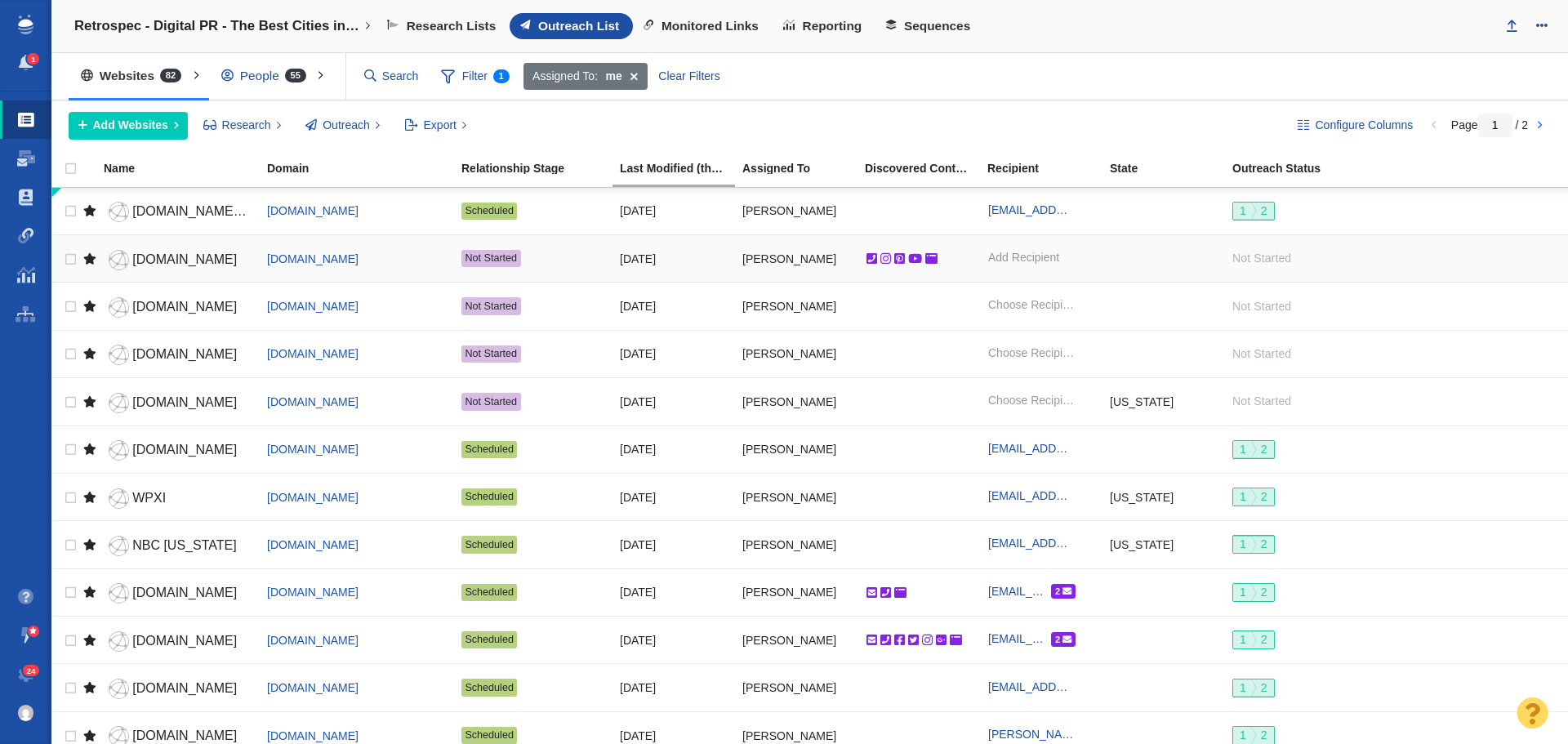
click at [157, 257] on span "[DOMAIN_NAME]" at bounding box center [185, 259] width 105 height 14
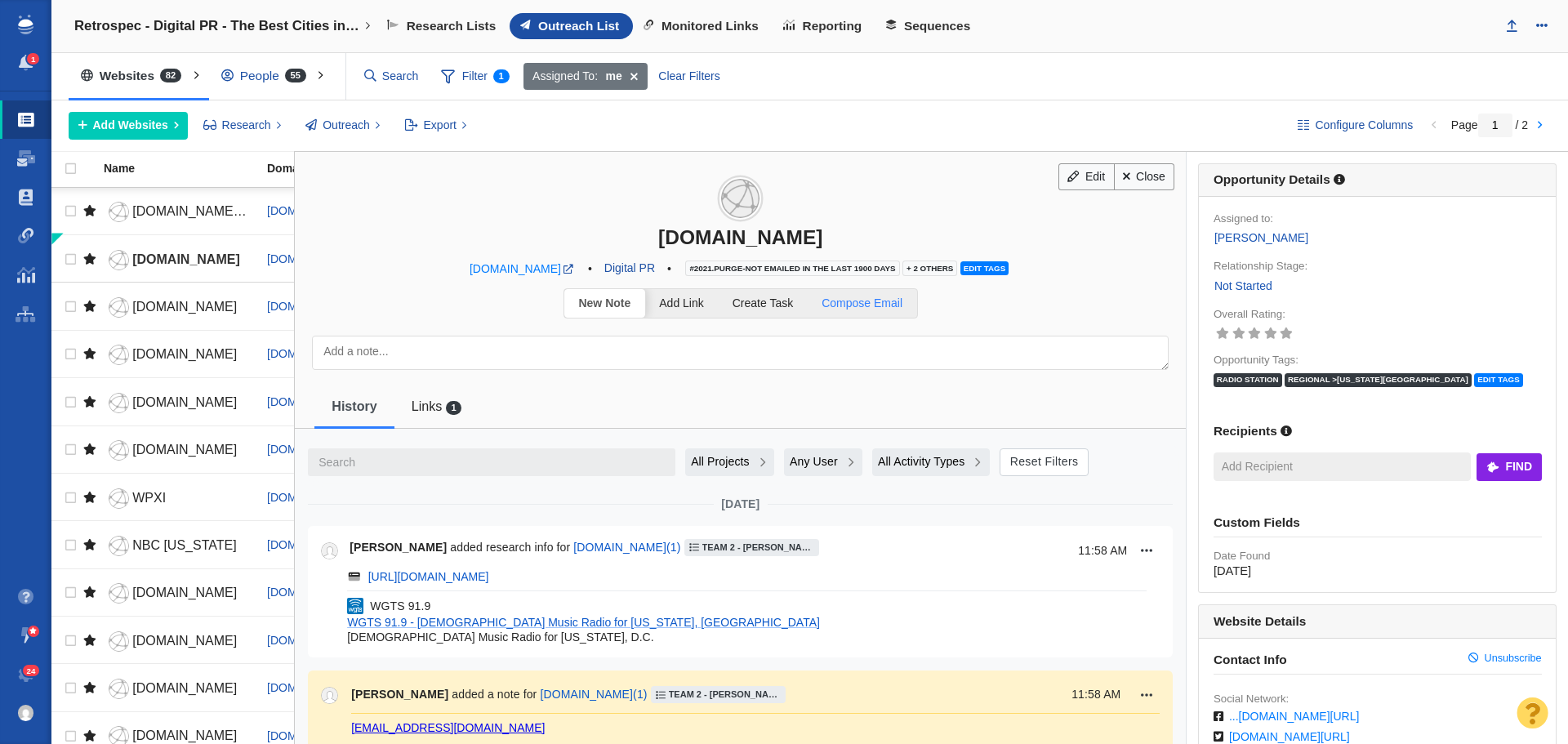
click at [876, 306] on span "Compose Email" at bounding box center [862, 302] width 81 height 13
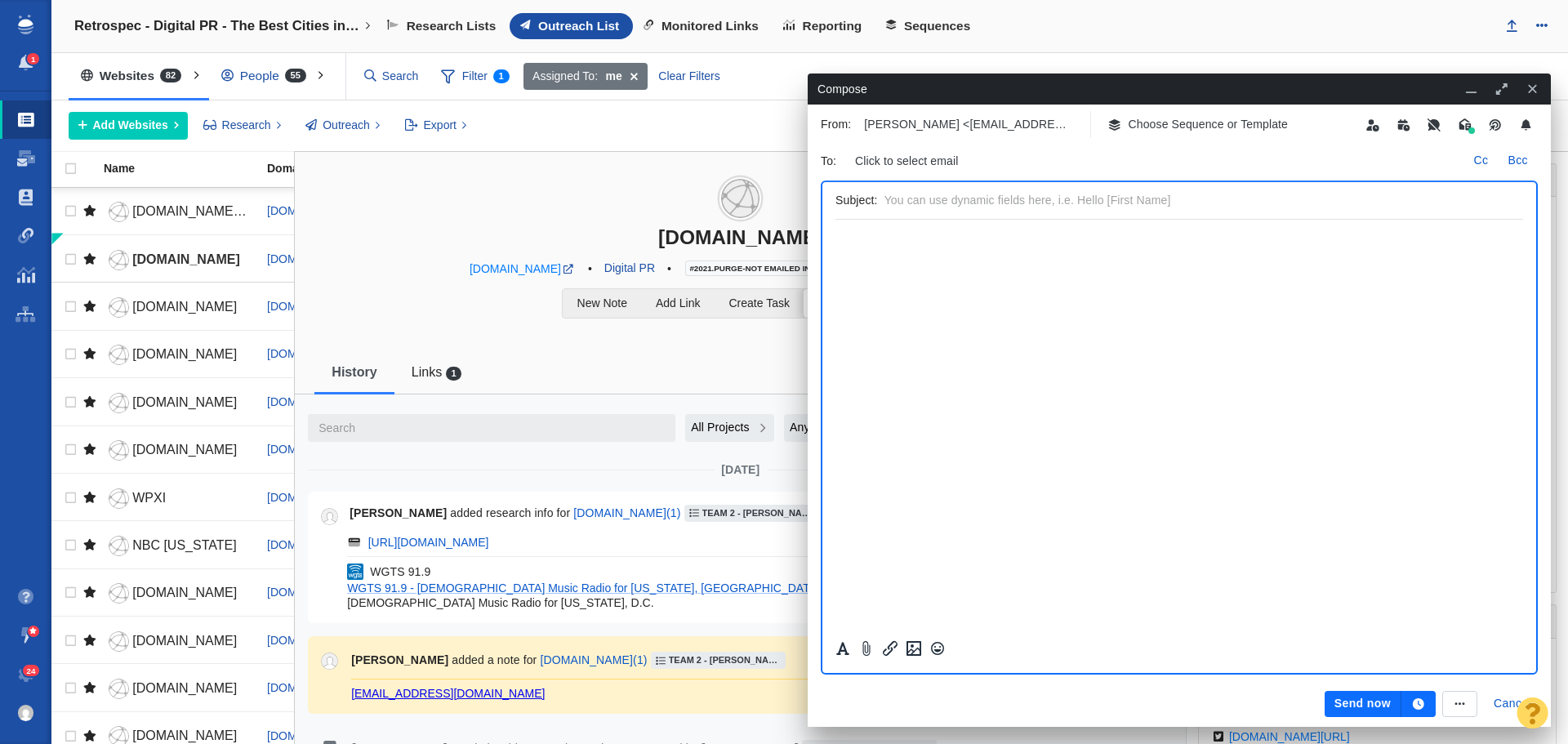
scroll to position [0, 0]
click at [1163, 128] on p "Choose Sequence or Template" at bounding box center [1209, 124] width 160 height 17
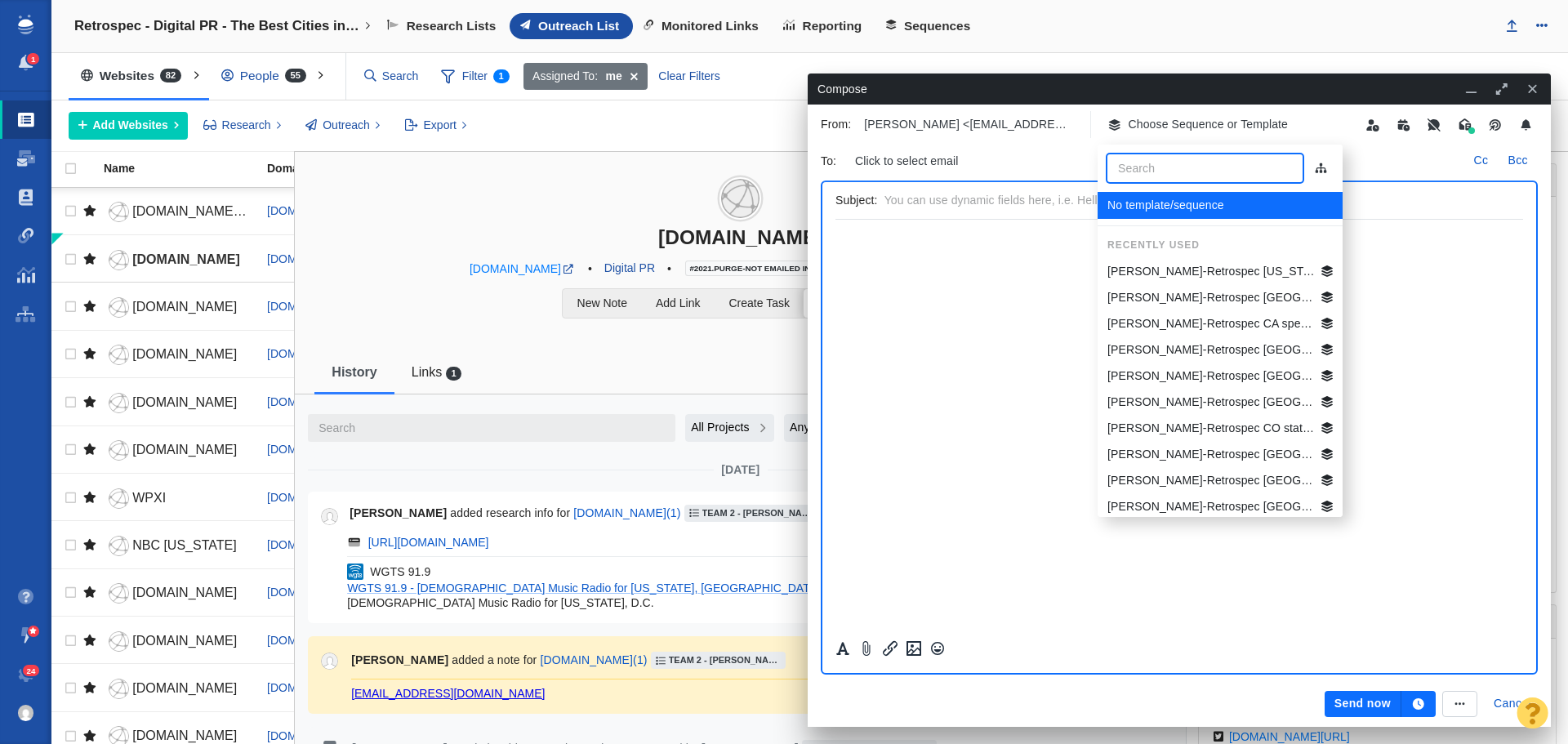
click at [1175, 269] on p "[PERSON_NAME]-Retrospec [US_STATE] [GEOGRAPHIC_DATA] Best Beg Biking Cities" at bounding box center [1211, 272] width 208 height 17
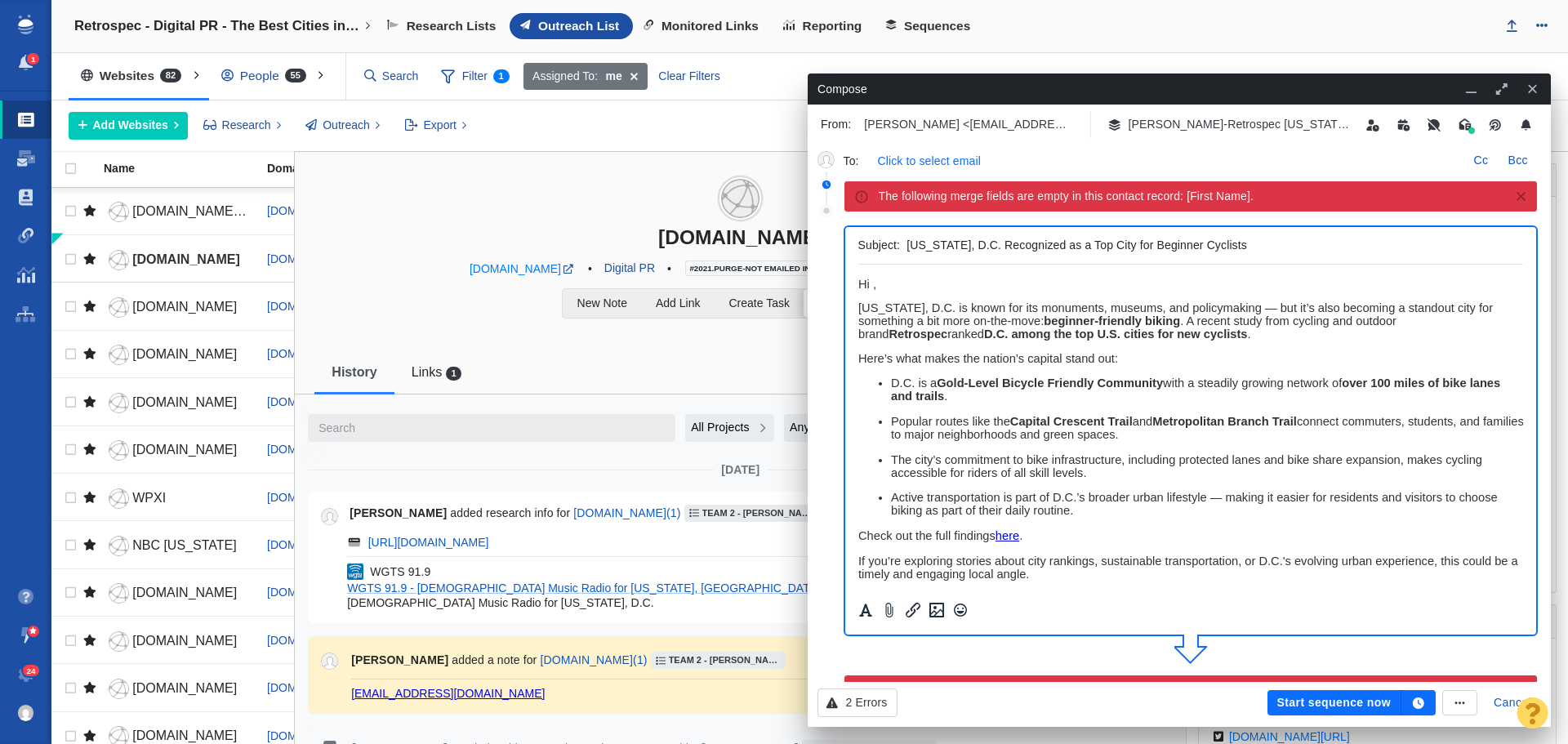
click at [955, 164] on p "Click to select email" at bounding box center [930, 161] width 103 height 17
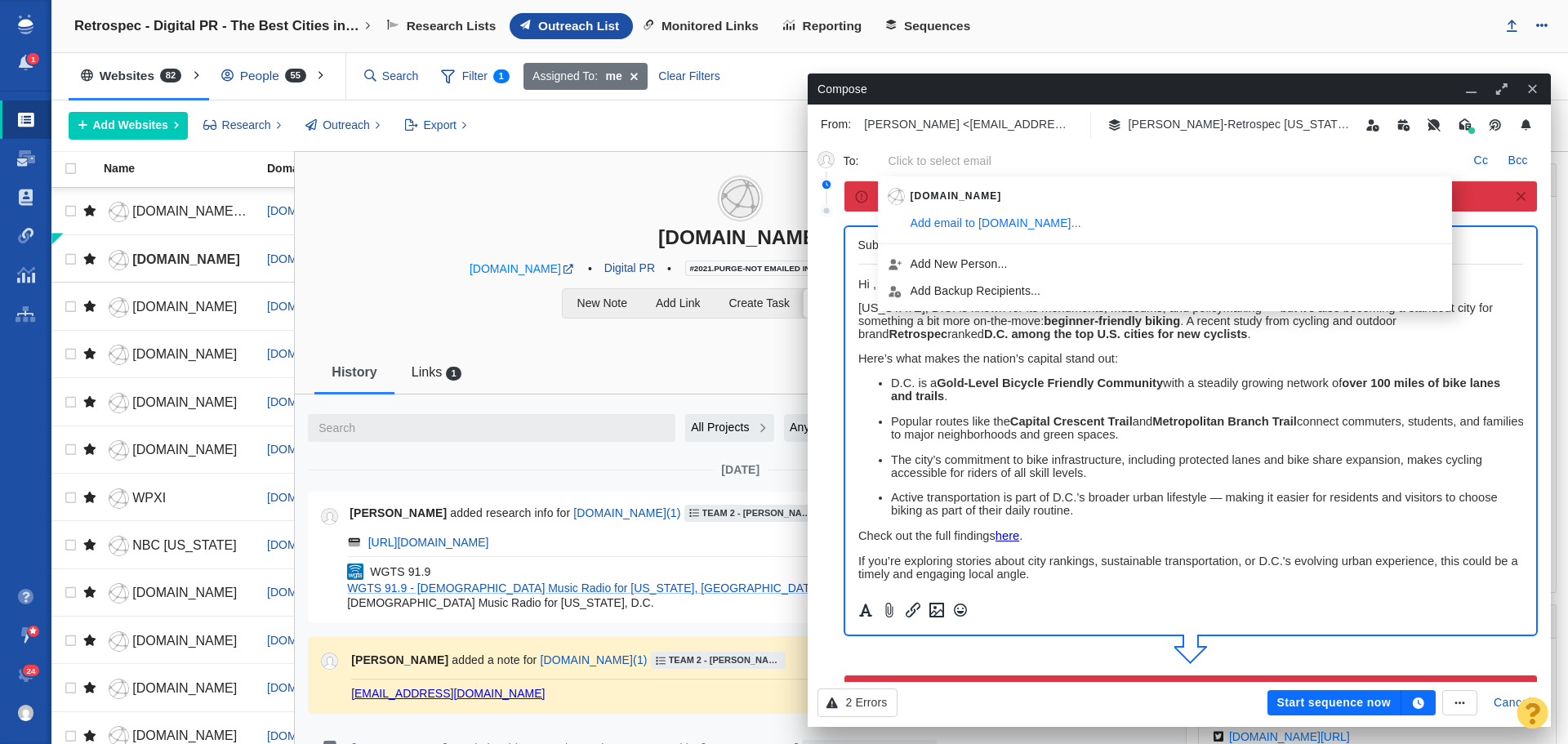
click at [624, 352] on div "New Note Add Link Create Task Compose Email" at bounding box center [740, 321] width 891 height 64
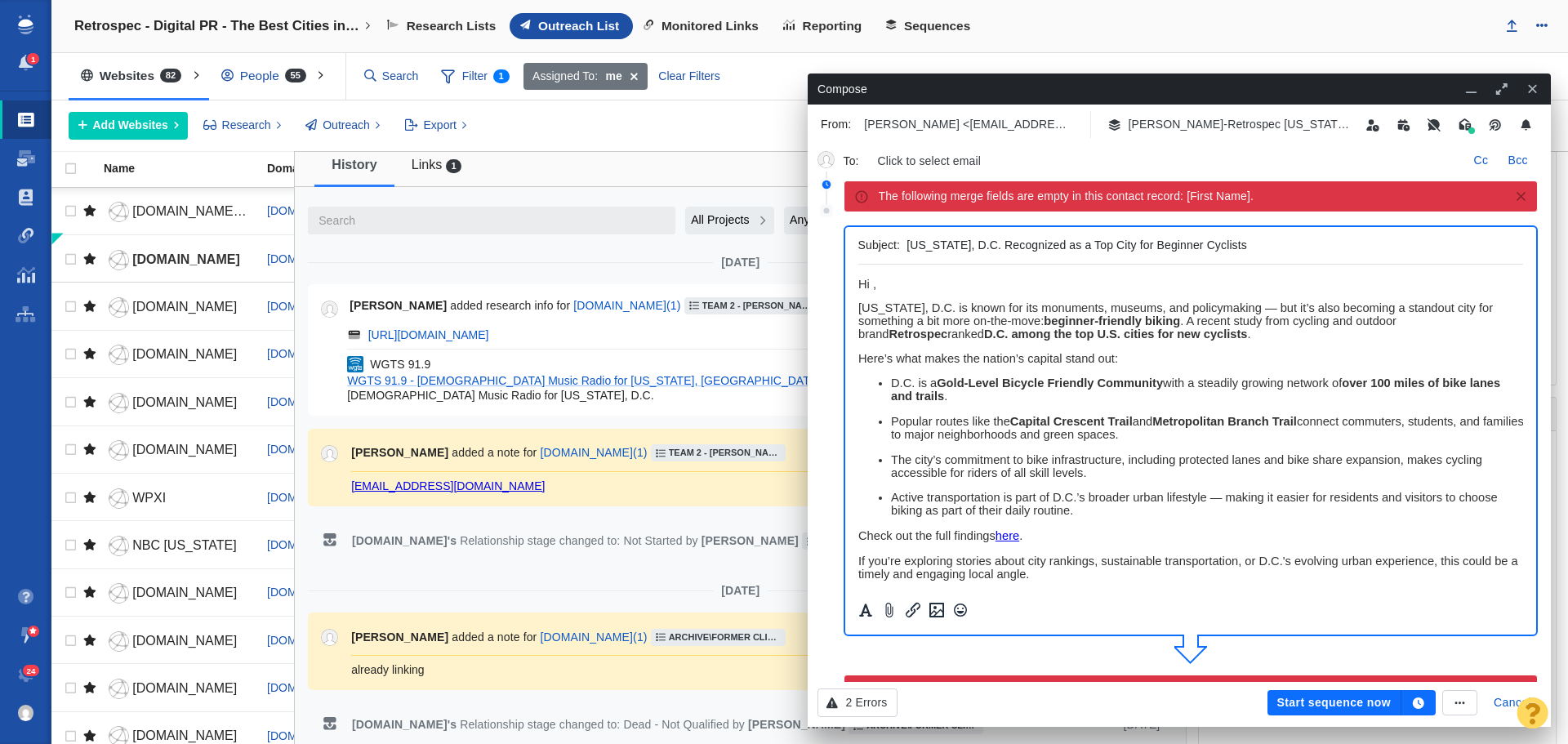
scroll to position [245, 0]
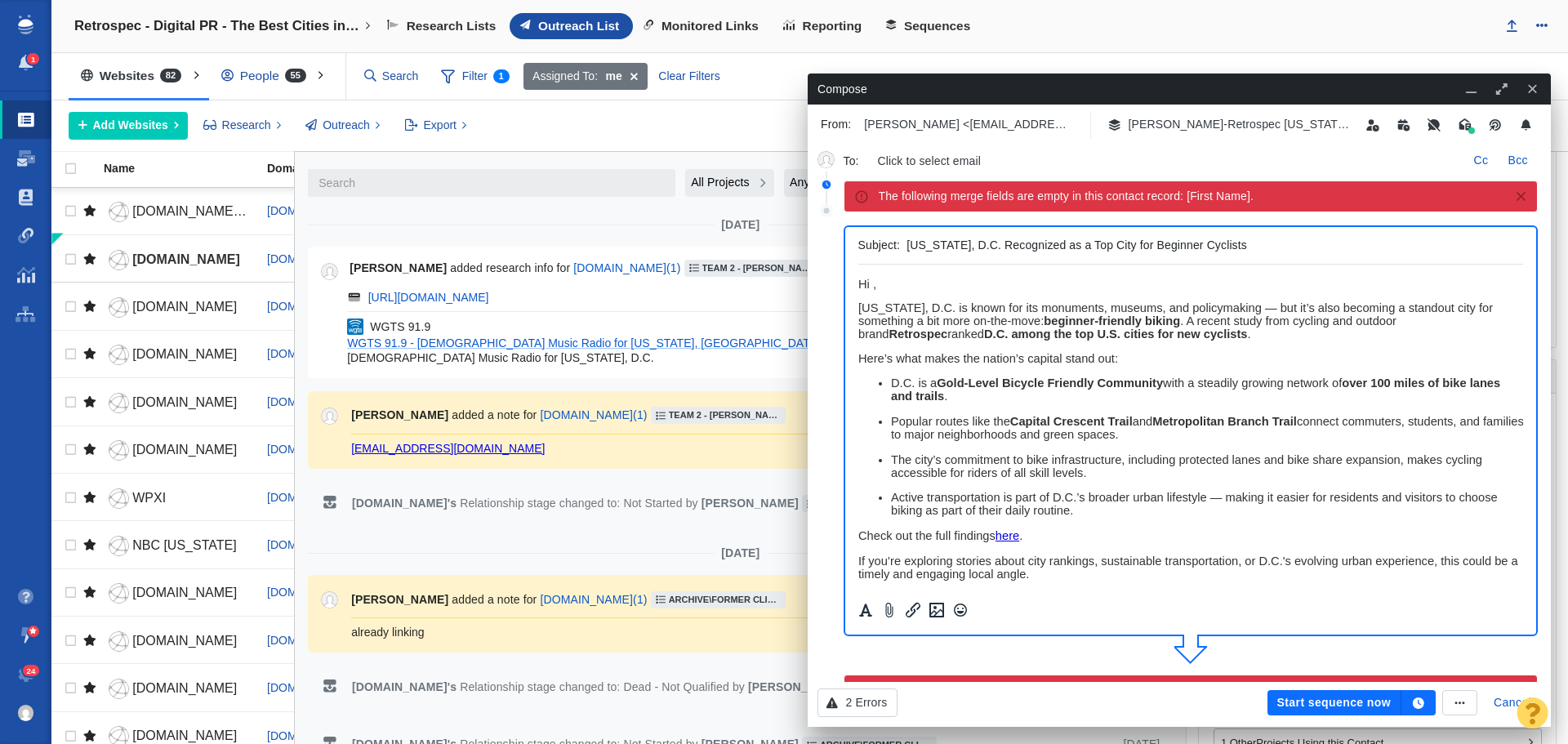
drag, startPoint x: 526, startPoint y: 446, endPoint x: 352, endPoint y: 448, distance: 174.0
click at [352, 448] on div "programming@wgts919.com" at bounding box center [756, 448] width 808 height 15
click at [917, 153] on p "Click to select email" at bounding box center [930, 161] width 103 height 17
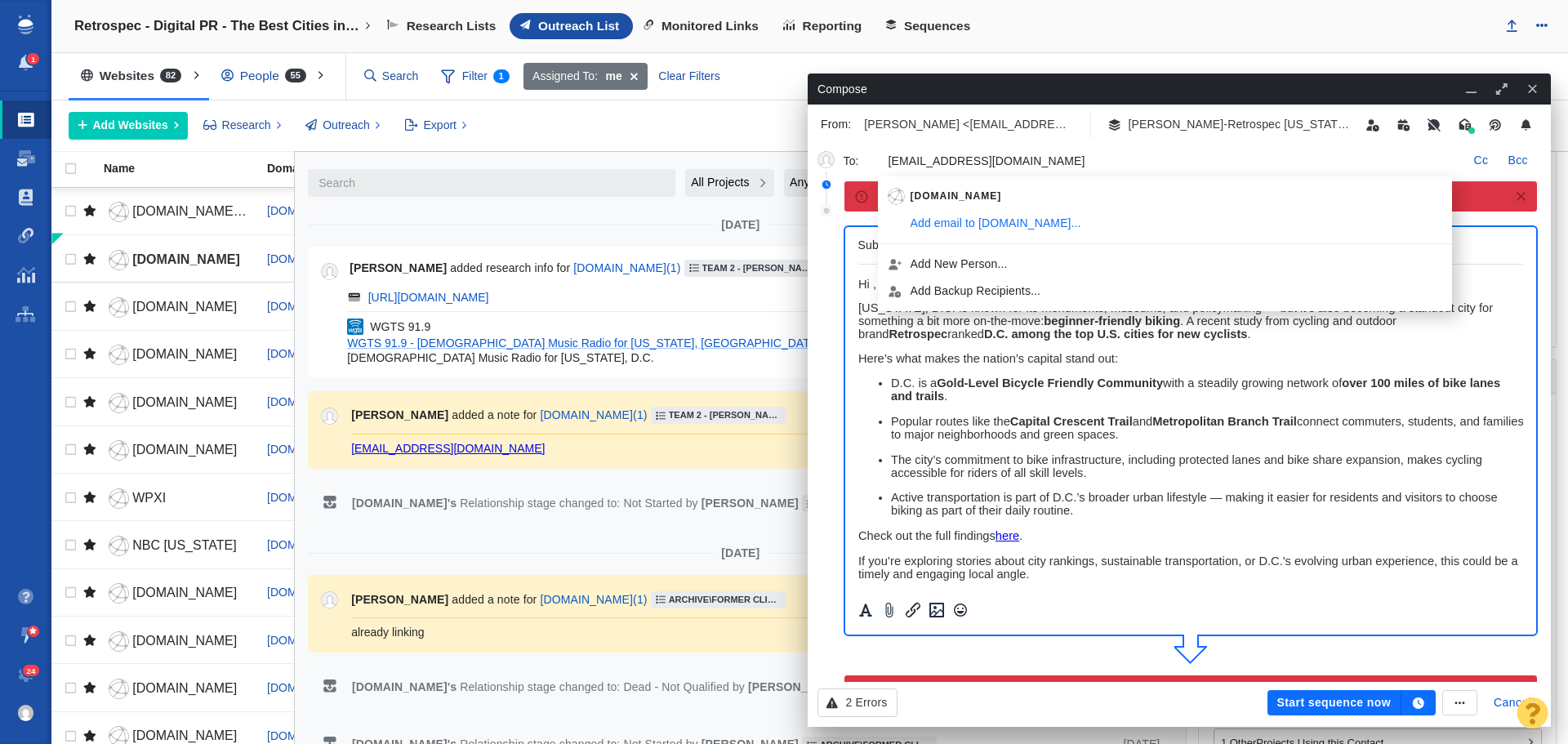
type input "programming@wgts919.com"
click at [1202, 355] on p "Here’s what makes the nation’s capital stand out:" at bounding box center [1190, 357] width 665 height 13
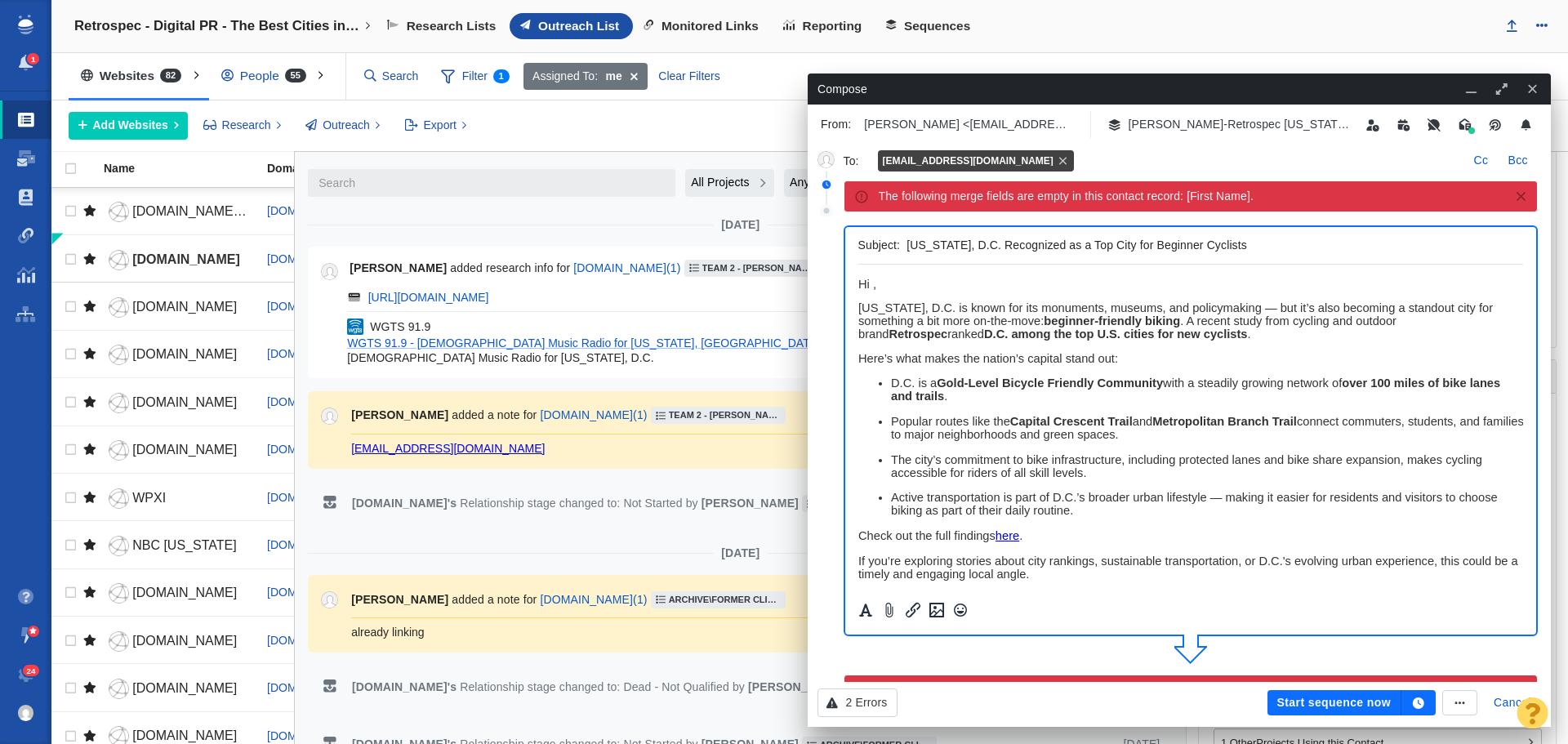
click at [872, 284] on span "Hi ," at bounding box center [867, 284] width 17 height 13
drag, startPoint x: 953, startPoint y: 281, endPoint x: 829, endPoint y: 281, distance: 124.0
click at [858, 281] on html "Hi WGTS Team, Washington, D.C. is known for its monuments, museums, and policym…" at bounding box center [1190, 540] width 665 height 552
copy span "Hi WGTS Team,"
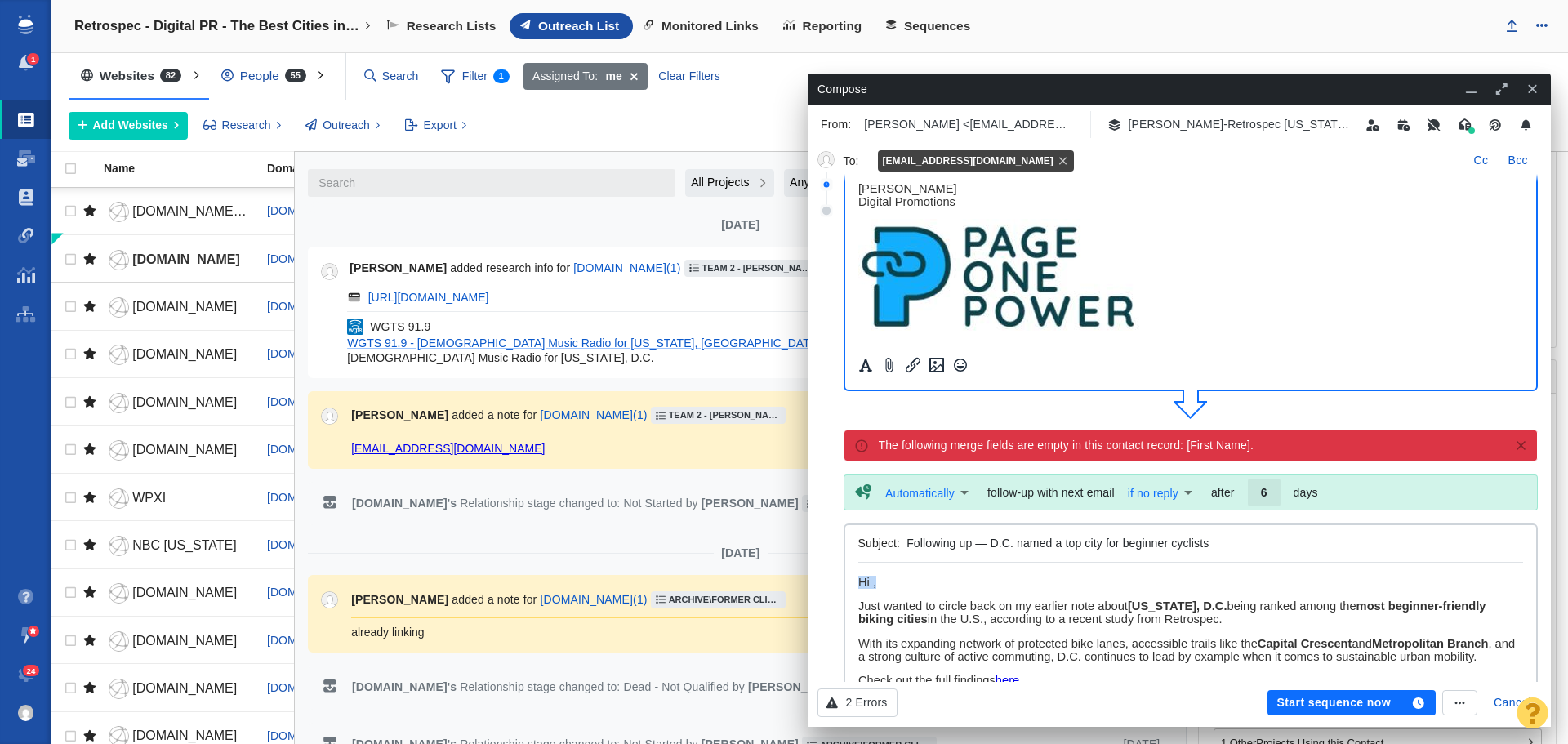
drag, startPoint x: 898, startPoint y: 575, endPoint x: 849, endPoint y: 578, distance: 49.1
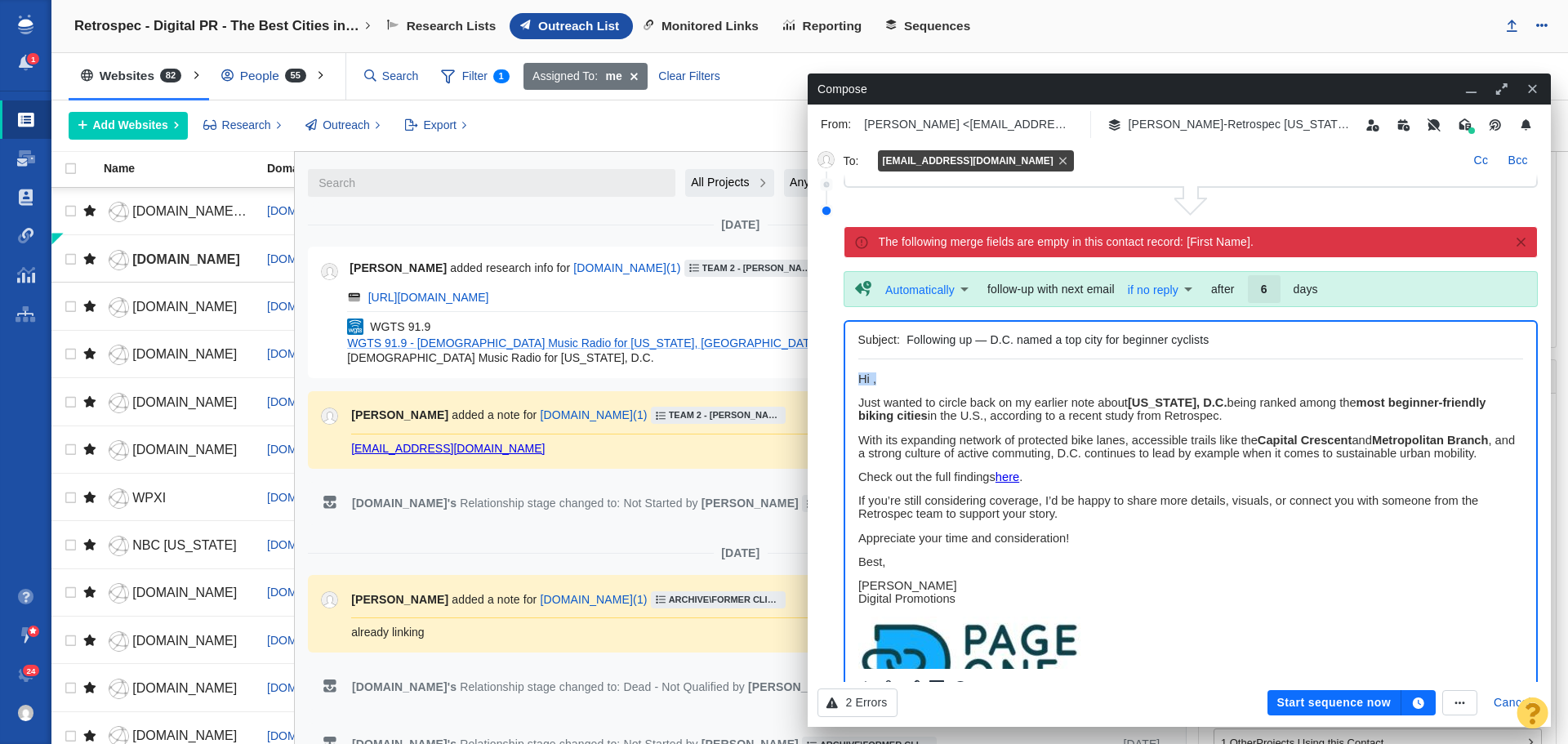
paste body "Rich Text Area. Press ALT-0 for help."
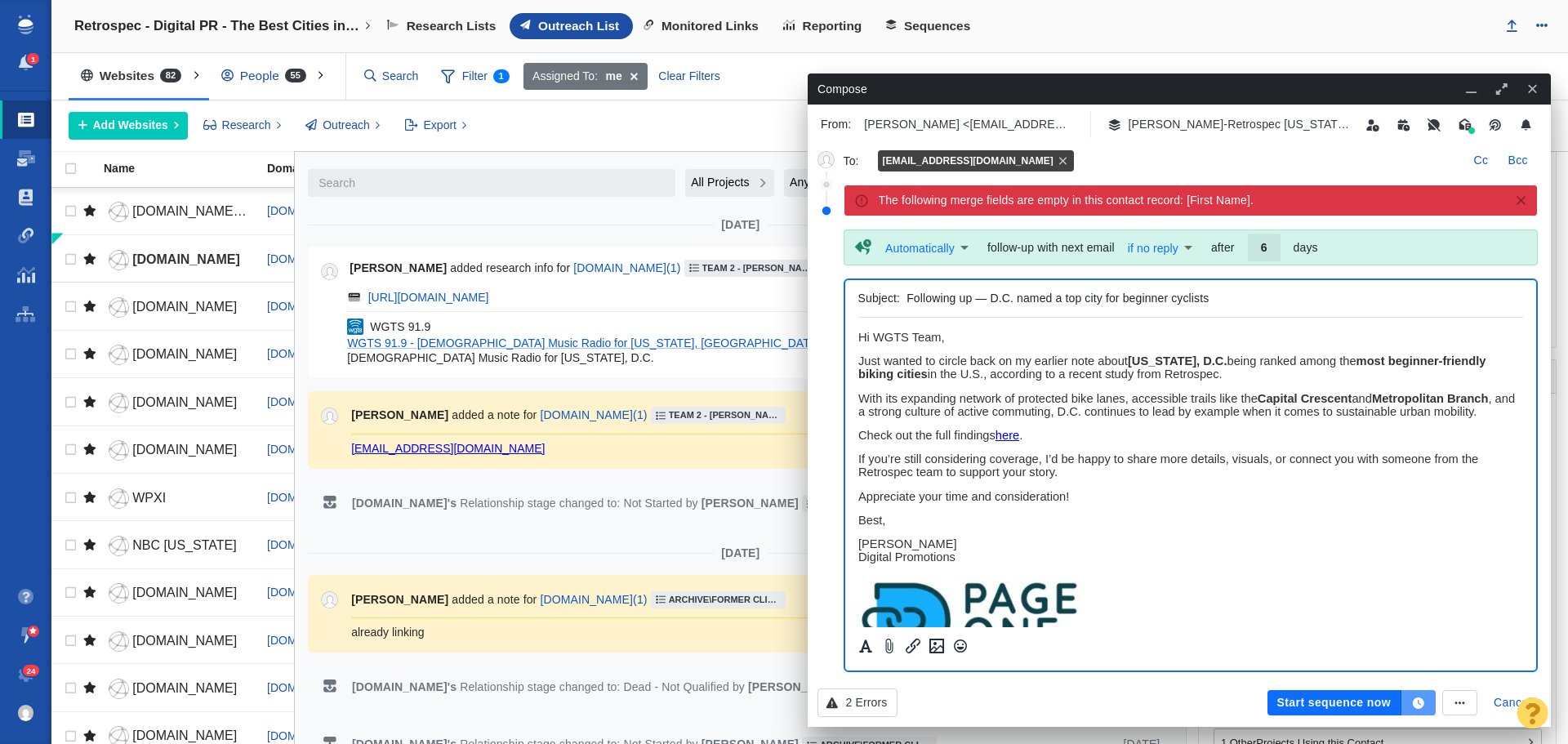
click at [1418, 700] on icon "button" at bounding box center [1419, 703] width 12 height 12
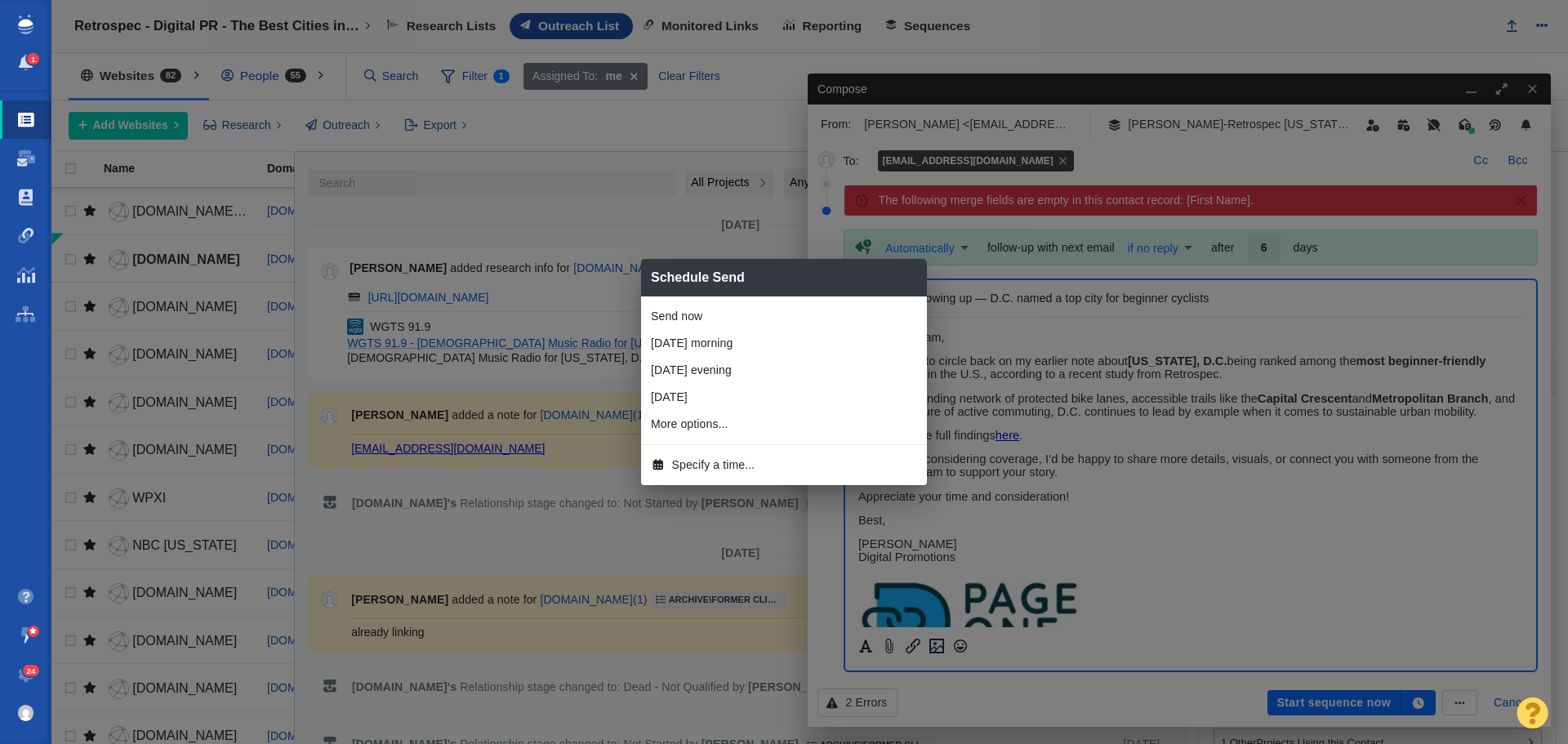
click at [715, 349] on li "Tomorrow morning" at bounding box center [784, 344] width 286 height 27
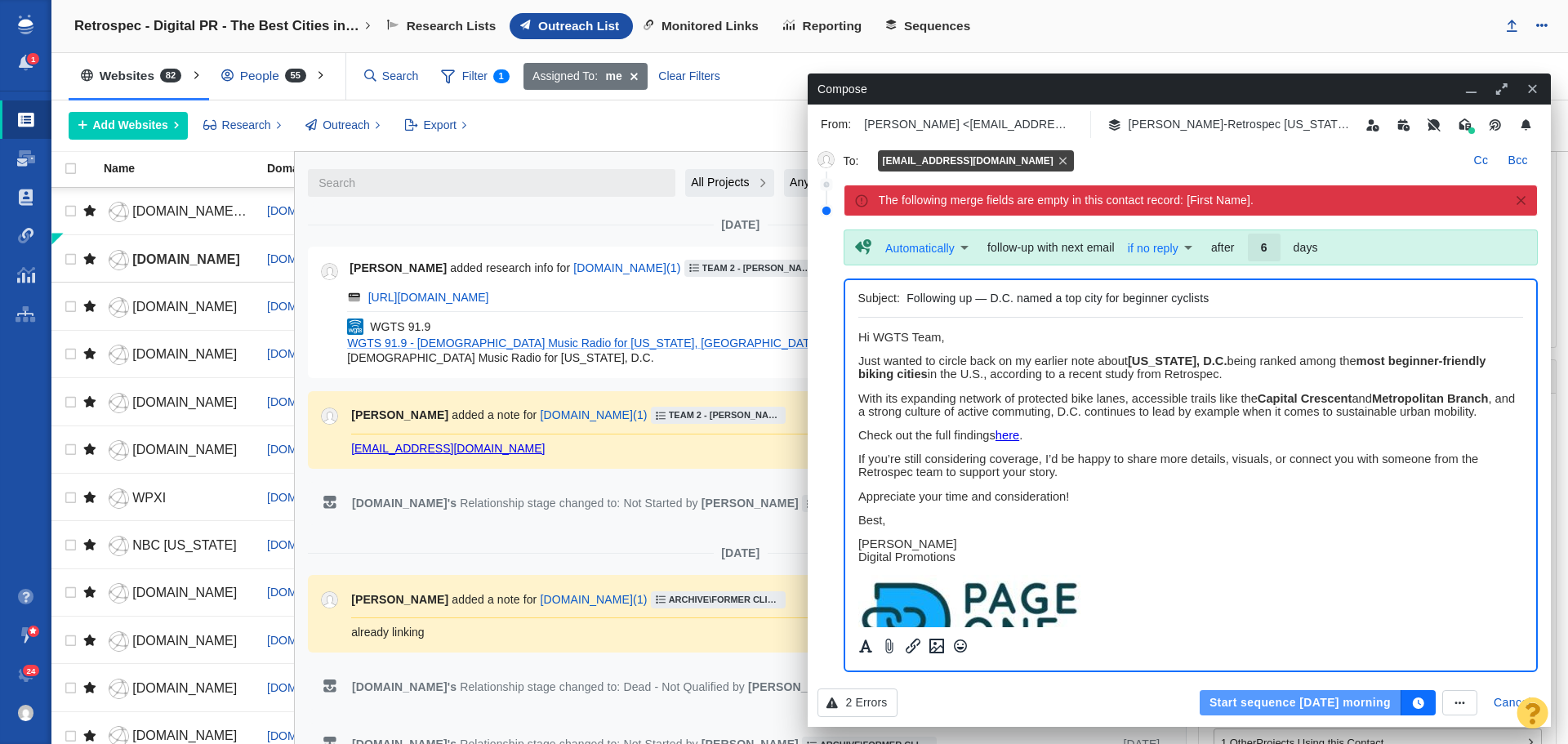
click at [1216, 699] on button "Start sequence tomorrow morning" at bounding box center [1301, 703] width 202 height 26
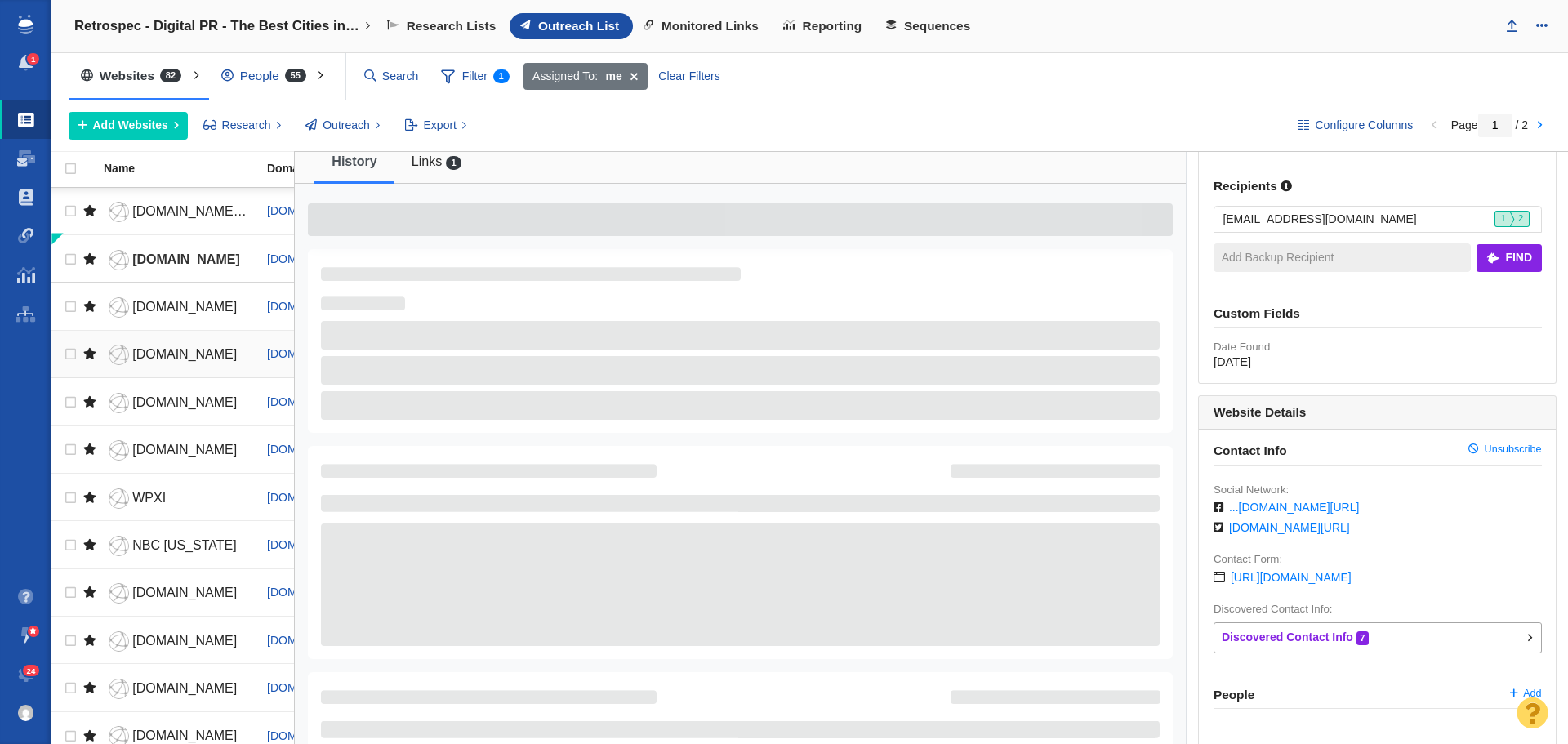
scroll to position [280, 0]
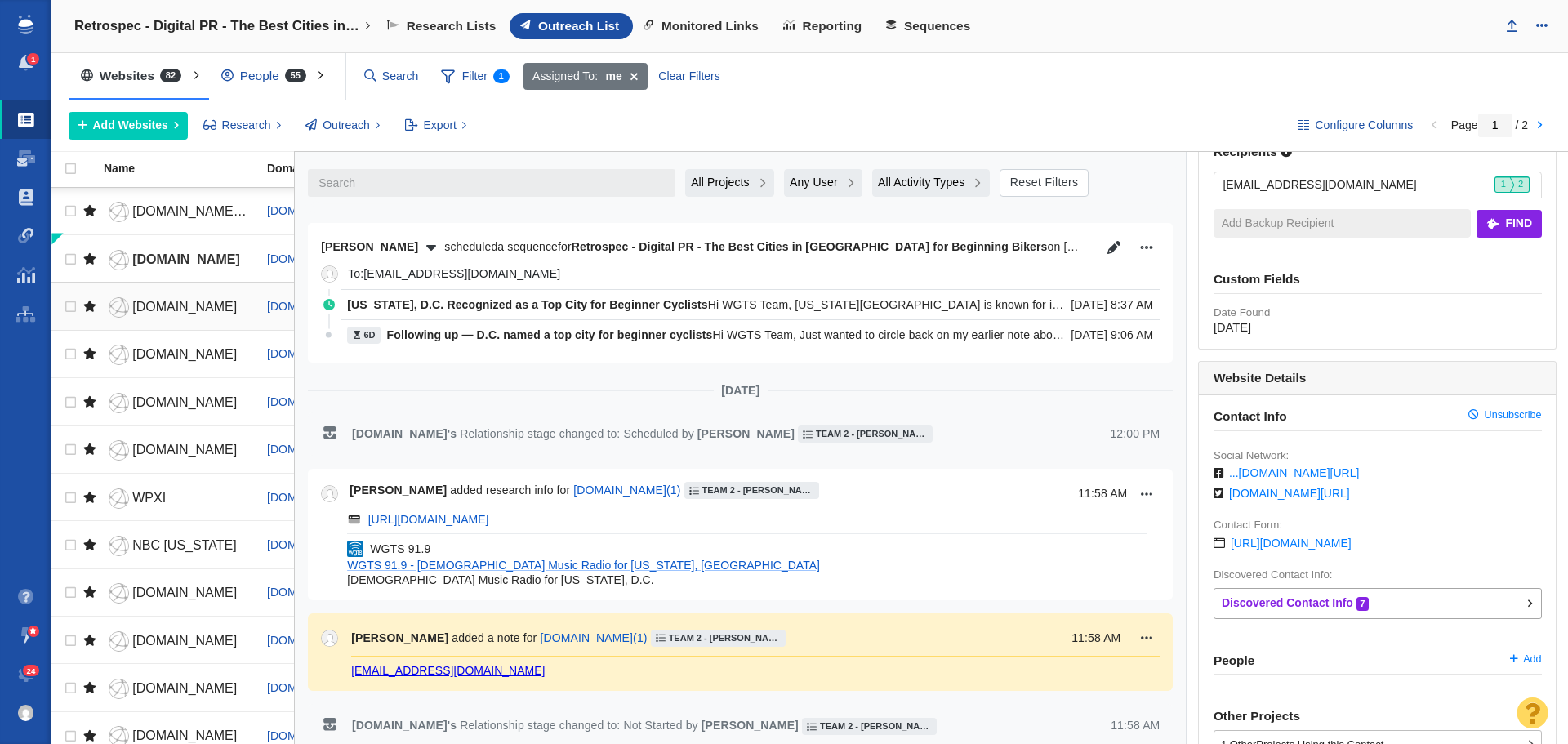
click at [160, 298] on link "wusa9.com" at bounding box center [178, 307] width 149 height 28
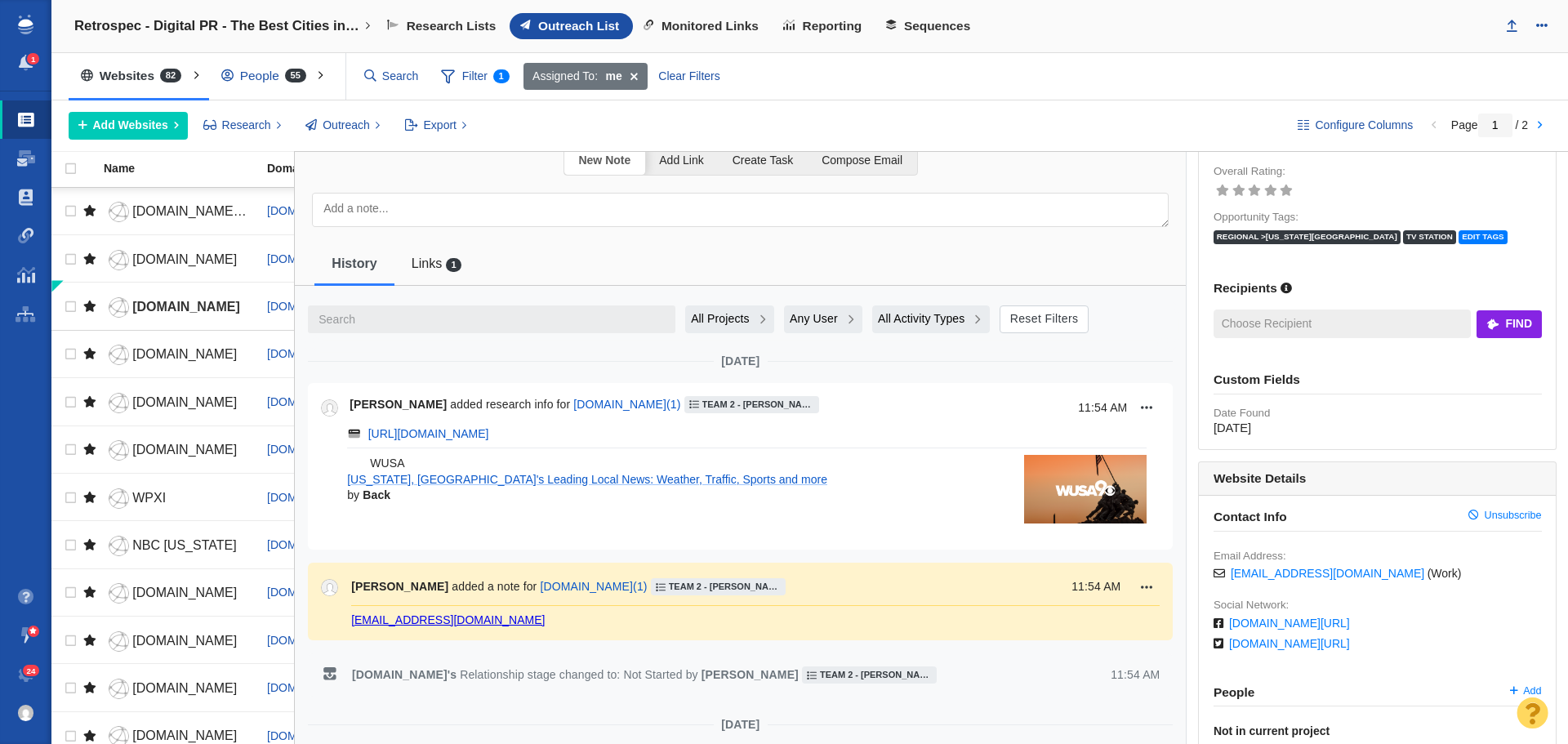
scroll to position [163, 0]
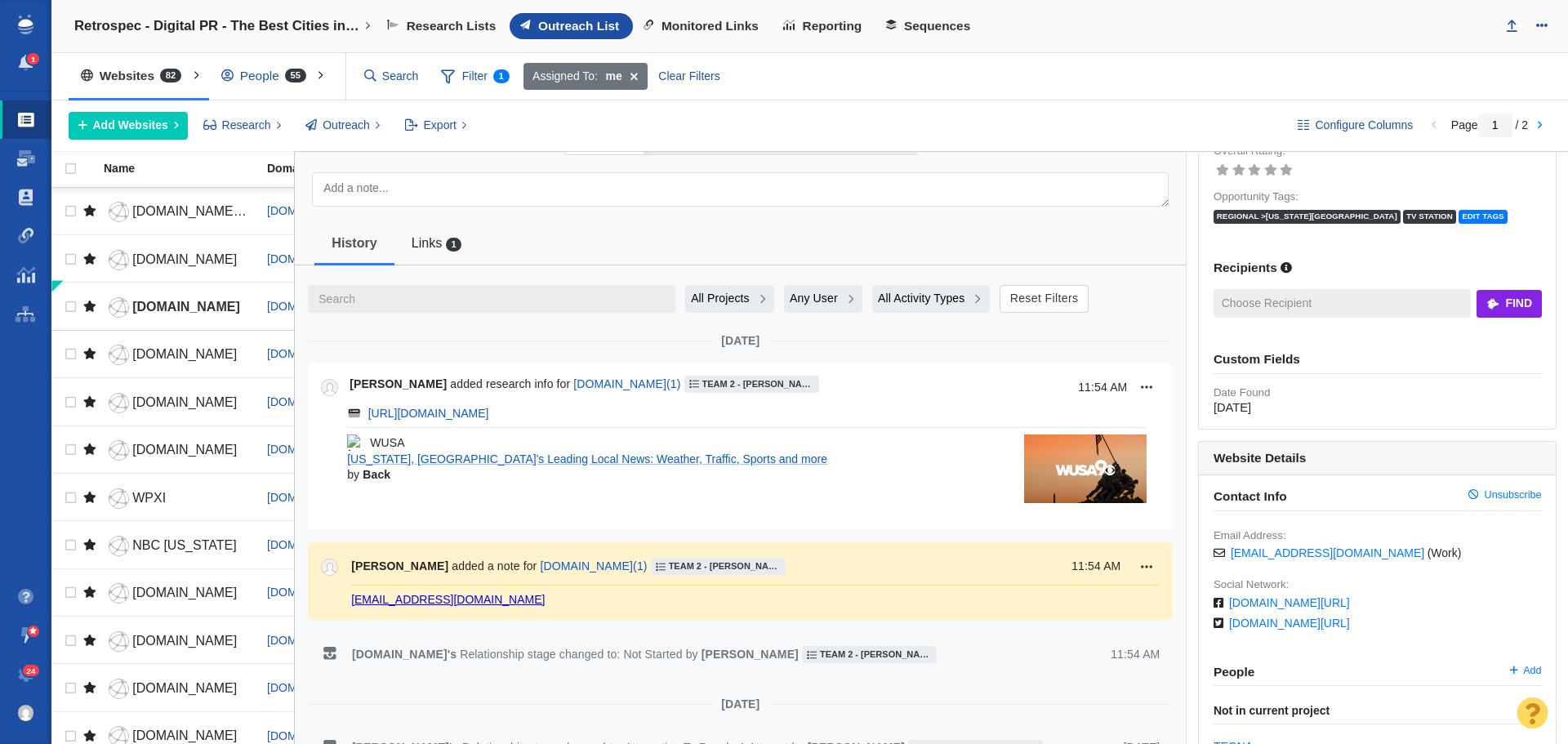
drag, startPoint x: 490, startPoint y: 599, endPoint x: 350, endPoint y: 602, distance: 140.0
click at [350, 602] on div "Jim Miller added a note for wusa9.com ( 1 ) Team 2 - Dylan | Nick Rudow | Vince…" at bounding box center [740, 581] width 839 height 51
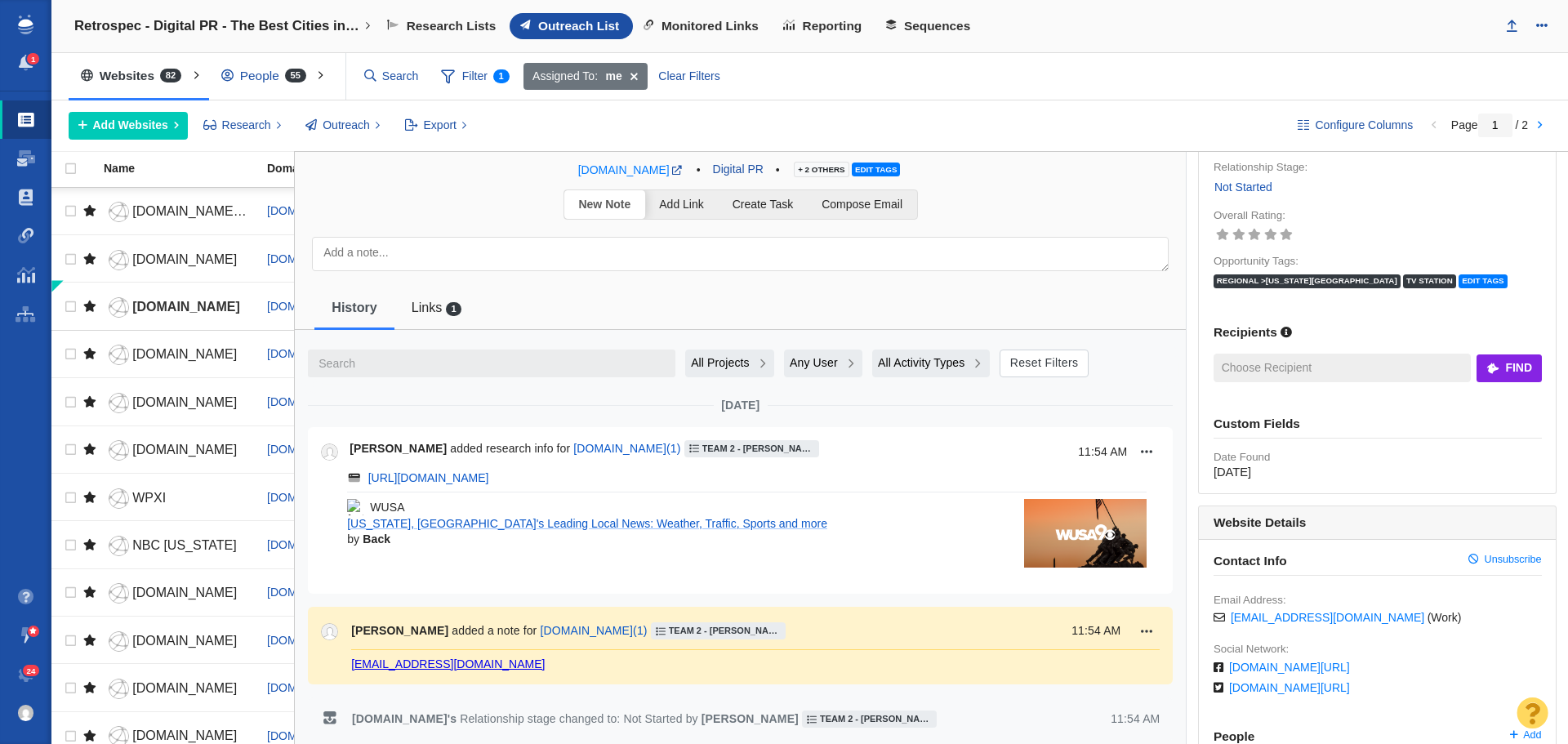
scroll to position [0, 0]
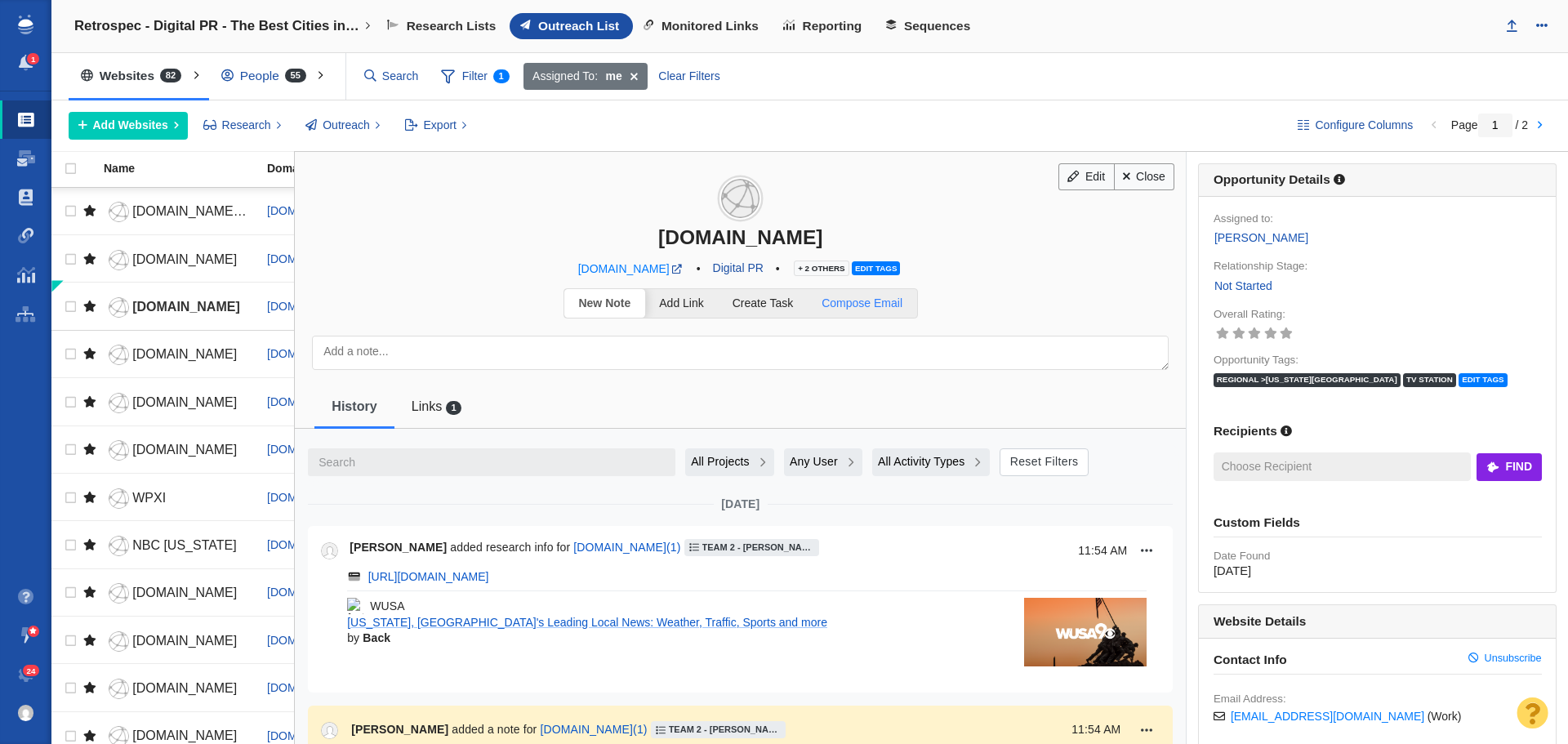
click at [858, 300] on span "Compose Email" at bounding box center [862, 302] width 81 height 13
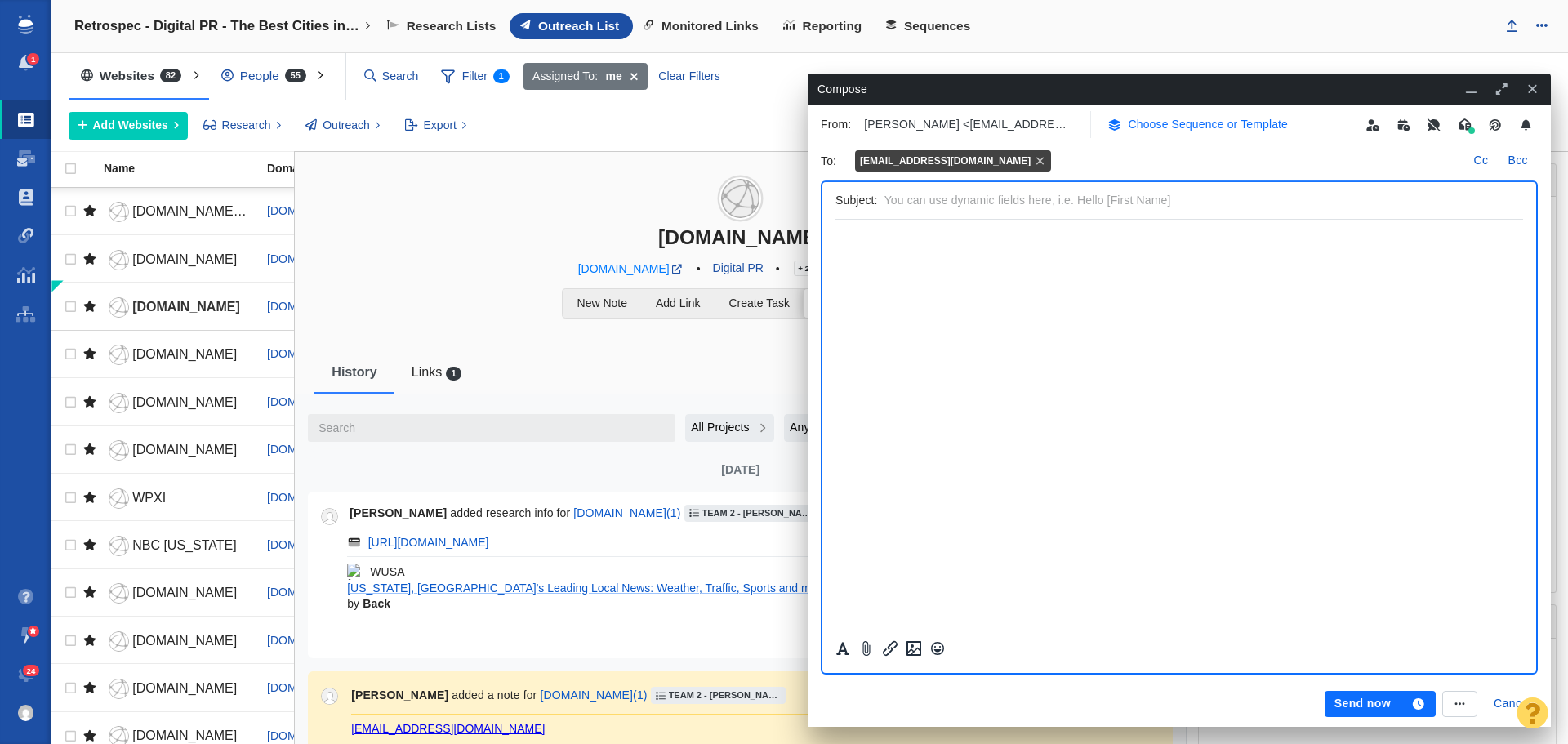
click at [1181, 130] on p "Choose Sequence or Template" at bounding box center [1209, 124] width 160 height 17
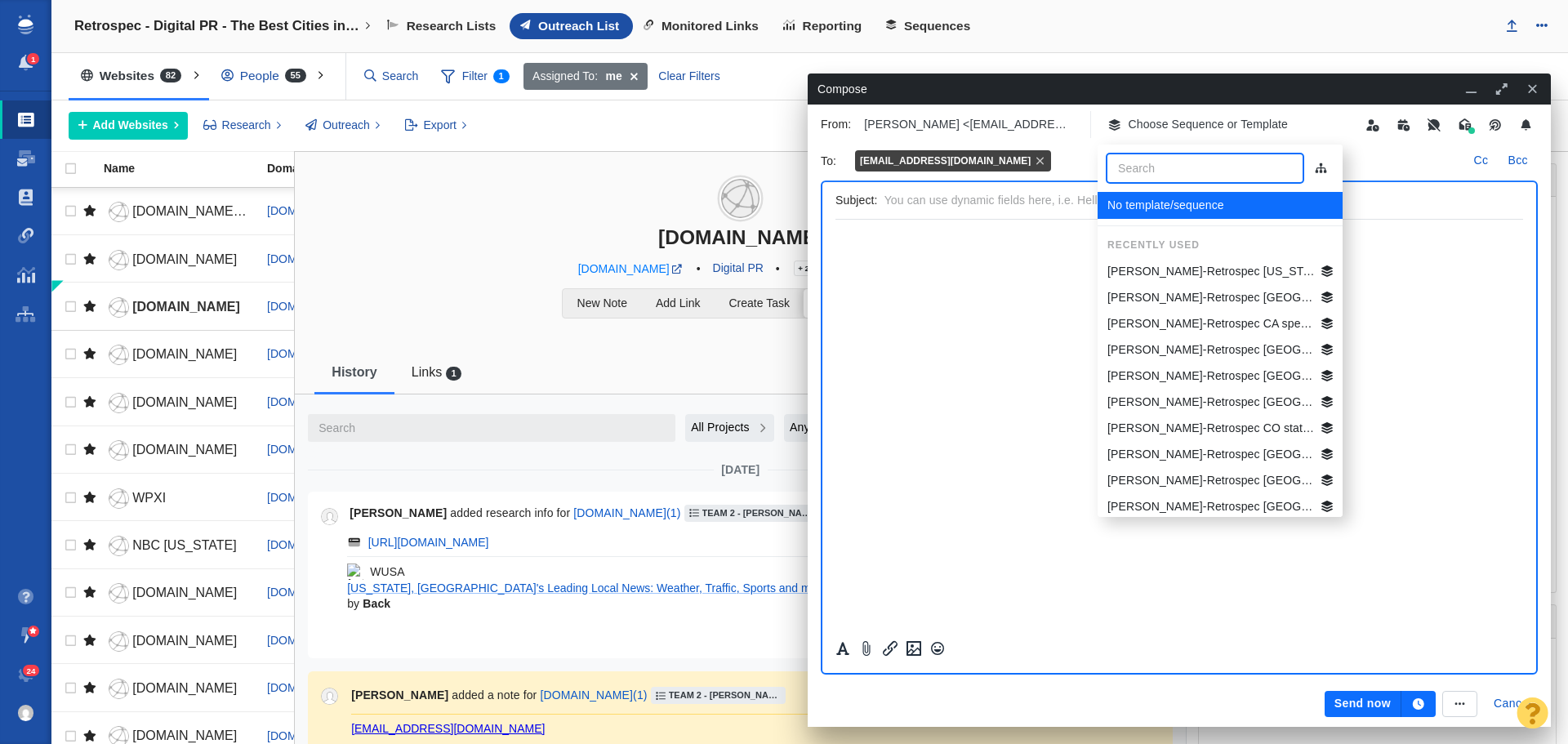
click at [1196, 269] on p "Jim-Retrospec Washington DC Best Beg Biking Cities" at bounding box center [1211, 272] width 208 height 17
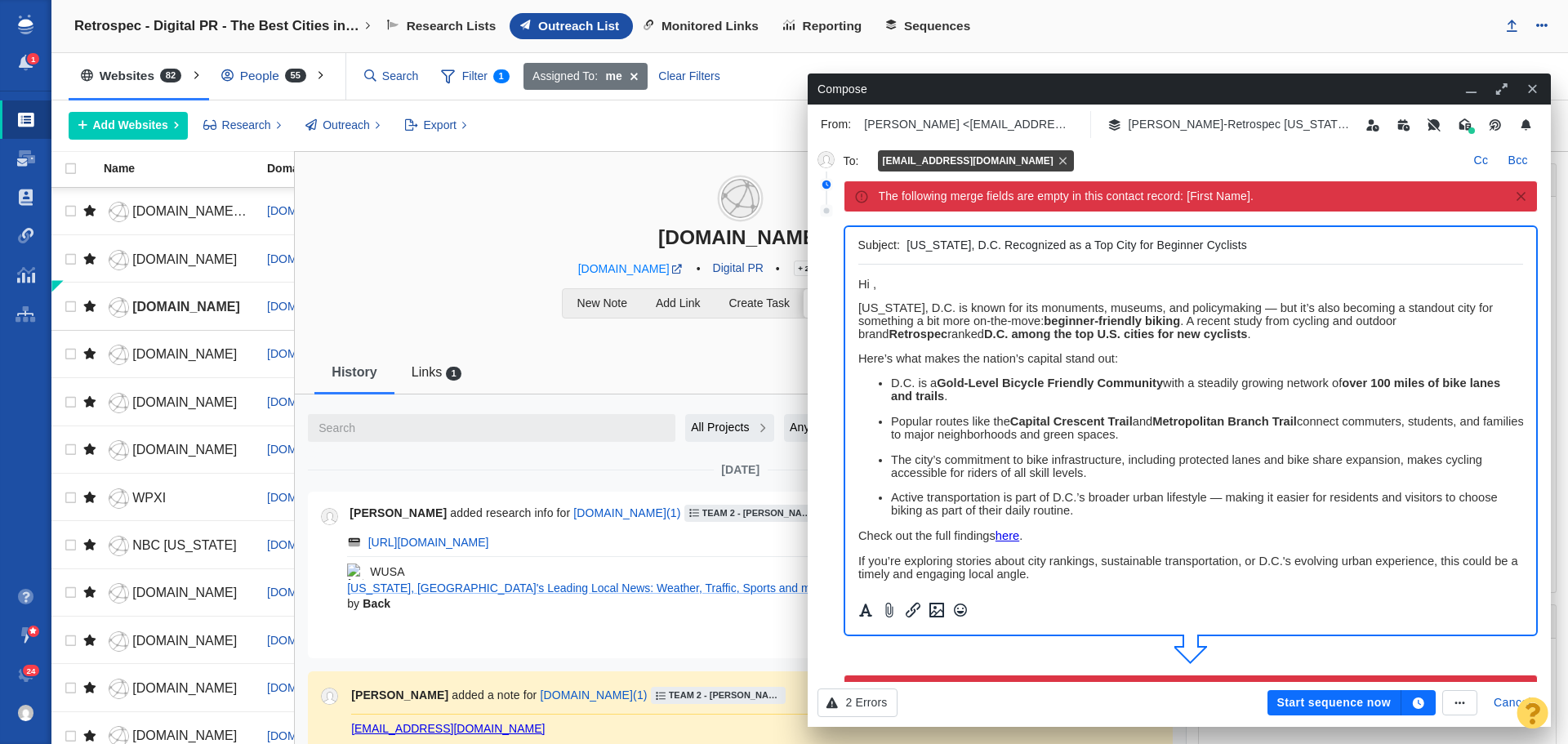
click at [870, 282] on span "﻿ Hi ," at bounding box center [867, 284] width 17 height 13
drag, startPoint x: 989, startPoint y: 285, endPoint x: 1702, endPoint y: 544, distance: 758.6
click at [858, 279] on html "Hi WUSA9 News Team, Washington, D.C. is known for its monuments, museums, and p…" at bounding box center [1190, 540] width 665 height 552
copy span "Hi WUSA9 News Team,"
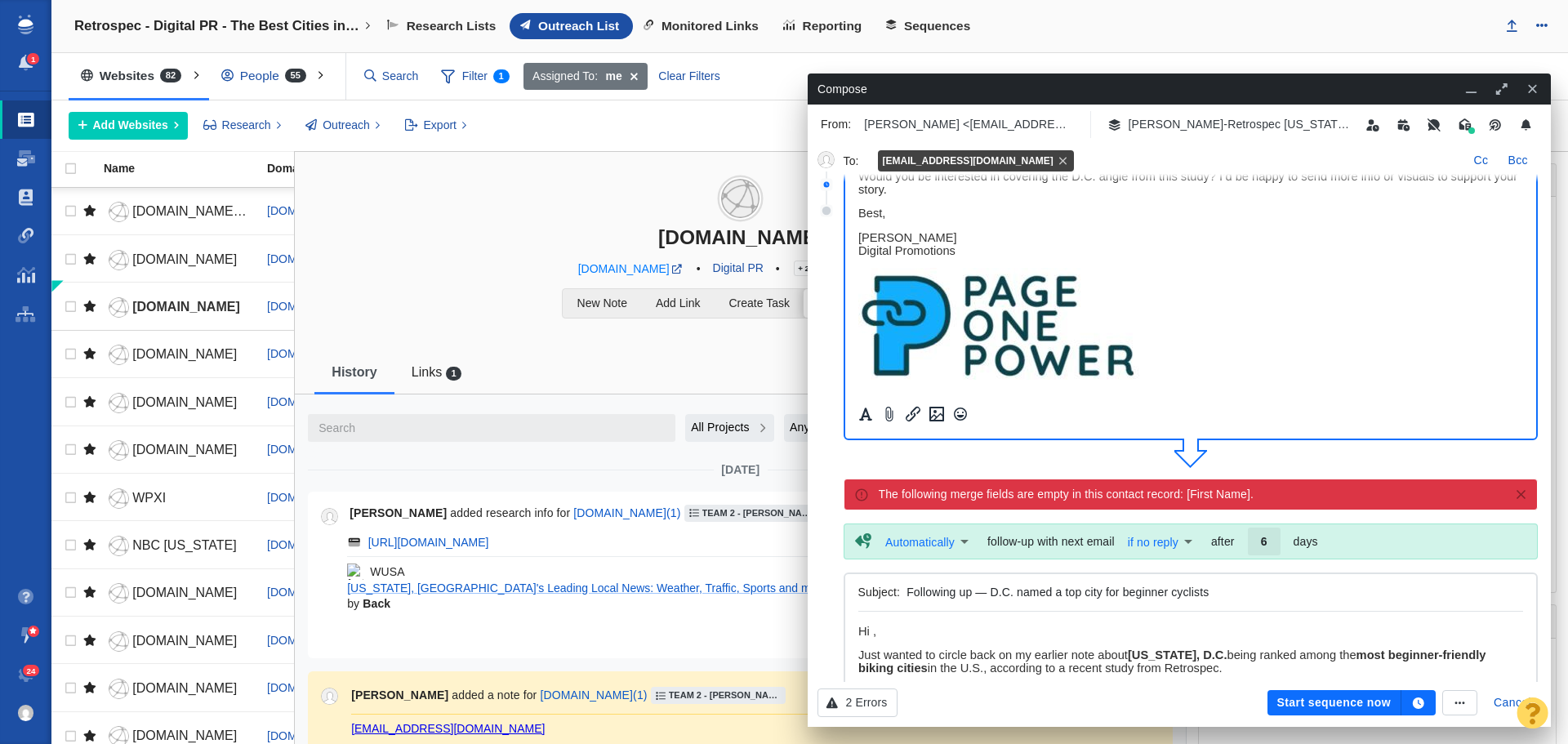
scroll to position [245, 0]
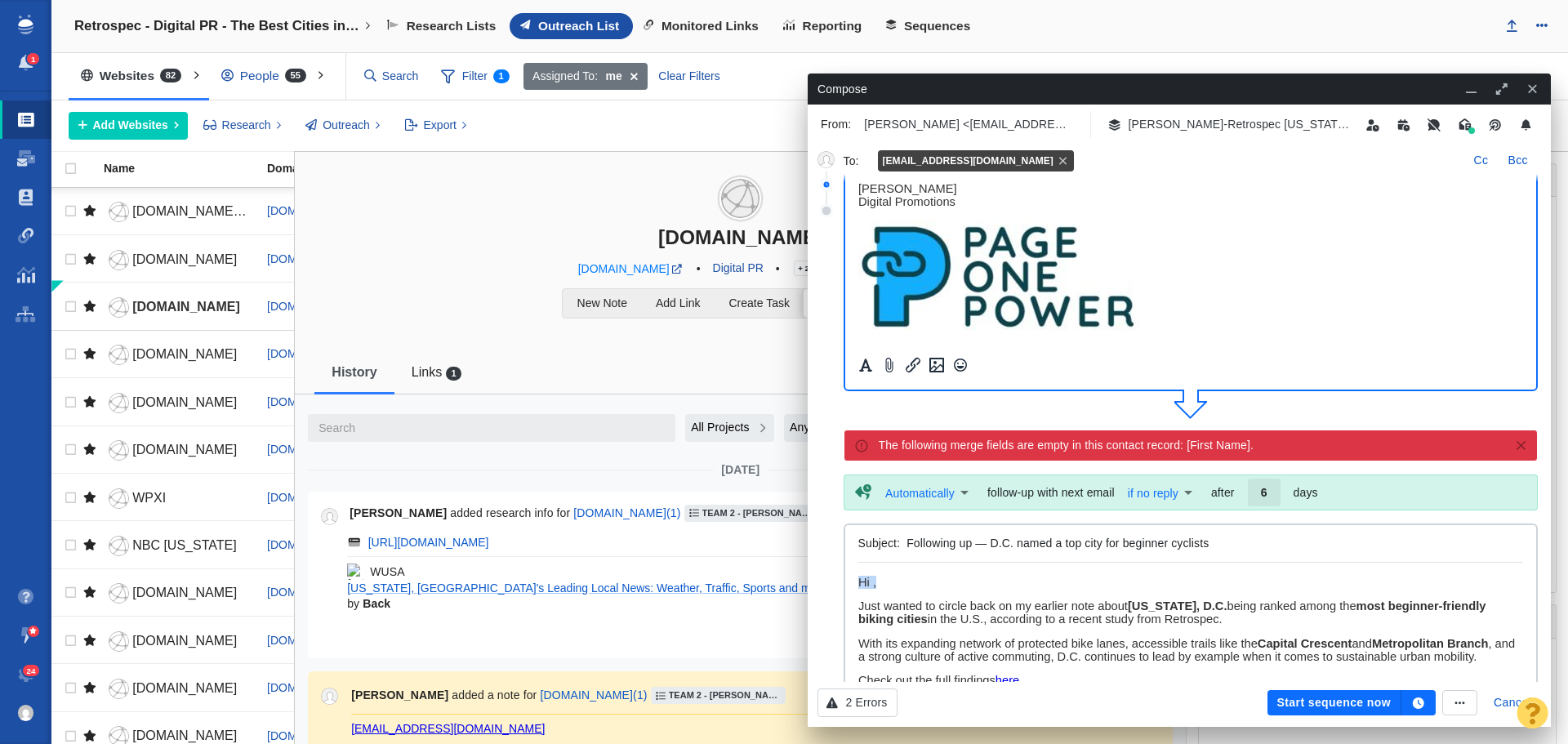
drag, startPoint x: 896, startPoint y: 581, endPoint x: 842, endPoint y: 581, distance: 54.0
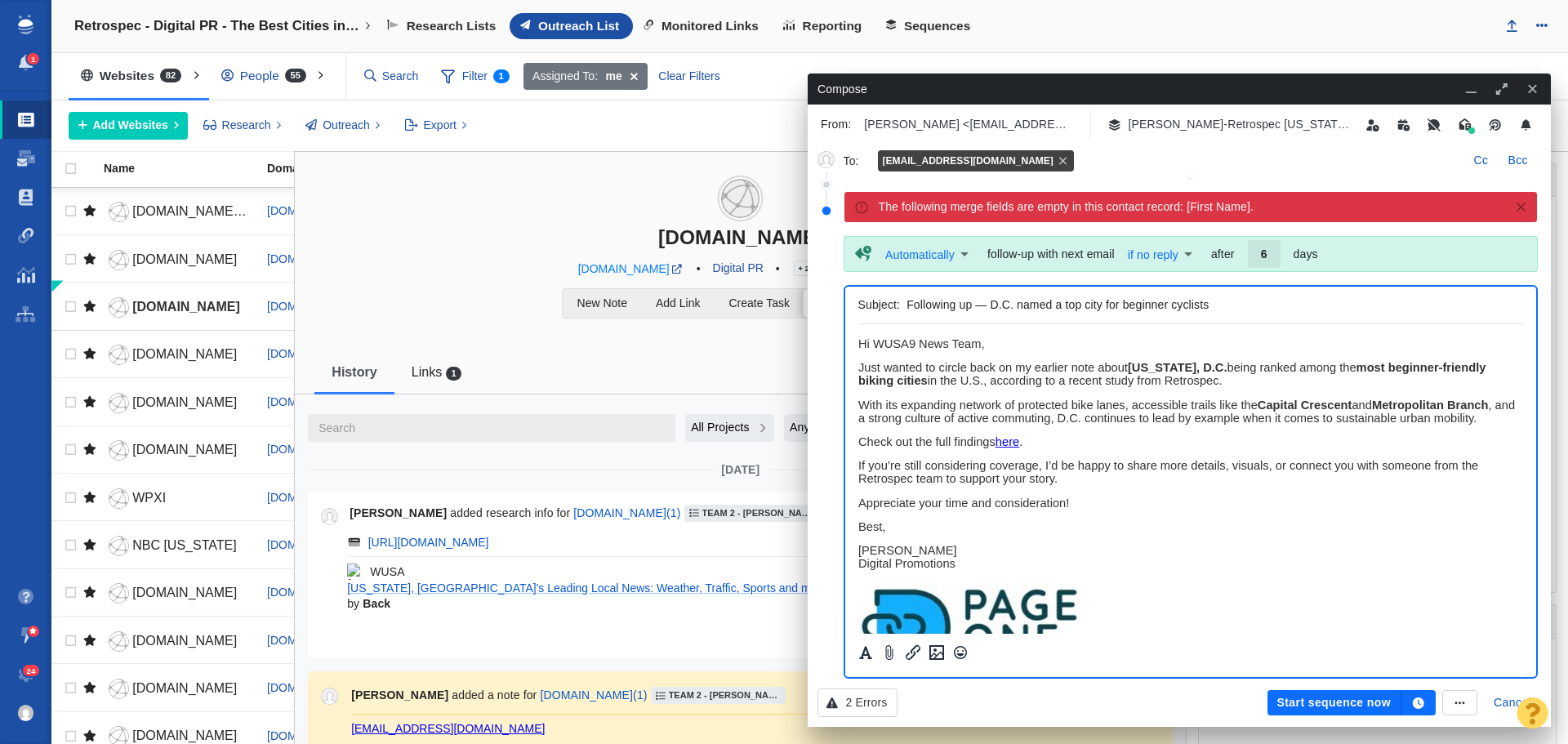
scroll to position [490, 0]
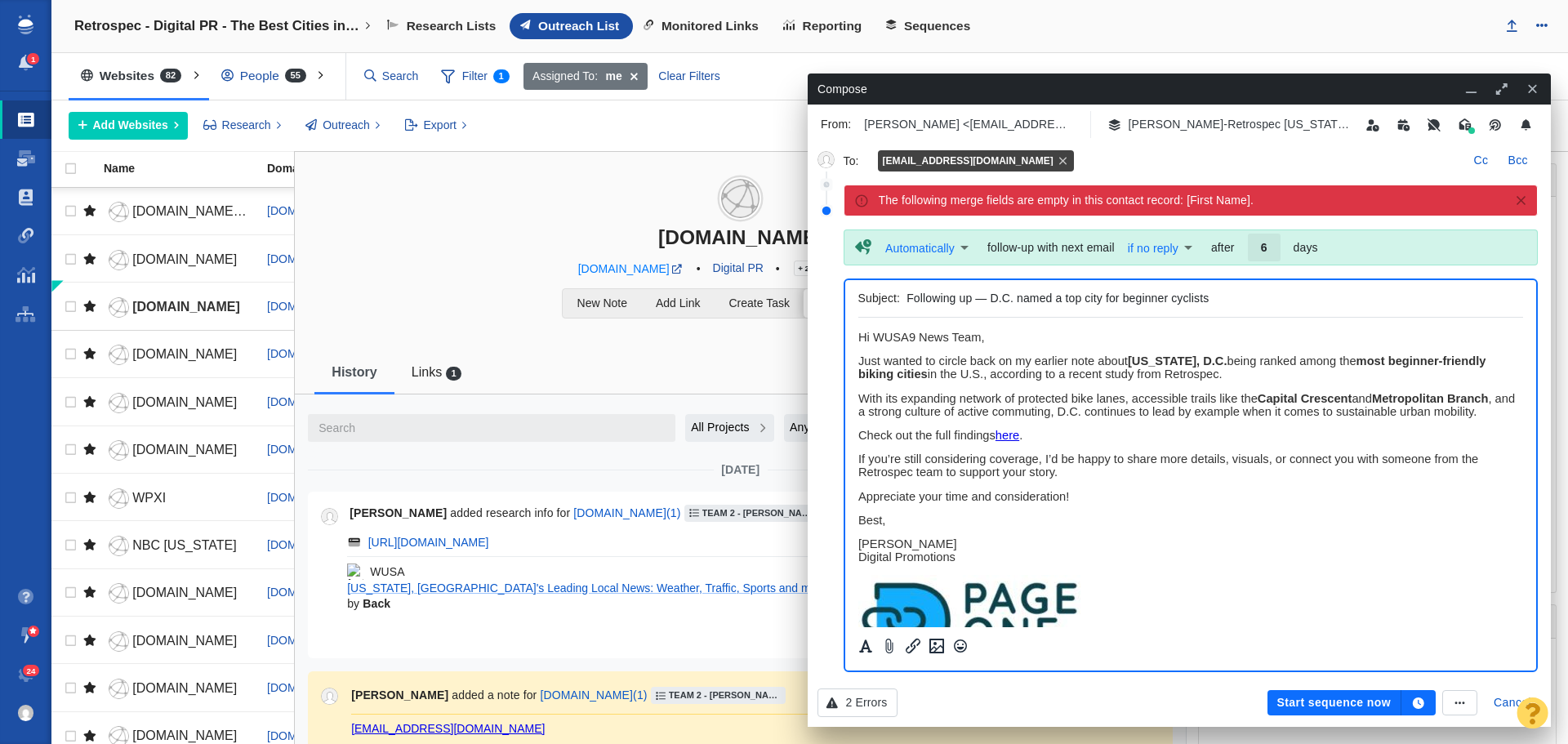
click at [1419, 706] on icon "button" at bounding box center [1419, 703] width 12 height 12
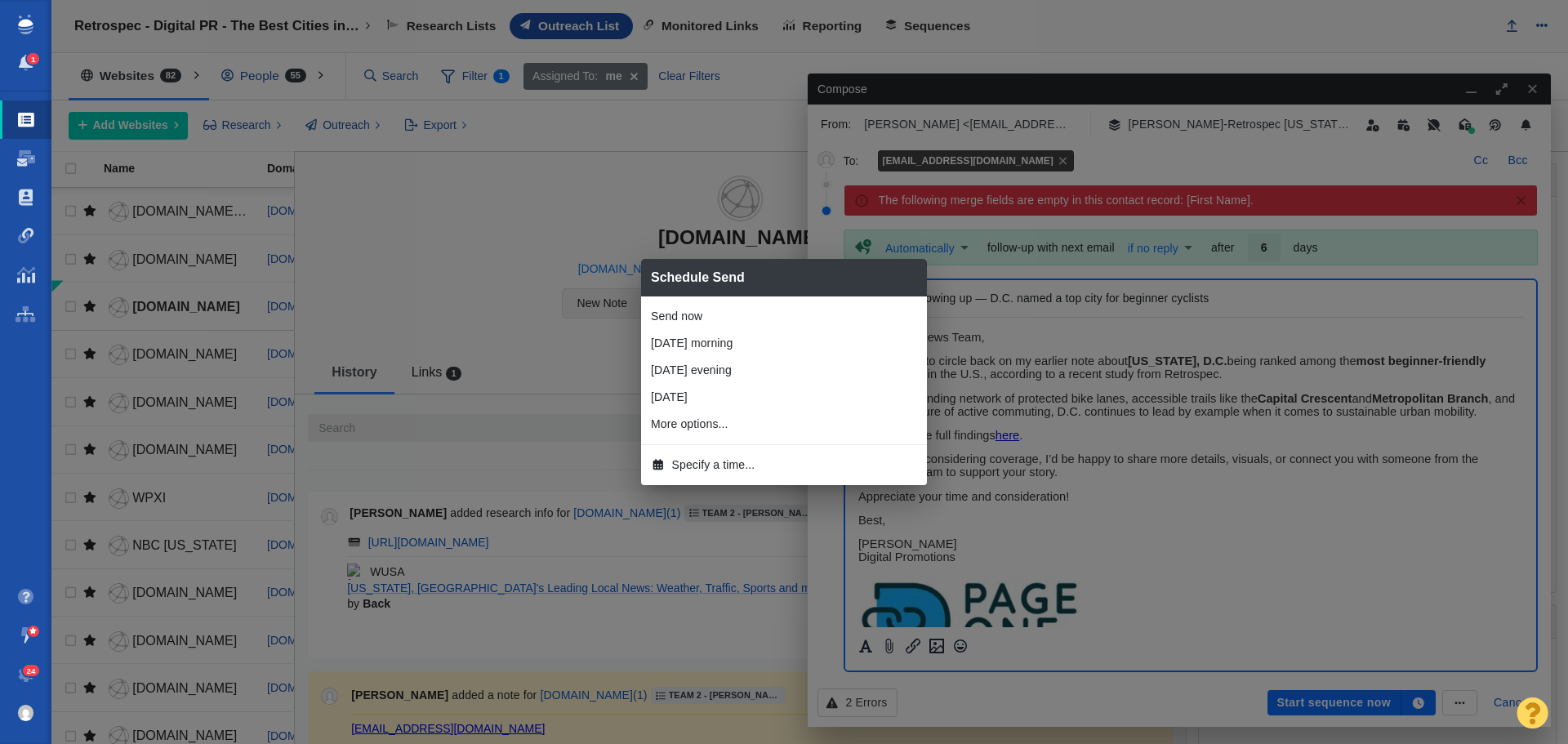
click at [684, 346] on li "Tomorrow morning" at bounding box center [784, 344] width 286 height 27
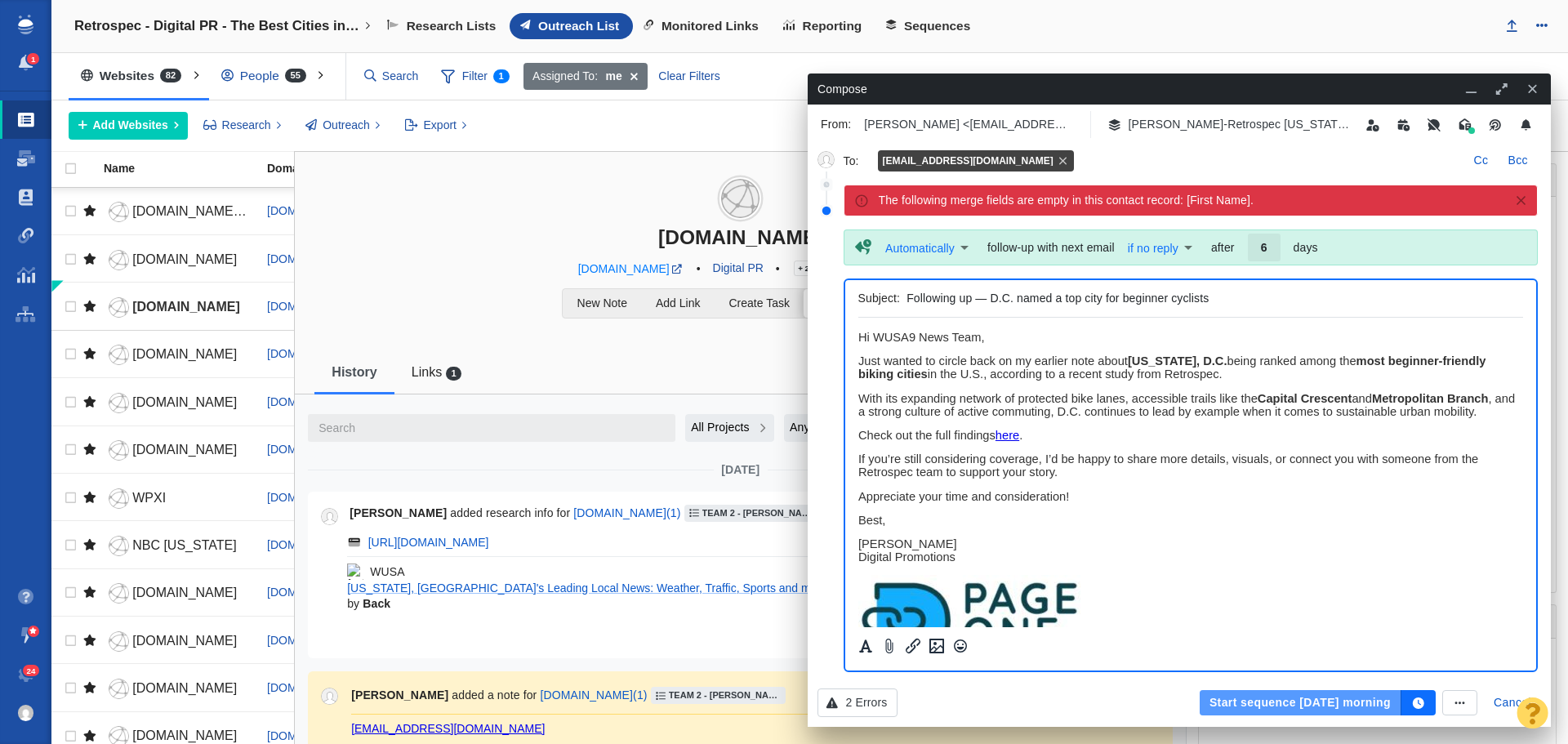
click at [1255, 697] on button "Start sequence tomorrow morning" at bounding box center [1301, 703] width 202 height 26
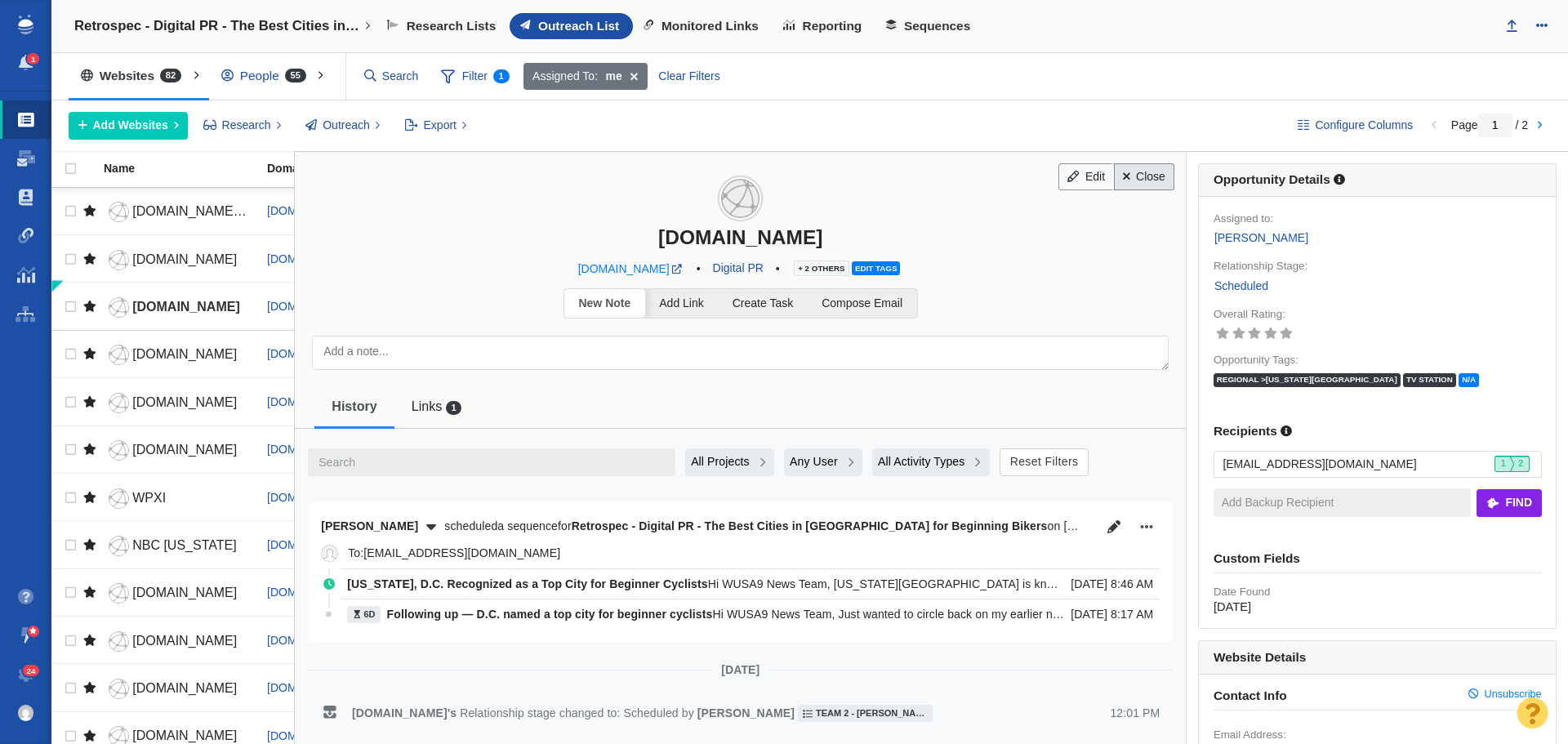
click at [1134, 188] on link "Close" at bounding box center [1144, 177] width 61 height 28
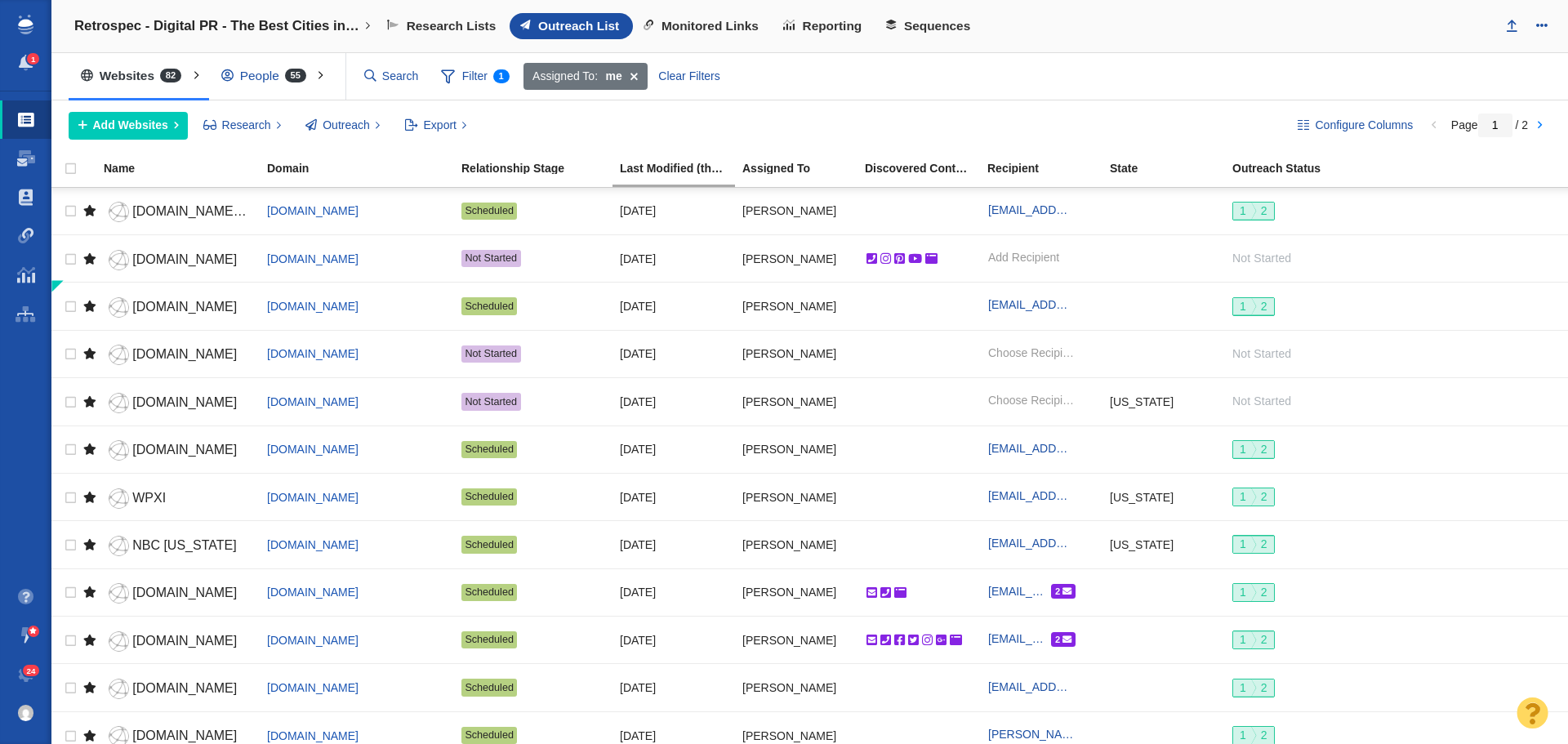
click at [169, 354] on span "wjla.com" at bounding box center [185, 354] width 105 height 14
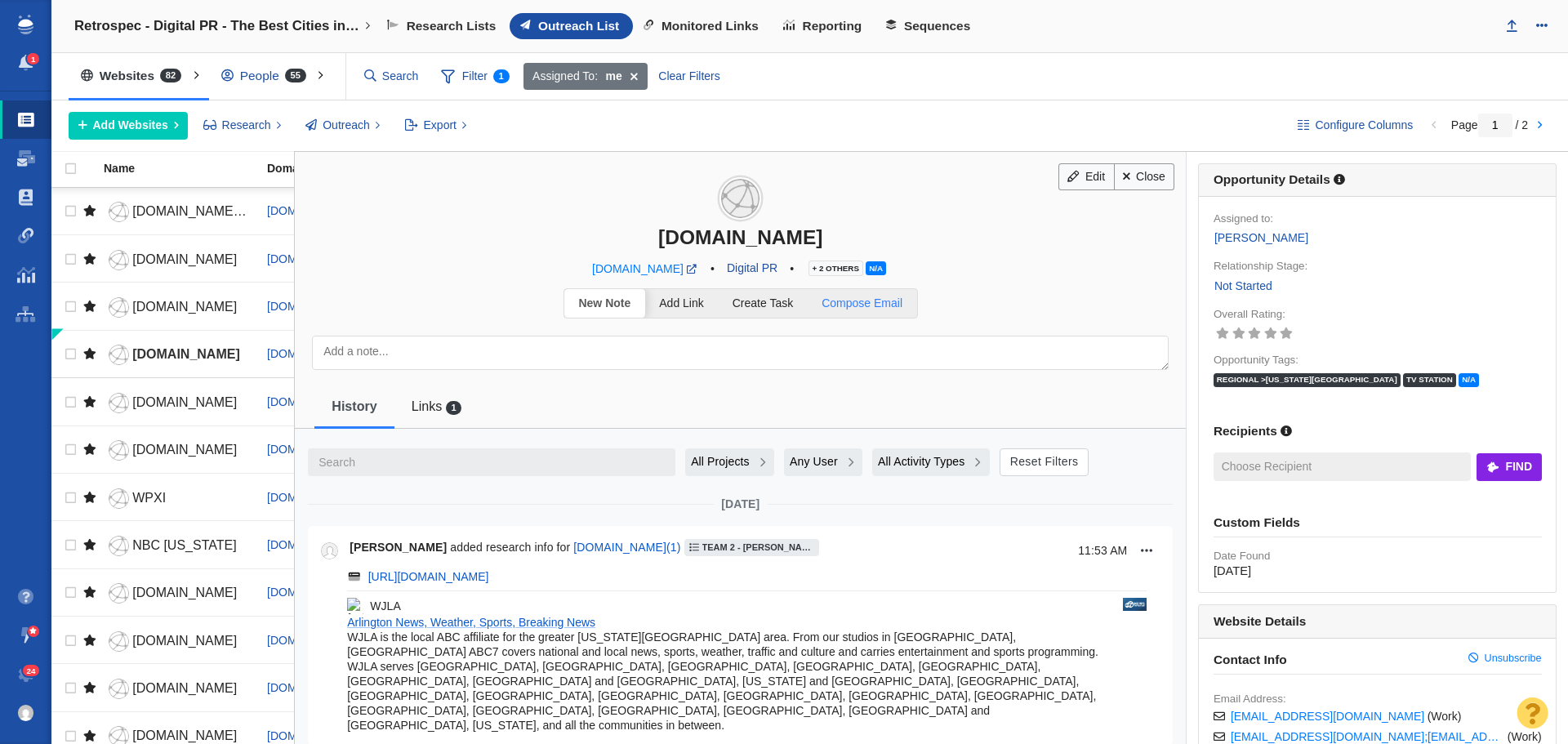
click at [863, 310] on span "Compose Email" at bounding box center [862, 302] width 81 height 13
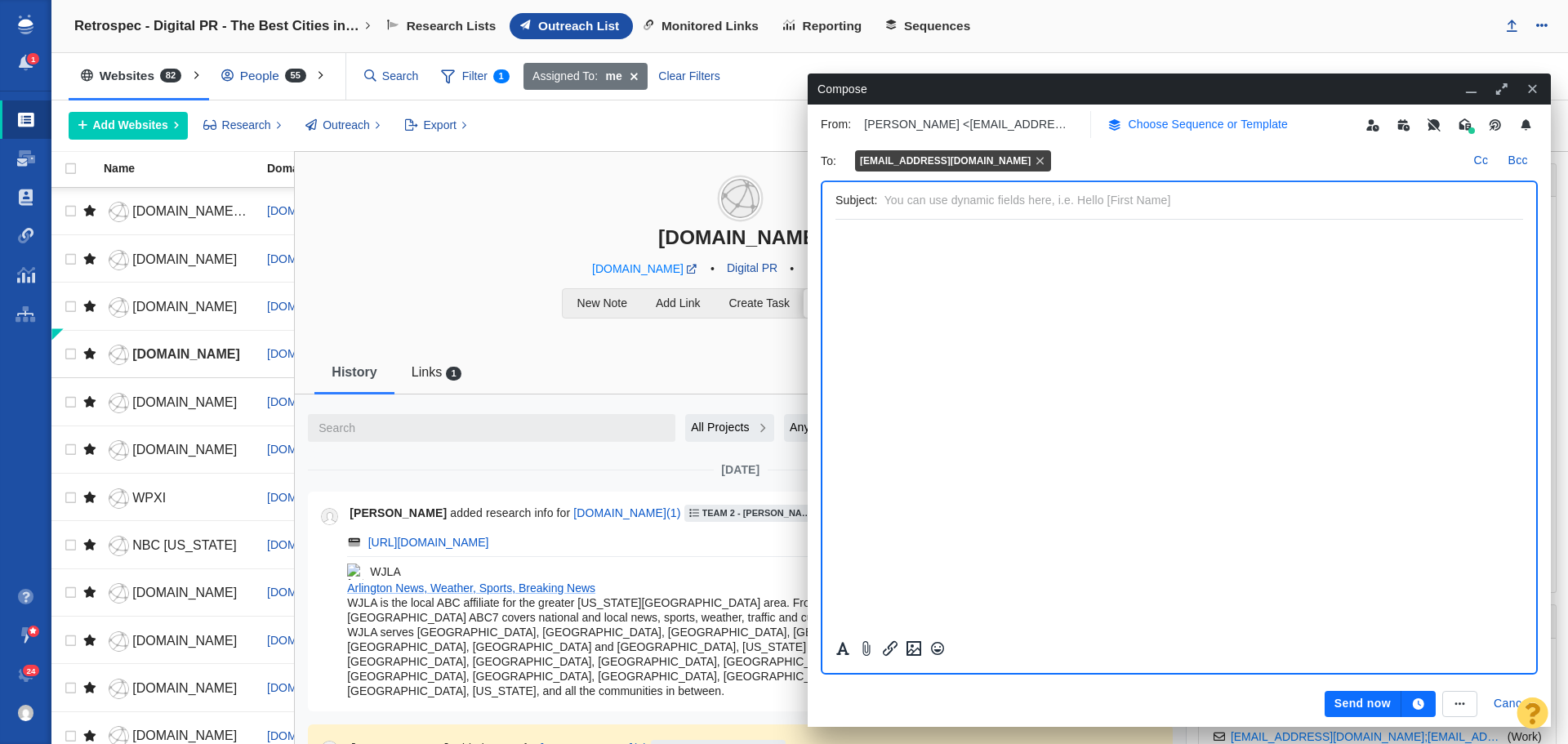
scroll to position [0, 0]
click at [1169, 122] on p "Choose Sequence or Template" at bounding box center [1209, 124] width 160 height 17
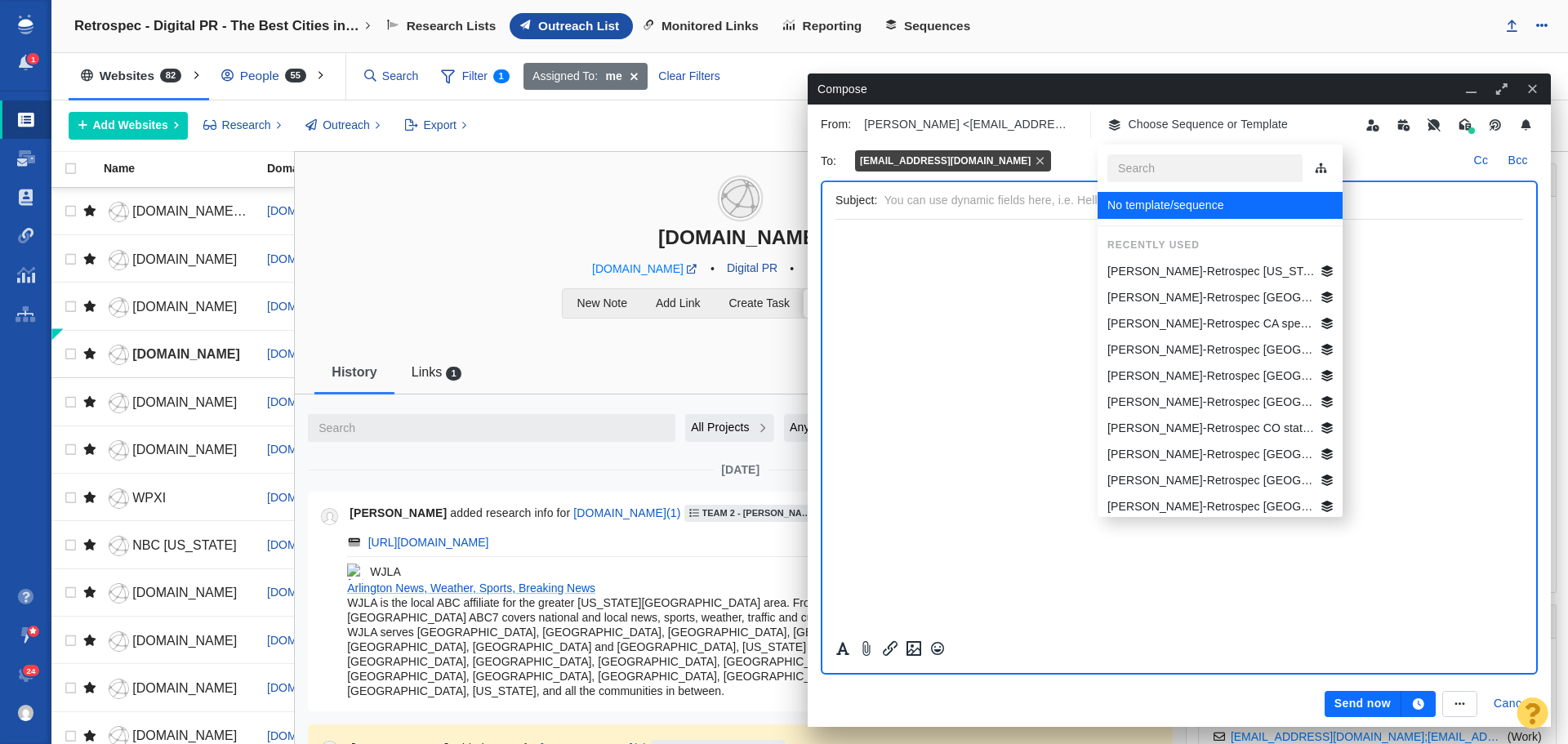
click at [1168, 265] on p "Jim-Retrospec Washington DC Best Beg Biking Cities" at bounding box center [1211, 272] width 208 height 17
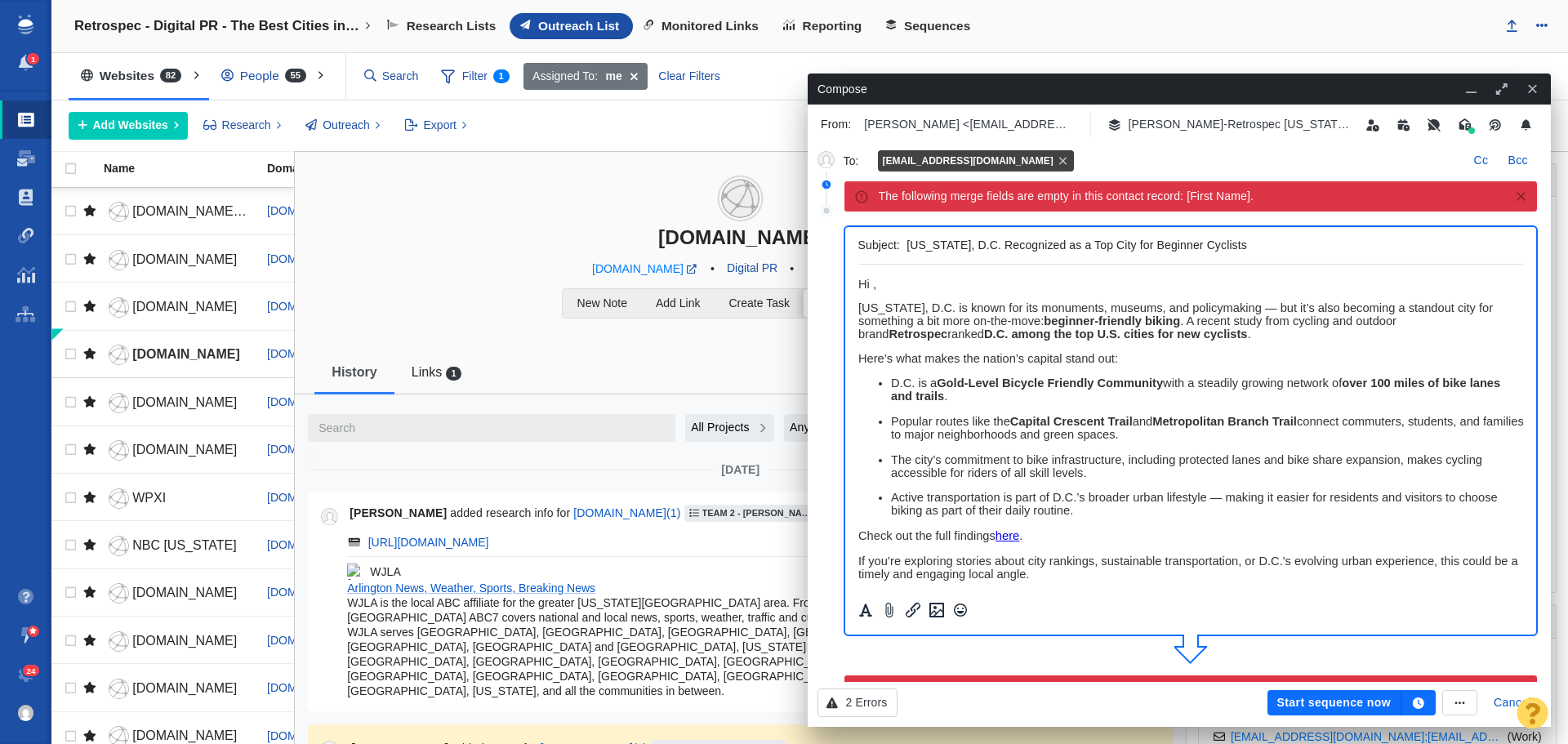
click at [873, 284] on span "﻿ Hi ," at bounding box center [867, 284] width 17 height 13
drag, startPoint x: 968, startPoint y: 287, endPoint x: 859, endPoint y: 285, distance: 109.0
click at [859, 285] on p "Hi WJLA Team," at bounding box center [1190, 284] width 665 height 13
copy span "Hi WJLA Team,"
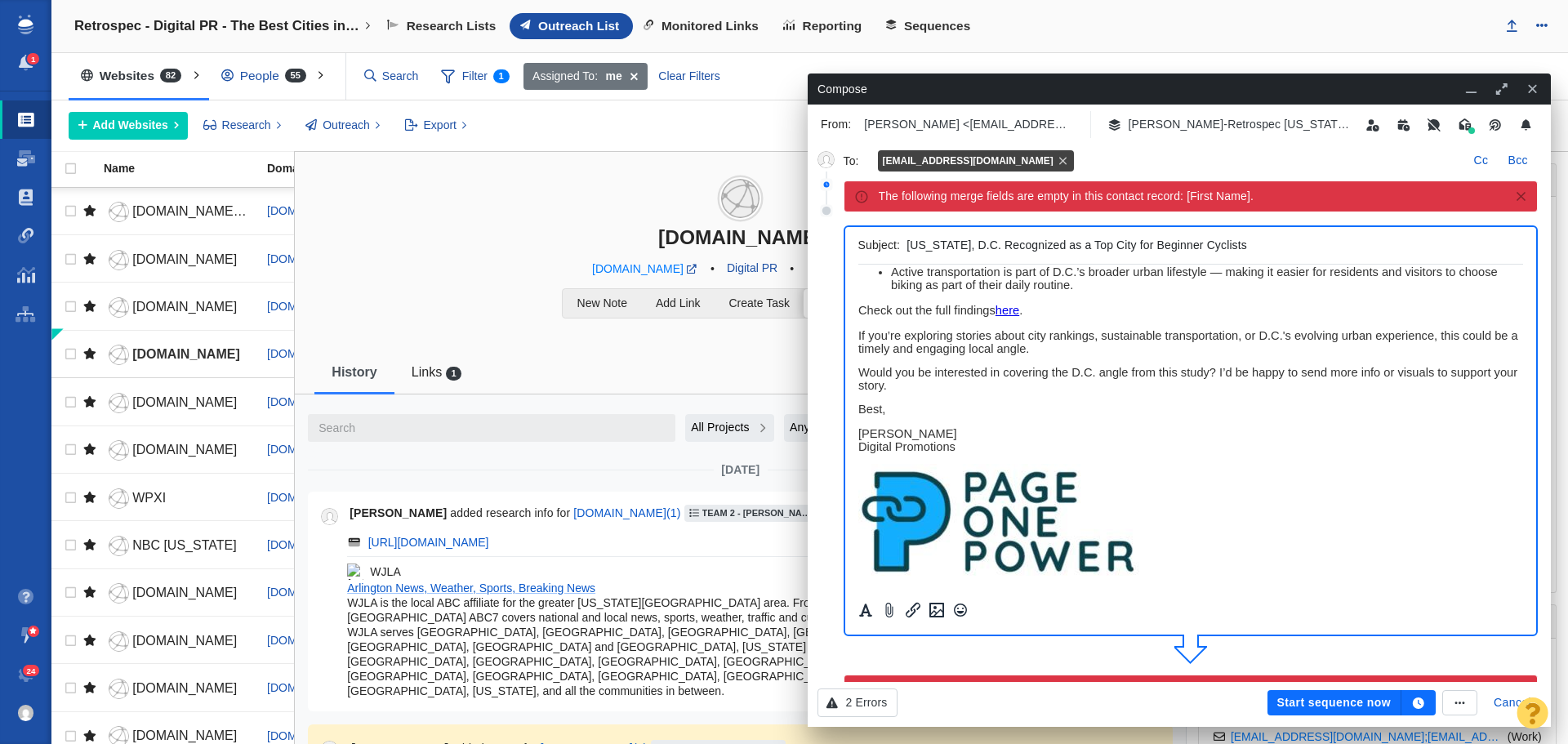
scroll to position [245, 0]
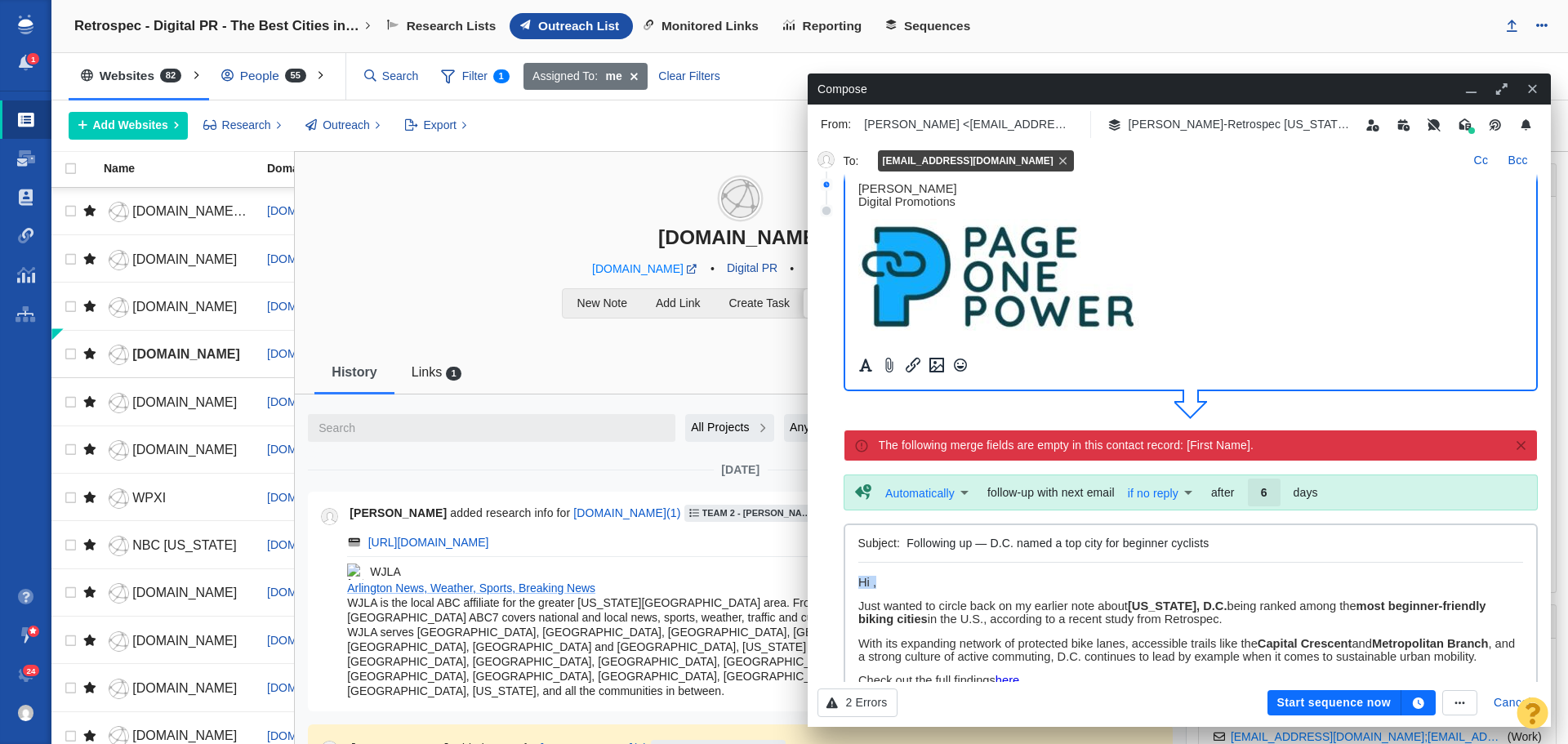
drag, startPoint x: 892, startPoint y: 583, endPoint x: 835, endPoint y: 579, distance: 57.1
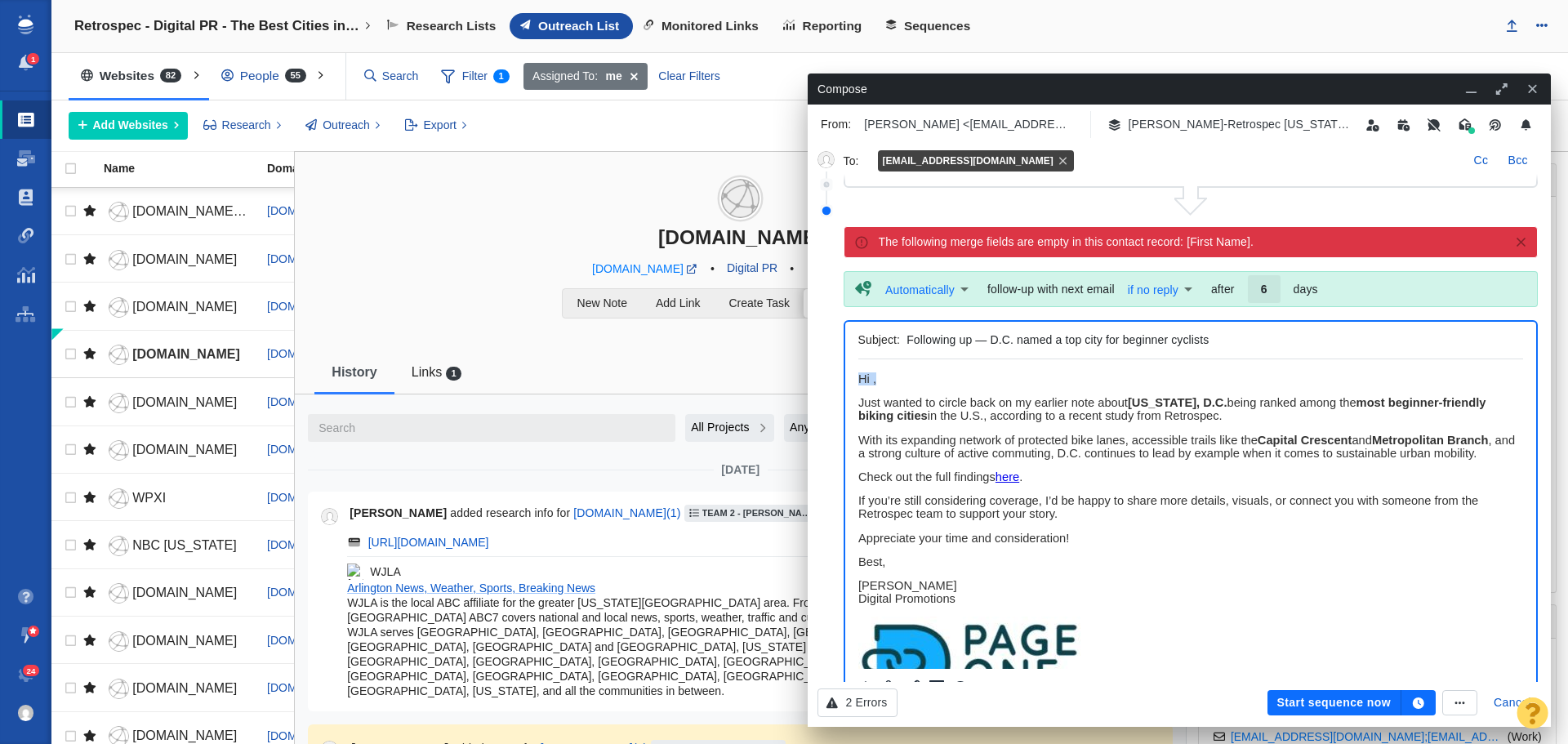
paste body "Rich Text Area. Press ALT-0 for help."
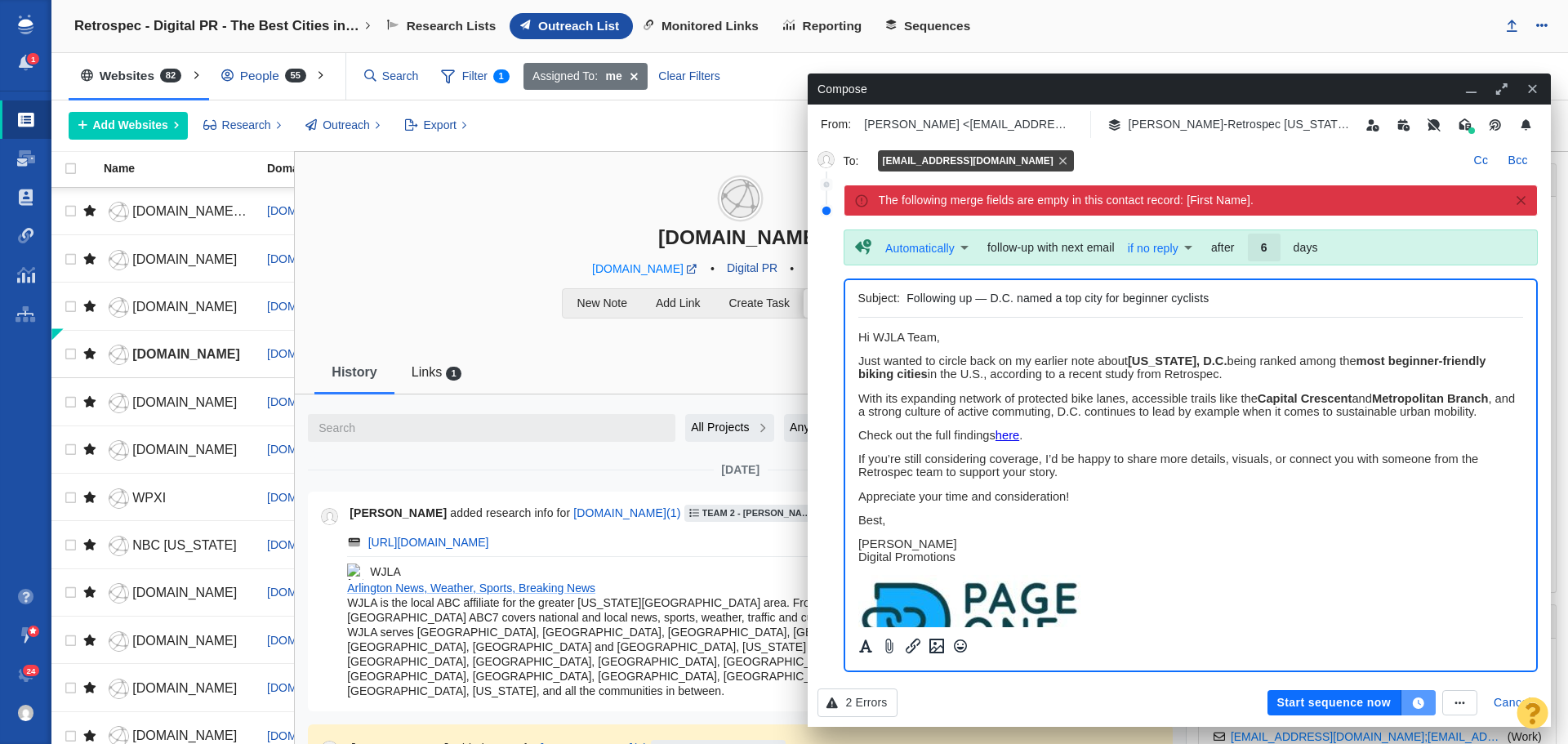
click at [1424, 697] on icon "button" at bounding box center [1418, 703] width 15 height 12
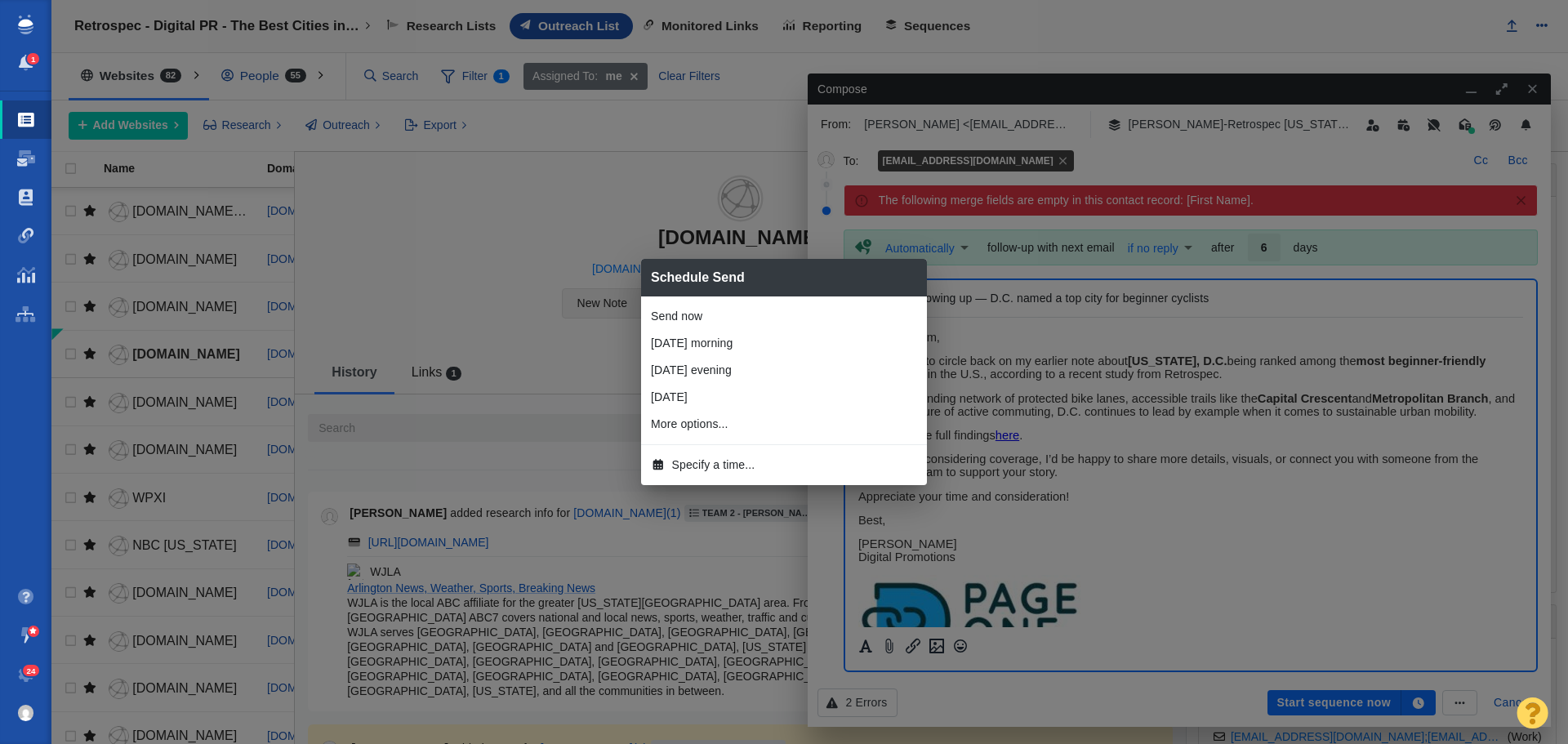
click at [712, 339] on li "Tomorrow morning" at bounding box center [784, 344] width 286 height 27
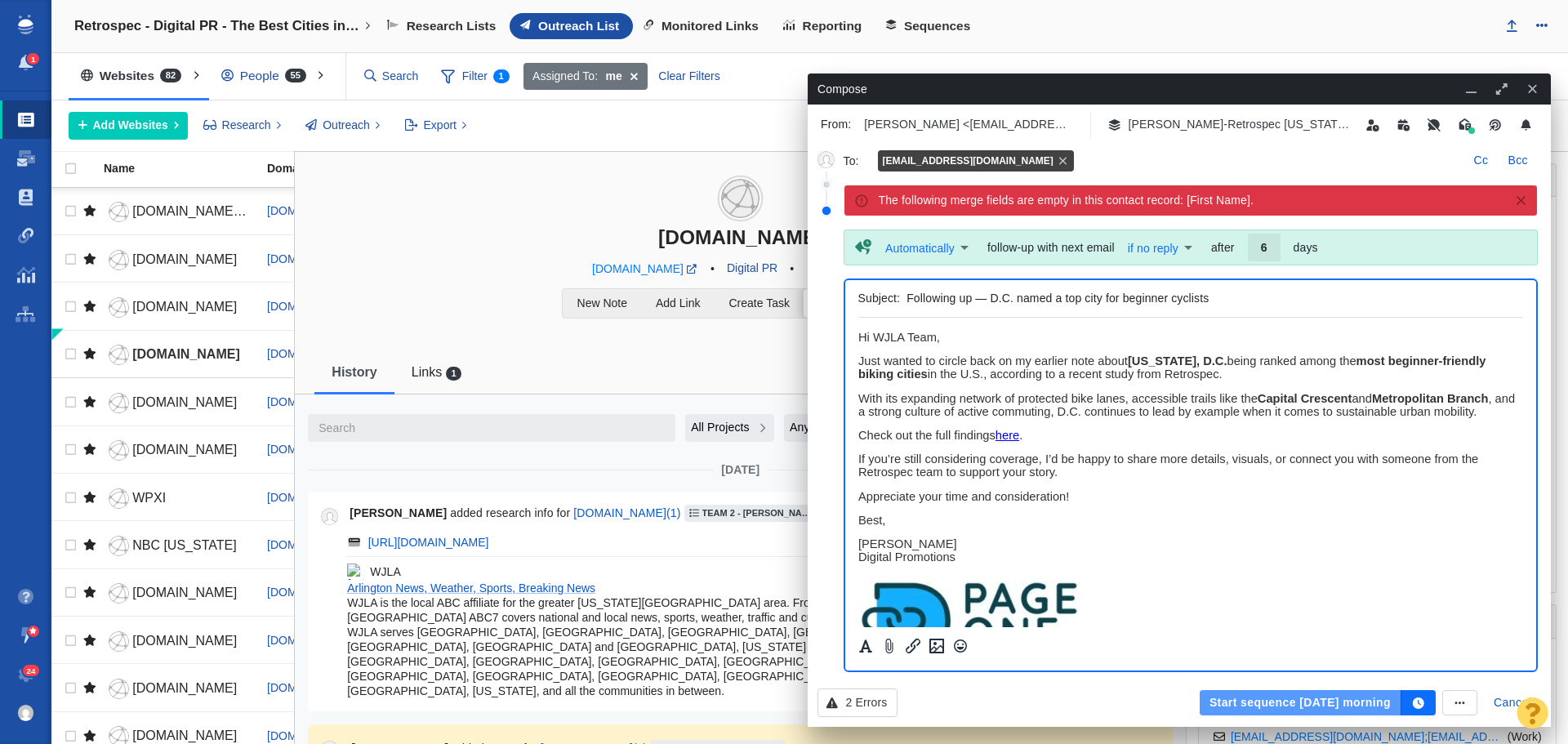
click at [1261, 695] on button "Start sequence tomorrow morning" at bounding box center [1301, 703] width 202 height 26
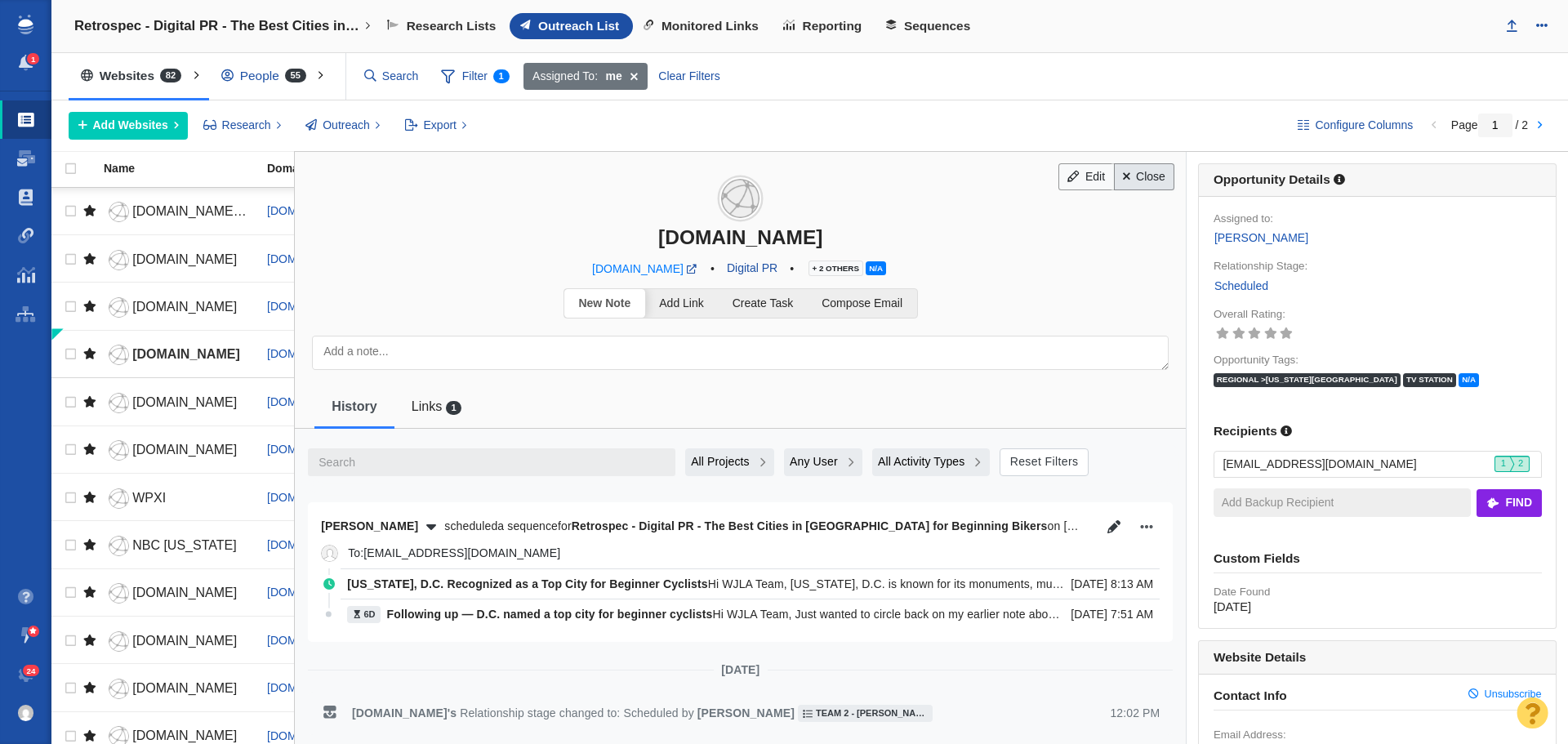
click at [1145, 182] on link "Close" at bounding box center [1144, 177] width 61 height 28
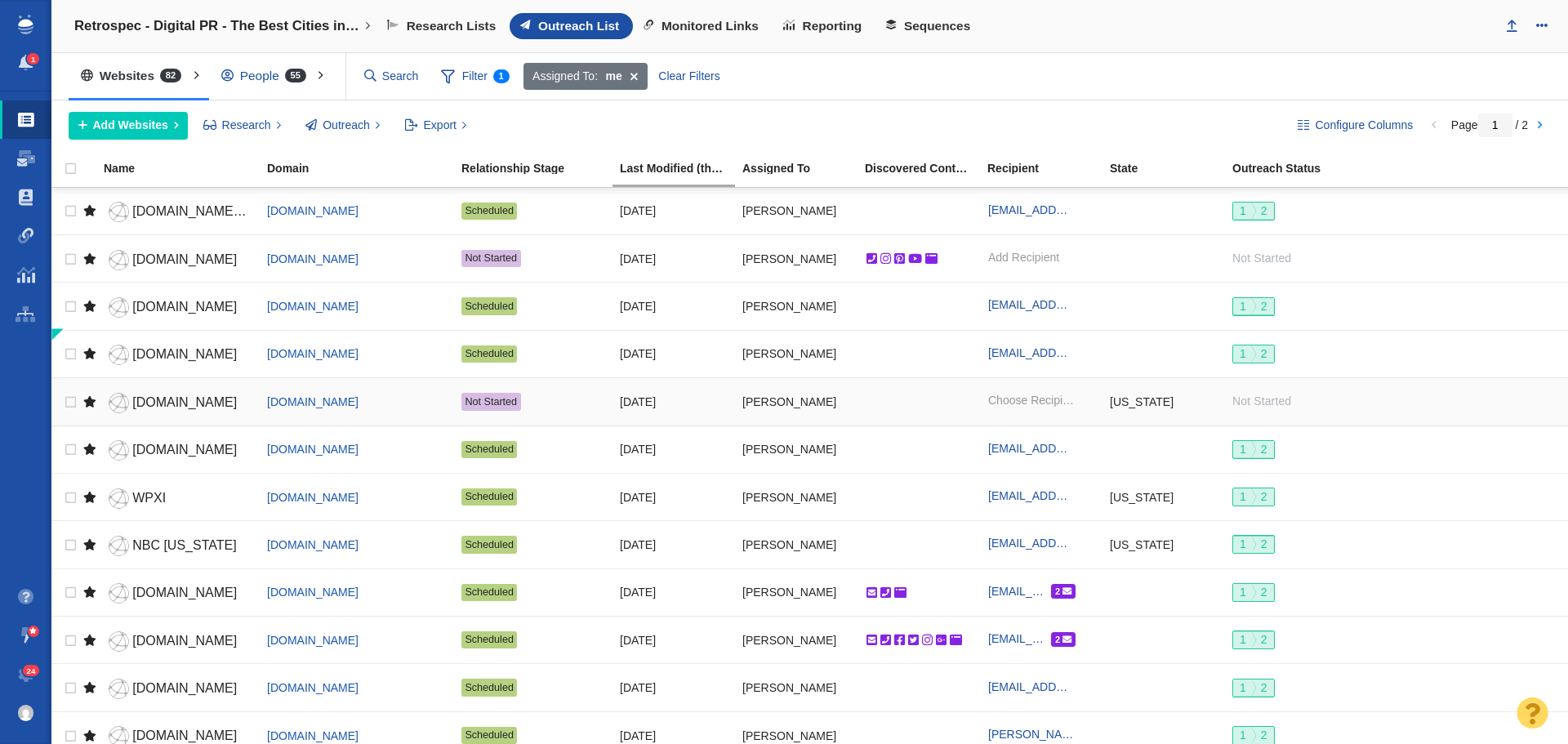
click at [169, 397] on span "fox5dc.com" at bounding box center [185, 402] width 105 height 14
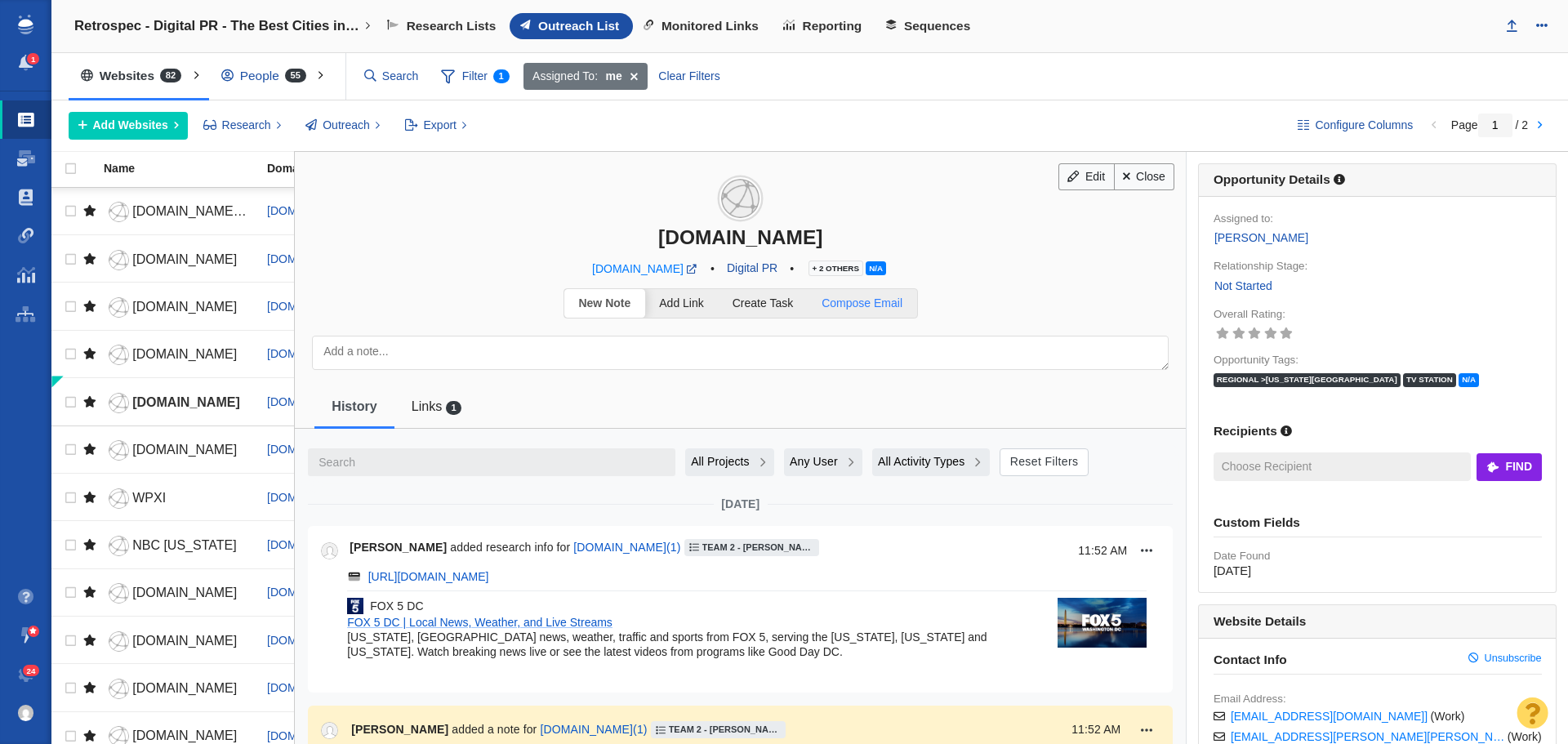
click at [850, 311] on link "Compose Email" at bounding box center [863, 303] width 110 height 28
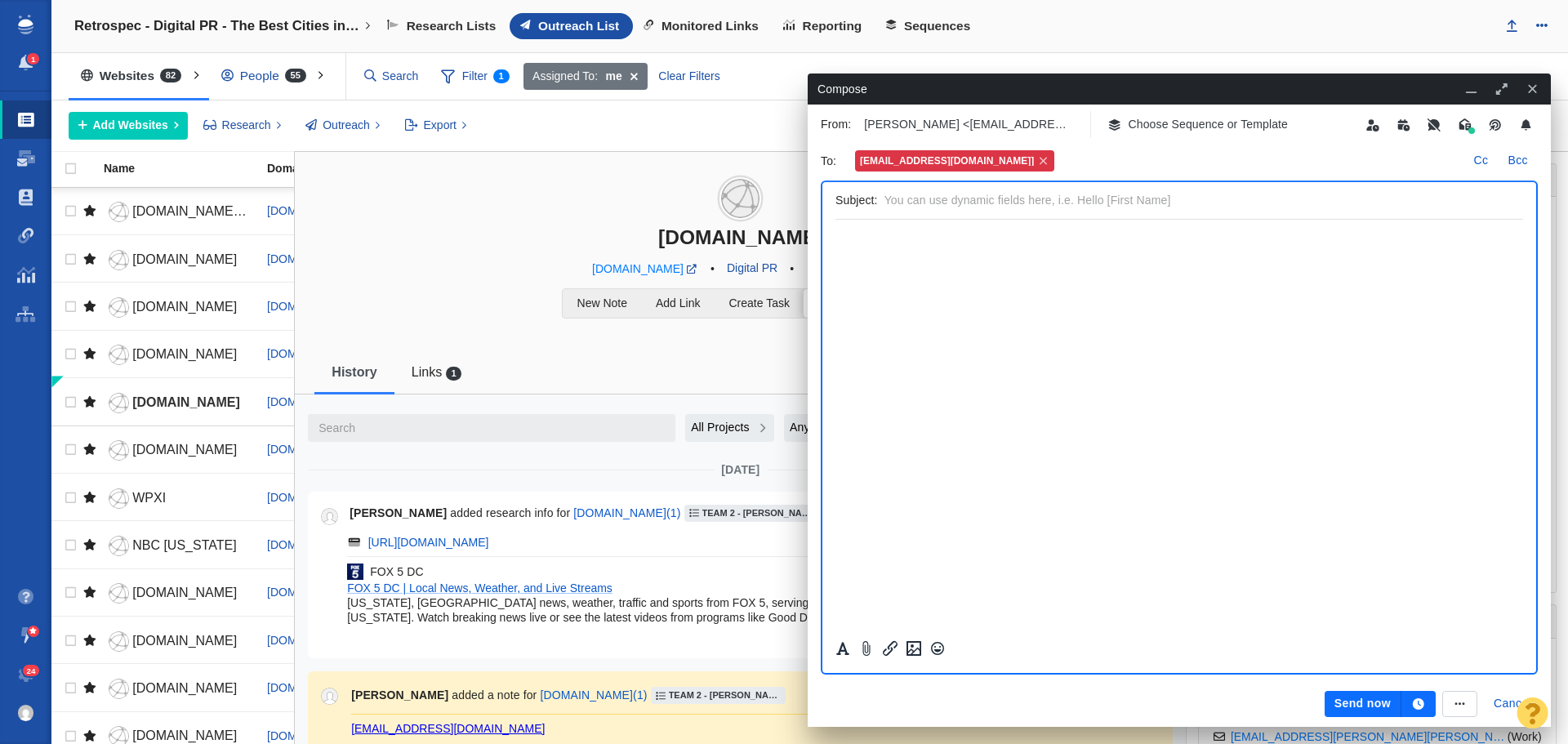
scroll to position [0, 0]
click at [1187, 126] on p "Choose Sequence or Template" at bounding box center [1209, 124] width 160 height 17
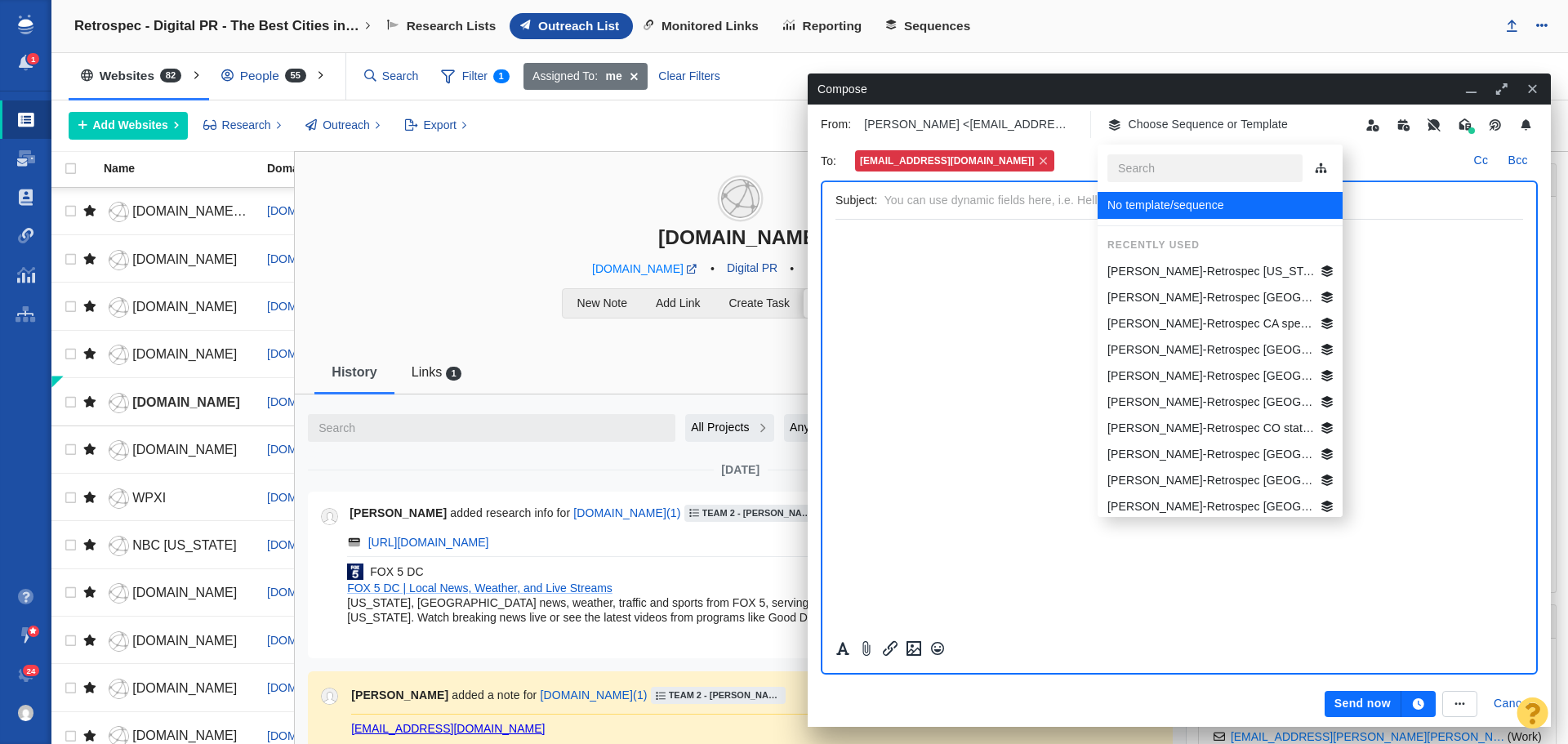
click at [1173, 266] on p "Jim-Retrospec Washington DC Best Beg Biking Cities" at bounding box center [1211, 272] width 208 height 17
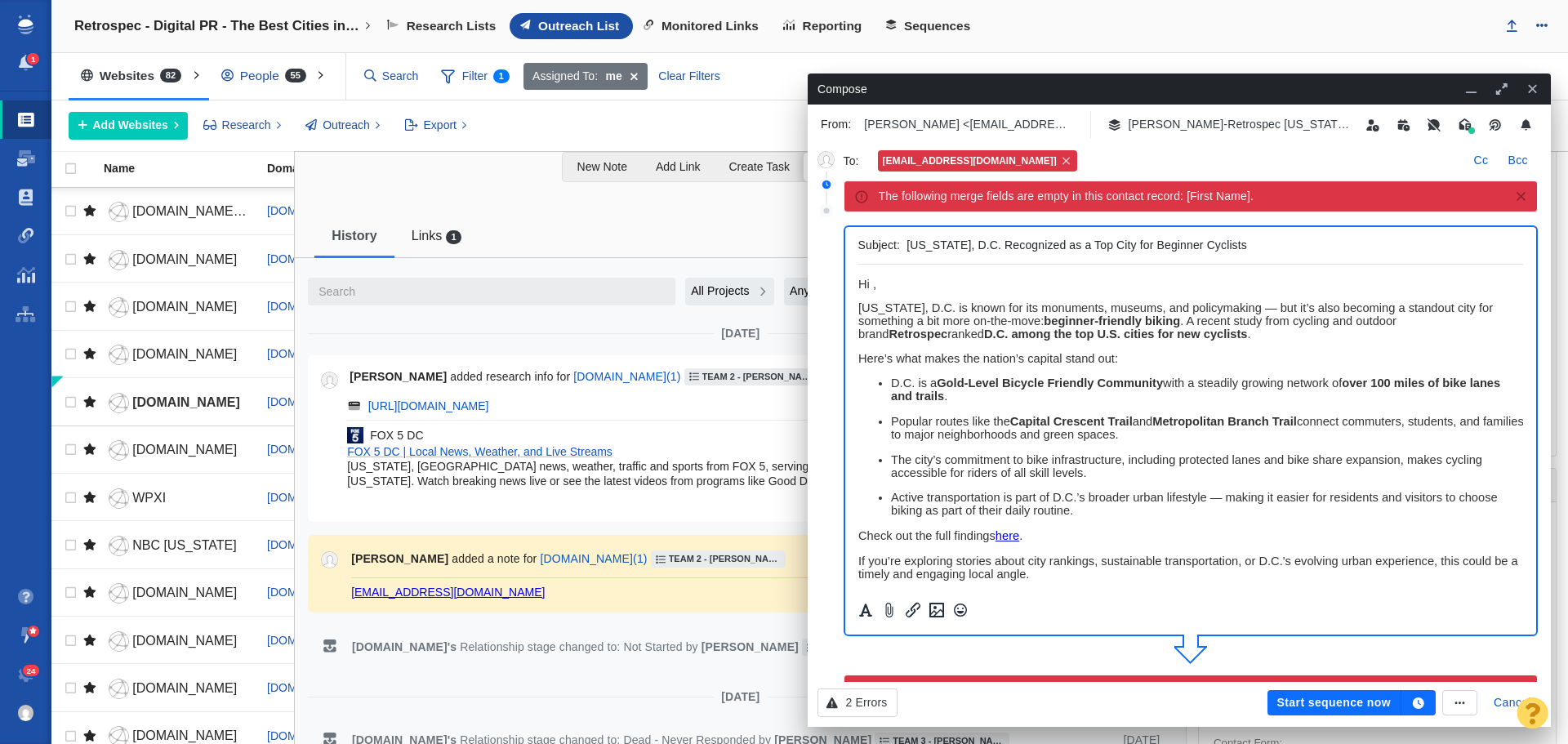
scroll to position [152, 0]
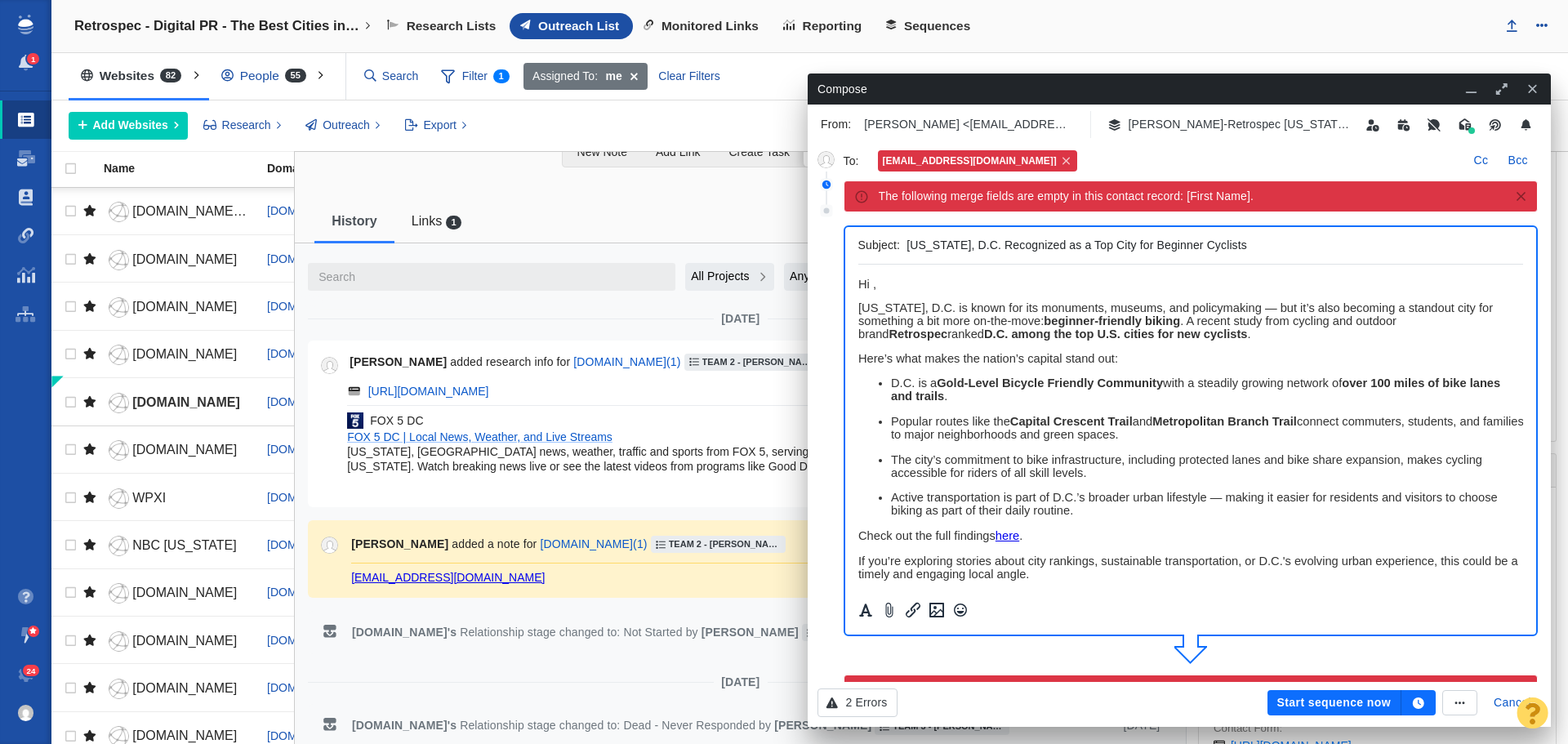
drag, startPoint x: 464, startPoint y: 727, endPoint x: 349, endPoint y: 578, distance: 188.2
click at [349, 578] on div "Jim Miller added a note for fox5dc.com ( 1 ) Team 2 - Dylan | Nick Rudow | Vinc…" at bounding box center [740, 558] width 839 height 51
click at [1060, 157] on icon at bounding box center [1066, 161] width 13 height 10
click at [927, 159] on p "Click to select email" at bounding box center [930, 161] width 103 height 17
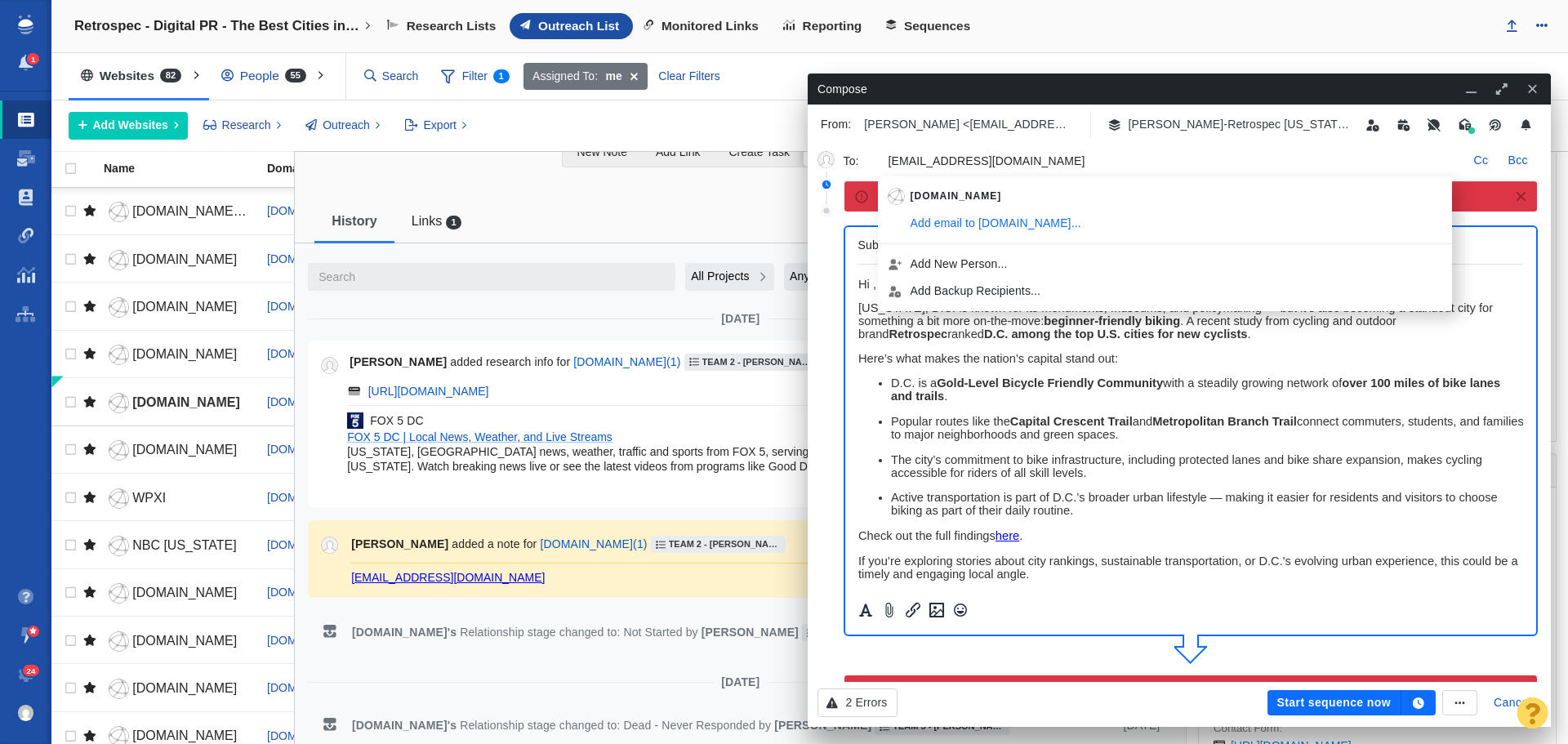
type input "fox5dc@fox.com"
click at [1147, 352] on p "Here’s what makes the nation’s capital stand out:" at bounding box center [1190, 357] width 665 height 13
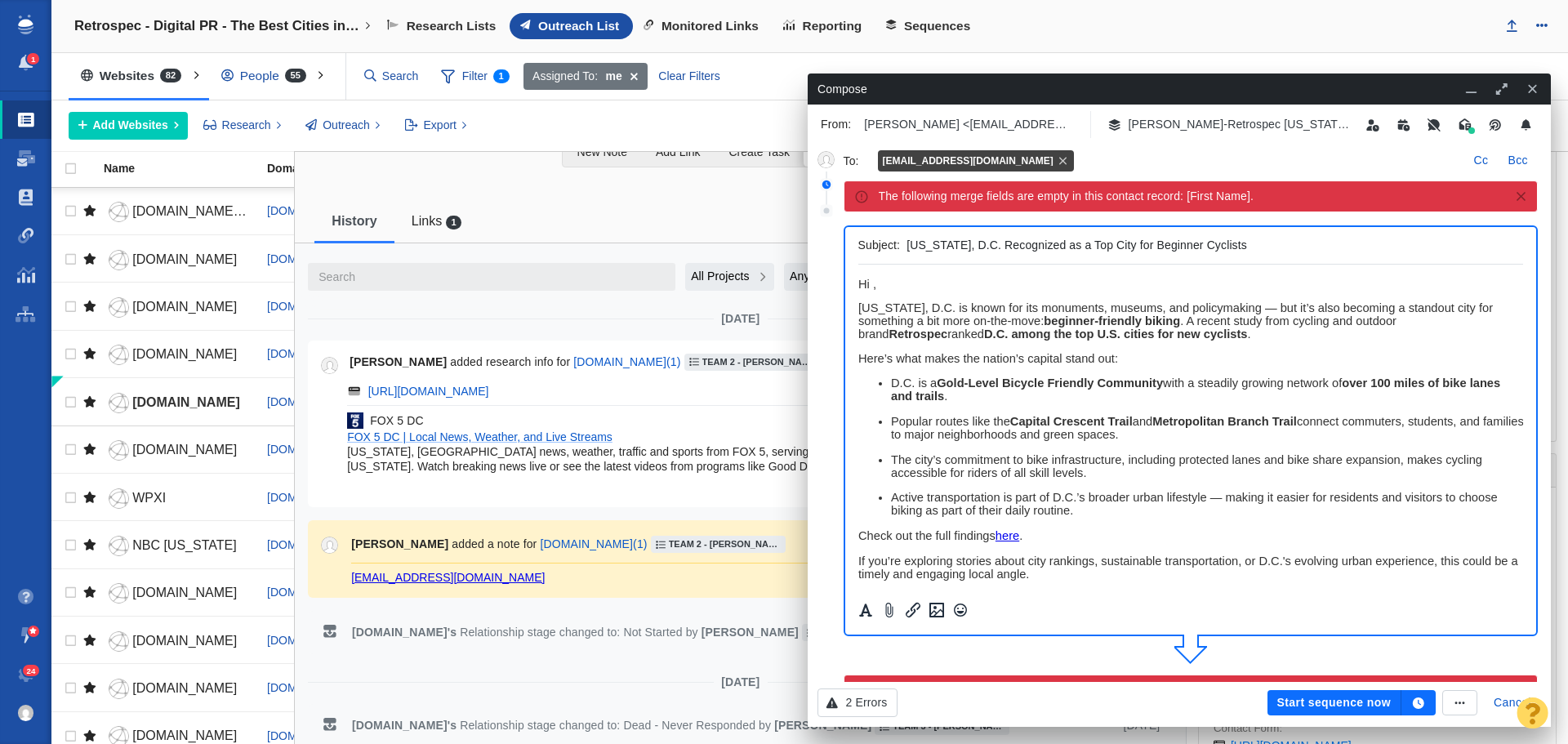
click at [873, 281] on span "Hi ," at bounding box center [867, 284] width 17 height 13
drag, startPoint x: 996, startPoint y: 281, endPoint x: 852, endPoint y: 285, distance: 144.1
click at [858, 285] on html "Hi Fox 5 DC Team, Washington, D.C. is known for its monuments, museums, and pol…" at bounding box center [1190, 540] width 665 height 552
copy span "Hi Fox 5 DC Team,"
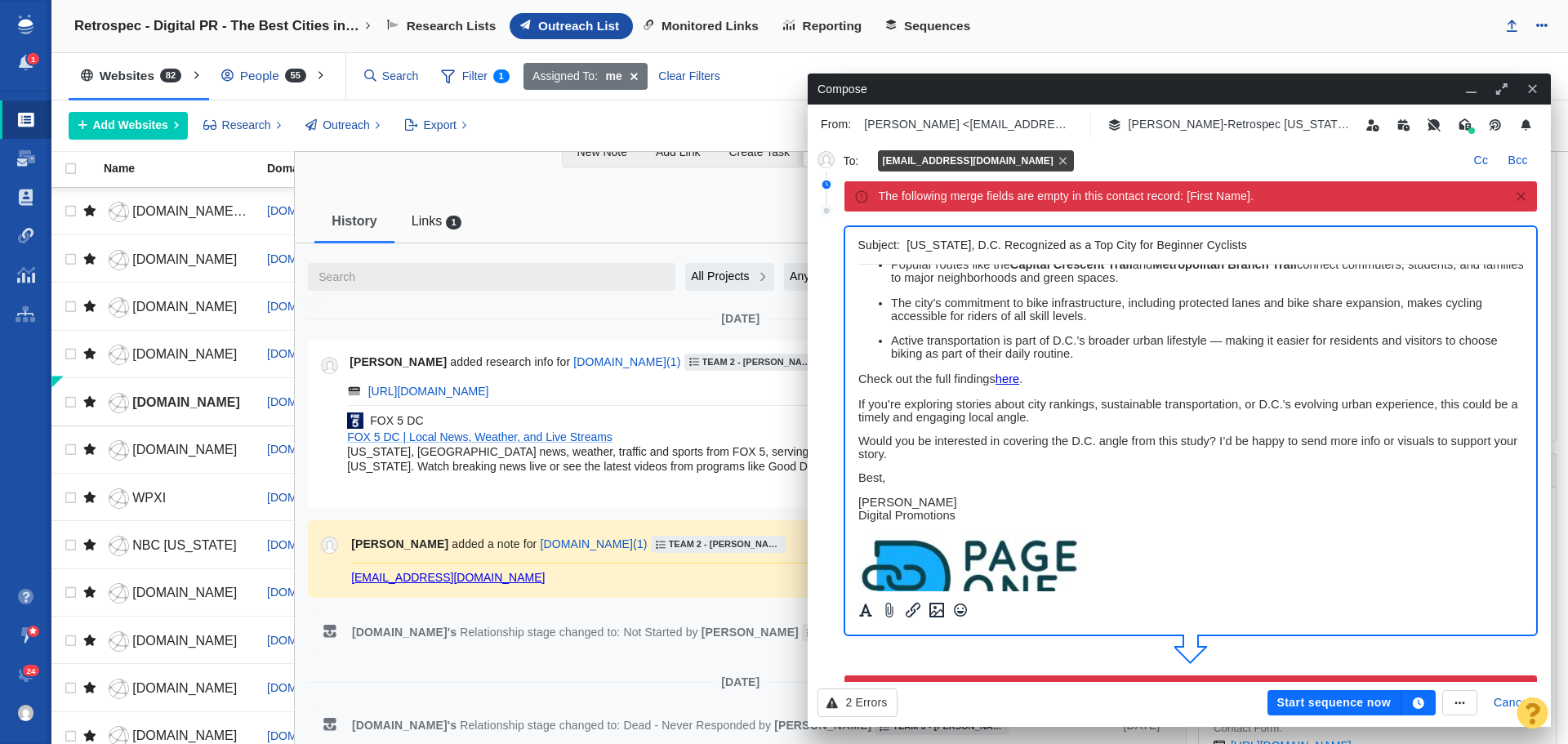
scroll to position [225, 0]
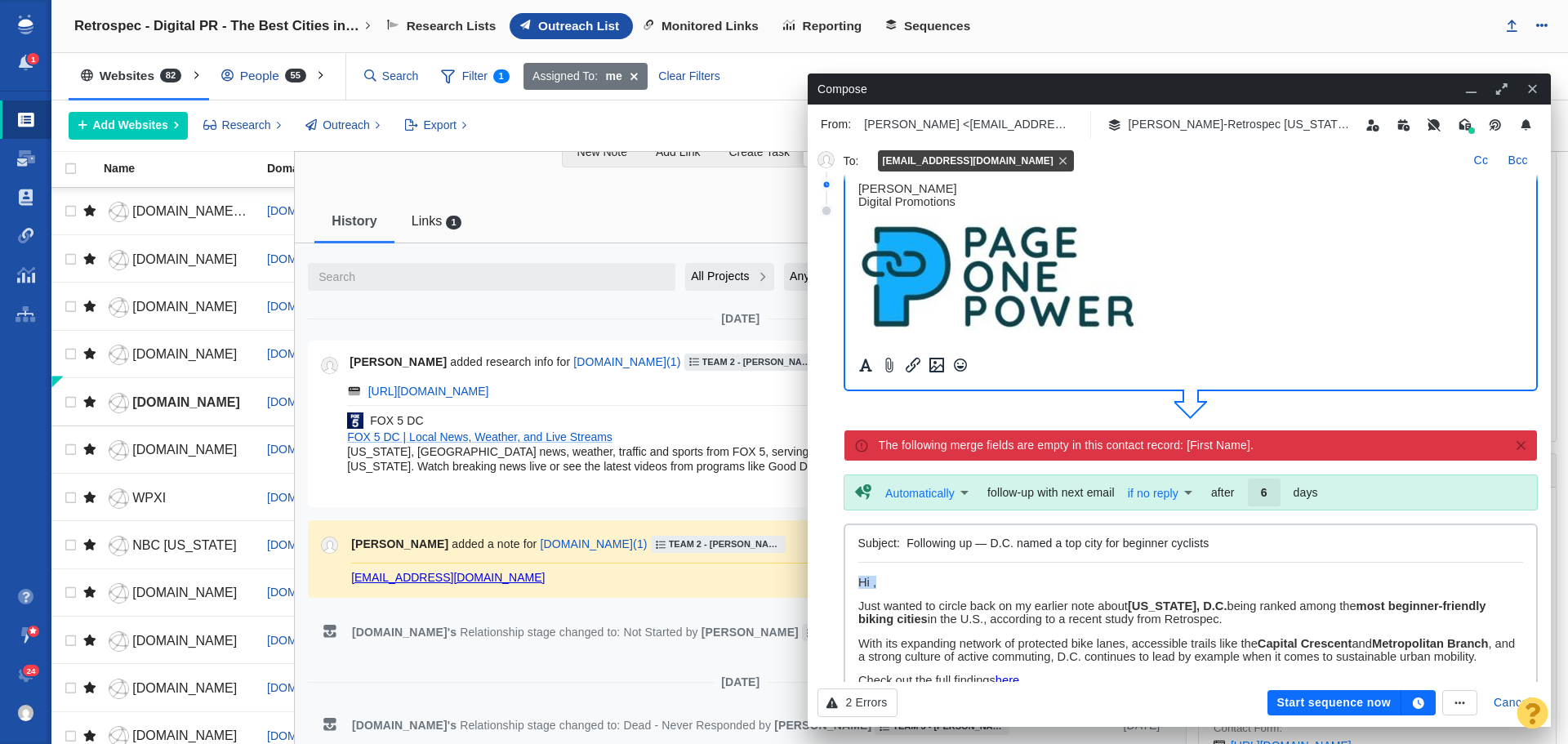
drag, startPoint x: 888, startPoint y: 583, endPoint x: 835, endPoint y: 583, distance: 53.0
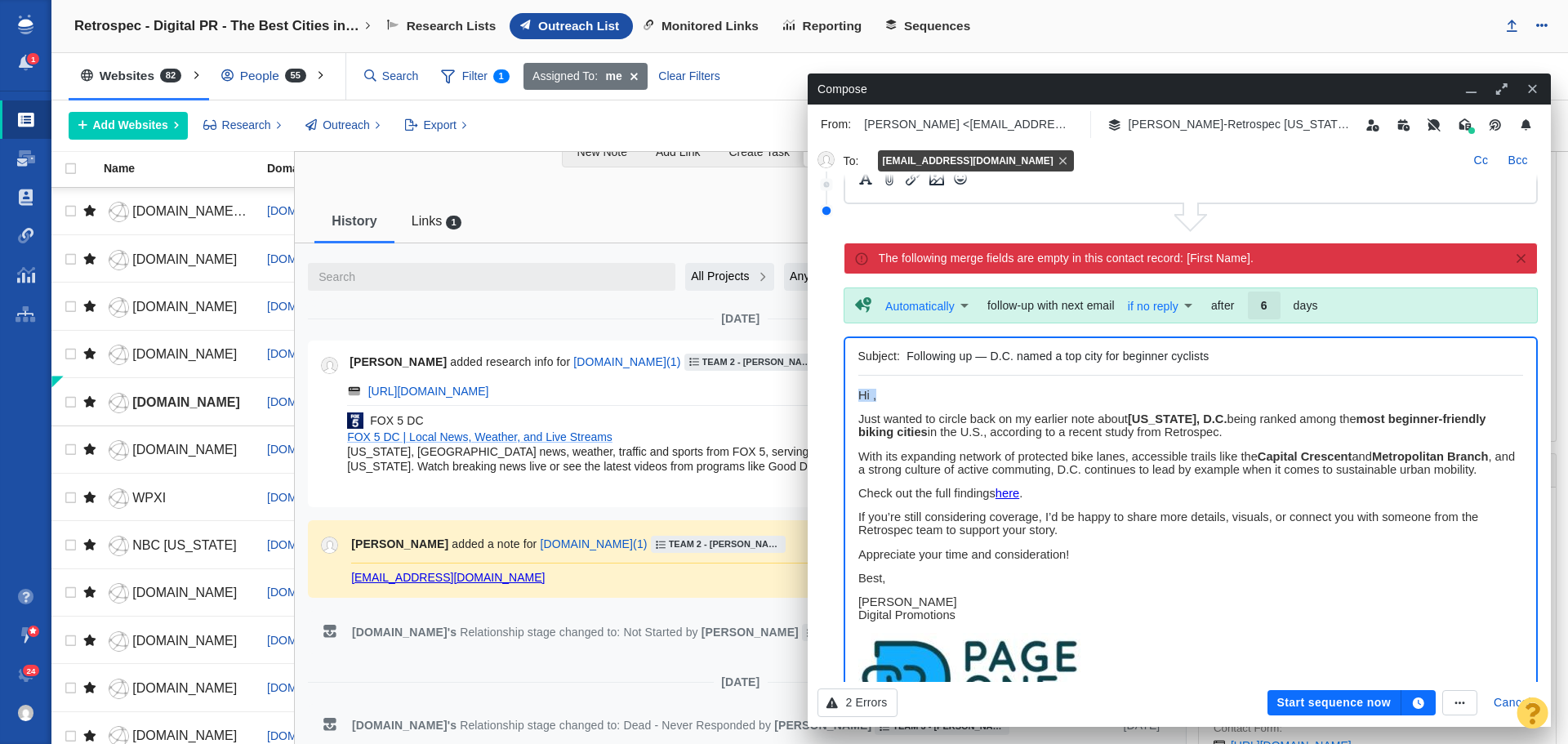
paste body "Rich Text Area. Press ALT-0 for help."
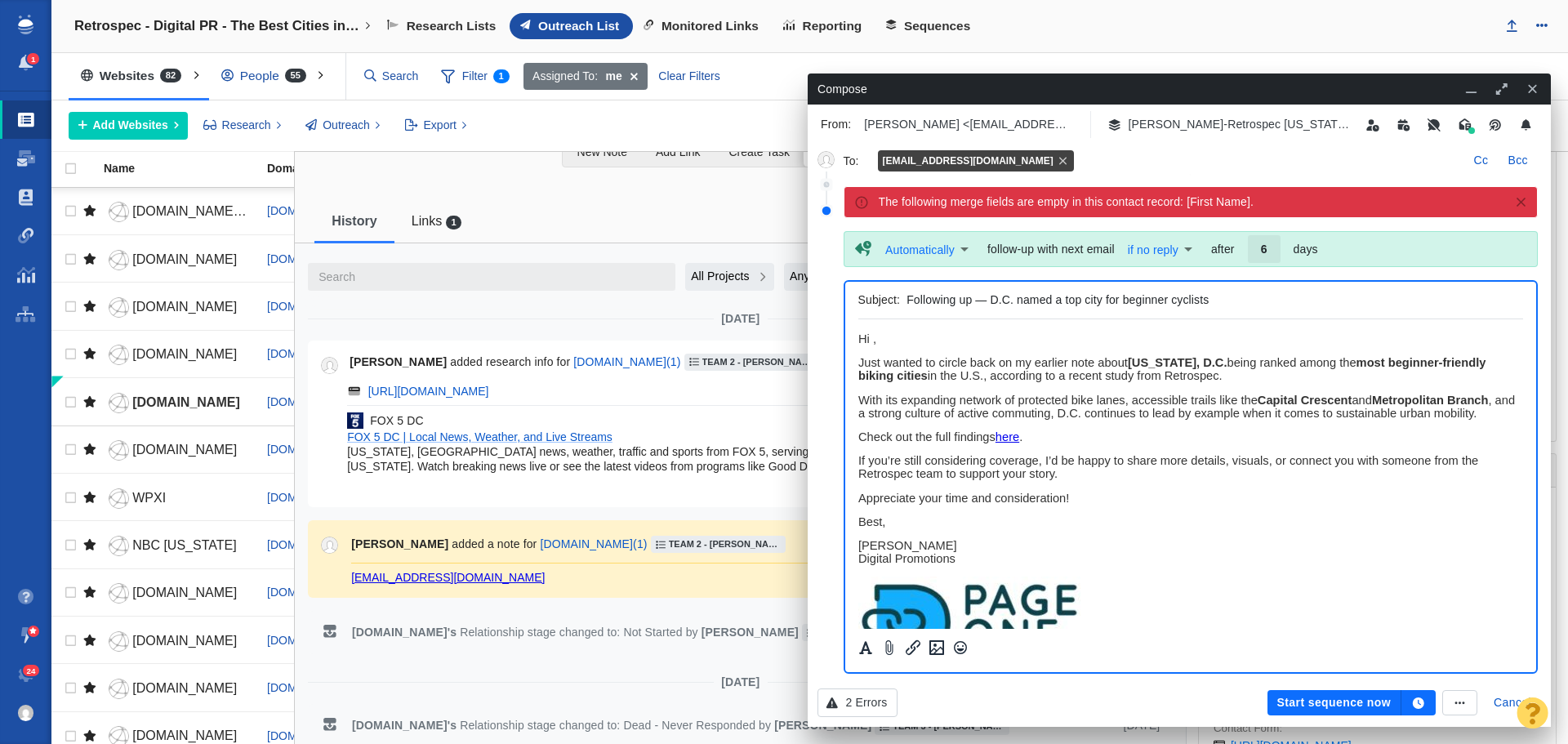
scroll to position [490, 0]
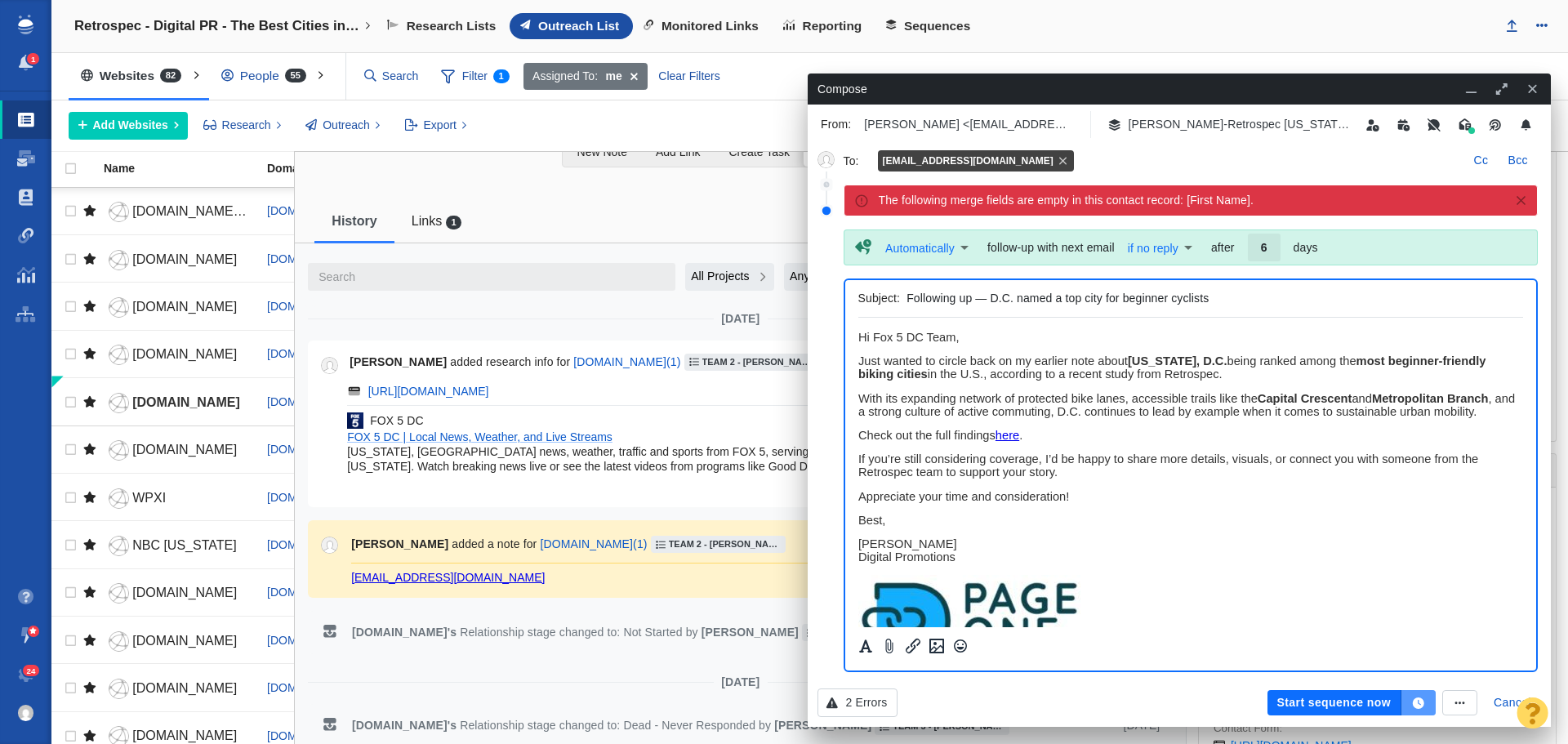
click at [1424, 704] on icon "button" at bounding box center [1419, 703] width 12 height 12
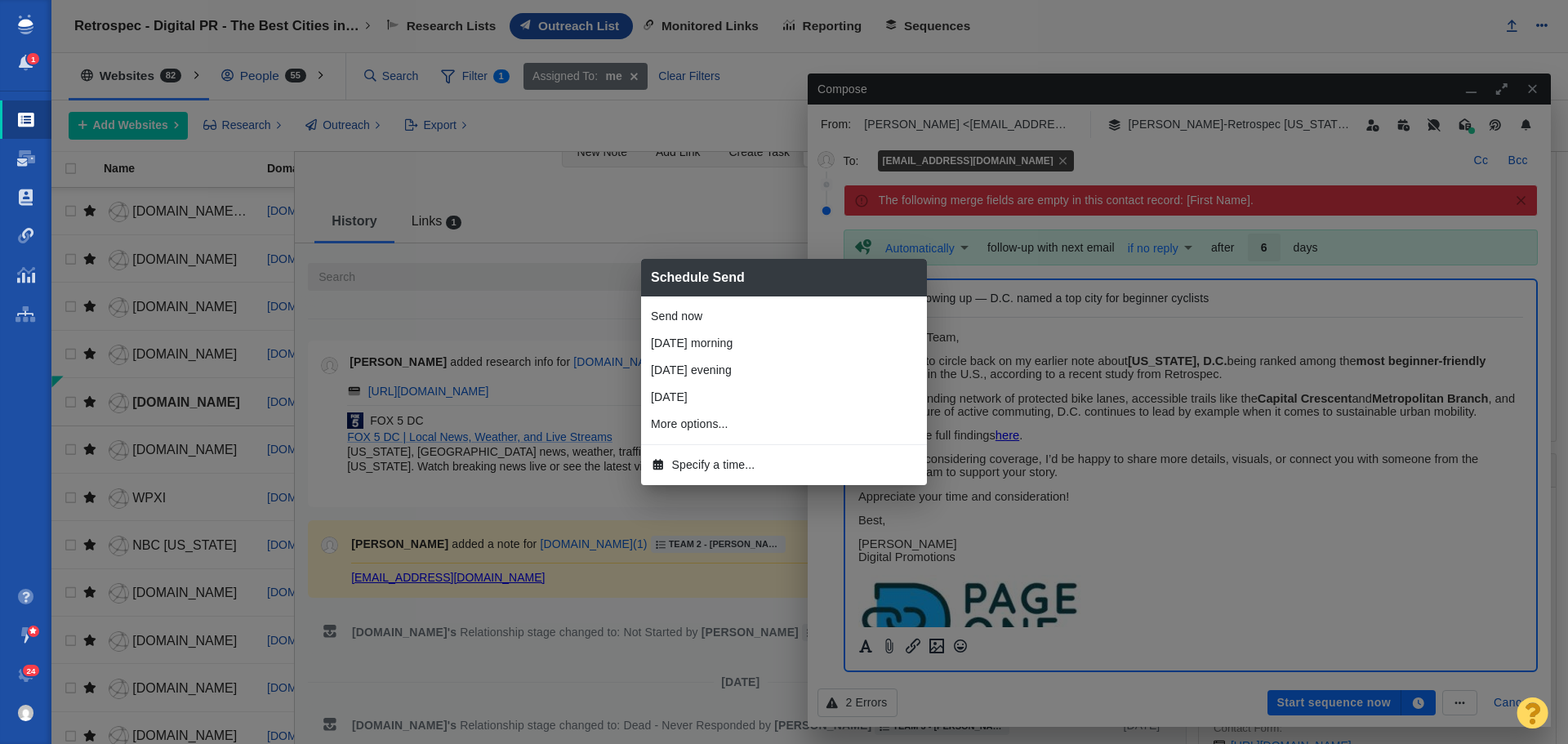
click at [716, 350] on li "[DATE] morning" at bounding box center [784, 344] width 286 height 27
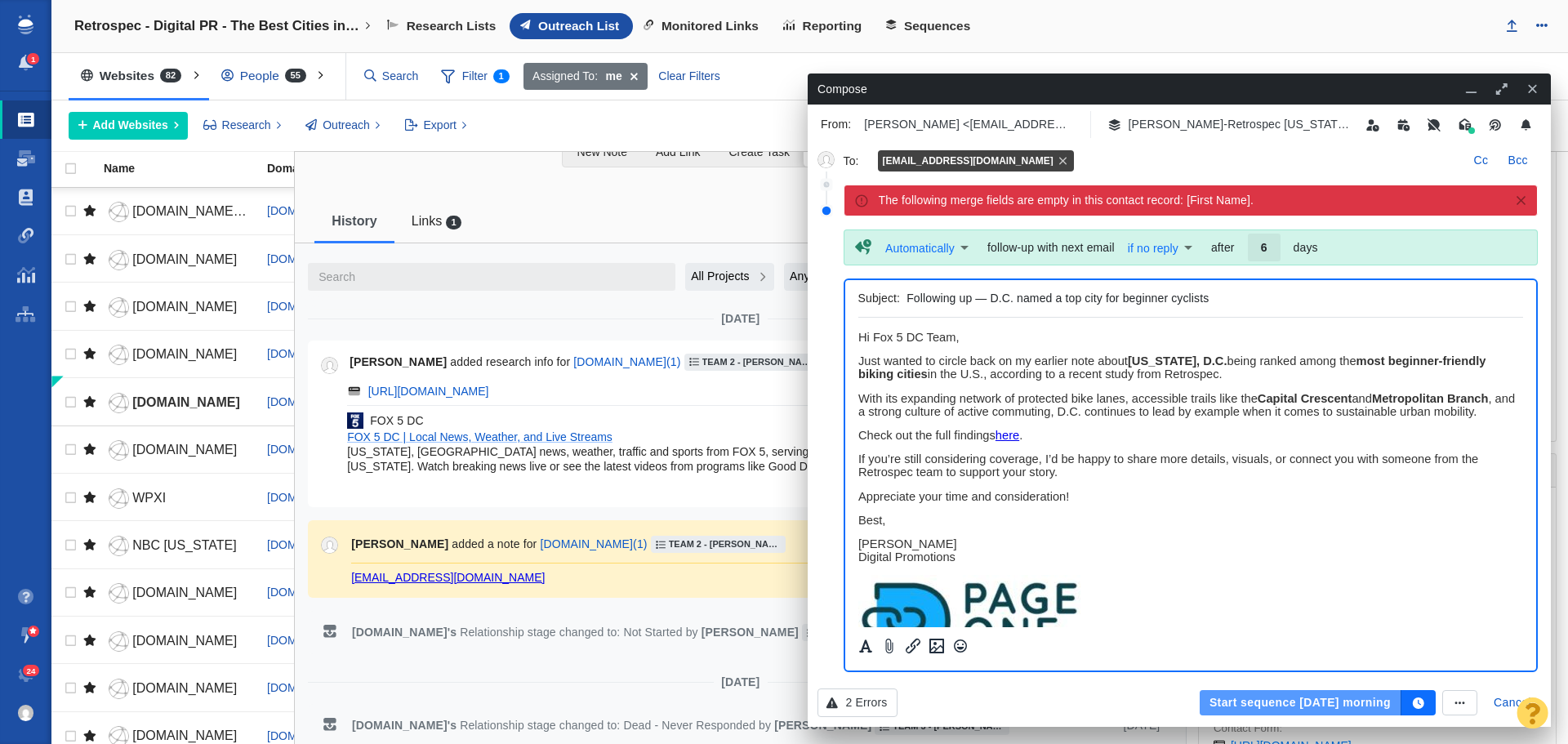
click at [1219, 710] on button "Start sequence [DATE] morning" at bounding box center [1301, 703] width 202 height 26
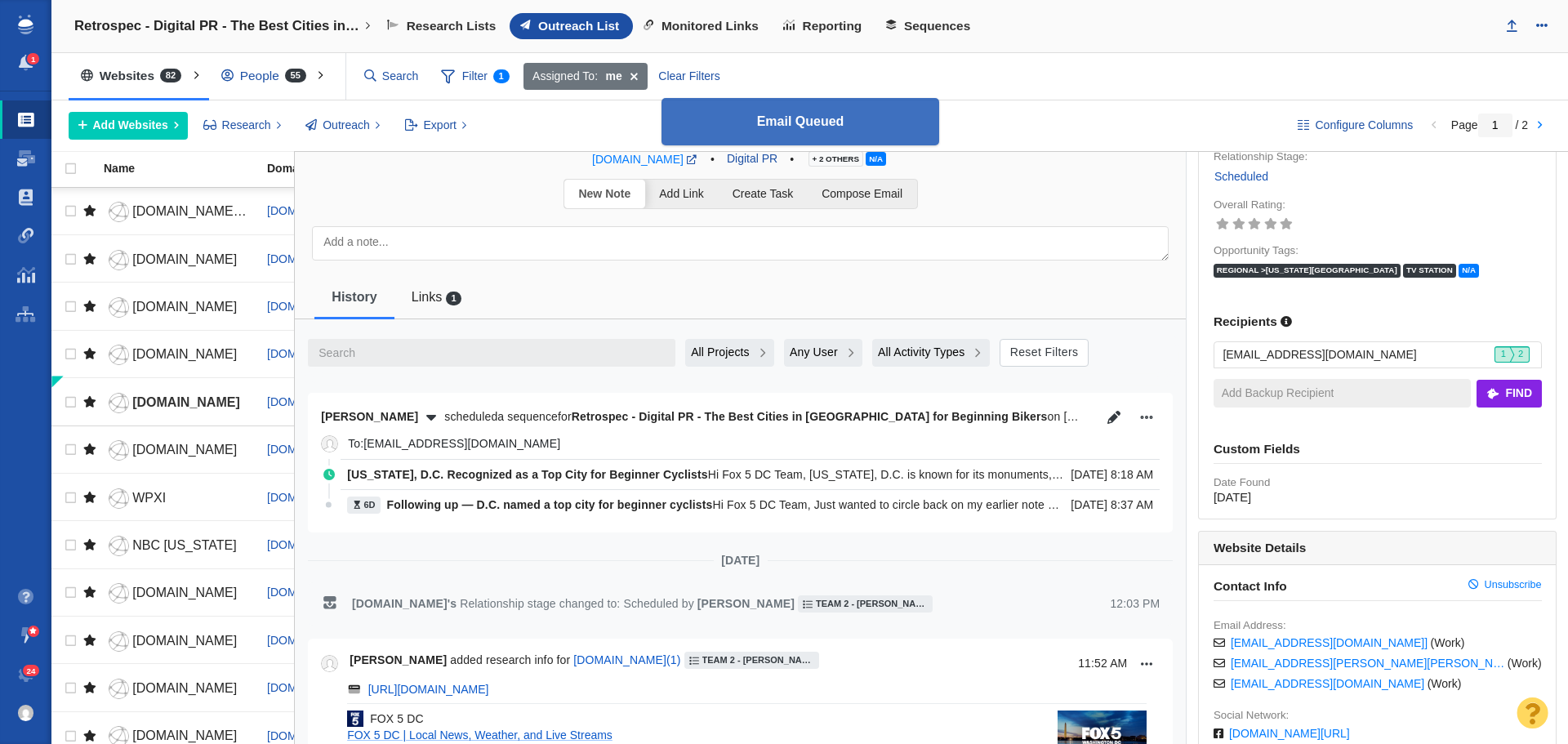
scroll to position [0, 0]
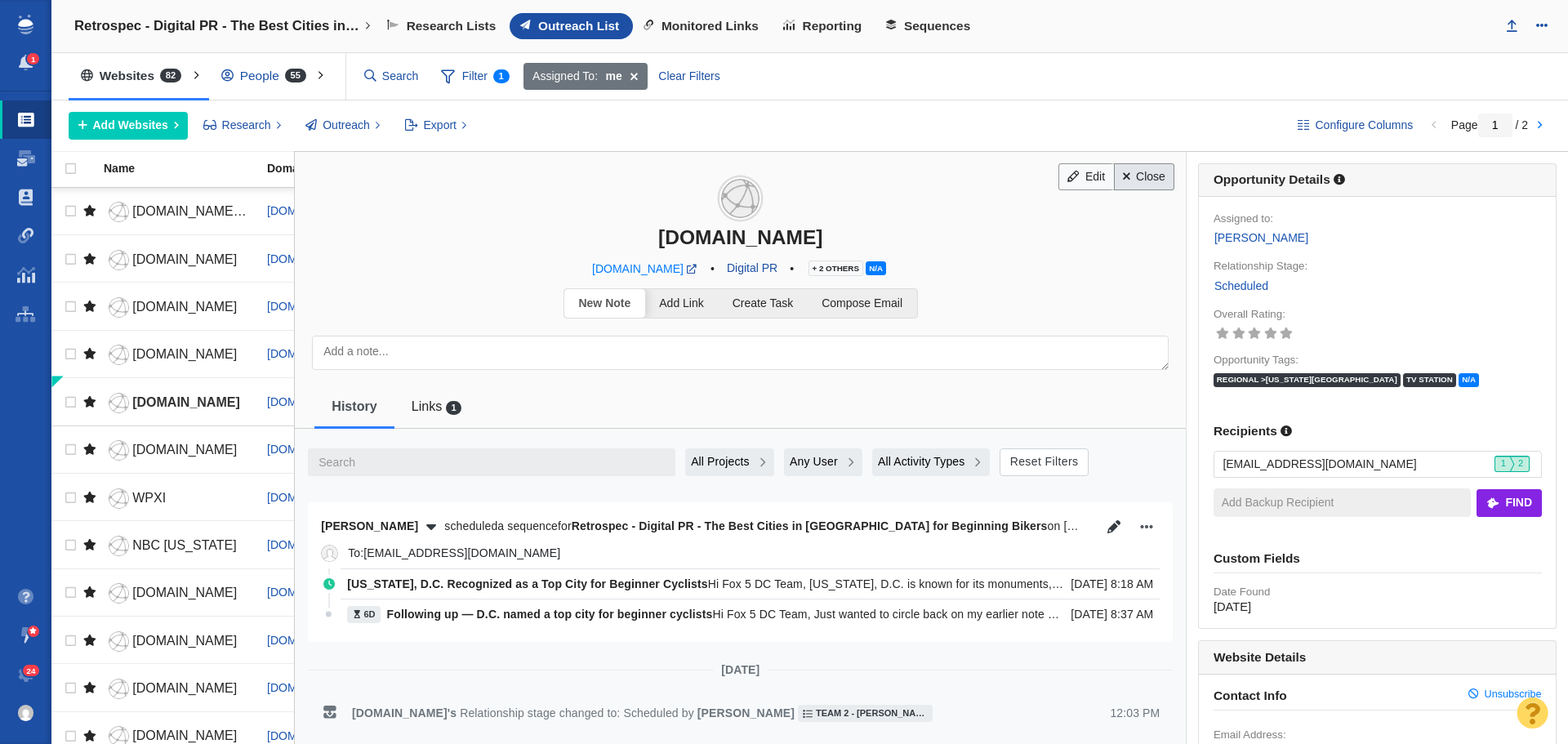
click at [1123, 177] on span at bounding box center [1127, 177] width 8 height 12
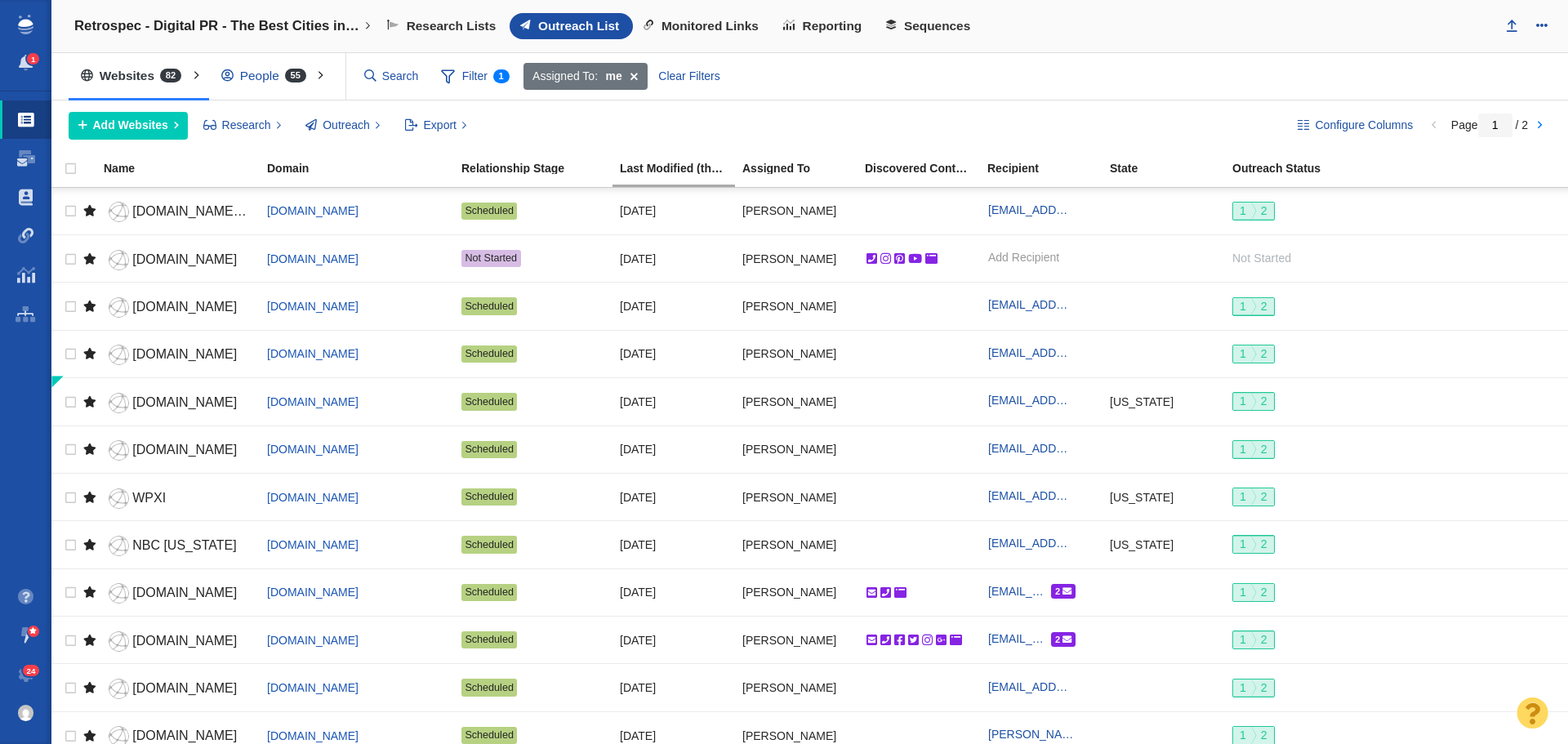
click at [1132, 105] on div "Configure Columns Page 1 / 2 Add Websites Add a Website Add From List of URLs I…" at bounding box center [810, 125] width 1517 height 51
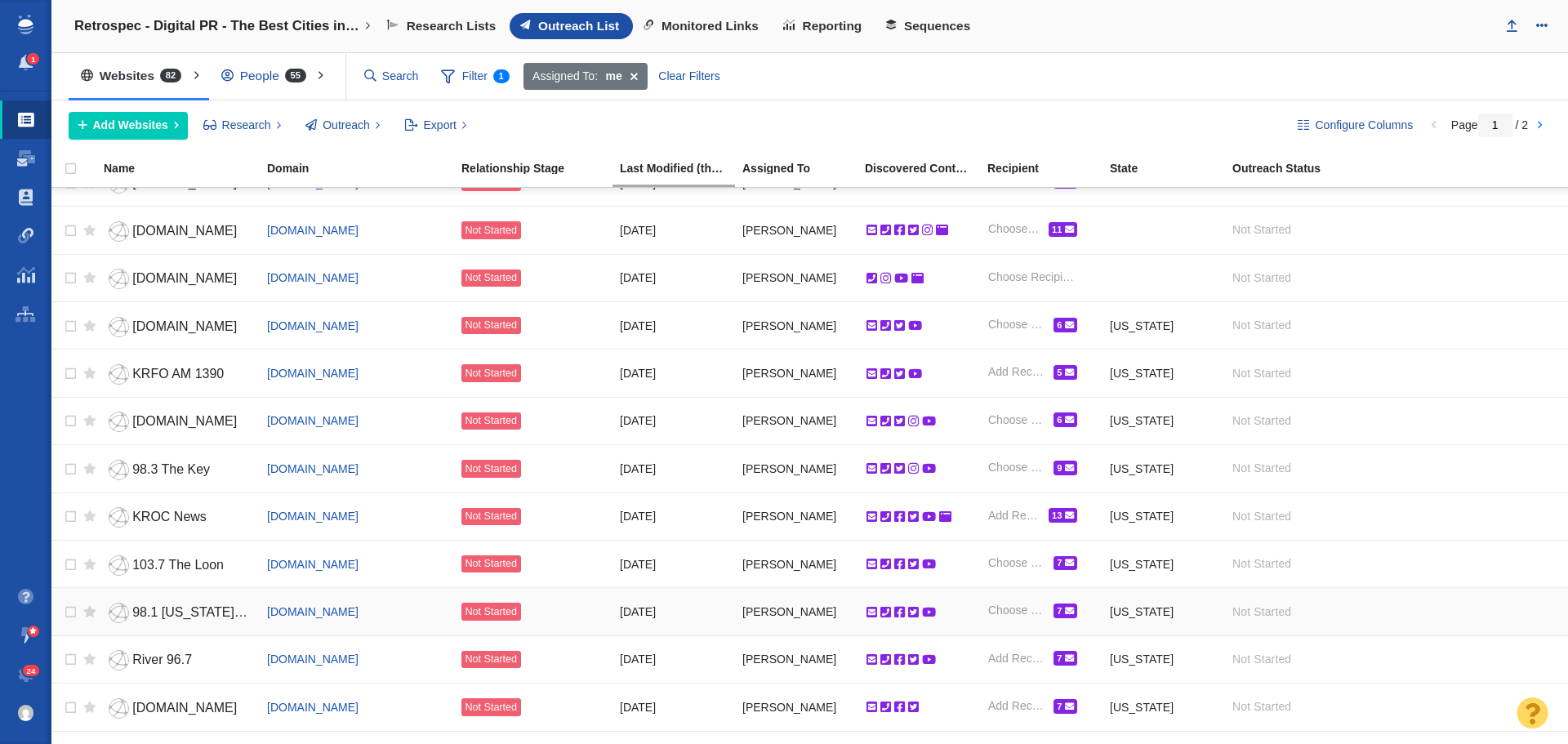
scroll to position [1715, 0]
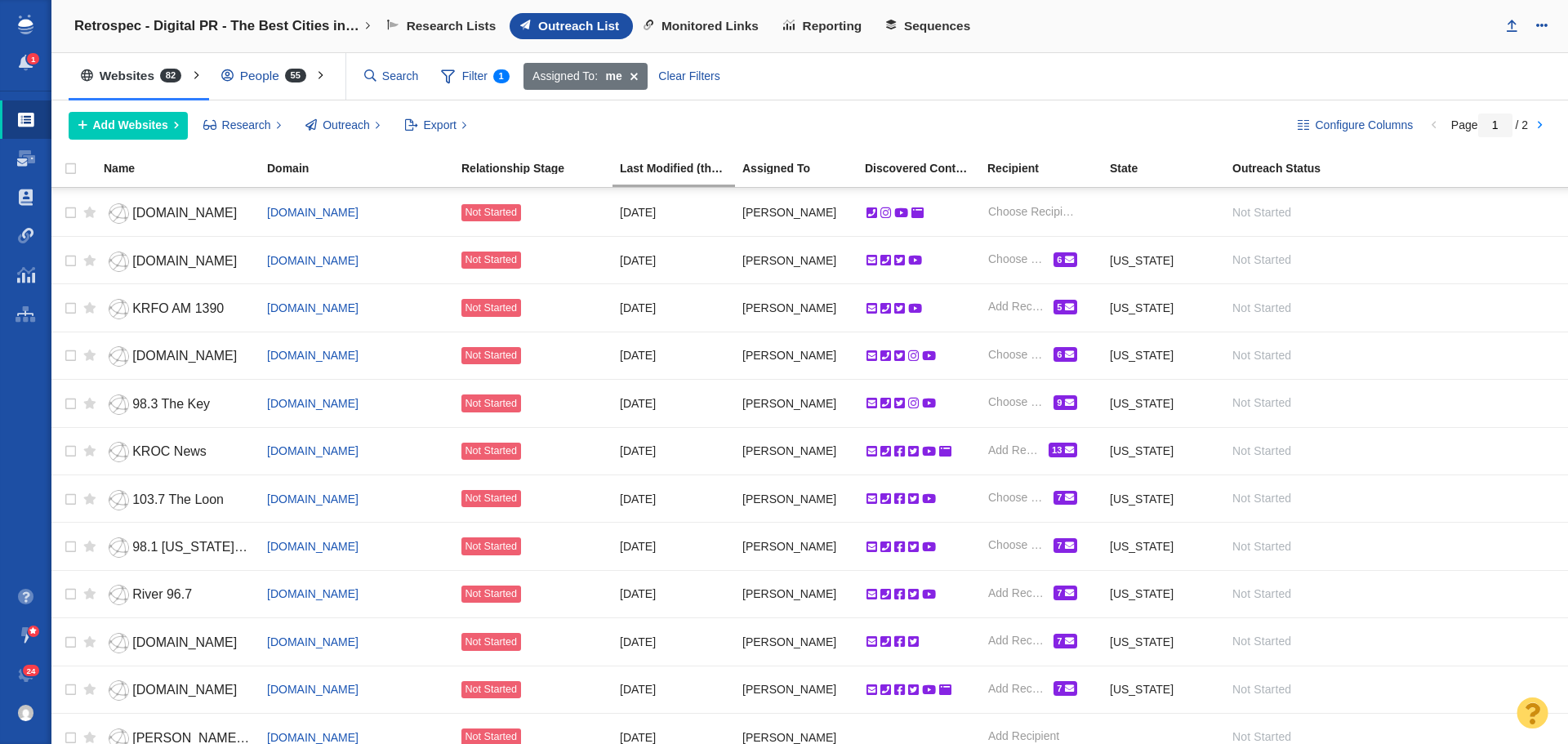
click at [249, 70] on div "People 55" at bounding box center [267, 76] width 117 height 38
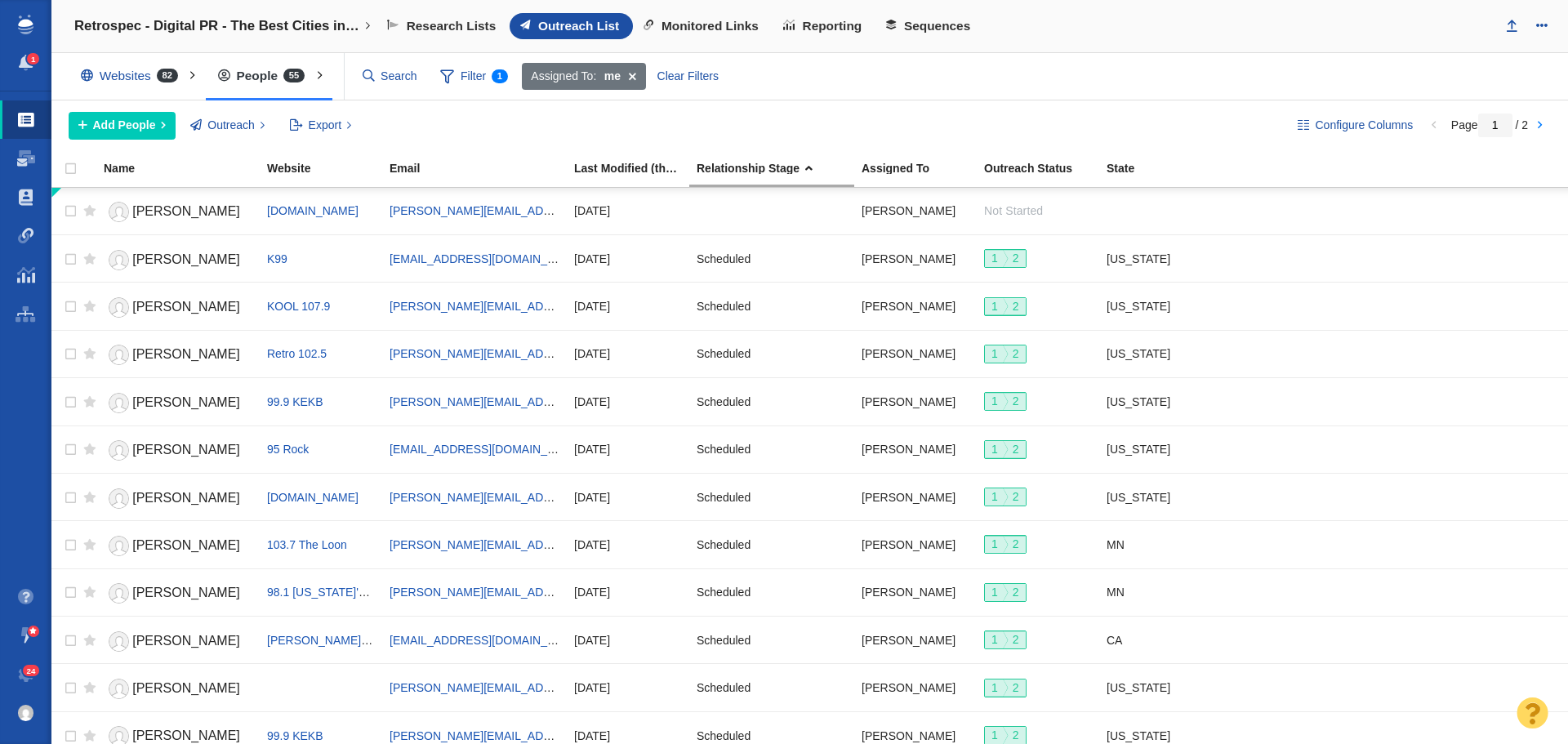
click at [1005, 74] on div "Assigned To: me Clear Filters" at bounding box center [1039, 77] width 1037 height 31
click at [154, 122] on span "Add People" at bounding box center [124, 125] width 63 height 17
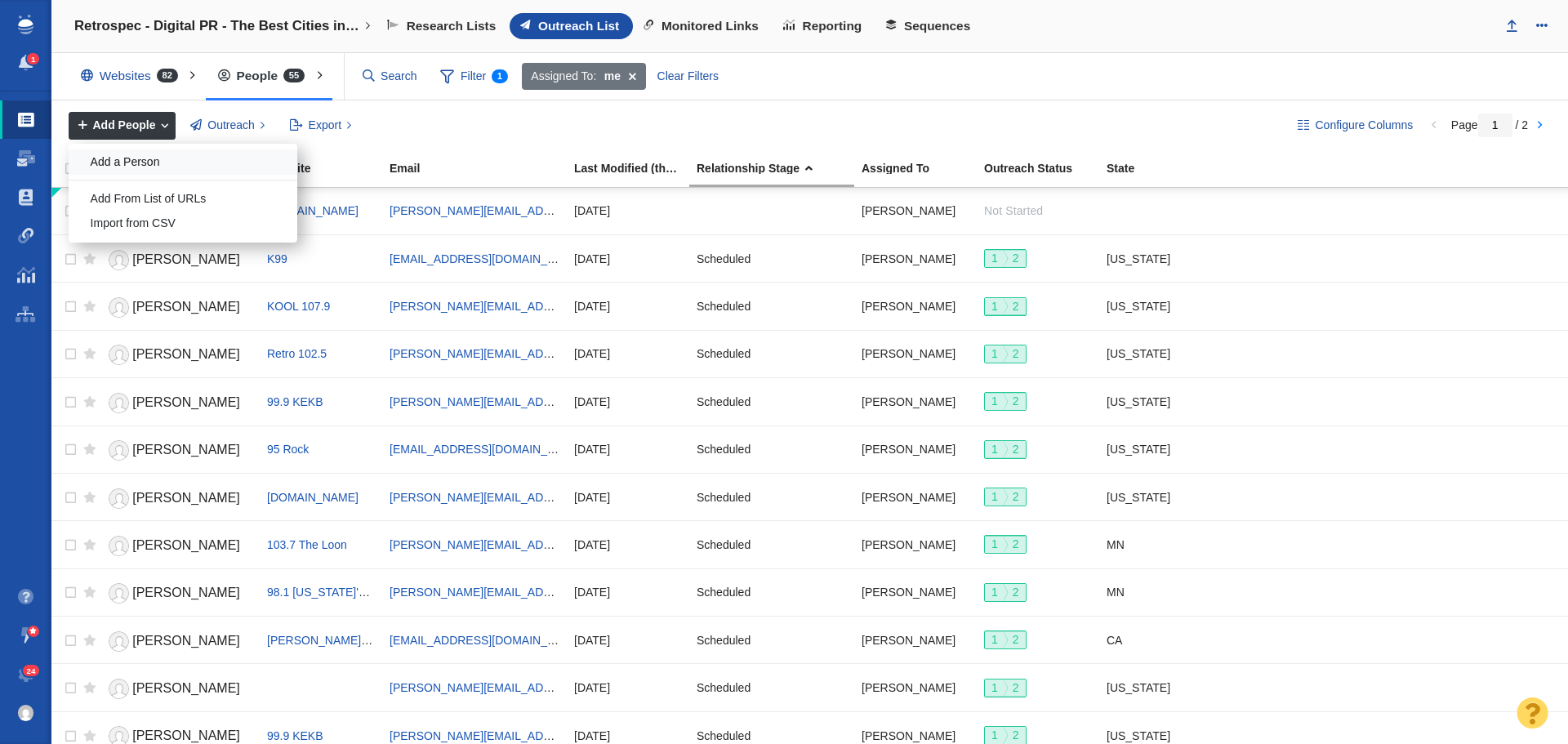
click at [109, 163] on div "Add a Person" at bounding box center [183, 162] width 228 height 25
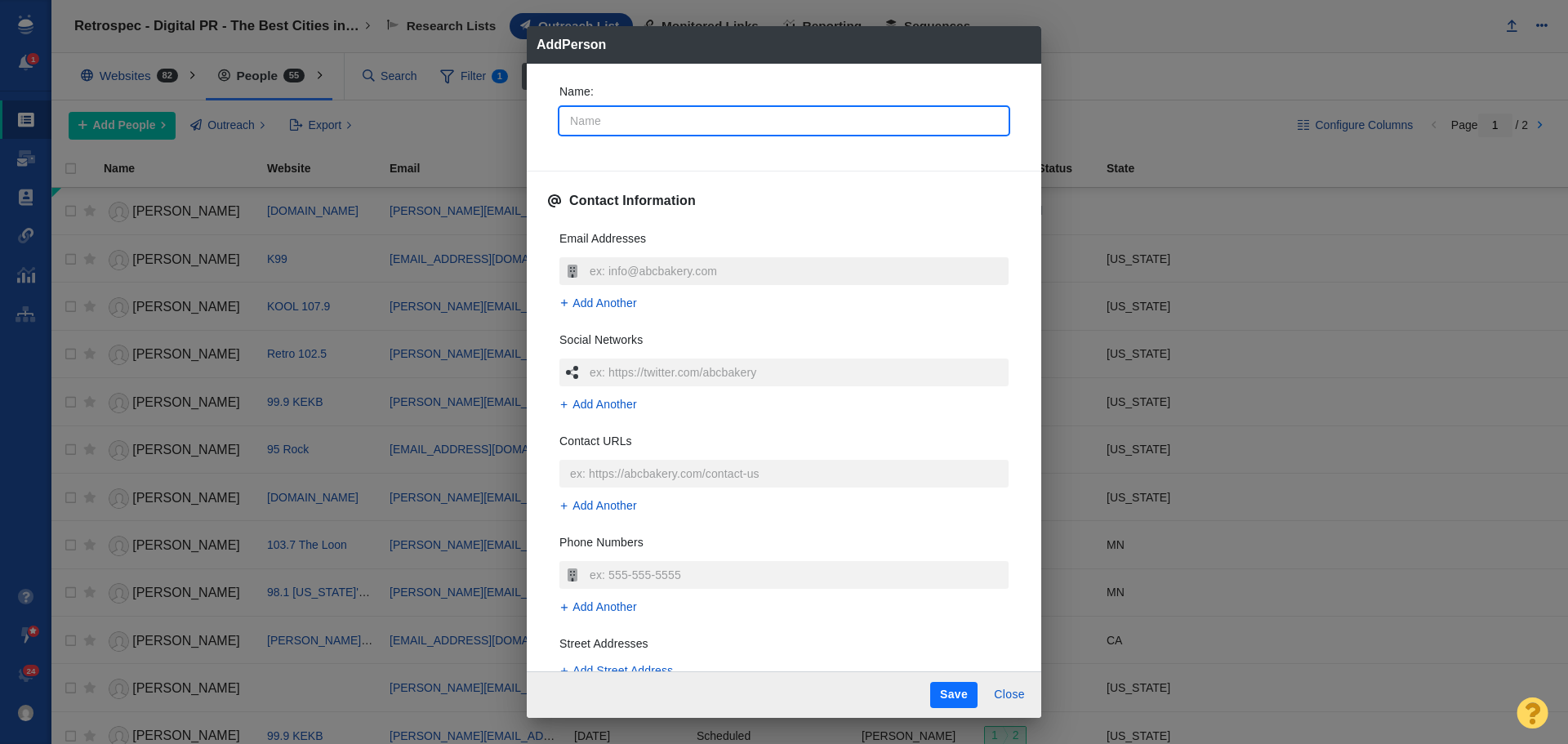
type textarea "x"
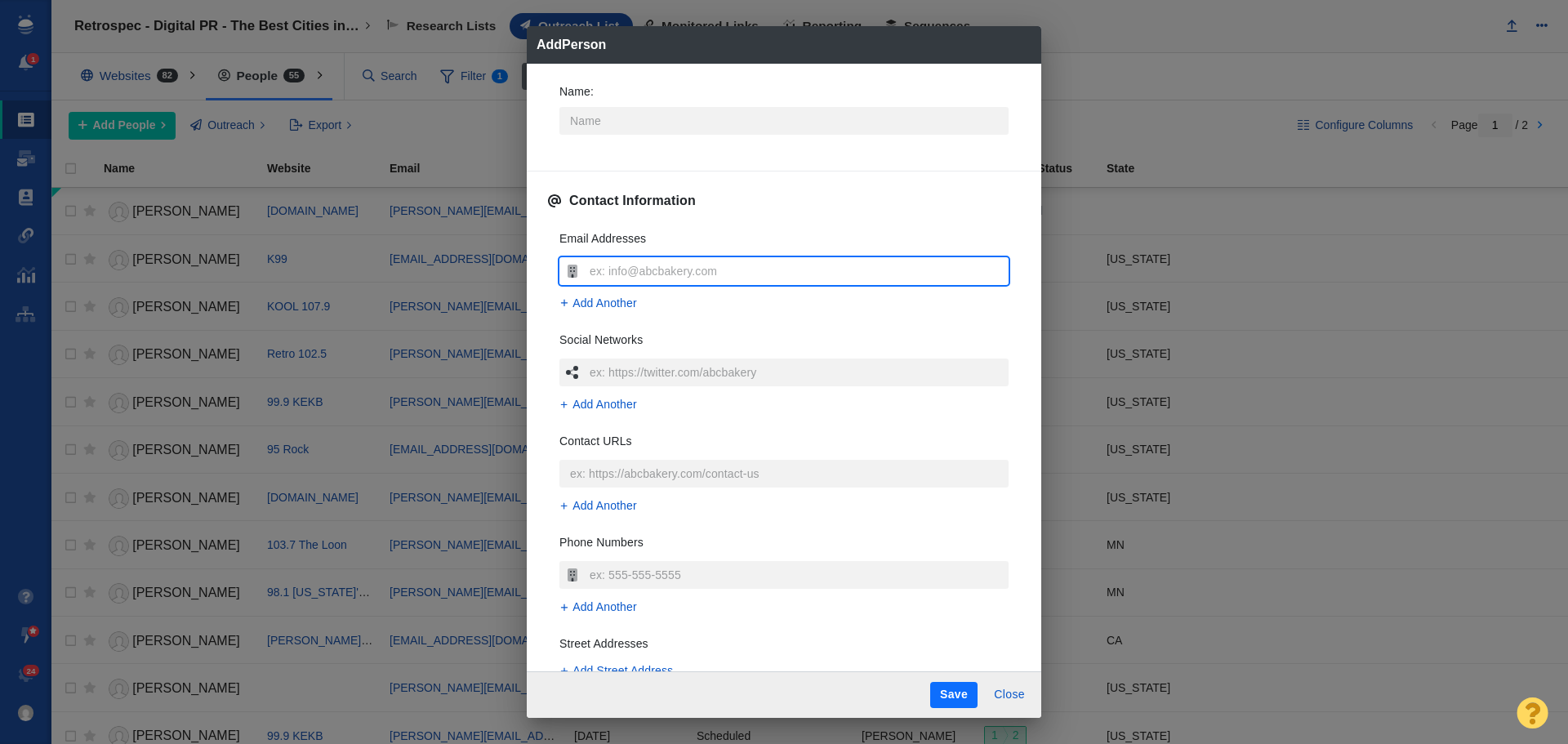
click at [696, 276] on input "text" at bounding box center [798, 271] width 424 height 28
type input "[PERSON_NAME][EMAIL_ADDRESS][PERSON_NAME][DOMAIN_NAME]"
type textarea "x"
type input "[PERSON_NAME][EMAIL_ADDRESS][PERSON_NAME][DOMAIN_NAME]"
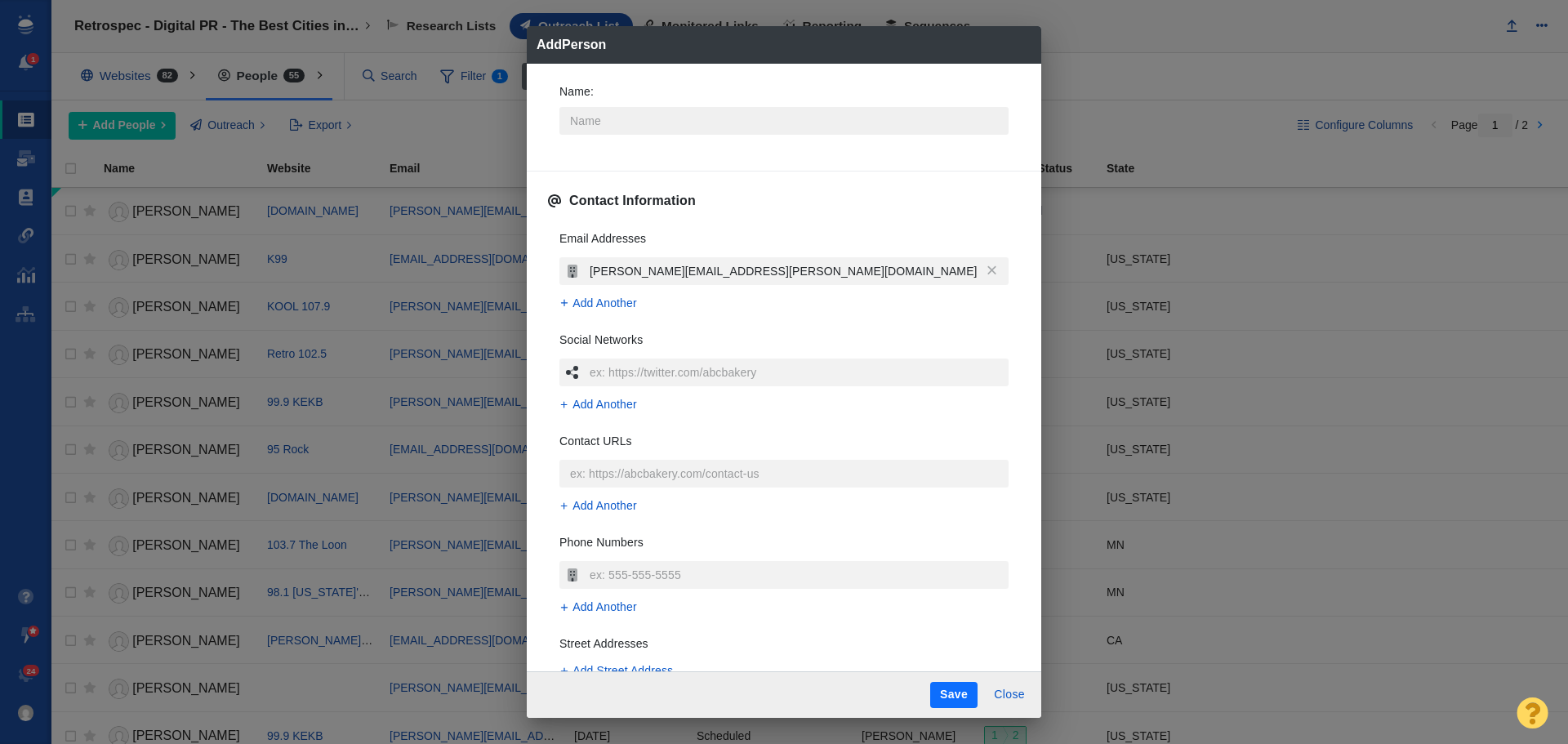
click at [704, 118] on input "Name :" at bounding box center [784, 120] width 449 height 28
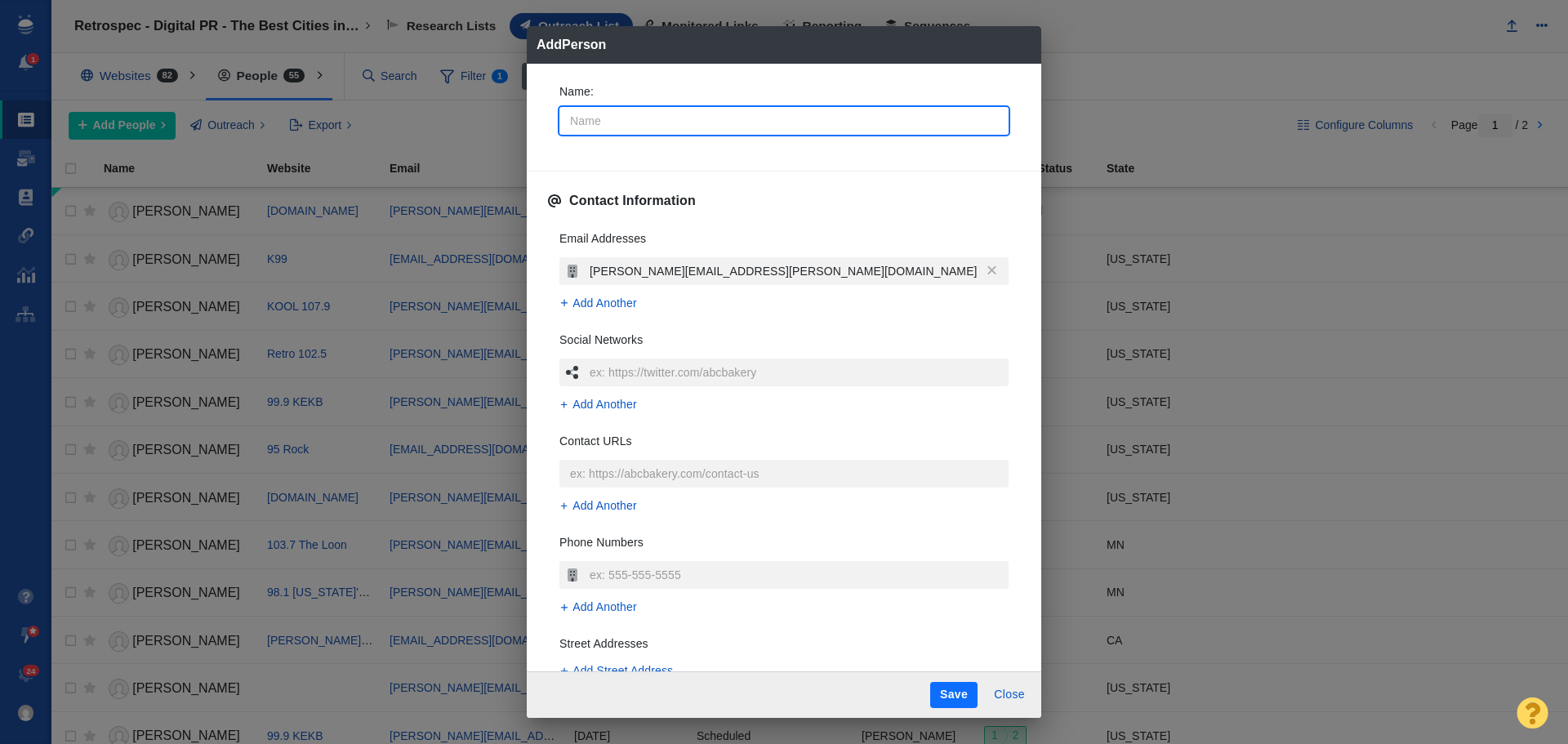
type input "[PERSON_NAME]"
type textarea "x"
click at [572, 113] on input "[PERSON_NAME]" at bounding box center [784, 120] width 449 height 28
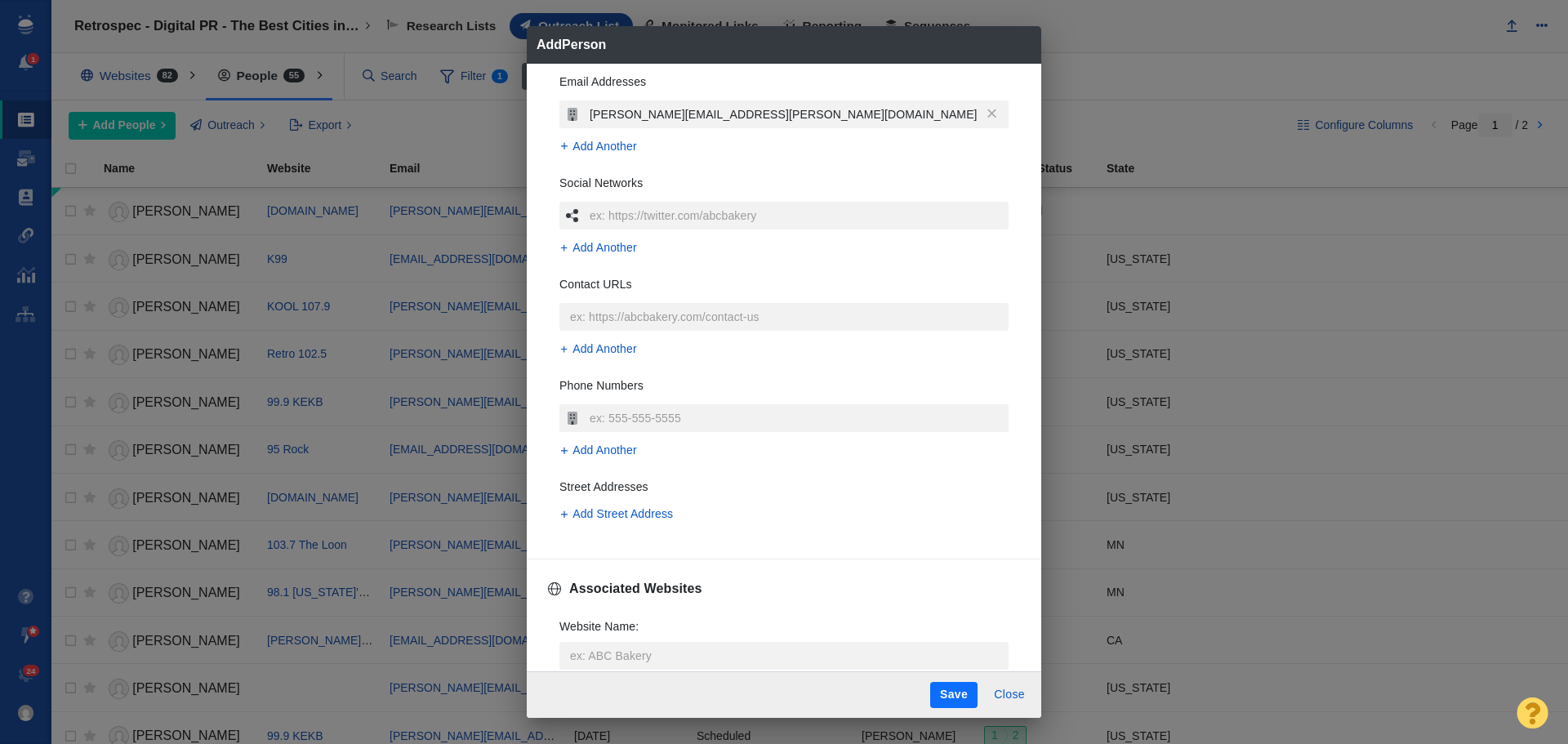
scroll to position [163, 0]
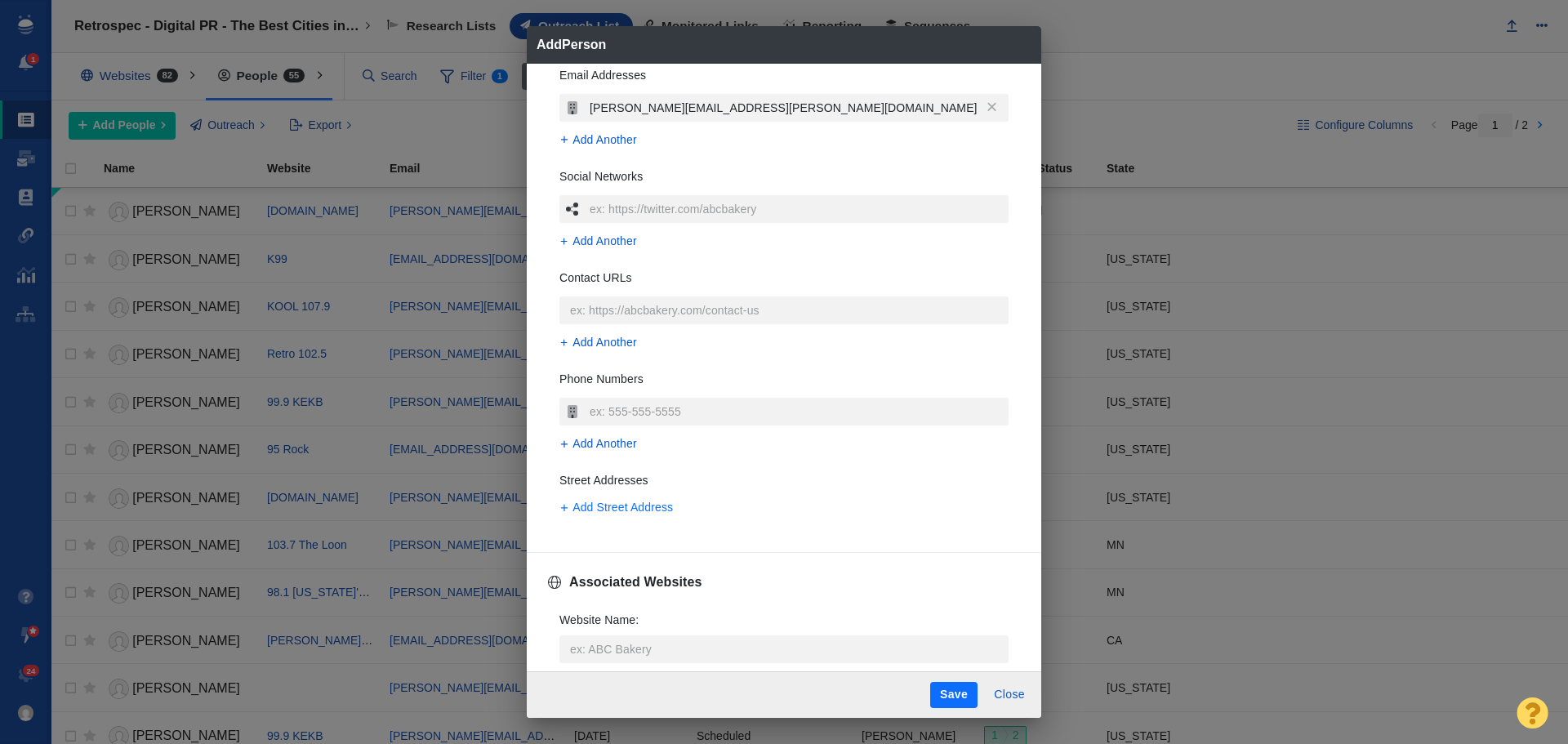
type input "[PERSON_NAME]"
click at [627, 504] on span "Add Street Address" at bounding box center [622, 508] width 100 height 17
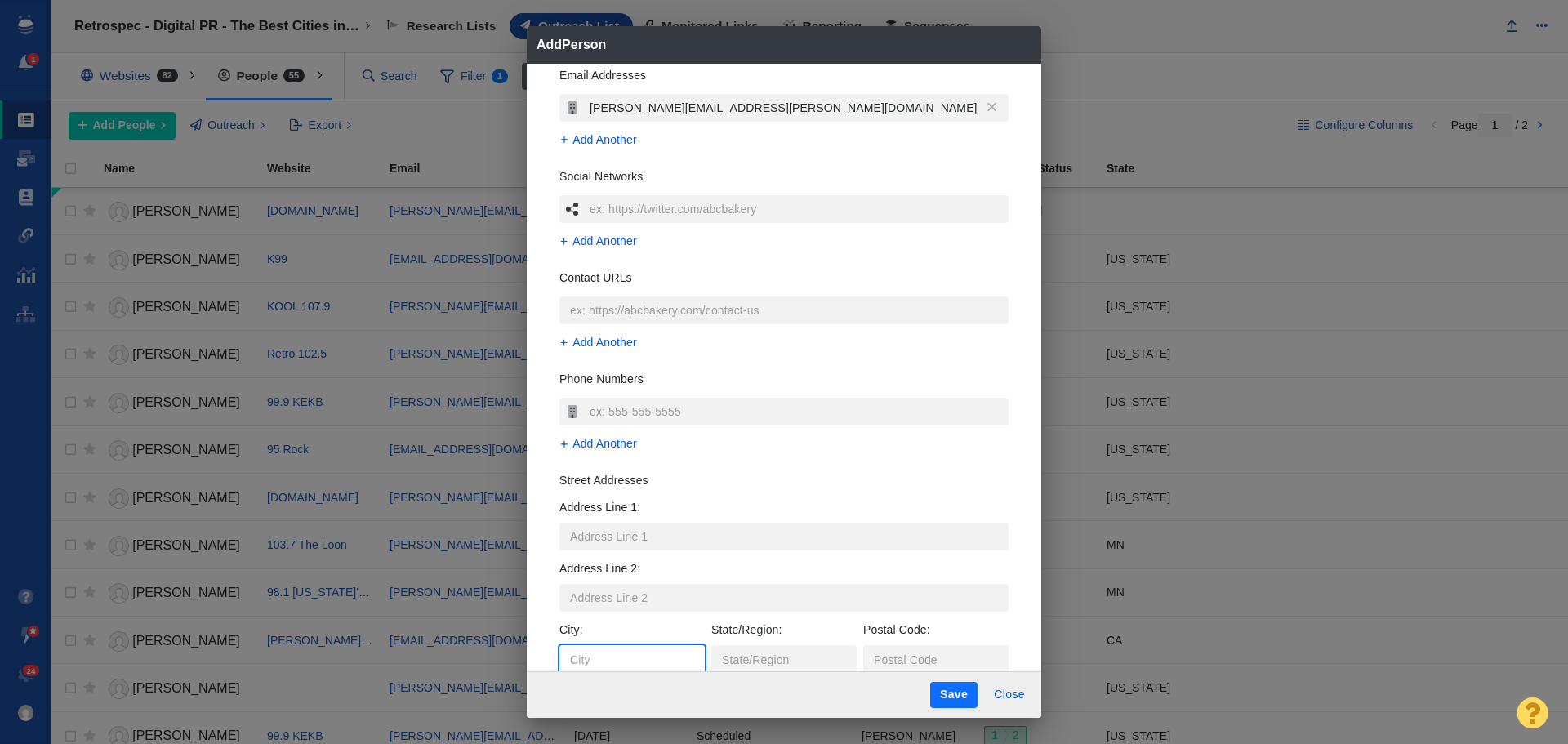
click at [627, 651] on input "City :" at bounding box center [632, 659] width 146 height 28
type textarea "x"
type input "S"
type textarea "x"
type input "Se"
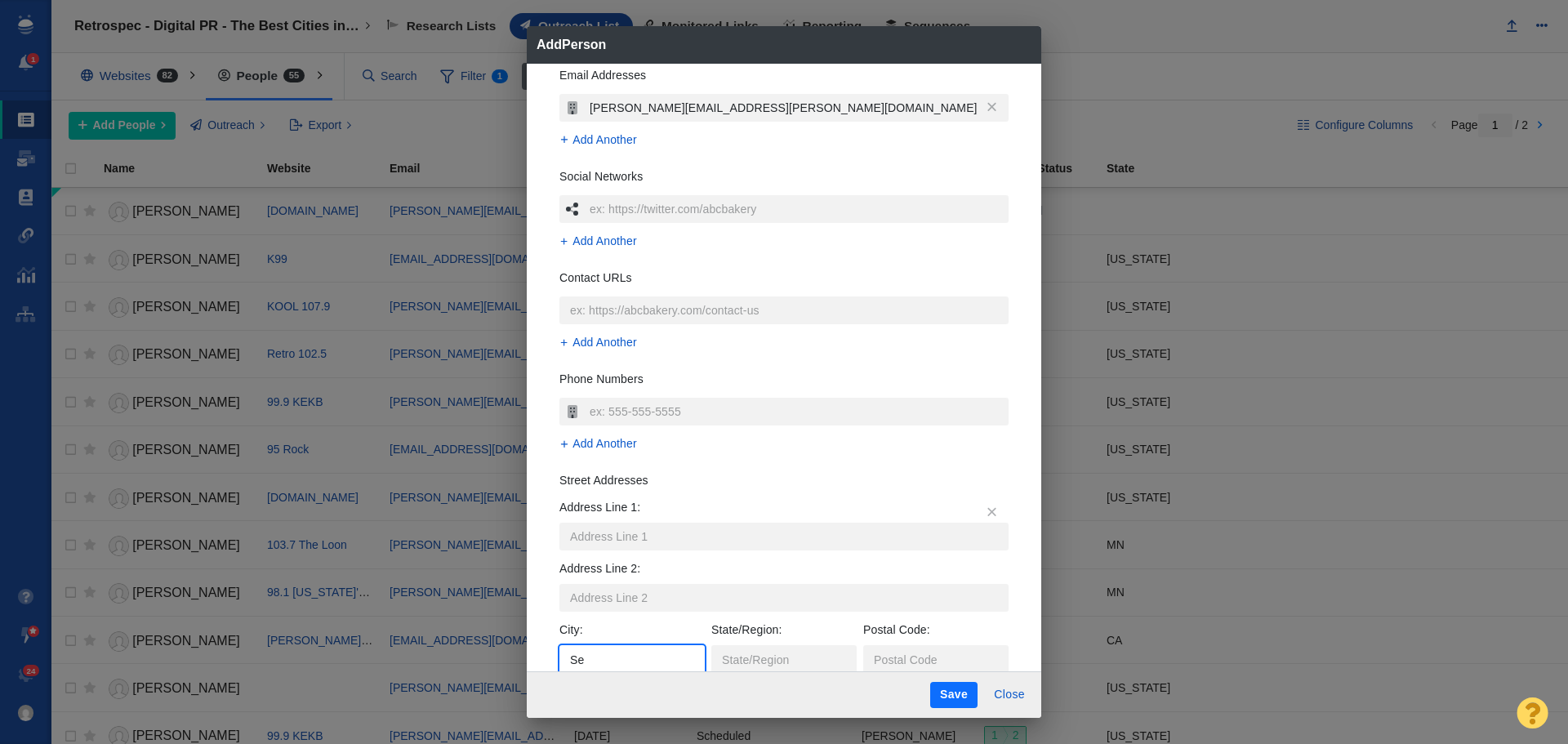
type textarea "x"
type input "S"
type textarea "x"
type input "Se"
type textarea "x"
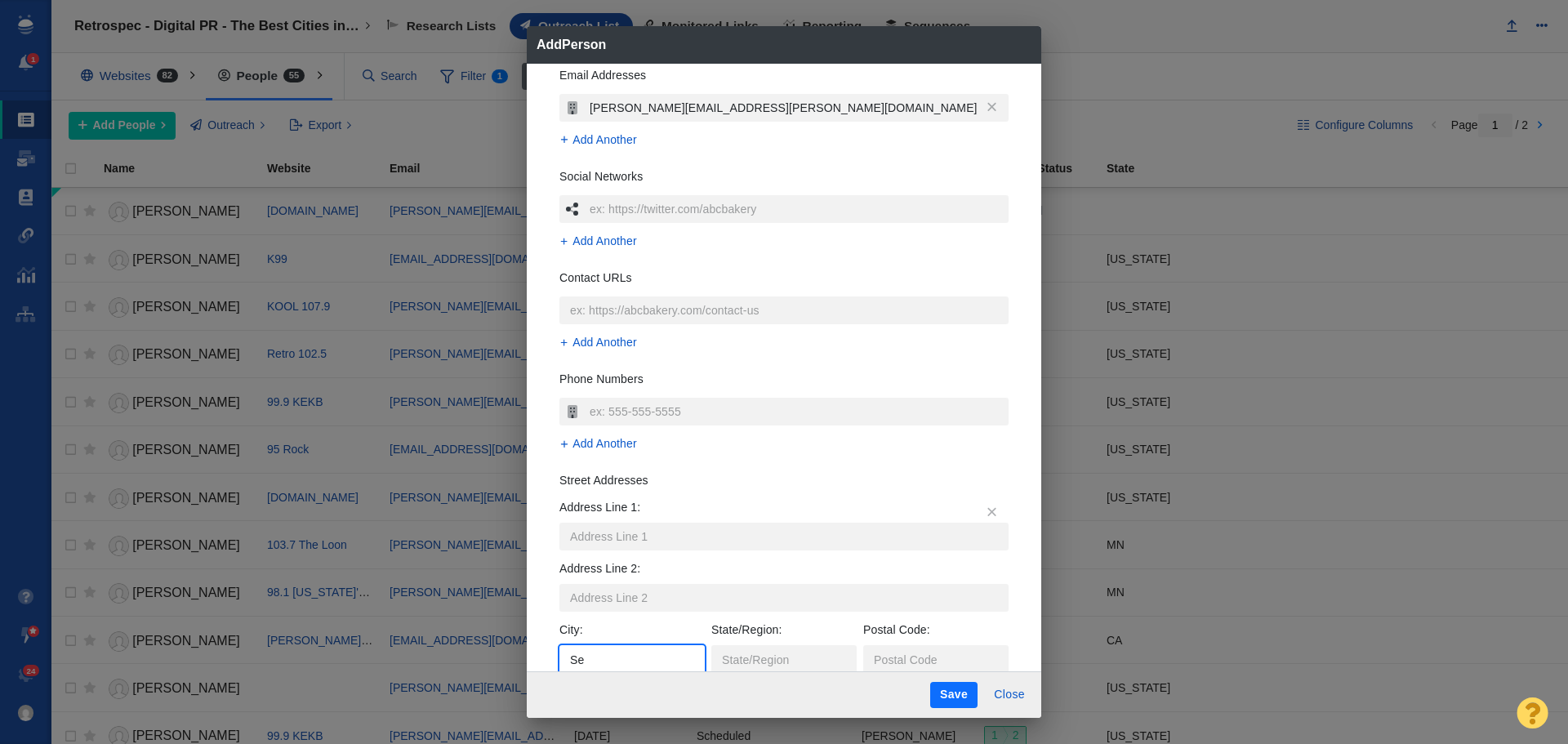
type input "Sea"
type textarea "x"
type input "Seat"
type textarea "x"
type input "Seatt"
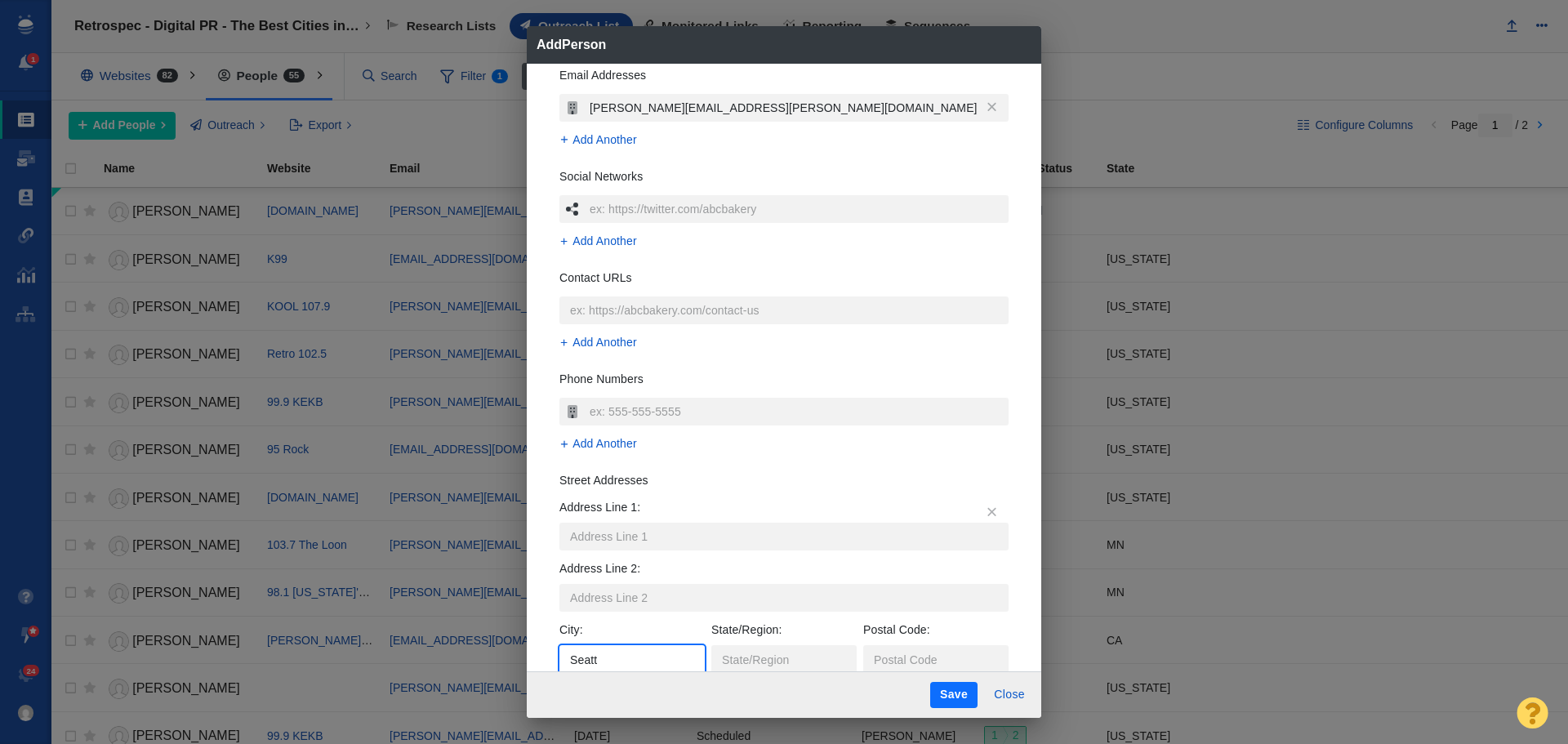
type textarea "x"
type input "[GEOGRAPHIC_DATA]"
type textarea "x"
type input "[GEOGRAPHIC_DATA]"
type textarea "x"
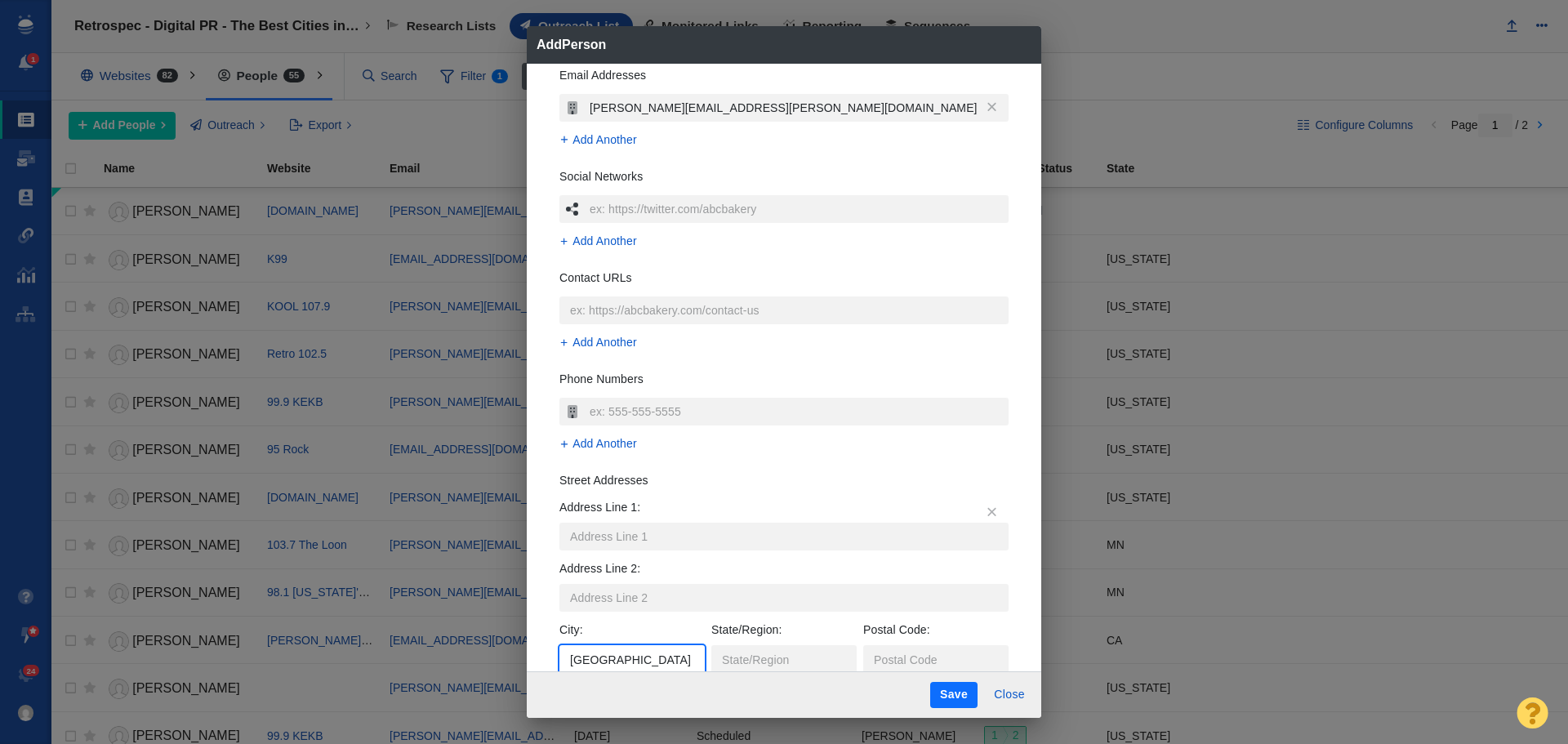
type input "[GEOGRAPHIC_DATA]"
type textarea "x"
type input "W"
type textarea "x"
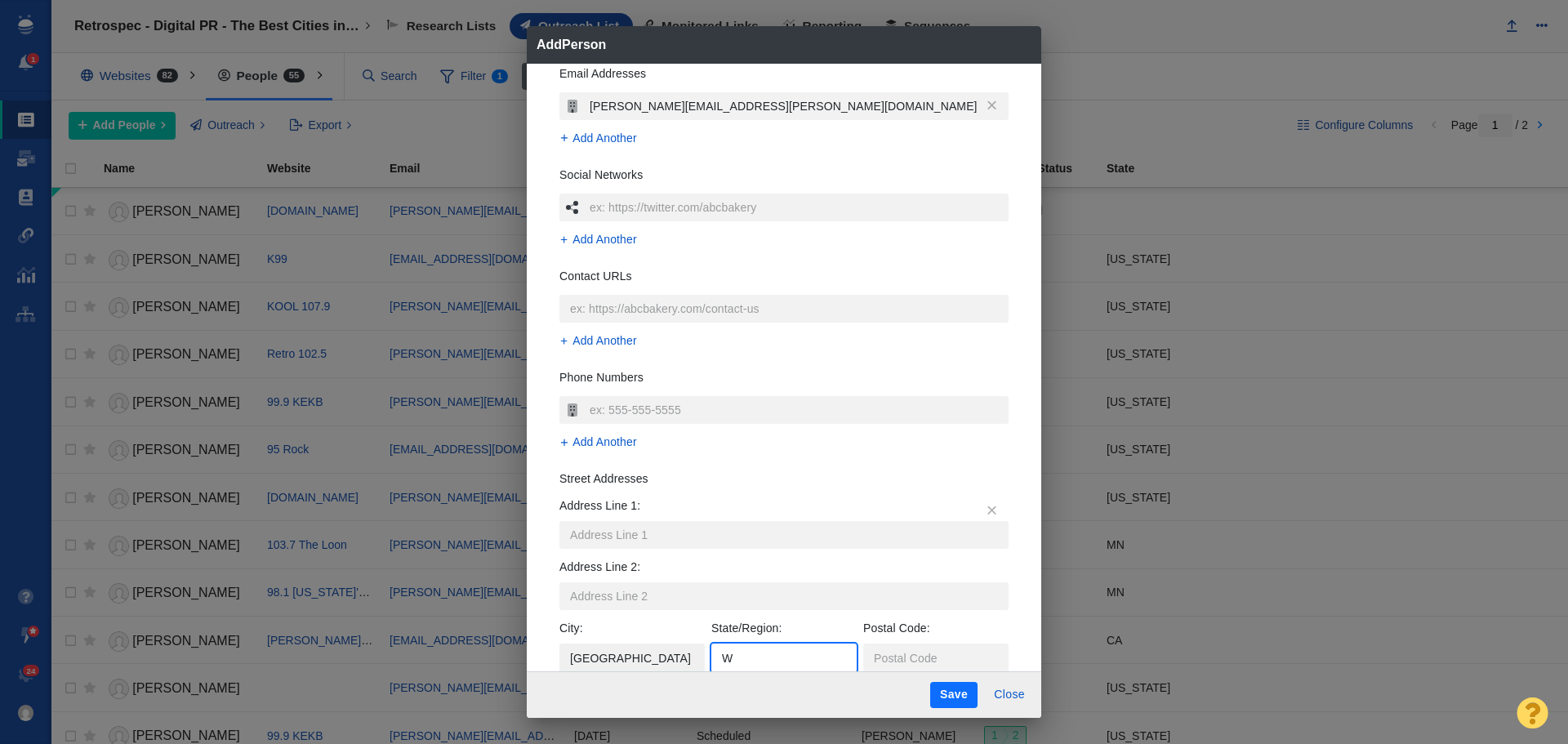
type input "Wa"
type textarea "x"
type input "Was"
type textarea "x"
type input "Wash"
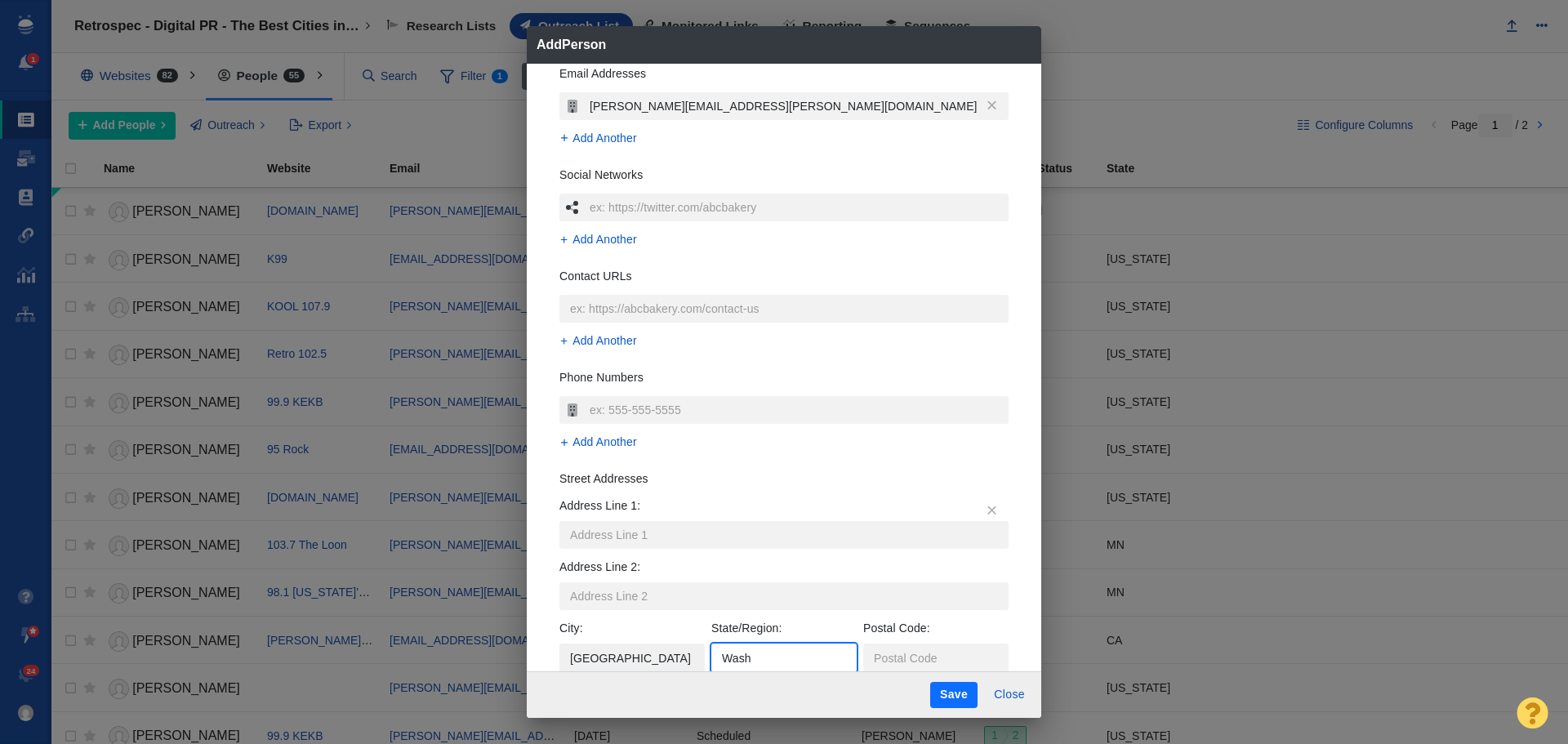
type textarea "x"
type input "Washi"
type textarea "x"
type input "Washing"
type textarea "x"
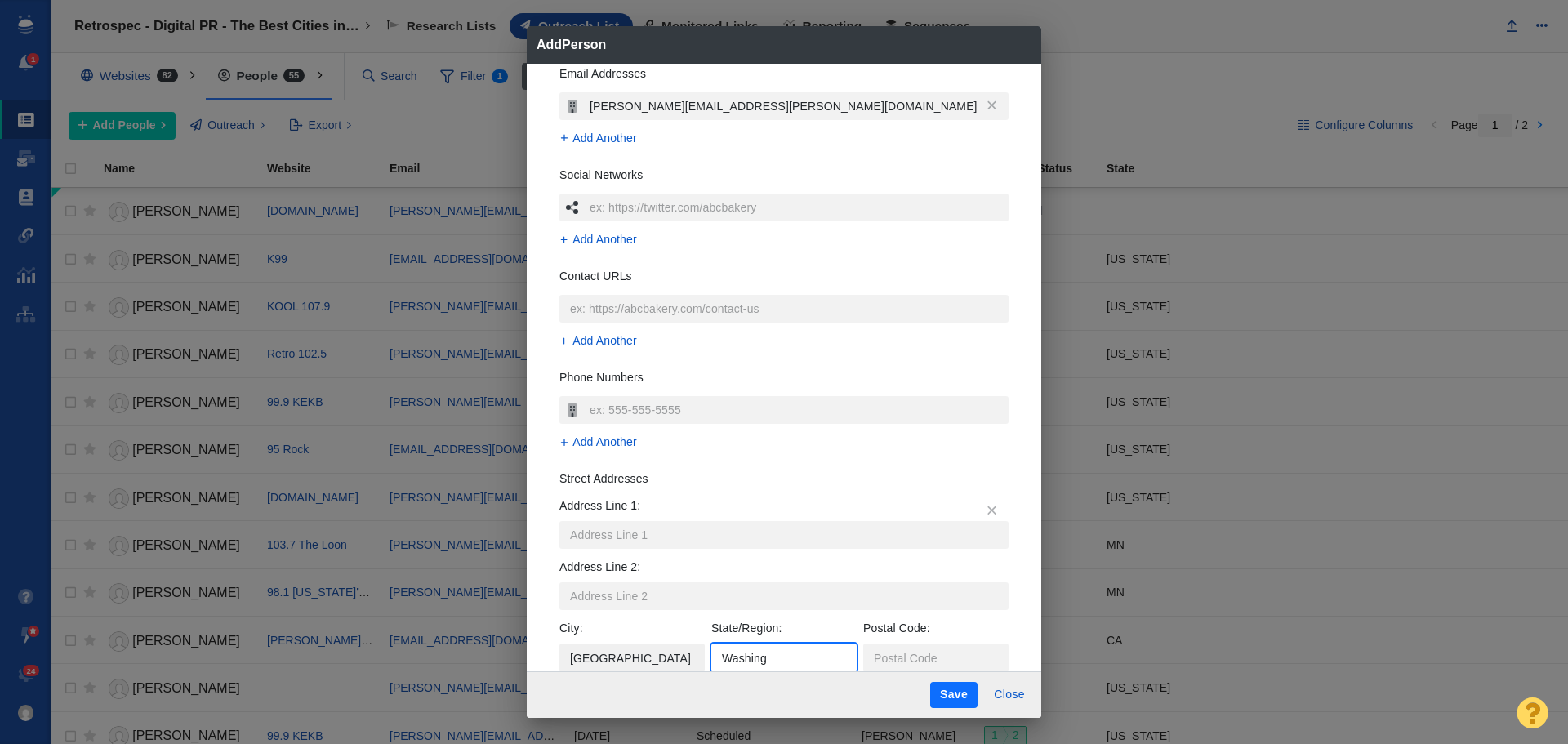
type input "Washingt"
type textarea "x"
type input "Washingto"
type textarea "x"
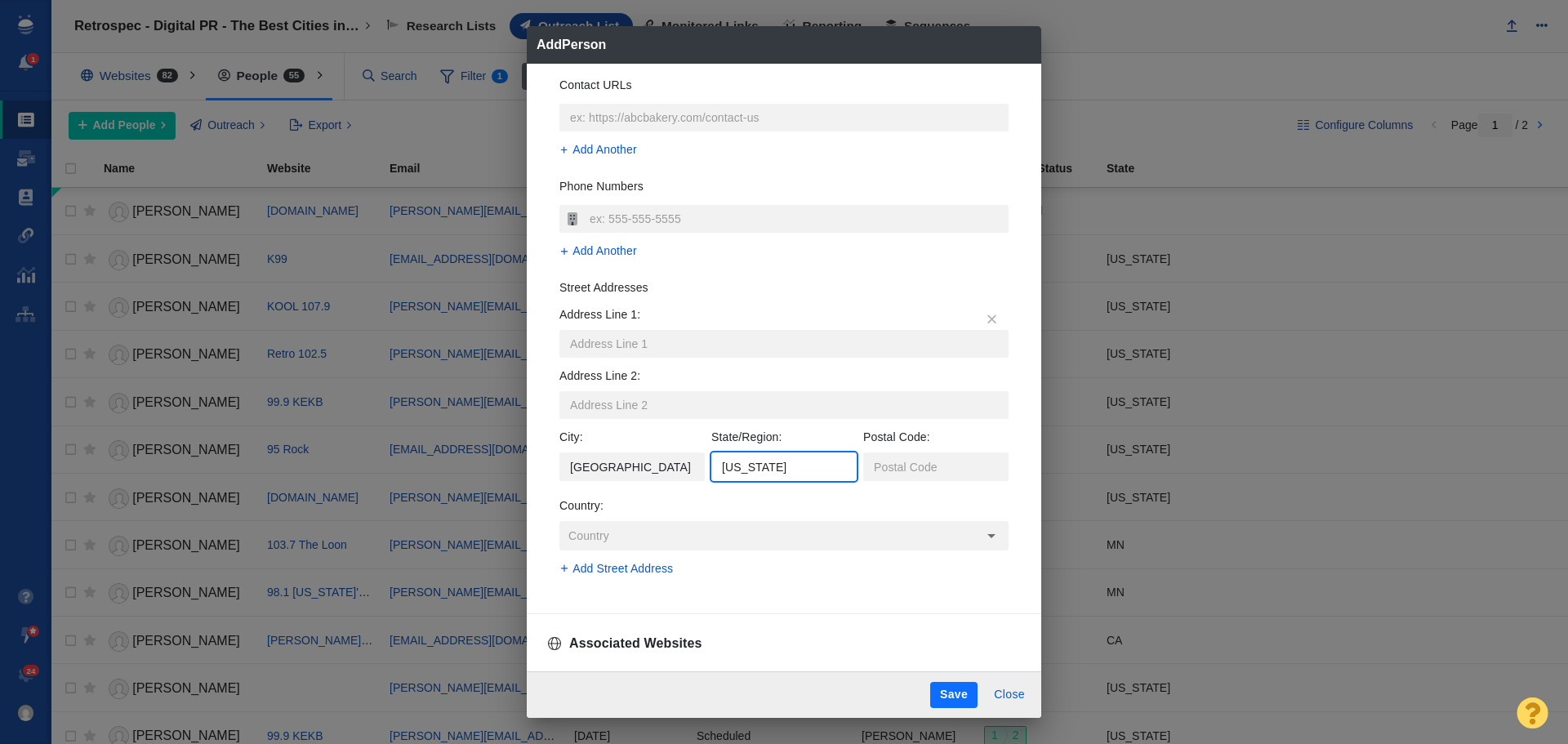
scroll to position [491, 0]
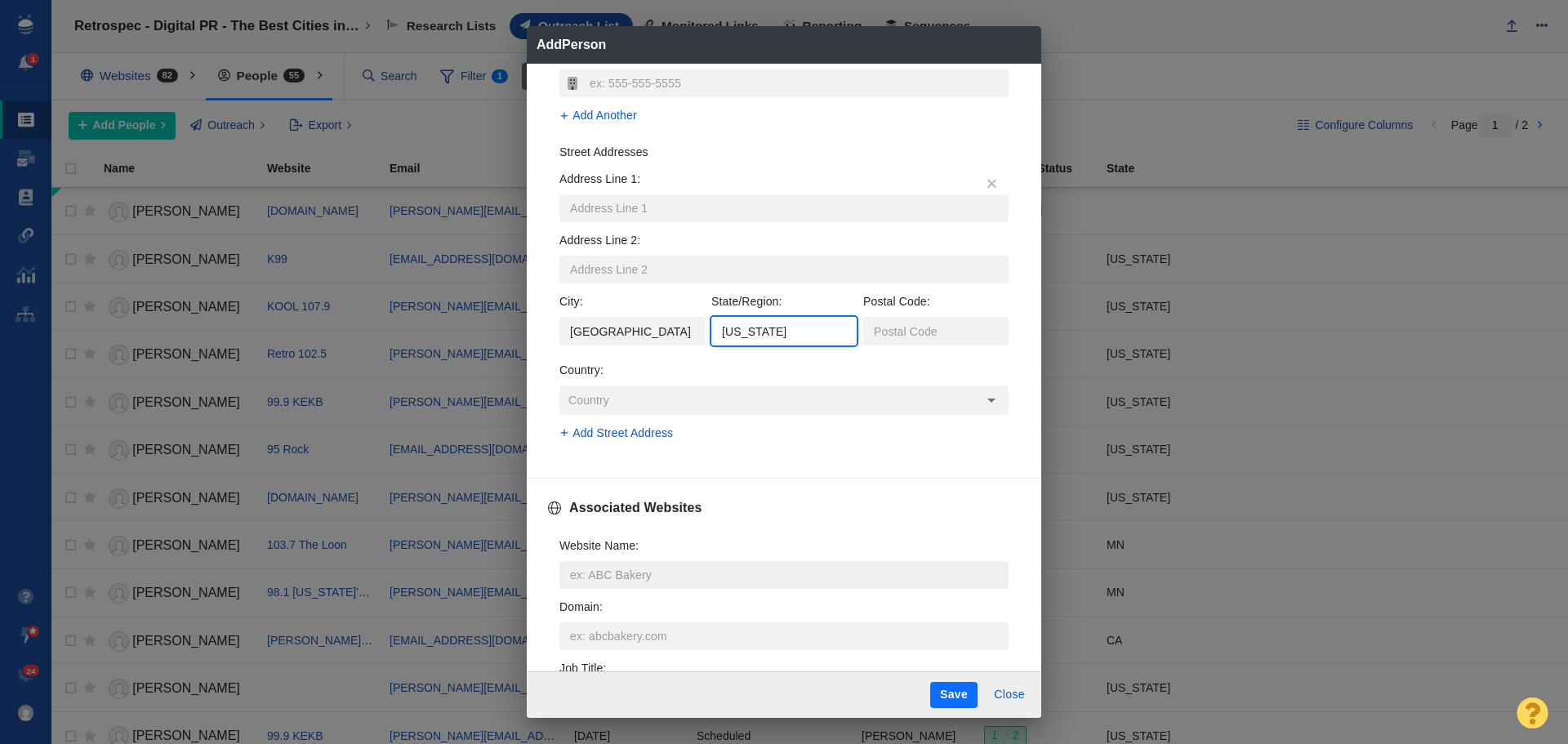
type input "[US_STATE]"
type textarea "x"
click at [631, 573] on input "Website Name :" at bounding box center [784, 575] width 449 height 28
click at [686, 567] on input "Website Name :" at bounding box center [784, 575] width 449 height 28
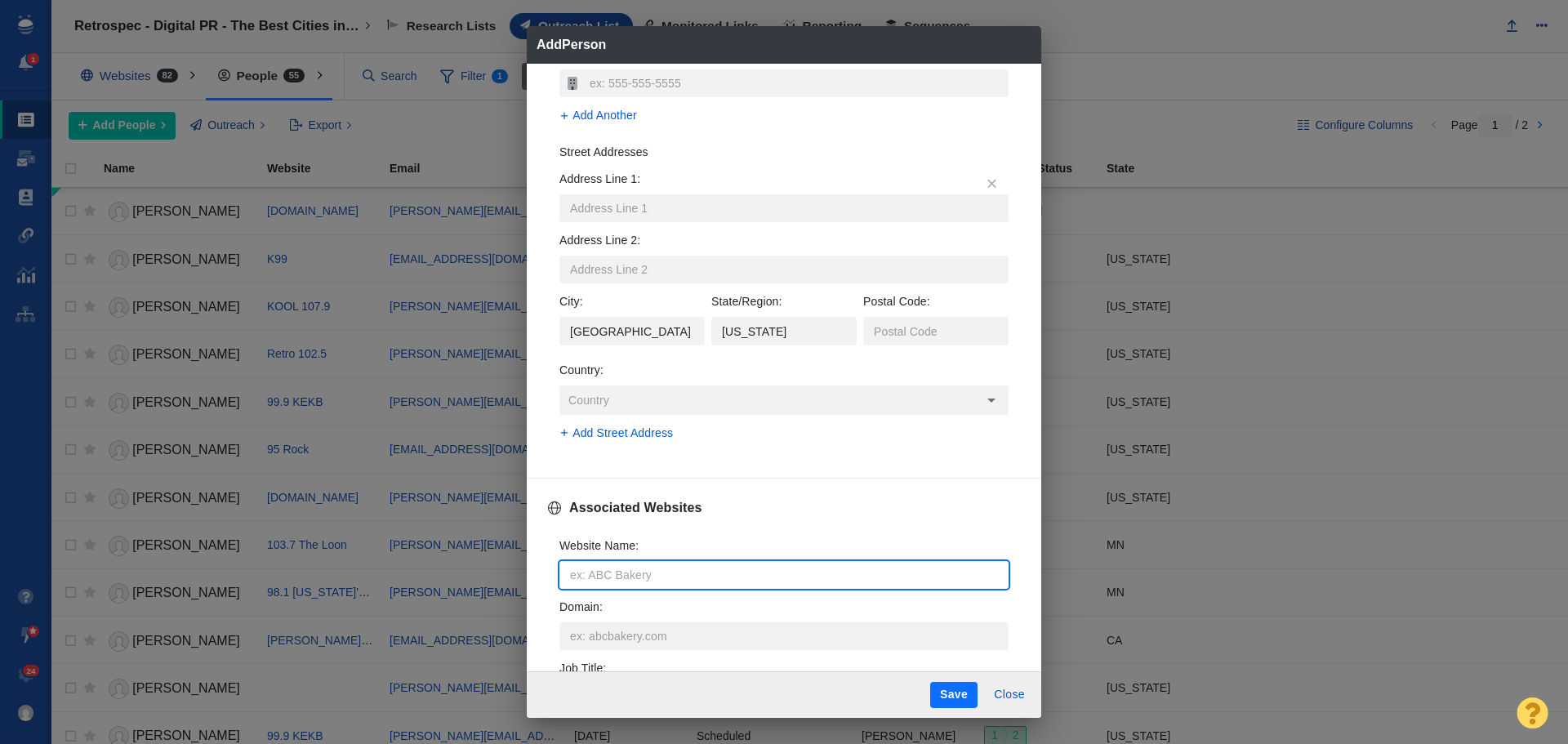
paste input "[URL][DOMAIN_NAME]"
type input "[URL][DOMAIN_NAME]"
type textarea "x"
type input "[URL][DOMAIN_NAME]"
click at [645, 630] on input "Domain :" at bounding box center [784, 636] width 449 height 28
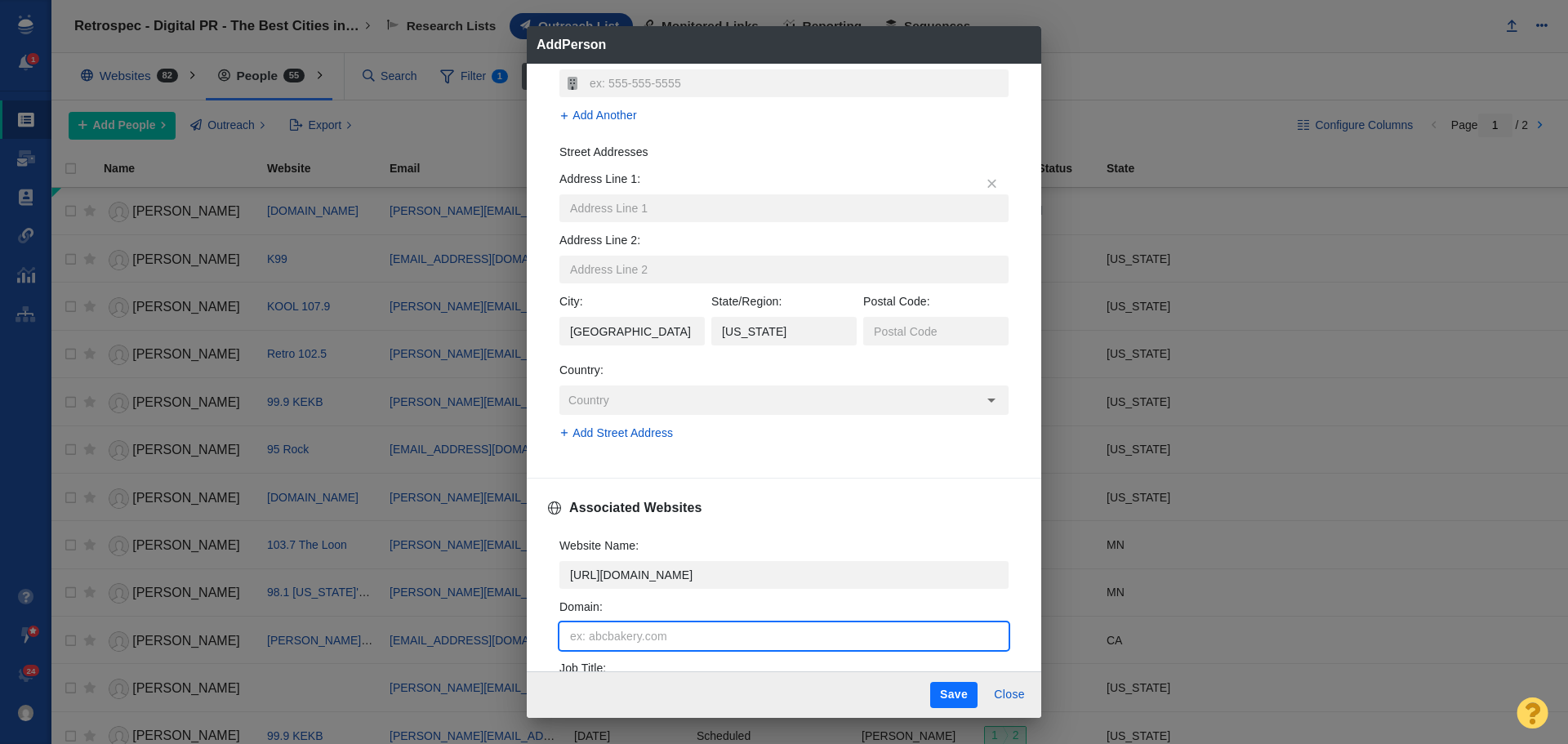
type input "[URL][DOMAIN_NAME]"
type textarea "x"
type input "[URL][DOMAIN_NAME]"
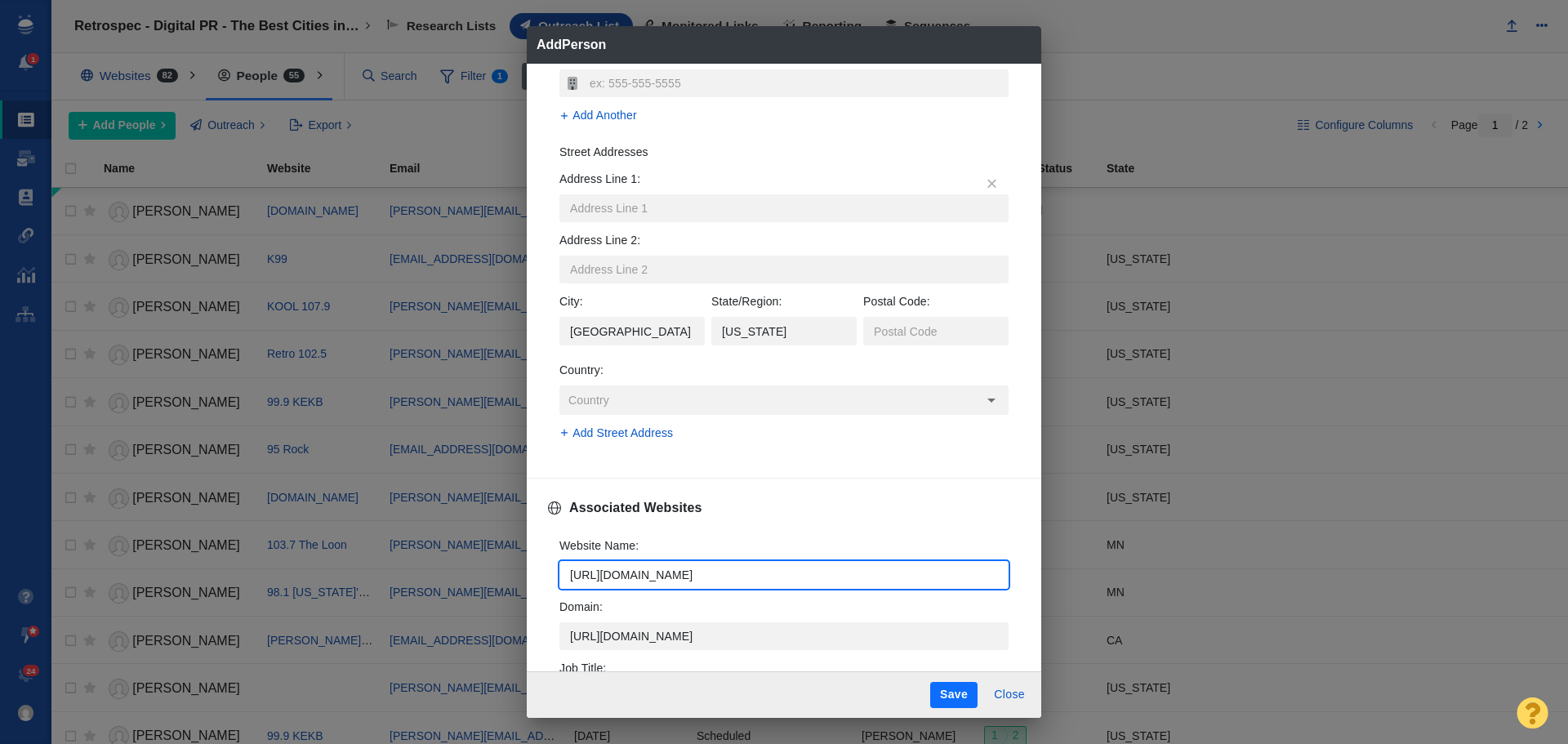
drag, startPoint x: 738, startPoint y: 572, endPoint x: 563, endPoint y: 567, distance: 175.1
click at [563, 567] on input "[URL][DOMAIN_NAME]" at bounding box center [784, 575] width 449 height 28
click at [779, 572] on input "[URL][DOMAIN_NAME]" at bounding box center [784, 575] width 449 height 28
drag, startPoint x: 772, startPoint y: 569, endPoint x: 503, endPoint y: 565, distance: 269.0
click at [503, 565] on div "Add Person Name : Shirah Matsuzawa Contact Information Email Addresses Shirah.m…" at bounding box center [784, 372] width 1568 height 744
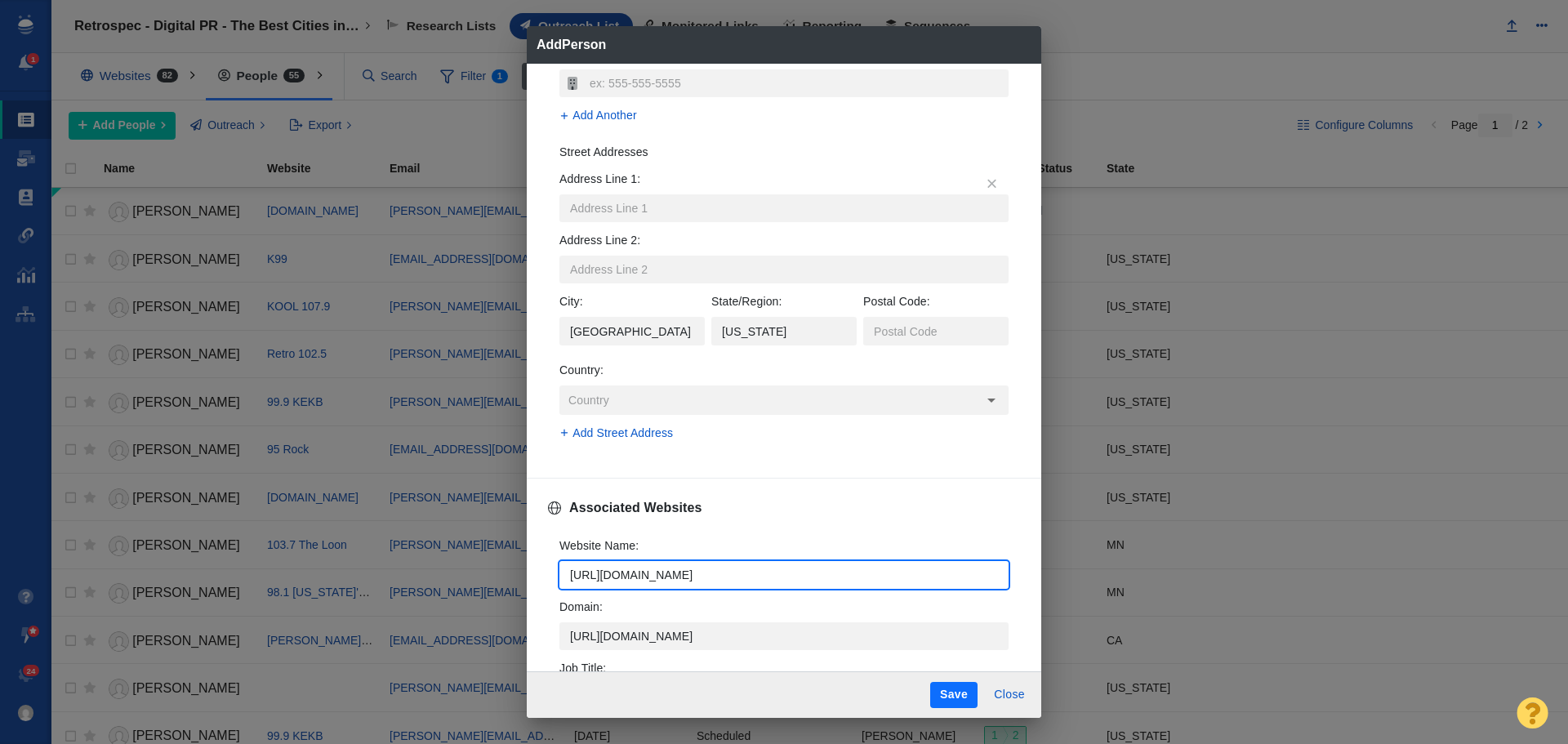
paste input "KCPQ-TV and KZJO-TV ([GEOGRAPHIC_DATA], [GEOGRAPHIC_DATA])"
type input "KCPQ-TV and KZJO-TV ([GEOGRAPHIC_DATA], [GEOGRAPHIC_DATA])"
type textarea "x"
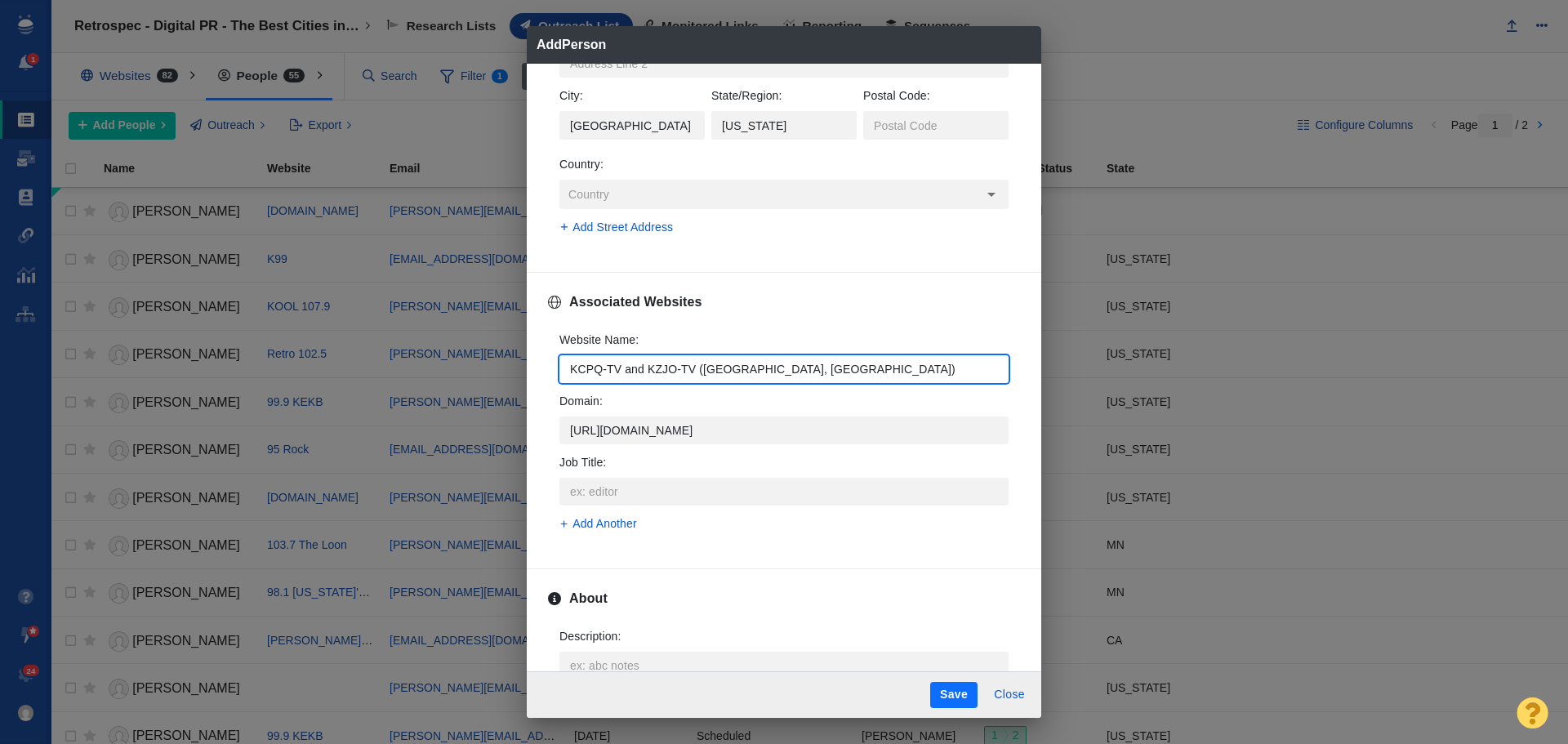
scroll to position [819, 0]
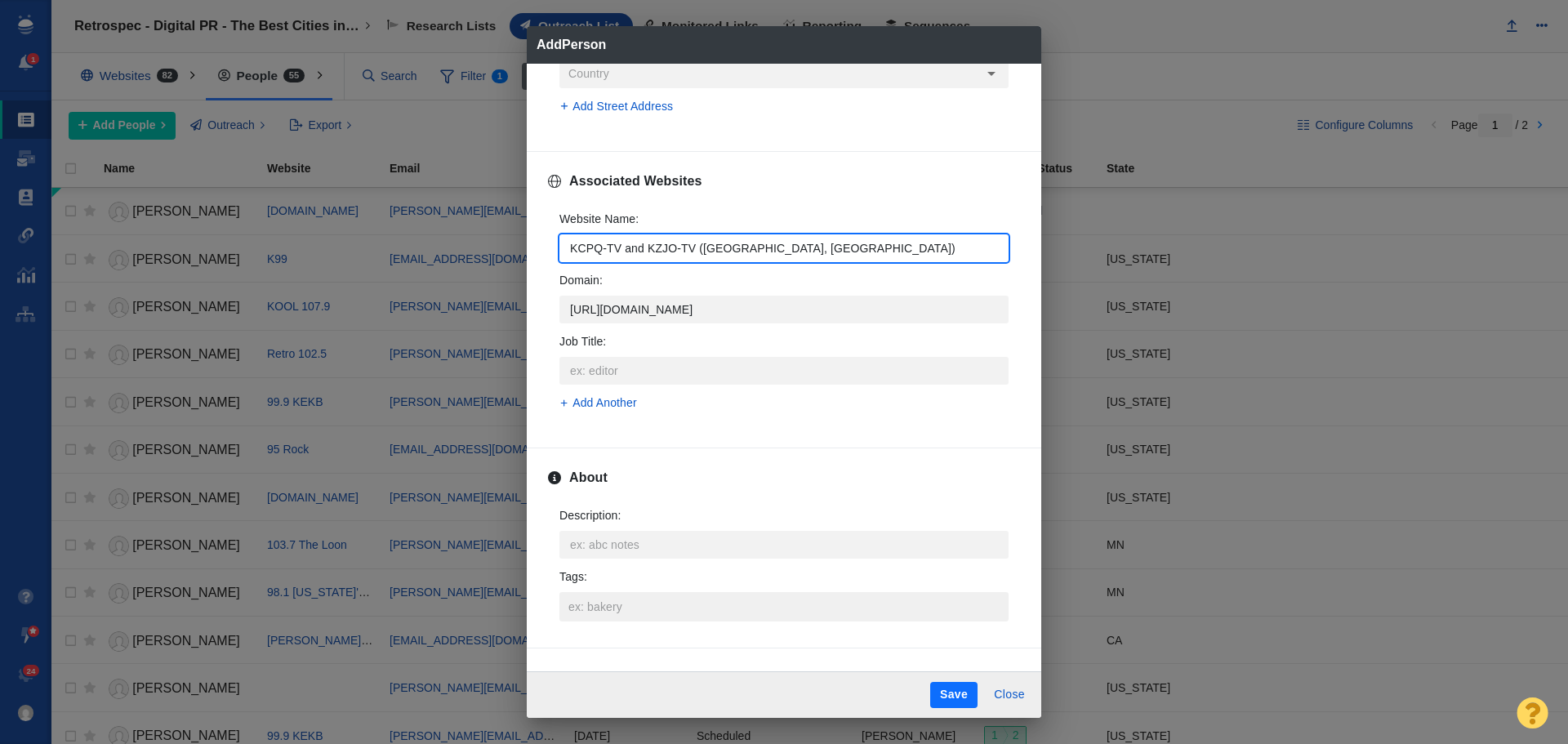
type input "KCPQ-TV and KZJO-TV ([GEOGRAPHIC_DATA], [GEOGRAPHIC_DATA])"
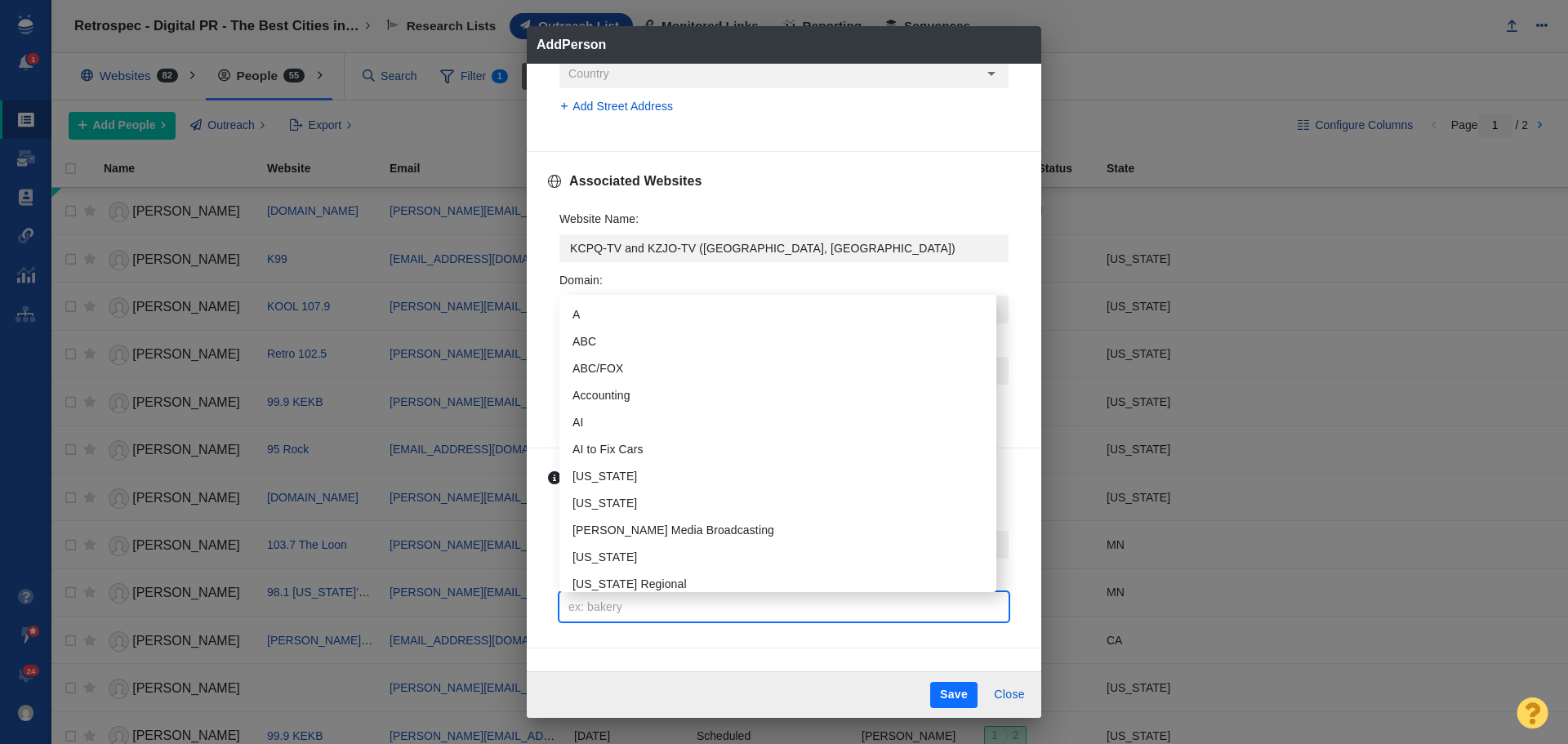
click at [644, 603] on input "Tags :" at bounding box center [784, 607] width 439 height 29
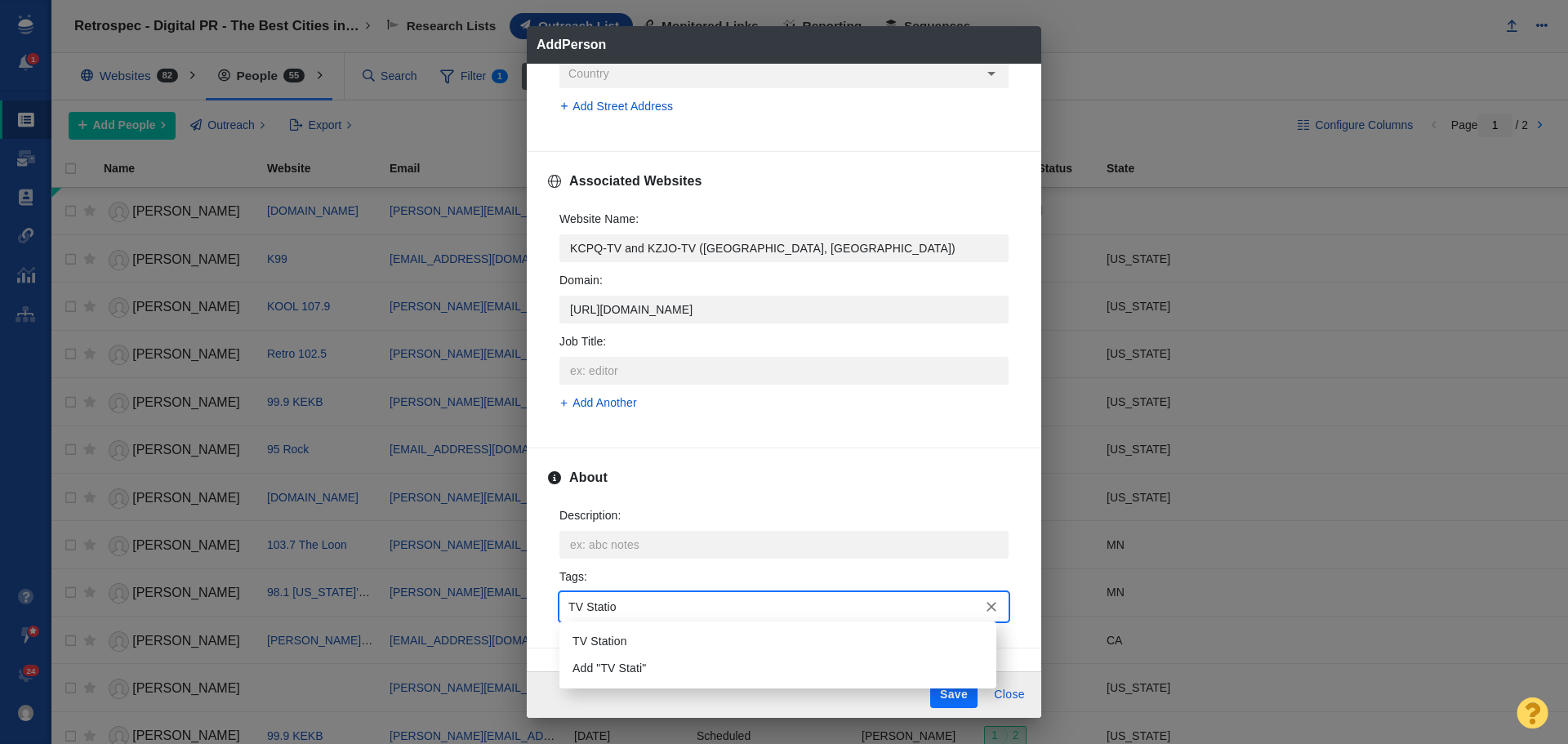
type input "TV Station"
click at [602, 652] on li "TV Station" at bounding box center [778, 642] width 437 height 27
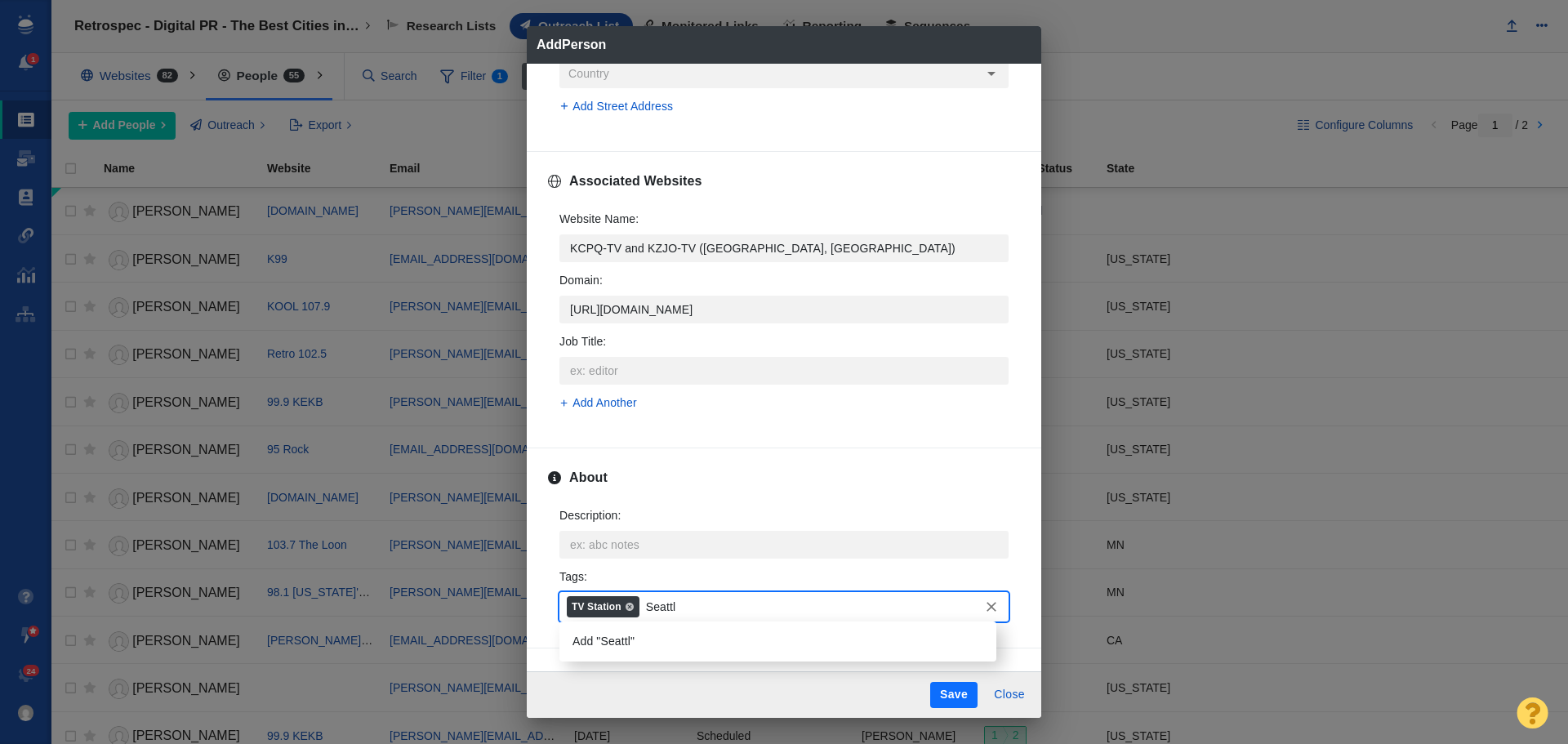
type input "[GEOGRAPHIC_DATA]"
click at [639, 640] on li "Add "Seattle"" at bounding box center [778, 642] width 437 height 27
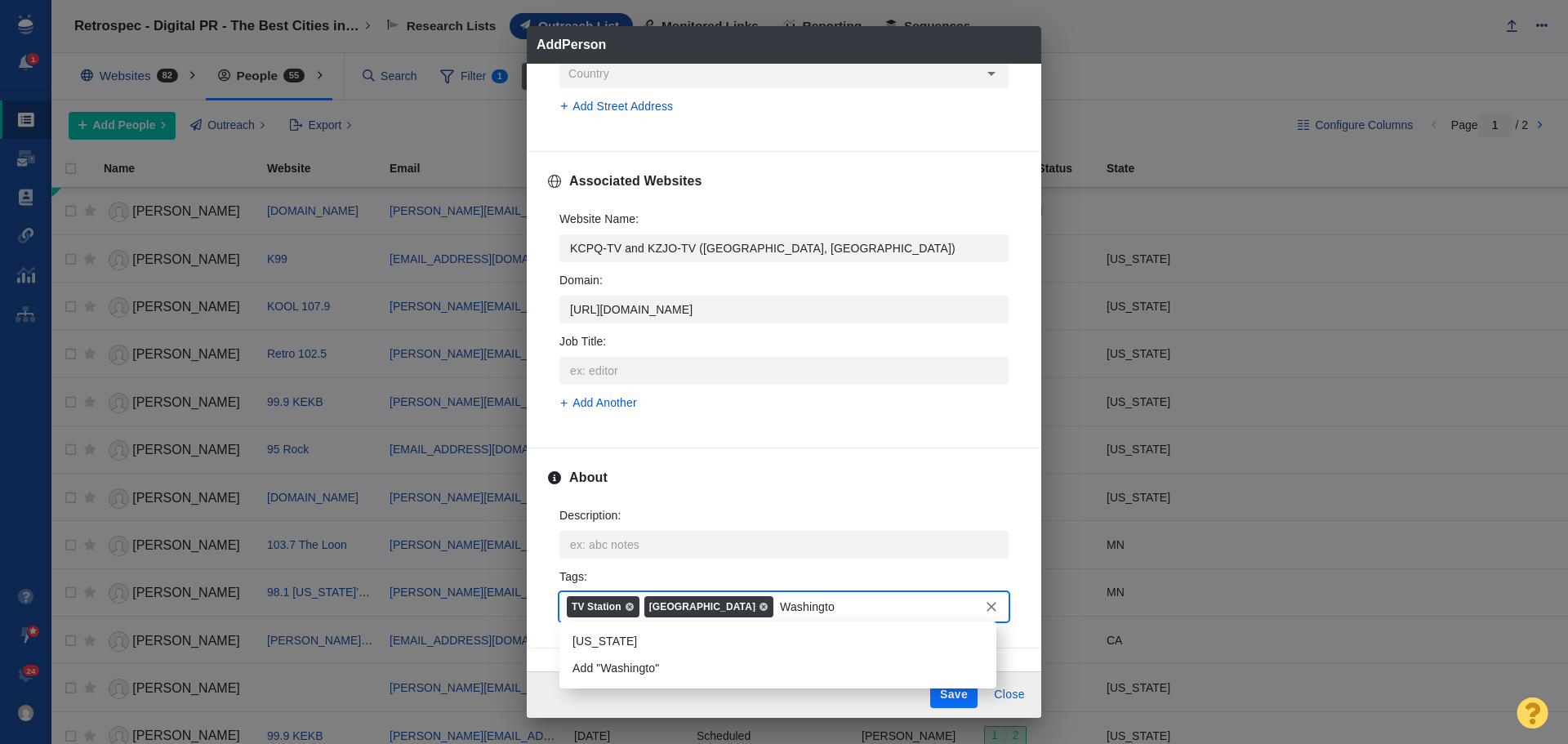
type input "[US_STATE]"
click at [645, 640] on li "[US_STATE]" at bounding box center [778, 642] width 437 height 27
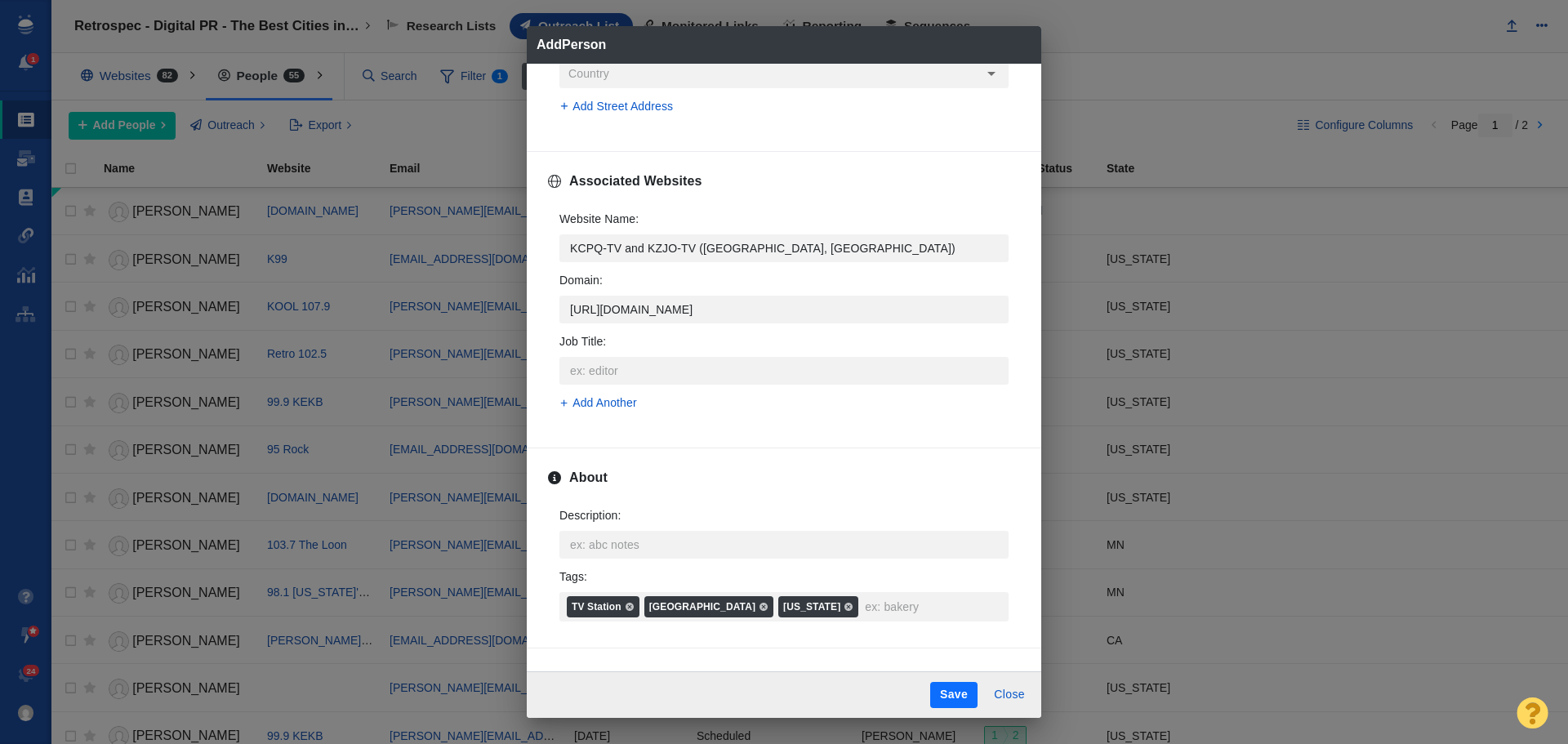
click at [960, 691] on button "Save" at bounding box center [954, 694] width 48 height 26
type textarea "x"
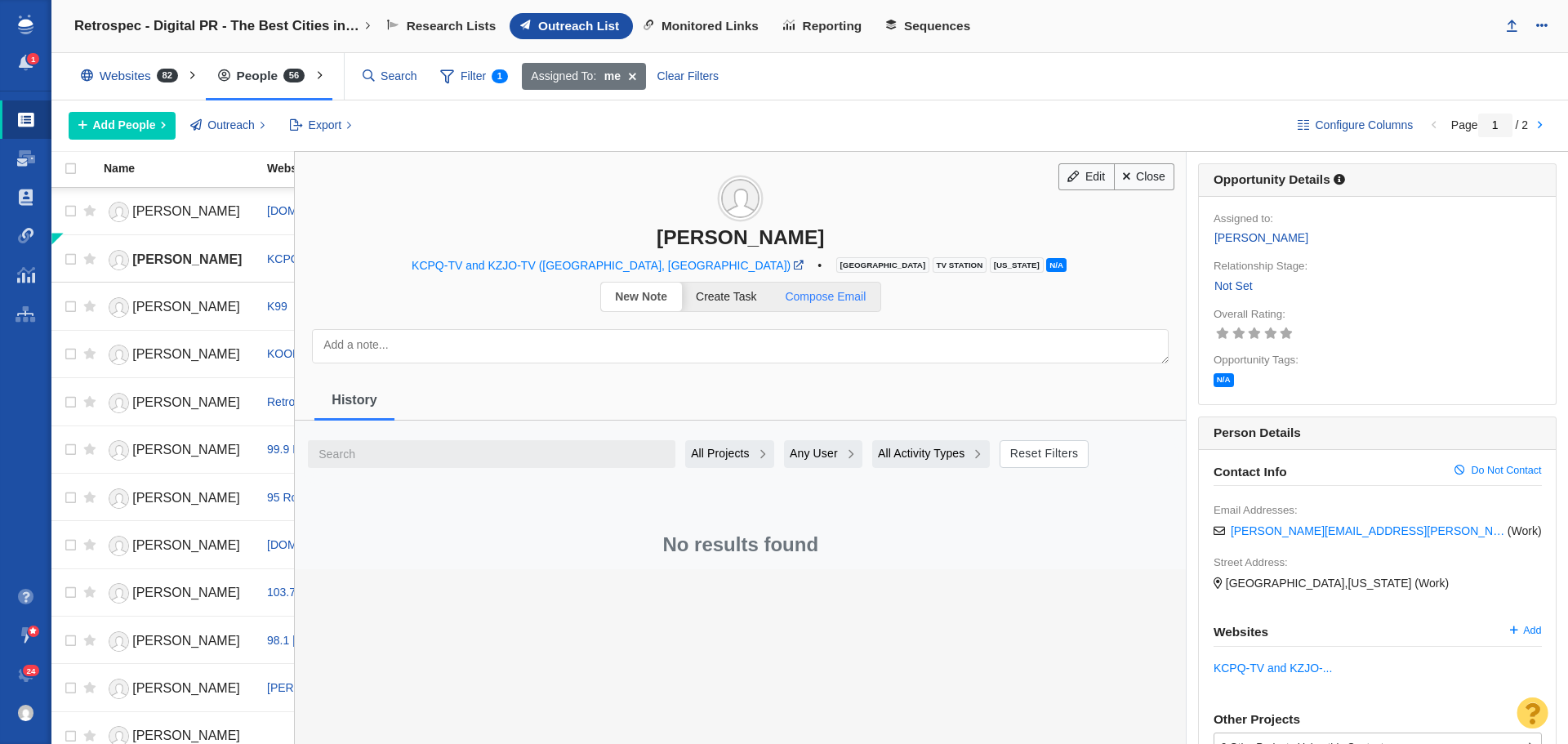
click at [830, 299] on span "Compose Email" at bounding box center [825, 296] width 81 height 13
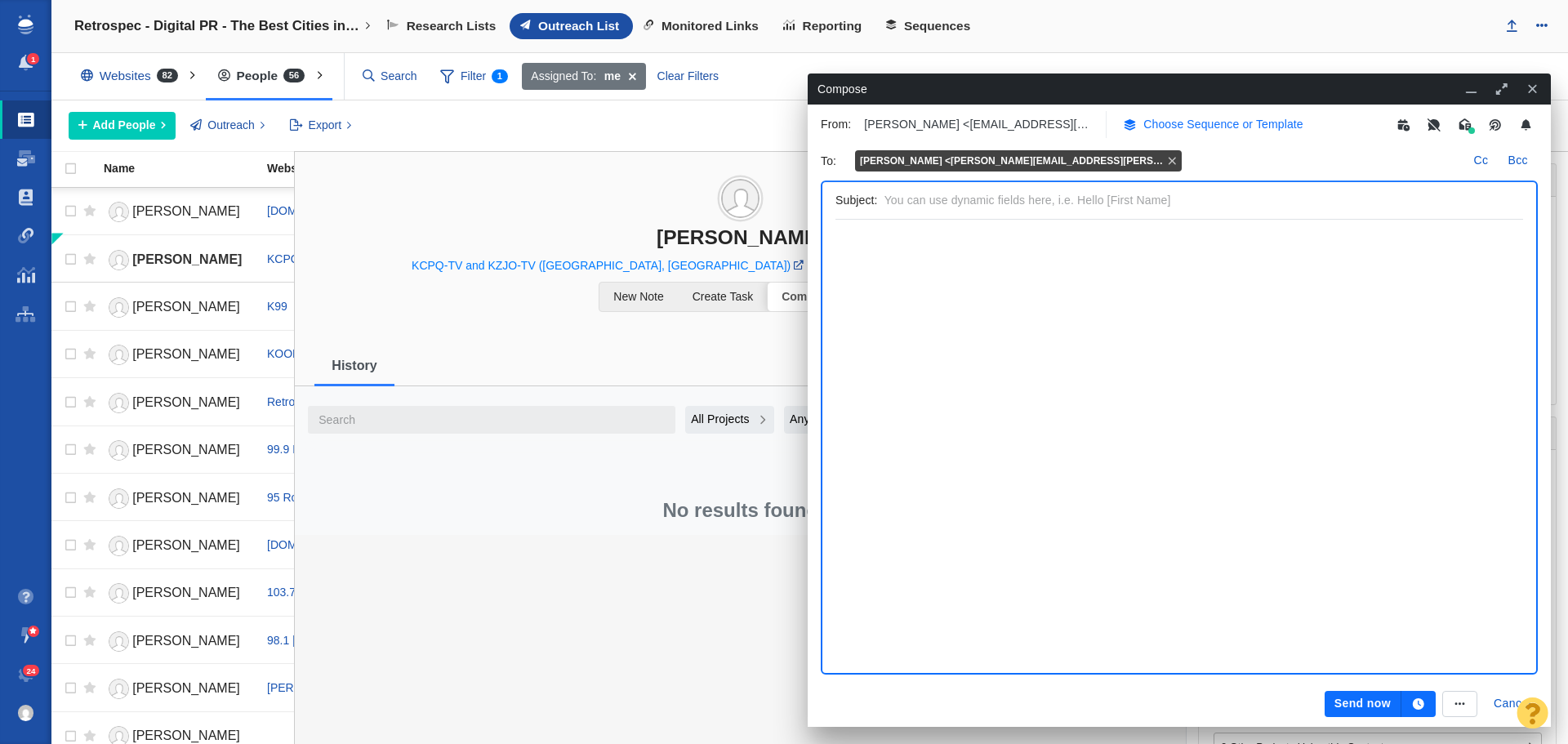
scroll to position [0, 0]
click at [1170, 129] on p "Choose Sequence or Template" at bounding box center [1223, 124] width 160 height 17
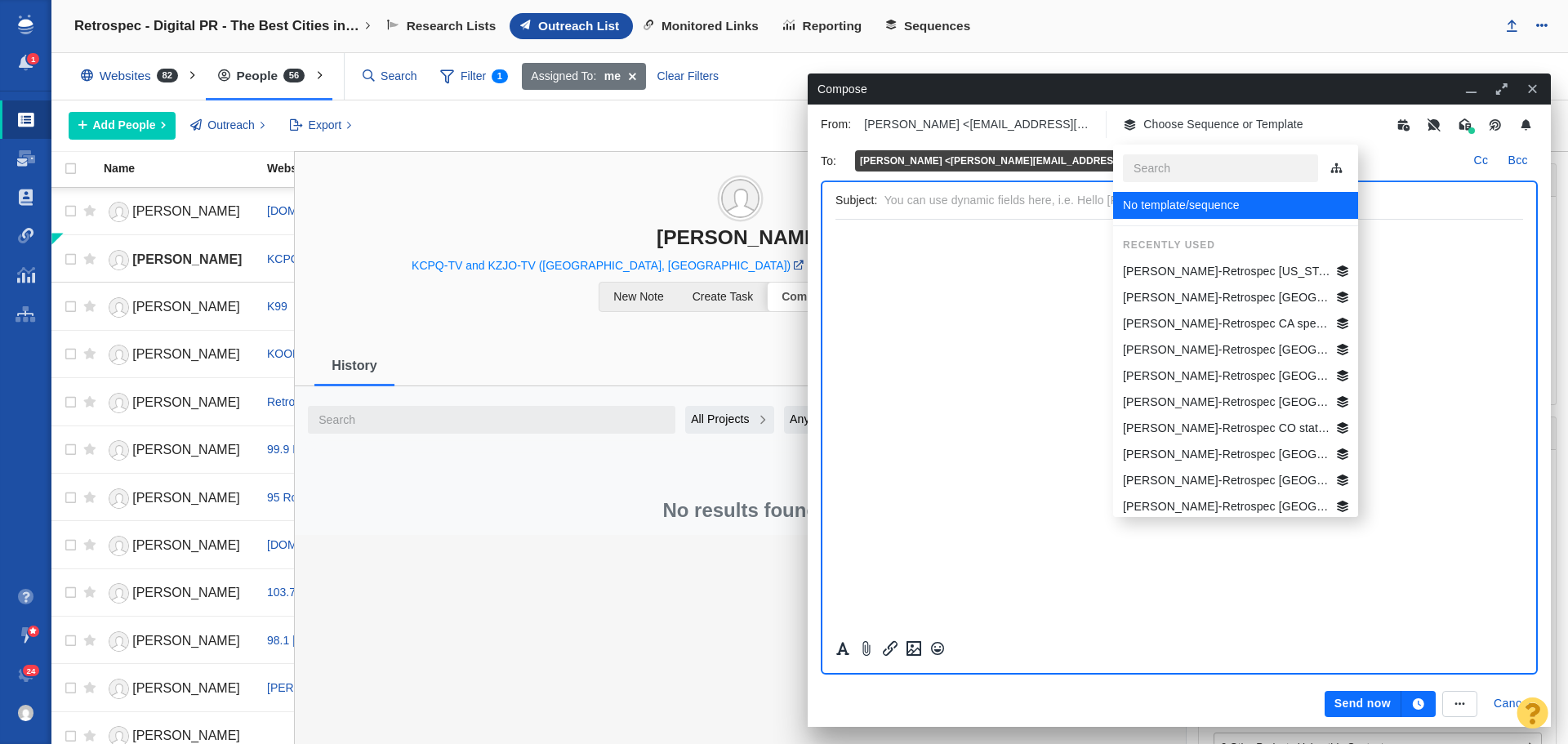
drag, startPoint x: 2010, startPoint y: 490, endPoint x: 1086, endPoint y: 251, distance: 954.4
click at [1183, 503] on p "[PERSON_NAME]-Retrospec [GEOGRAPHIC_DATA] Best Beg Biking Cities" at bounding box center [1227, 507] width 208 height 17
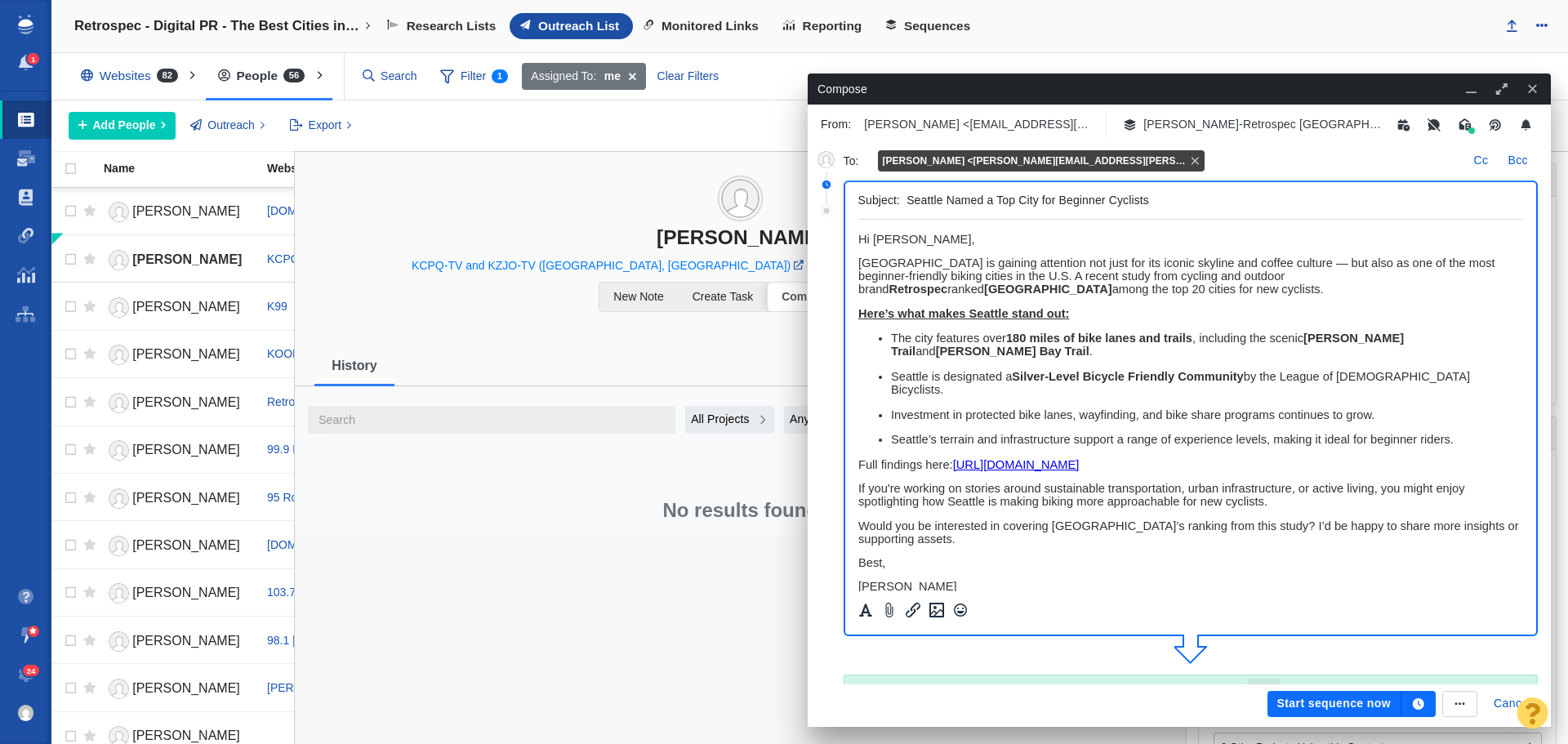
click at [937, 529] on p "Would you be interested in covering [GEOGRAPHIC_DATA]’s ranking from this study…" at bounding box center [1190, 532] width 665 height 26
click at [1127, 526] on span "Would you be interested in covering Seattle’s ranking from this study? I’d be h…" at bounding box center [1188, 532] width 661 height 26
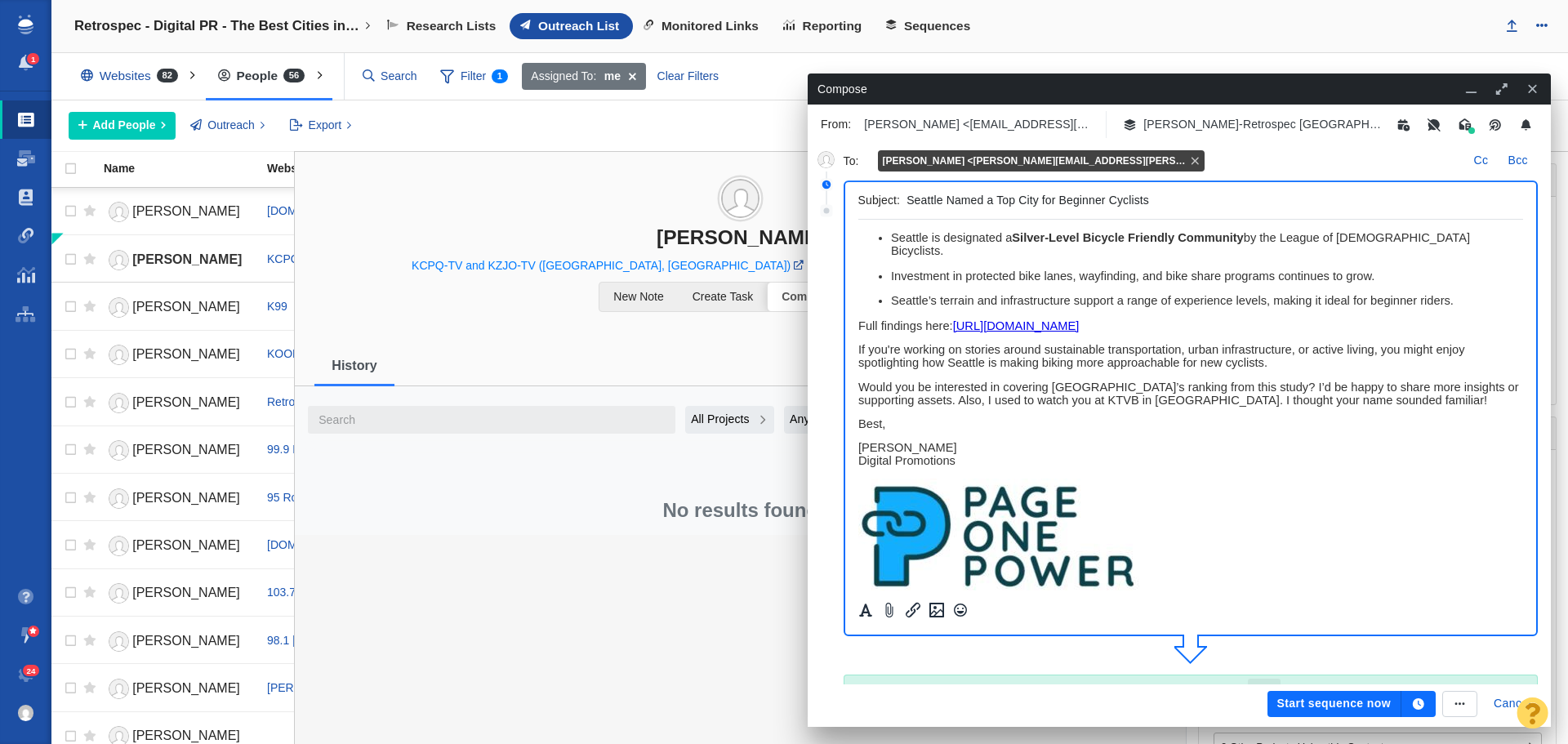
scroll to position [141, 0]
click at [1427, 702] on button "button" at bounding box center [1418, 703] width 34 height 26
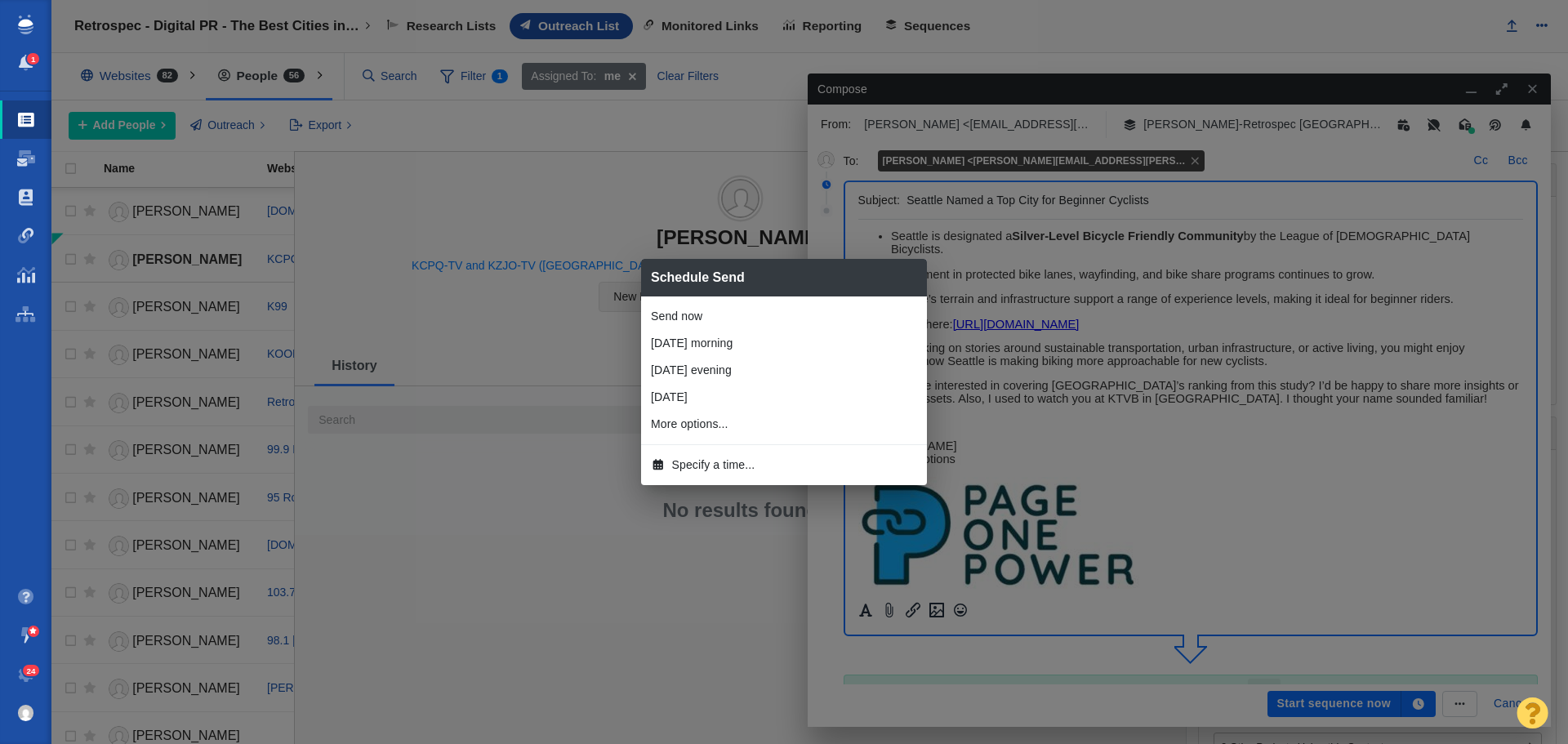
click at [707, 467] on span "Specify a time..." at bounding box center [714, 465] width 84 height 17
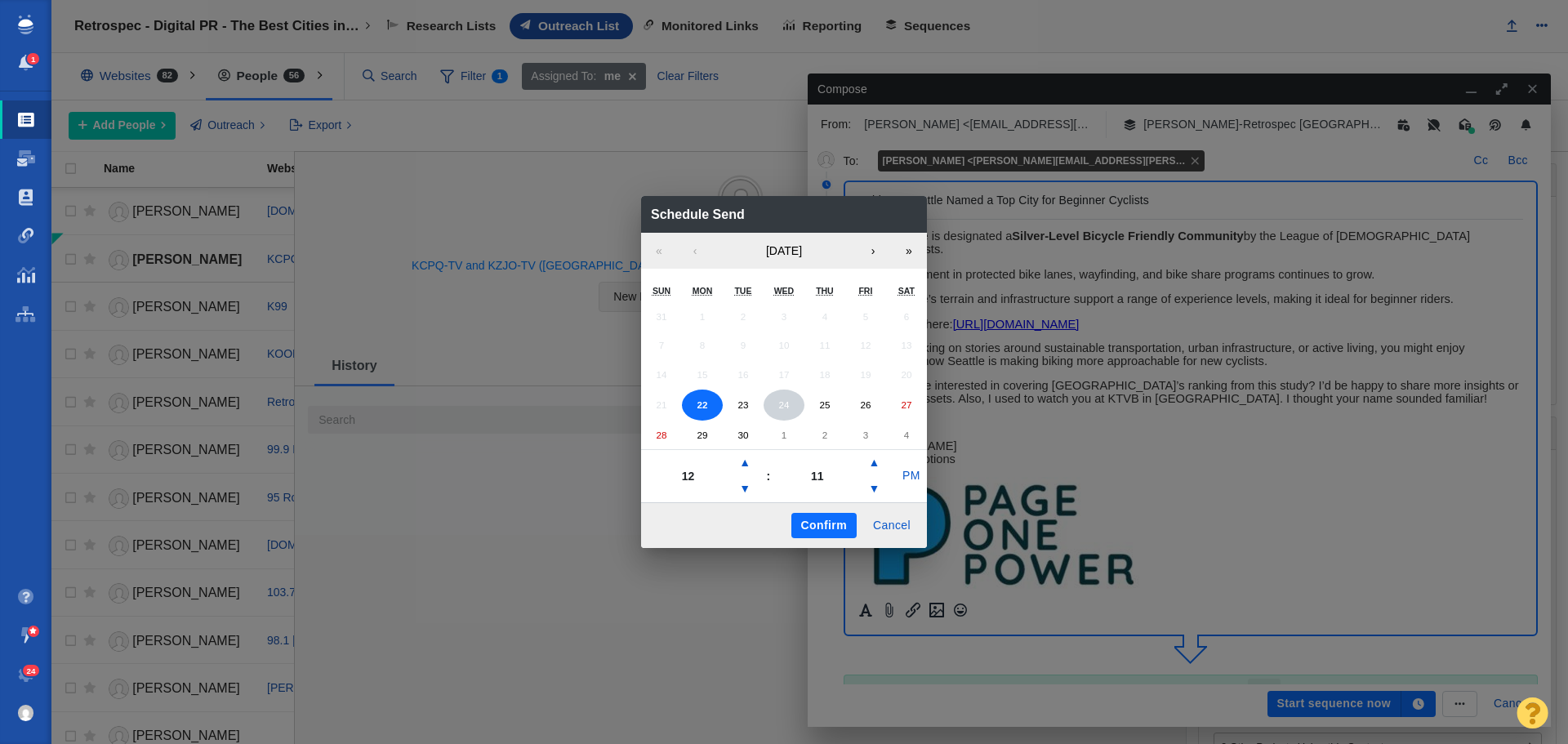
click at [797, 402] on button "24" at bounding box center [784, 405] width 41 height 31
click at [747, 487] on button "▼" at bounding box center [745, 489] width 19 height 26
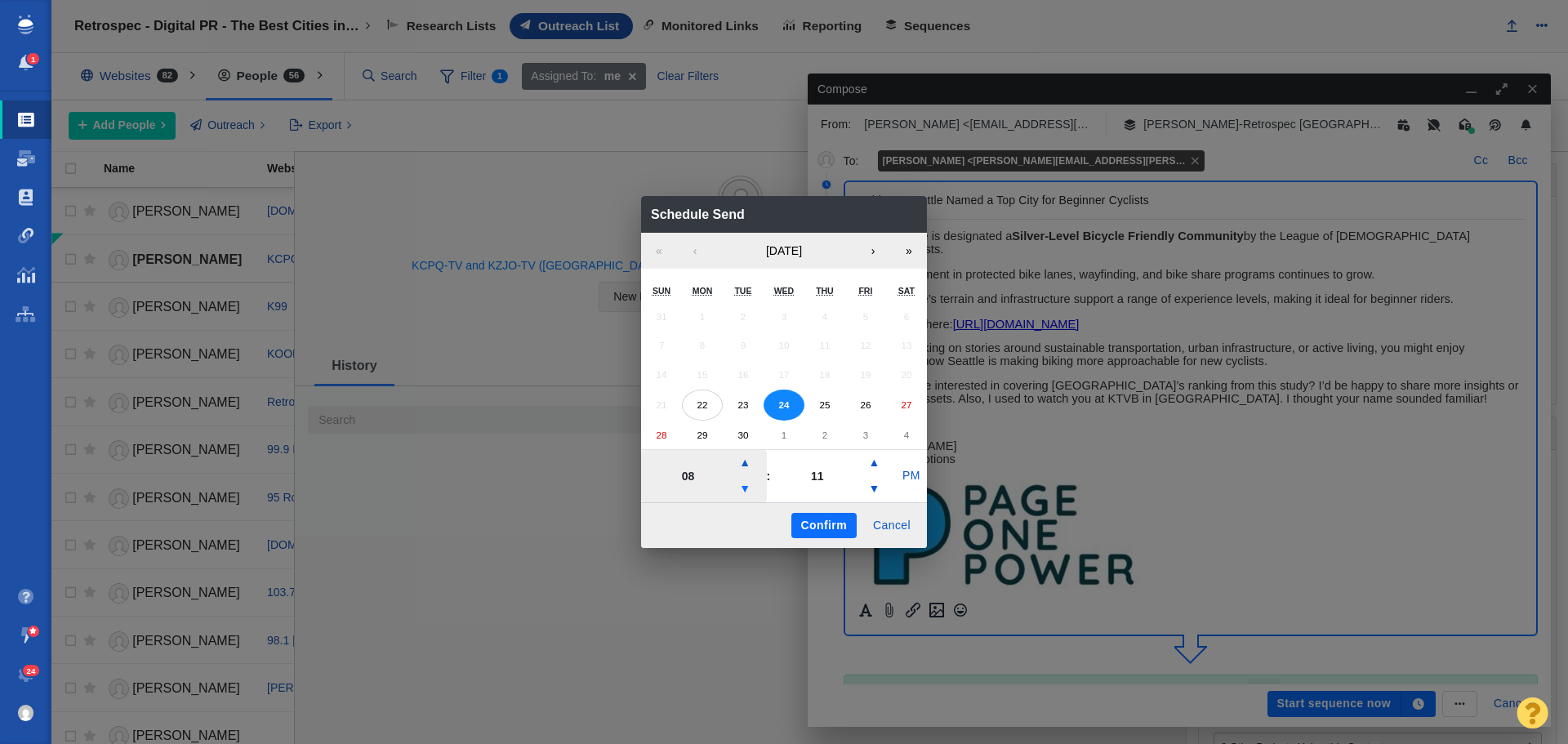
click at [747, 487] on button "▼" at bounding box center [745, 489] width 19 height 26
type input "07"
click at [912, 470] on button "PM" at bounding box center [911, 476] width 31 height 26
click at [823, 521] on button "Confirm" at bounding box center [824, 525] width 65 height 26
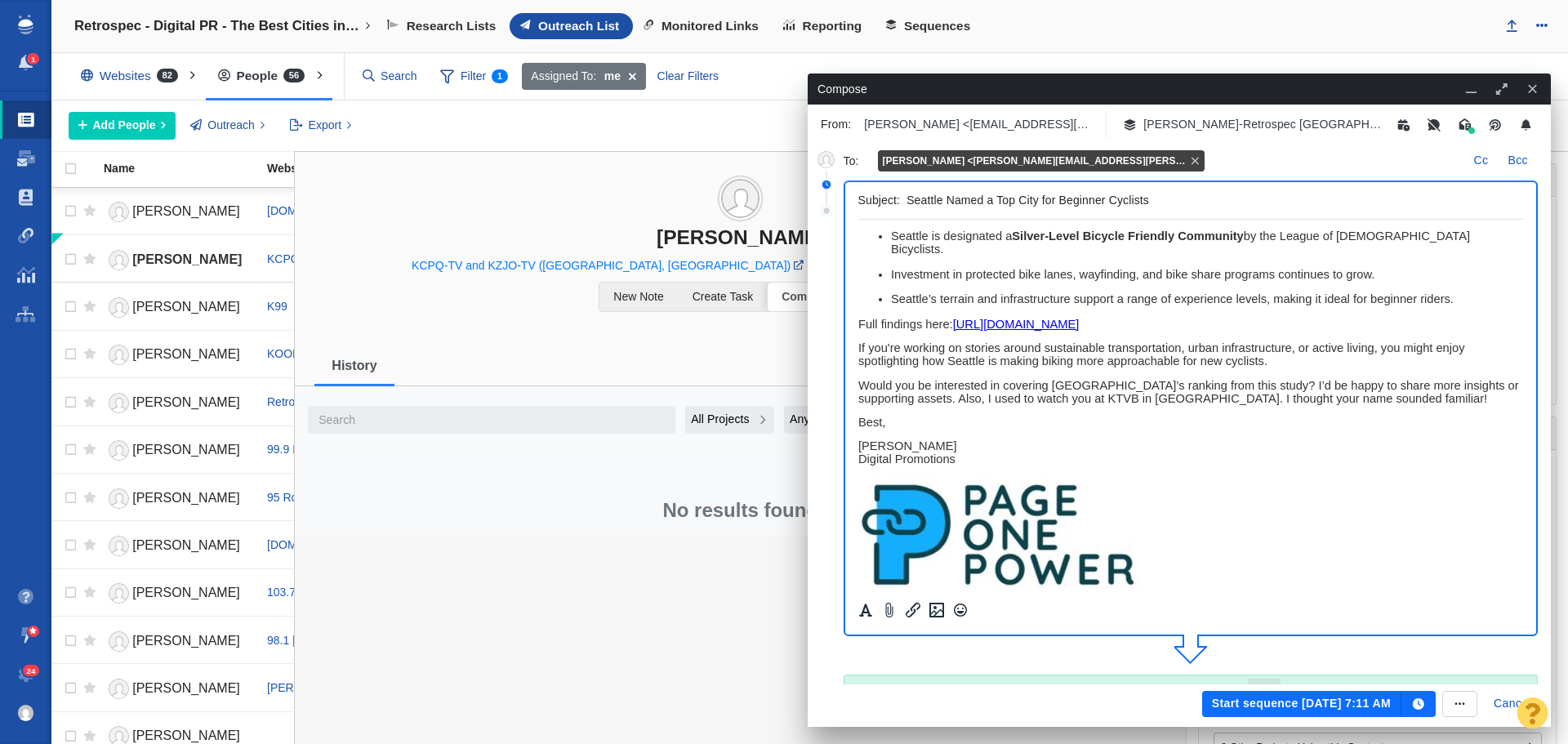
click at [1308, 707] on button "Start sequence Sep 24, 7:11 AM" at bounding box center [1302, 703] width 199 height 26
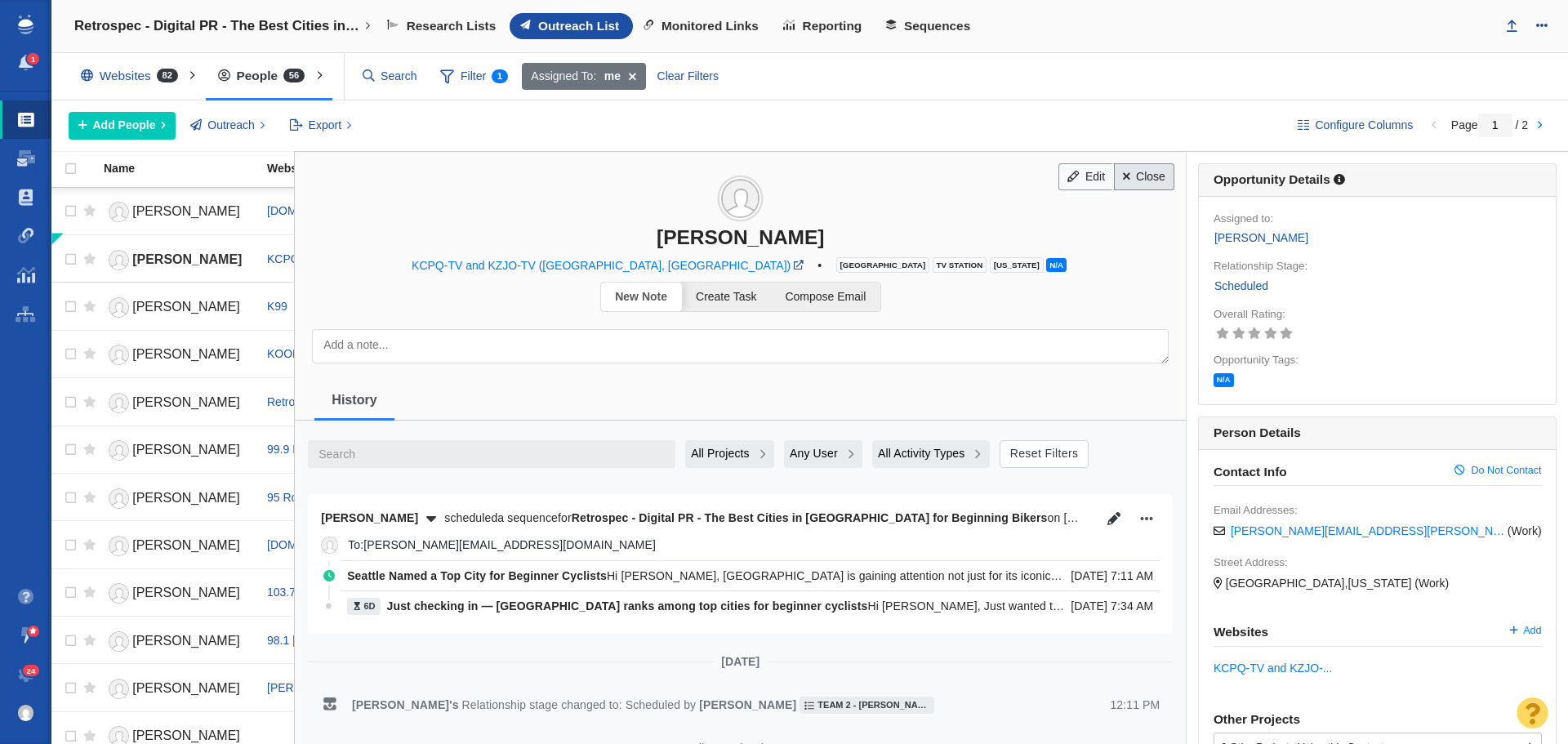
click at [1141, 180] on link "Close" at bounding box center [1144, 177] width 61 height 28
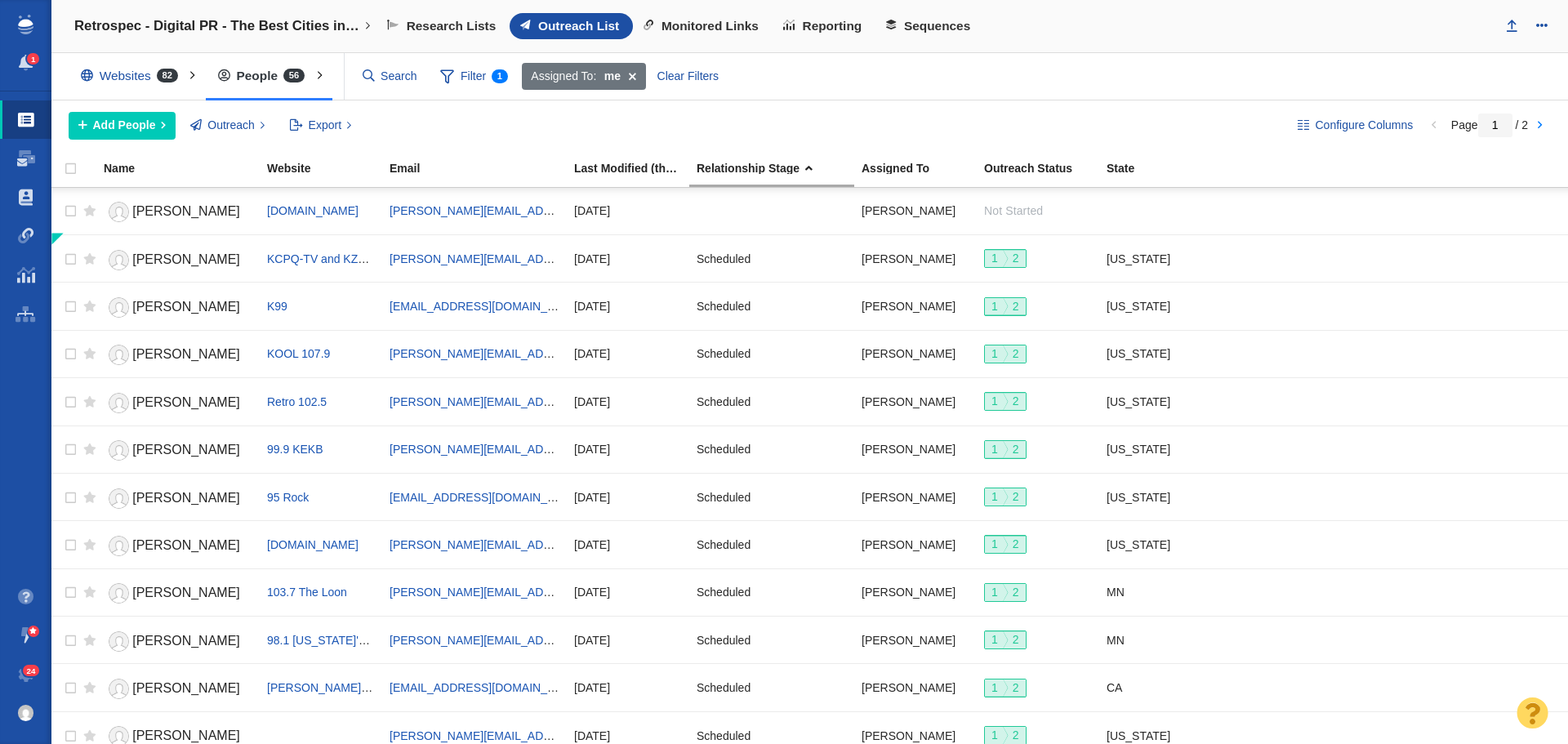
click at [125, 68] on div "Websites 82" at bounding box center [133, 76] width 129 height 38
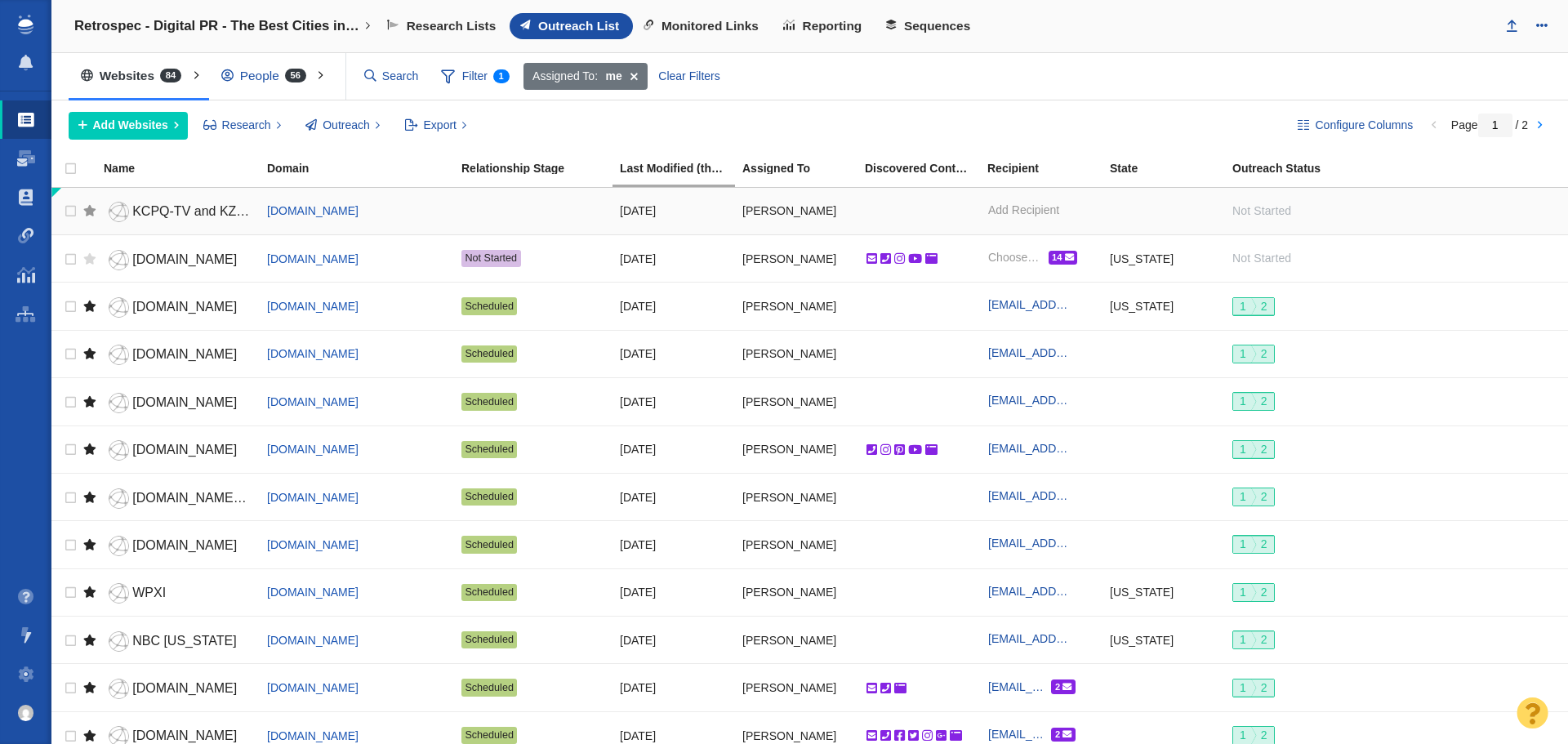
click at [88, 210] on div at bounding box center [89, 210] width 13 height 36
click at [87, 263] on div at bounding box center [89, 258] width 13 height 36
click at [150, 210] on span "KCPQ-TV and KZJO-TV ([GEOGRAPHIC_DATA], [GEOGRAPHIC_DATA])" at bounding box center [349, 211] width 433 height 14
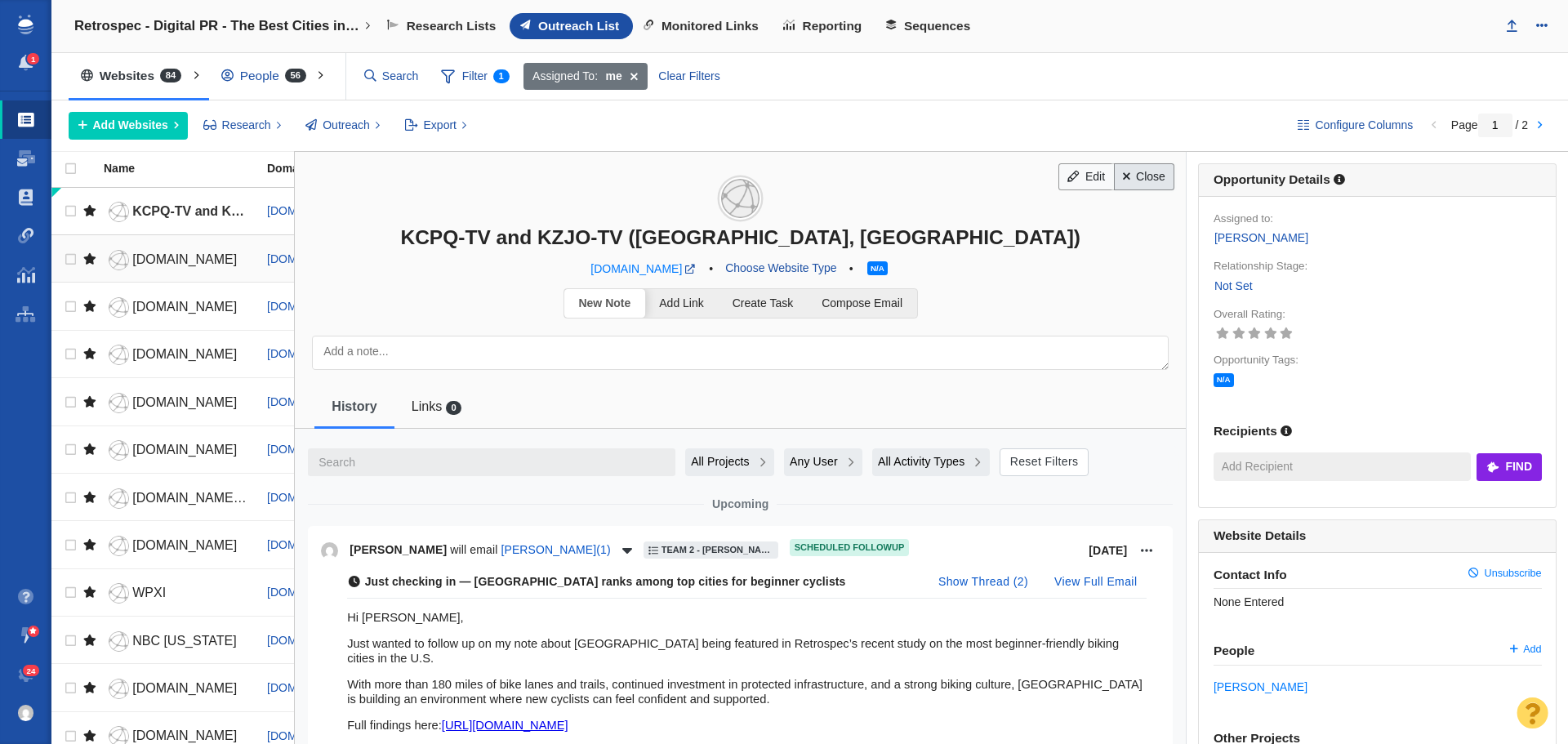
click at [1131, 177] on link "Close" at bounding box center [1144, 177] width 61 height 28
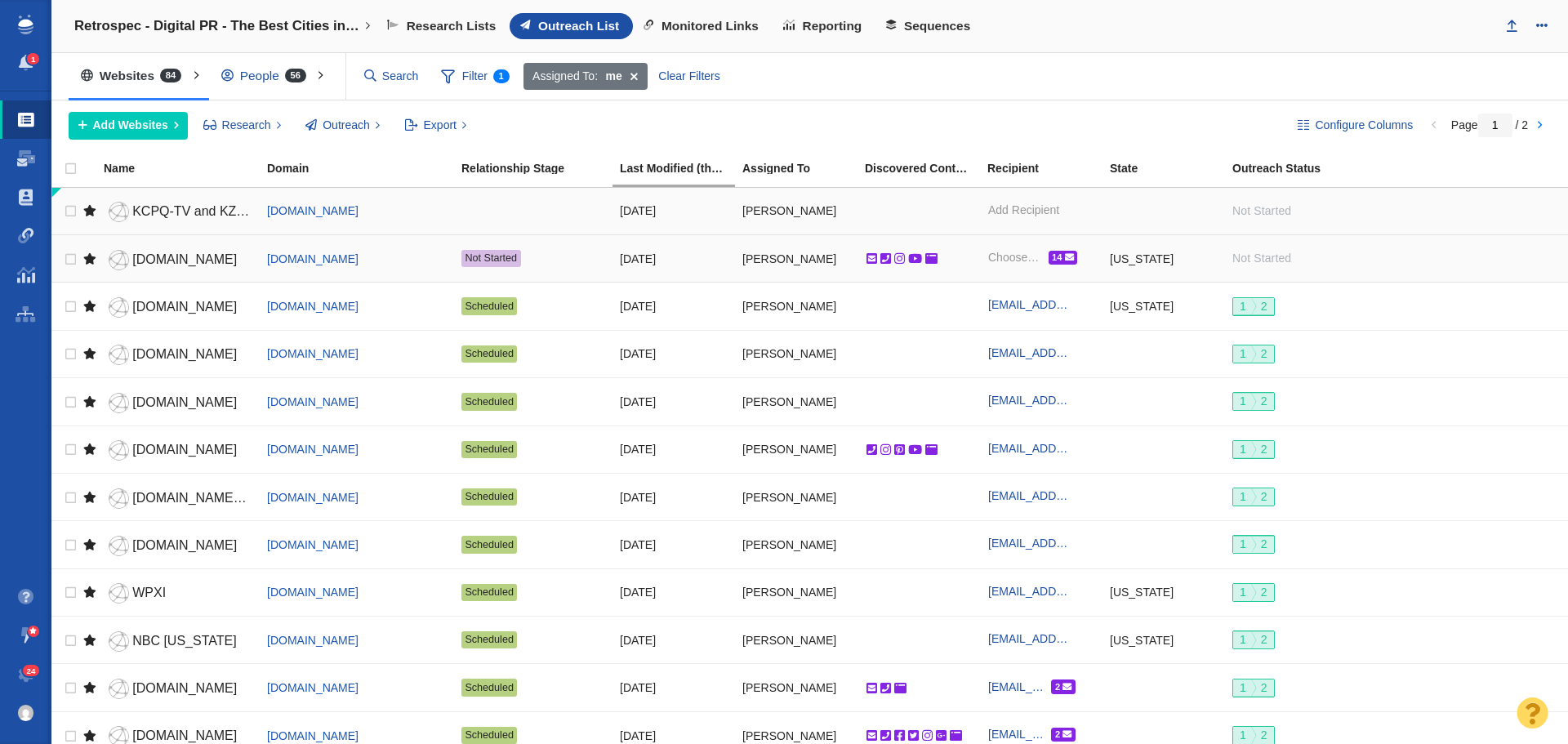
click at [91, 212] on div at bounding box center [89, 210] width 13 height 36
click at [168, 256] on span "[DOMAIN_NAME]" at bounding box center [185, 259] width 105 height 14
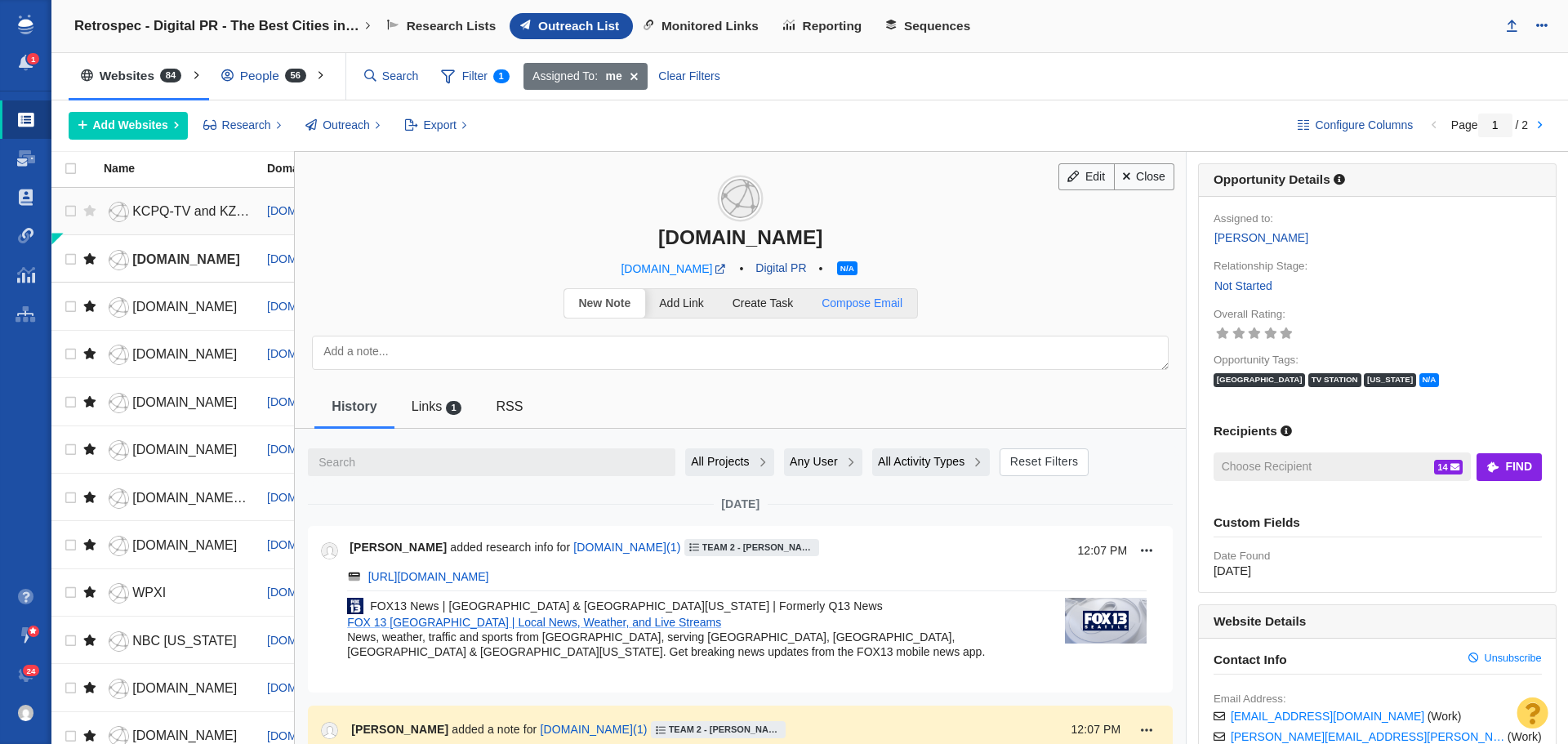
click at [857, 297] on span "Compose Email" at bounding box center [862, 302] width 81 height 13
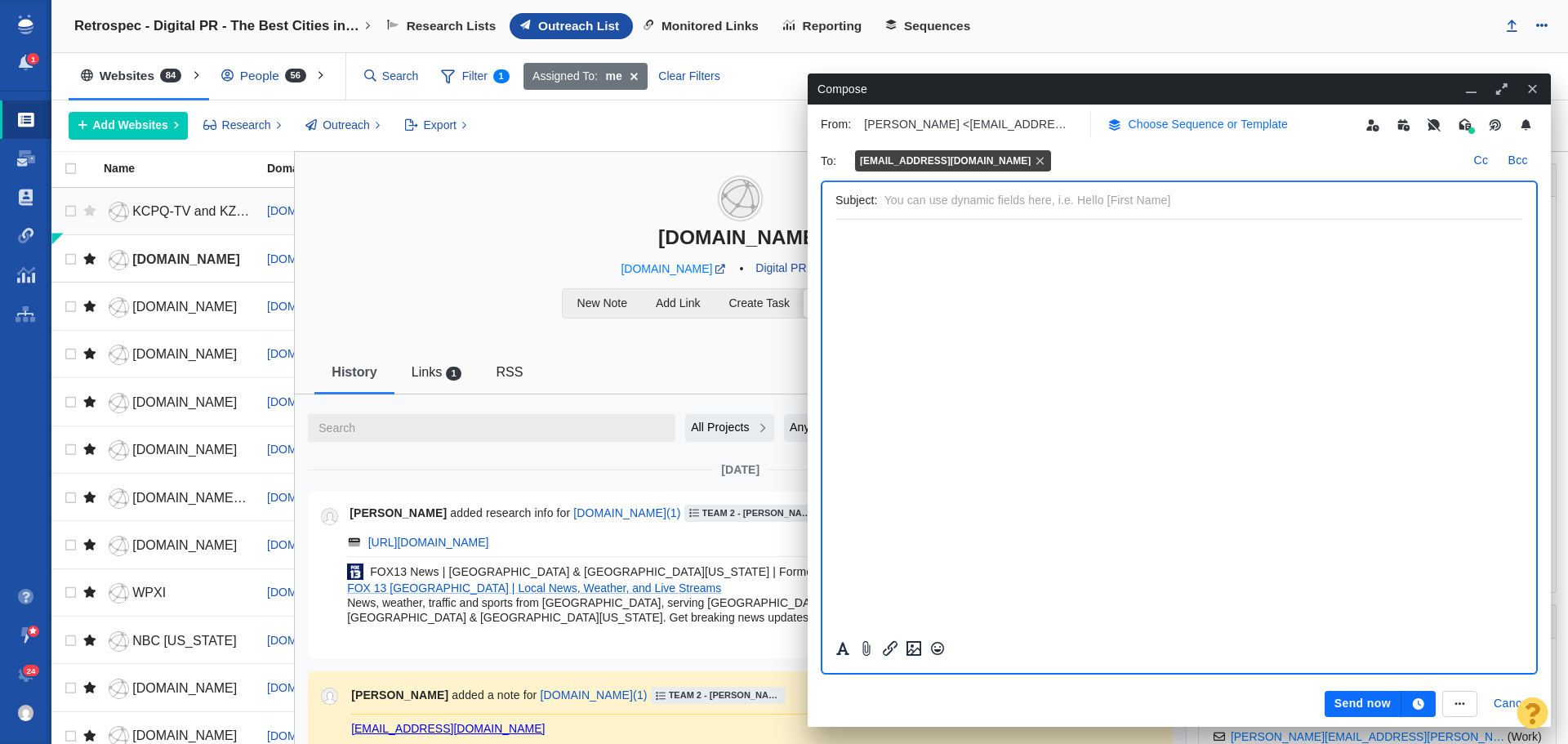
click at [1184, 123] on p "Choose Sequence or Template" at bounding box center [1209, 124] width 160 height 17
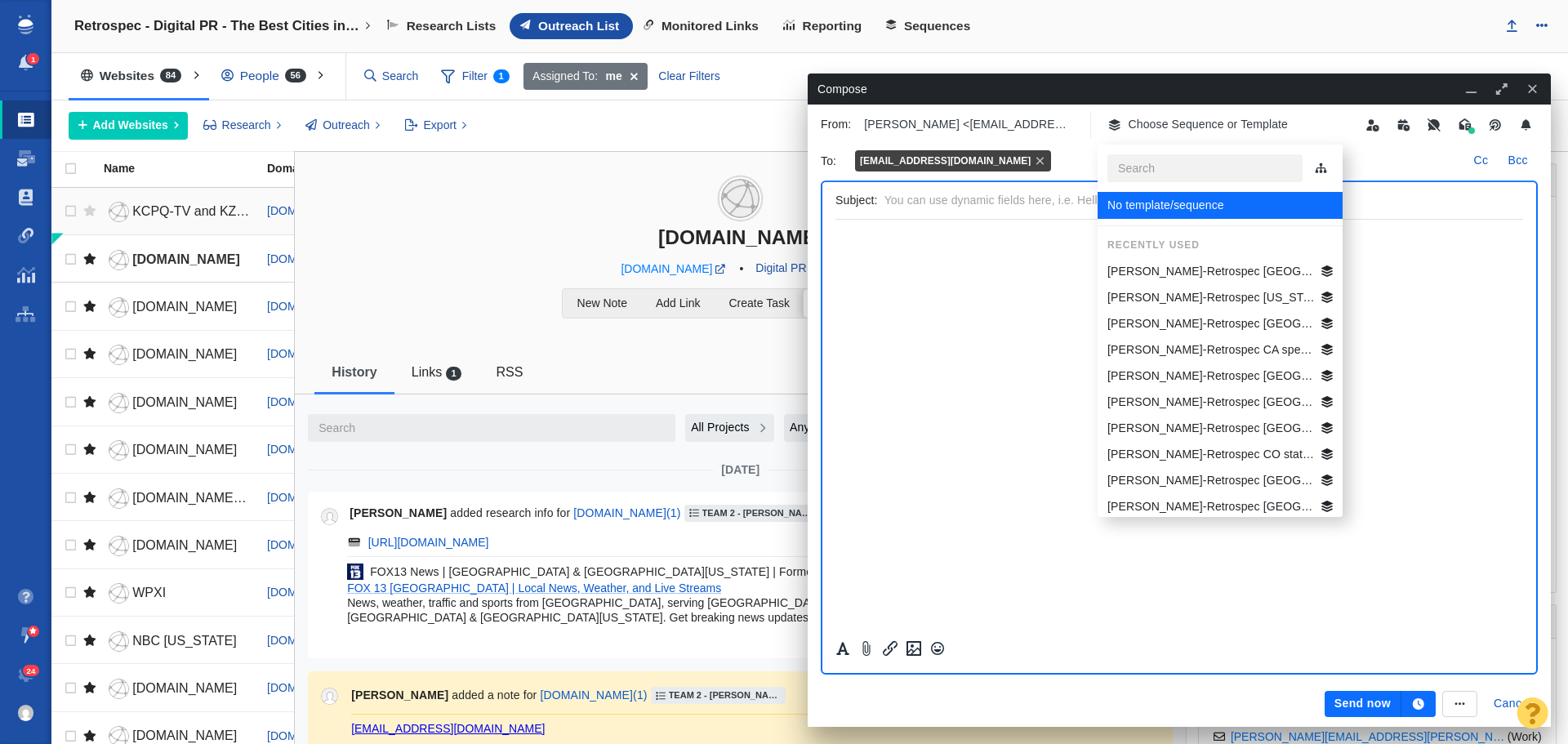
click at [1210, 268] on p "[PERSON_NAME]-Retrospec [GEOGRAPHIC_DATA] Best Beg Biking Cities" at bounding box center [1211, 272] width 208 height 17
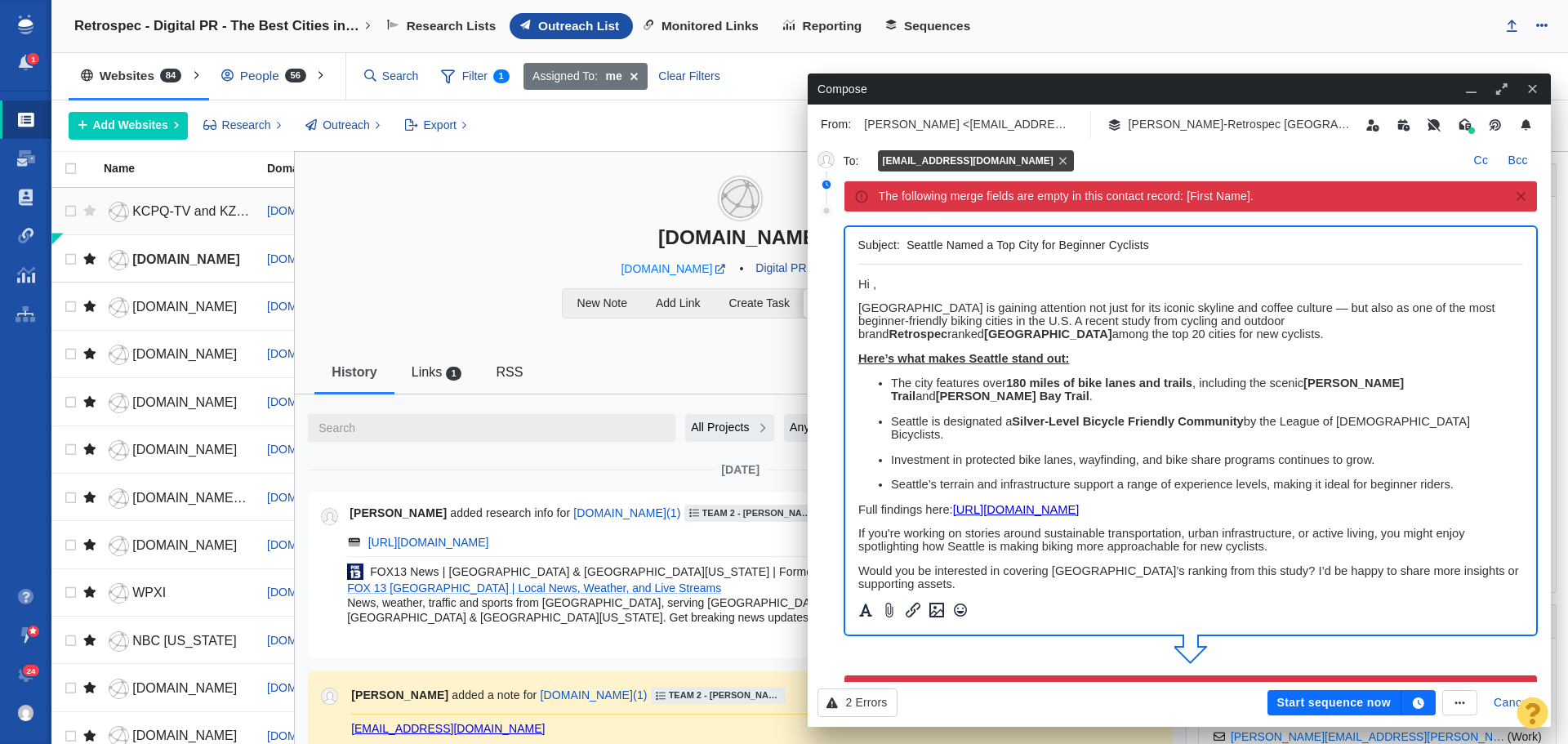
click at [871, 287] on span "﻿ Hi ," at bounding box center [867, 284] width 17 height 13
click at [910, 285] on span "Hi Fox 12 Seattle Team," at bounding box center [921, 284] width 127 height 13
drag, startPoint x: 1017, startPoint y: 277, endPoint x: 850, endPoint y: 277, distance: 167.0
click at [858, 277] on html "Hi Fox 13 Seattle Team, [GEOGRAPHIC_DATA] is gaining attention not just for its…" at bounding box center [1190, 526] width 665 height 525
copy span "Hi Fox 13 Seattle Team,"
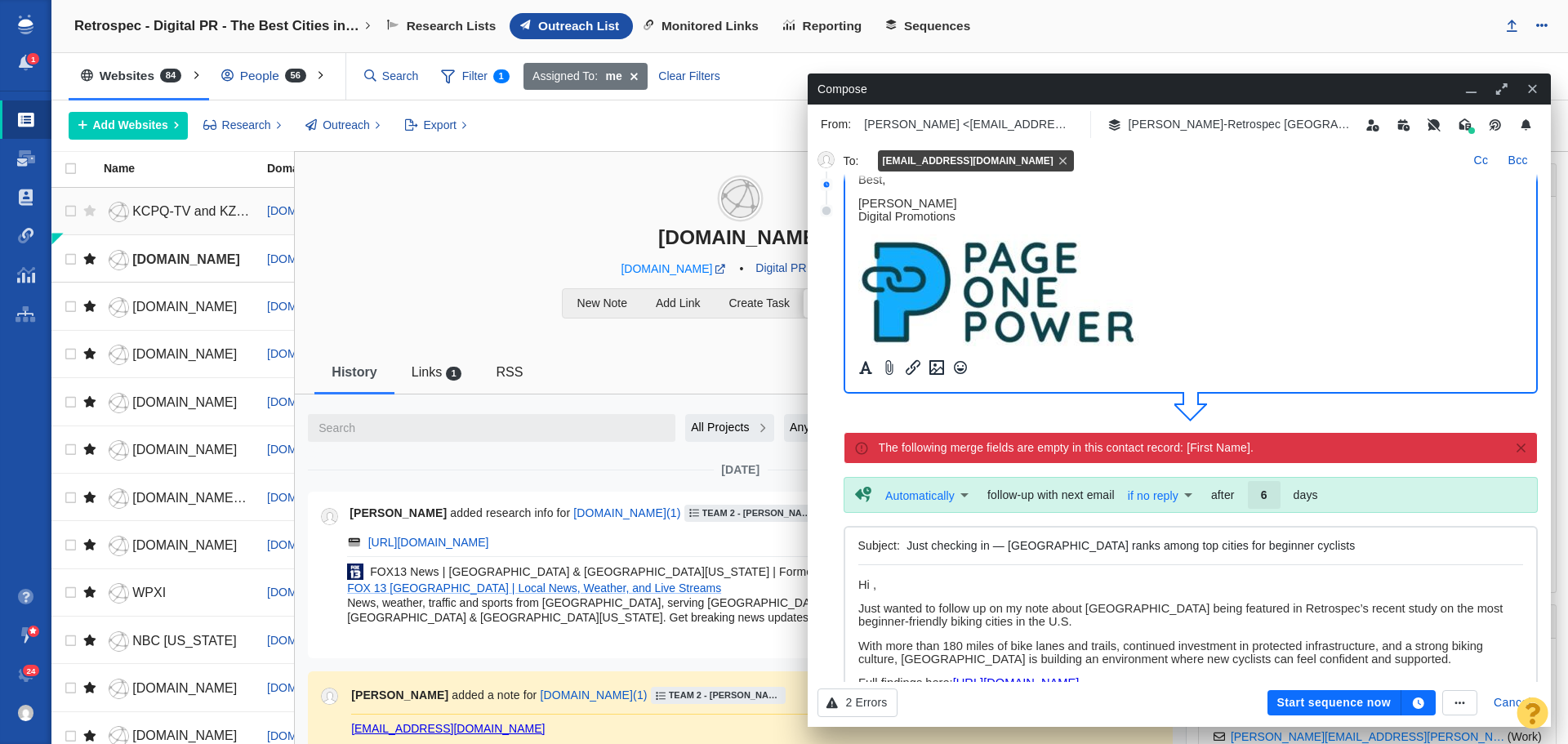
scroll to position [245, 0]
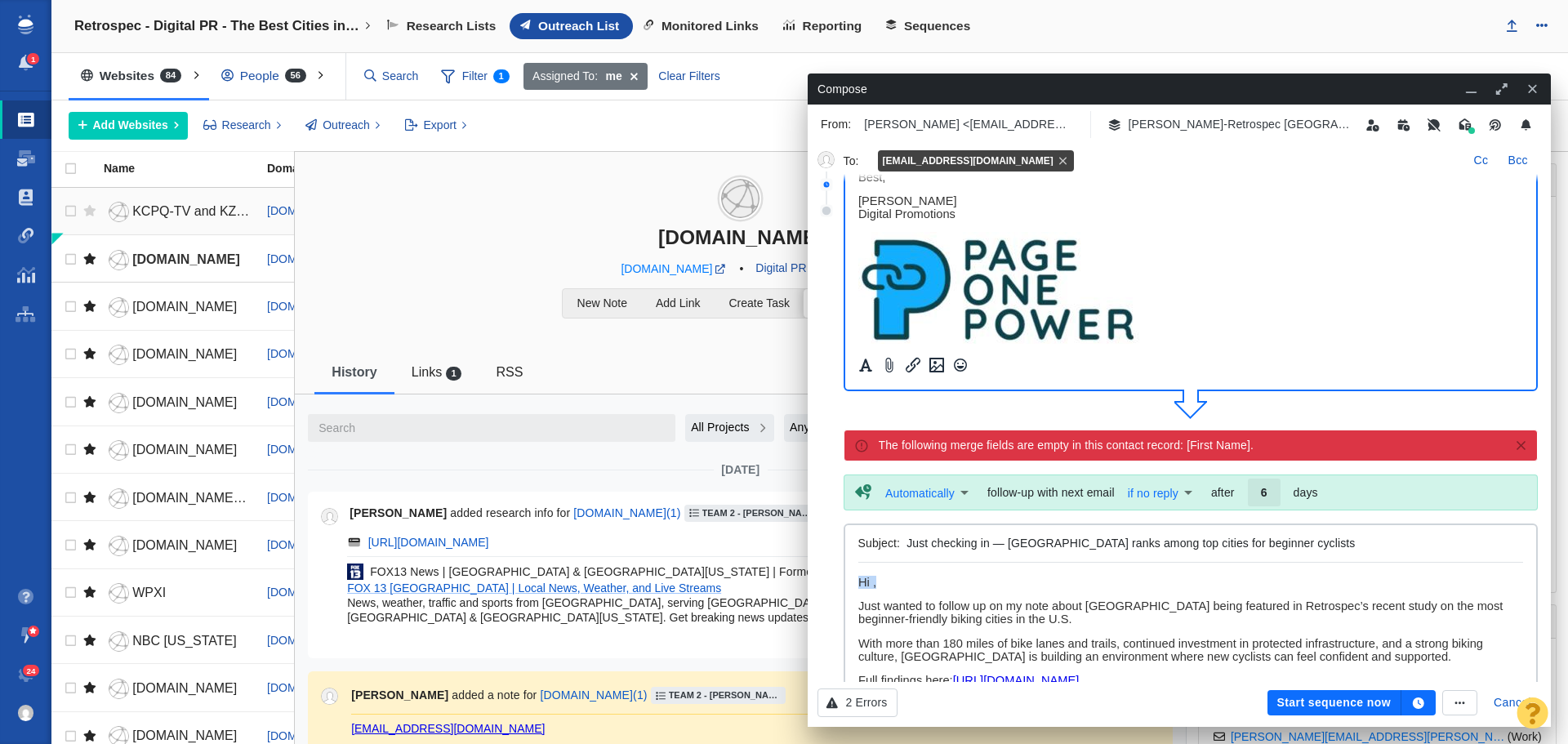
drag, startPoint x: 881, startPoint y: 586, endPoint x: 838, endPoint y: 586, distance: 43.0
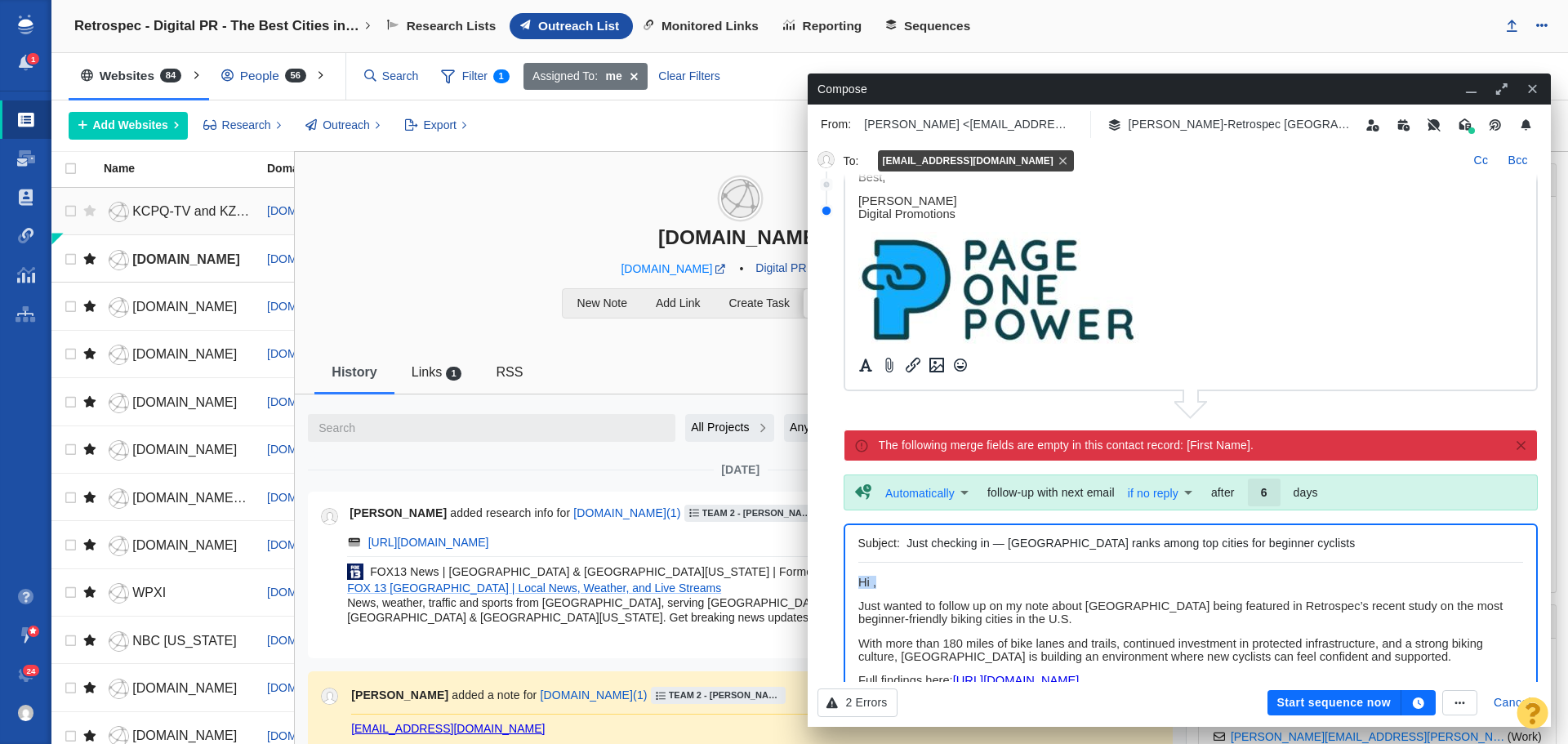
paste body "Rich Text Area. Press ALT-0 for help."
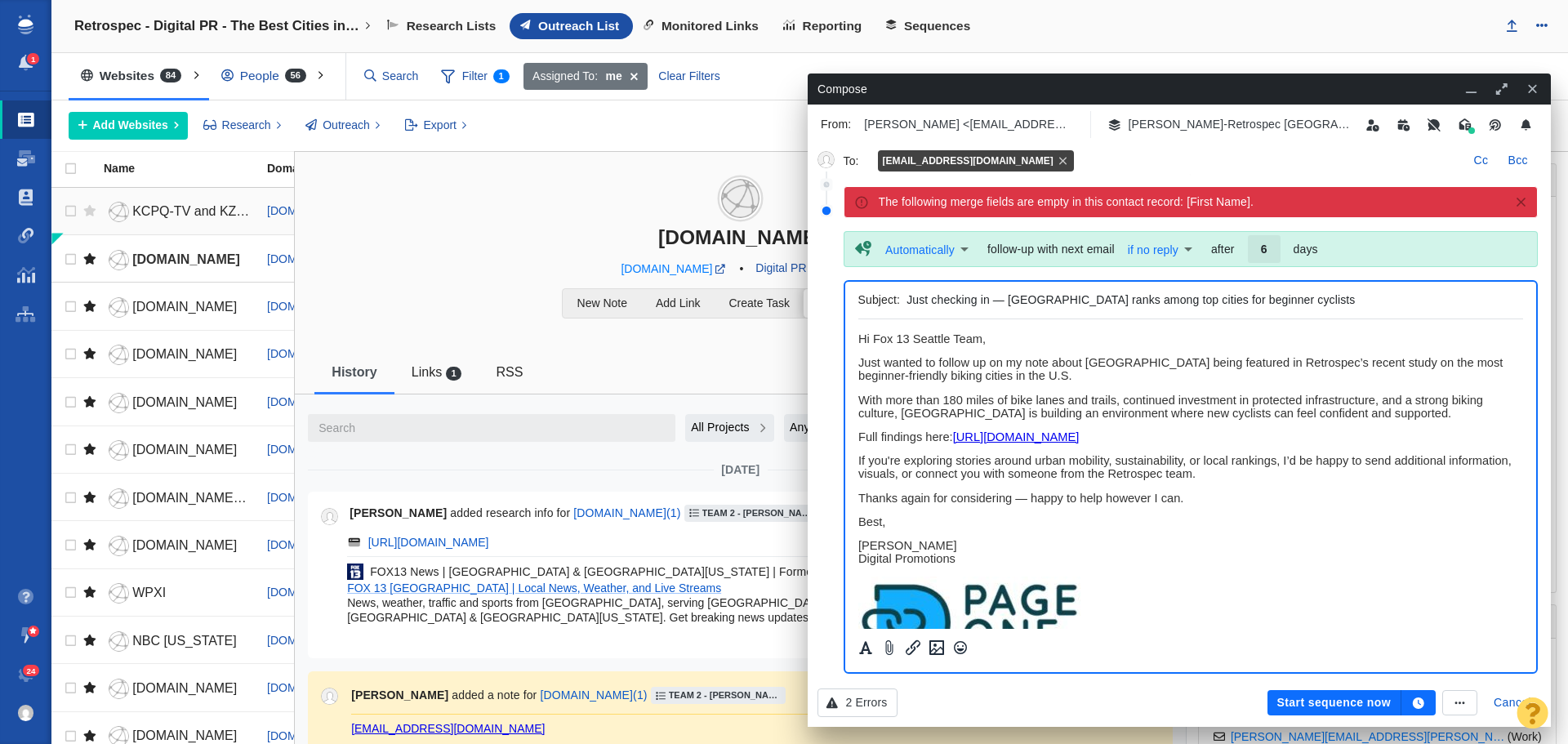
scroll to position [490, 0]
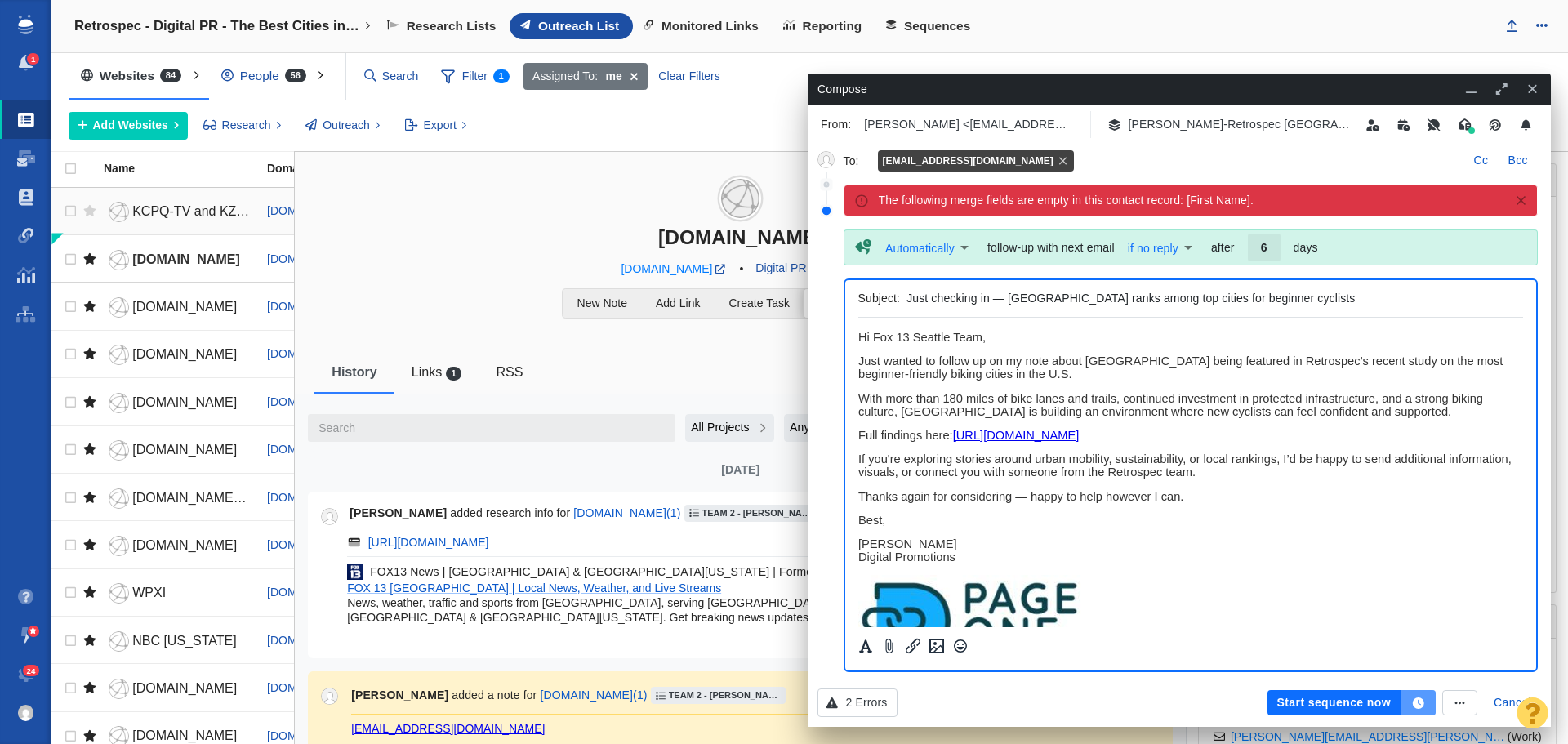
click at [1424, 701] on icon "button" at bounding box center [1419, 703] width 12 height 12
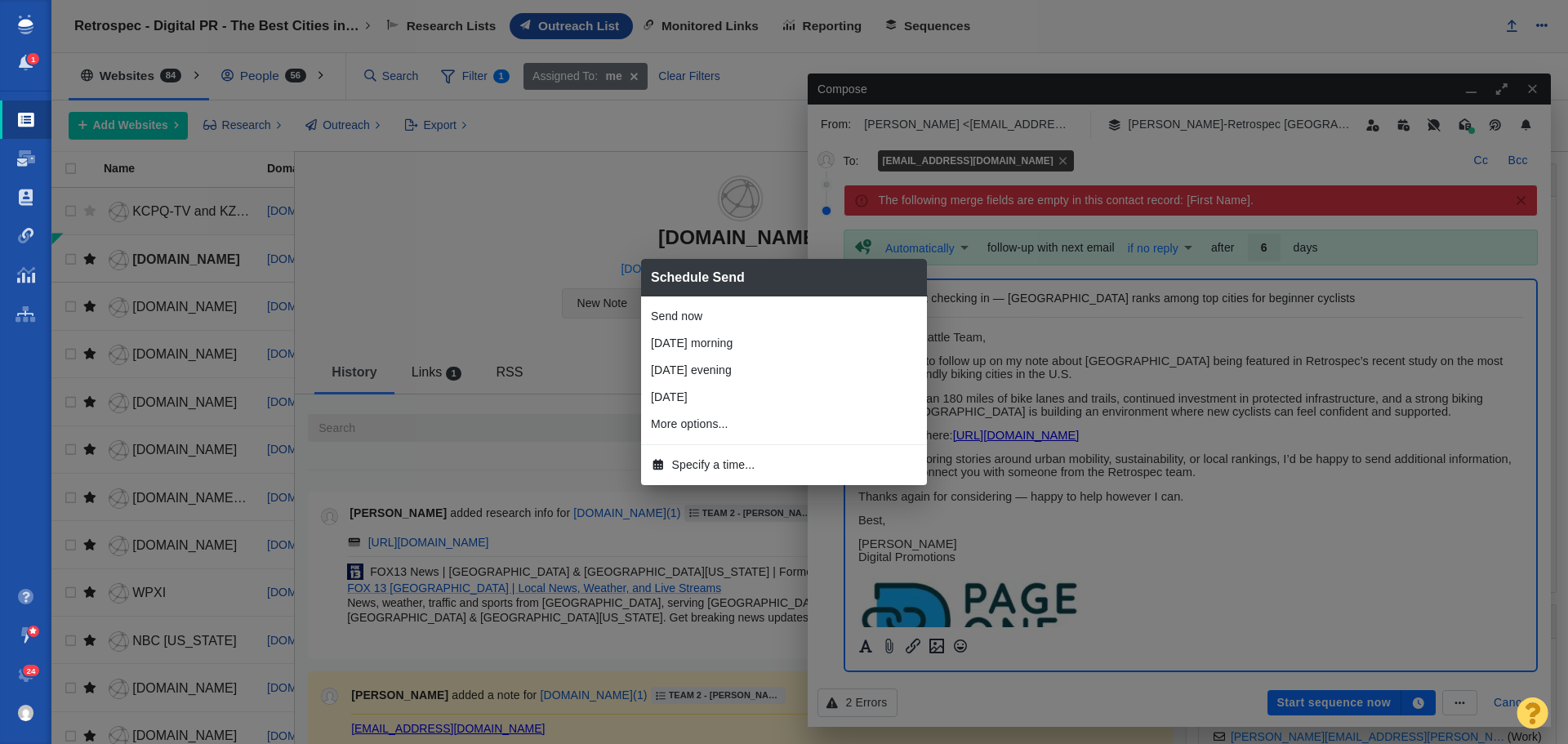
click at [727, 469] on span "Specify a time..." at bounding box center [714, 465] width 84 height 17
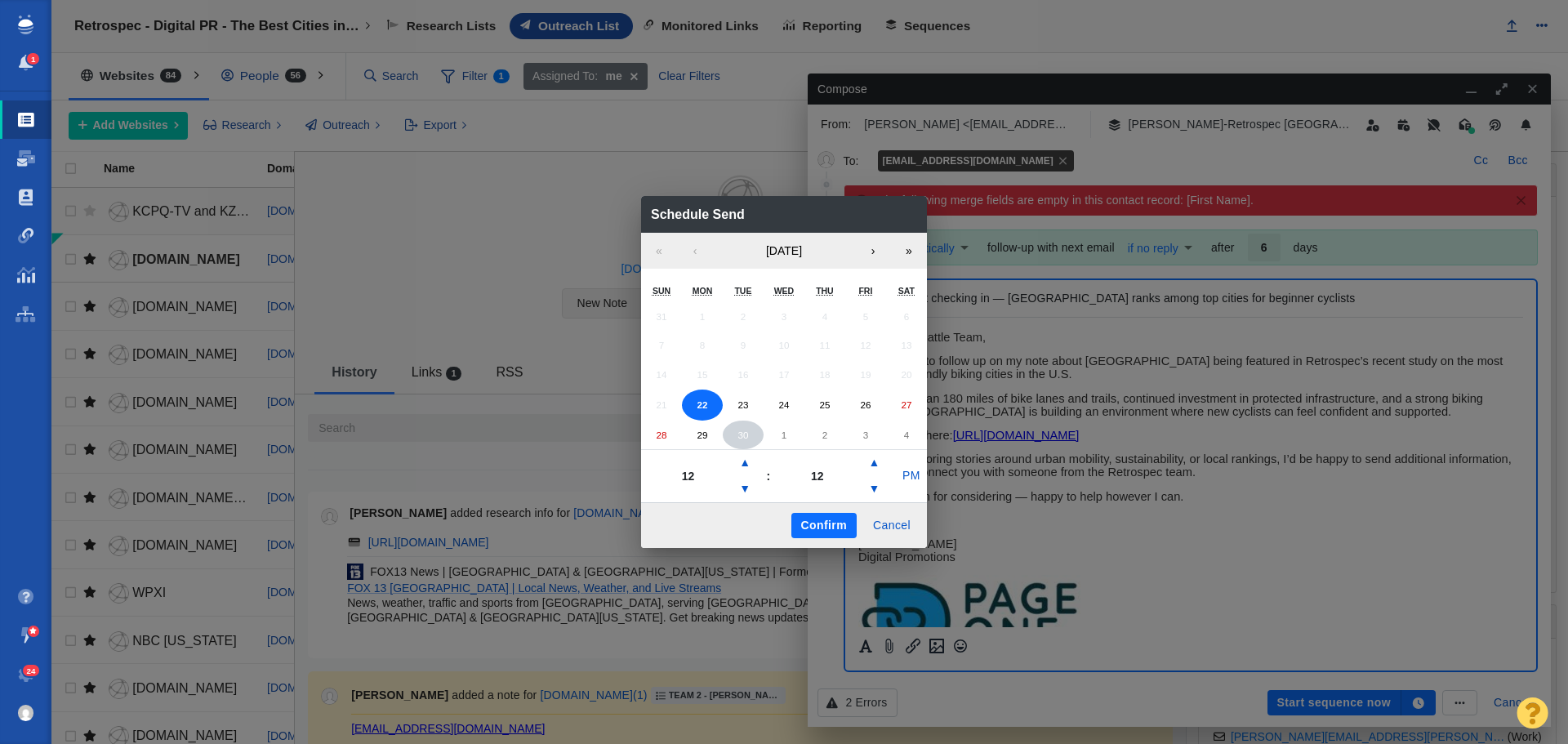
click at [756, 434] on button "30" at bounding box center [743, 435] width 41 height 29
click at [746, 488] on button "▼" at bounding box center [745, 489] width 19 height 26
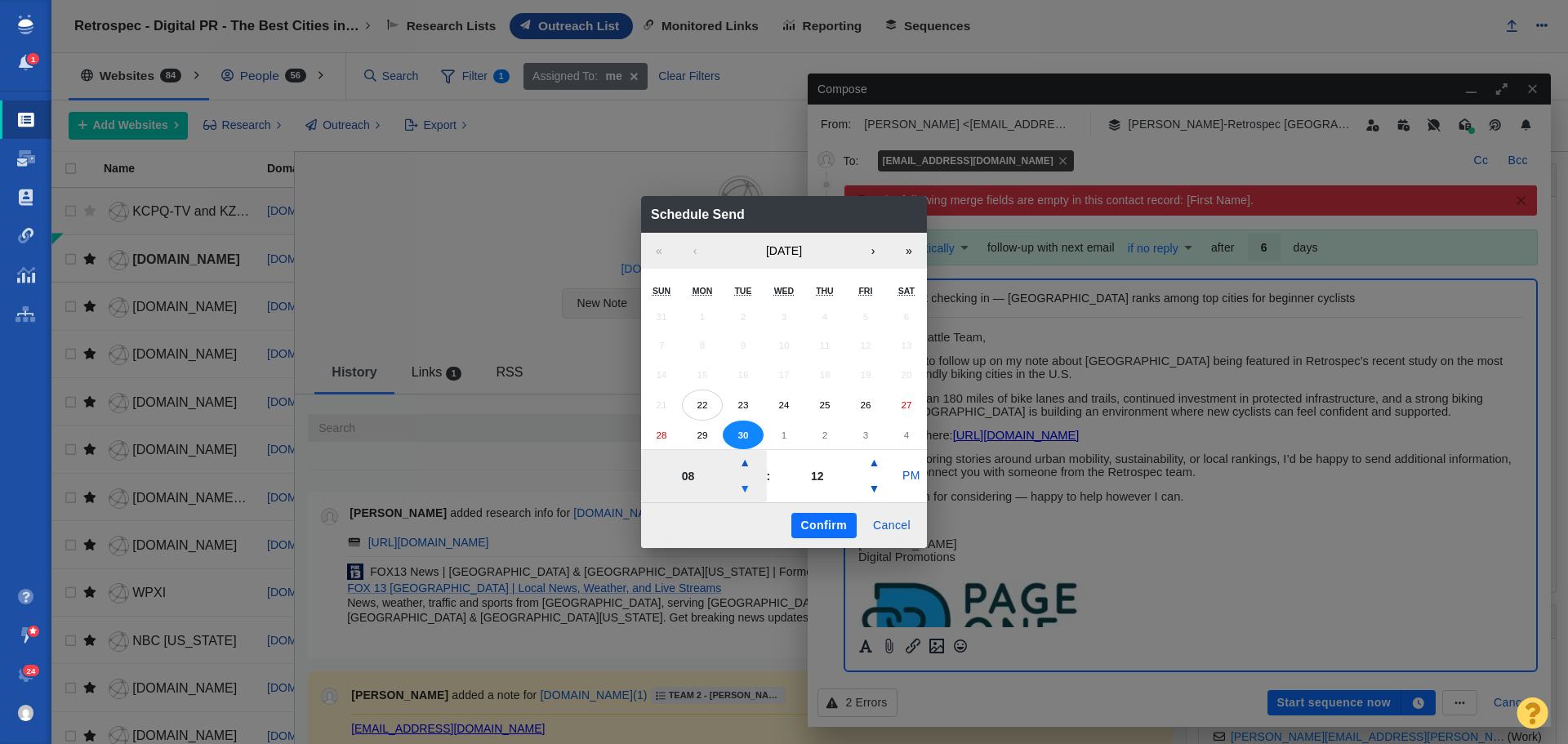
click at [746, 488] on button "▼" at bounding box center [745, 489] width 19 height 26
type input "07"
click at [911, 476] on button "PM" at bounding box center [911, 476] width 31 height 26
click at [820, 522] on button "Confirm" at bounding box center [824, 525] width 65 height 26
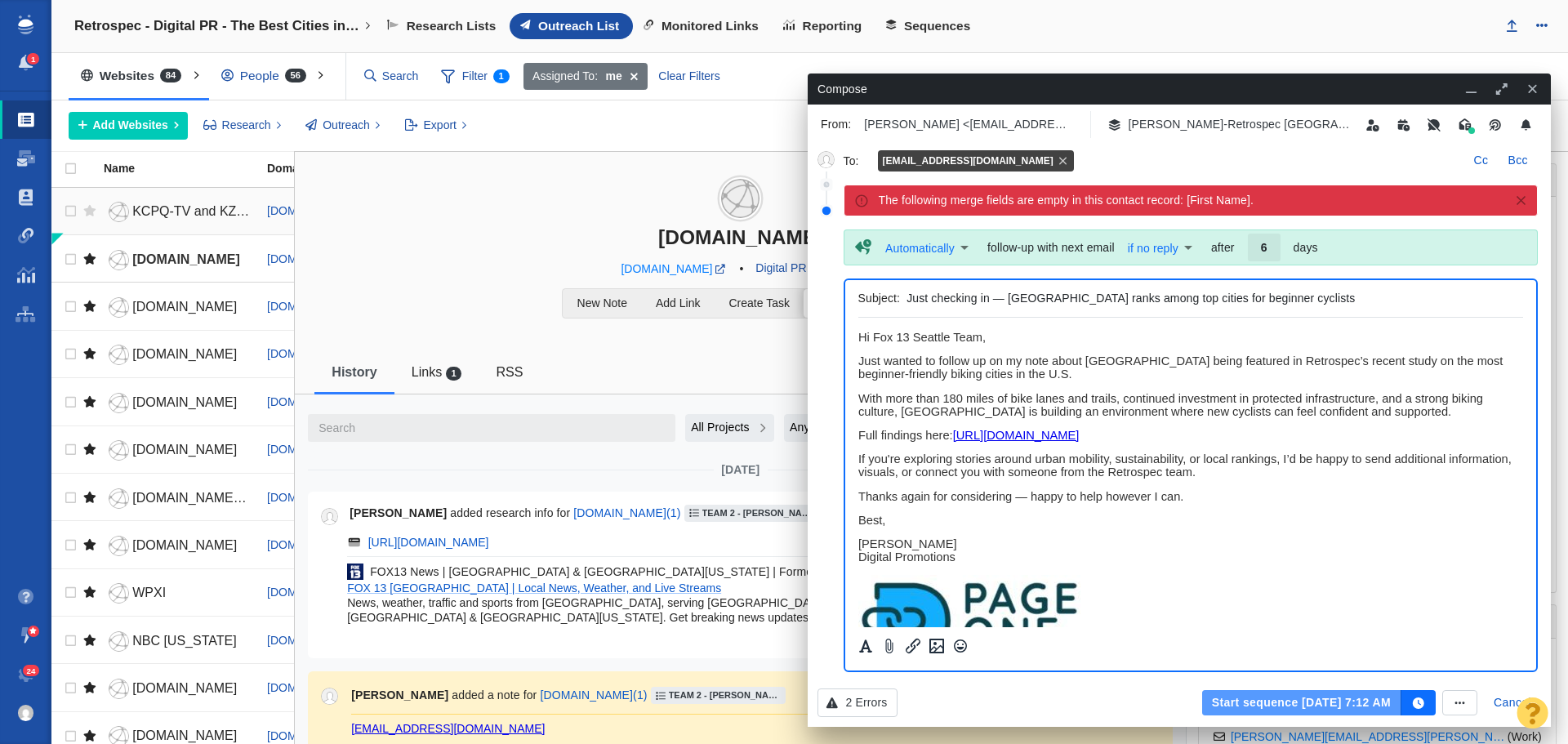
click at [1278, 698] on button "Start sequence [DATE] 7:12 AM" at bounding box center [1302, 703] width 199 height 26
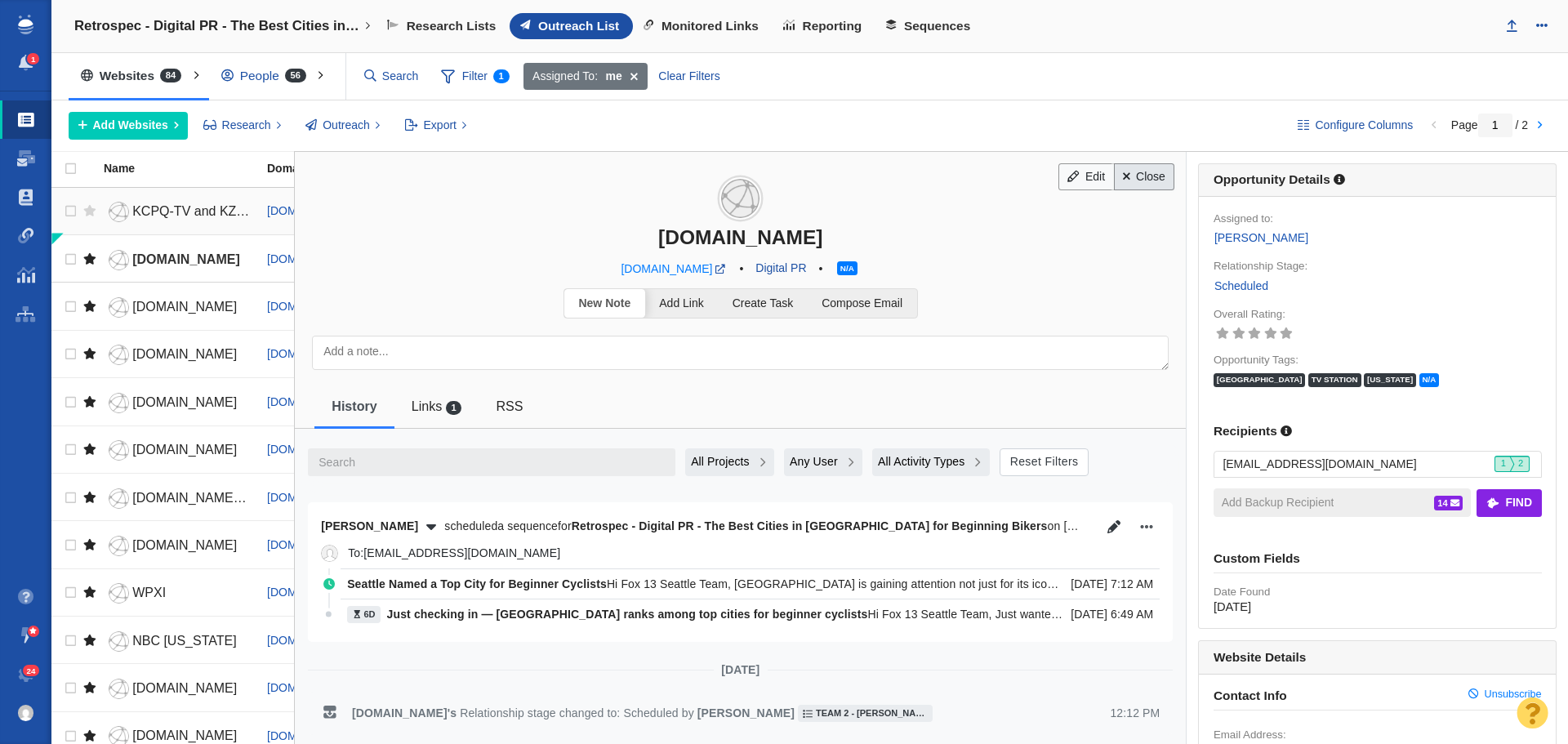
click at [1143, 180] on link "Close" at bounding box center [1144, 177] width 61 height 28
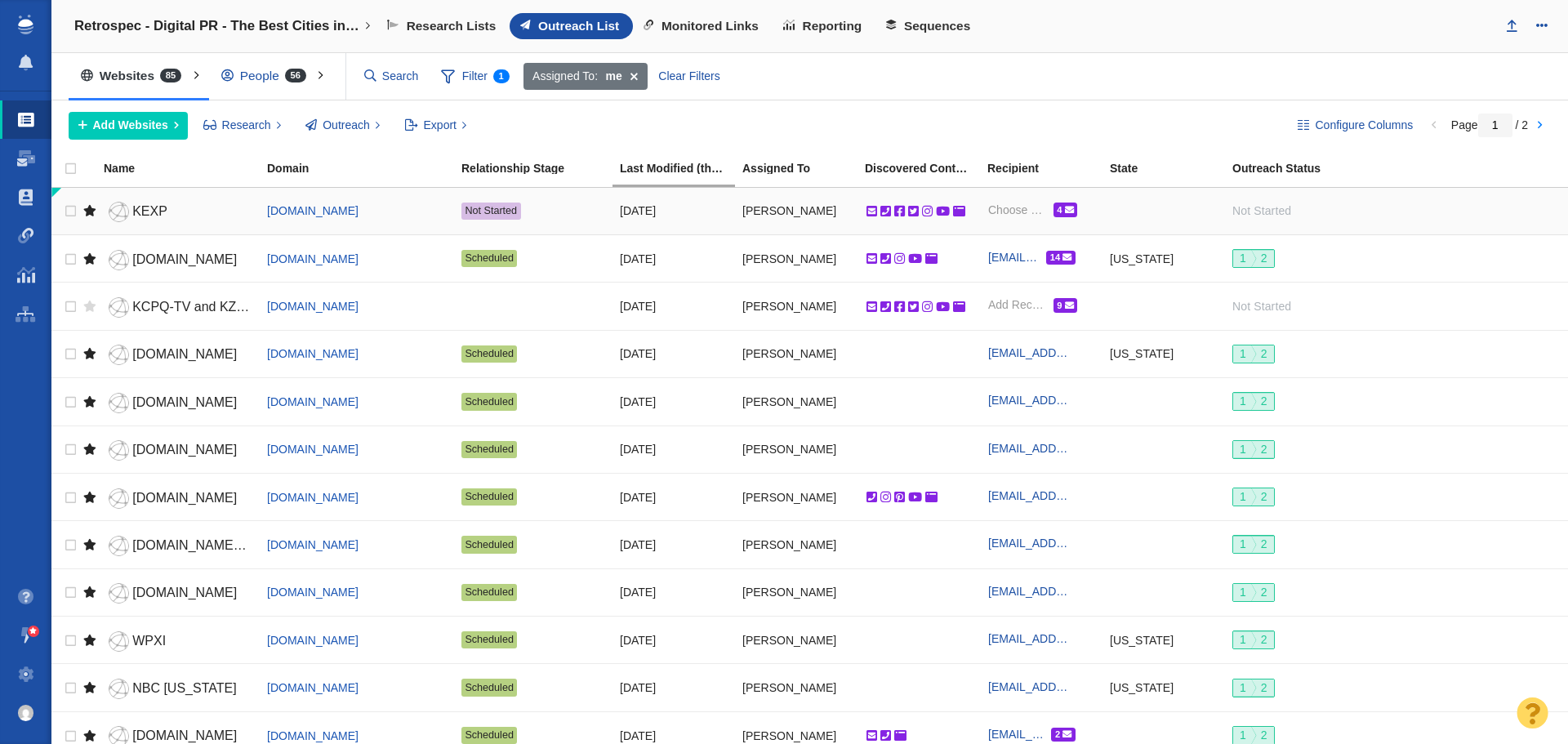
click at [152, 207] on span "KEXP" at bounding box center [150, 211] width 35 height 14
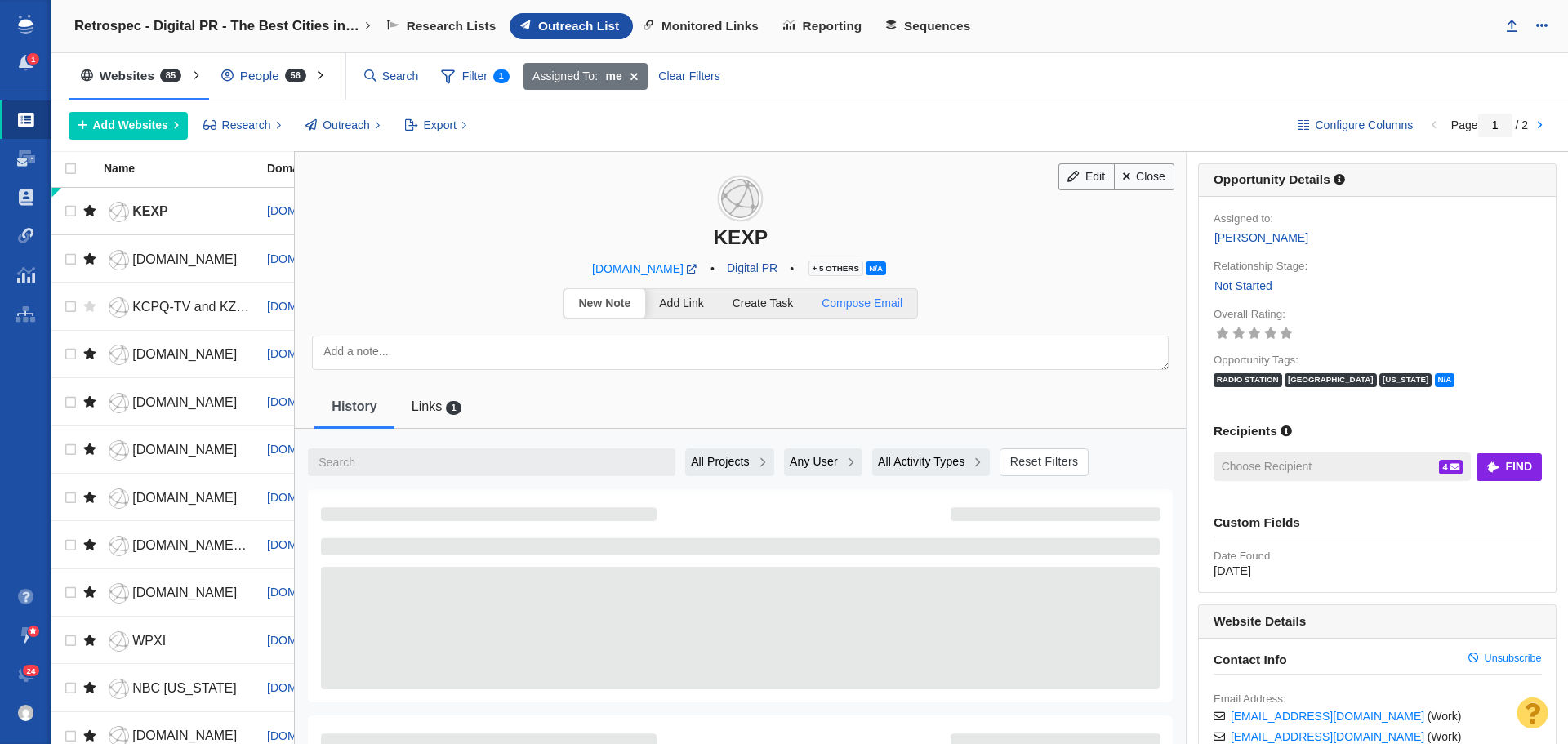
click at [865, 295] on link "Compose Email" at bounding box center [863, 303] width 110 height 28
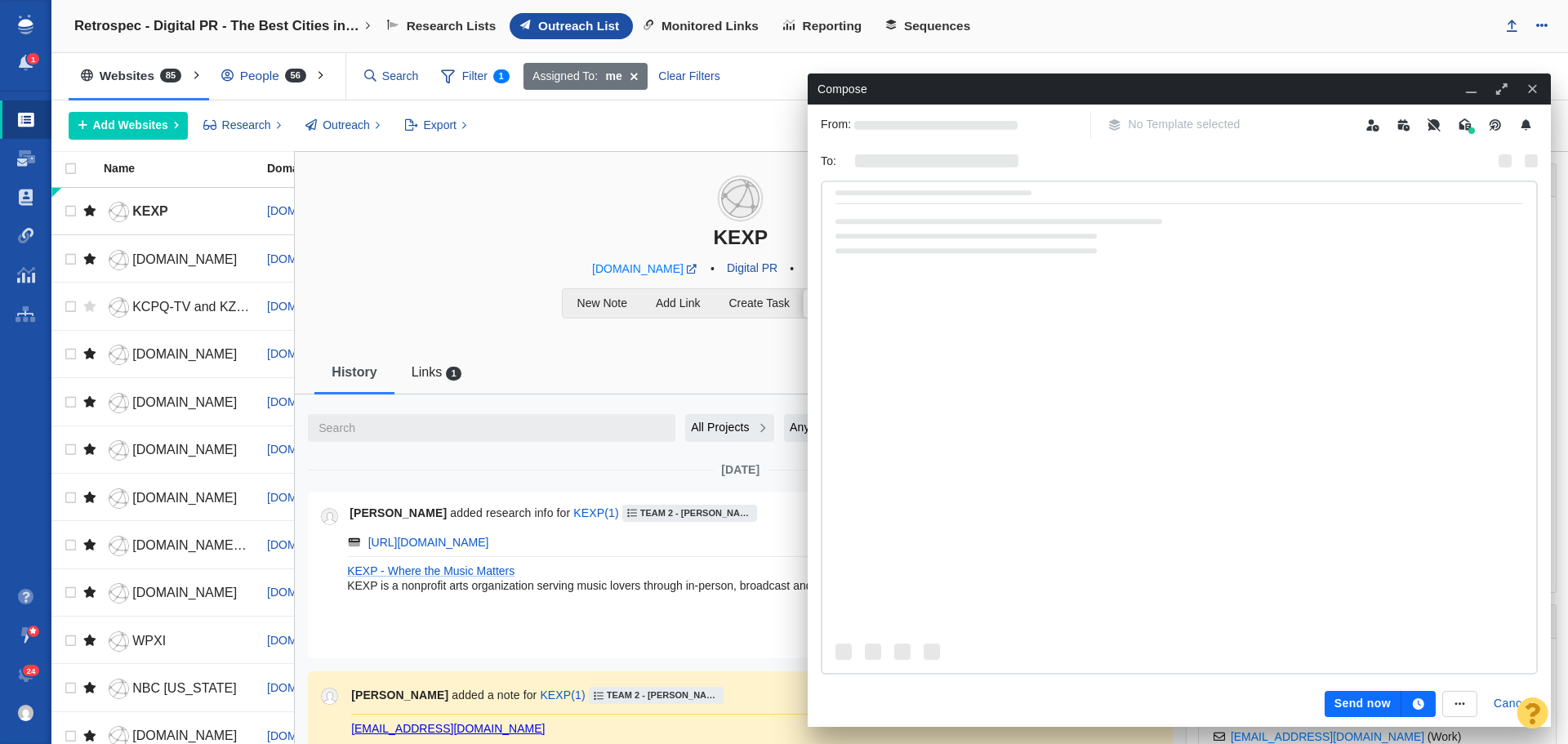
click at [1176, 120] on span "No Template selected" at bounding box center [1174, 124] width 153 height 27
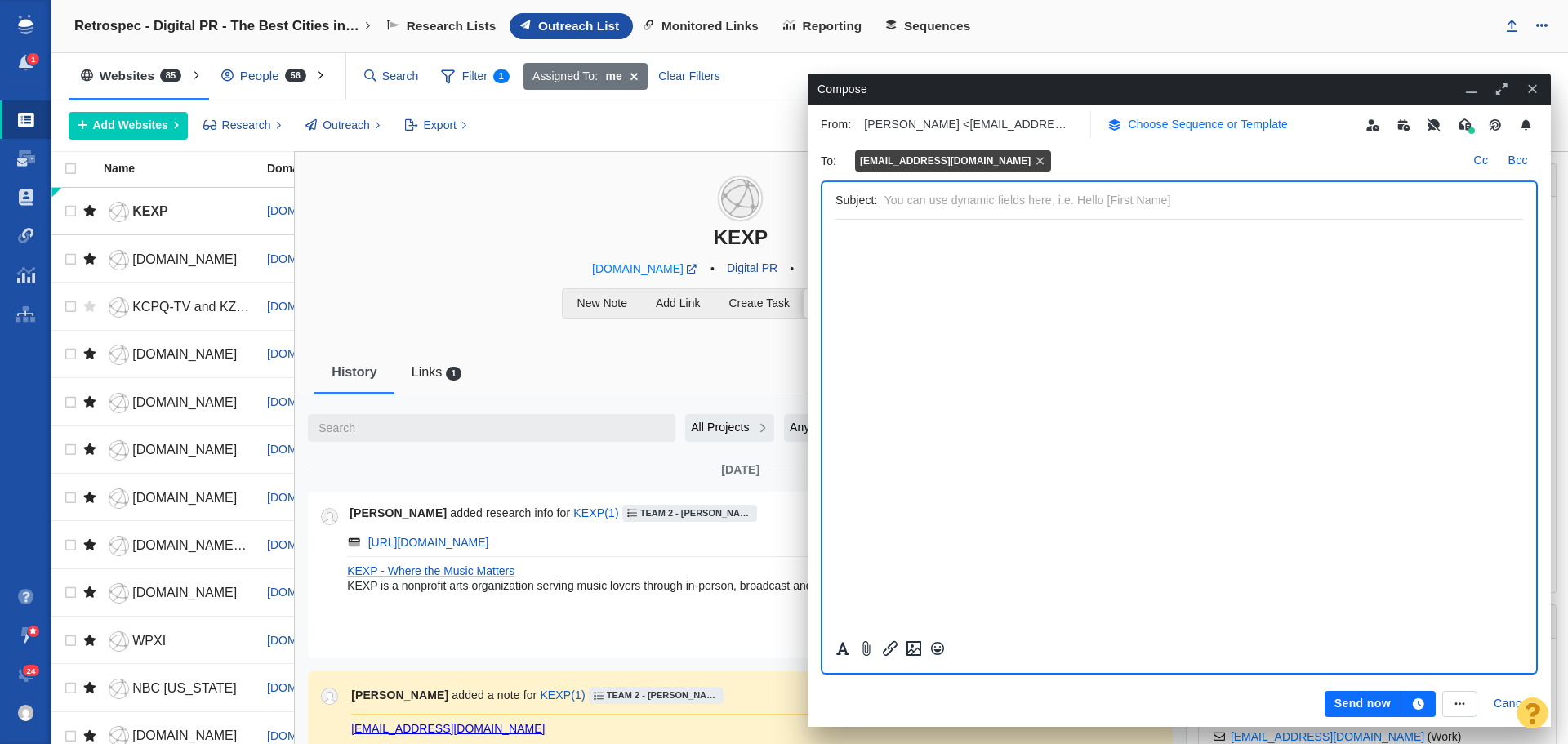
click at [1176, 131] on p "Choose Sequence or Template" at bounding box center [1209, 124] width 160 height 17
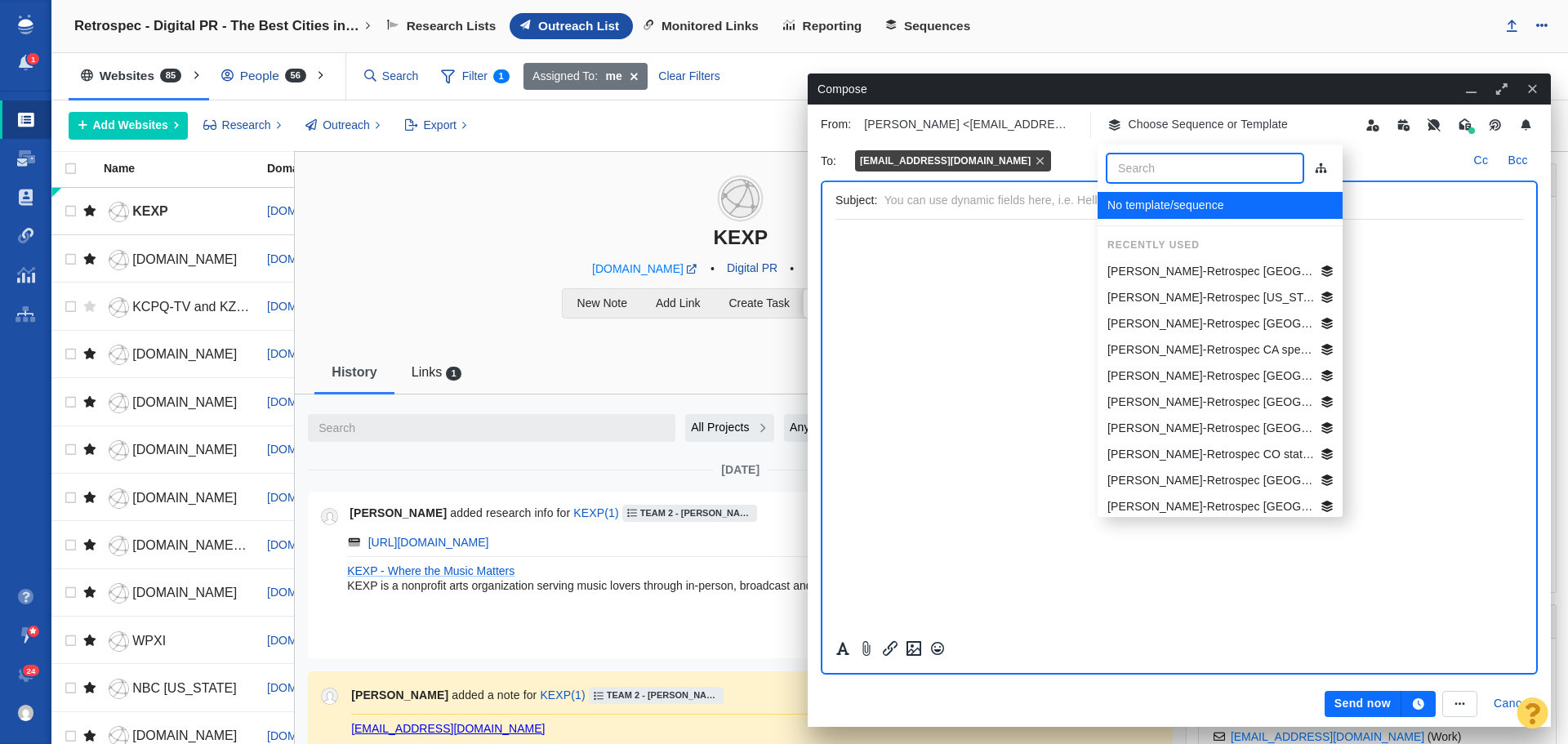
click at [1187, 269] on p "Jim-Retrospec Seattle Best Beg Biking Cities" at bounding box center [1211, 272] width 208 height 17
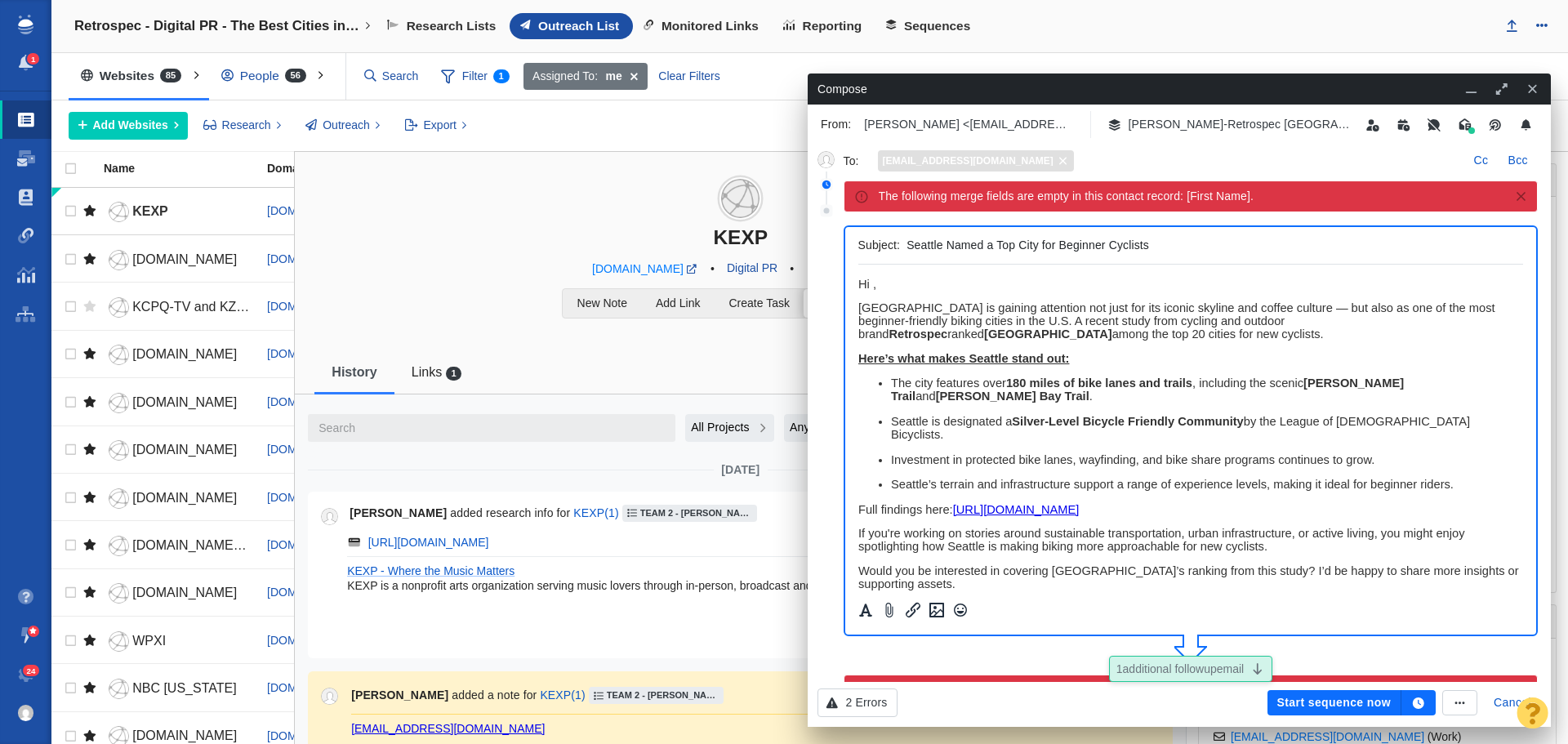
click at [1057, 156] on icon at bounding box center [1063, 161] width 13 height 10
click at [931, 144] on div "1 additional followup email To : Click to select email Cc Bcc The following mer…" at bounding box center [1179, 411] width 736 height 541
click at [931, 155] on p "Click to select email" at bounding box center [930, 161] width 103 height 17
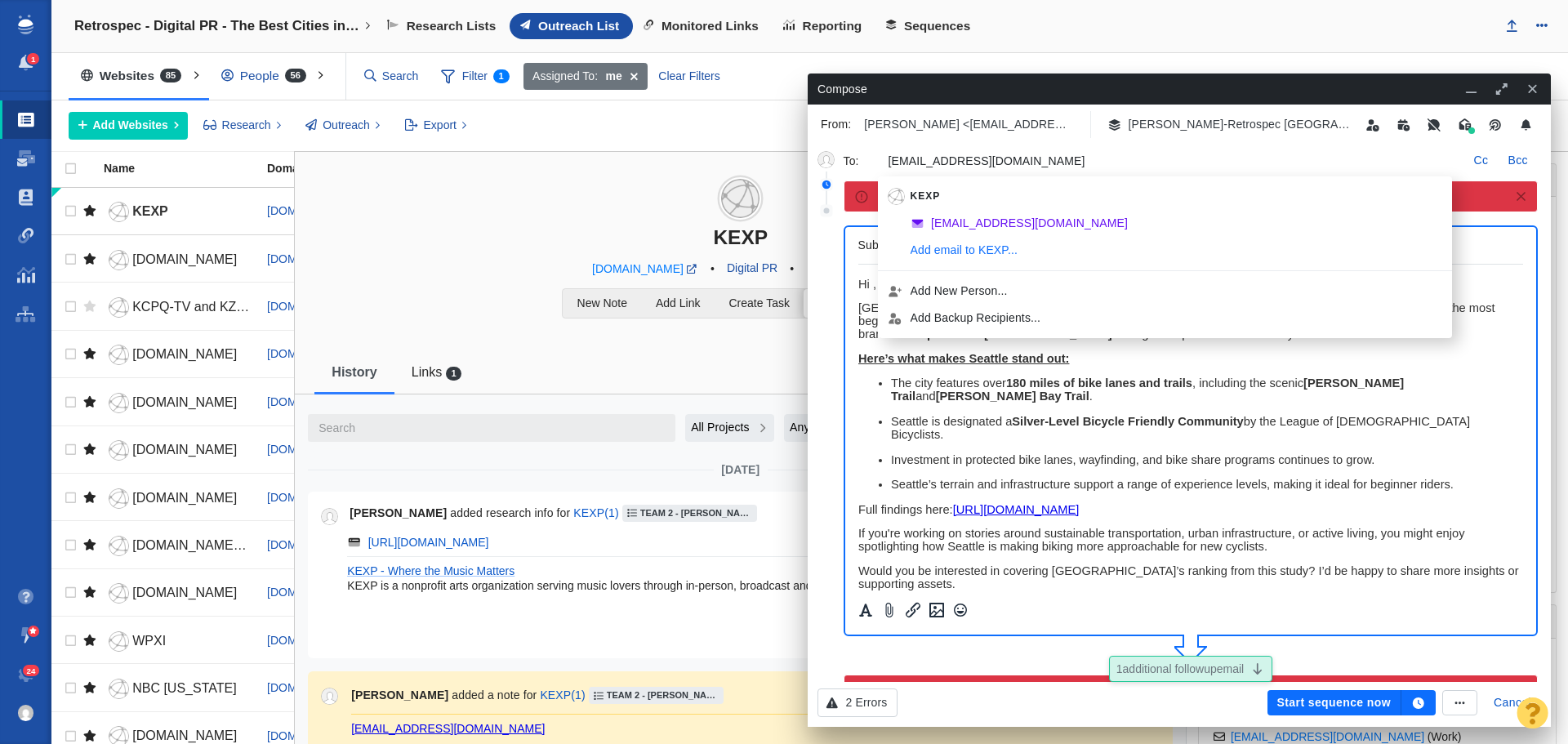
type input "dashel@kexp.org"
click at [1115, 355] on p "Here’s what makes Seattle stand out:" at bounding box center [1190, 357] width 665 height 13
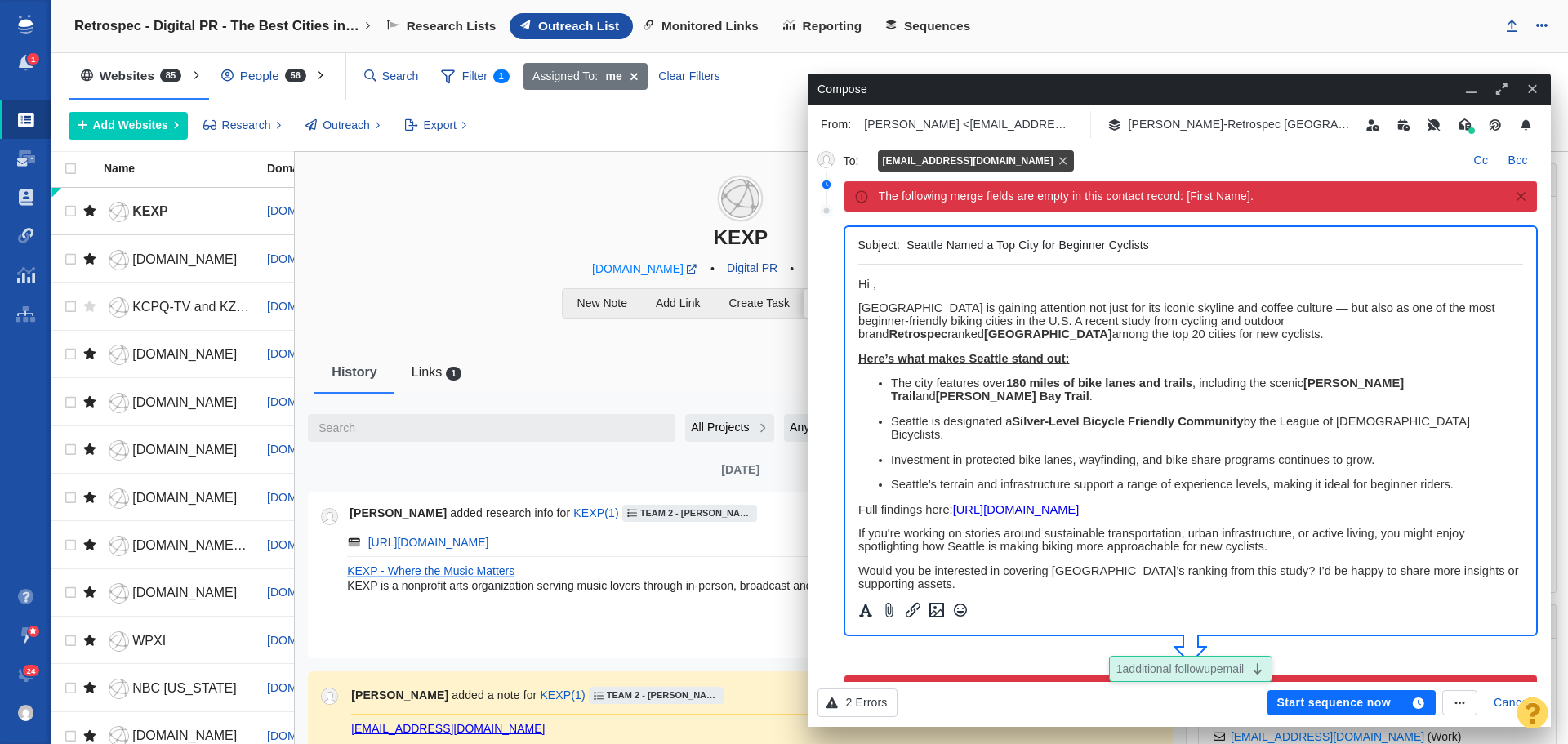
click at [872, 284] on span "Hi ," at bounding box center [867, 284] width 17 height 13
drag, startPoint x: 947, startPoint y: 286, endPoint x: 834, endPoint y: 285, distance: 113.0
click at [858, 285] on html "Hi KEXP Team, Seattle is gaining attention not just for its iconic skyline and …" at bounding box center [1190, 526] width 665 height 525
copy span "Hi KEXP Team,"
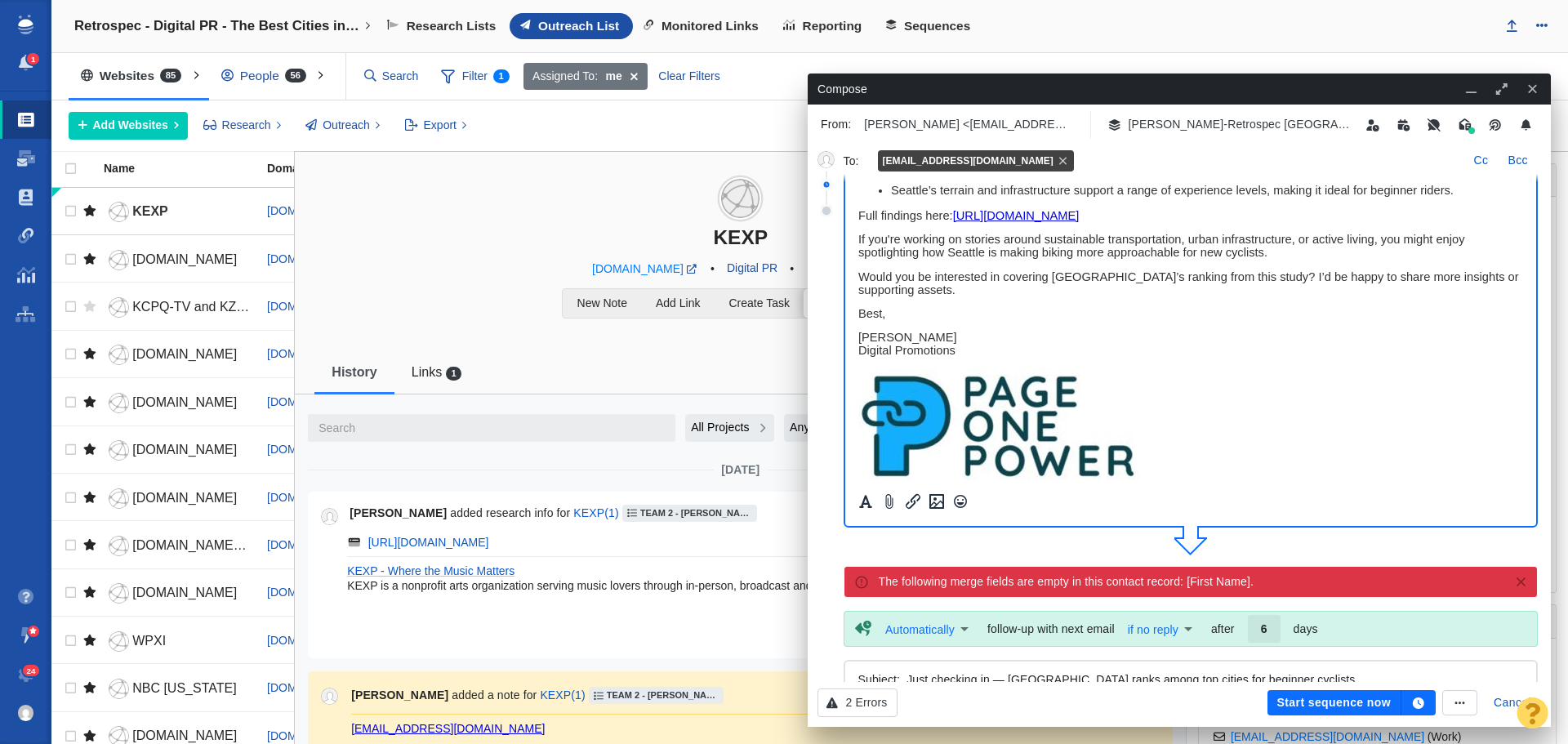
scroll to position [245, 0]
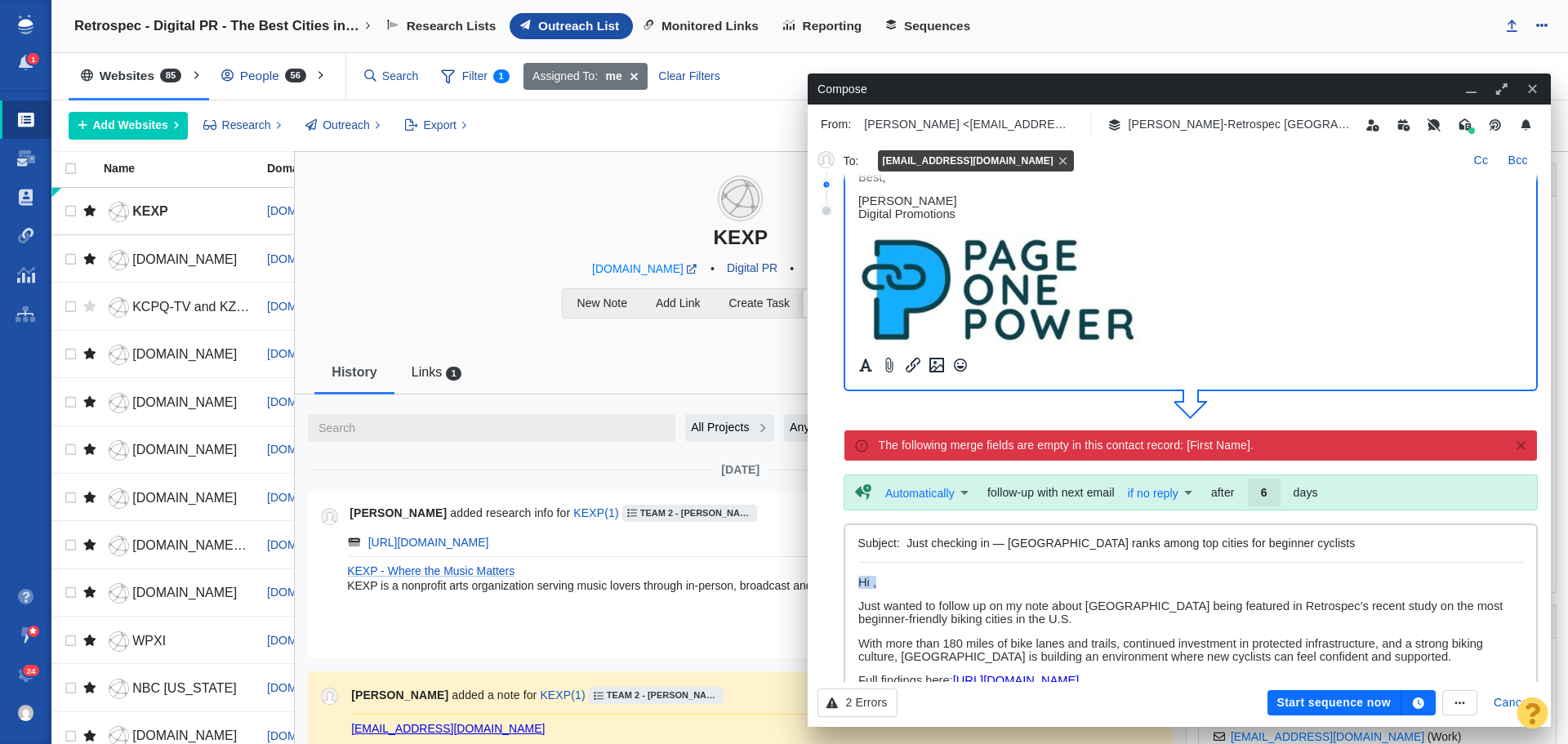
drag, startPoint x: 896, startPoint y: 583, endPoint x: 849, endPoint y: 582, distance: 47.0
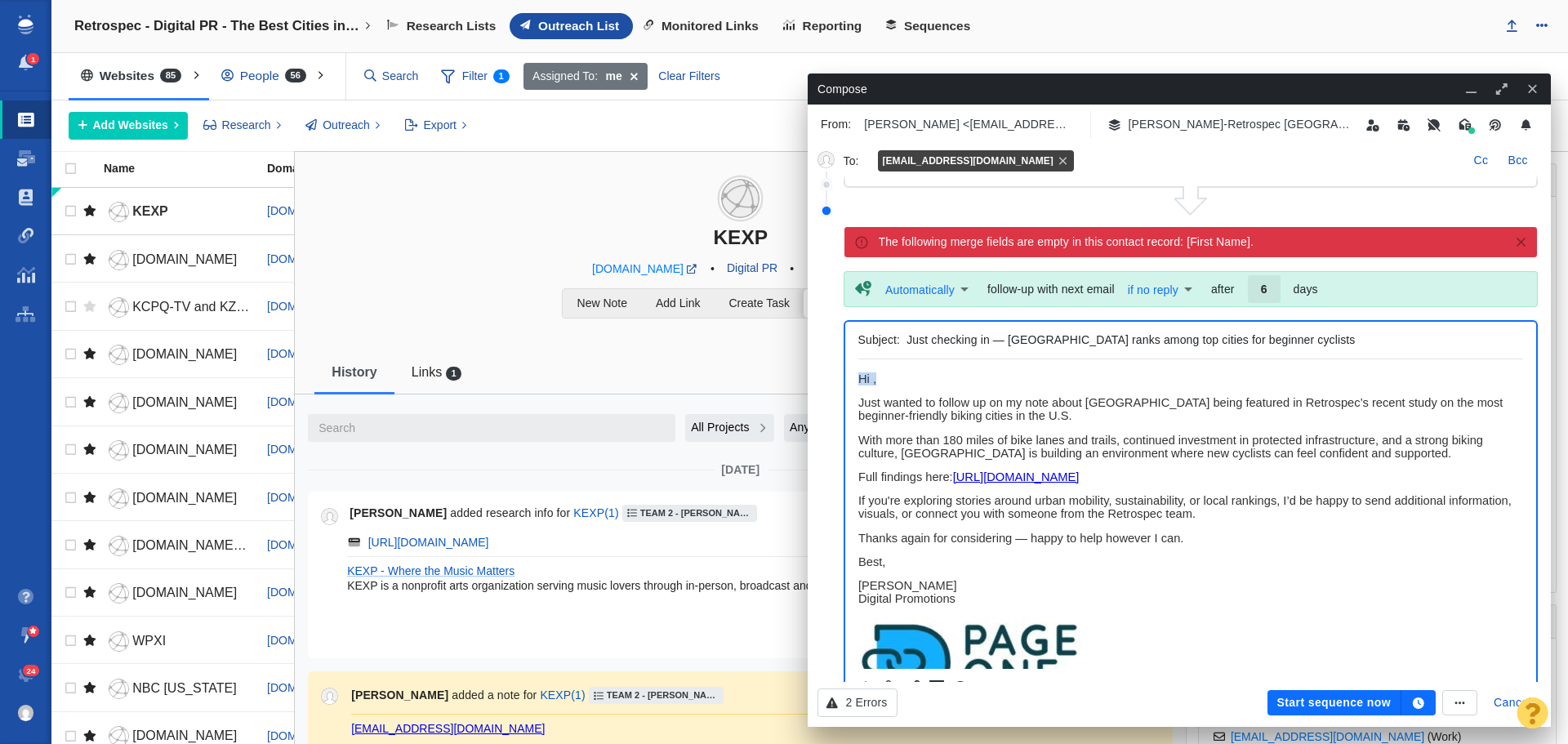
paste body "Rich Text Area. Press ALT-0 for help."
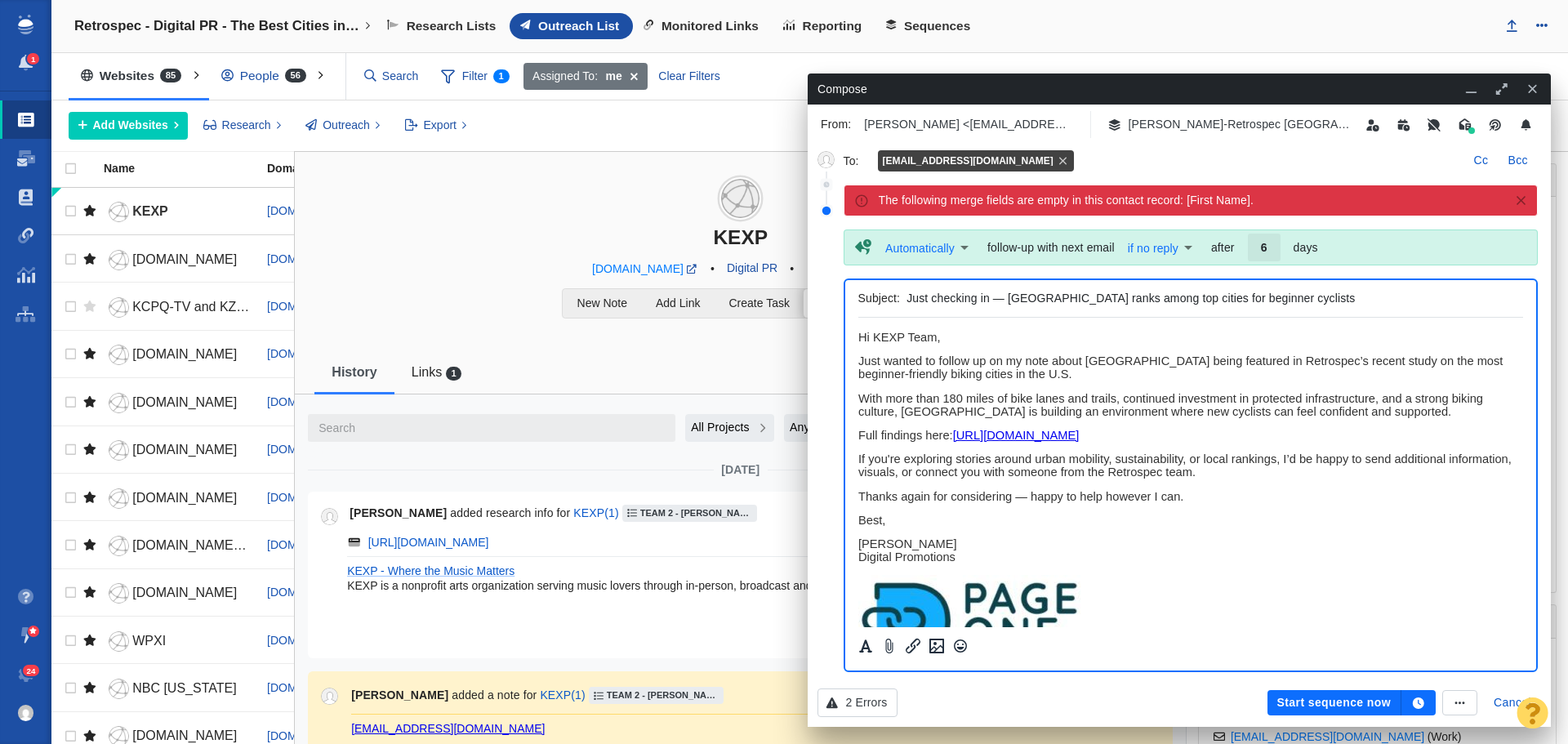
click at [1417, 699] on icon "button" at bounding box center [1419, 703] width 12 height 12
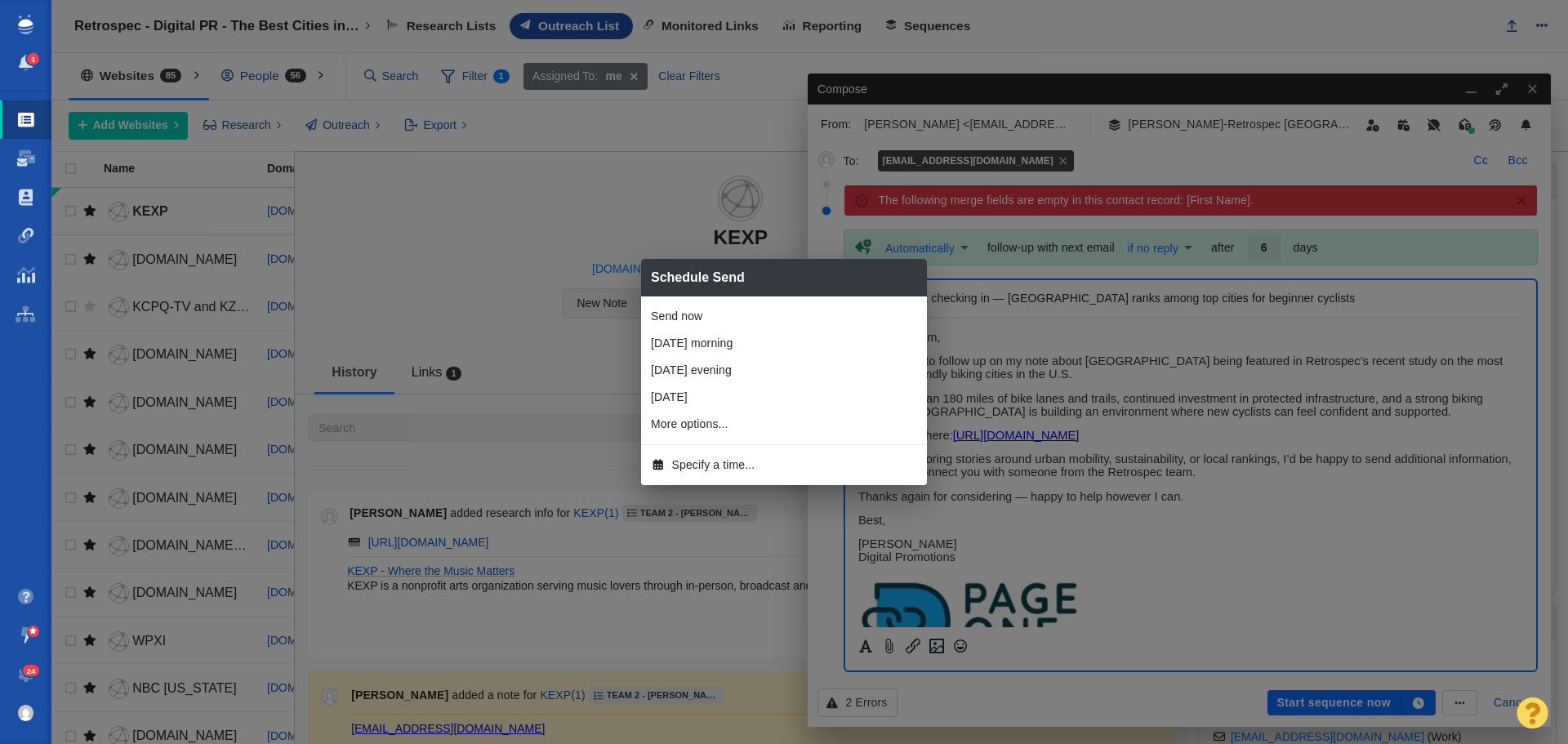
click at [719, 347] on li "Tomorrow morning" at bounding box center [784, 344] width 286 height 27
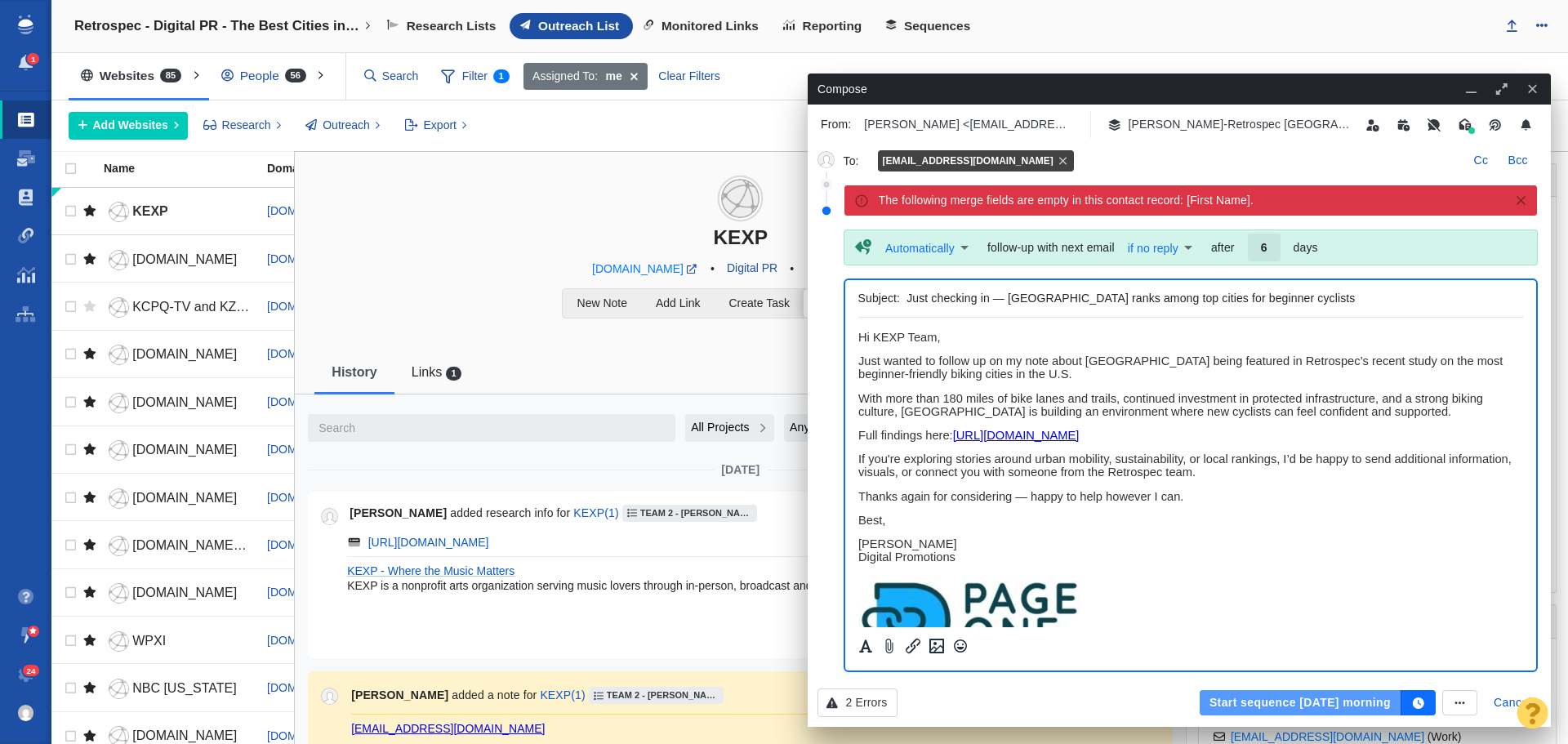
click at [1224, 706] on button "Start sequence tomorrow morning" at bounding box center [1301, 703] width 202 height 26
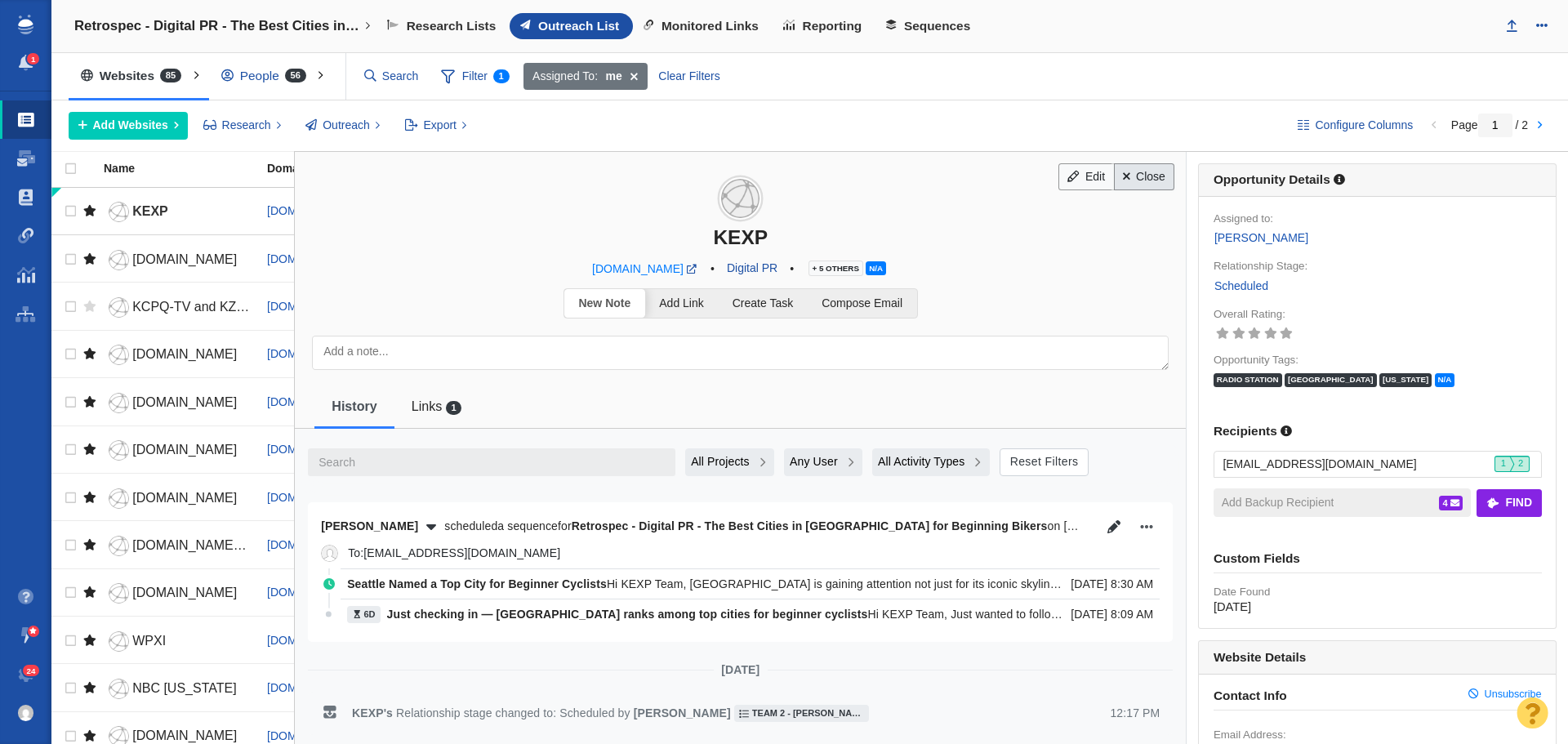
click at [1125, 180] on link "Close" at bounding box center [1144, 177] width 61 height 28
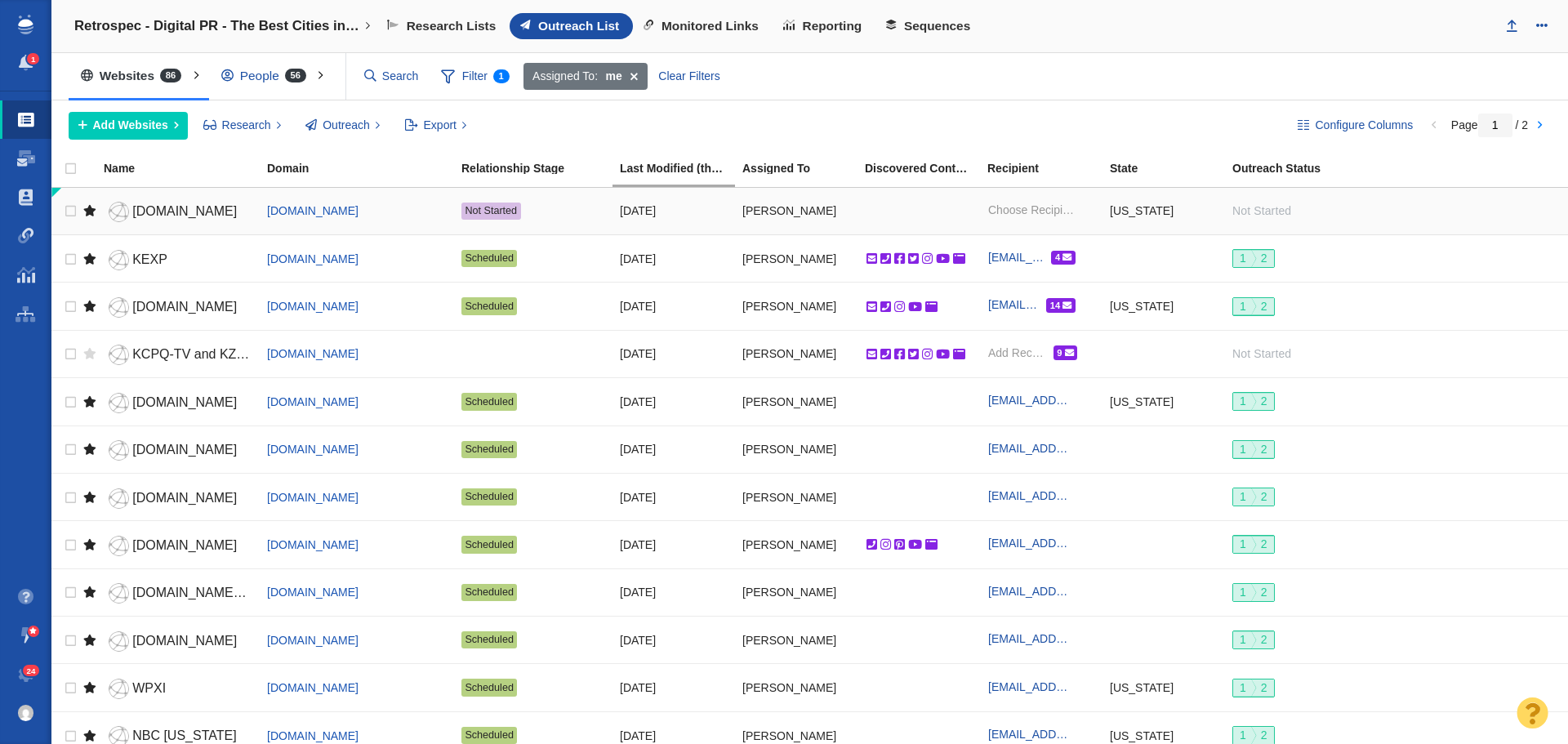
click at [151, 213] on span "[DOMAIN_NAME]" at bounding box center [185, 211] width 105 height 14
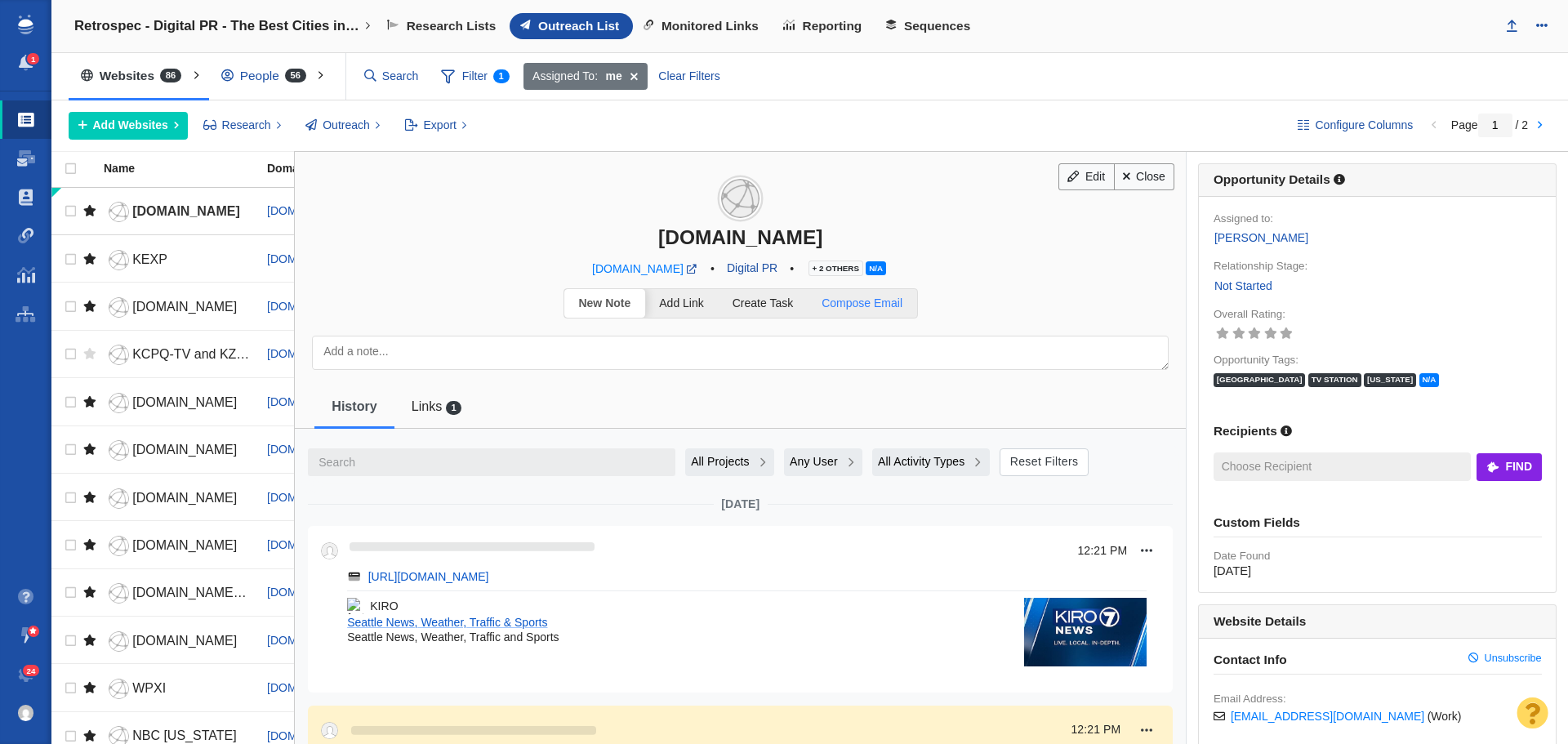
click at [885, 301] on span "Compose Email" at bounding box center [862, 302] width 81 height 13
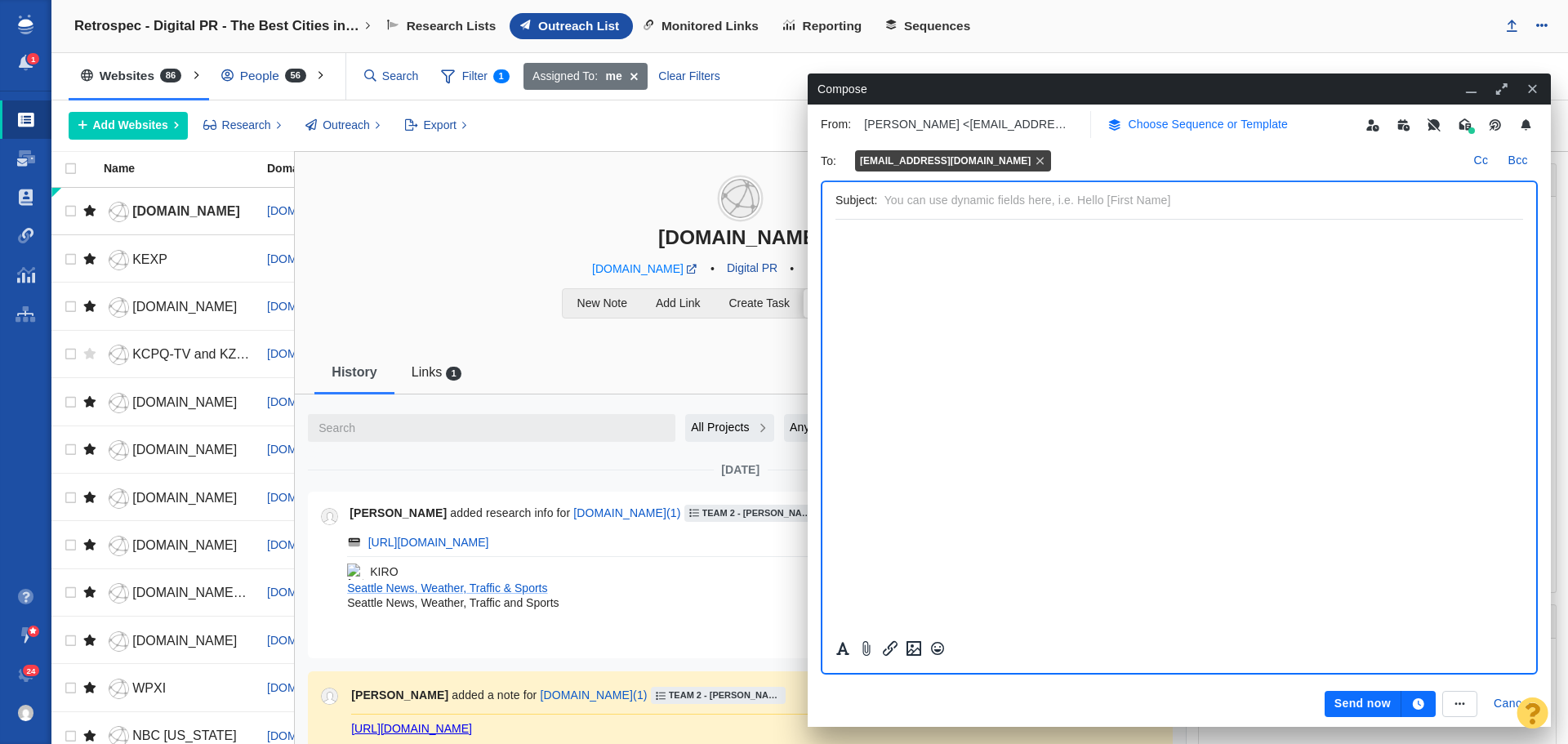
click at [1172, 123] on p "Choose Sequence or Template" at bounding box center [1209, 124] width 160 height 17
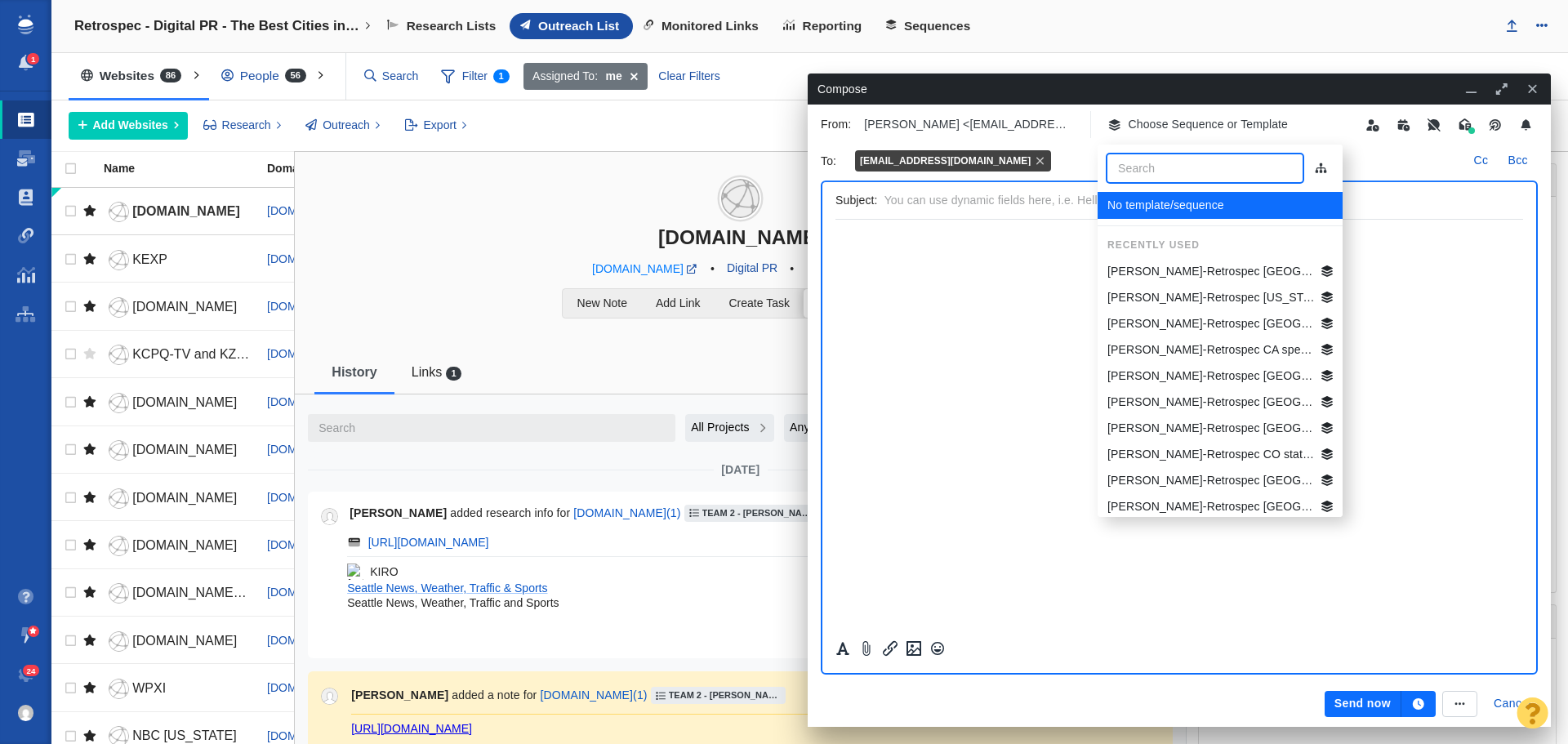
click at [1210, 271] on p "[PERSON_NAME]-Retrospec [GEOGRAPHIC_DATA] Best Beg Biking Cities" at bounding box center [1211, 272] width 208 height 17
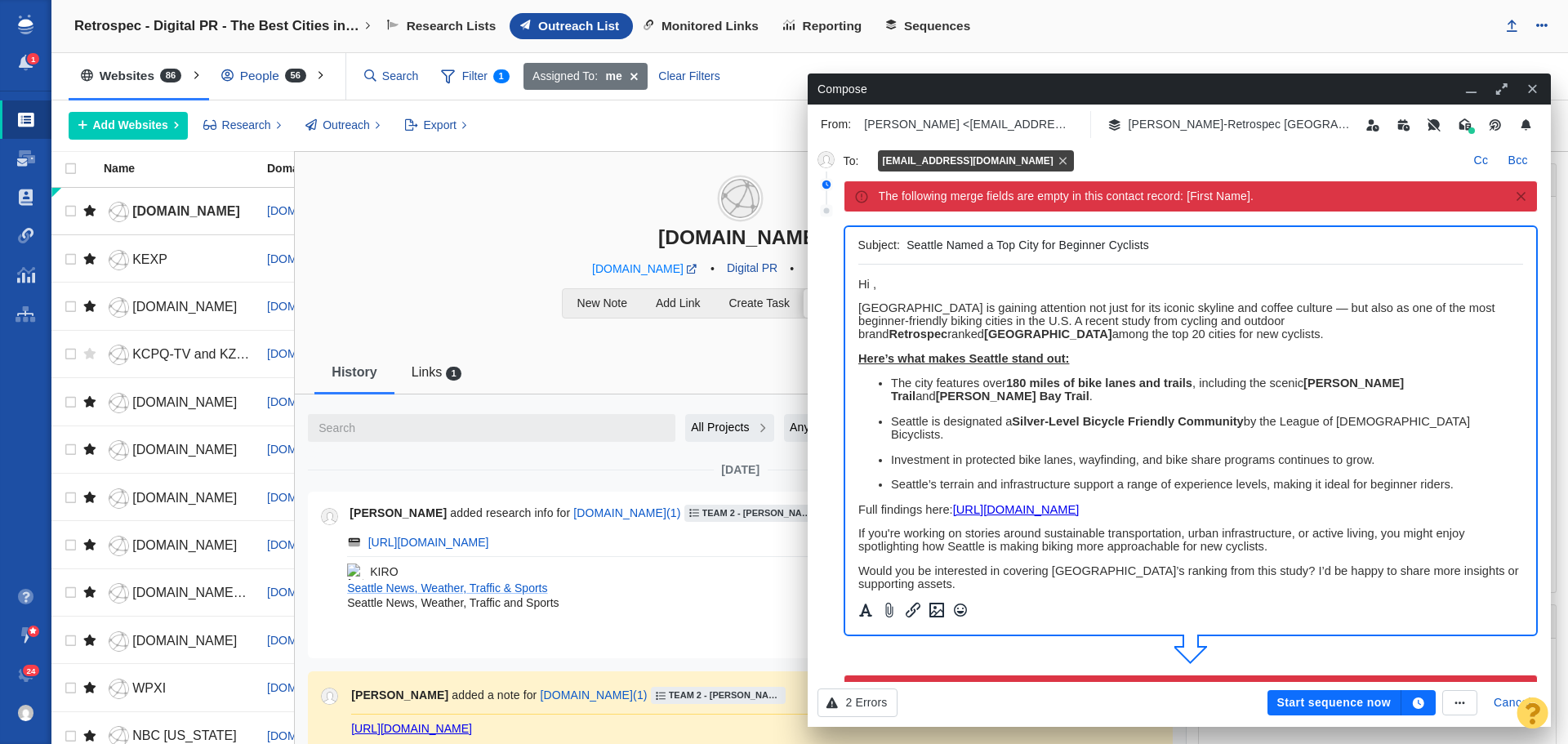
click at [871, 285] on span "﻿ Hi ," at bounding box center [867, 284] width 17 height 13
drag, startPoint x: 1033, startPoint y: 283, endPoint x: 1693, endPoint y: 548, distance: 711.2
click at [858, 283] on html "Hi KIRO7 News Team, Seattle is gaining attention not just for its iconic skylin…" at bounding box center [1190, 526] width 665 height 525
copy span "Hi KIRO7 News Team,"
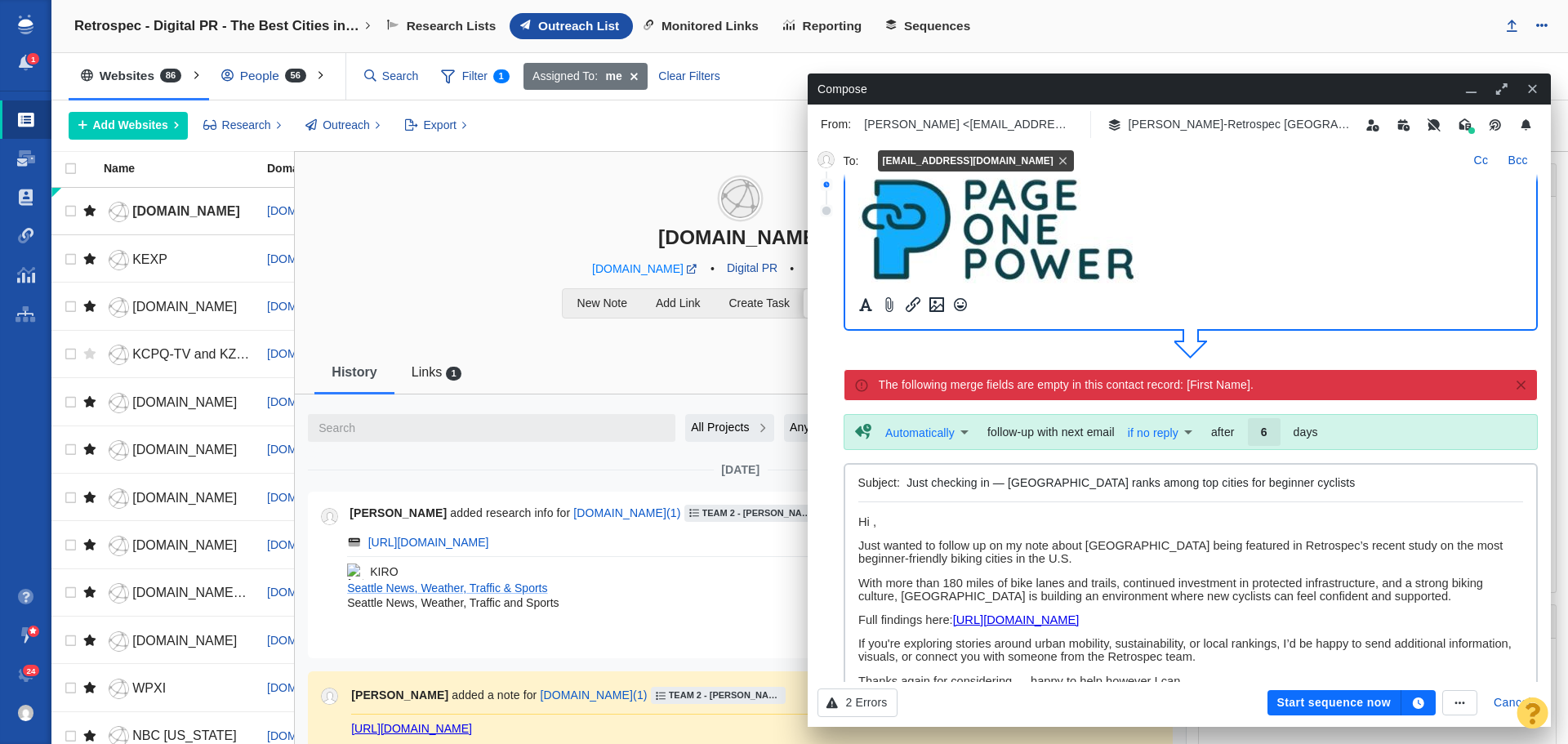
scroll to position [326, 0]
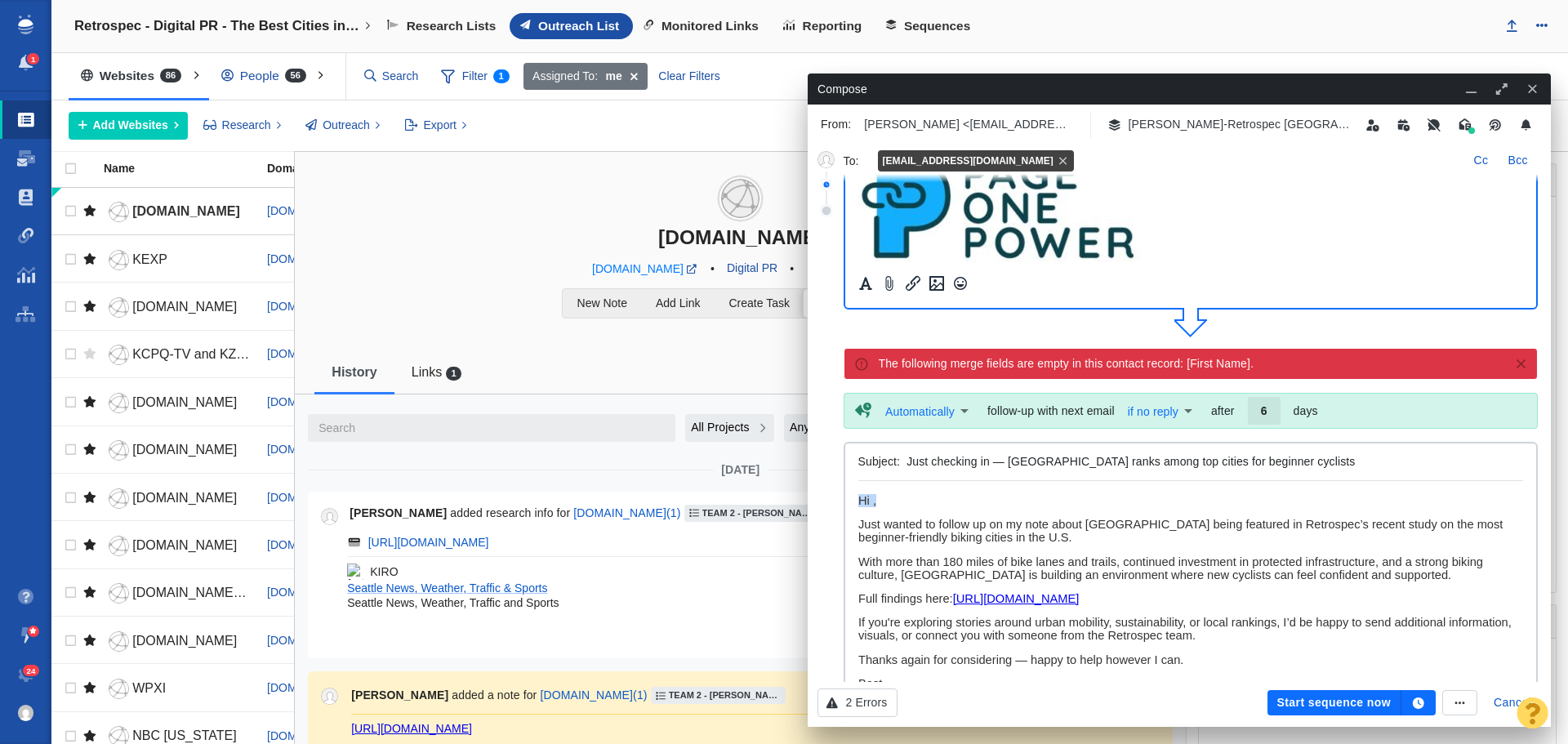
drag, startPoint x: 903, startPoint y: 501, endPoint x: 1711, endPoint y: 982, distance: 940.3
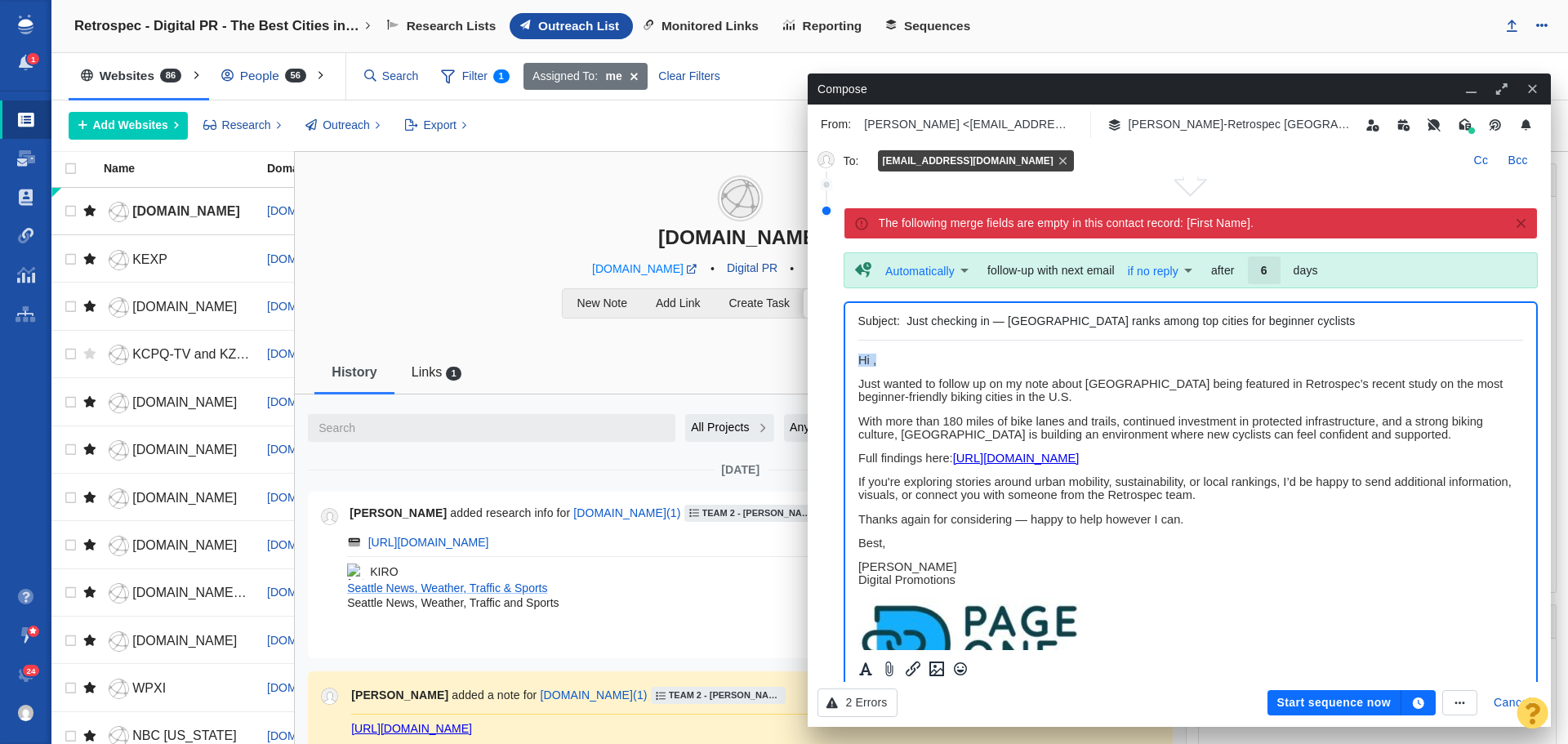
paste body "Rich Text Area. Press ALT-0 for help."
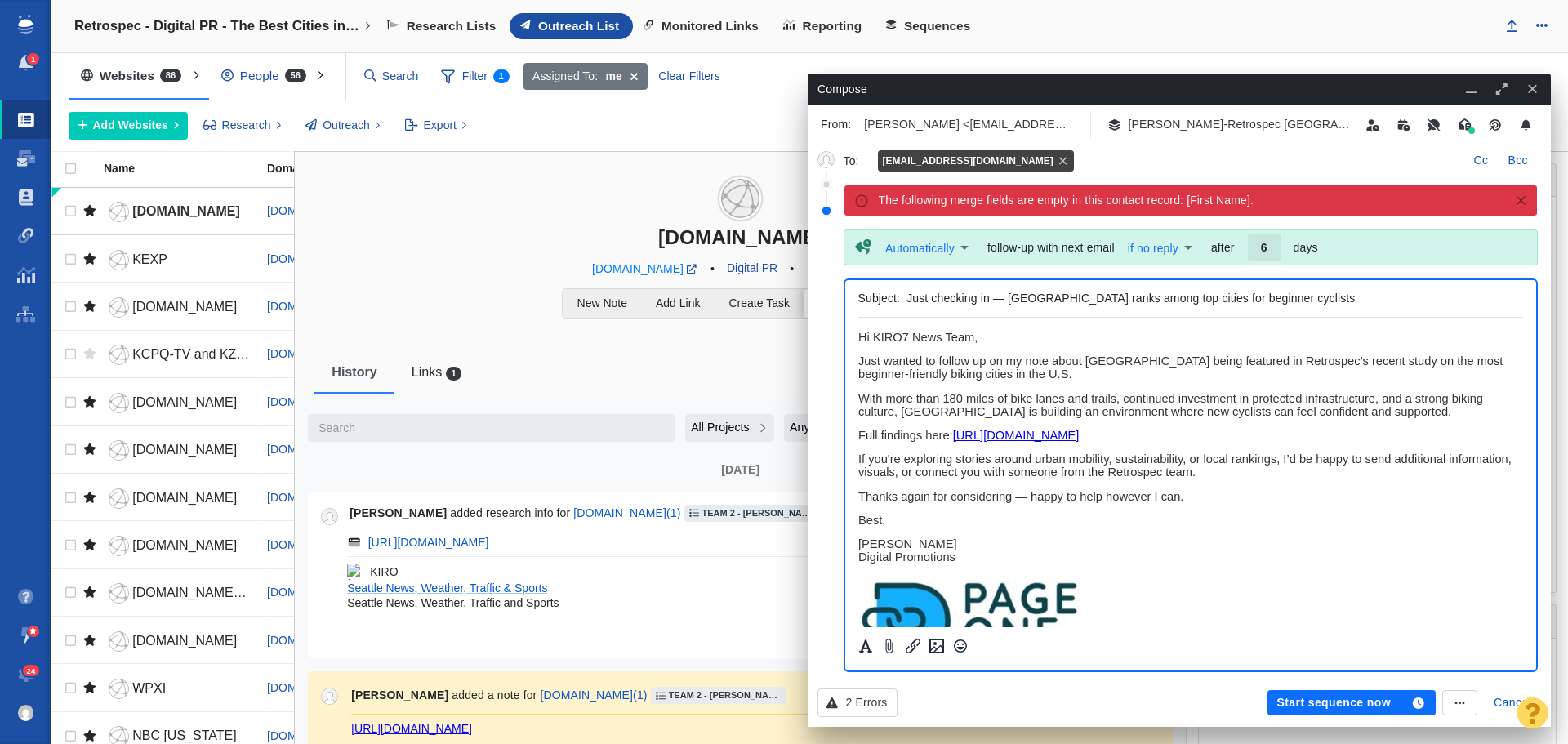
click at [1426, 704] on button "button" at bounding box center [1418, 703] width 34 height 26
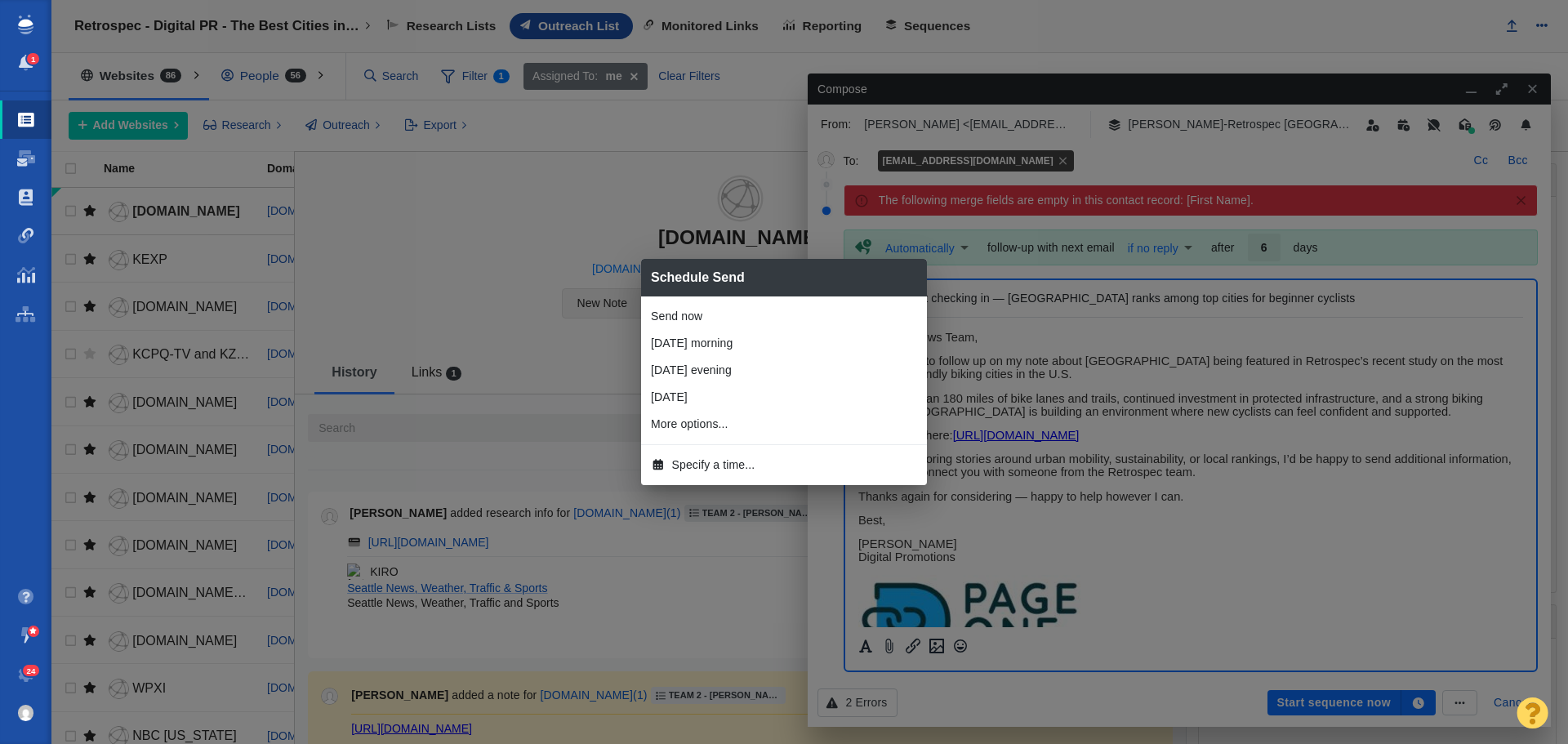
click at [709, 469] on span "Specify a time..." at bounding box center [714, 465] width 84 height 17
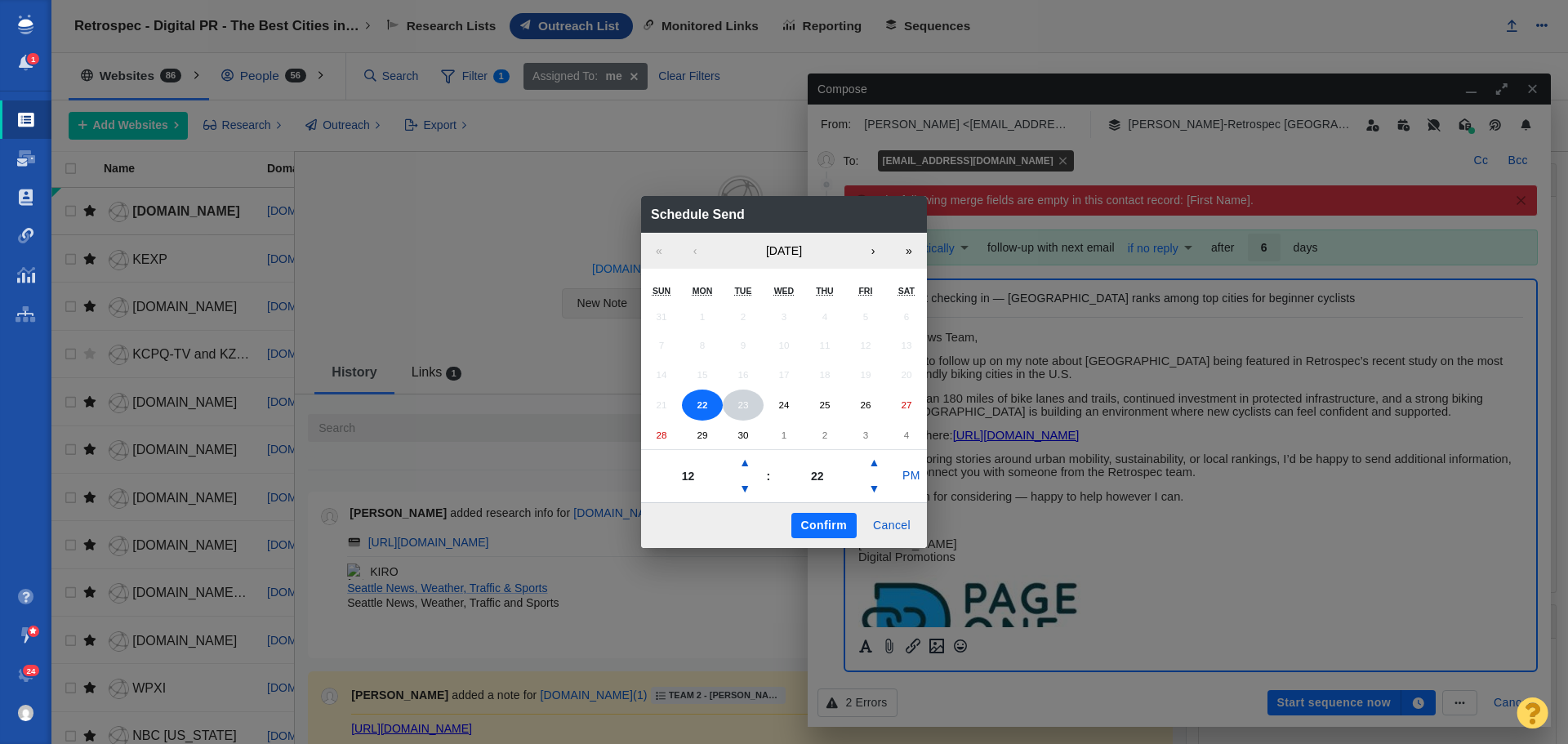
click at [742, 404] on abbr "23" at bounding box center [742, 404] width 11 height 11
click at [747, 490] on button "▼" at bounding box center [745, 489] width 19 height 26
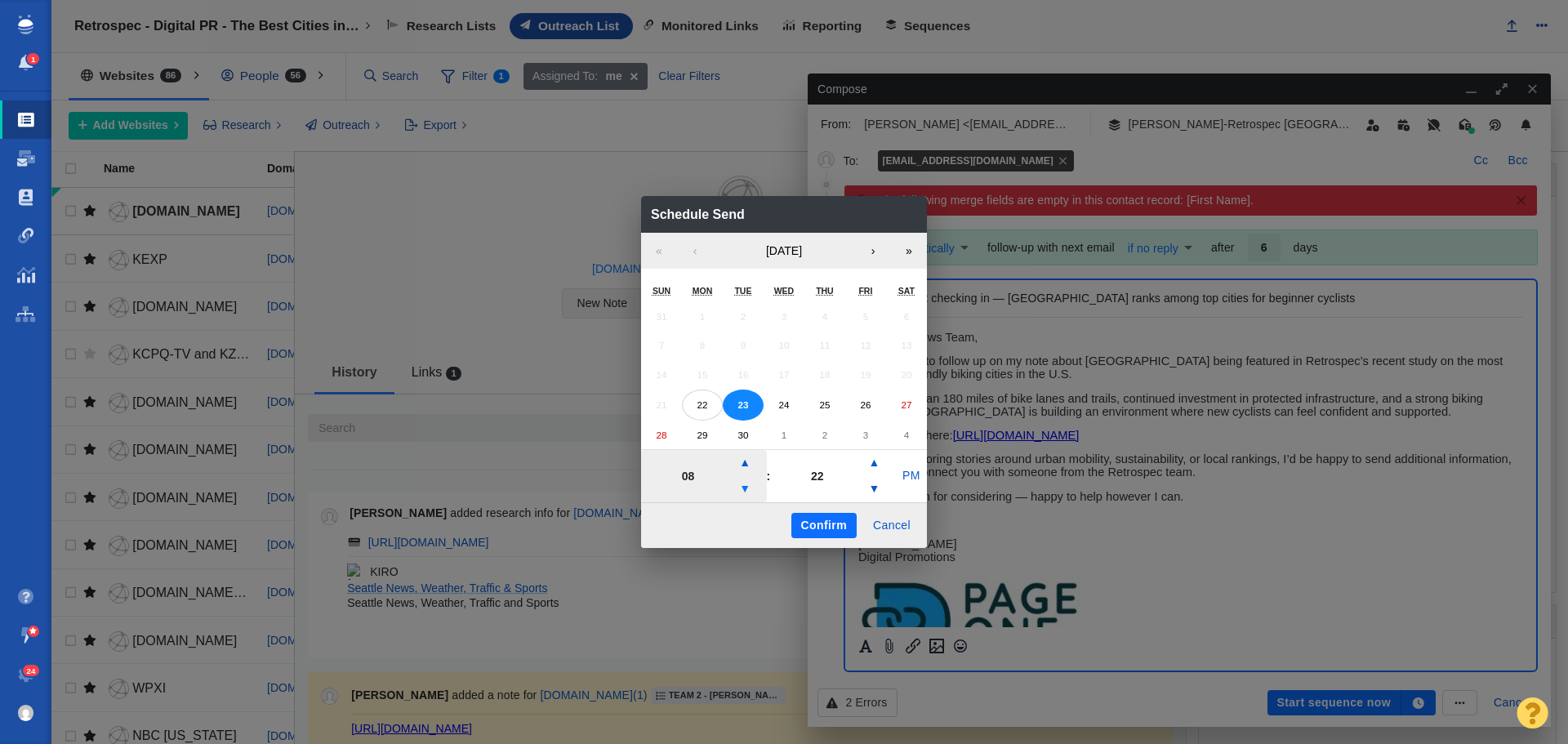
click at [747, 490] on button "▼" at bounding box center [745, 489] width 19 height 26
type input "07"
click at [907, 475] on button "PM" at bounding box center [911, 476] width 31 height 26
click at [814, 521] on button "Confirm" at bounding box center [824, 525] width 65 height 26
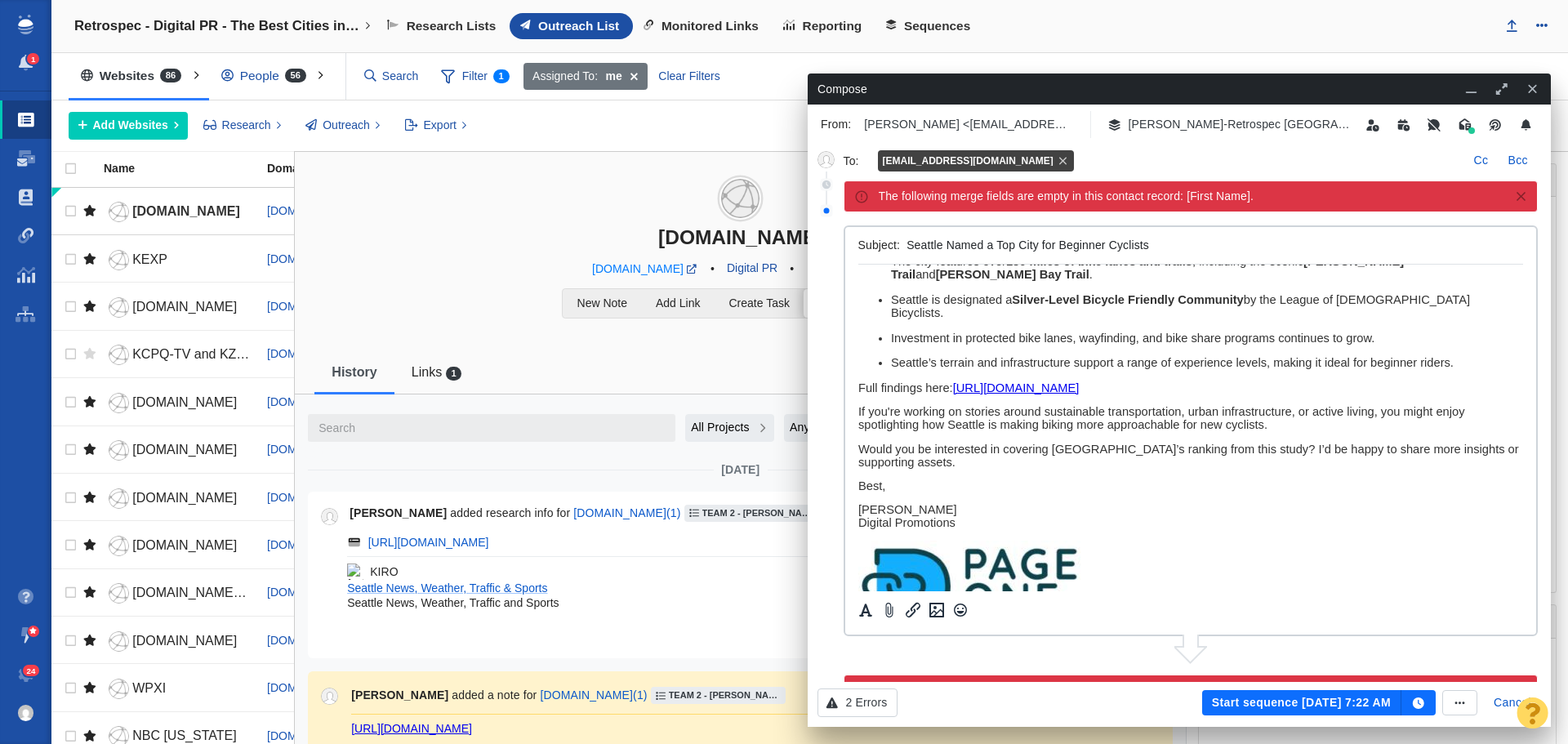
scroll to position [0, 0]
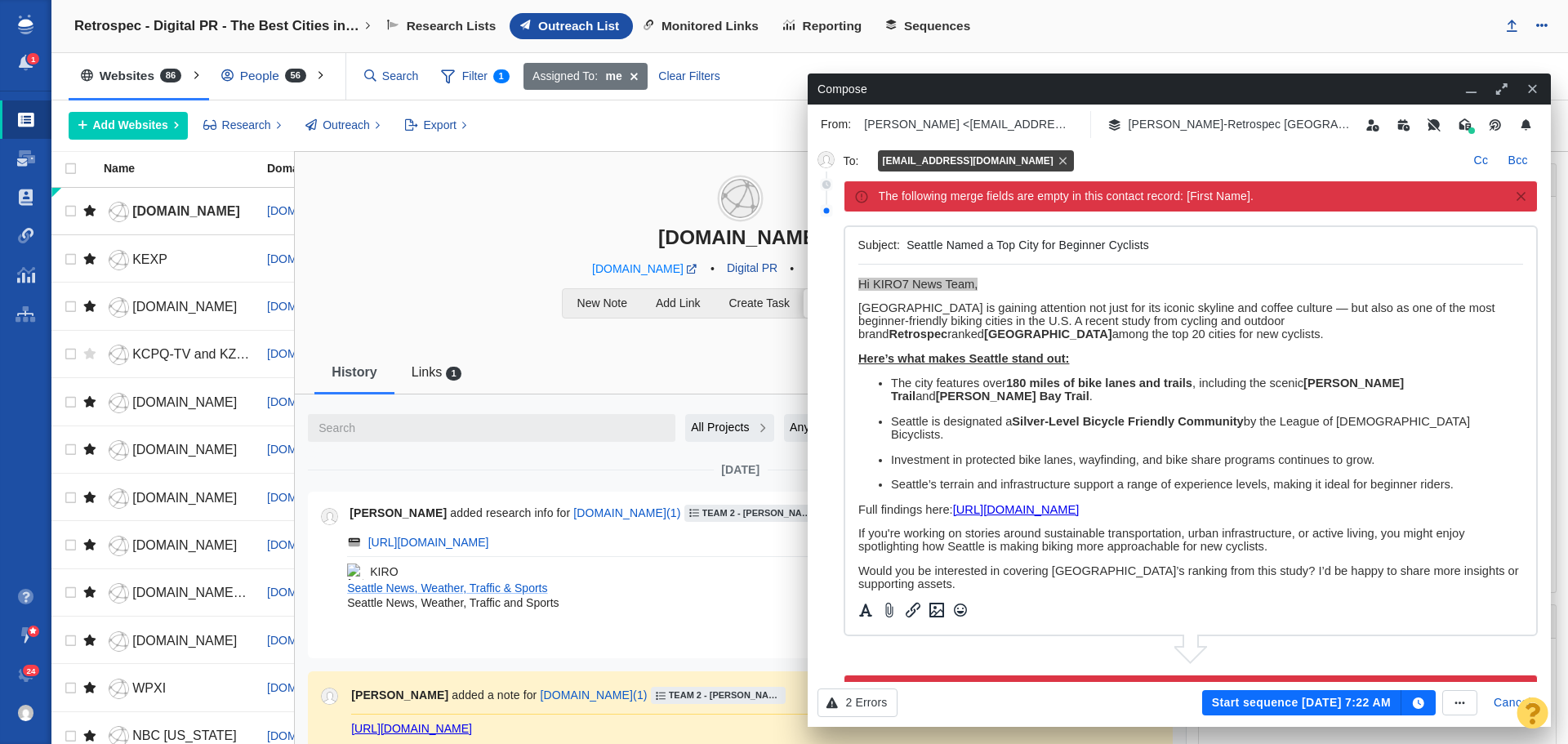
click at [1322, 698] on button "Start sequence Sep 23, 7:22 AM" at bounding box center [1302, 703] width 199 height 26
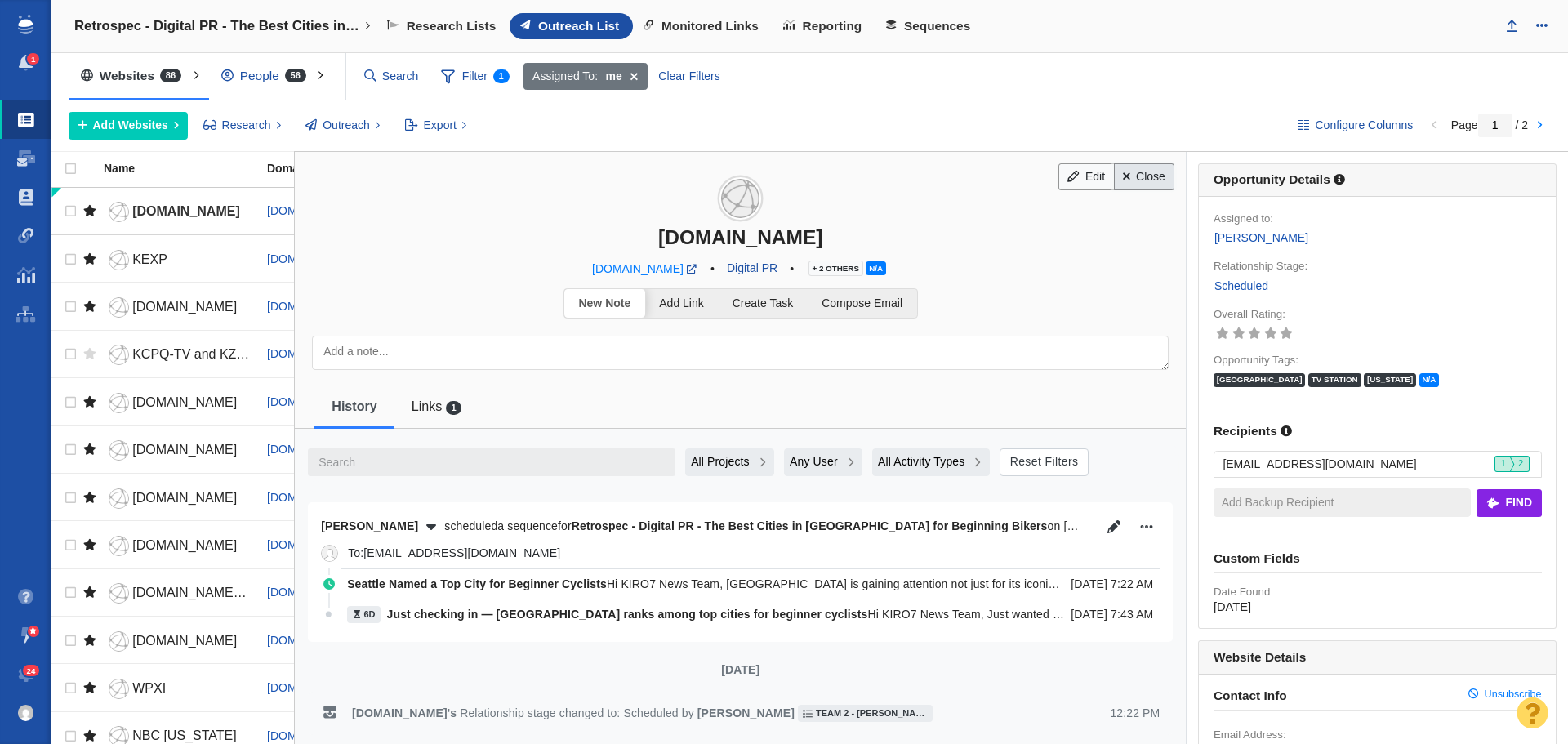
click at [1136, 177] on link "Close" at bounding box center [1144, 177] width 61 height 28
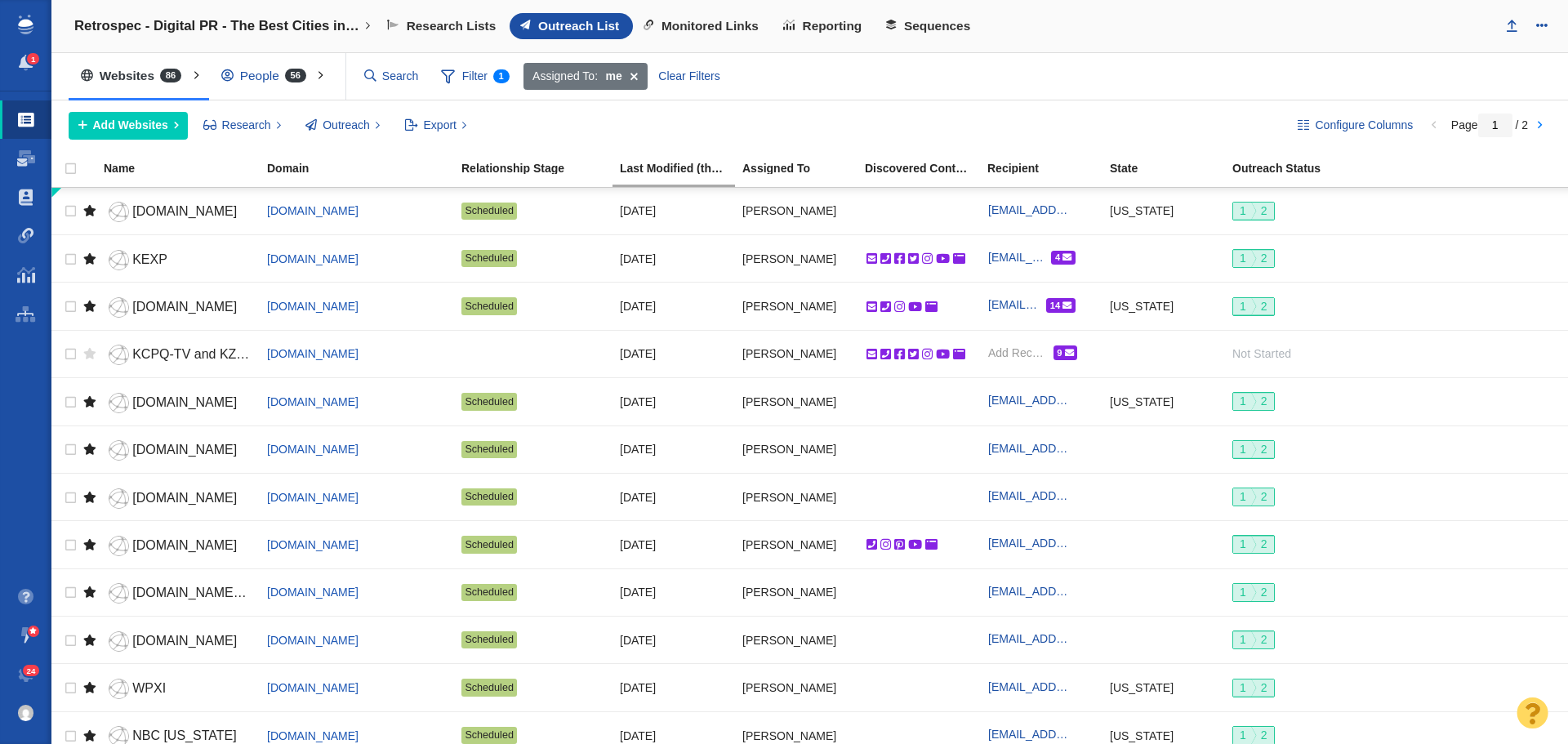
click at [1007, 106] on div "Configure Columns Page 1 / 2 Add Websites Add a Website Add From List of URLs I…" at bounding box center [810, 125] width 1517 height 51
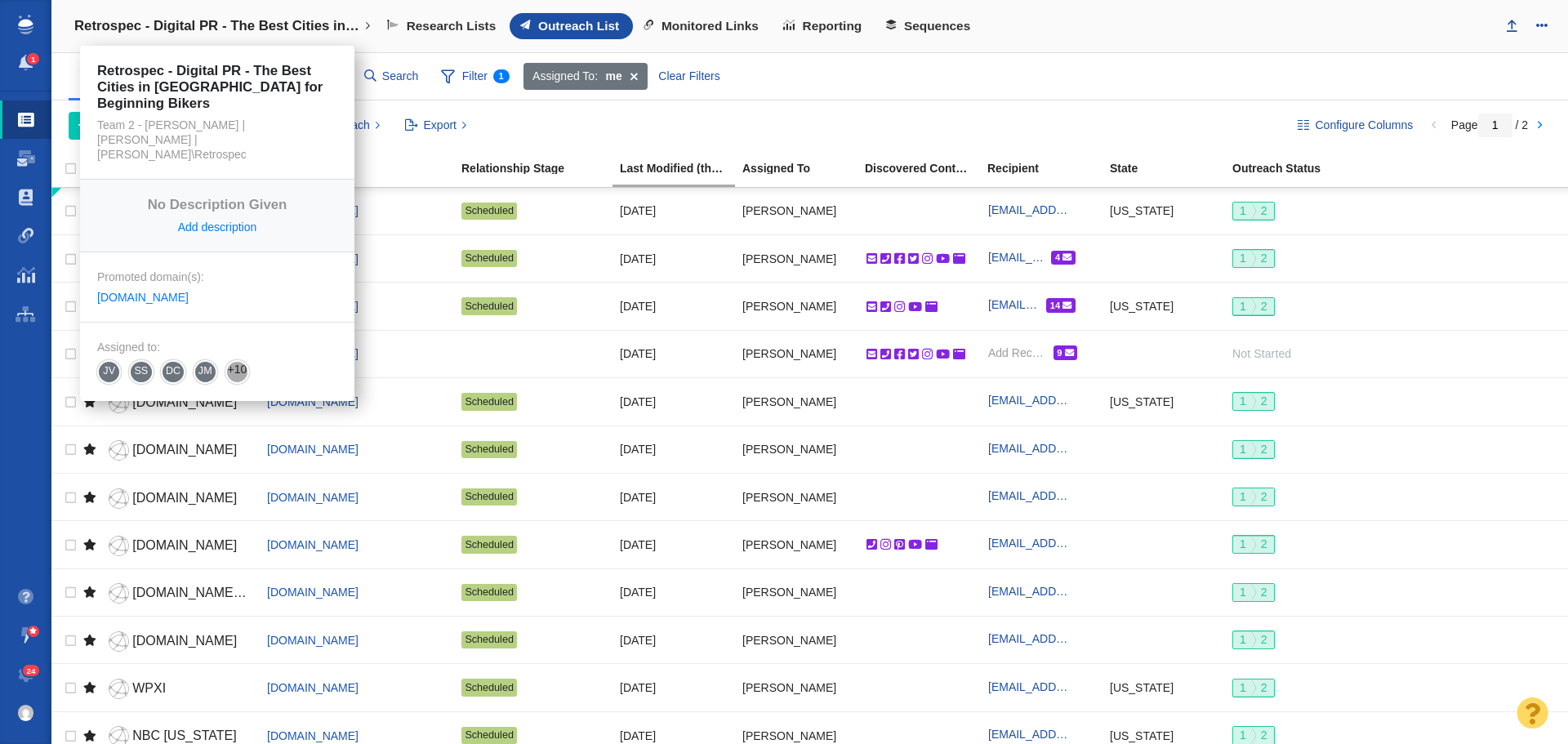
click at [363, 25] on link "Retrospec - Digital PR - The Best Cities in [GEOGRAPHIC_DATA] for Beginning Bik…" at bounding box center [222, 26] width 320 height 39
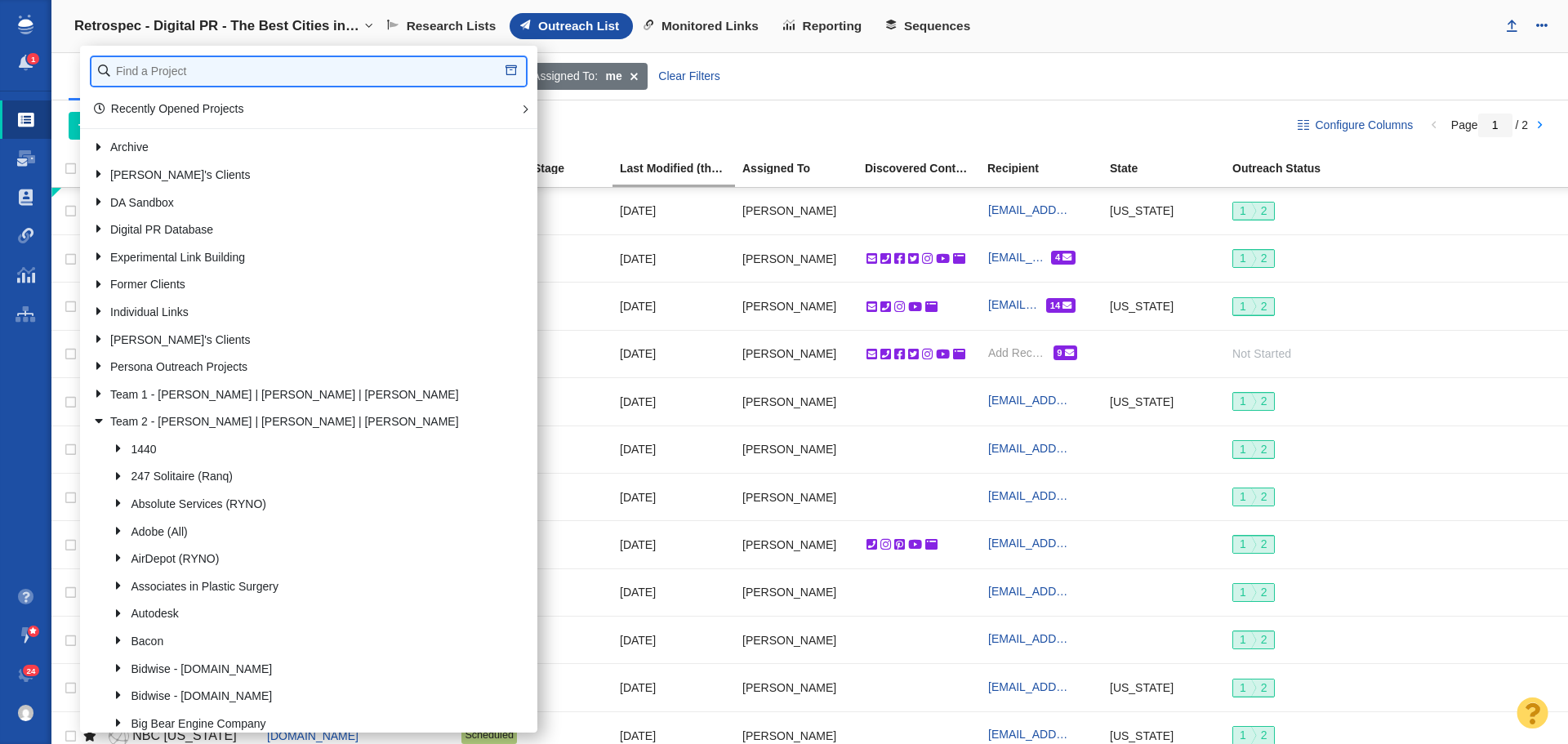
click at [248, 75] on input "text" at bounding box center [308, 71] width 434 height 28
type input "Octane Seating"
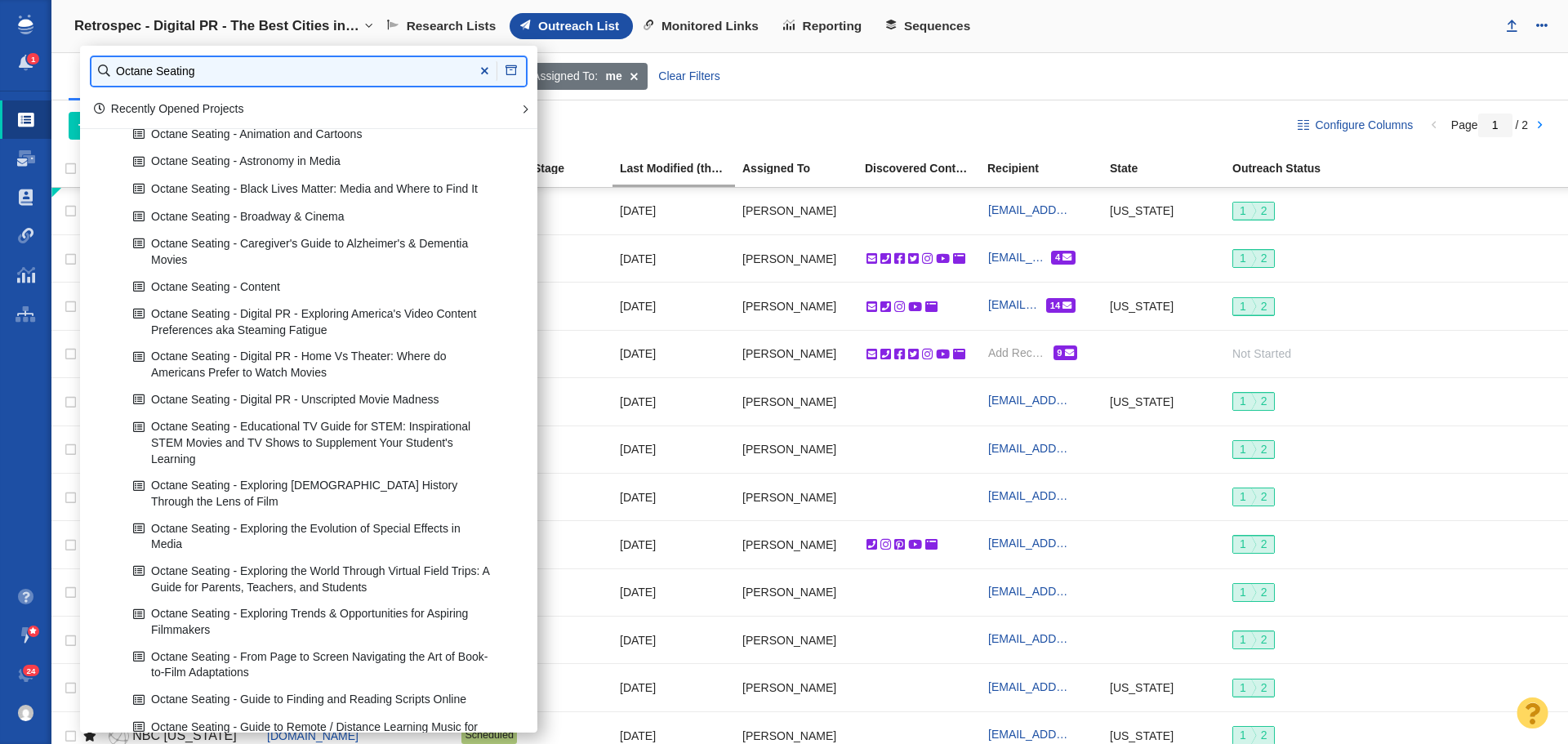
scroll to position [293, 0]
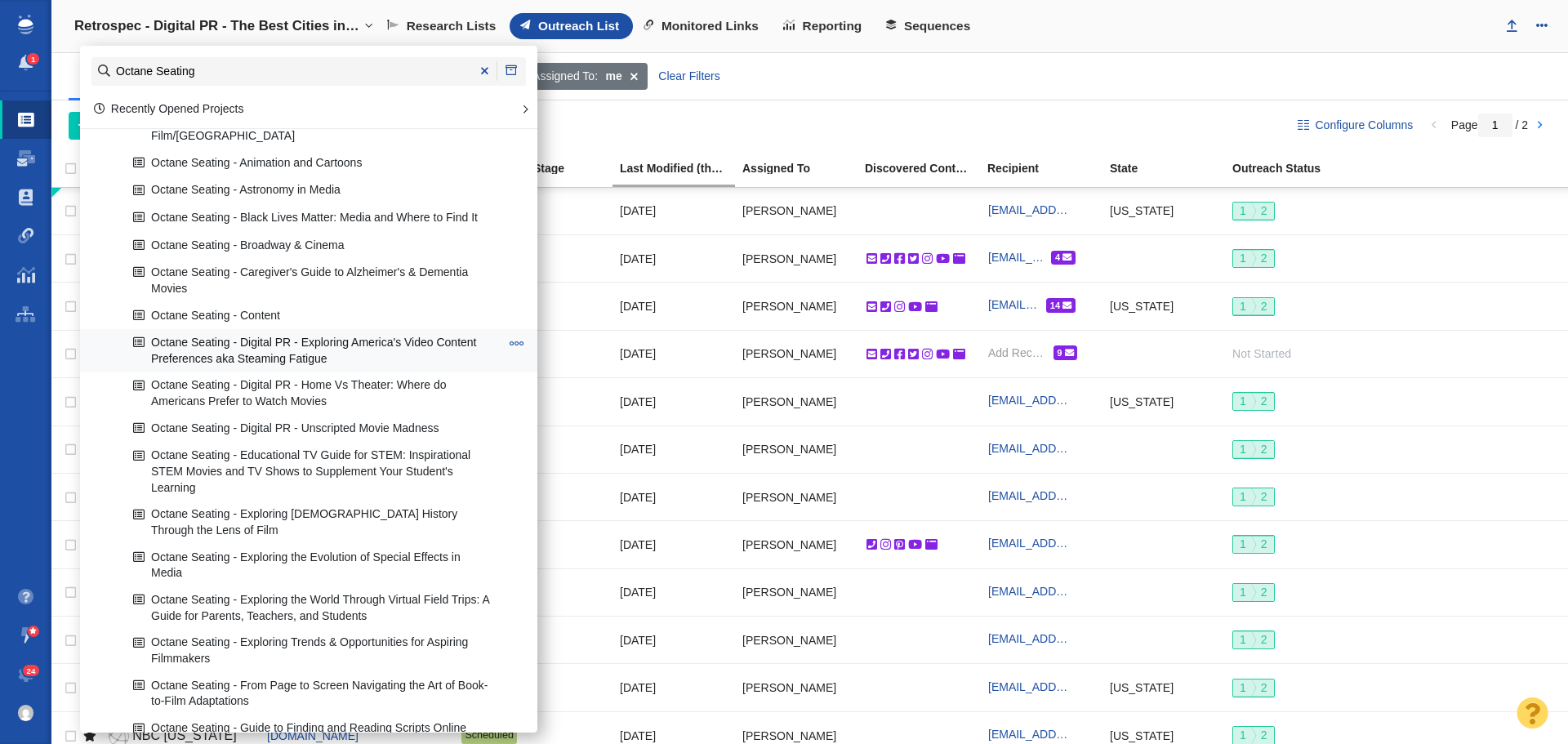
click at [322, 340] on link "Octane Seating - Digital PR - Exploring America's Video Content Preferences aka…" at bounding box center [317, 351] width 375 height 41
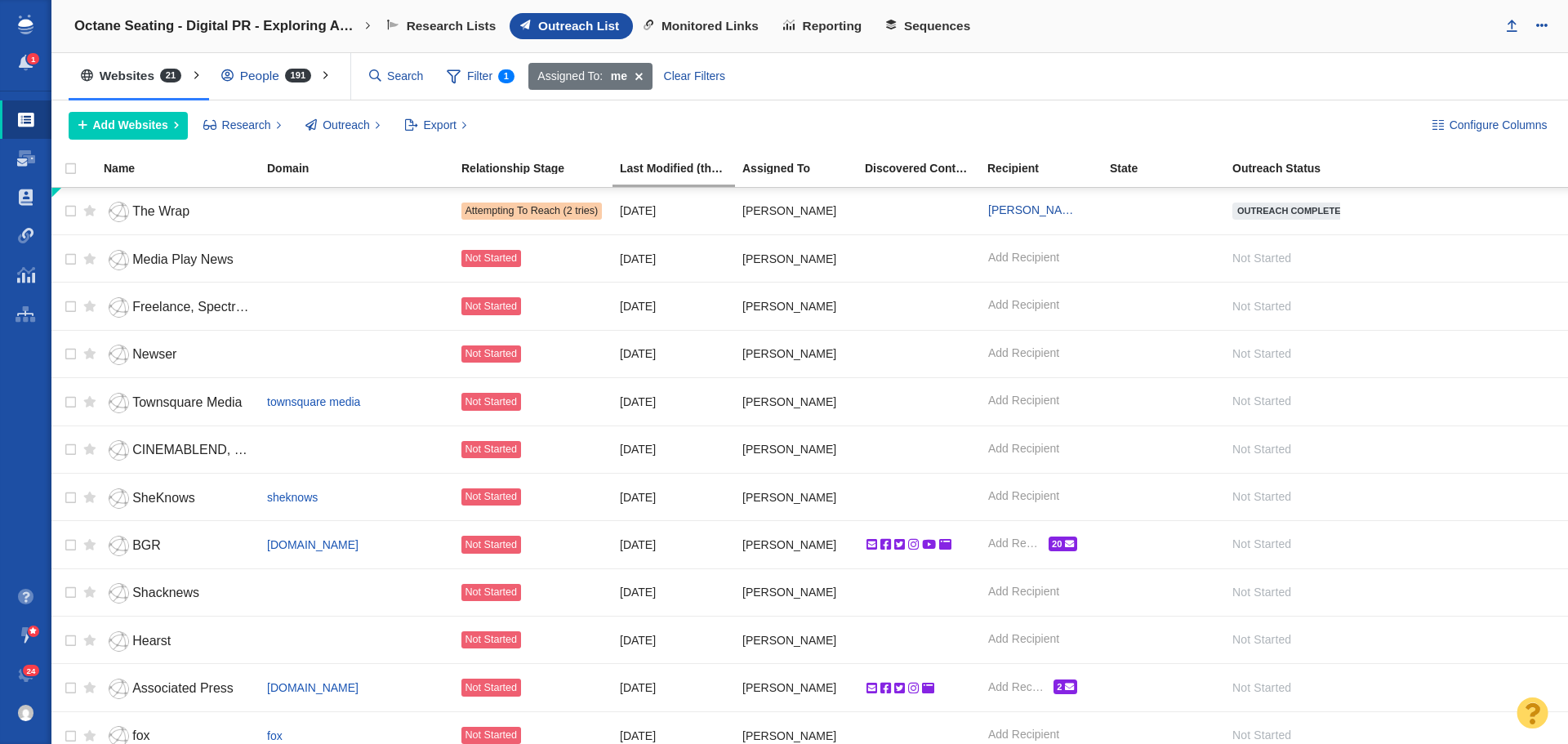
click at [263, 74] on div "People 191" at bounding box center [269, 76] width 121 height 38
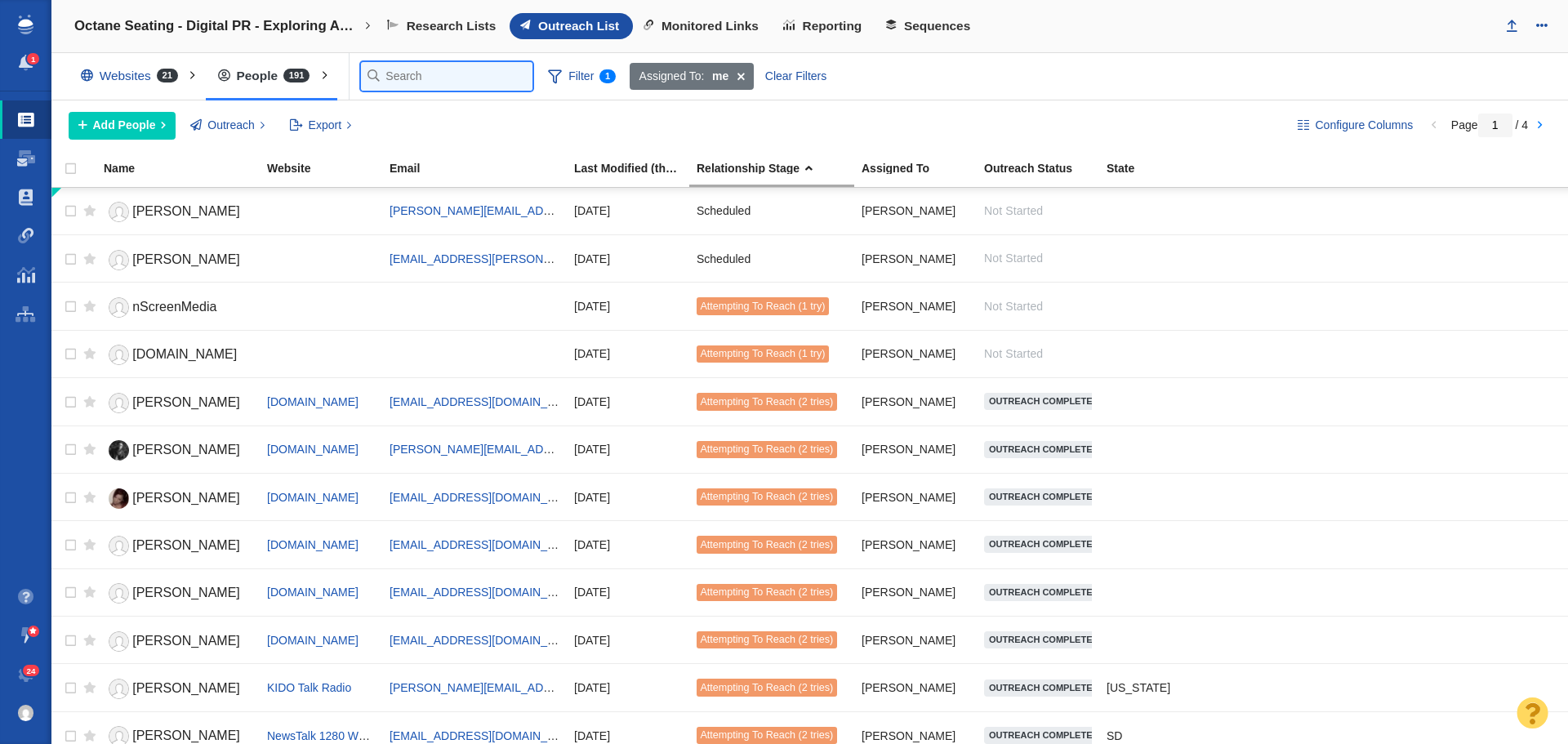
click at [378, 77] on input "text" at bounding box center [447, 76] width 172 height 28
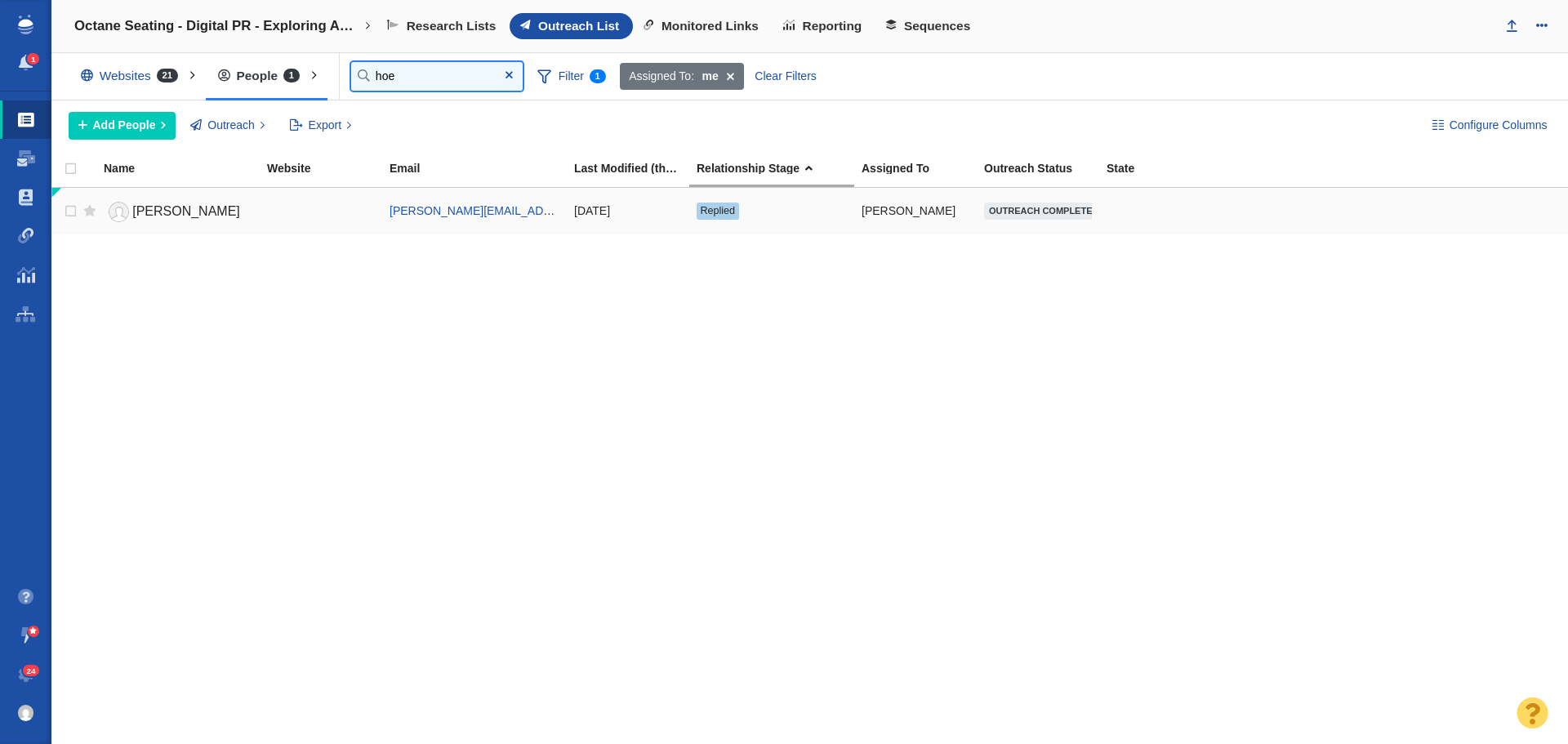
type input "hoe"
click at [190, 207] on span "[PERSON_NAME]" at bounding box center [186, 211] width 108 height 14
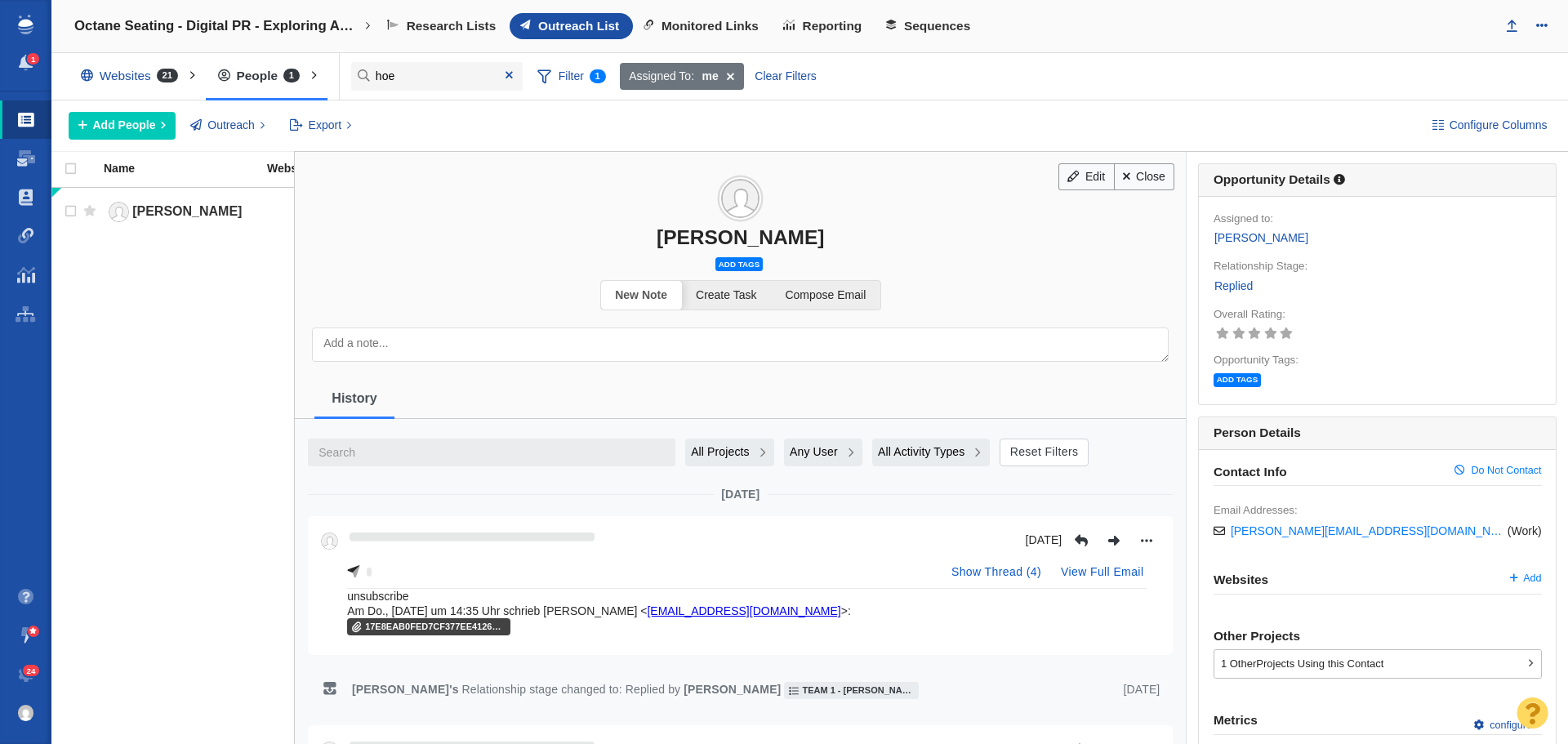
click at [1243, 282] on link "Replied" at bounding box center [1234, 286] width 40 height 18
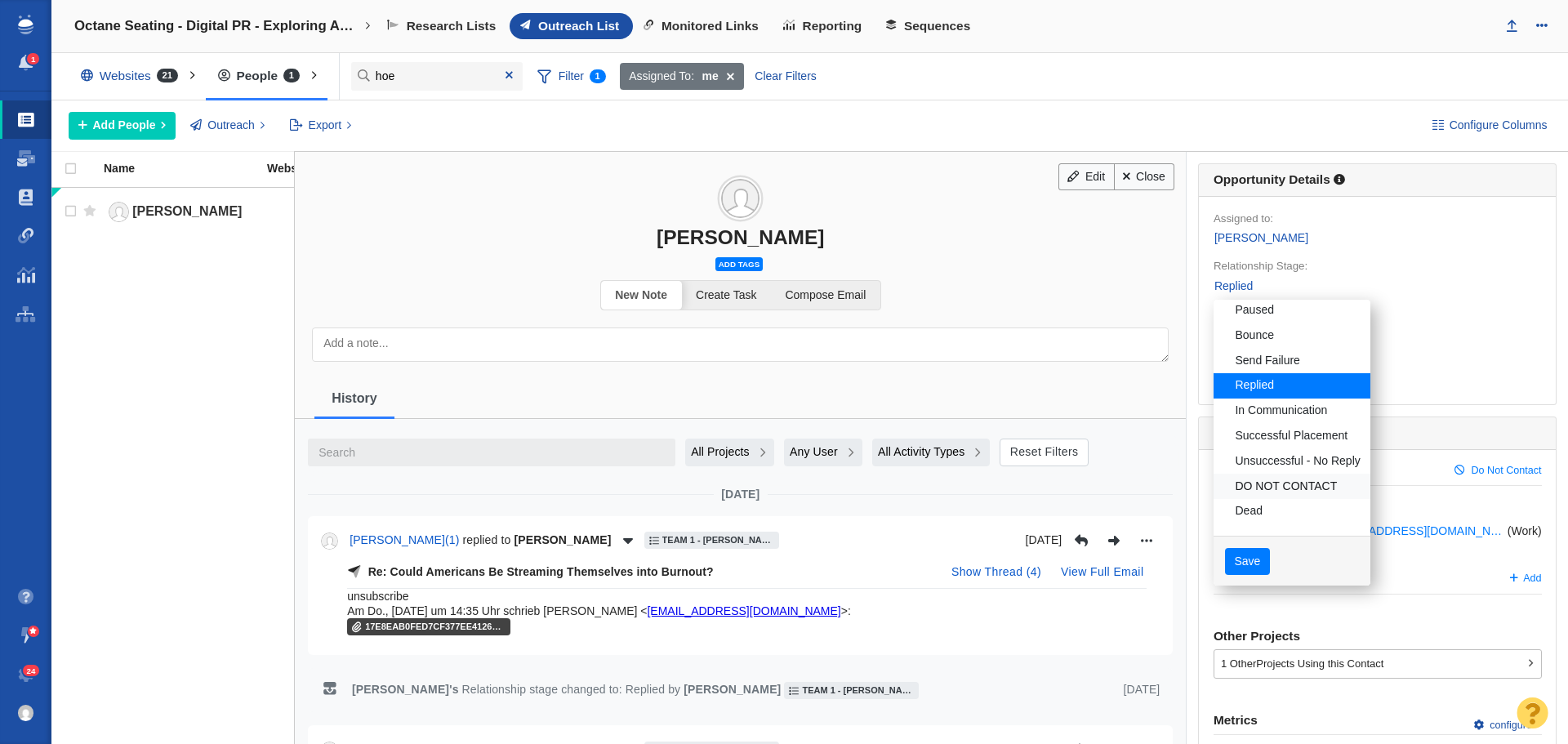
scroll to position [85, 0]
click at [1268, 483] on link "DO NOT CONTACT" at bounding box center [1292, 486] width 156 height 25
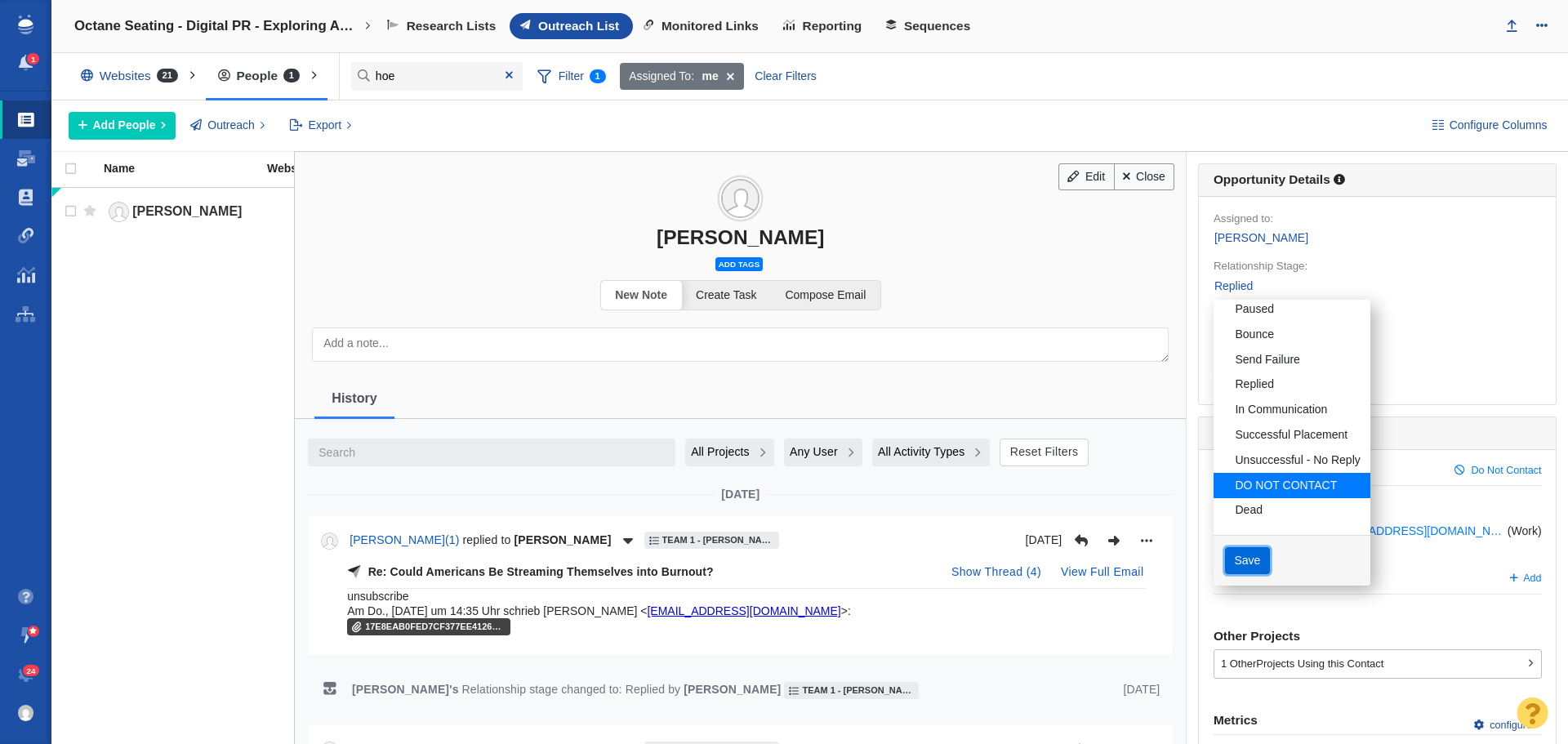
click at [1242, 559] on button "Save" at bounding box center [1247, 560] width 45 height 28
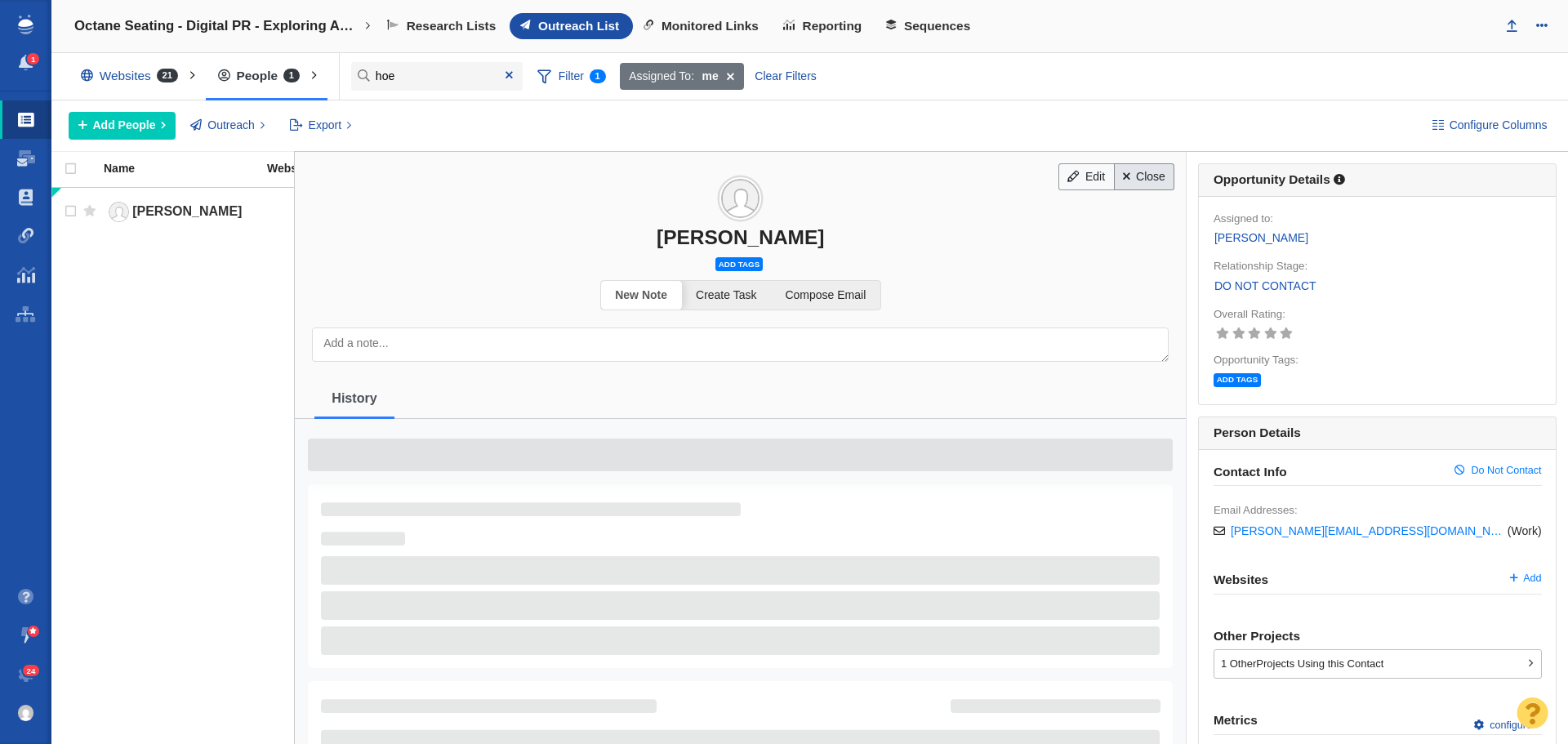
click at [1141, 177] on body "1 Projects Dashboard Websites People Link Monitoring Reports Projects Home Help…" at bounding box center [784, 372] width 1568 height 744
click at [1141, 177] on link "Close" at bounding box center [1144, 177] width 61 height 28
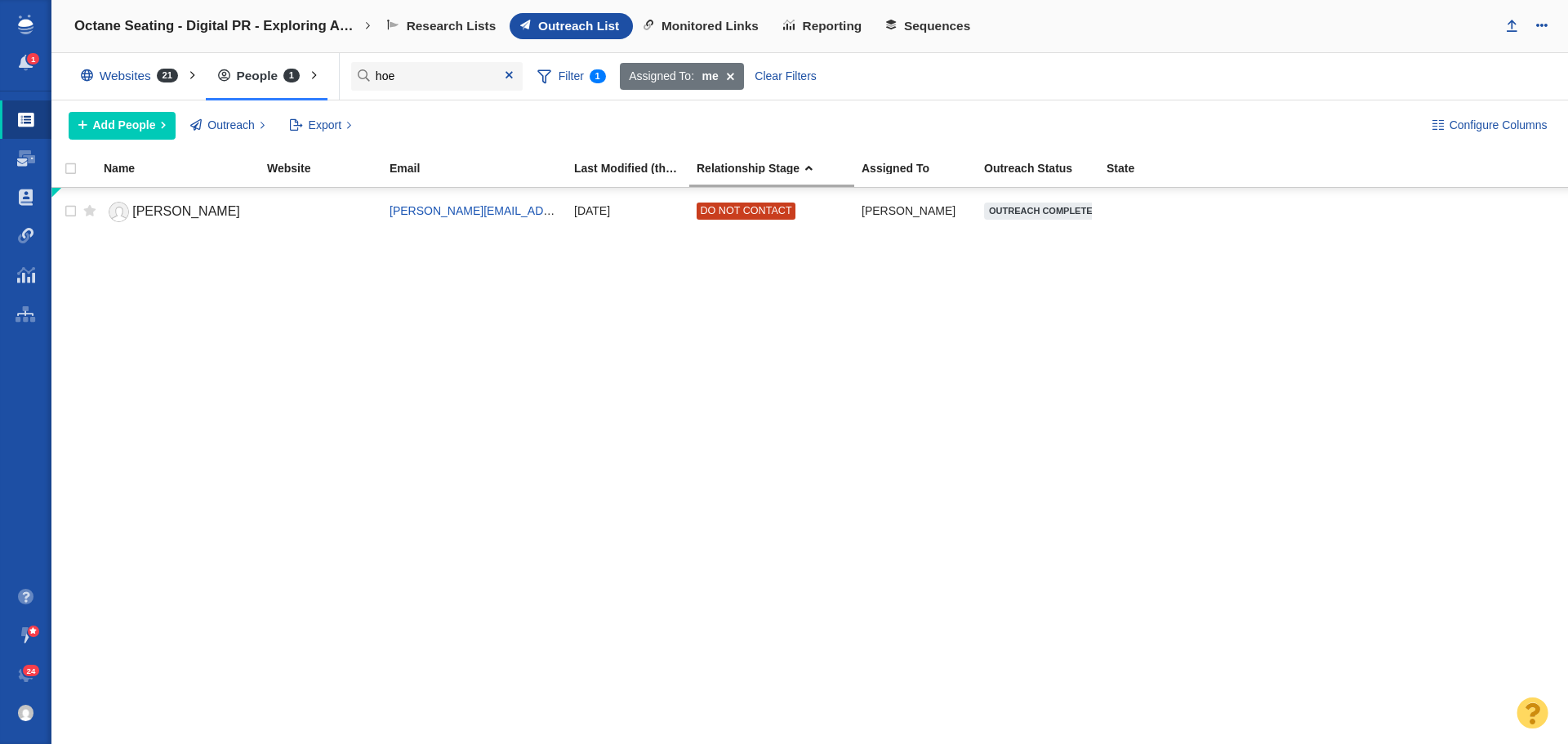
drag, startPoint x: 516, startPoint y: 77, endPoint x: 428, endPoint y: 59, distance: 89.8
click at [516, 77] on span at bounding box center [509, 75] width 26 height 22
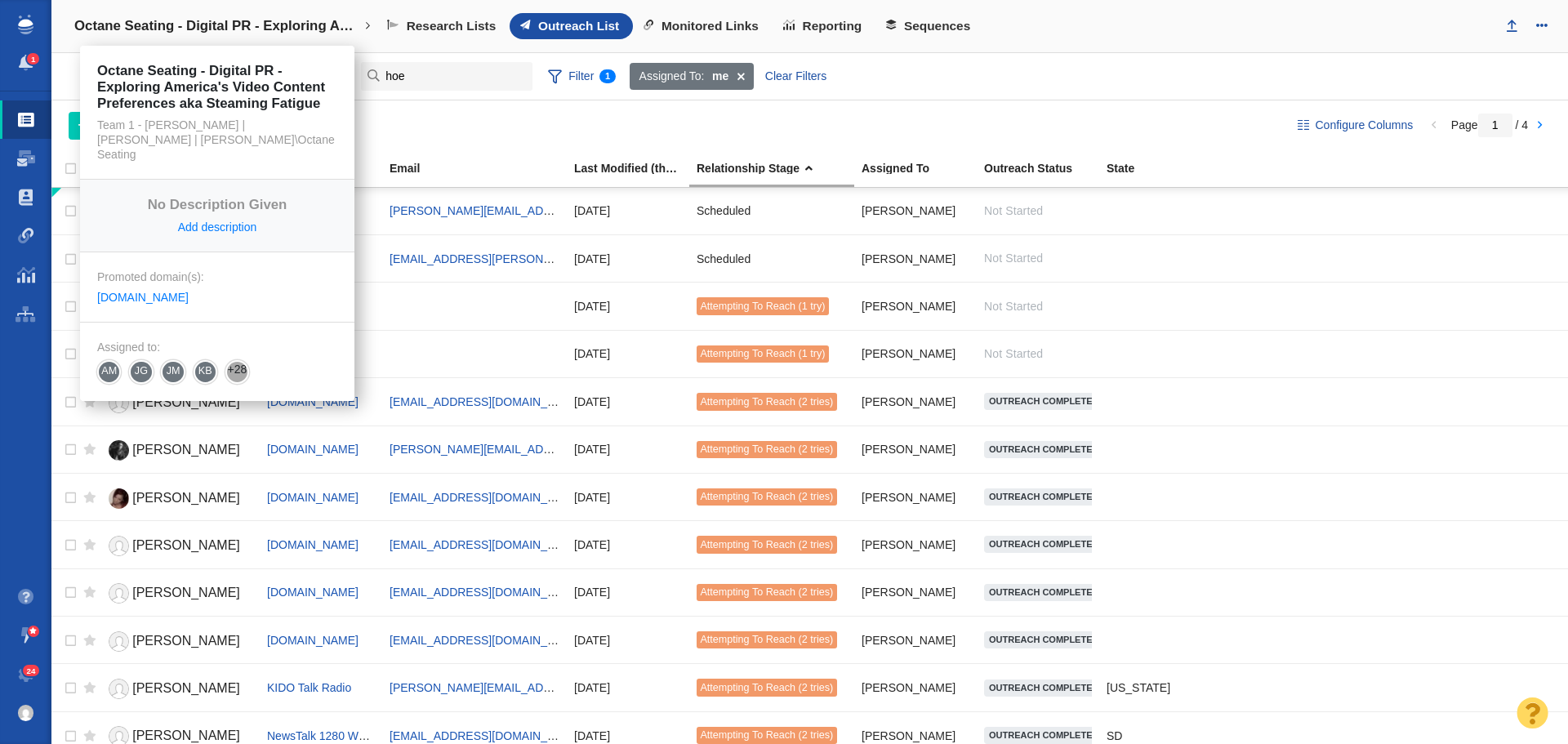
click at [363, 19] on link "Octane Seating - Digital PR - Exploring America's Video Content Preferences aka…" at bounding box center [222, 26] width 320 height 39
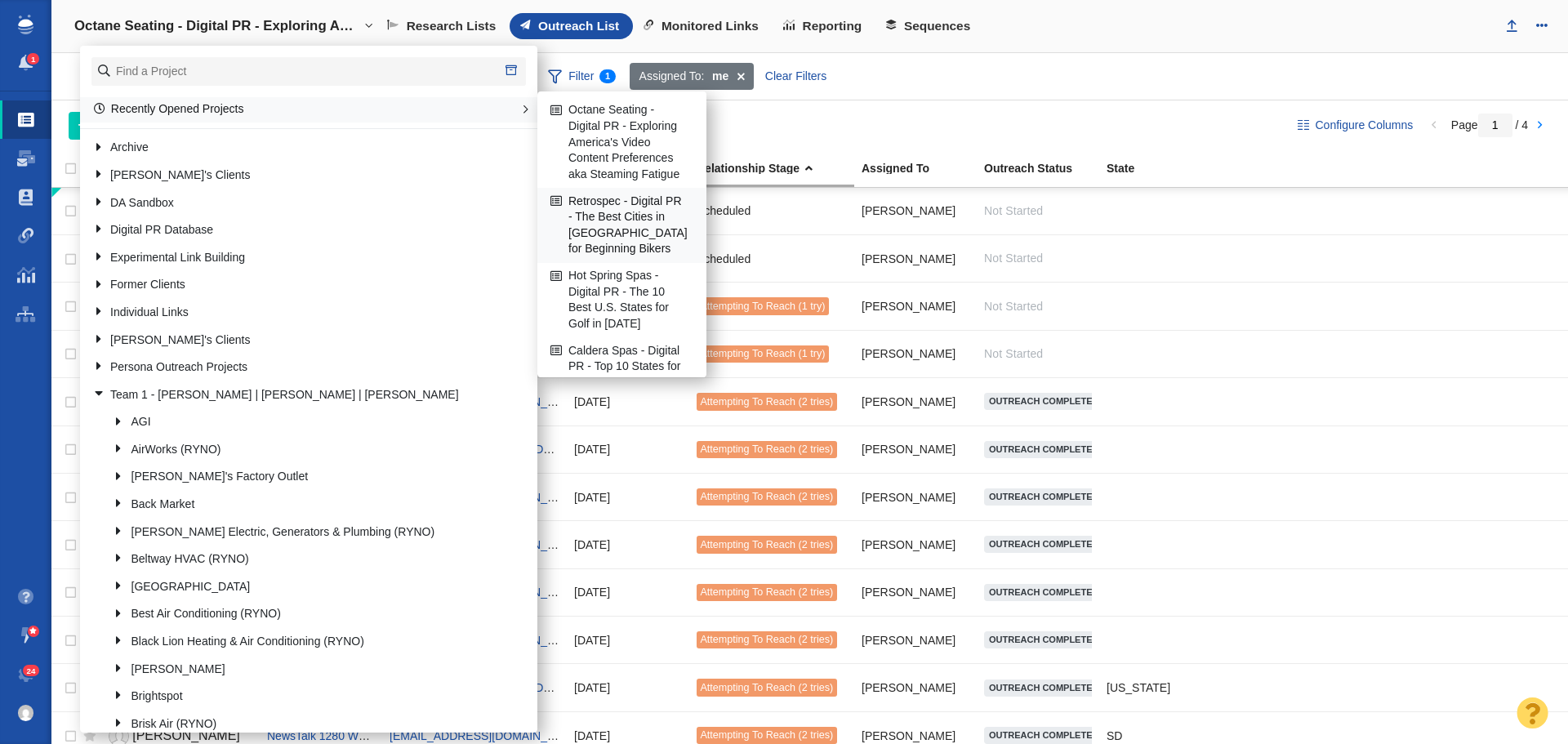
click at [606, 227] on link "Retrospec - Digital PR - The Best Cities in [GEOGRAPHIC_DATA] for Beginning Bik…" at bounding box center [623, 225] width 152 height 74
